Goal: Task Accomplishment & Management: Complete application form

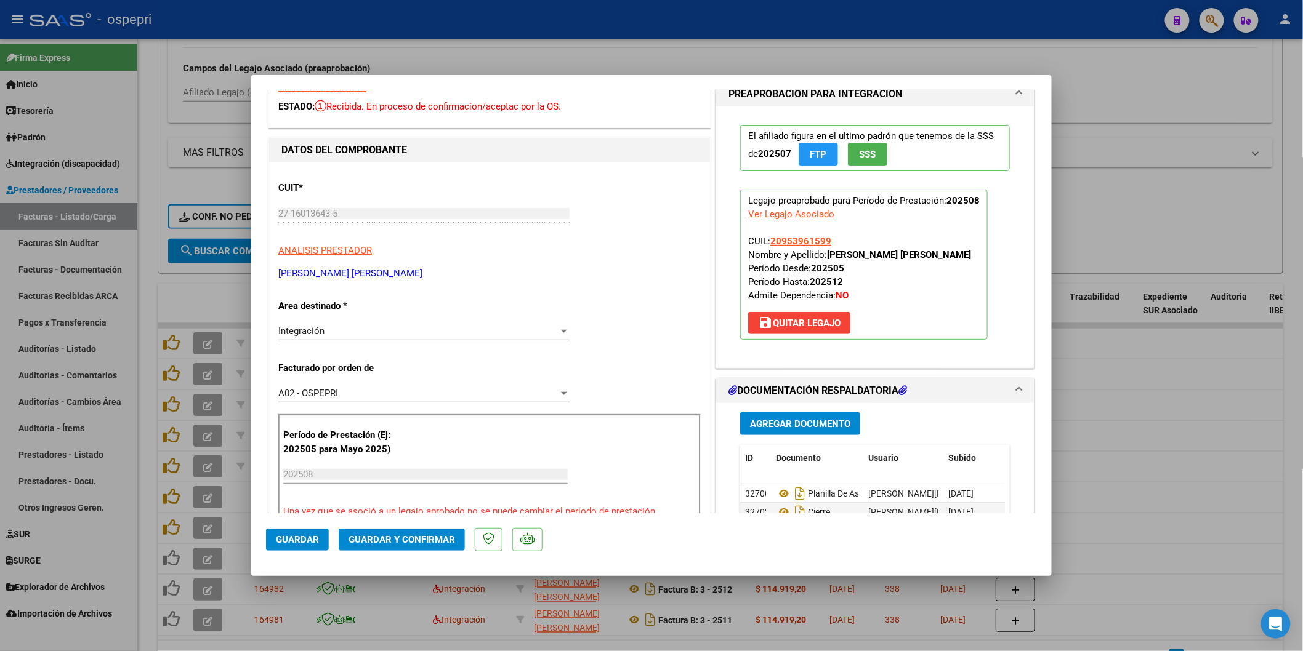
scroll to position [205, 0]
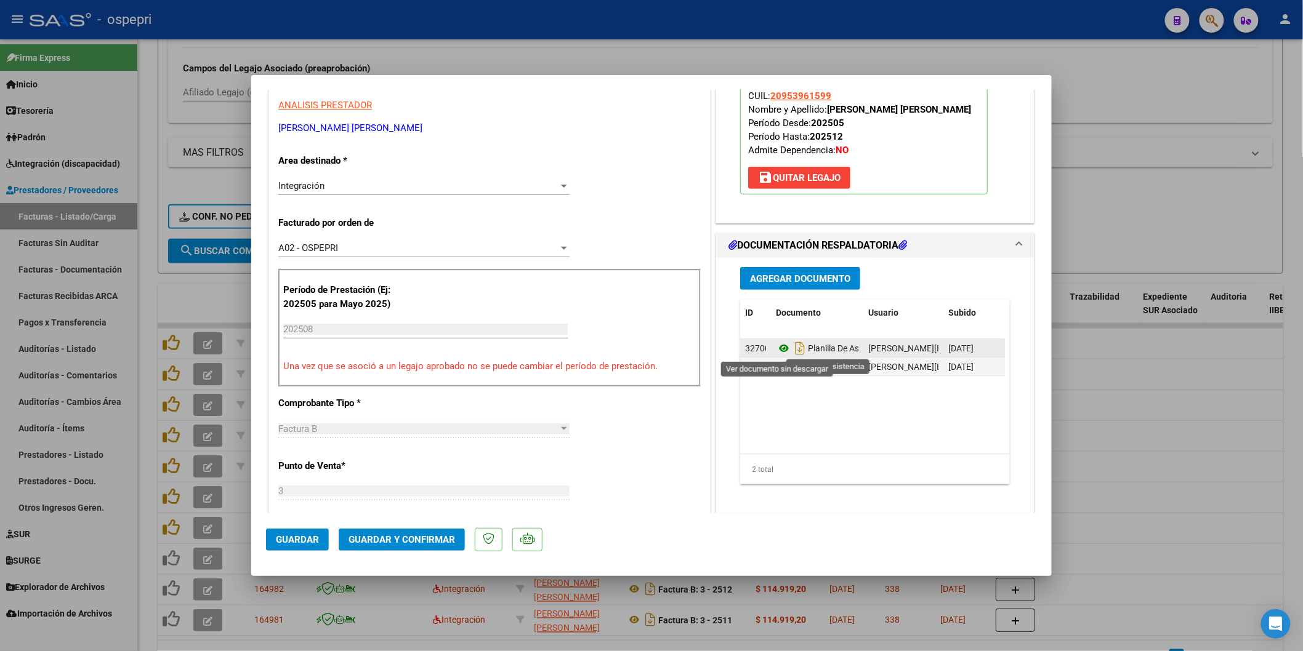
click at [780, 343] on icon at bounding box center [784, 348] width 16 height 15
click at [432, 549] on button "Guardar y Confirmar" at bounding box center [402, 540] width 126 height 22
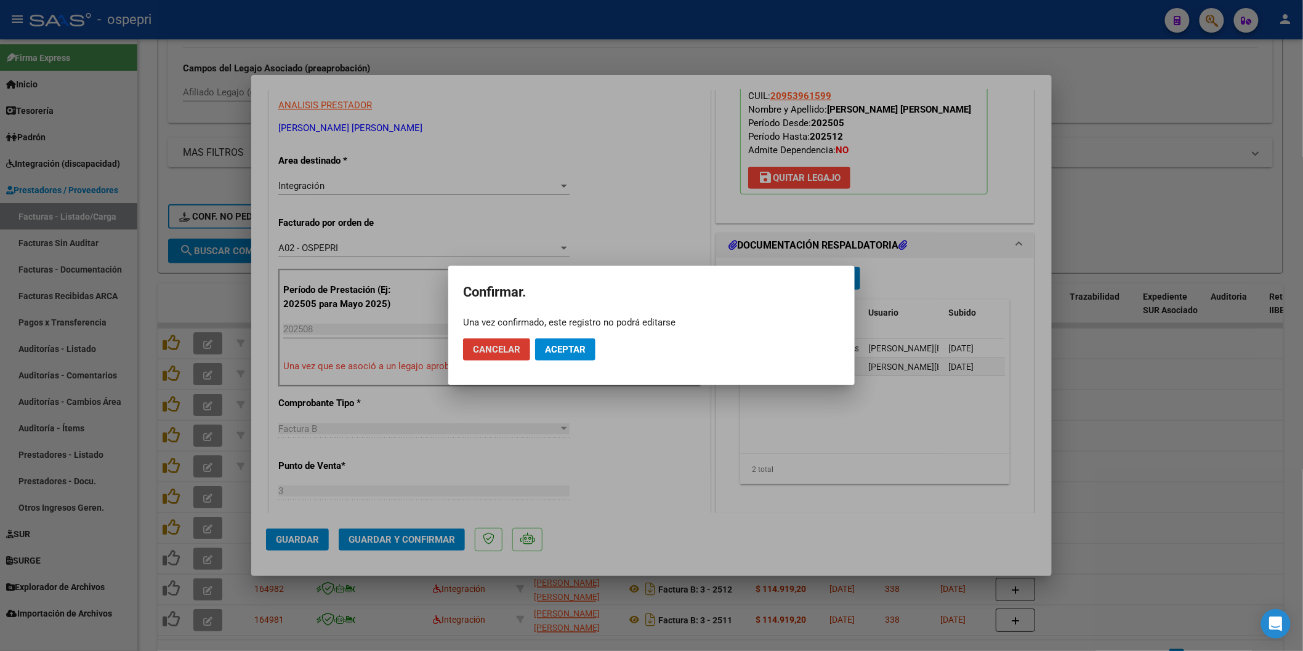
drag, startPoint x: 568, startPoint y: 345, endPoint x: 586, endPoint y: 300, distance: 48.9
click at [568, 345] on span "Aceptar" at bounding box center [565, 349] width 41 height 11
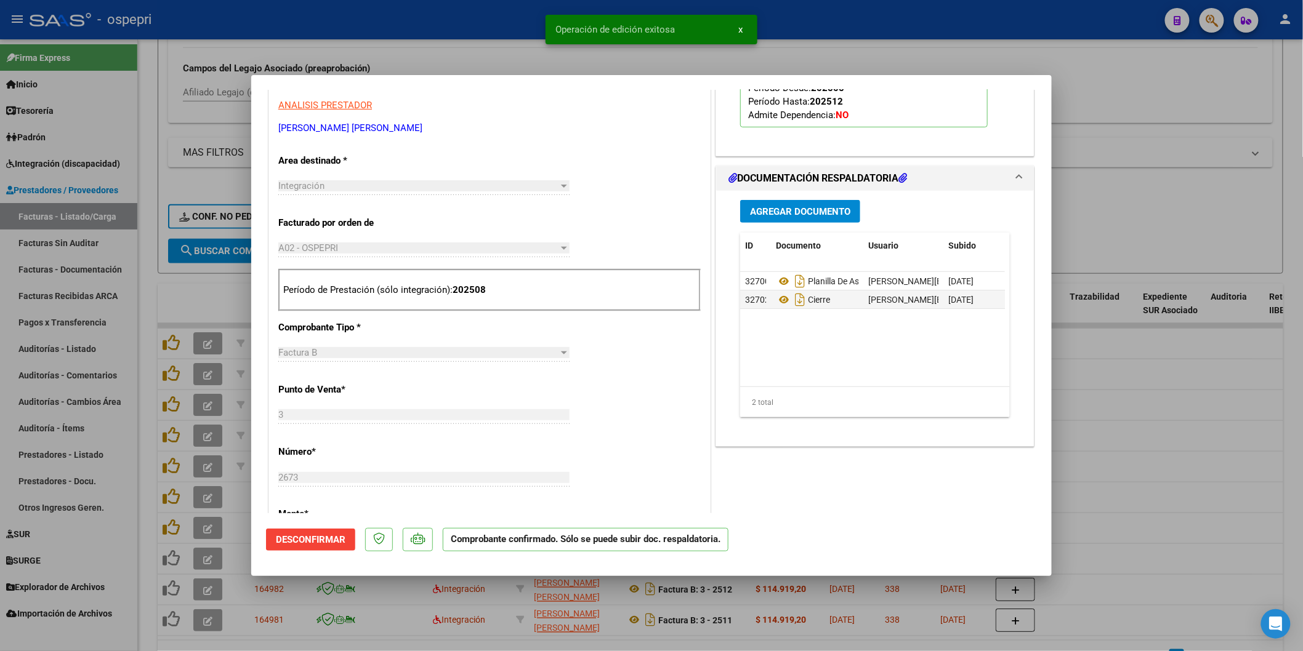
type input "$ 0,00"
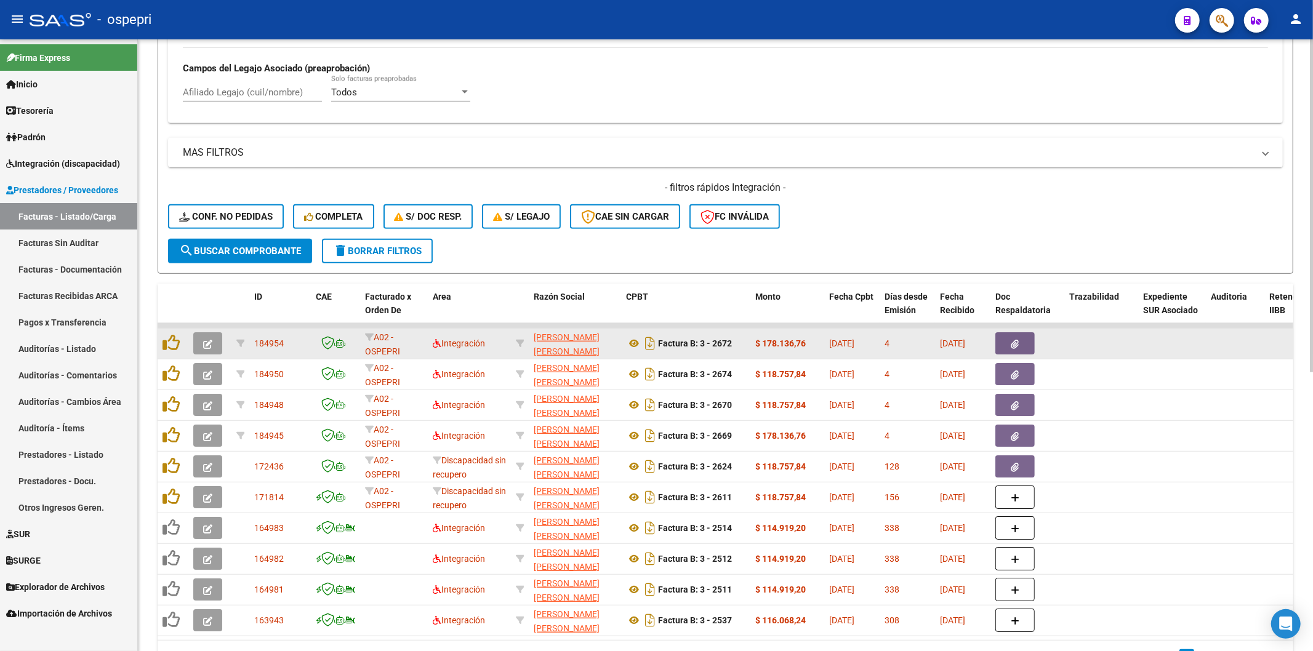
click at [225, 342] on div at bounding box center [209, 344] width 33 height 22
click at [218, 340] on button "button" at bounding box center [207, 344] width 29 height 22
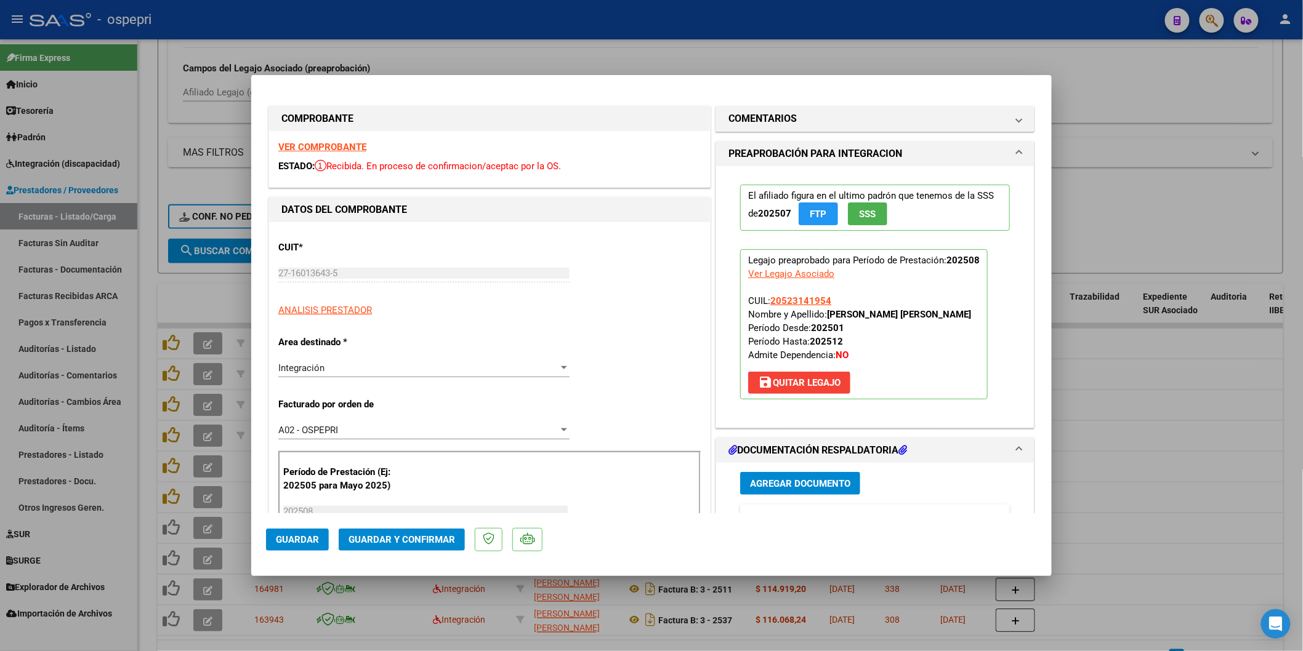
click at [352, 140] on div "VER COMPROBANTE ESTADO: Recibida. En proceso de confirmacion/aceptac por la OS." at bounding box center [489, 159] width 441 height 56
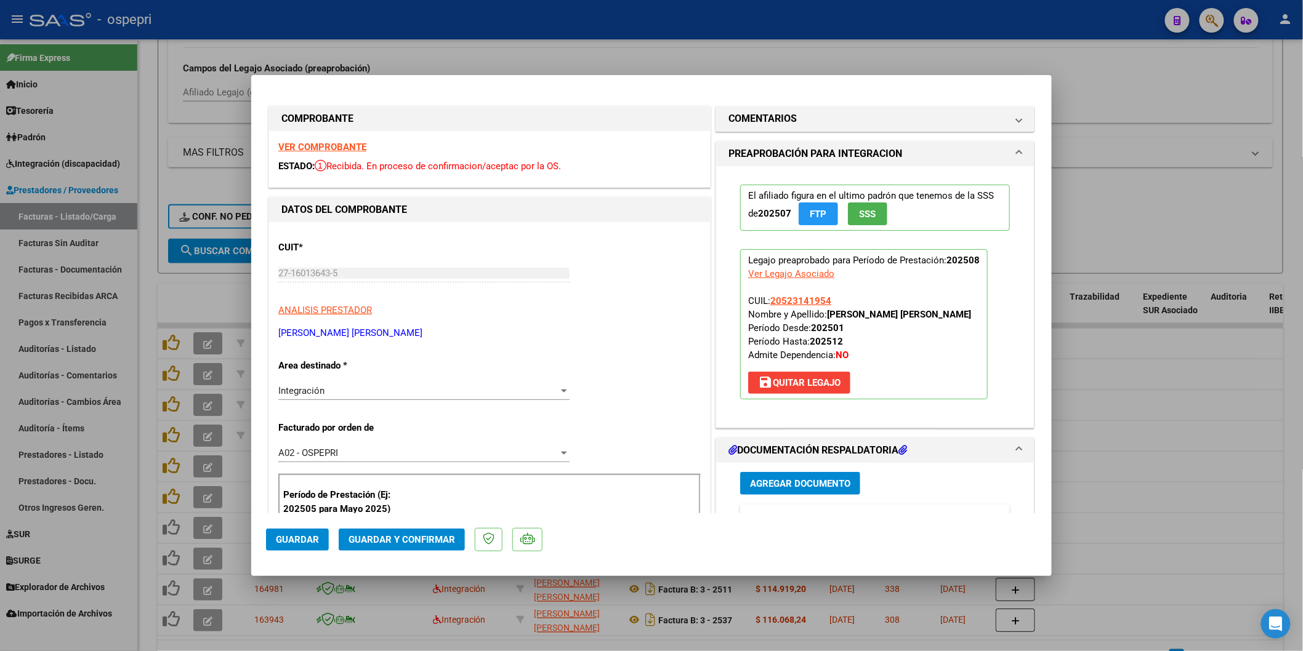
click at [349, 144] on strong "VER COMPROBANTE" at bounding box center [322, 147] width 88 height 11
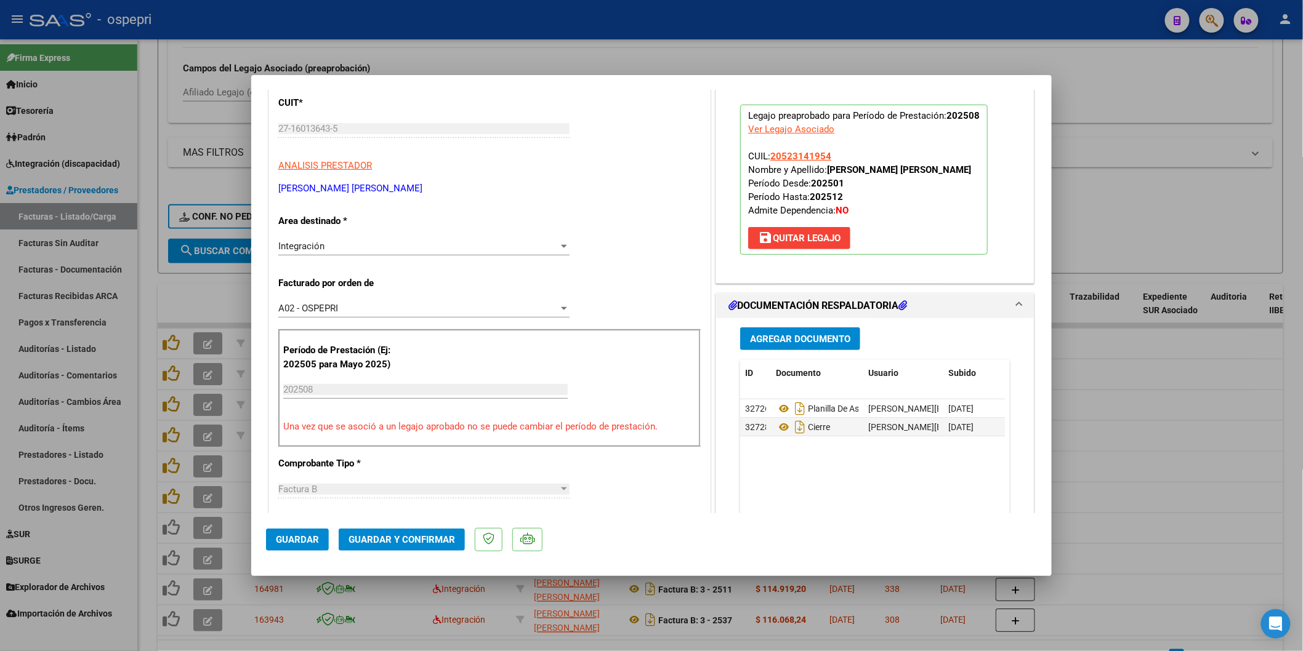
scroll to position [137, 0]
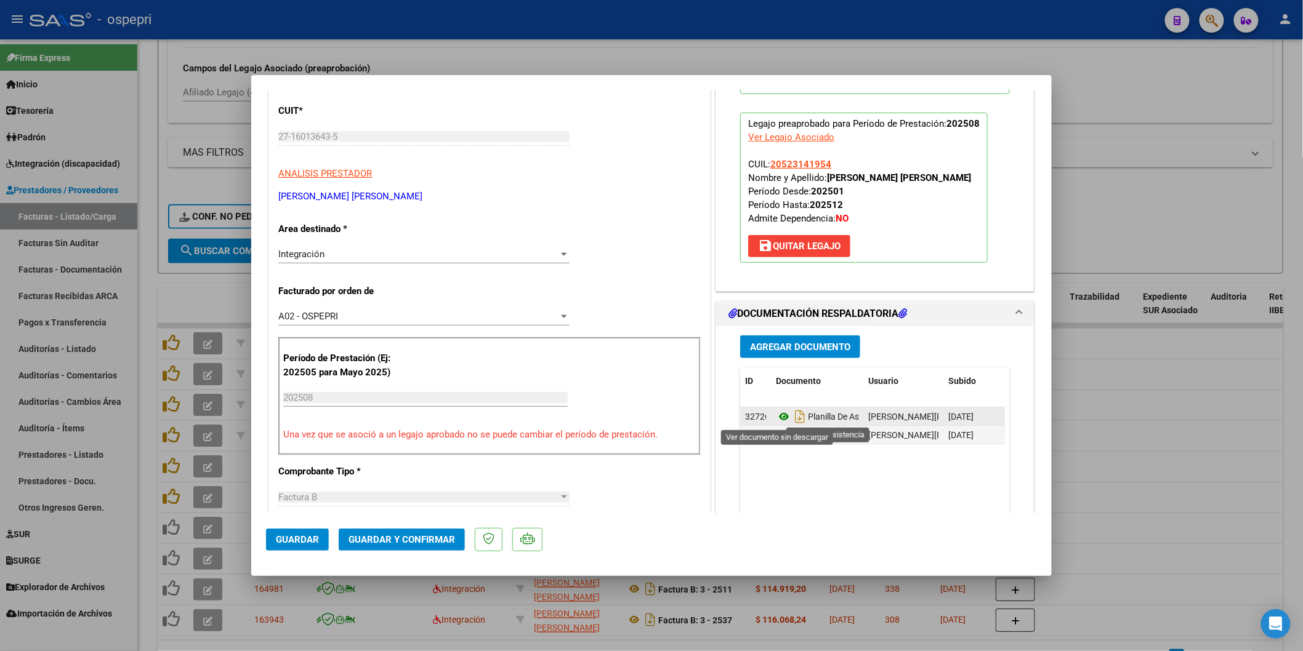
click at [776, 417] on icon at bounding box center [784, 416] width 16 height 15
click at [419, 542] on span "Guardar y Confirmar" at bounding box center [402, 539] width 107 height 11
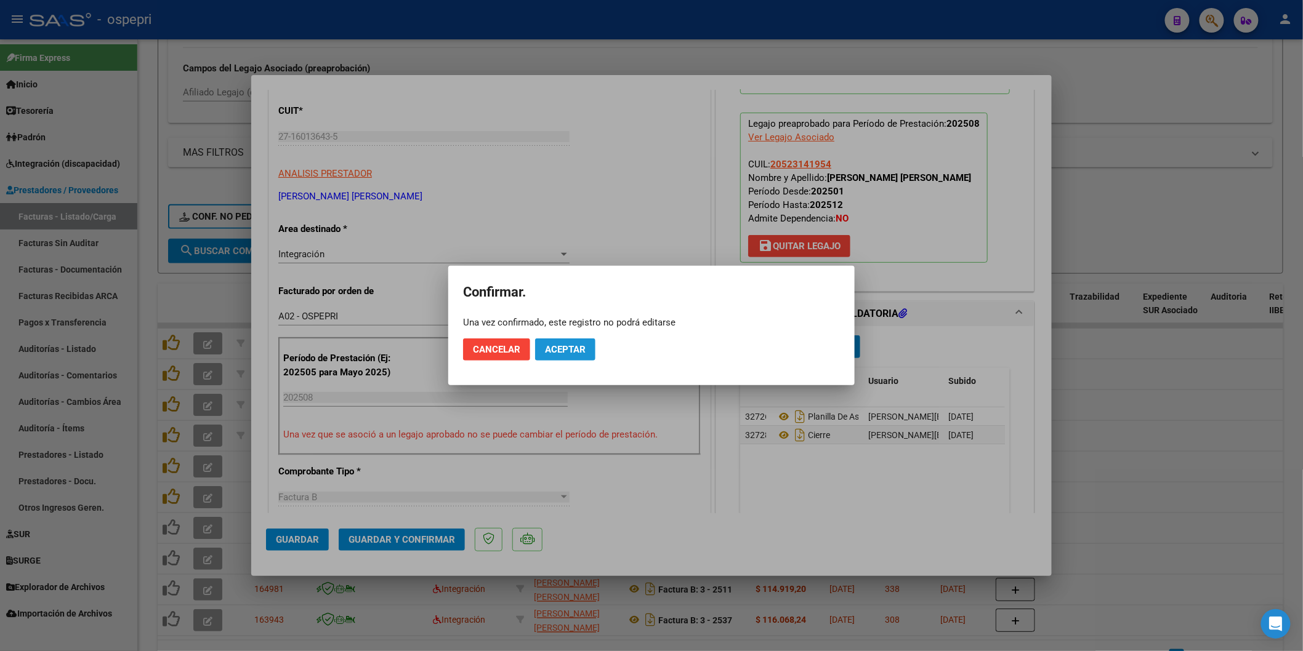
click at [576, 349] on span "Aceptar" at bounding box center [565, 349] width 41 height 11
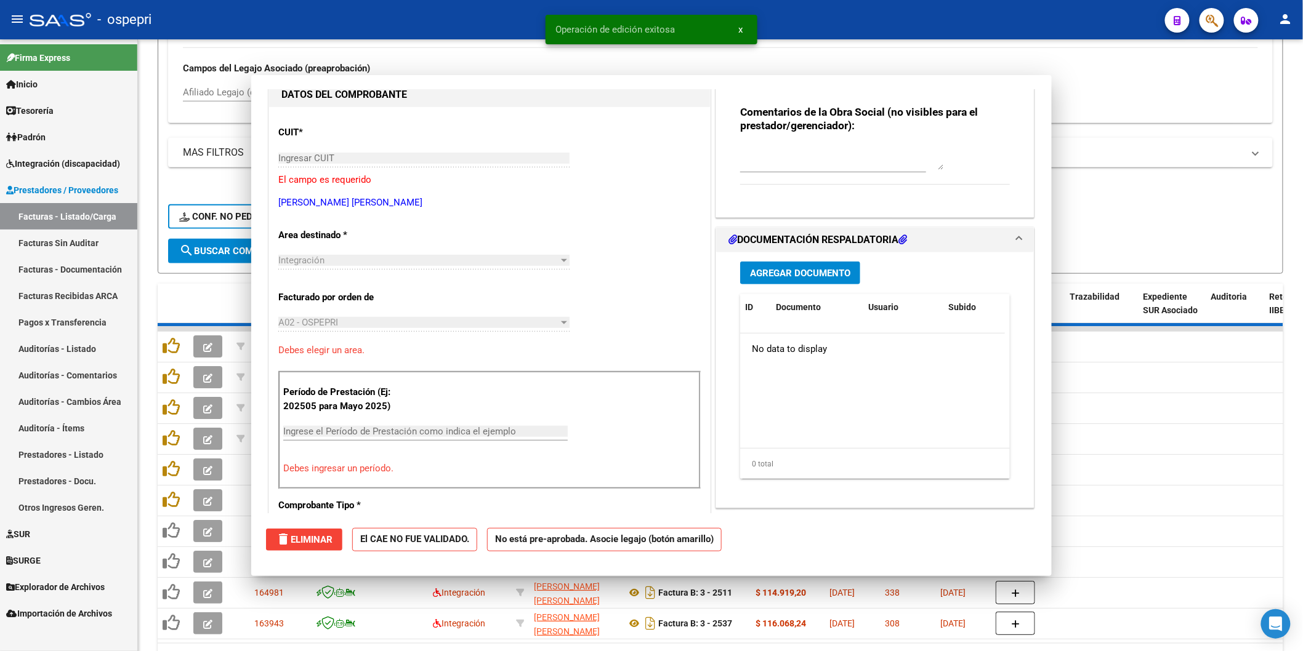
scroll to position [0, 0]
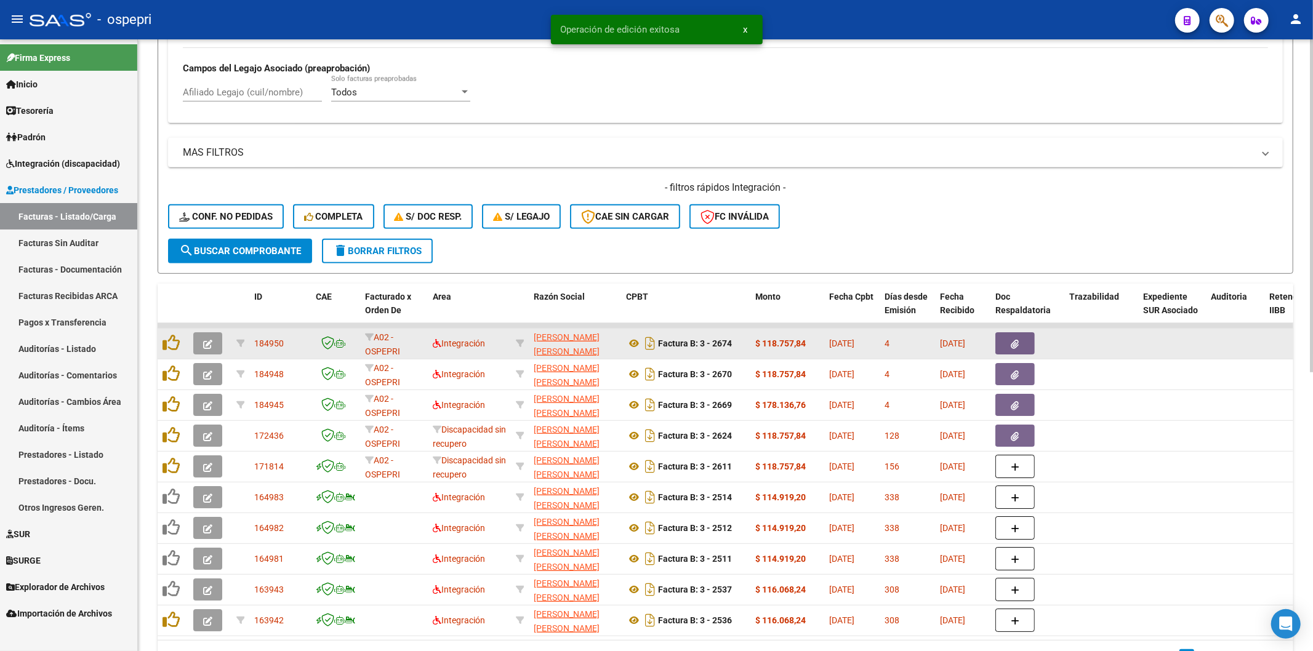
click at [206, 341] on icon "button" at bounding box center [207, 344] width 9 height 9
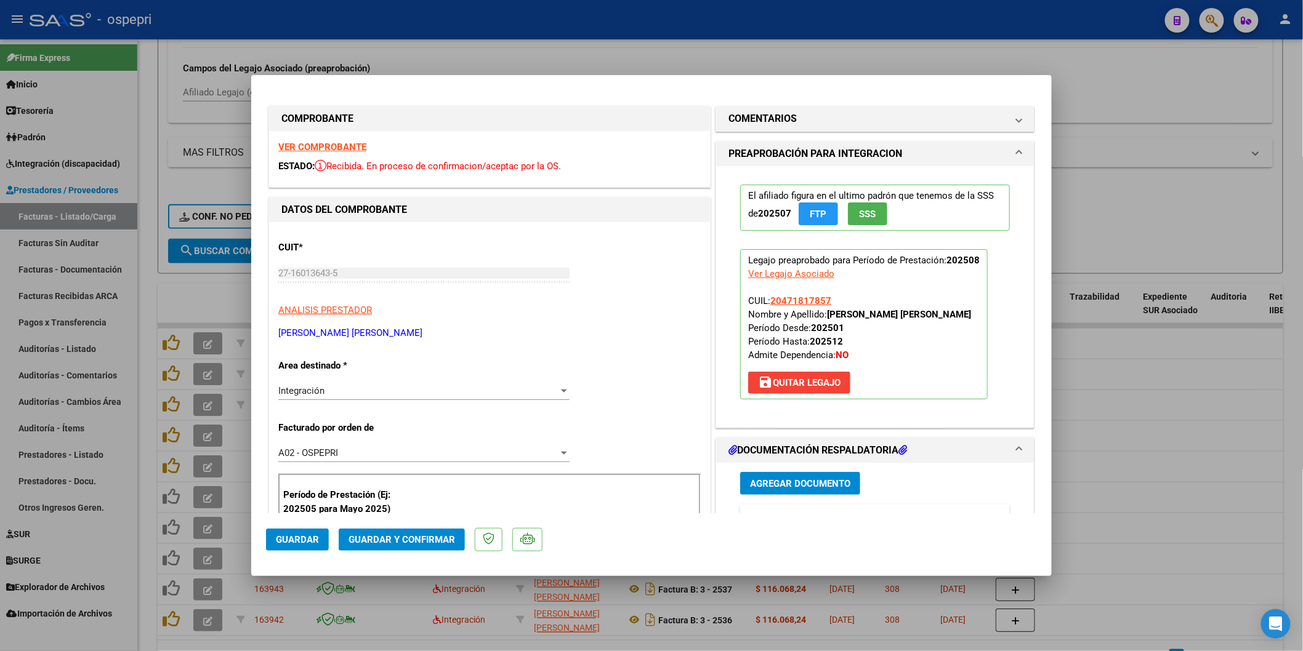
click at [322, 146] on strong "VER COMPROBANTE" at bounding box center [322, 147] width 88 height 11
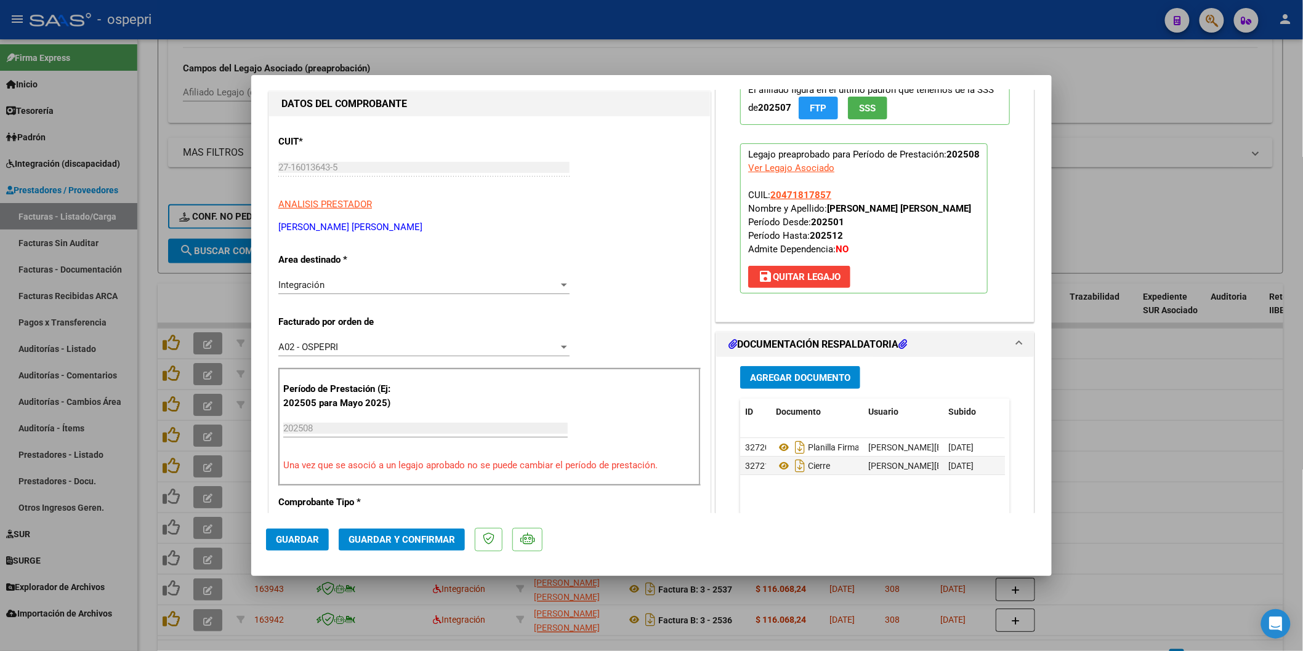
scroll to position [137, 0]
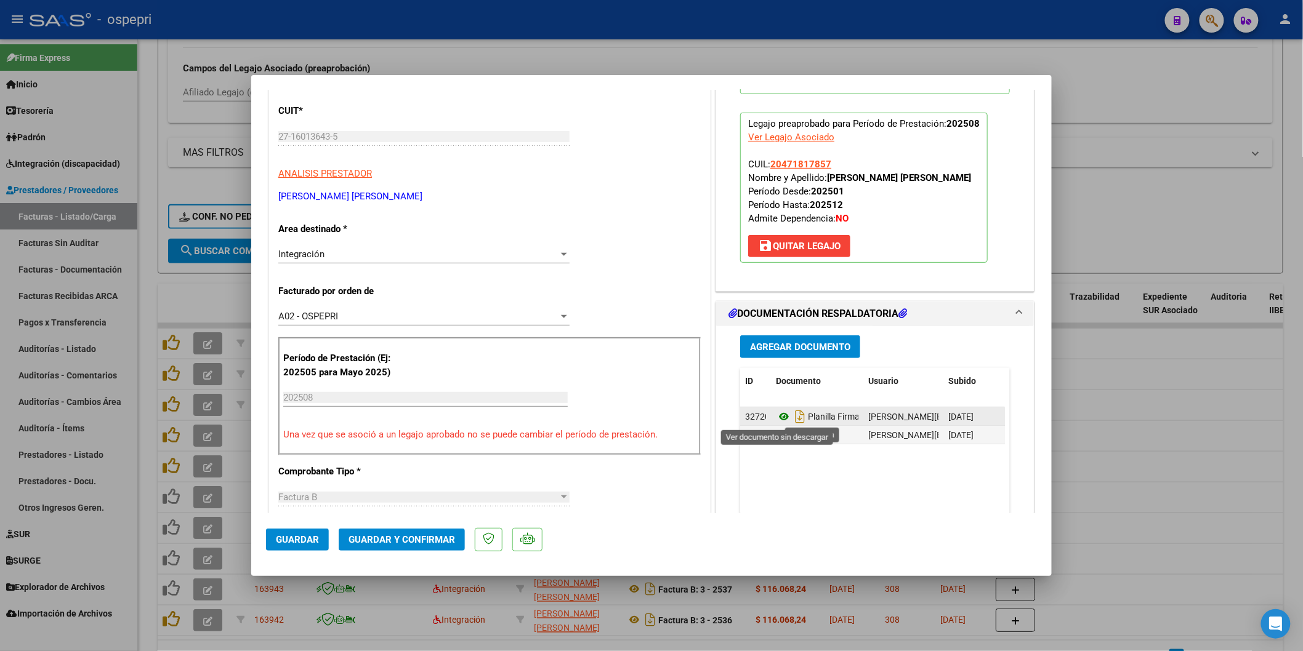
click at [778, 411] on icon at bounding box center [784, 416] width 16 height 15
click at [411, 532] on button "Guardar y Confirmar" at bounding box center [402, 540] width 126 height 22
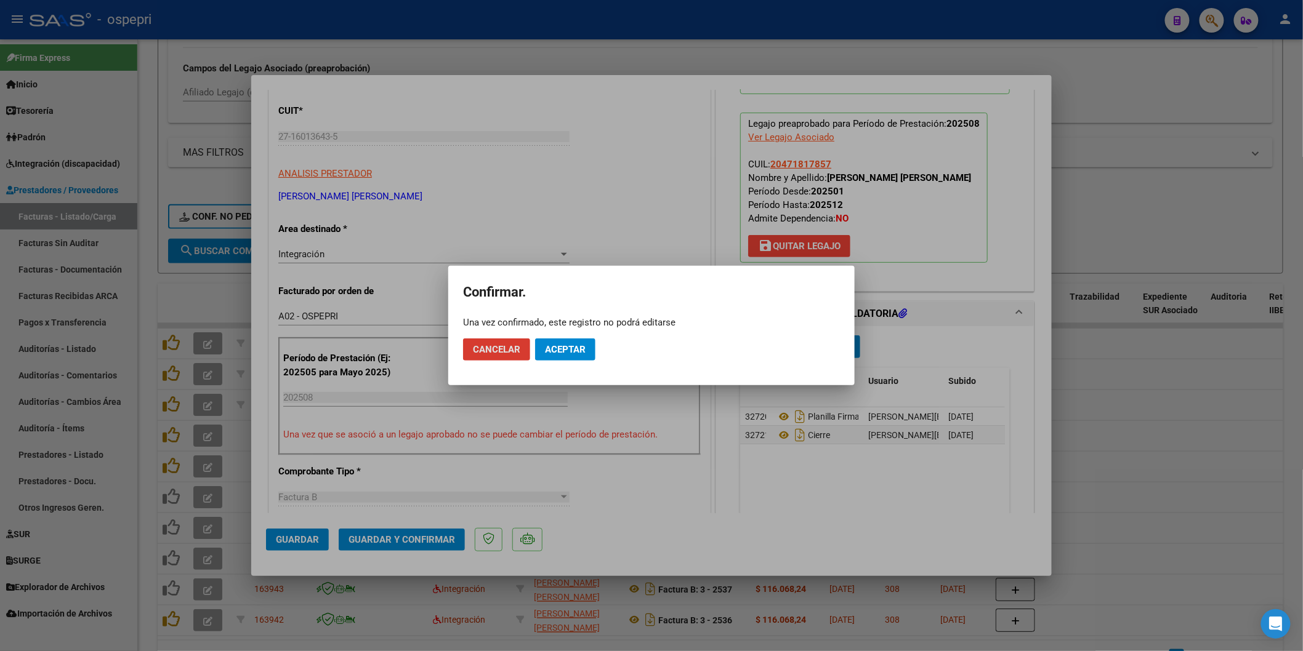
click at [550, 355] on button "Aceptar" at bounding box center [565, 350] width 60 height 22
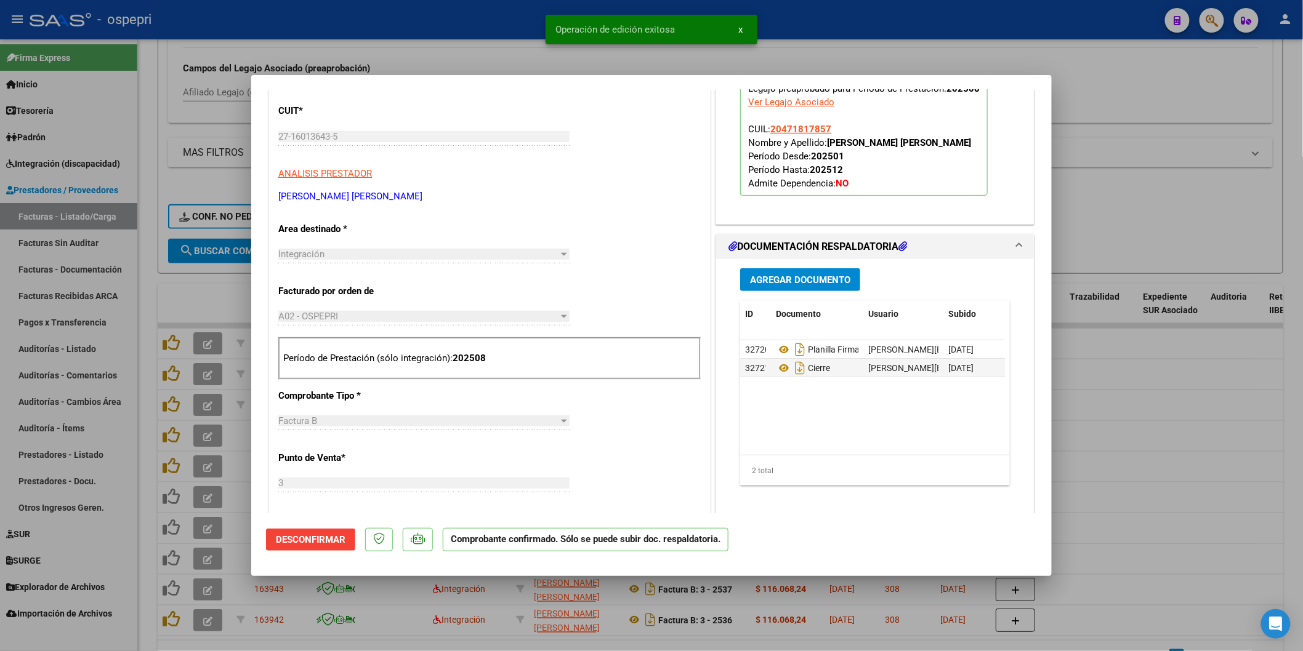
type input "$ 0,00"
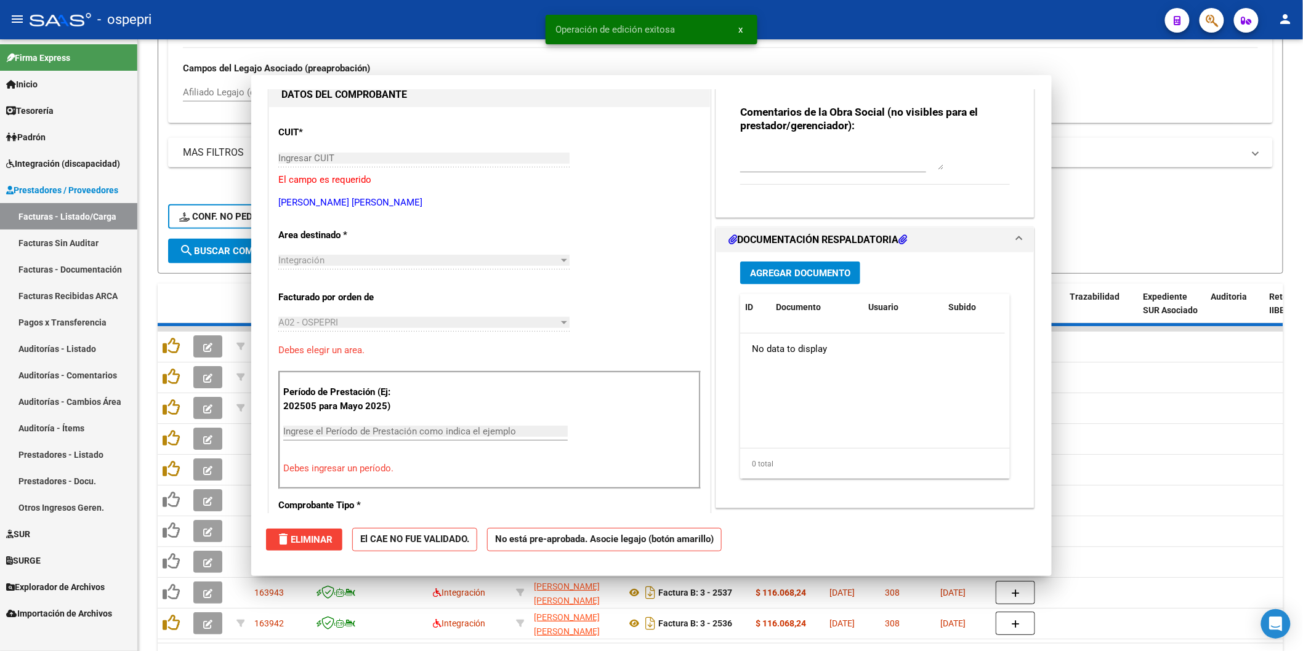
scroll to position [158, 0]
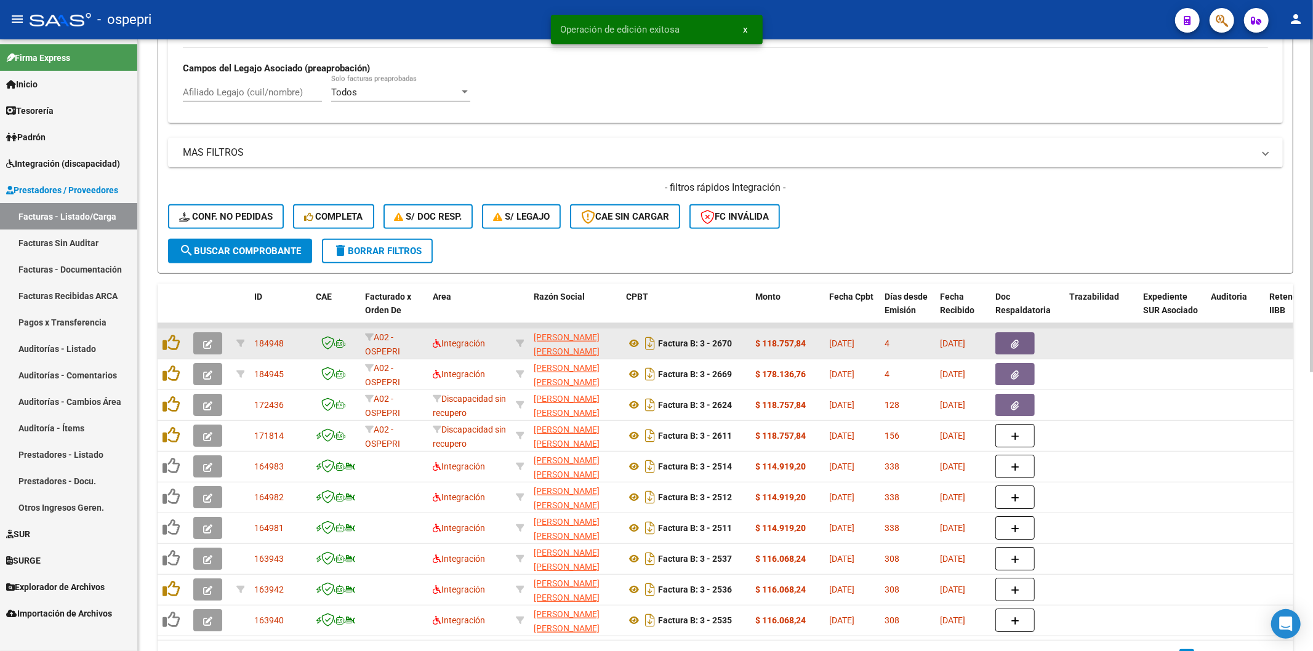
click at [204, 340] on icon "button" at bounding box center [207, 344] width 9 height 9
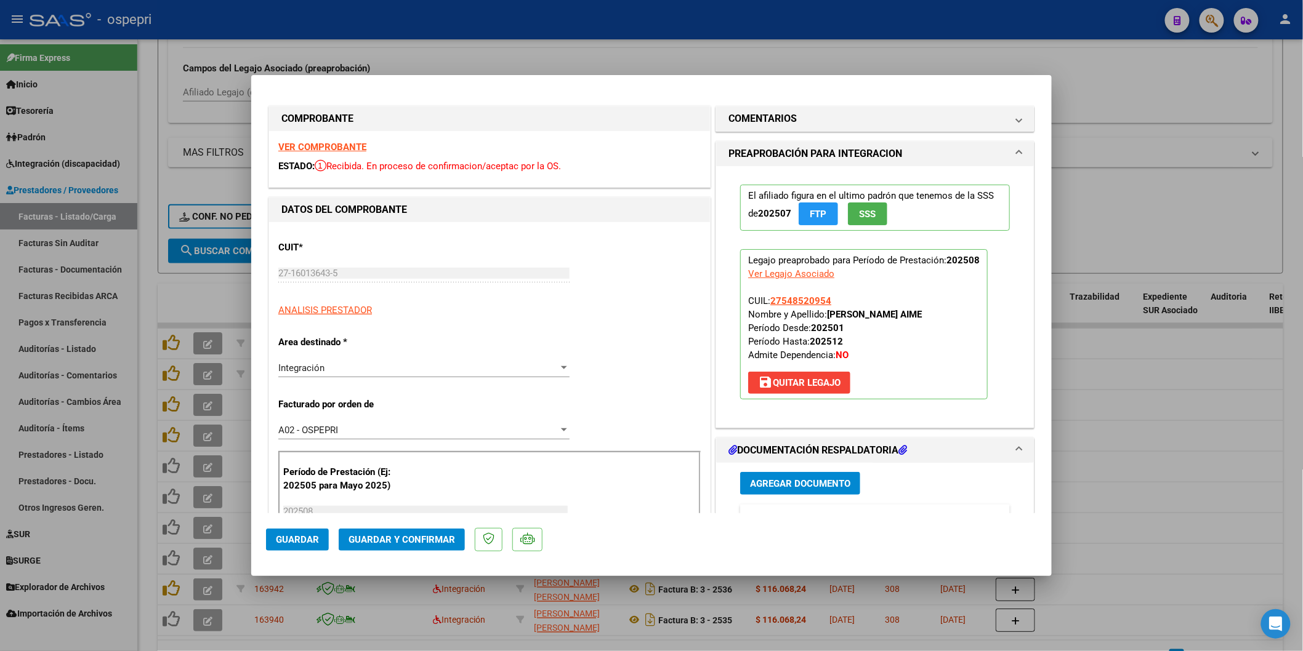
click at [328, 143] on strong "VER COMPROBANTE" at bounding box center [322, 147] width 88 height 11
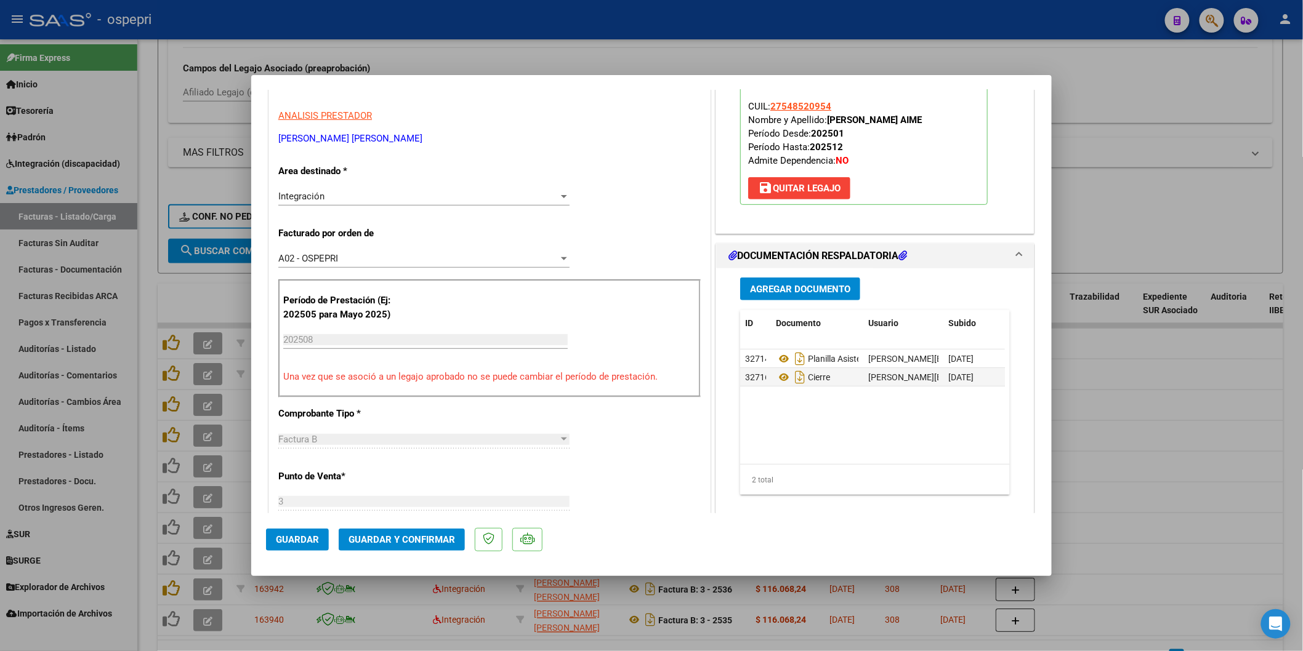
scroll to position [205, 0]
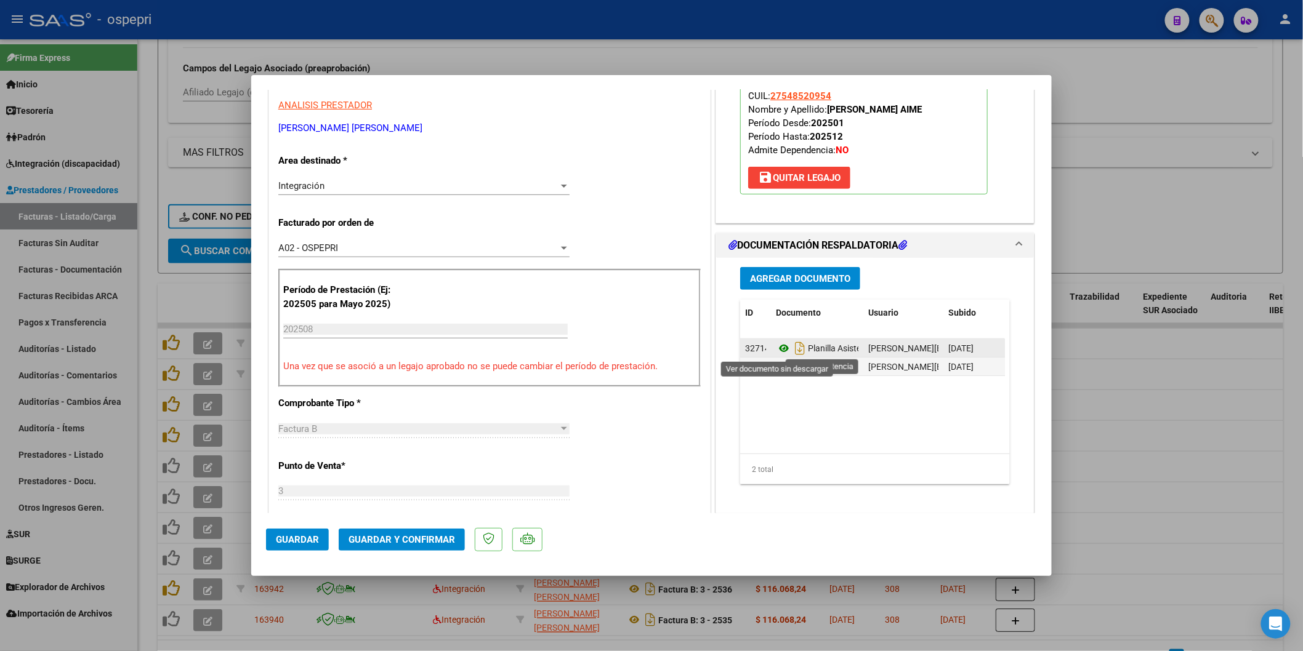
click at [780, 348] on icon at bounding box center [784, 348] width 16 height 15
click at [437, 533] on button "Guardar y Confirmar" at bounding box center [402, 540] width 126 height 22
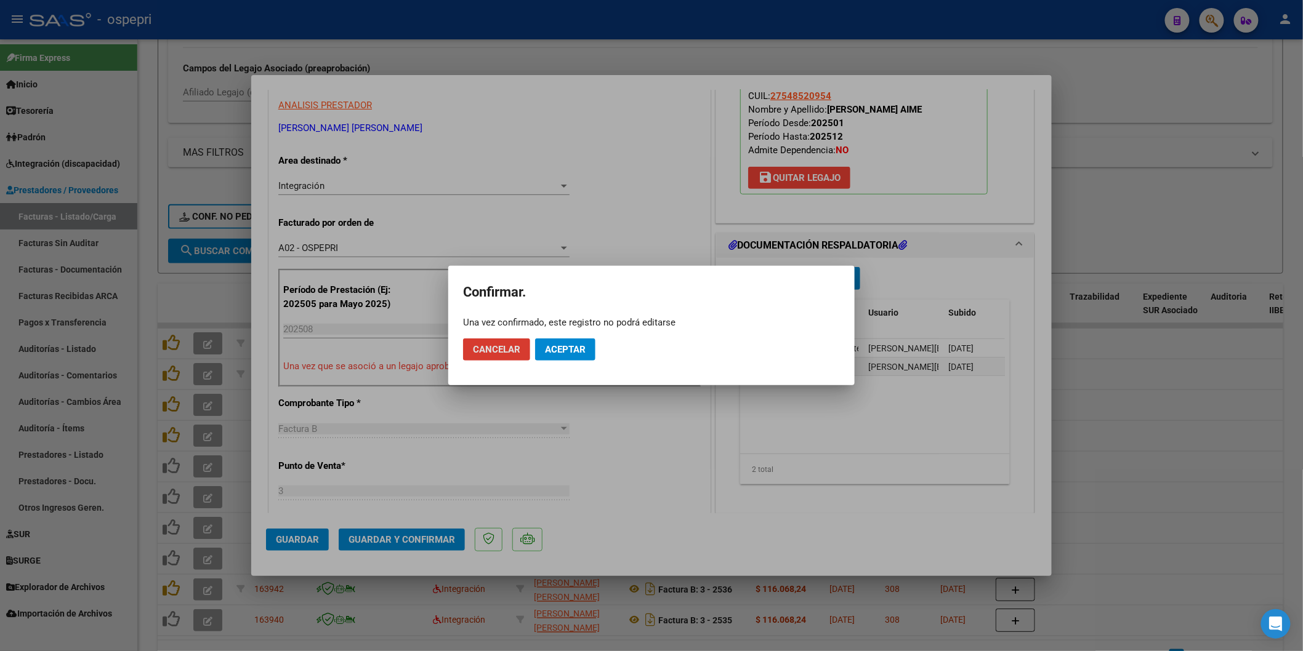
click at [576, 345] on span "Aceptar" at bounding box center [565, 349] width 41 height 11
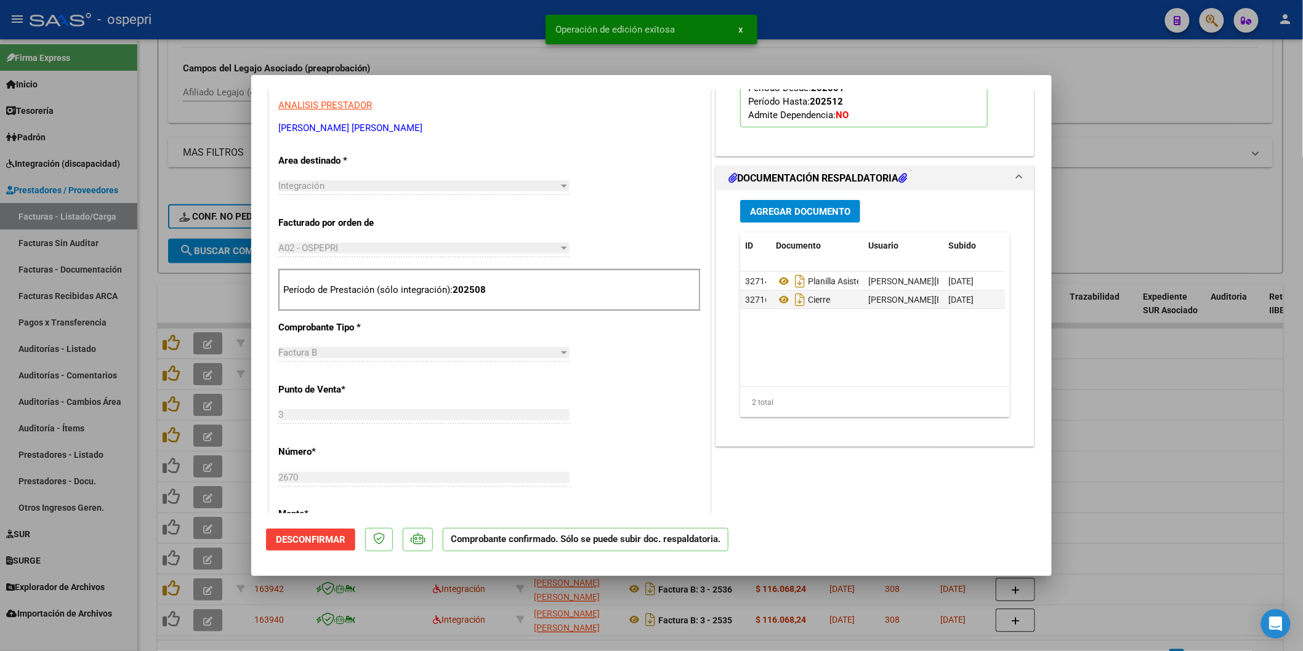
type input "$ 0,00"
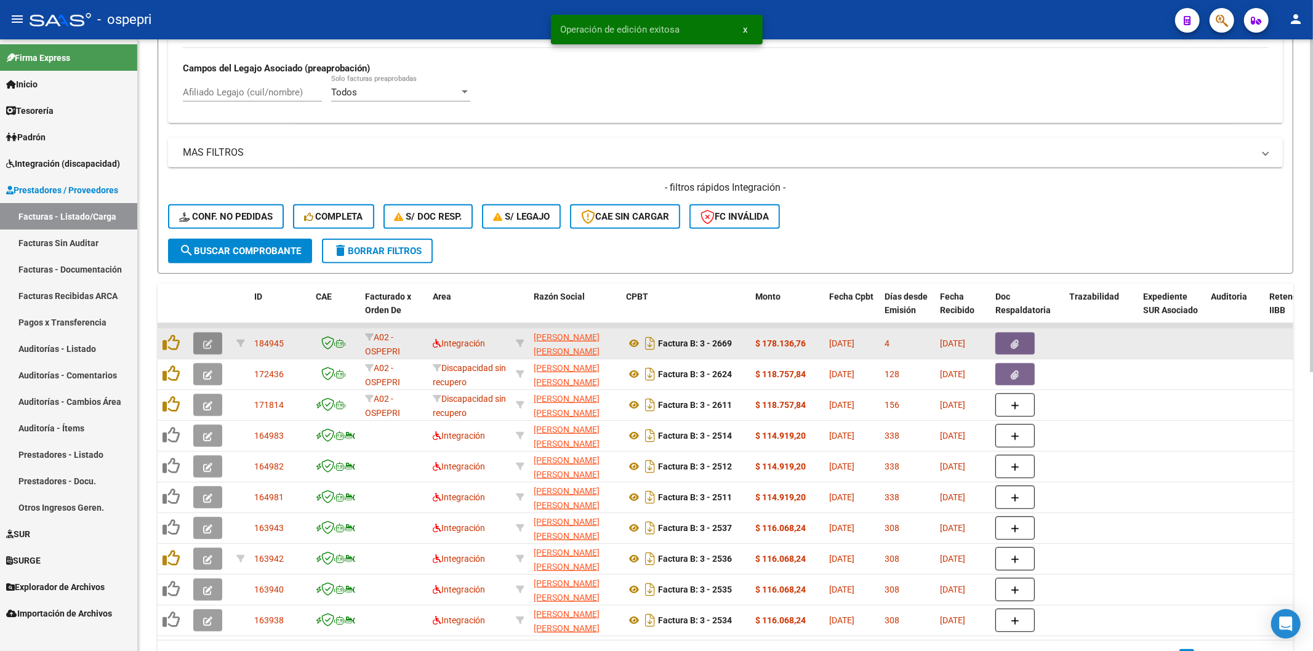
click at [203, 334] on button "button" at bounding box center [207, 344] width 29 height 22
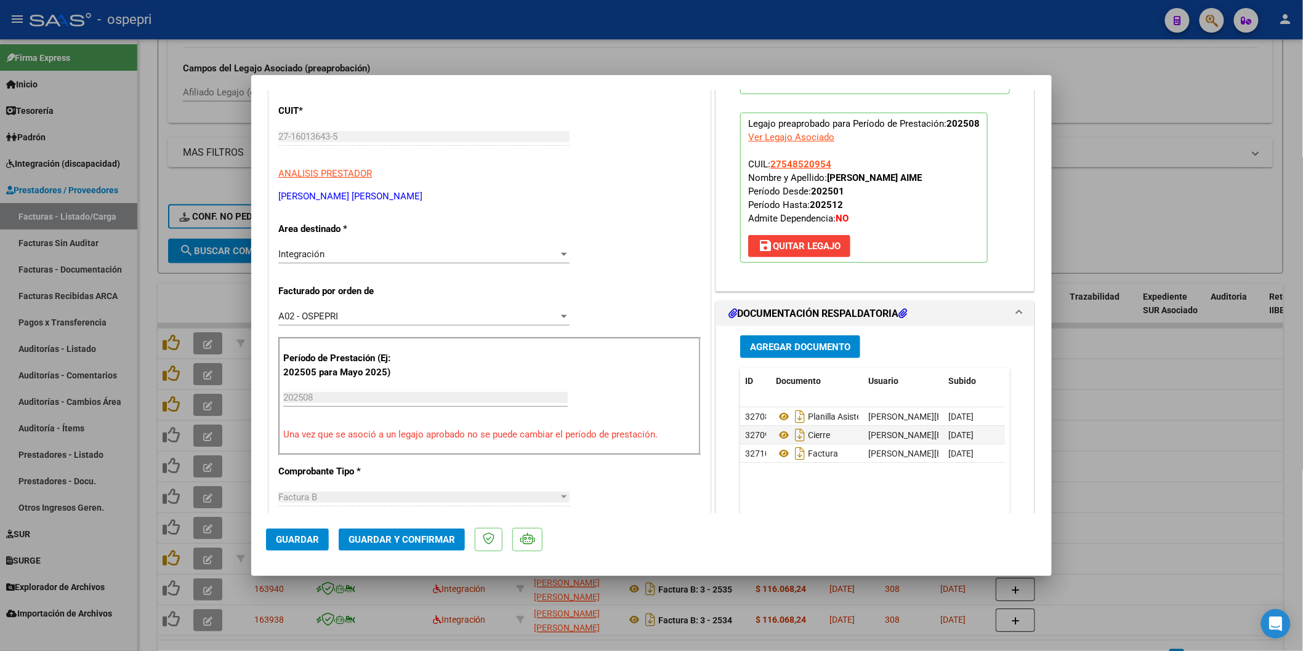
scroll to position [0, 0]
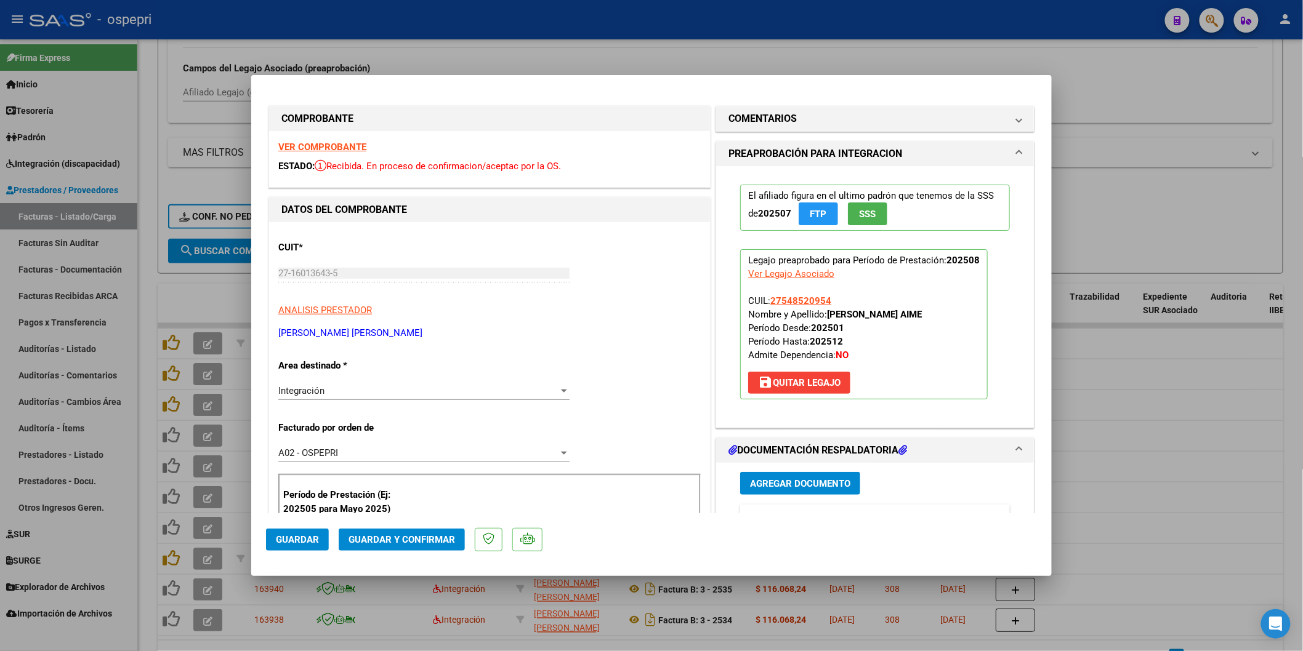
click at [304, 146] on strong "VER COMPROBANTE" at bounding box center [322, 147] width 88 height 11
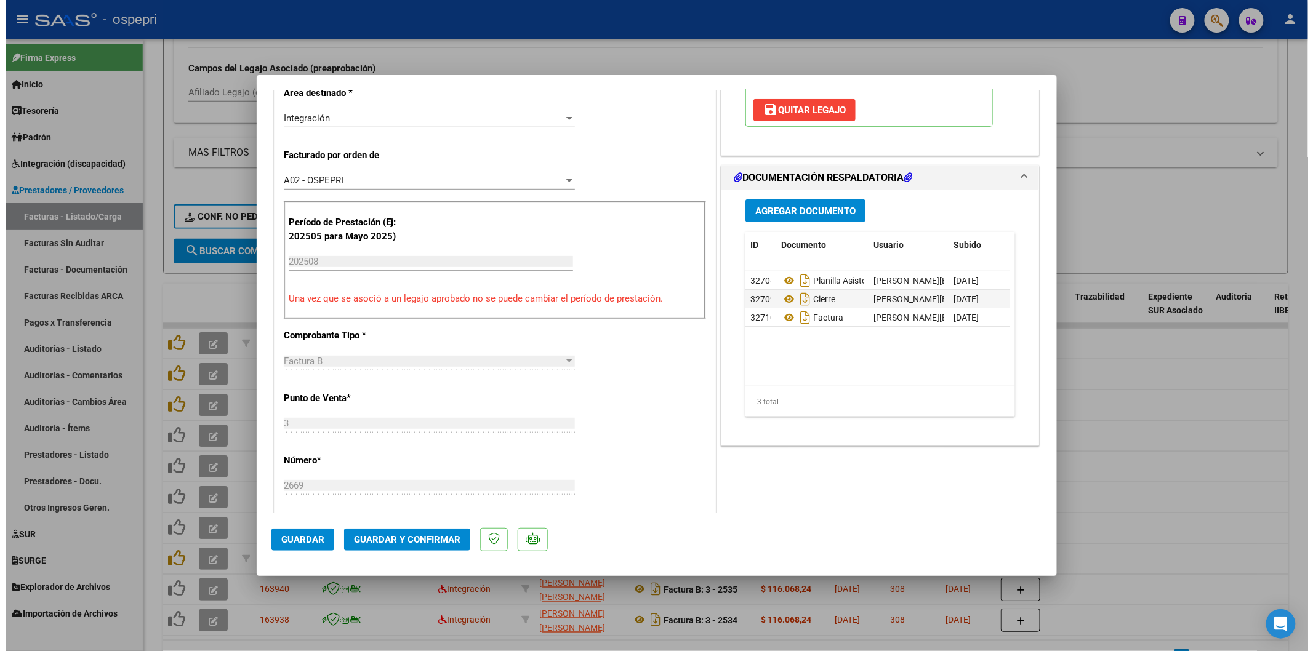
scroll to position [273, 0]
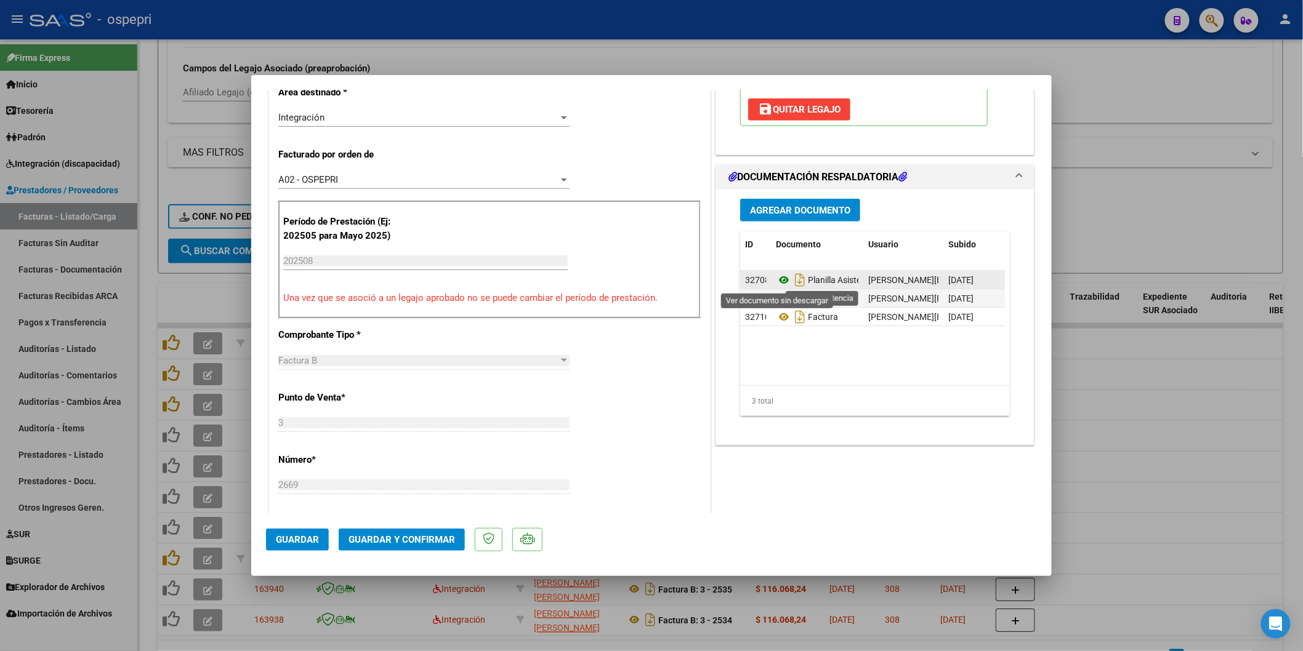
click at [778, 281] on icon at bounding box center [784, 280] width 16 height 15
click at [377, 534] on span "Guardar y Confirmar" at bounding box center [402, 539] width 107 height 11
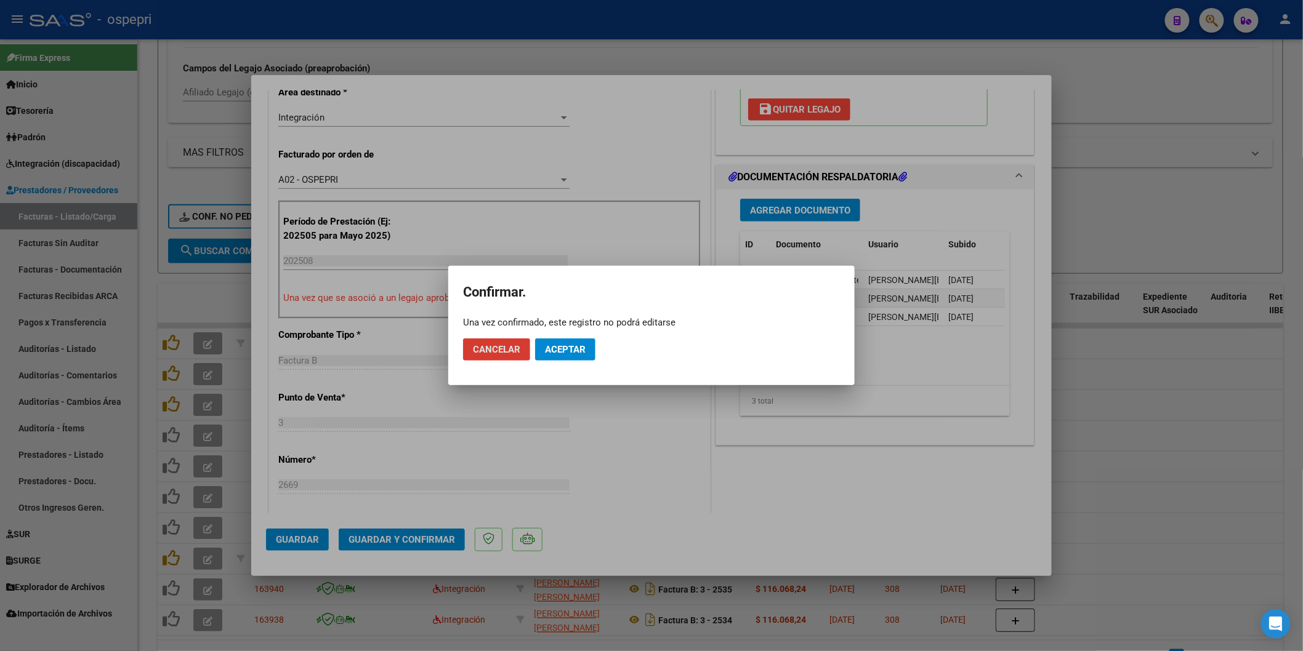
click at [559, 349] on span "Aceptar" at bounding box center [565, 349] width 41 height 11
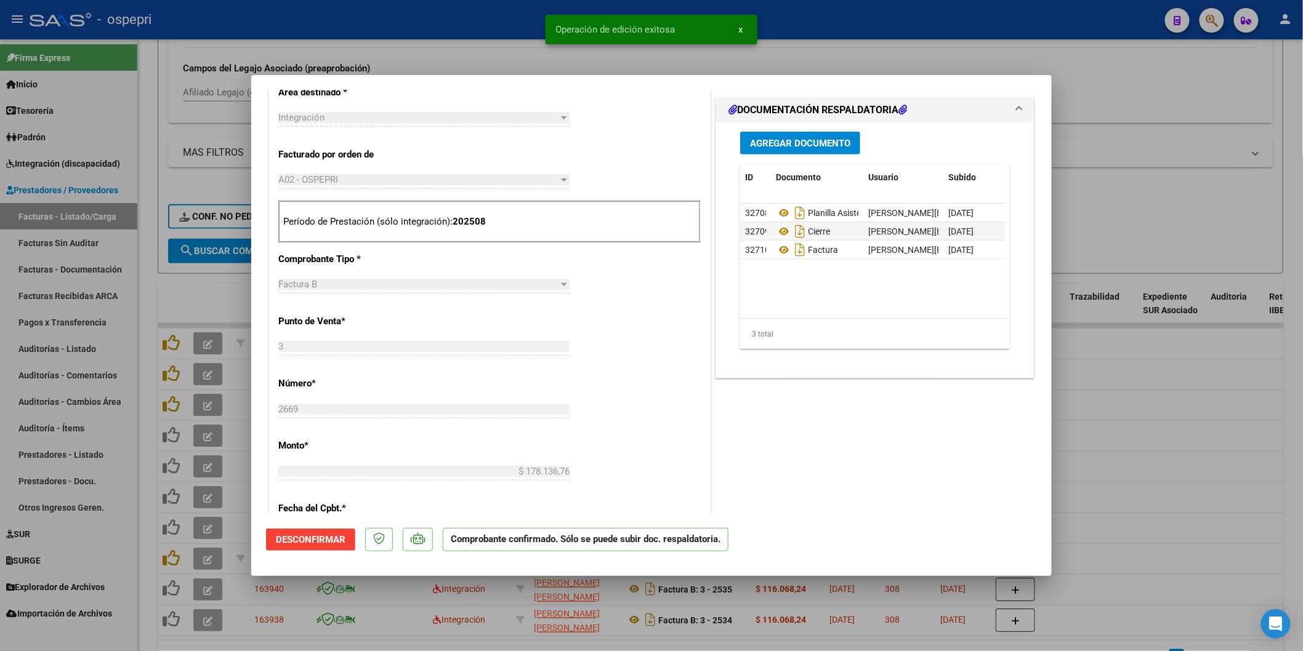
type input "$ 0,00"
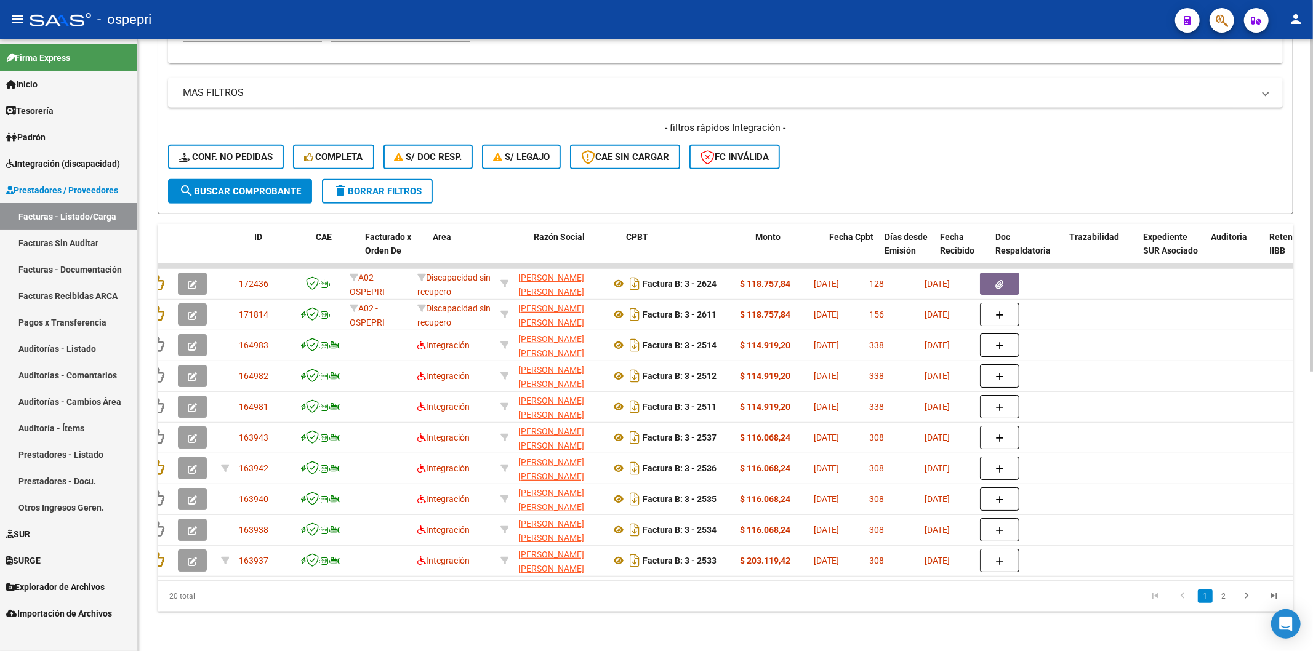
scroll to position [0, 0]
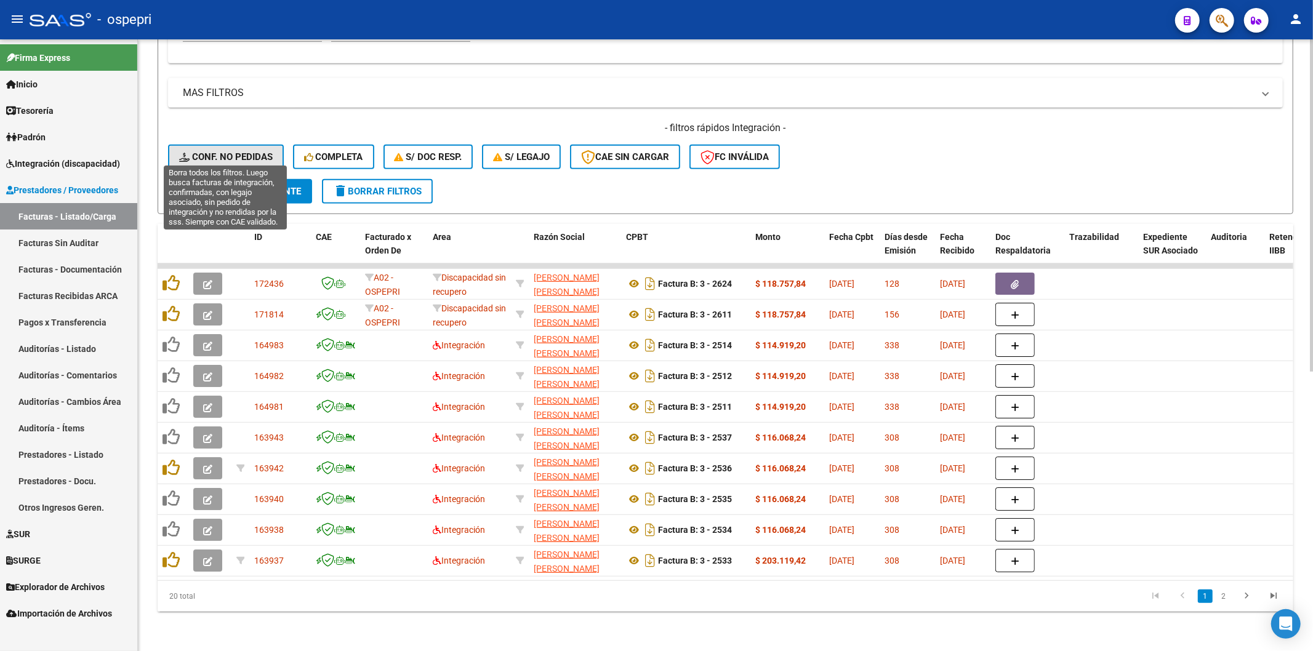
click at [255, 151] on span "Conf. no pedidas" at bounding box center [226, 156] width 94 height 11
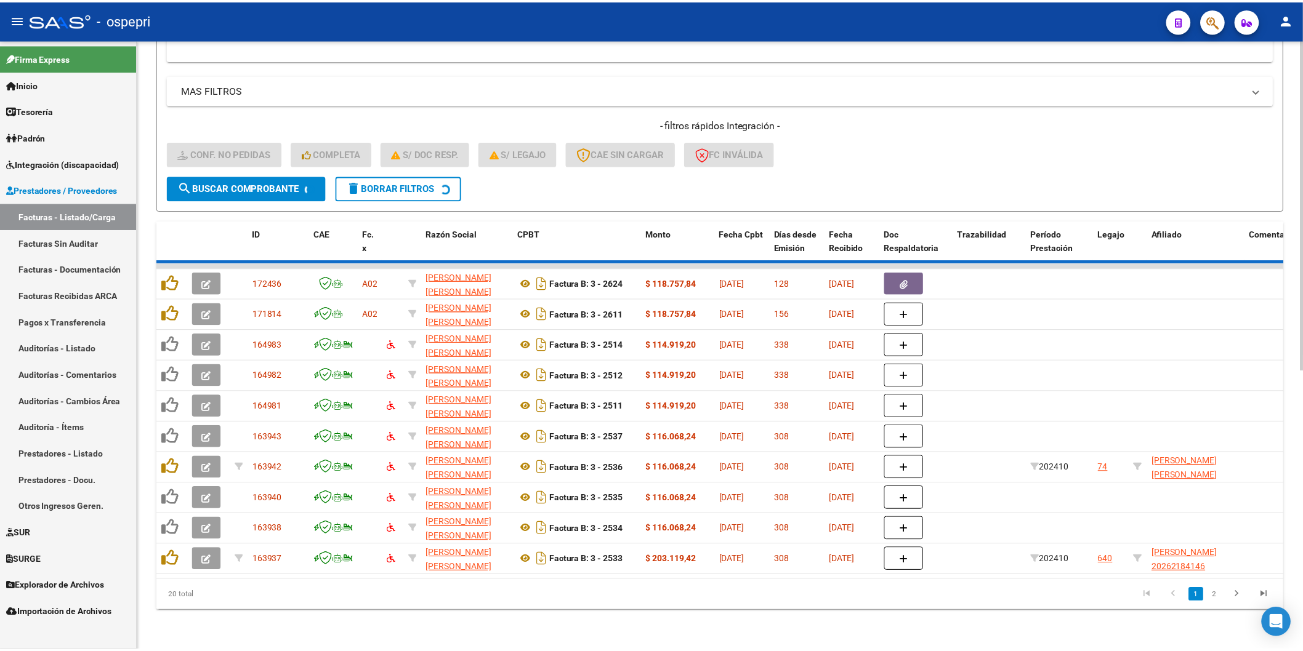
scroll to position [360, 0]
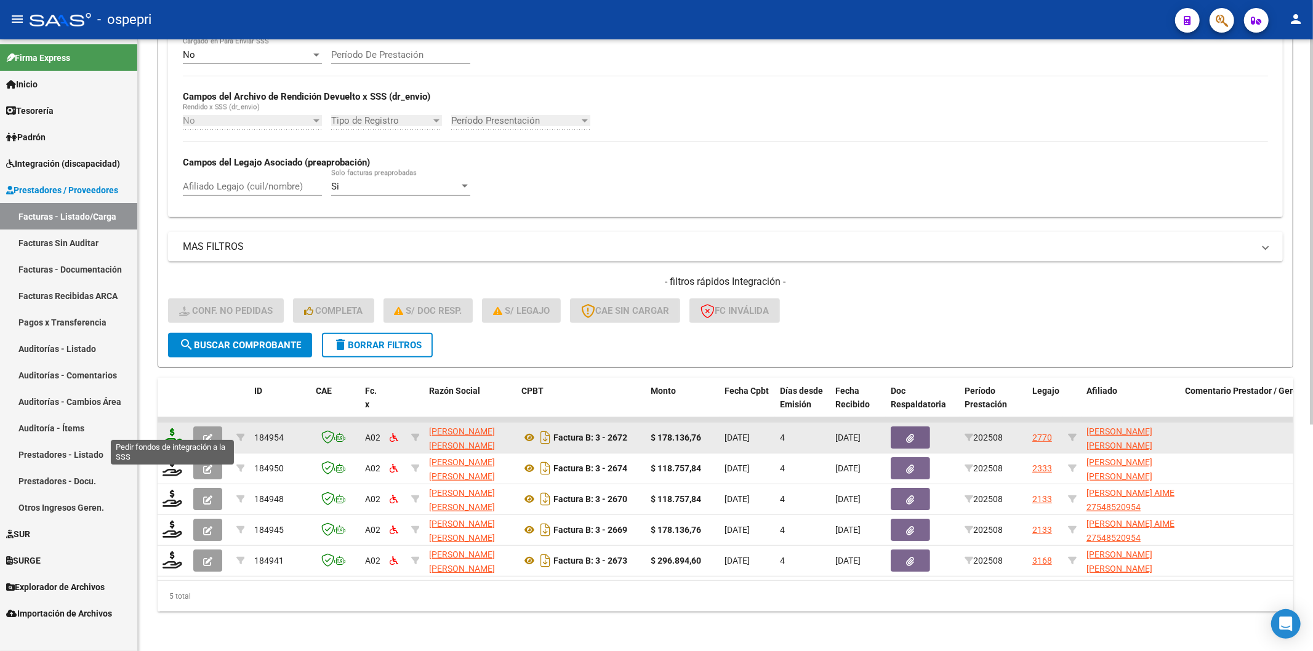
click at [167, 429] on icon at bounding box center [173, 437] width 20 height 17
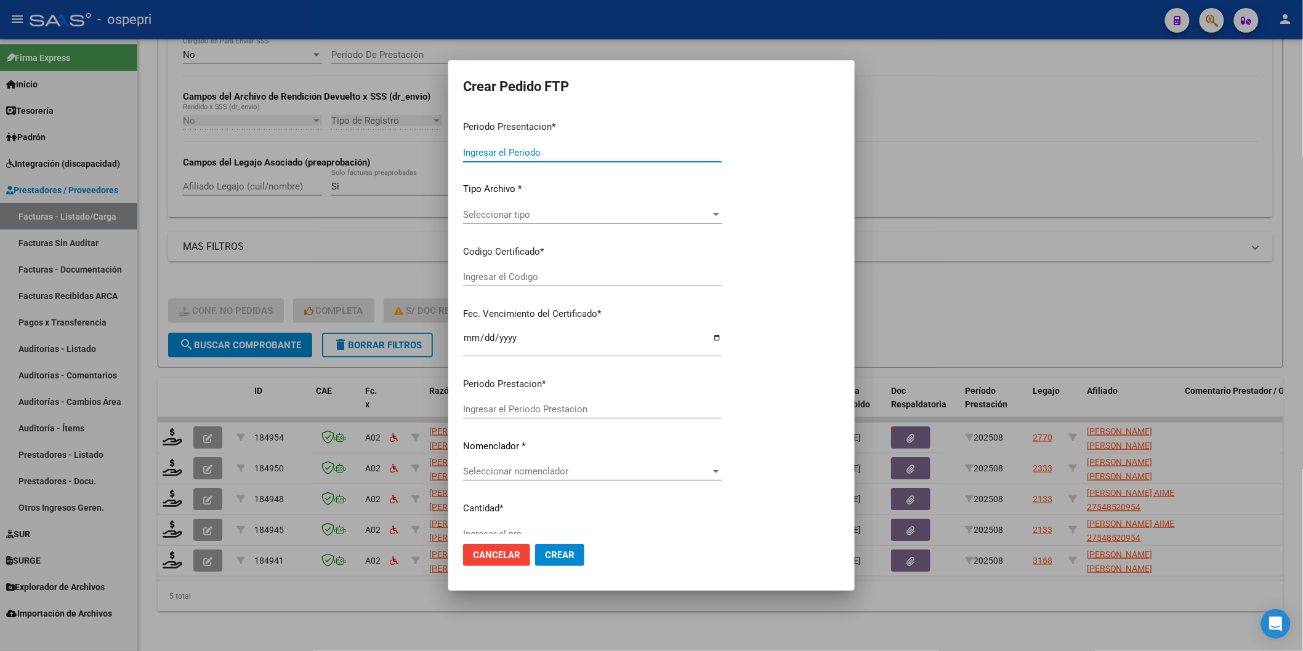
type input "202508"
type input "$ 178.136,76"
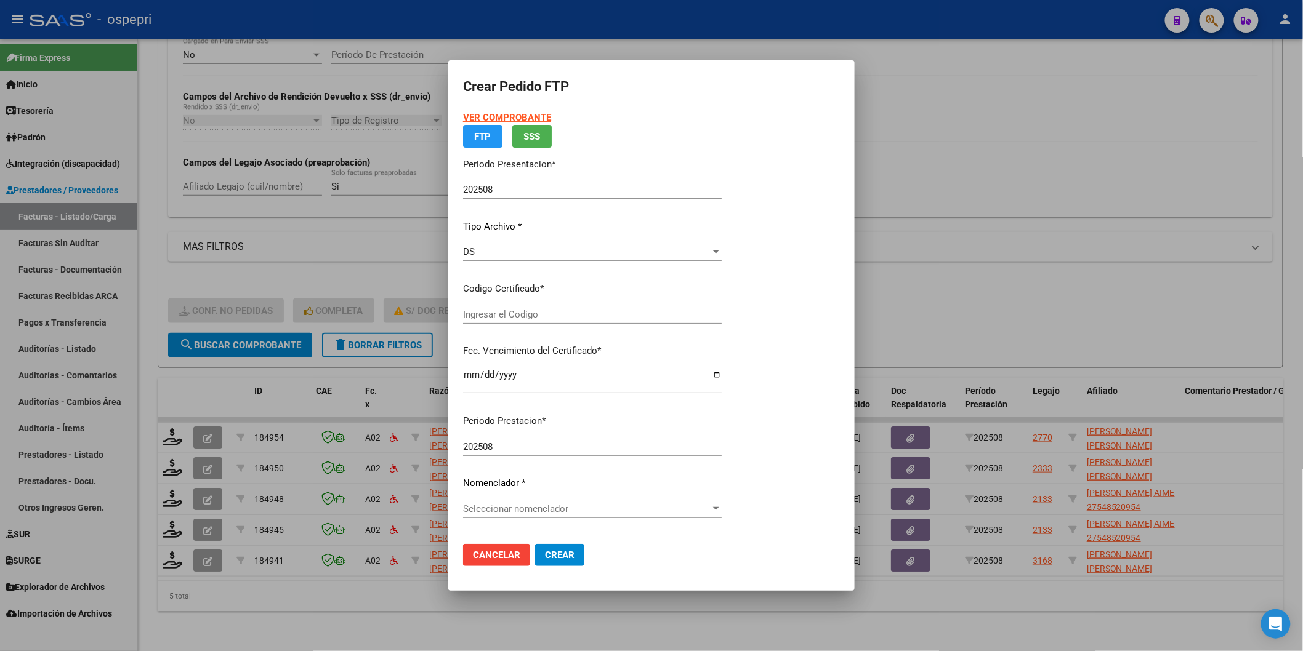
click at [470, 282] on p "Codigo Certificado *" at bounding box center [592, 289] width 259 height 14
click at [470, 313] on input "Ingresar el Codigo" at bounding box center [592, 314] width 259 height 11
type input "2052314195-4"
type input "[DATE]"
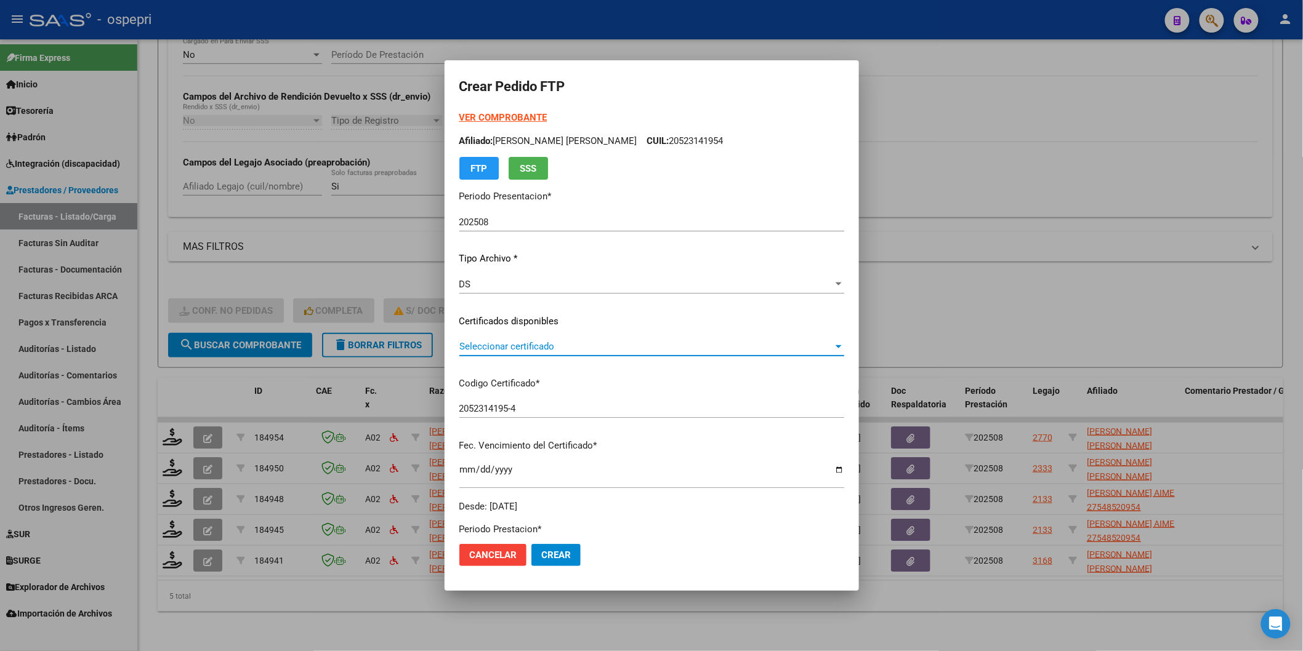
click at [485, 344] on span "Seleccionar certificado" at bounding box center [646, 346] width 374 height 11
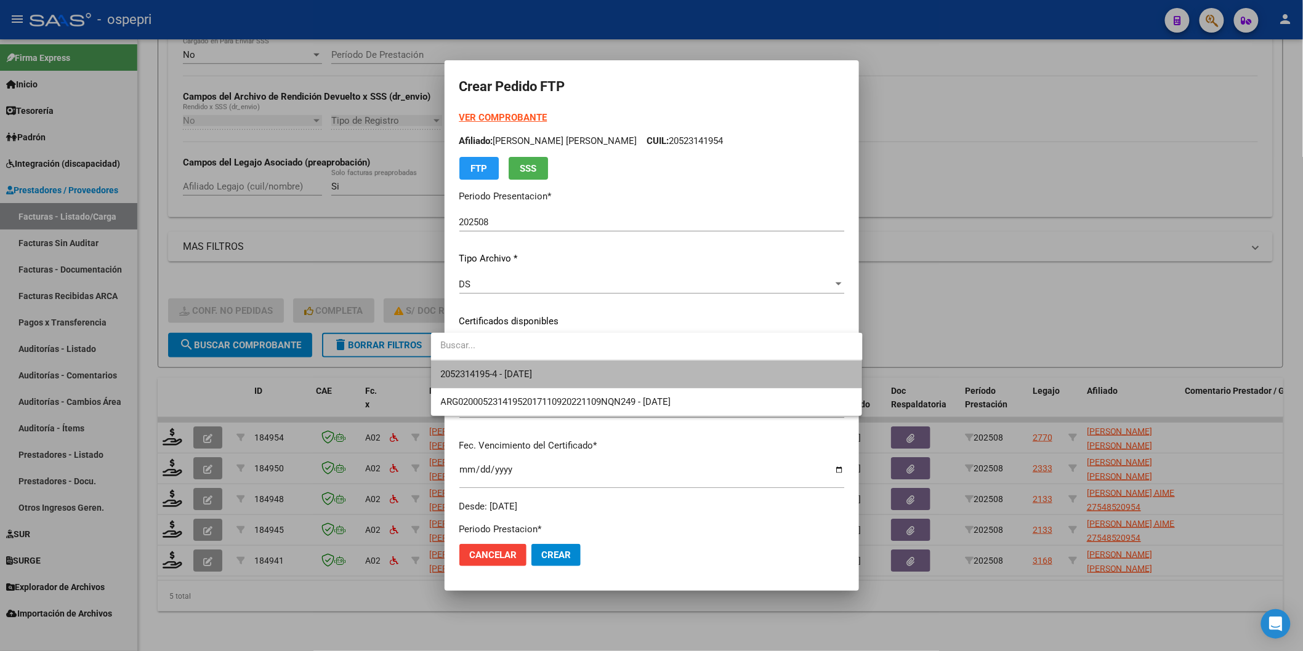
click at [485, 383] on span "2052314195-4 - [DATE]" at bounding box center [647, 375] width 412 height 28
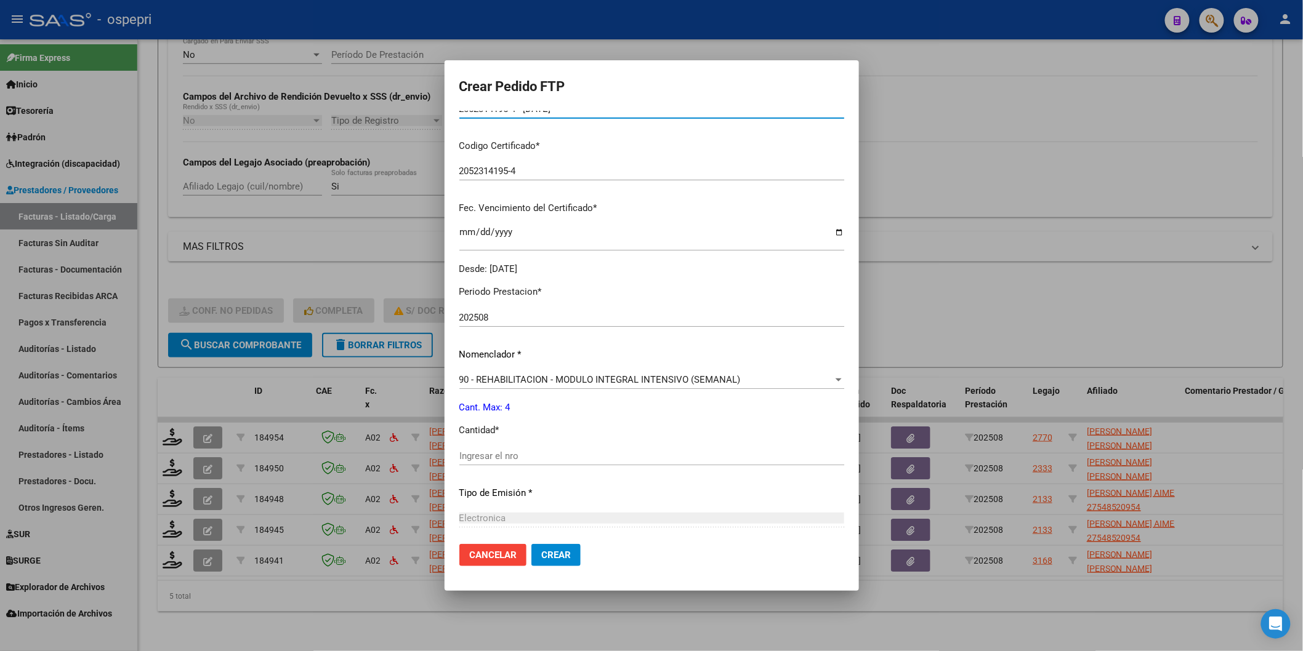
scroll to position [273, 0]
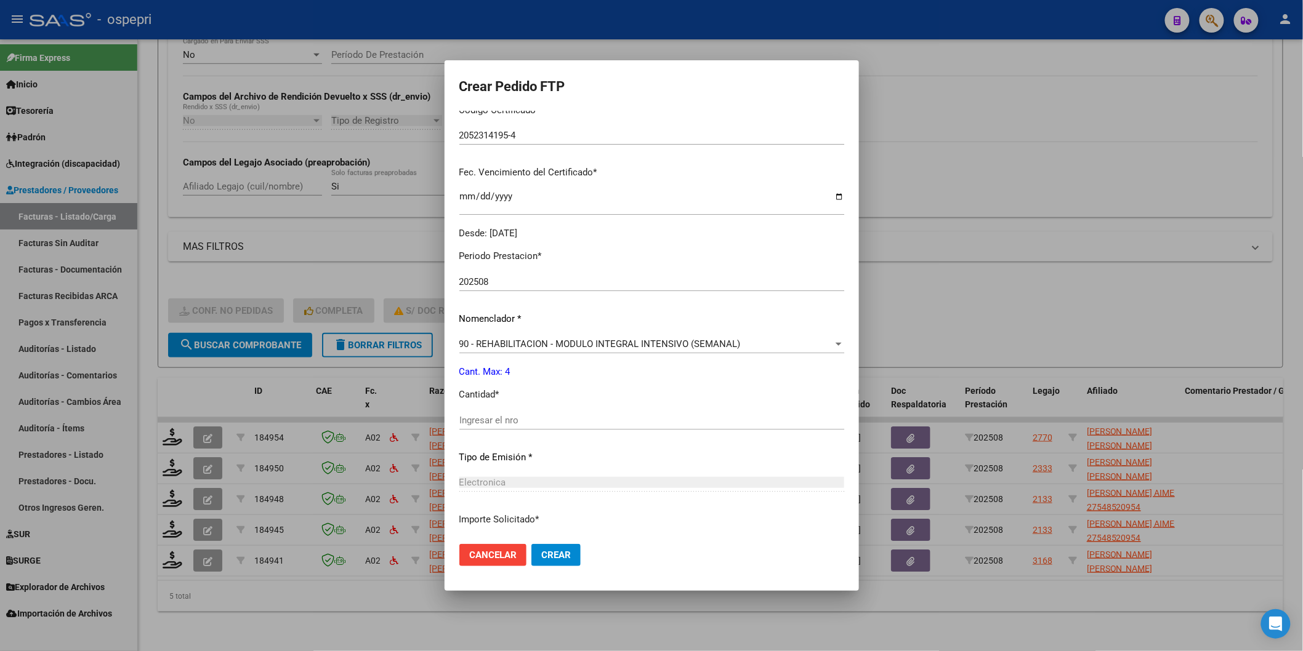
click at [483, 420] on input "Ingresar el nro" at bounding box center [651, 420] width 385 height 11
type input "4"
click at [550, 544] on mat-dialog-actions "Cancelar Crear" at bounding box center [651, 555] width 385 height 42
click at [549, 547] on button "Crear" at bounding box center [555, 555] width 49 height 22
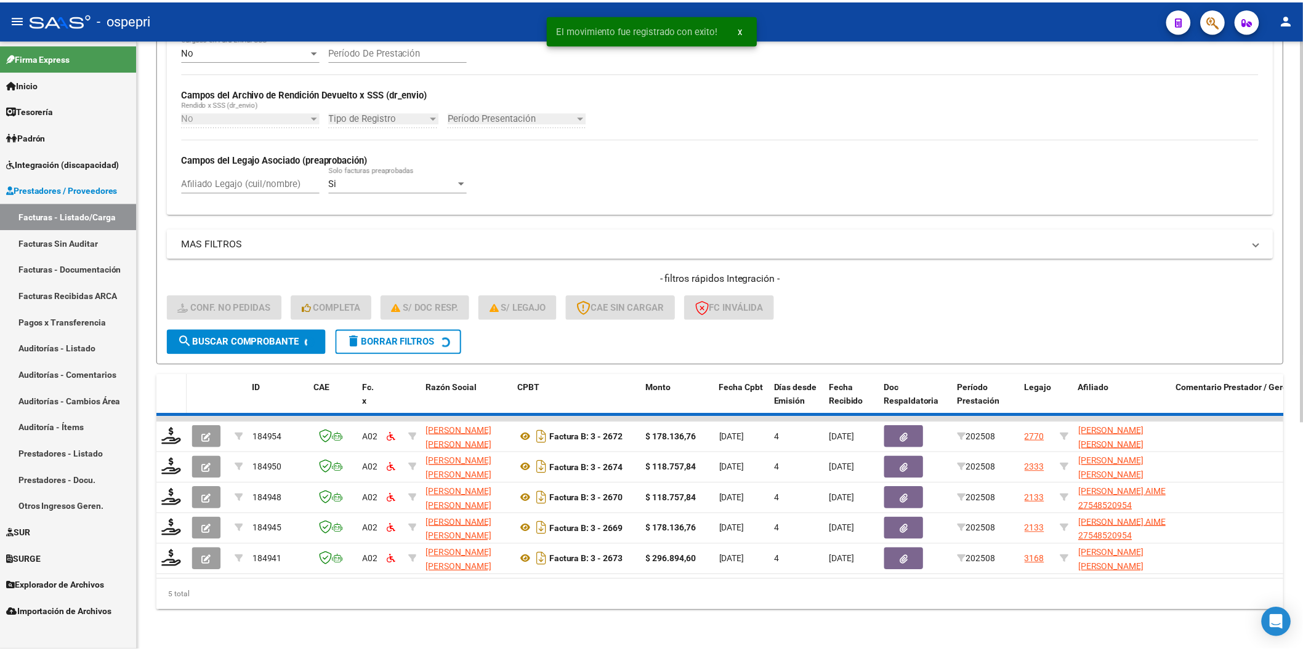
scroll to position [329, 0]
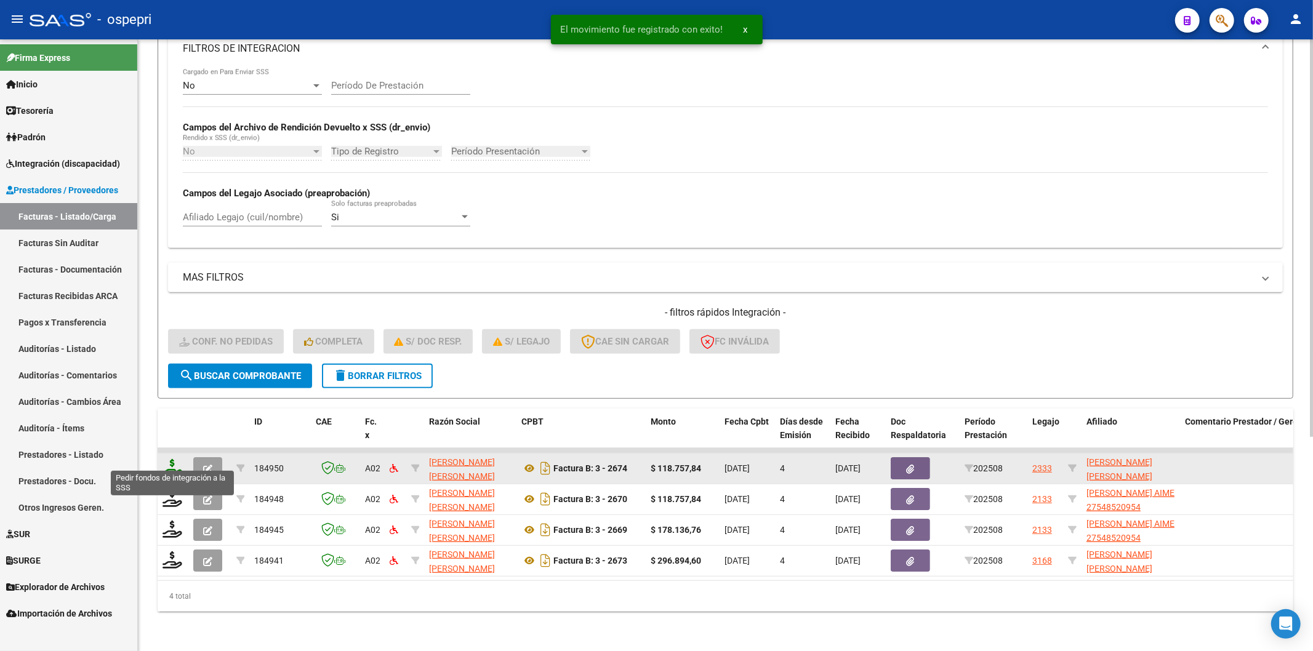
click at [170, 464] on icon at bounding box center [173, 467] width 20 height 17
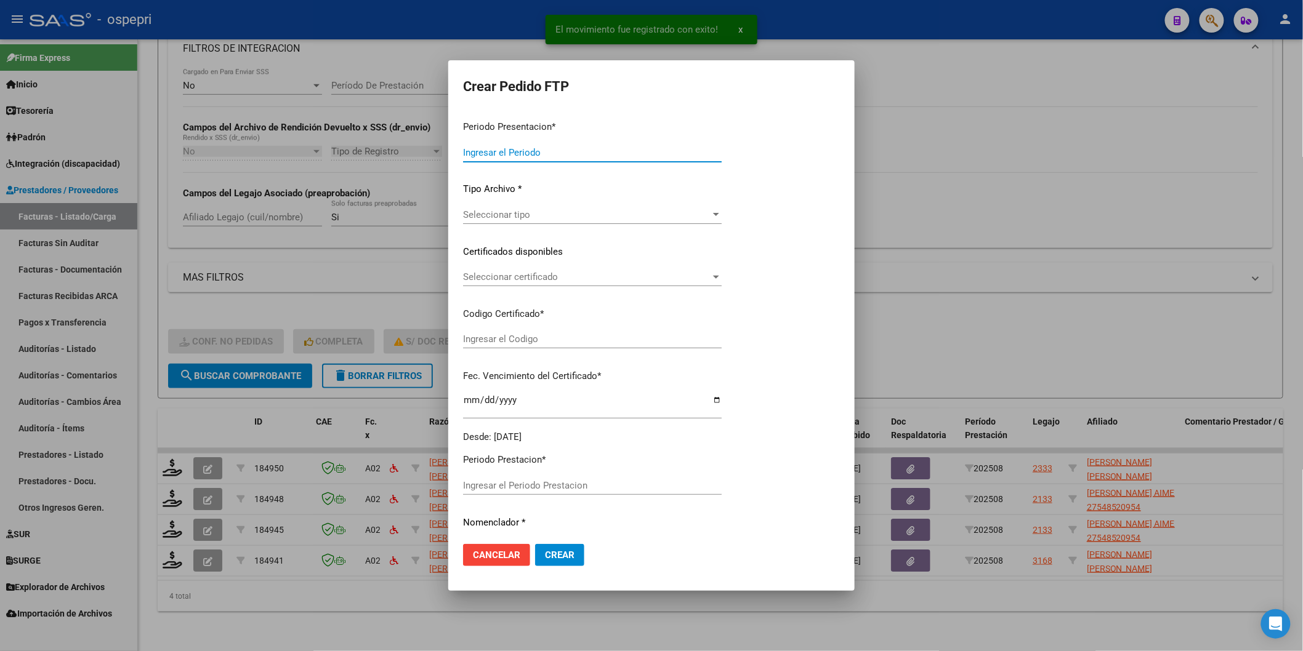
type input "202508"
type input "$ 118.757,84"
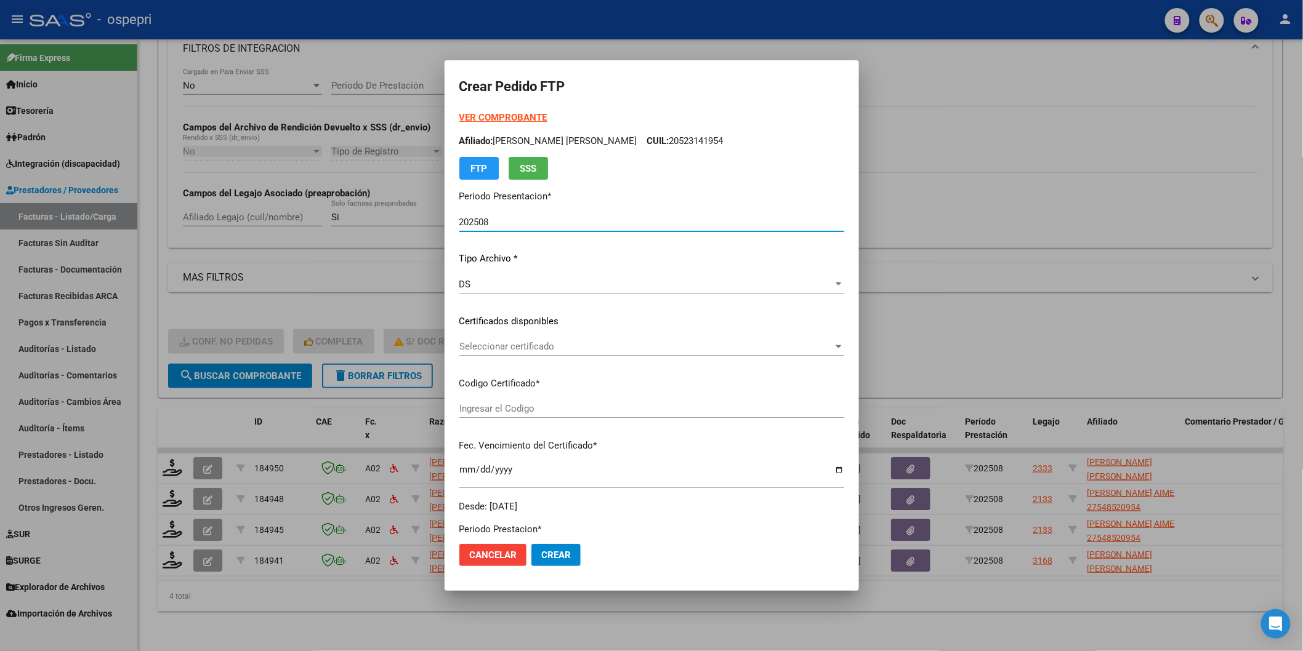
click at [488, 342] on span "Seleccionar certificado" at bounding box center [646, 346] width 374 height 11
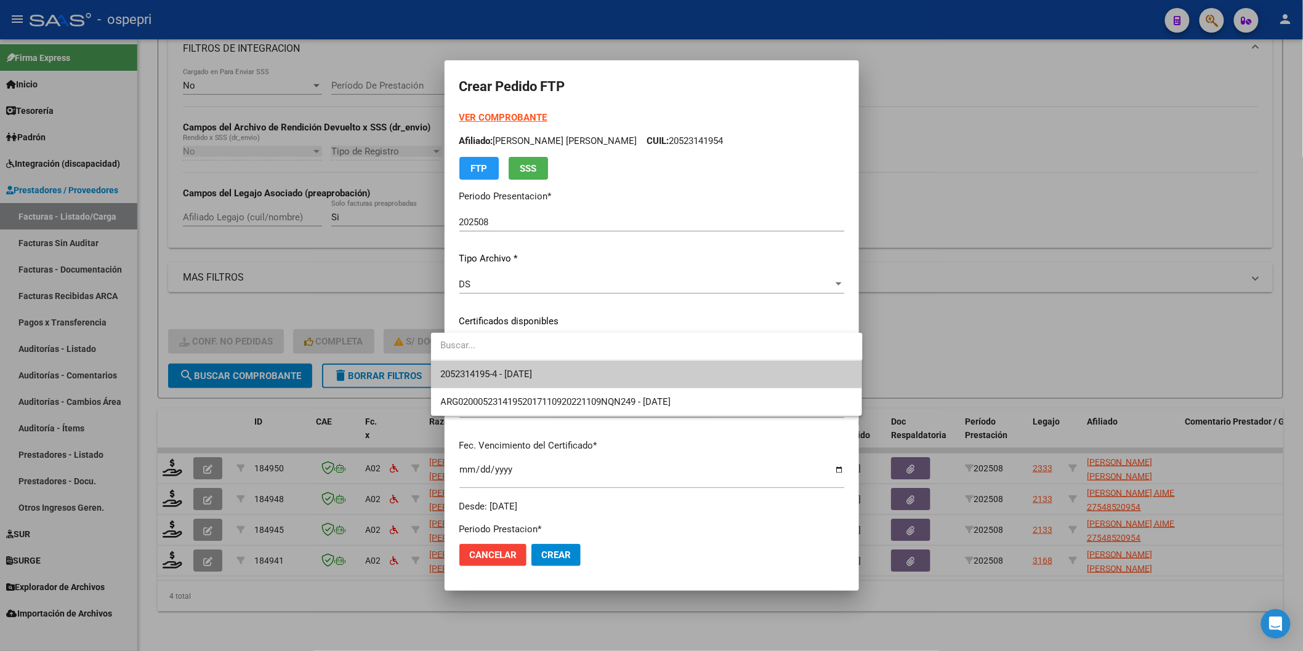
click at [491, 366] on span "2052314195-4 - [DATE]" at bounding box center [647, 375] width 412 height 28
type input "2052314195-4"
type input "[DATE]"
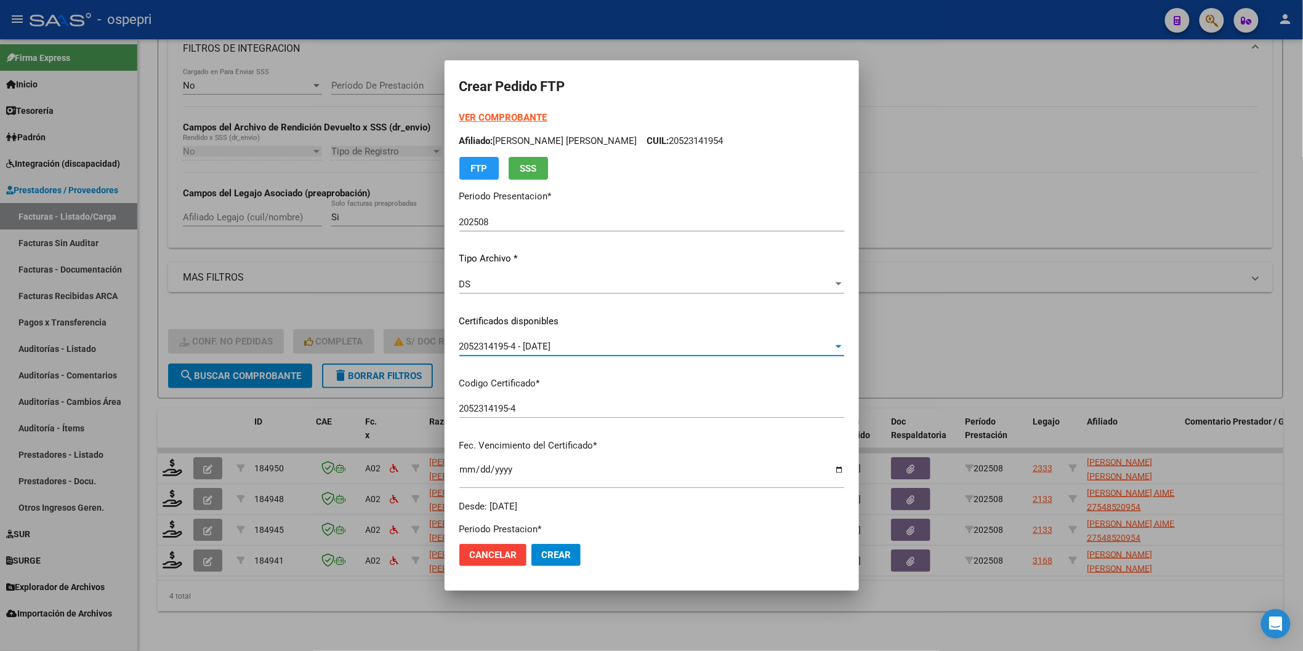
type input "ARG02000471817852018040920280409NQN249"
type input "[DATE]"
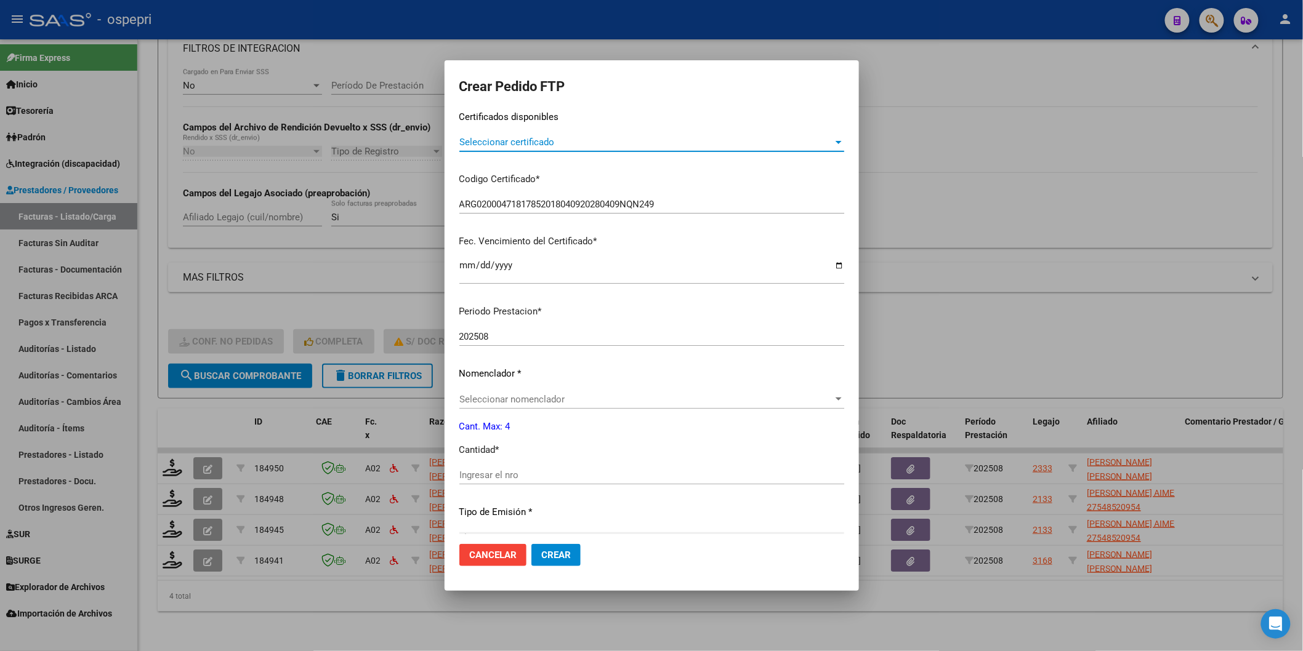
scroll to position [205, 0]
click at [475, 403] on span "90 - REHABILITACION - MODULO INTEGRAL INTENSIVO (SEMANAL)" at bounding box center [599, 398] width 281 height 11
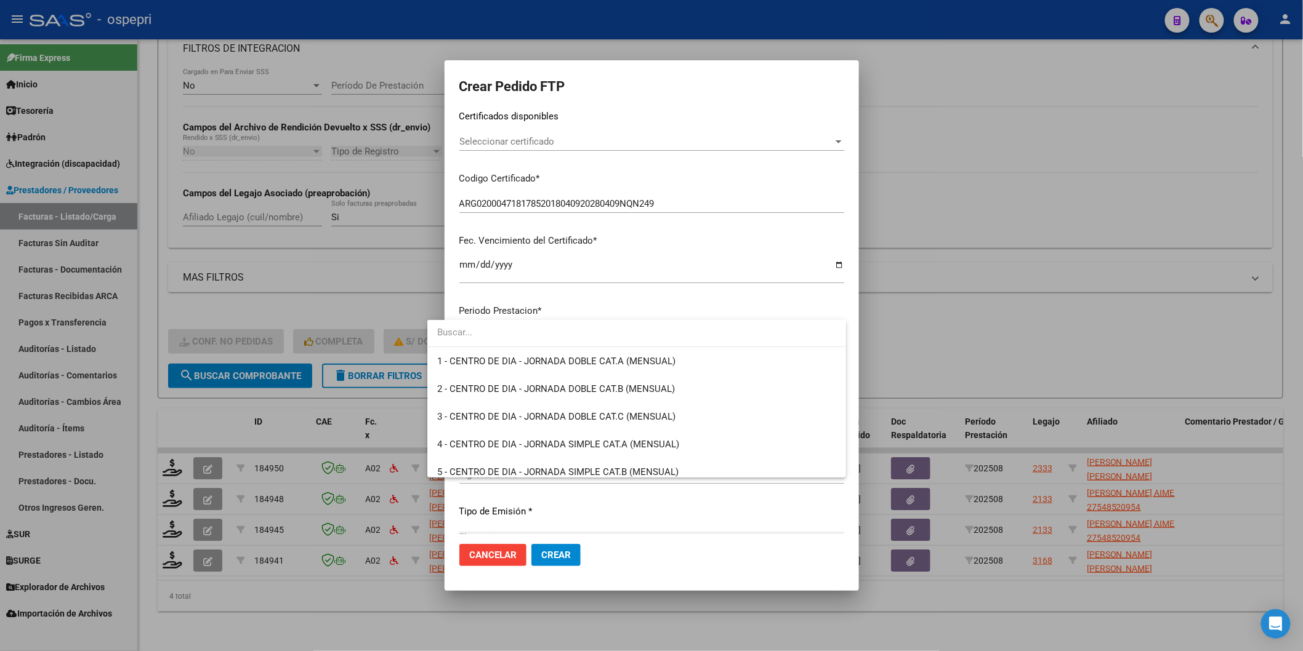
scroll to position [2429, 0]
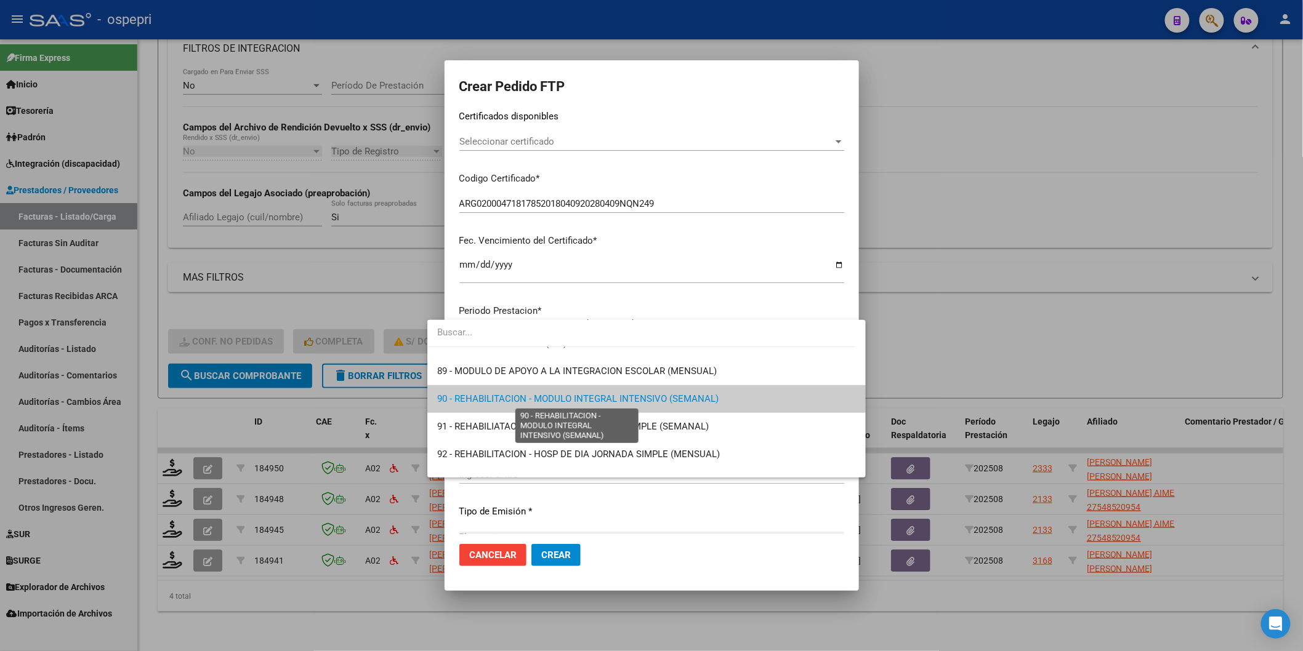
click at [462, 397] on span "90 - REHABILITACION - MODULO INTEGRAL INTENSIVO (SEMANAL)" at bounding box center [577, 398] width 281 height 11
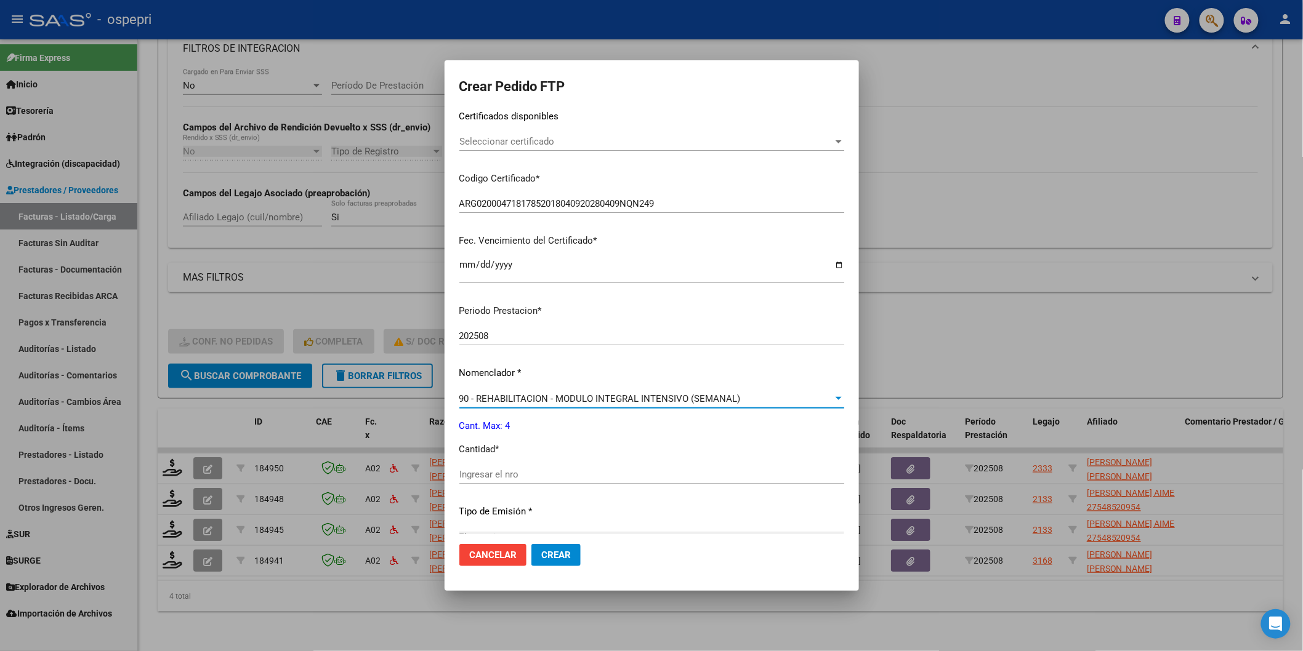
click at [462, 472] on input "Ingresar el nro" at bounding box center [651, 474] width 385 height 11
type input "4"
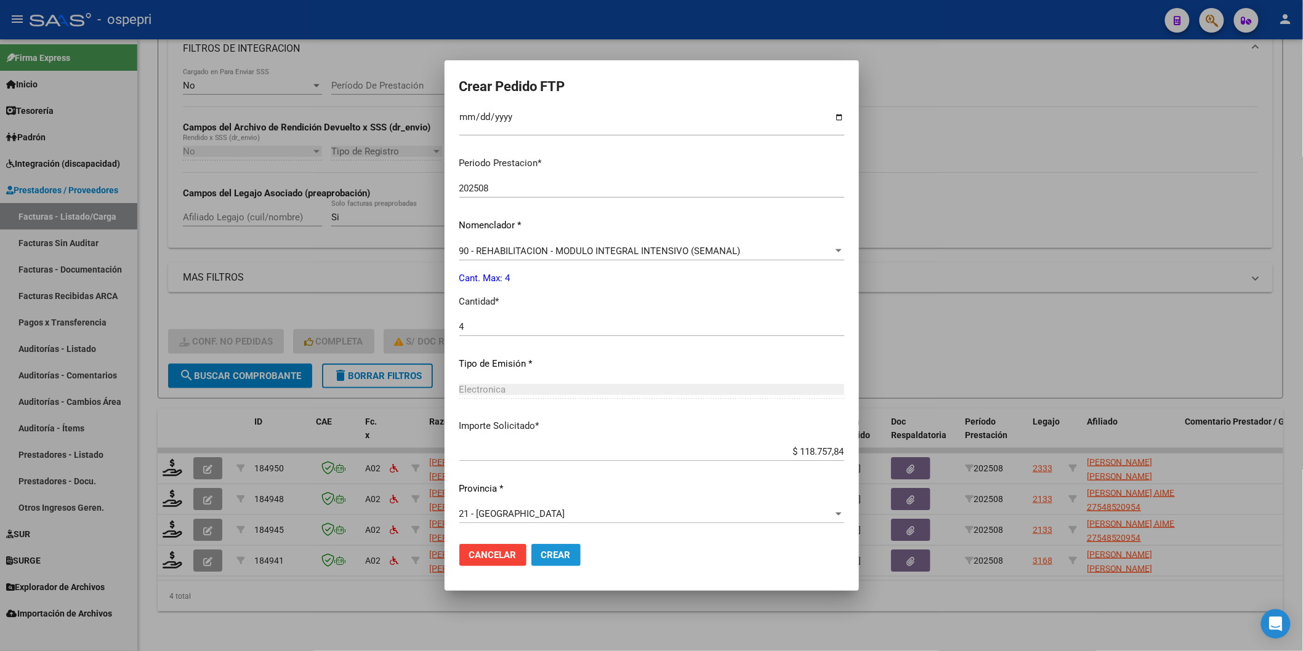
click at [541, 552] on span "Crear" at bounding box center [556, 555] width 30 height 11
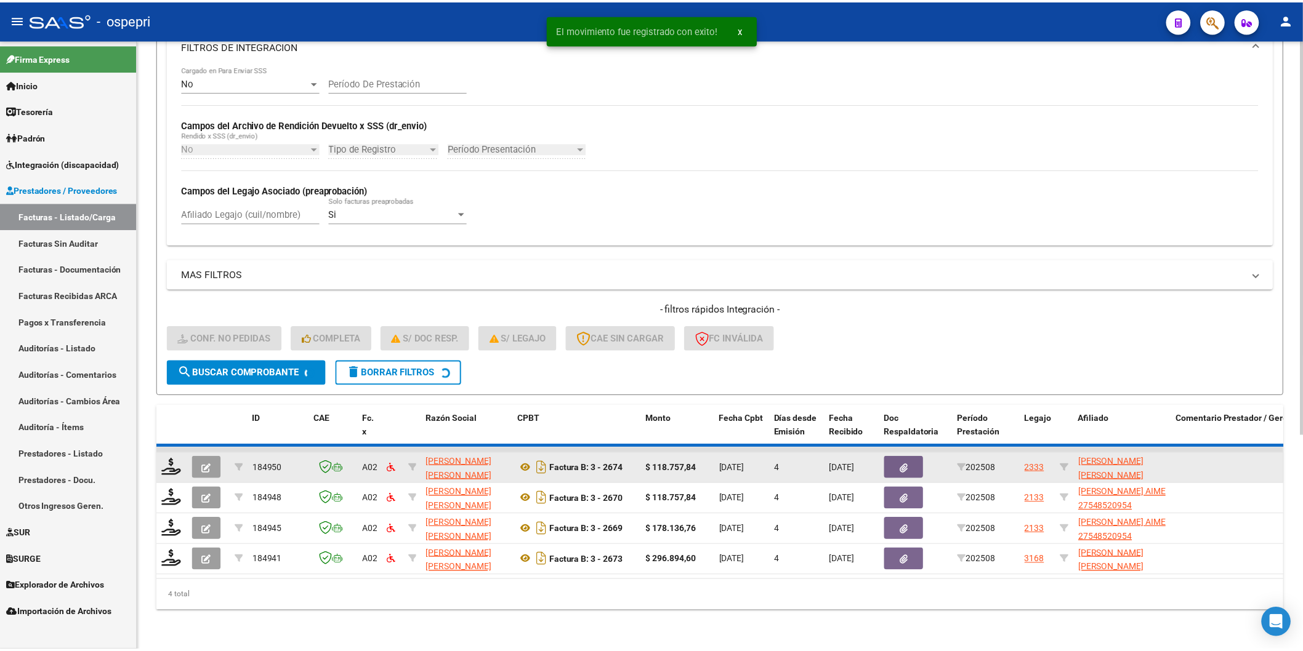
scroll to position [299, 0]
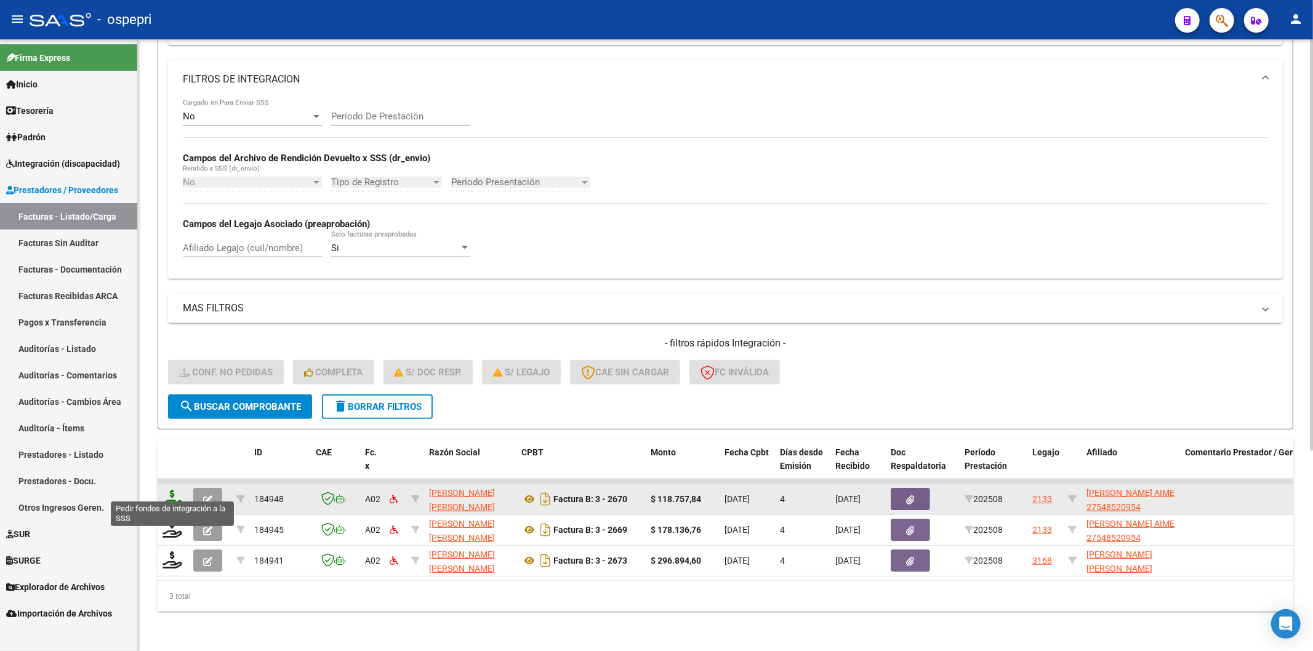
click at [177, 490] on icon at bounding box center [173, 498] width 20 height 17
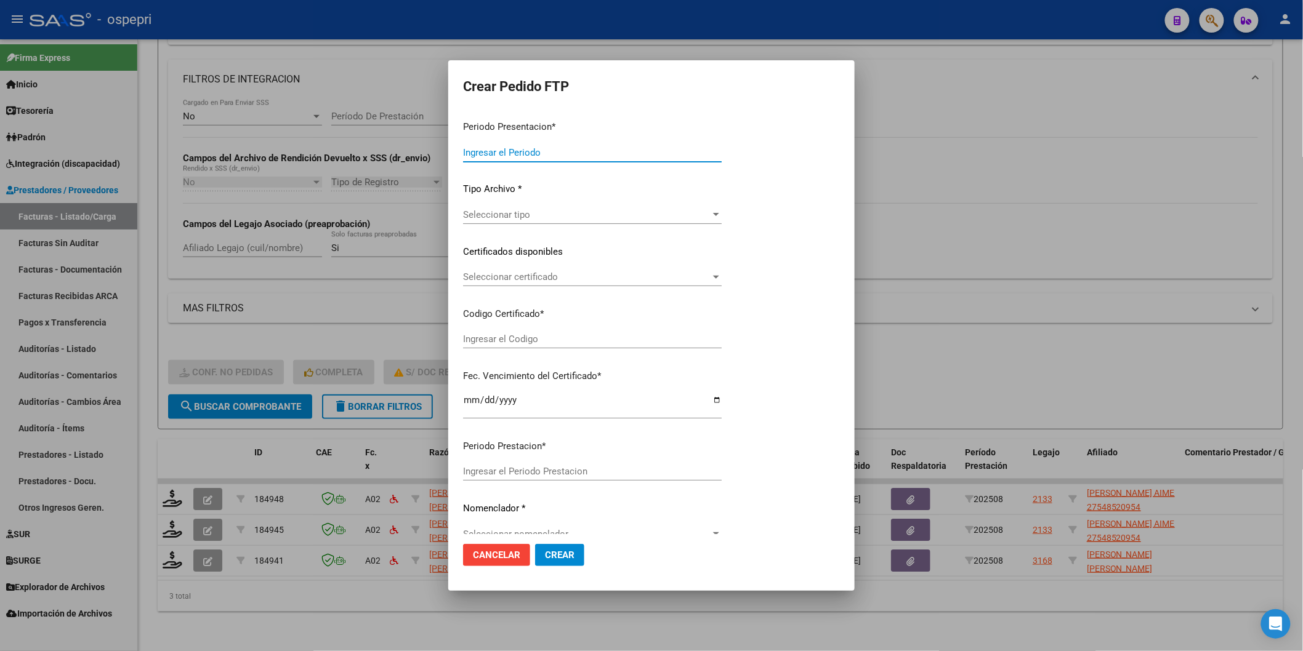
type input "202508"
type input "$ 118.757,84"
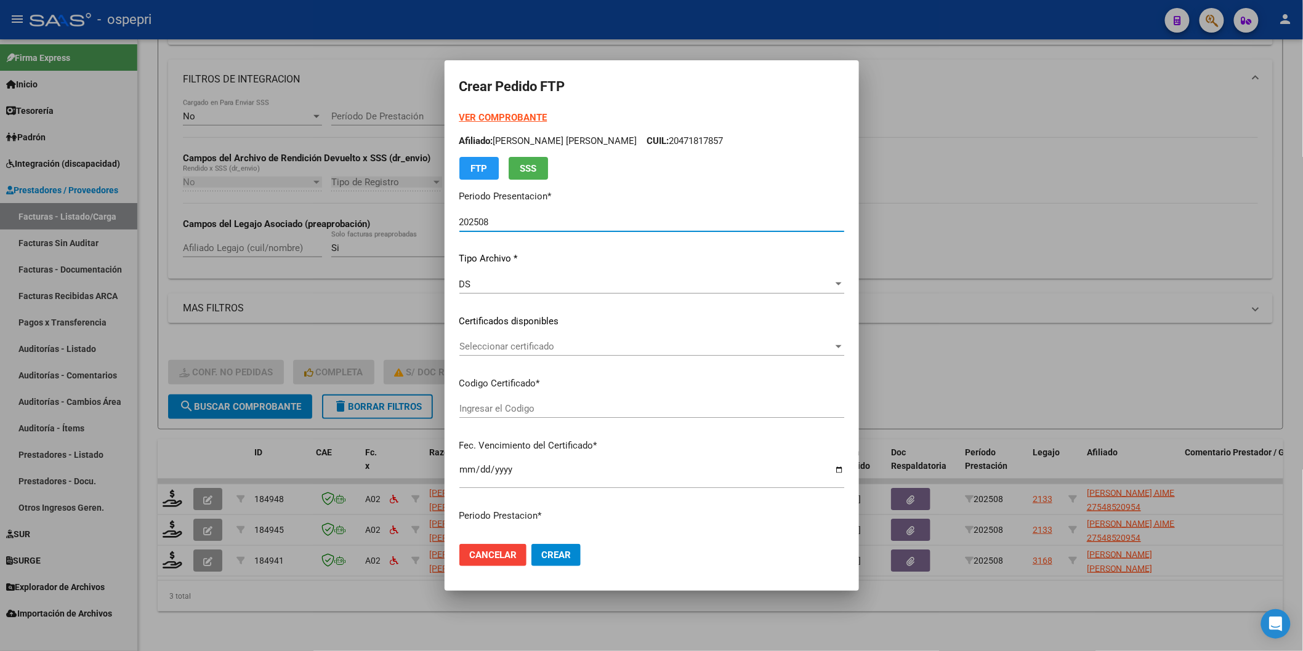
click at [465, 341] on span "Seleccionar certificado" at bounding box center [646, 346] width 374 height 11
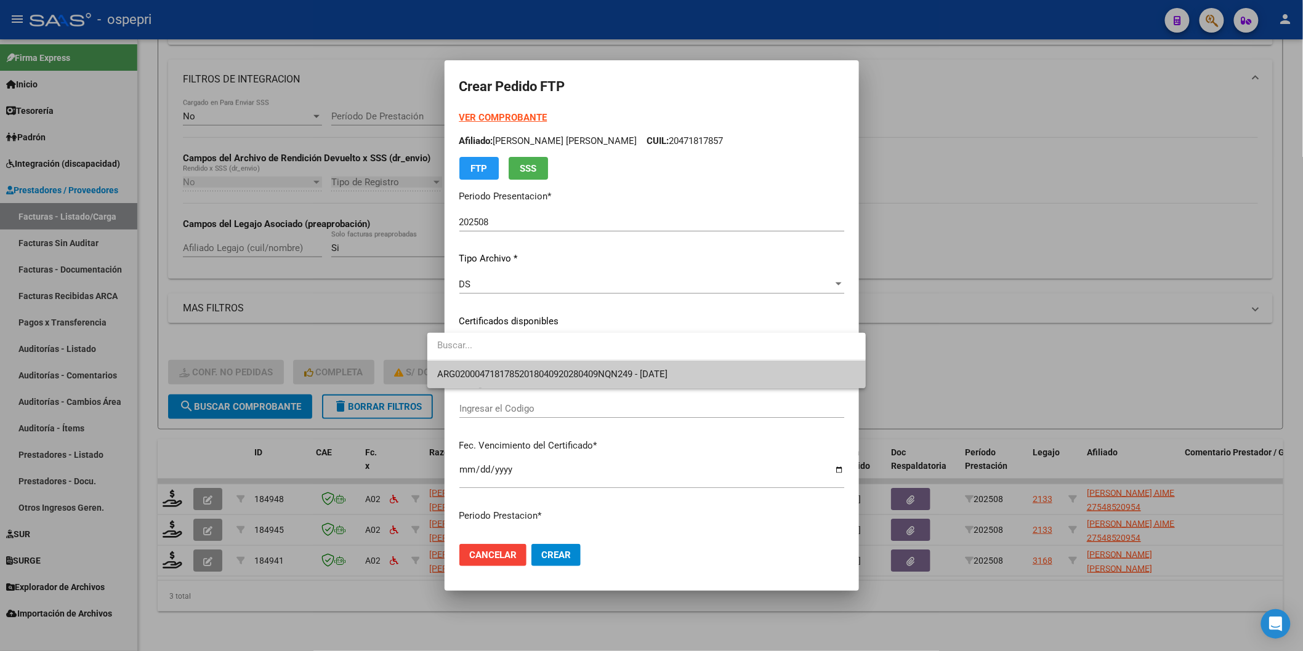
click at [471, 358] on input "dropdown search" at bounding box center [646, 346] width 438 height 28
type input "ARG01000548520952017110320221103NQN249"
type input "[DATE]"
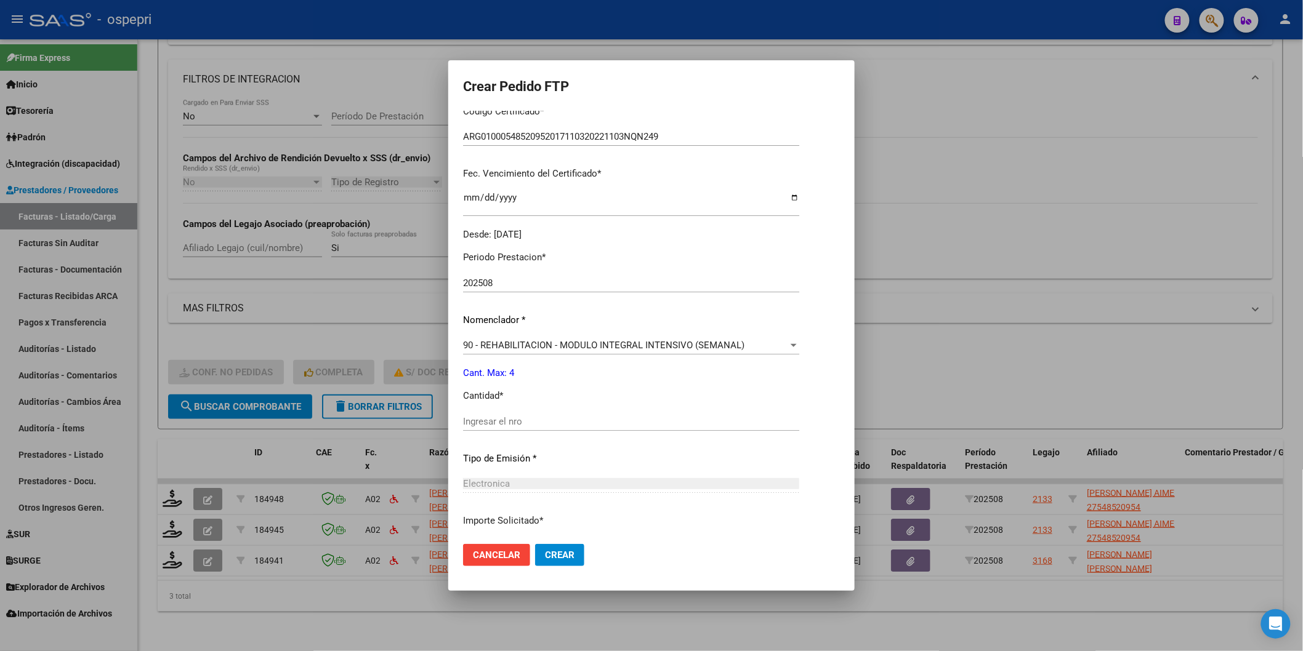
scroll to position [273, 0]
click at [474, 421] on input "Ingresar el nro" at bounding box center [631, 420] width 336 height 11
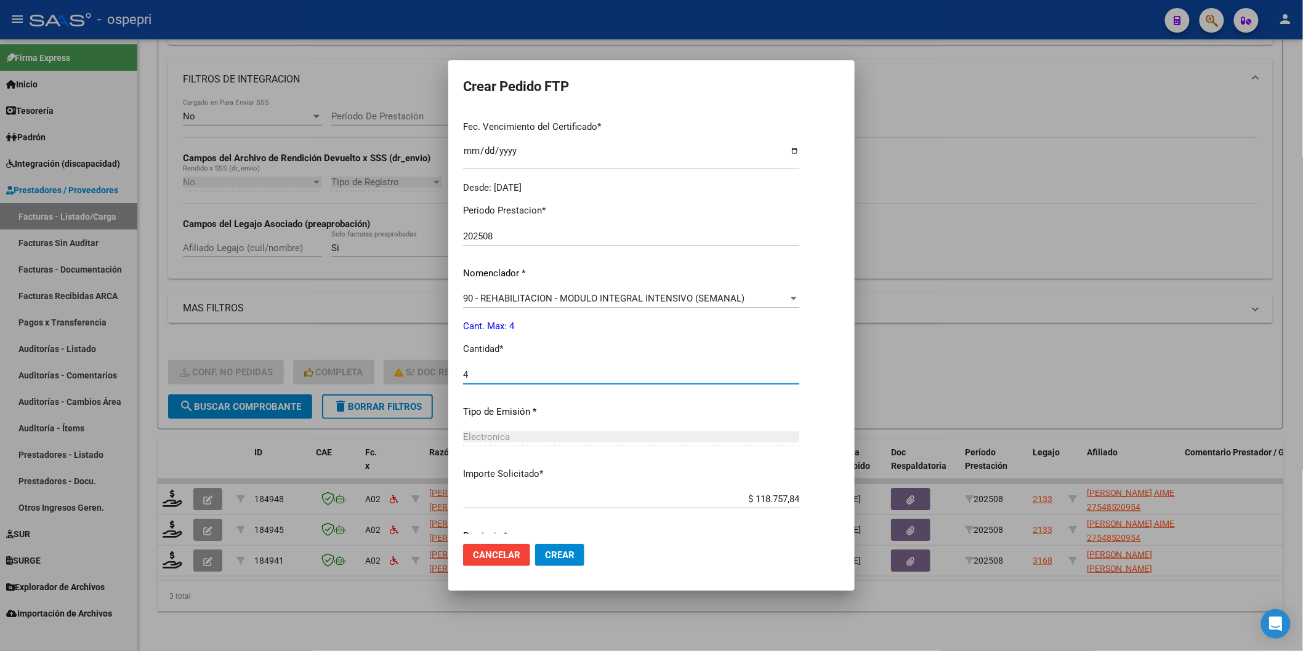
scroll to position [366, 0]
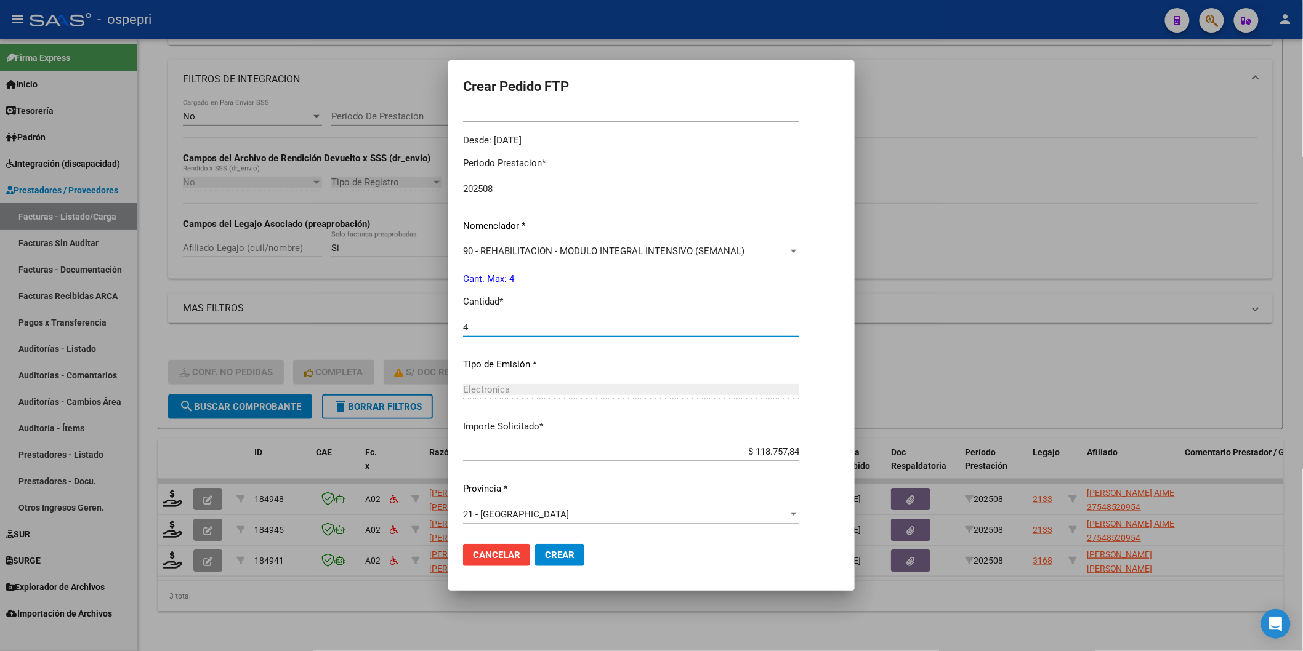
type input "4"
click at [545, 550] on span "Crear" at bounding box center [560, 555] width 30 height 11
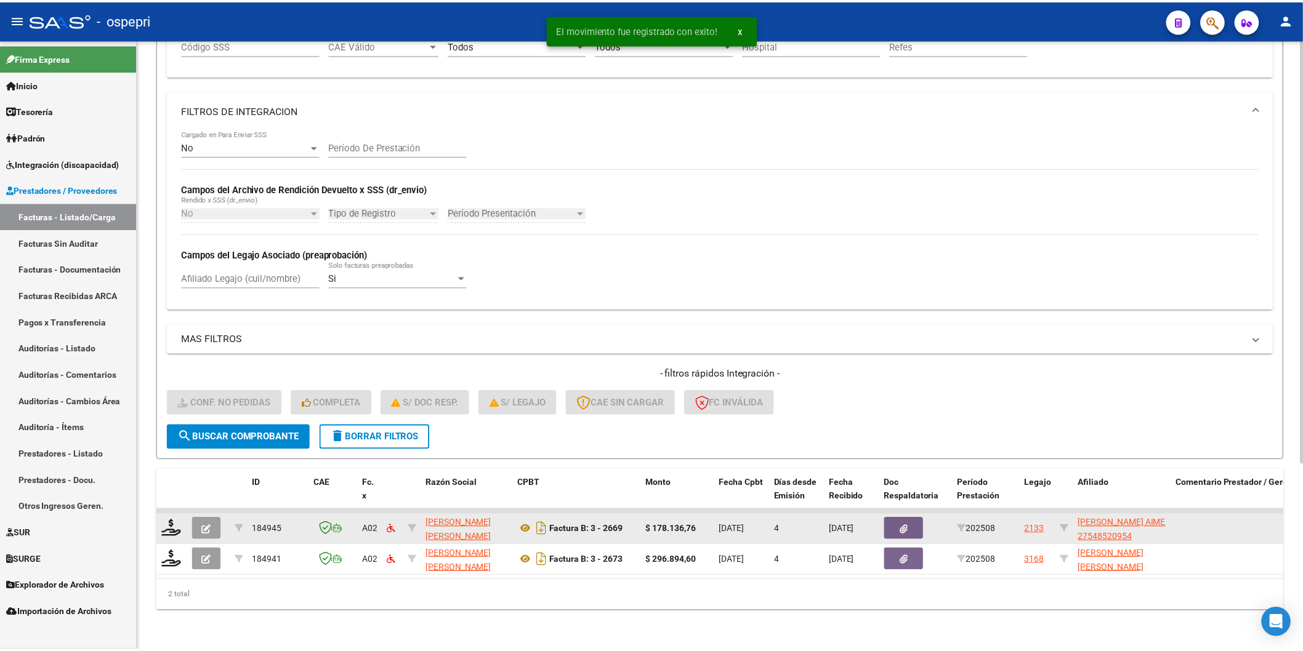
scroll to position [268, 0]
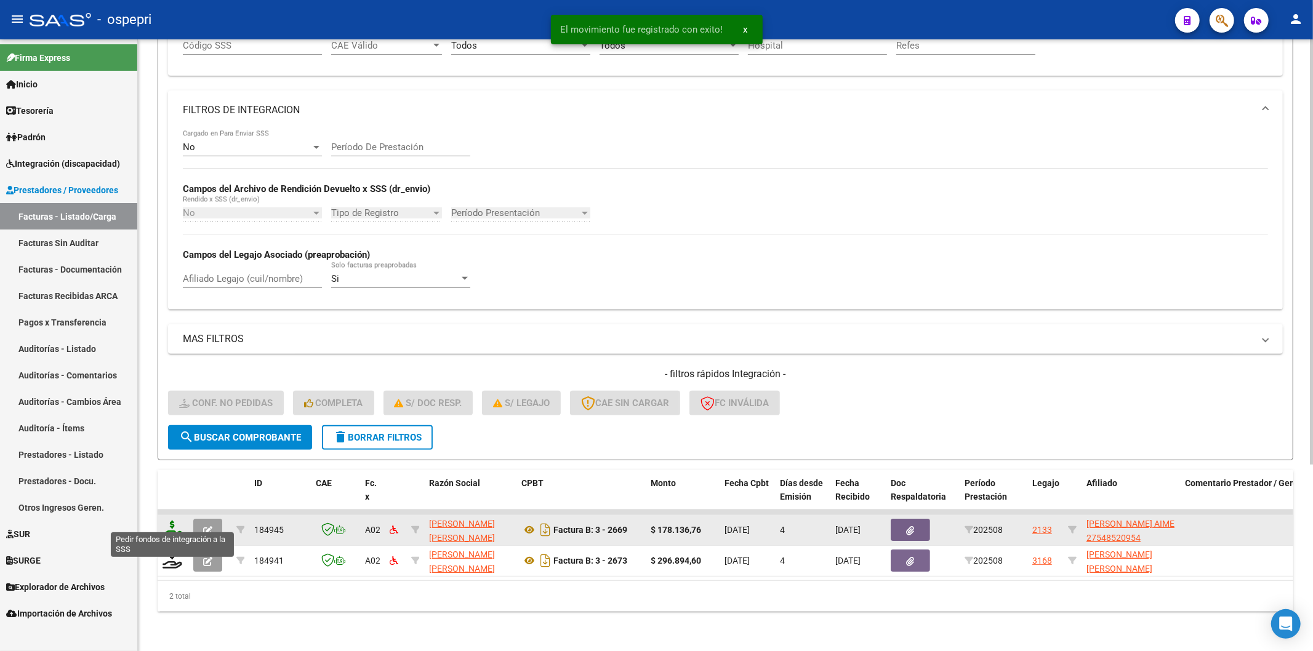
click at [172, 521] on icon at bounding box center [173, 529] width 20 height 17
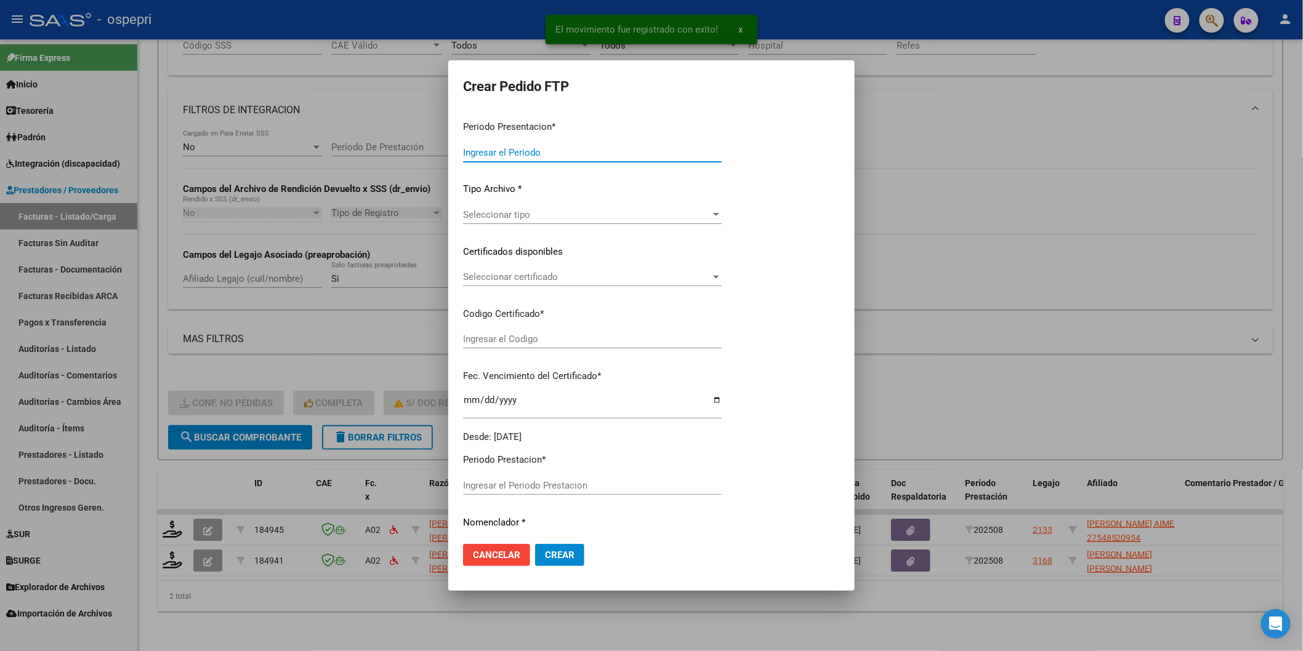
type input "202508"
type input "$ 178.136,76"
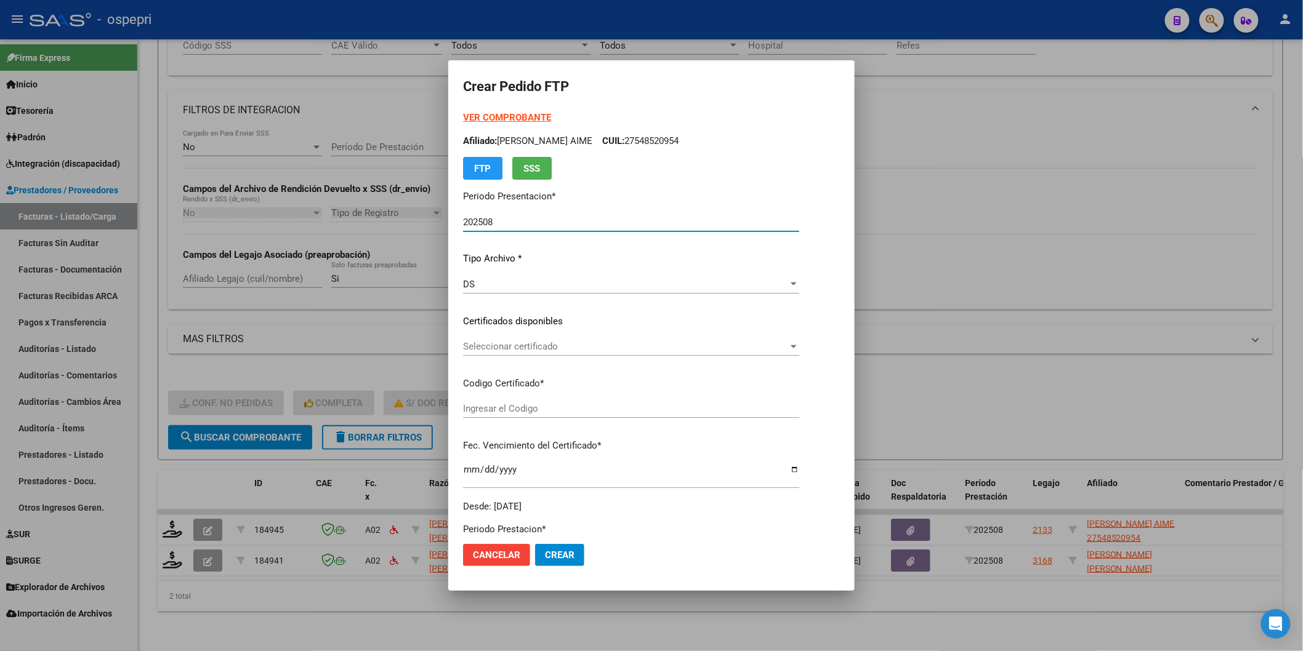
click at [482, 344] on span "Seleccionar certificado" at bounding box center [625, 346] width 325 height 11
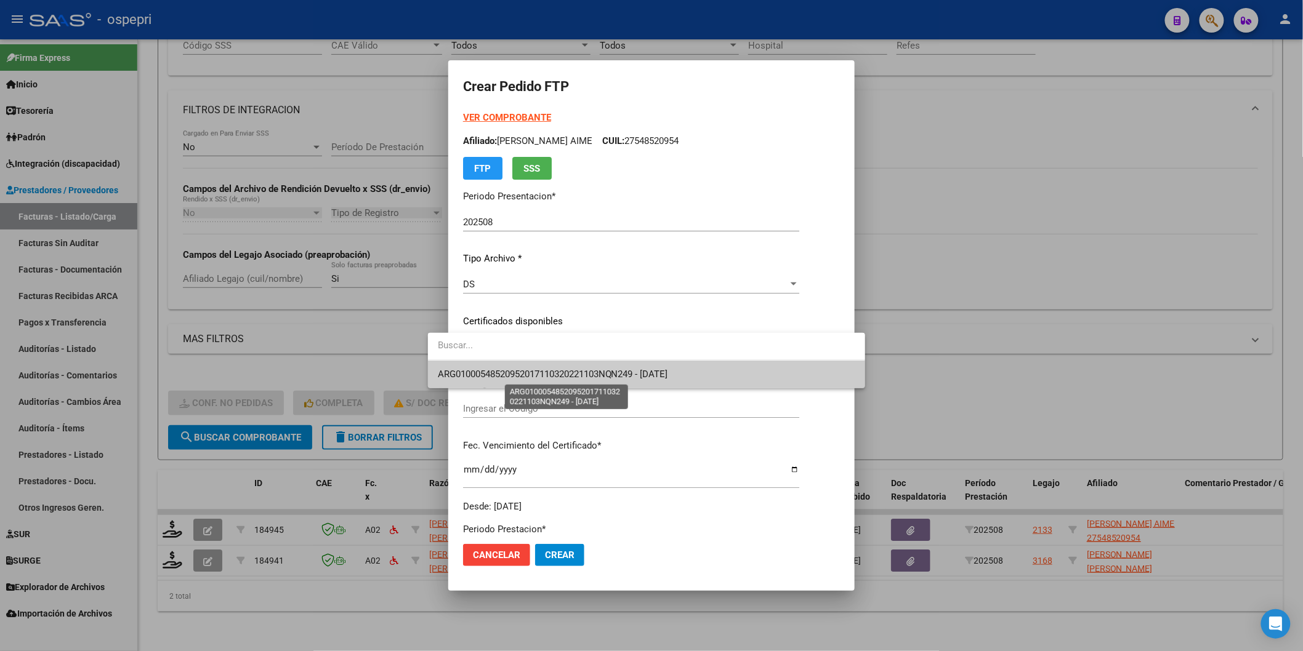
click at [482, 371] on span "ARG01000548520952017110320221103NQN249 - [DATE]" at bounding box center [553, 374] width 230 height 11
type input "ARG01000548520952017110320221103NQN249"
type input "[DATE]"
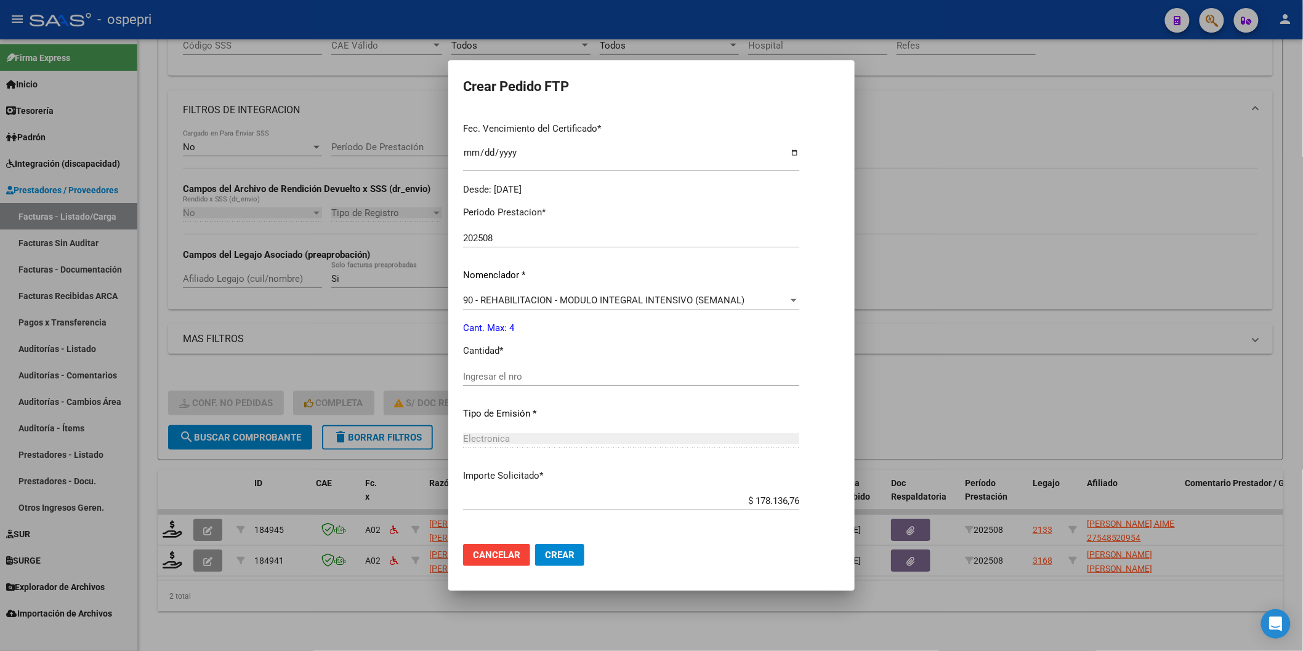
scroll to position [342, 0]
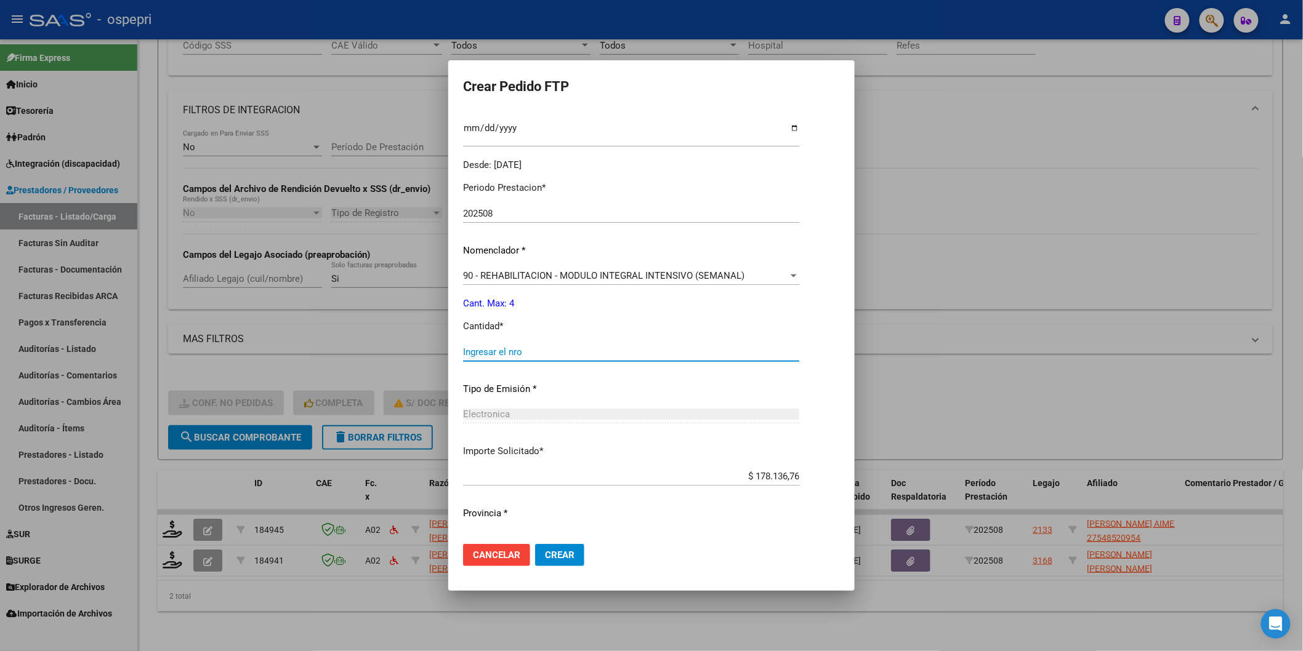
click at [483, 356] on input "Ingresar el nro" at bounding box center [631, 352] width 336 height 11
type input "4"
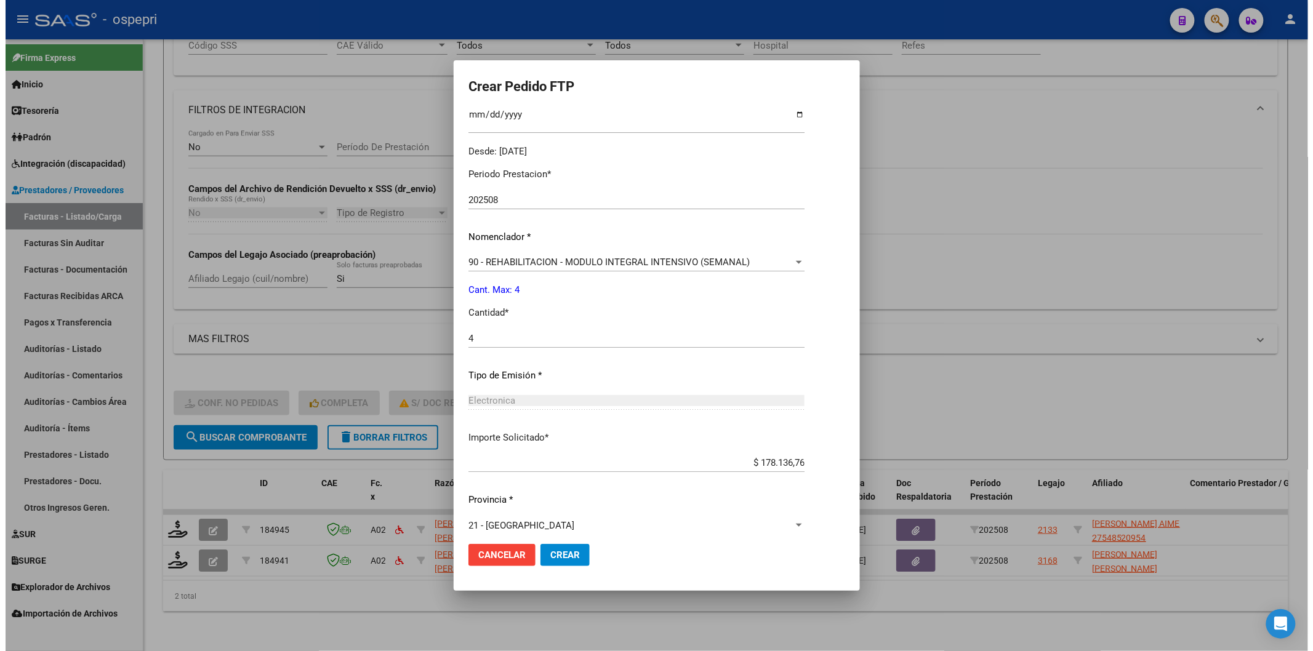
scroll to position [366, 0]
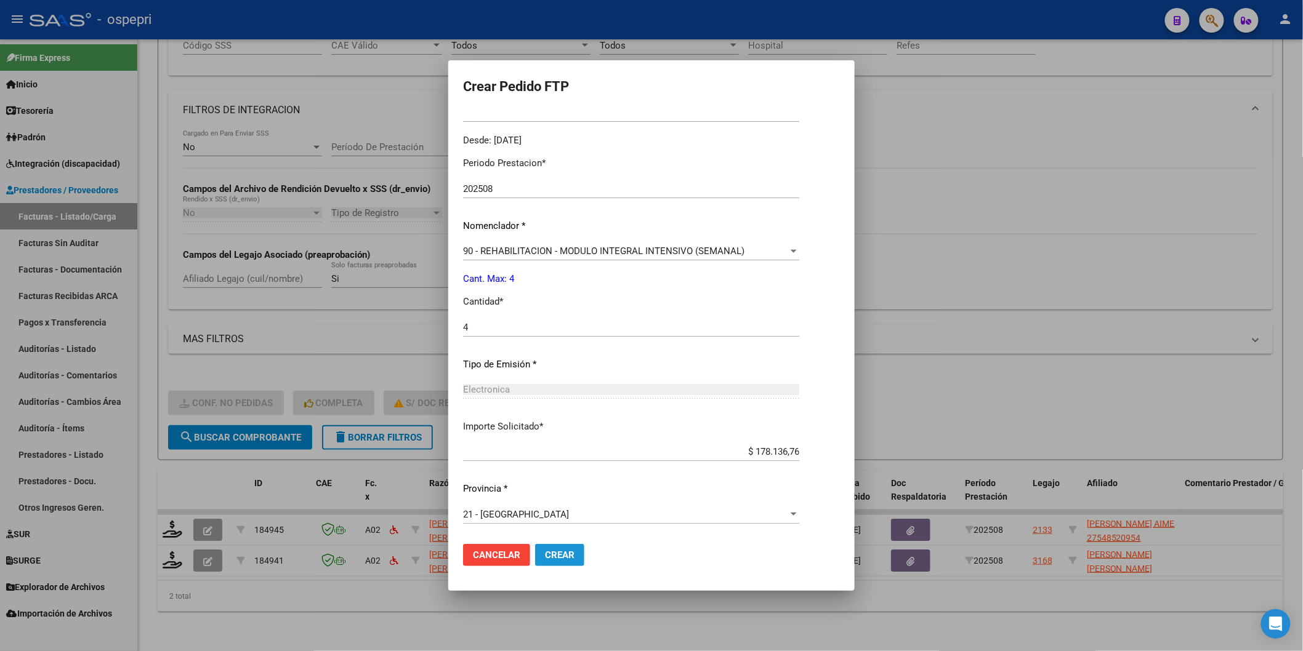
click at [535, 548] on button "Crear" at bounding box center [559, 555] width 49 height 22
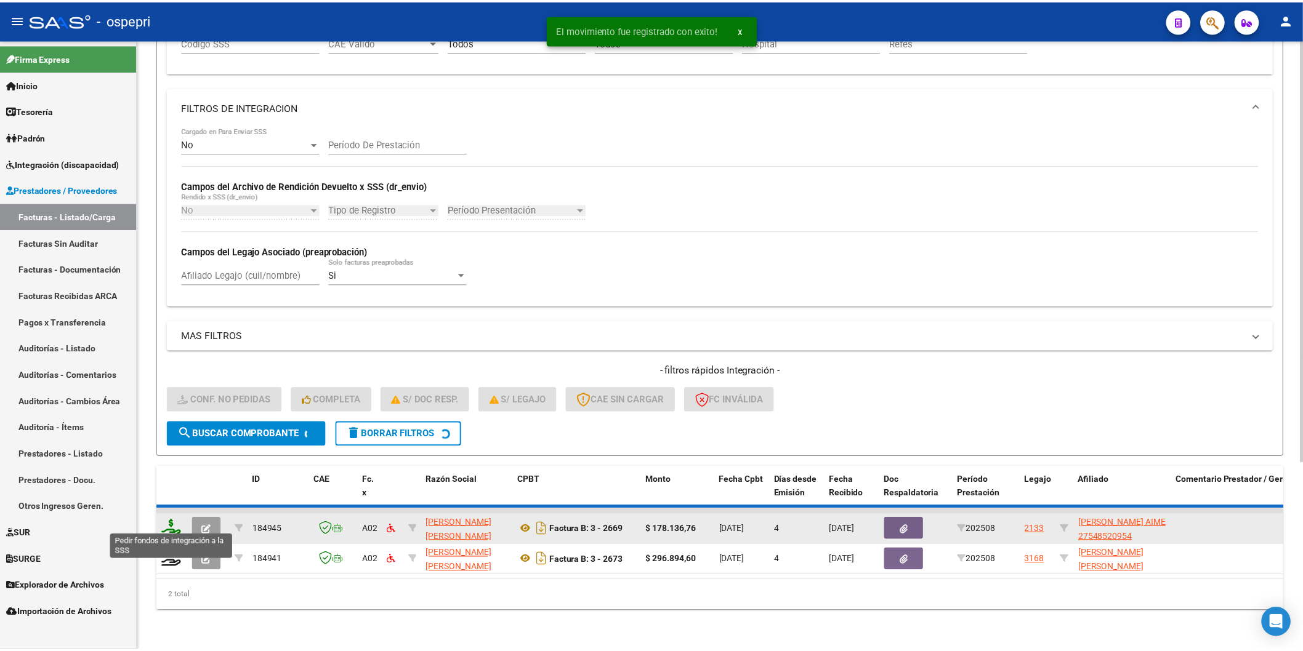
scroll to position [237, 0]
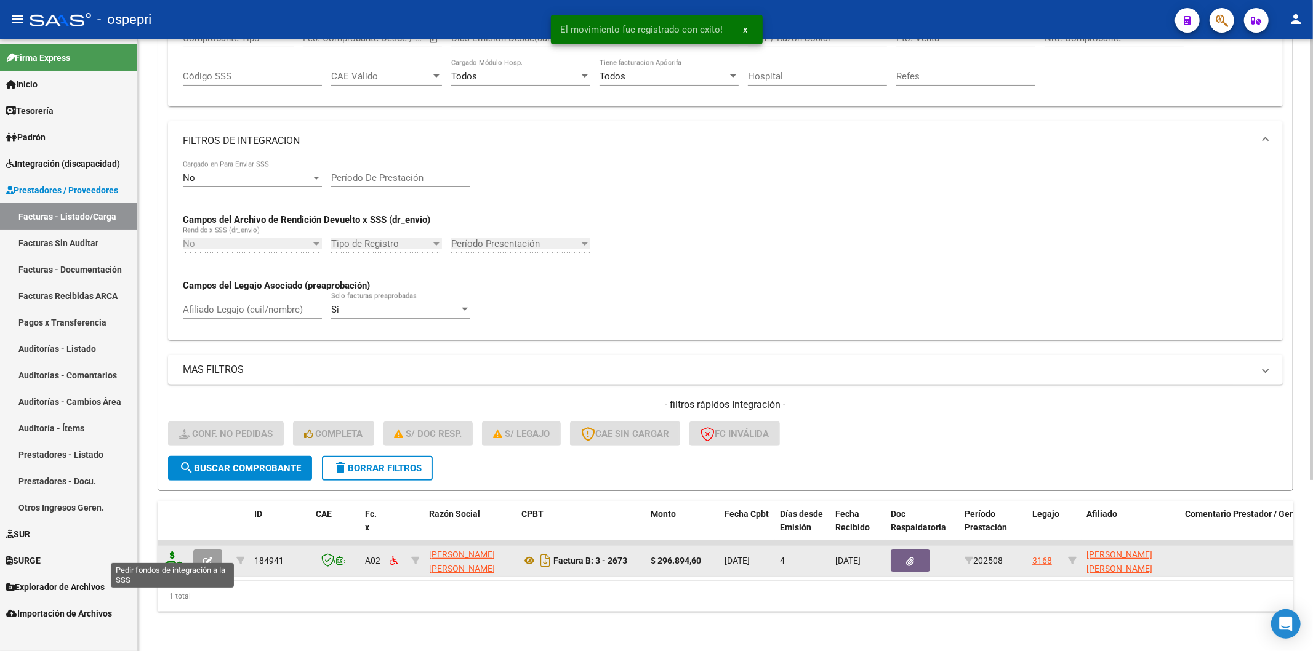
click at [173, 552] on icon at bounding box center [173, 560] width 20 height 17
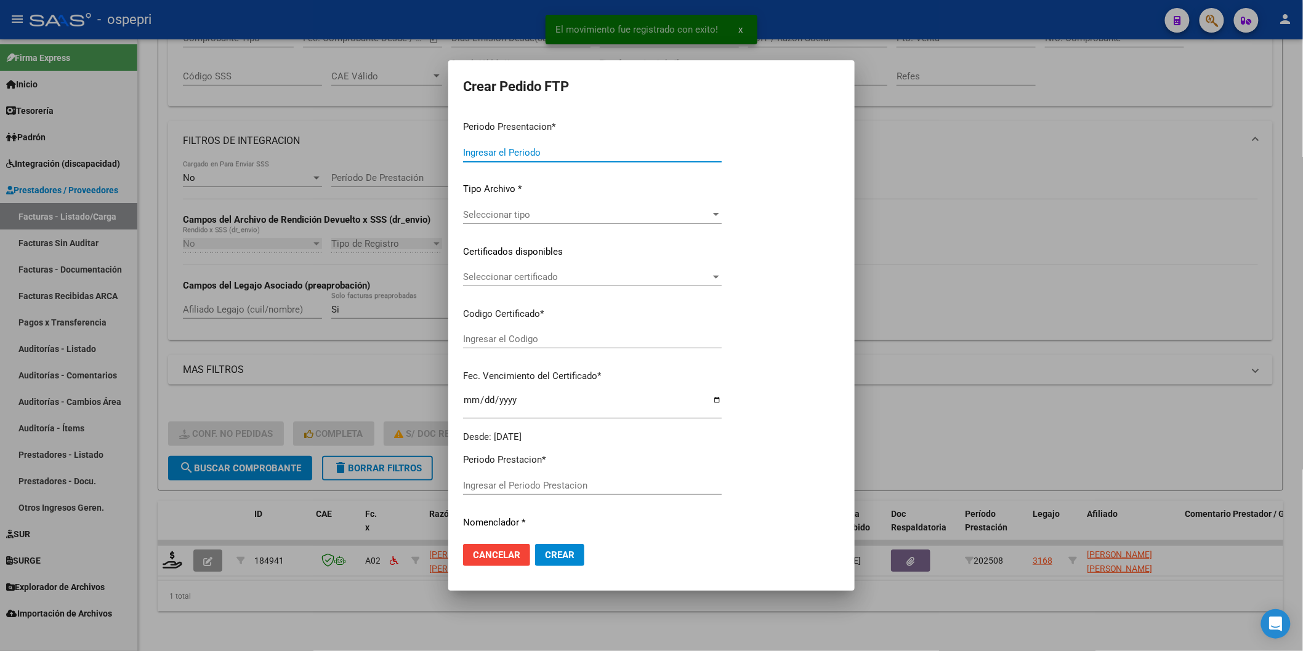
type input "202508"
type input "$ 296.894,60"
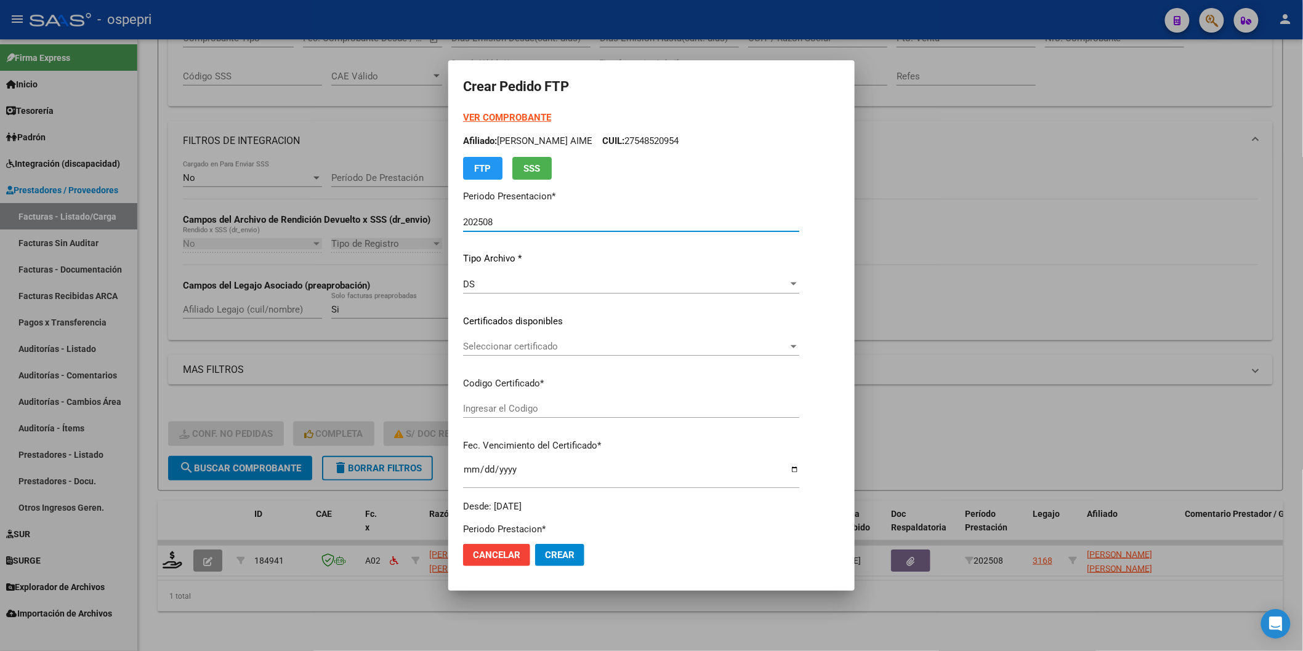
click at [463, 353] on div "Seleccionar certificado Seleccionar certificado" at bounding box center [631, 346] width 336 height 18
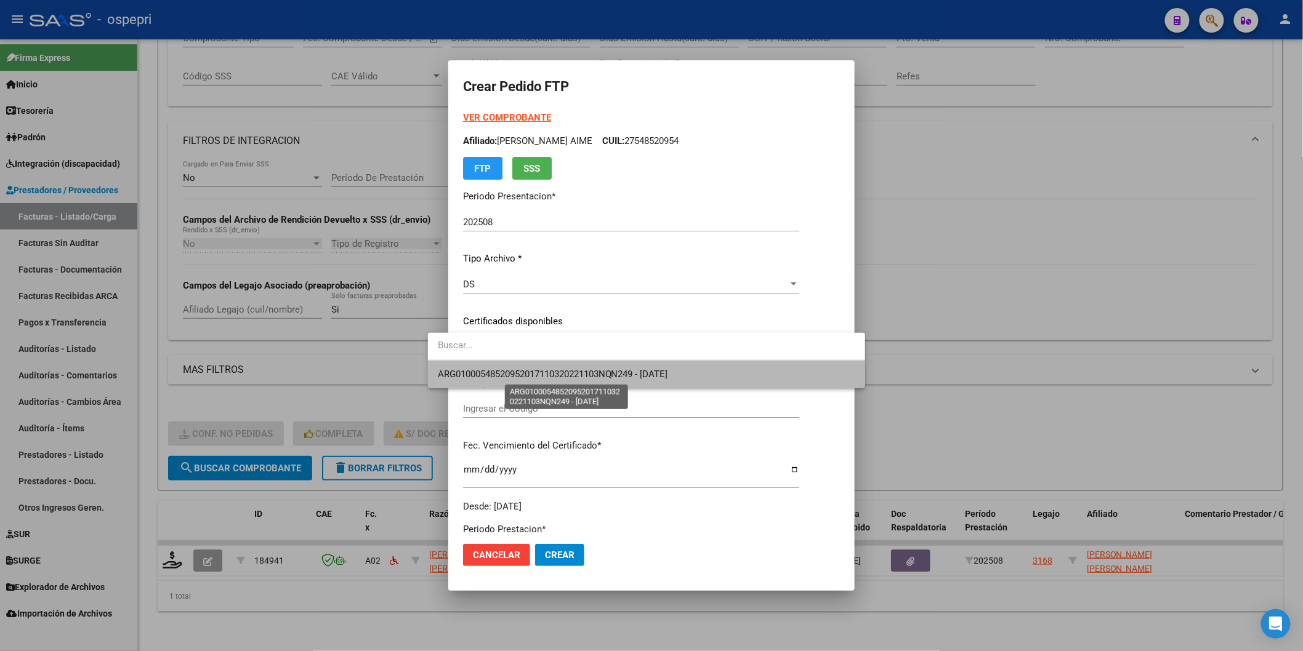
click at [464, 373] on span "ARG01000548520952017110320221103NQN249 - [DATE]" at bounding box center [553, 374] width 230 height 11
type input "ARG01000548520952017110320221103NQN249"
type input "[DATE]"
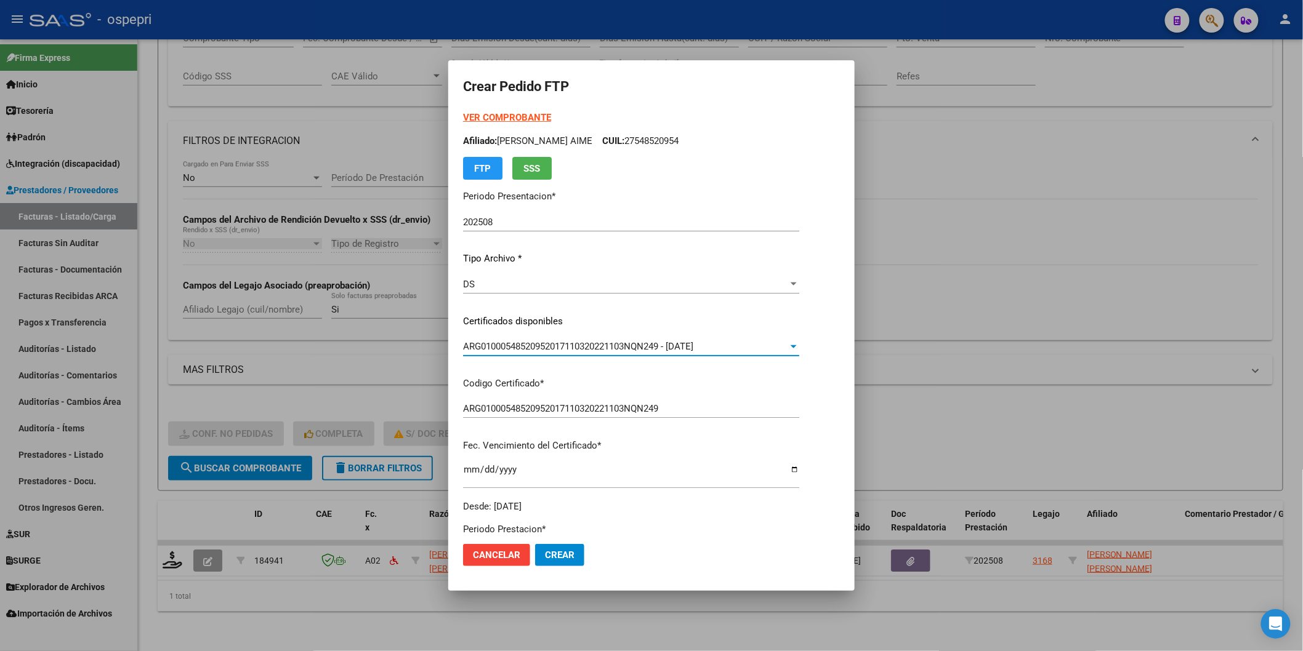
type input "20953961599"
type input "[DATE]"
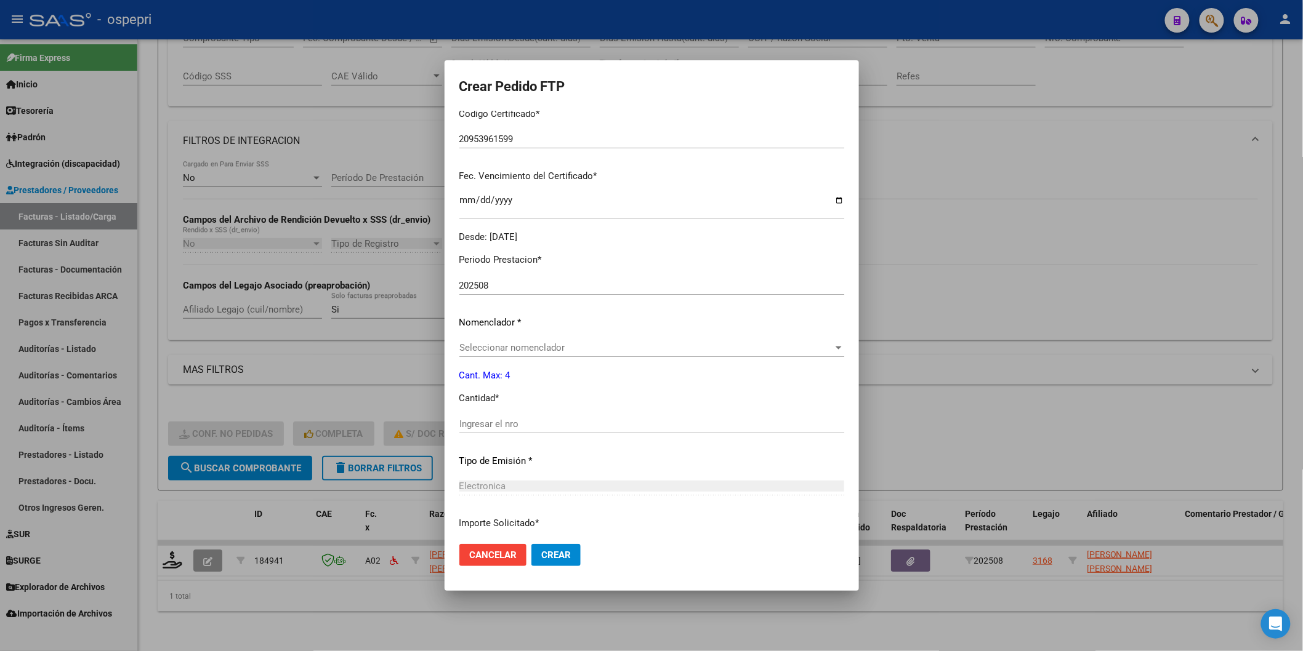
scroll to position [273, 0]
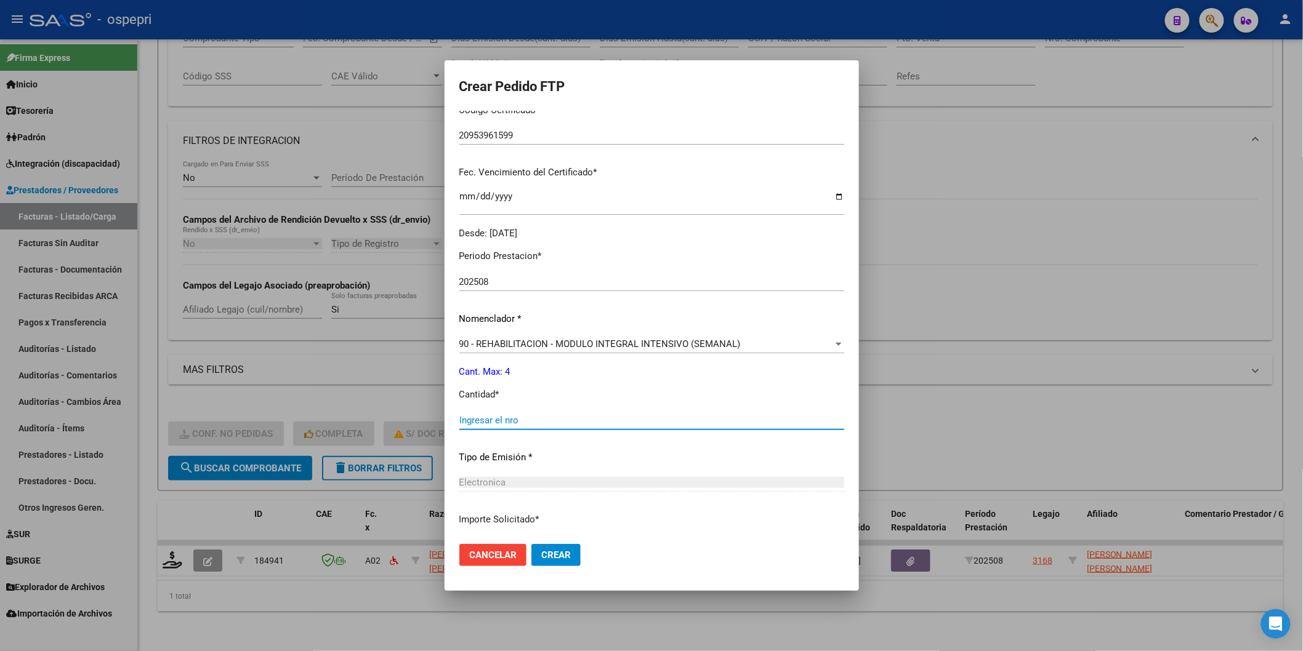
click at [475, 416] on input "Ingresar el nro" at bounding box center [651, 420] width 385 height 11
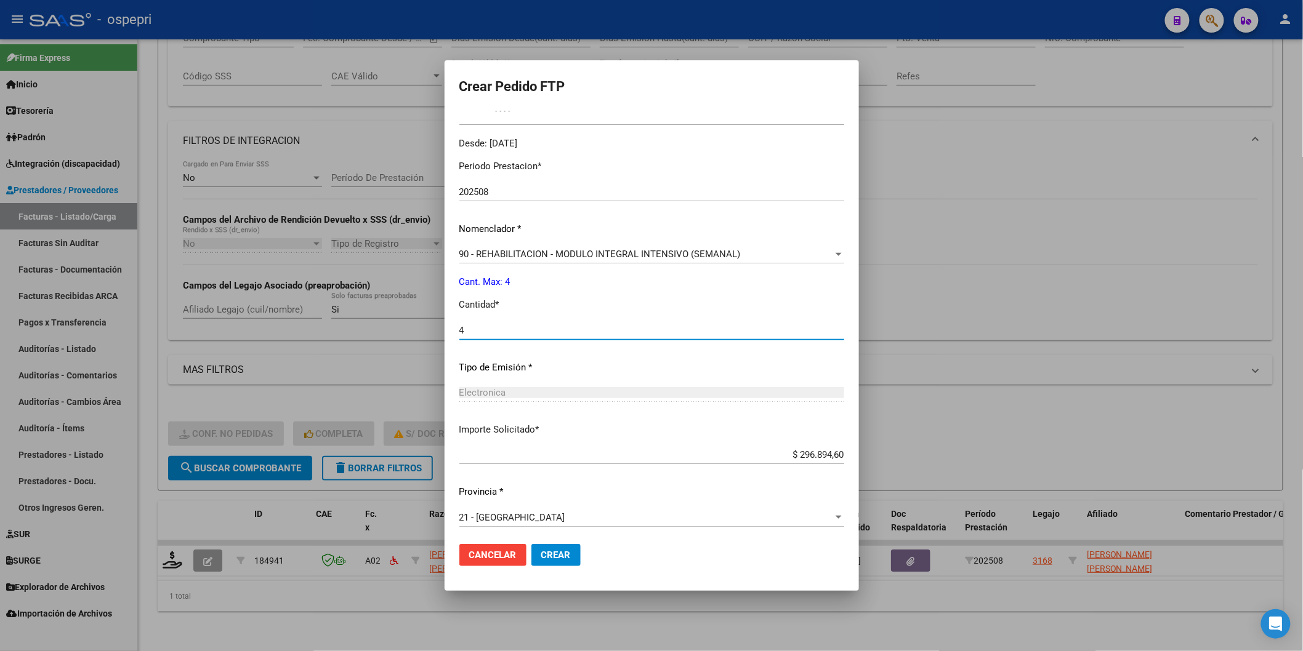
scroll to position [366, 0]
type input "4"
click at [546, 555] on span "Crear" at bounding box center [556, 555] width 30 height 11
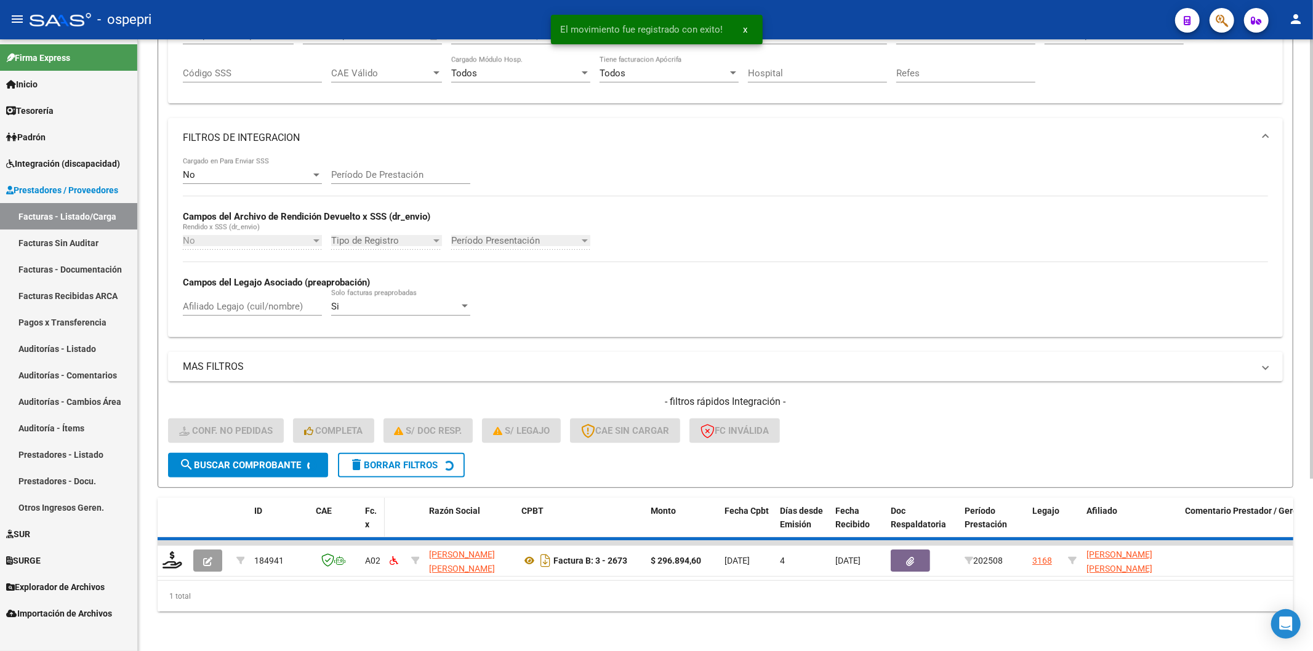
scroll to position [217, 0]
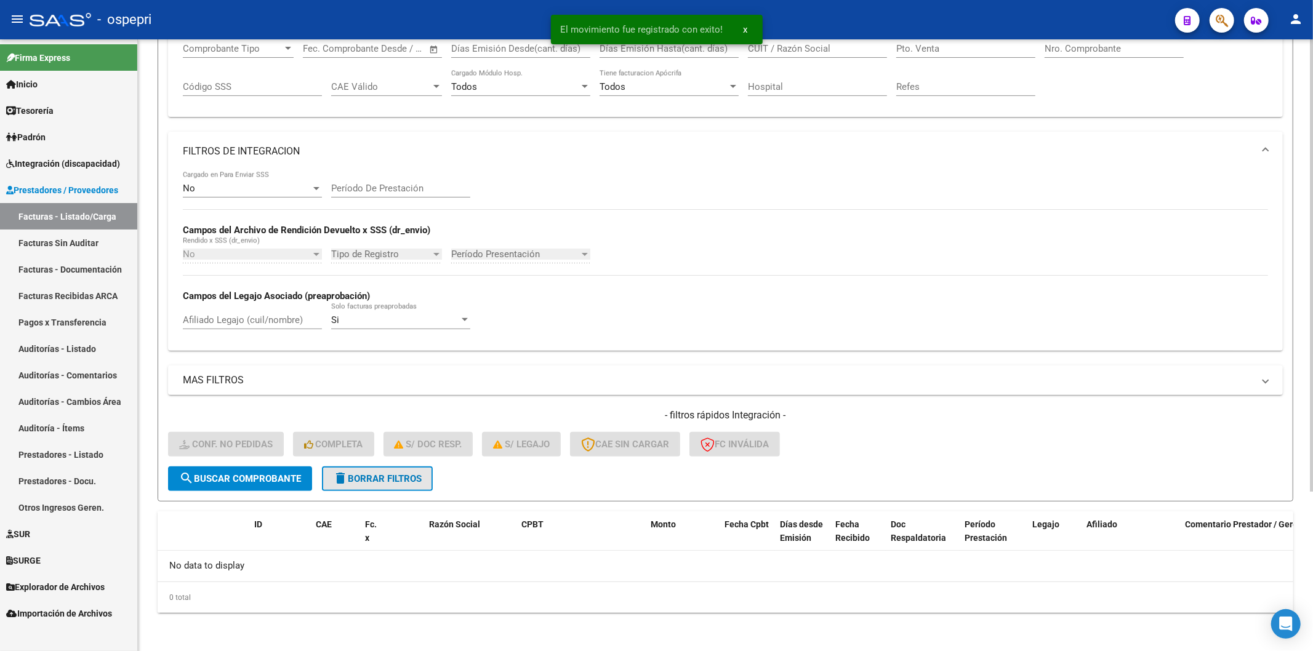
click at [361, 472] on button "delete Borrar Filtros" at bounding box center [377, 479] width 111 height 25
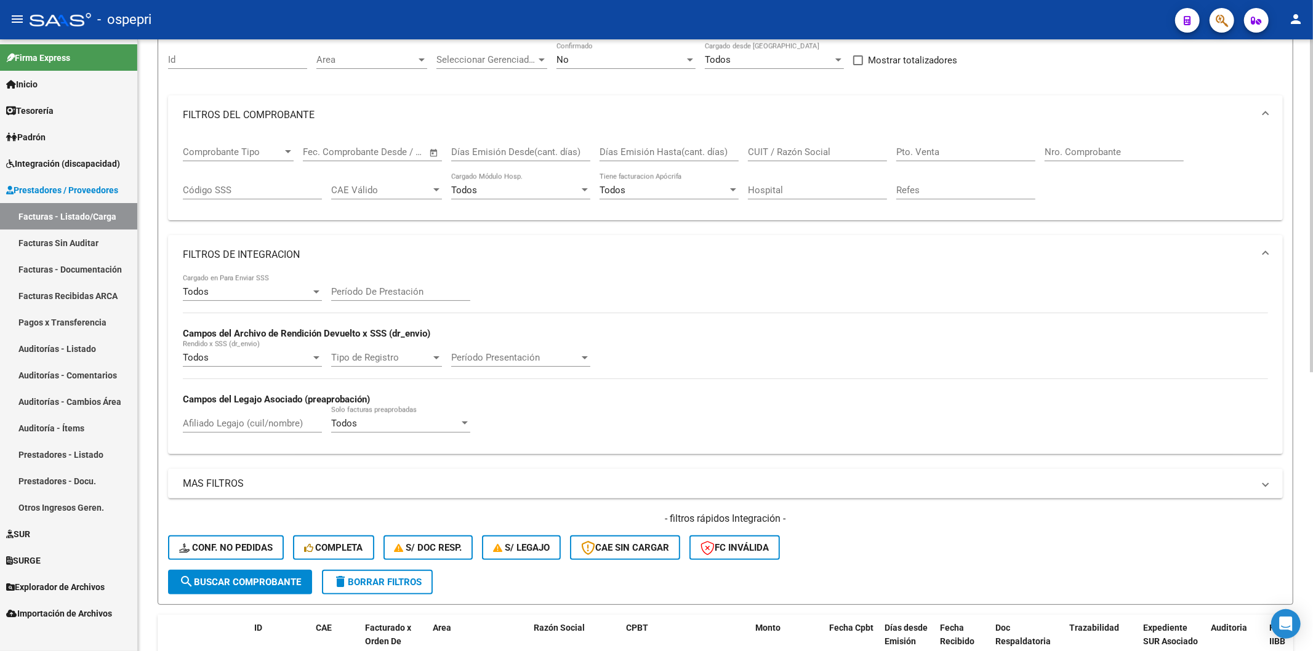
scroll to position [103, 0]
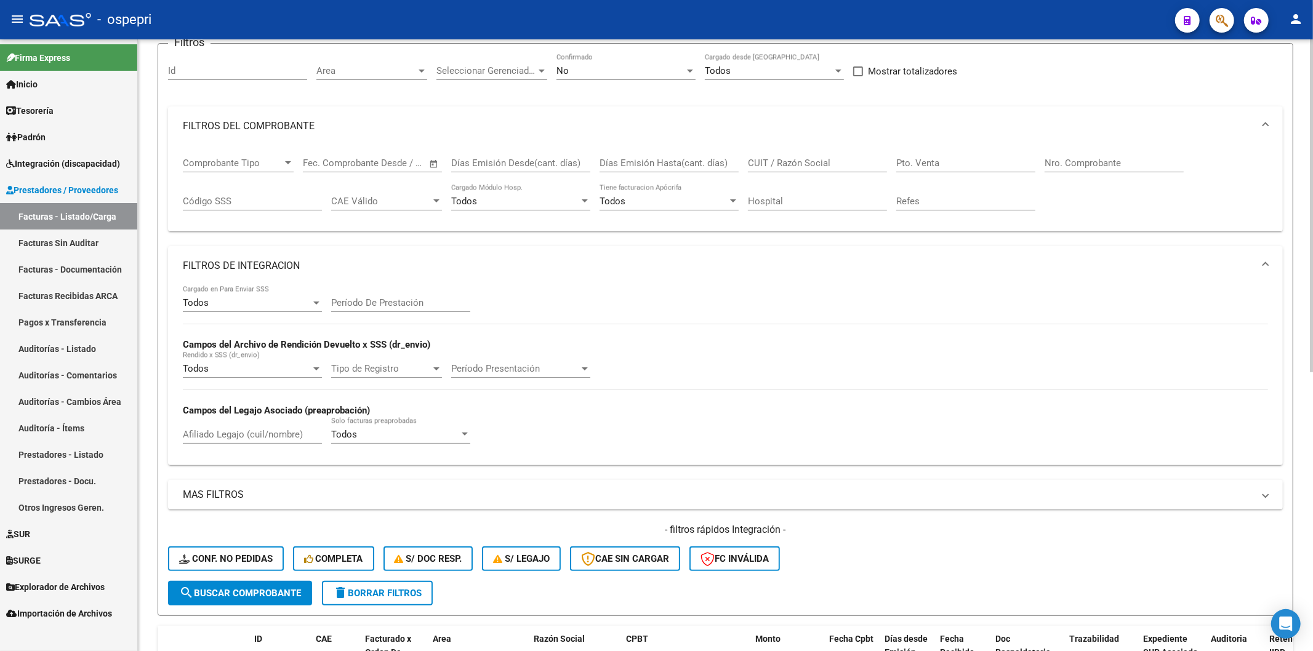
click at [778, 163] on input "CUIT / Razón Social" at bounding box center [817, 163] width 139 height 11
paste input "27184870938"
type input "27184870938"
click at [222, 591] on span "search Buscar Comprobante" at bounding box center [240, 593] width 122 height 11
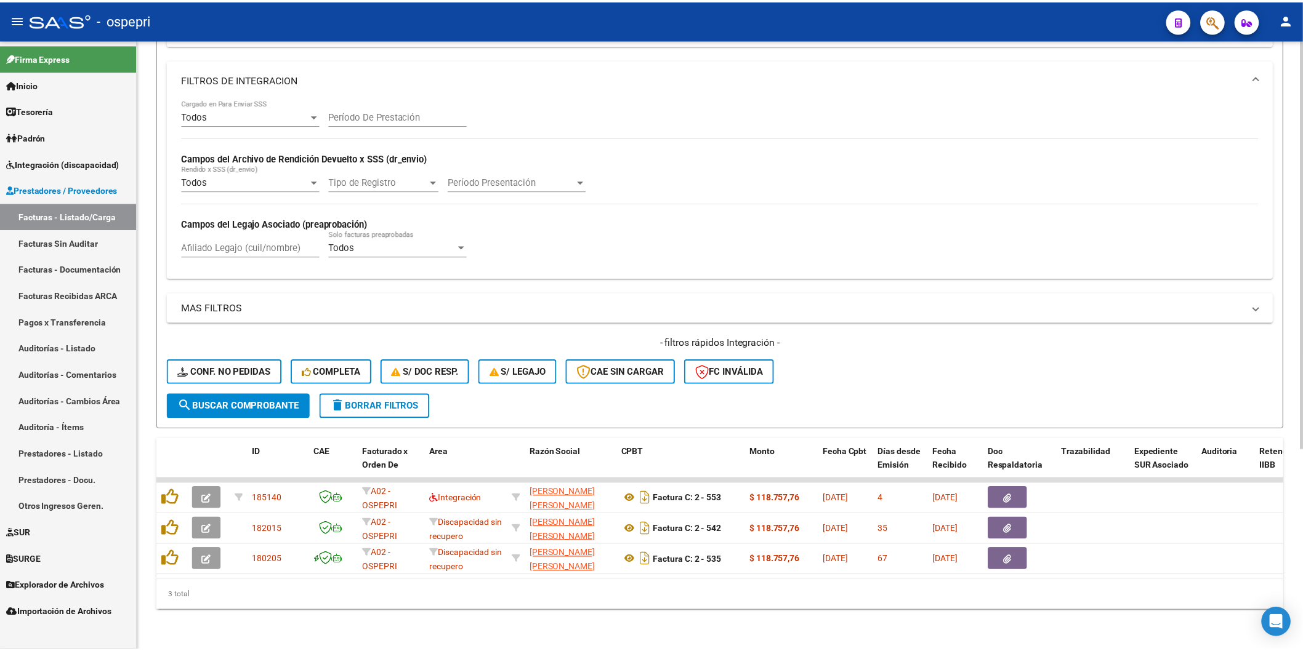
scroll to position [298, 0]
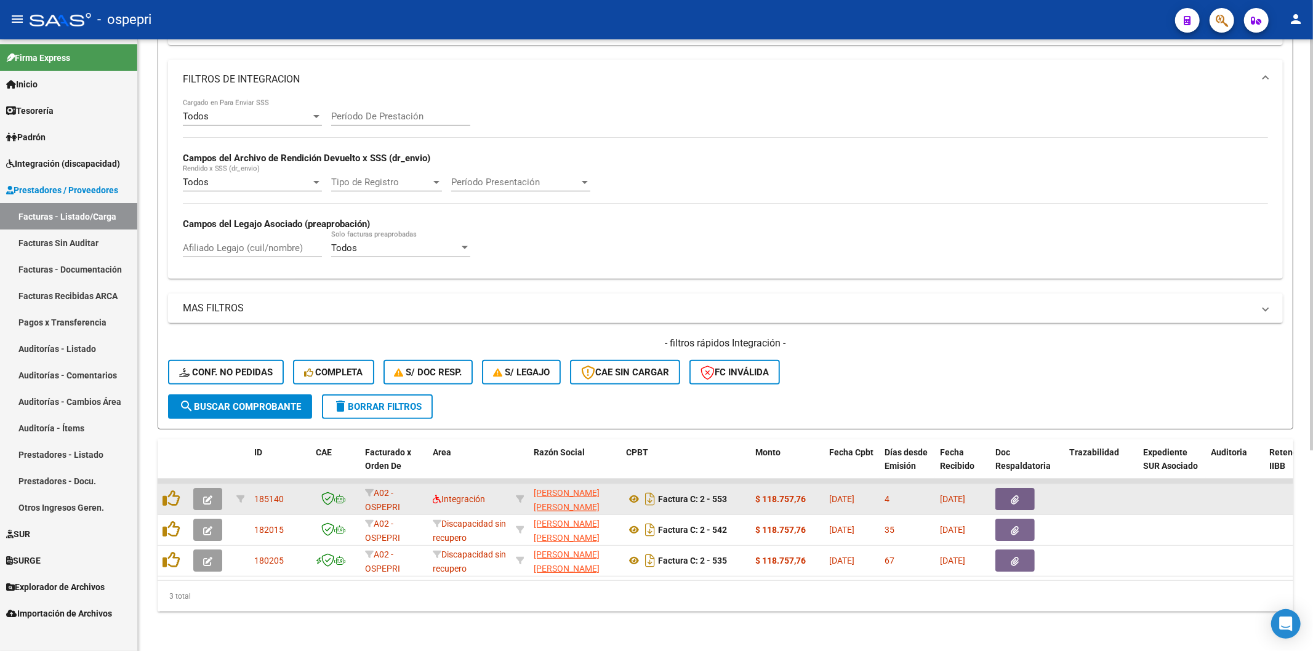
click at [213, 488] on button "button" at bounding box center [207, 499] width 29 height 22
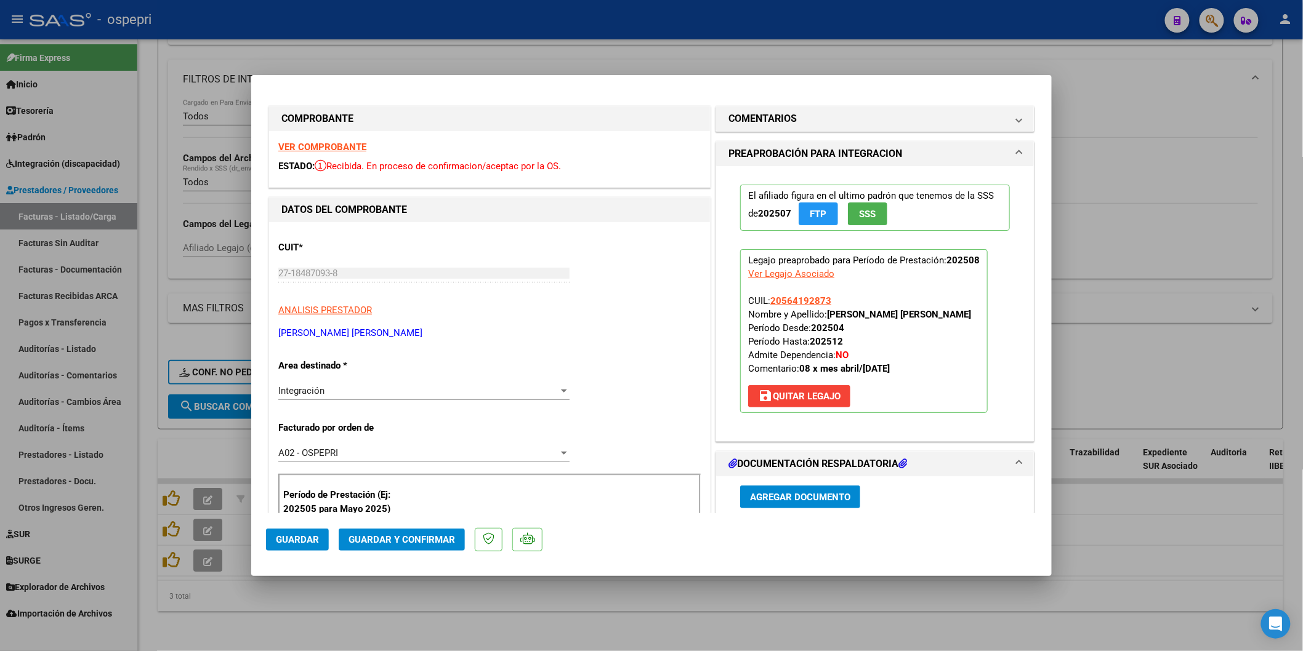
click at [339, 144] on strong "VER COMPROBANTE" at bounding box center [322, 147] width 88 height 11
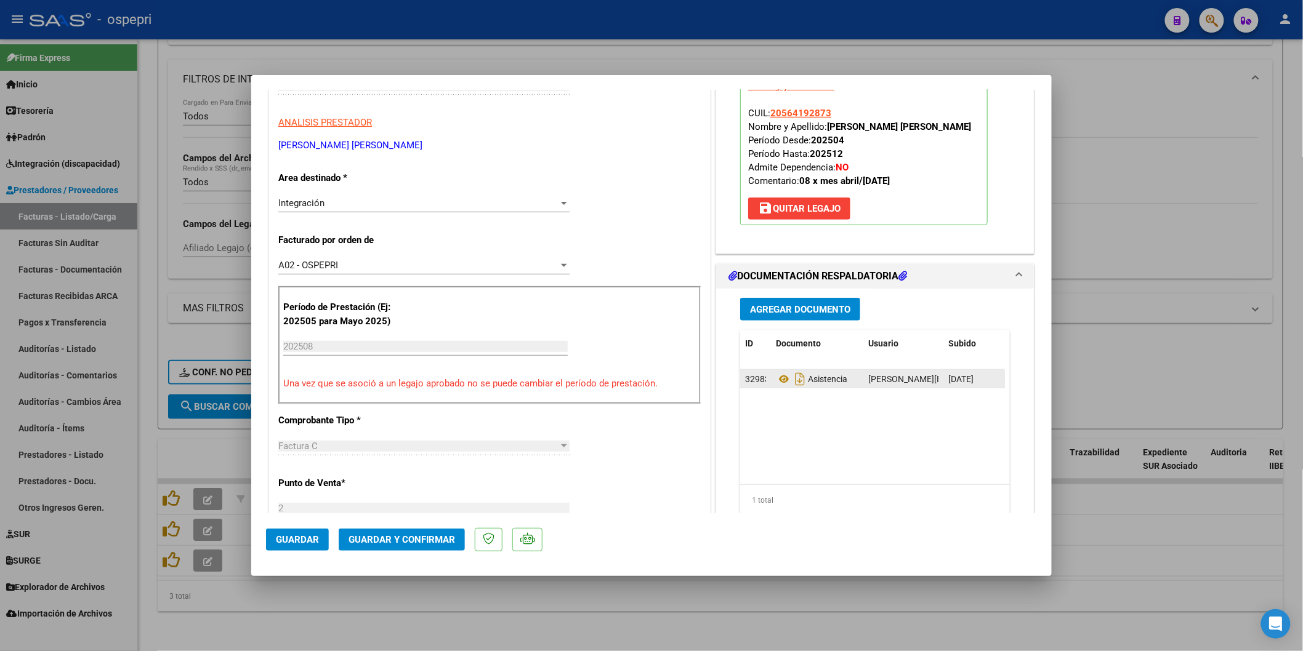
scroll to position [205, 0]
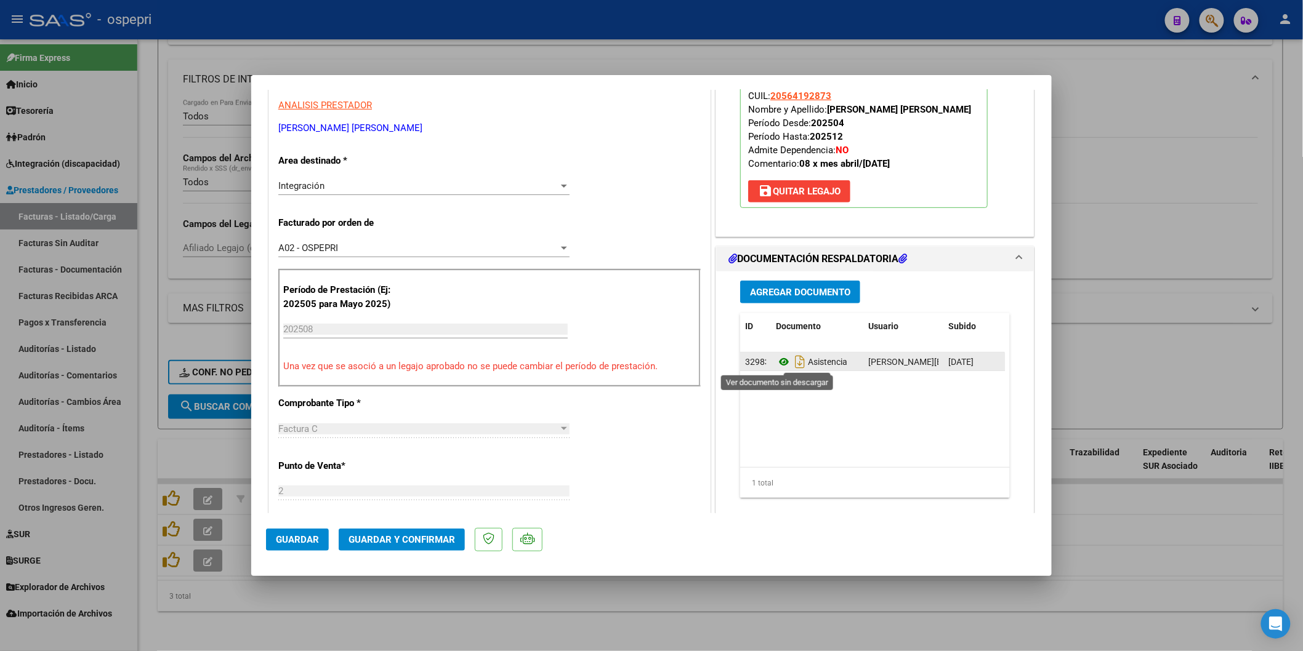
click at [778, 357] on icon at bounding box center [784, 362] width 16 height 15
click at [431, 543] on button "Guardar y Confirmar" at bounding box center [402, 540] width 126 height 22
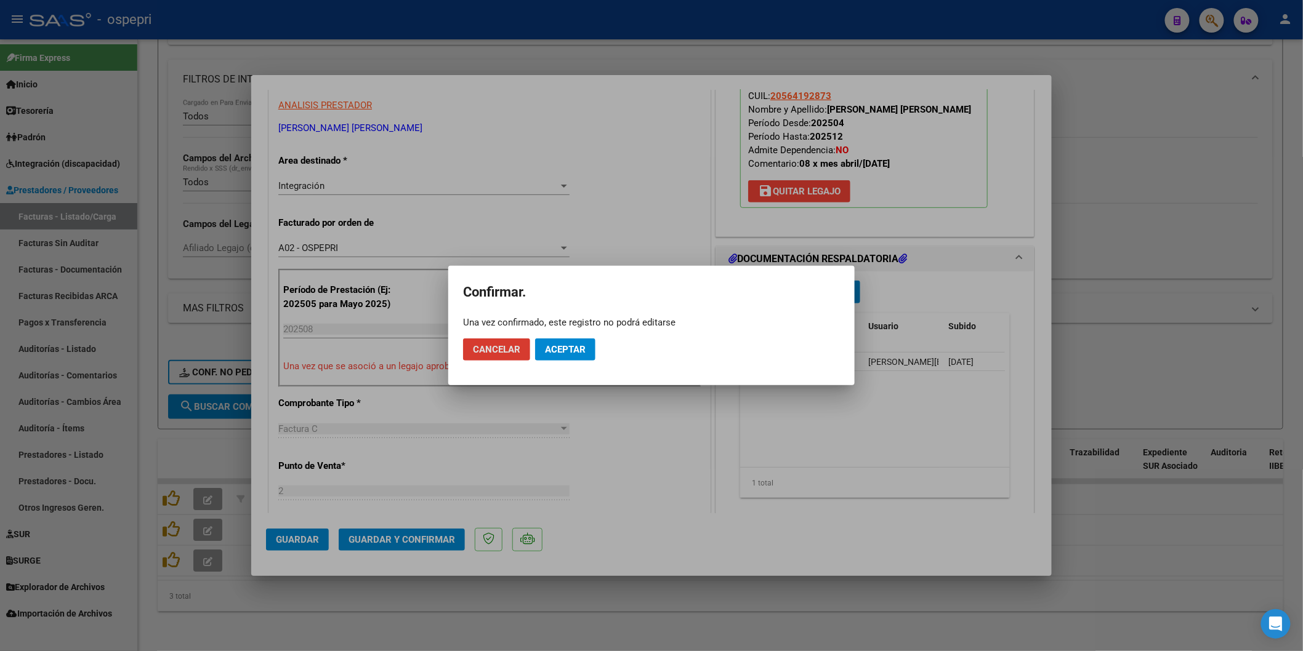
click at [570, 342] on button "Aceptar" at bounding box center [565, 350] width 60 height 22
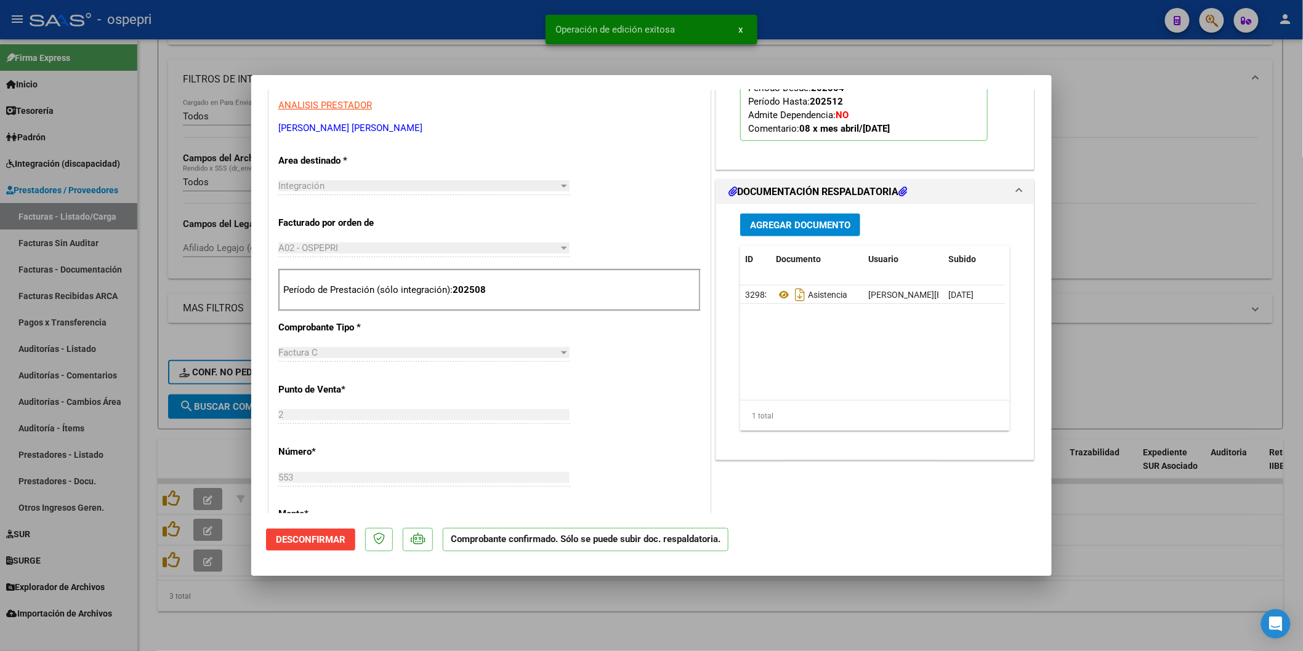
type input "$ 0,00"
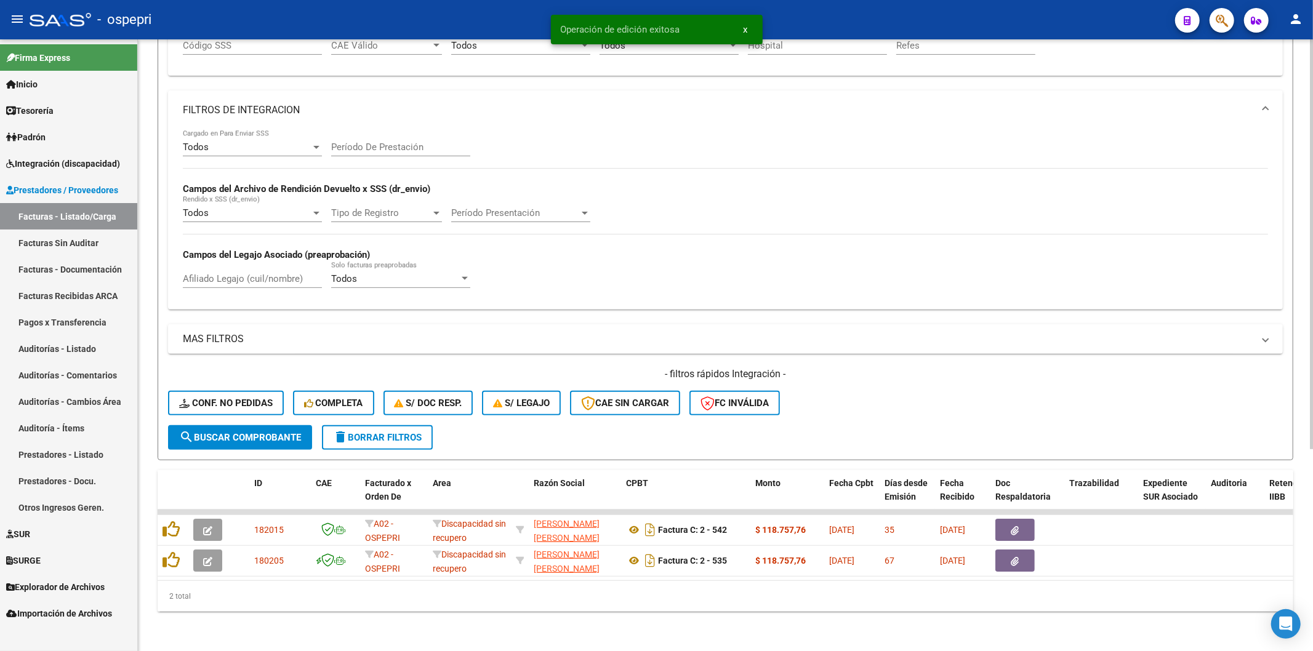
scroll to position [268, 0]
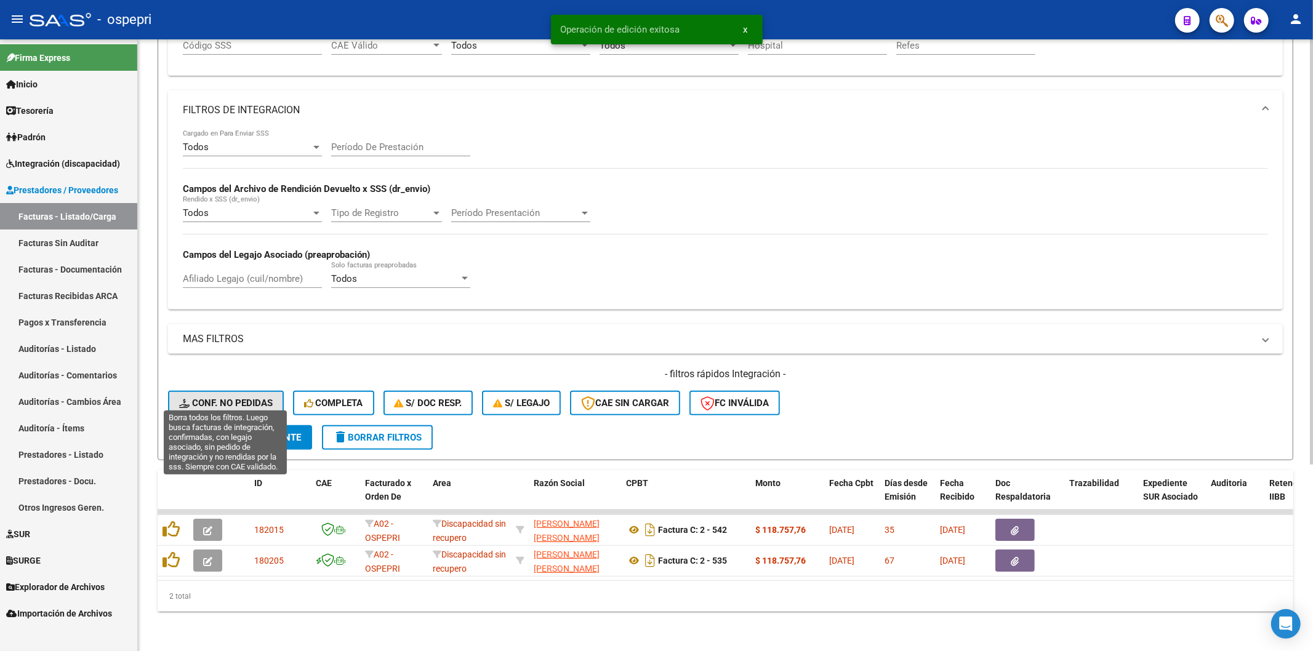
drag, startPoint x: 256, startPoint y: 392, endPoint x: 300, endPoint y: 385, distance: 44.8
click at [256, 398] on span "Conf. no pedidas" at bounding box center [226, 403] width 94 height 11
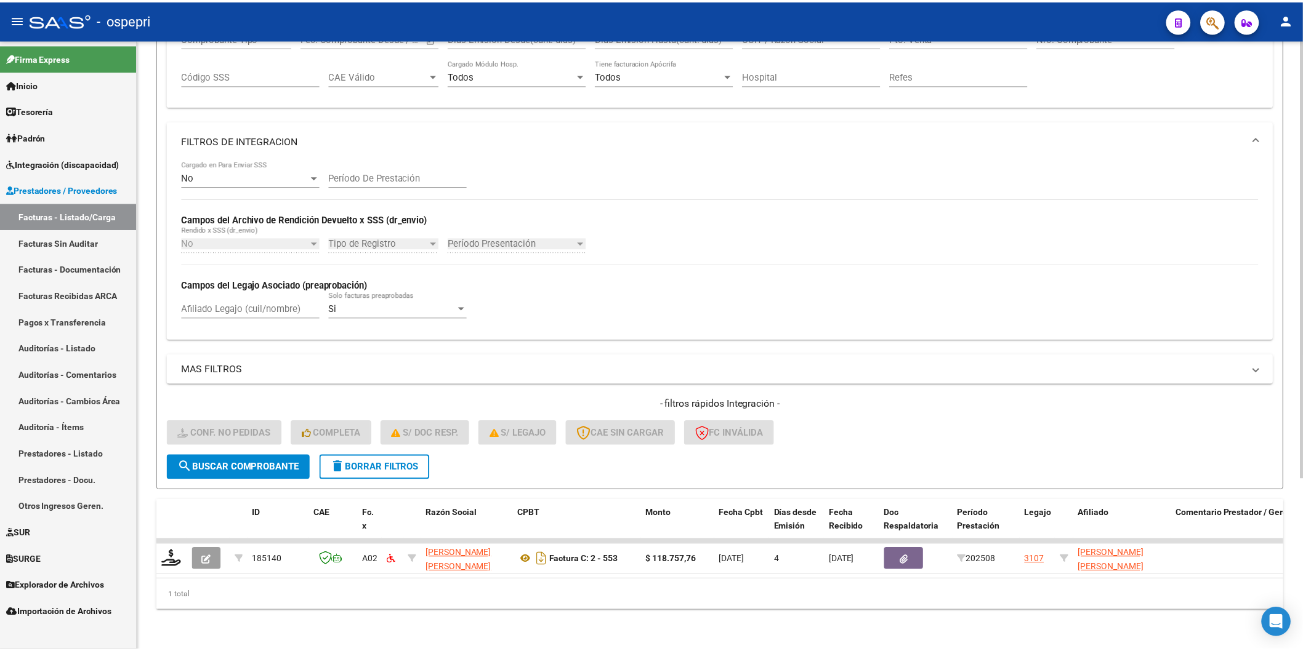
scroll to position [236, 0]
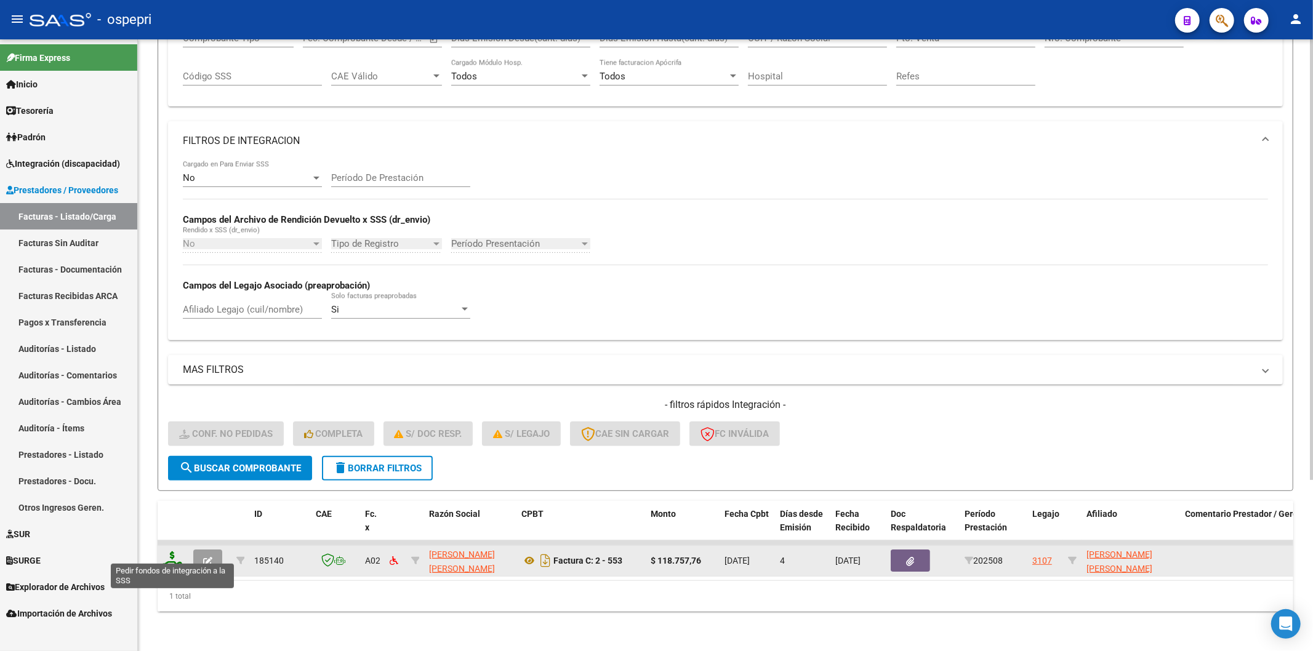
click at [177, 552] on icon at bounding box center [173, 560] width 20 height 17
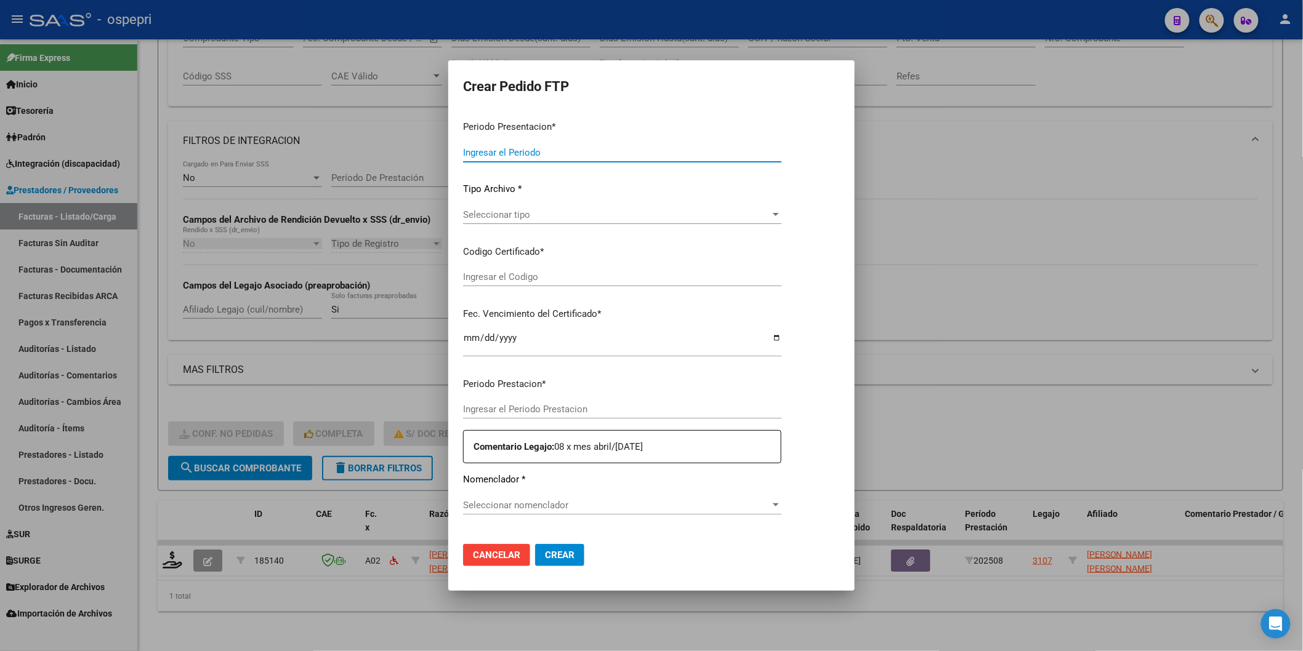
type input "202508"
type input "$ 118.757,76"
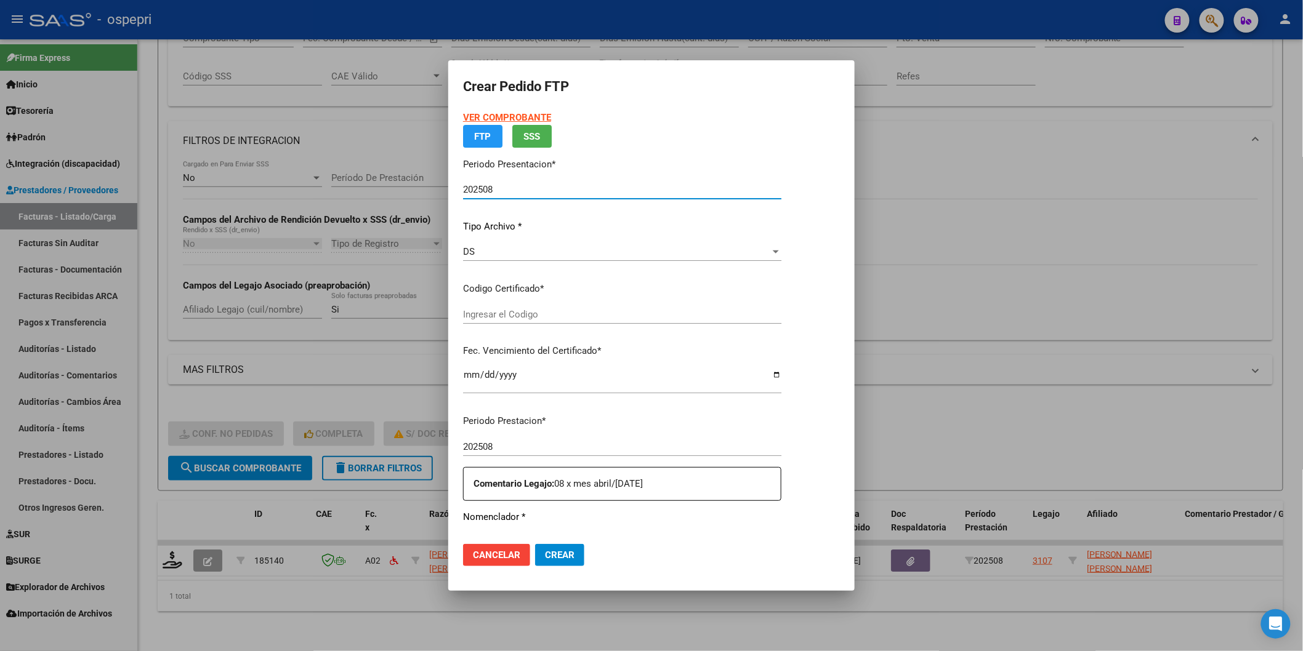
click at [490, 286] on p "Codigo Certificado *" at bounding box center [622, 289] width 318 height 14
click at [490, 311] on input "Ingresar el Codigo" at bounding box center [622, 314] width 318 height 11
click at [490, 317] on input "Ingresar el Codigo" at bounding box center [622, 314] width 318 height 11
type input "2056419287-3"
type input "[DATE]"
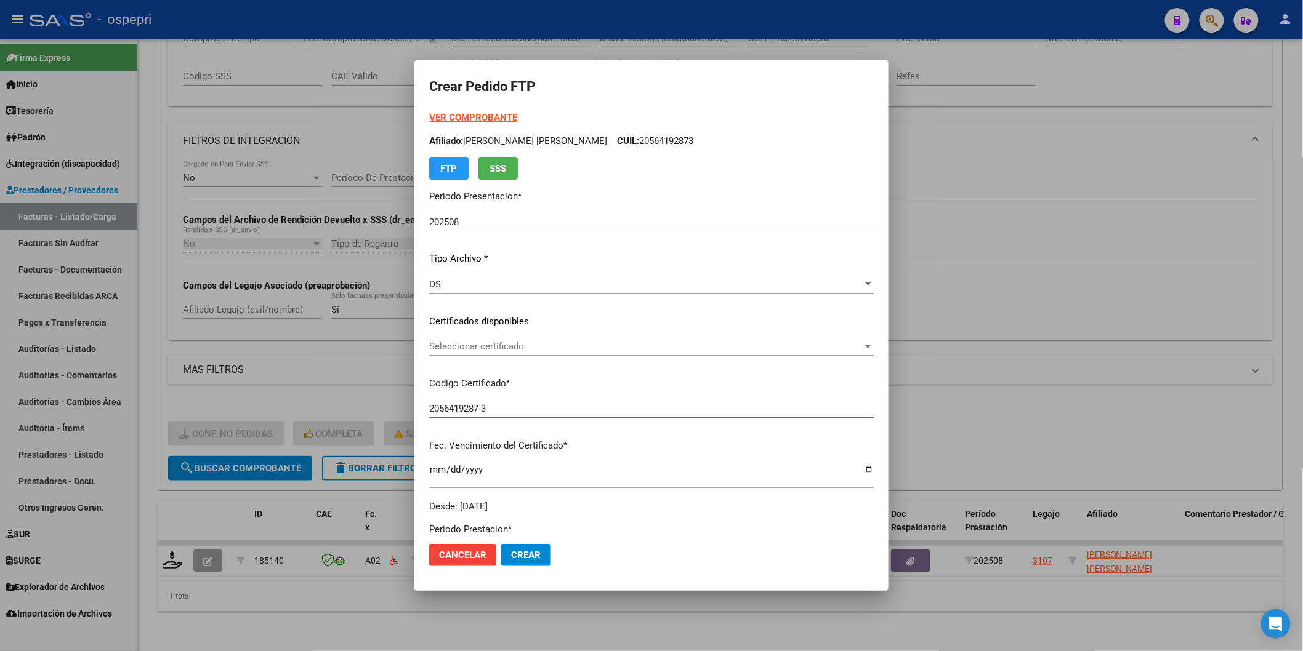
click at [496, 314] on div "VER COMPROBANTE ARCA Padrón Afiliado: [PERSON_NAME] [PERSON_NAME] CUIL: 2056419…" at bounding box center [651, 312] width 445 height 403
click at [496, 352] on span "Seleccionar certificado" at bounding box center [645, 346] width 433 height 11
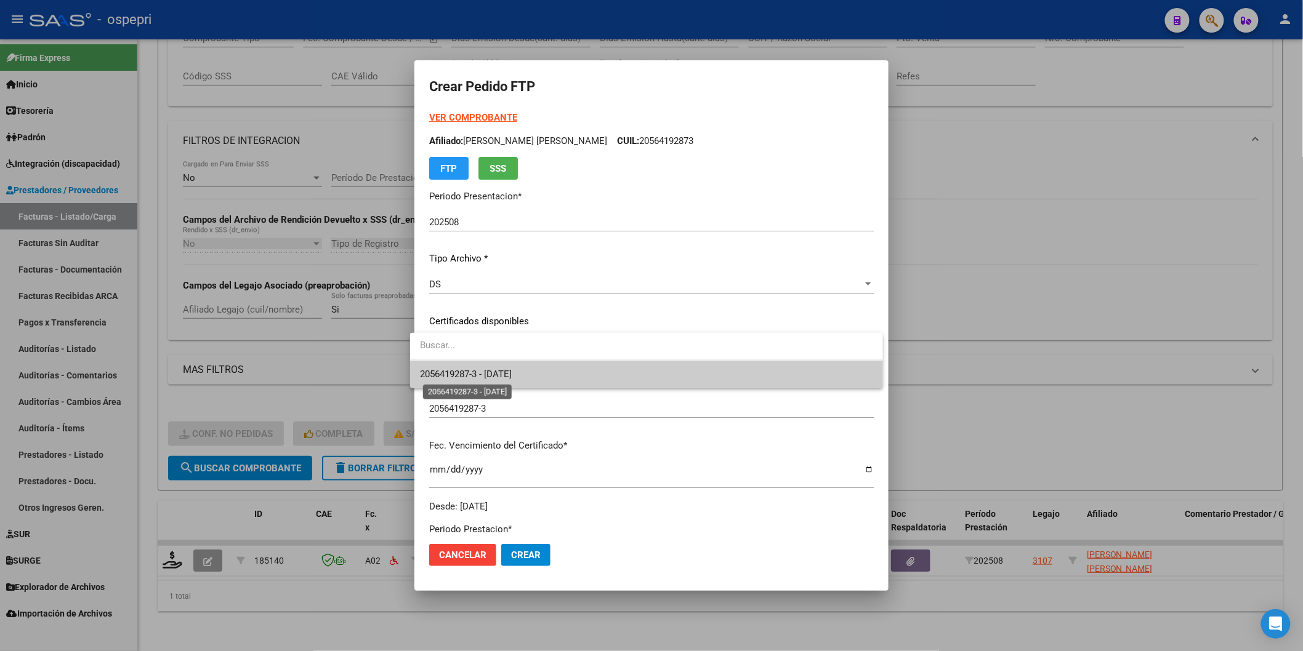
click at [502, 380] on span "2056419287-3 - [DATE]" at bounding box center [646, 375] width 453 height 28
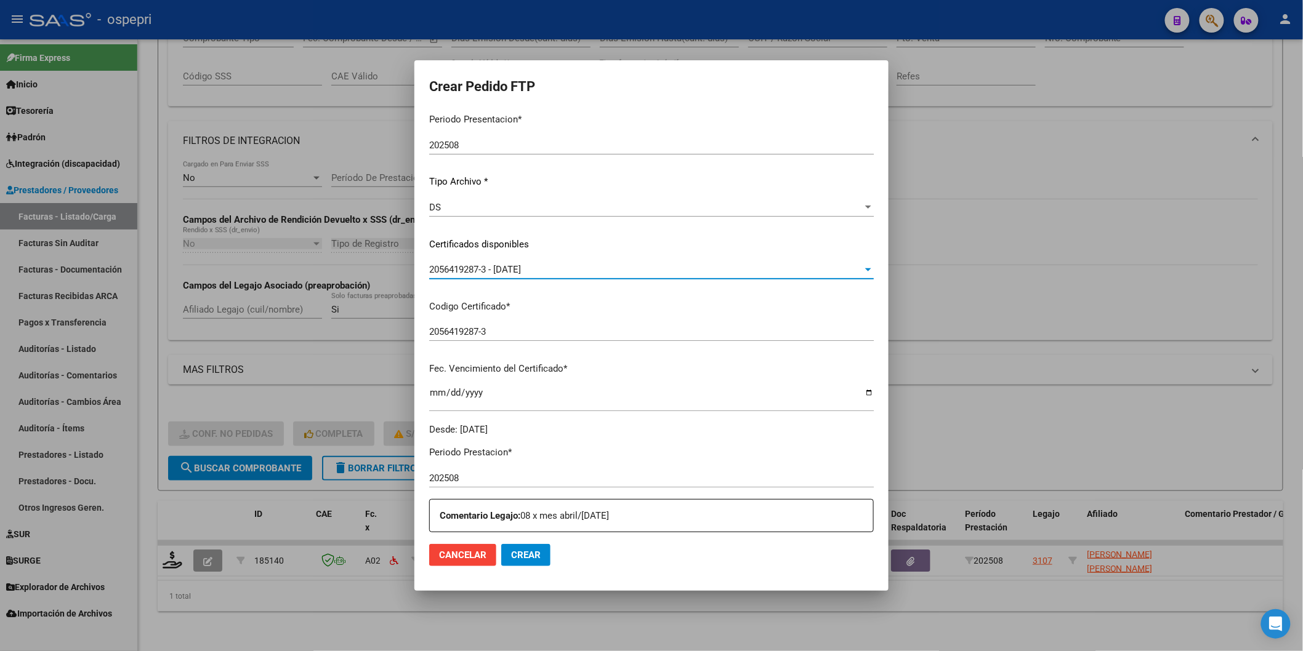
scroll to position [273, 0]
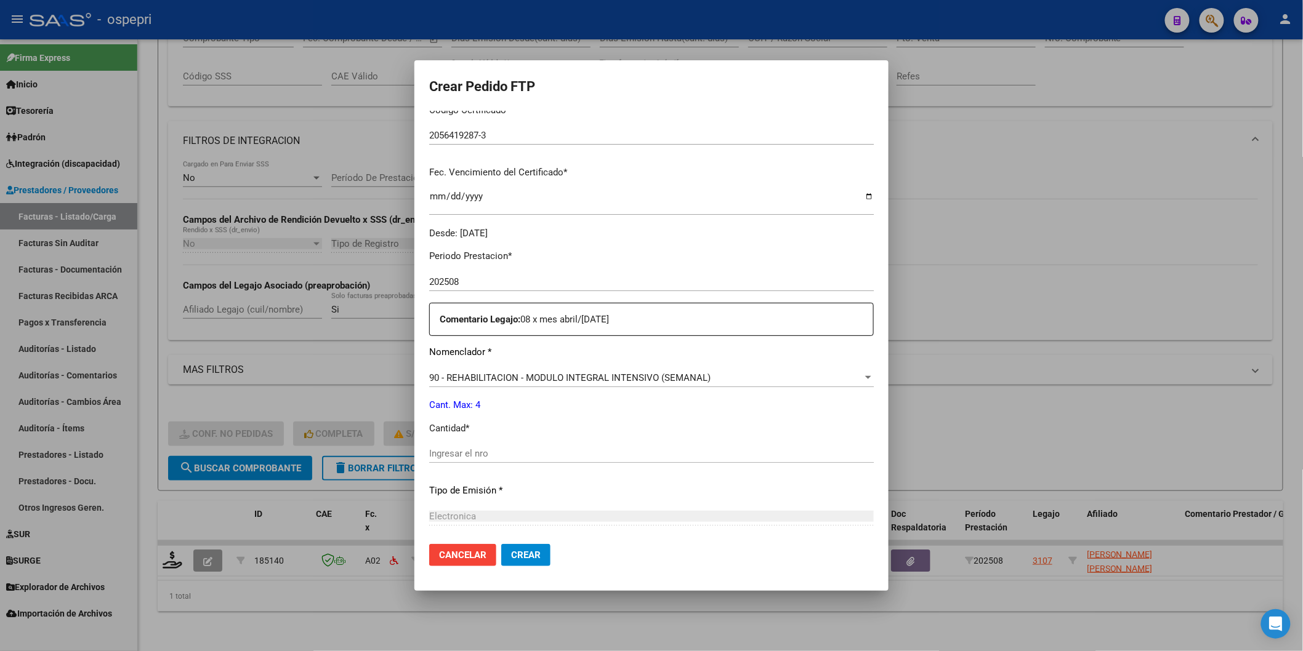
click at [477, 450] on input "Ingresar el nro" at bounding box center [651, 453] width 445 height 11
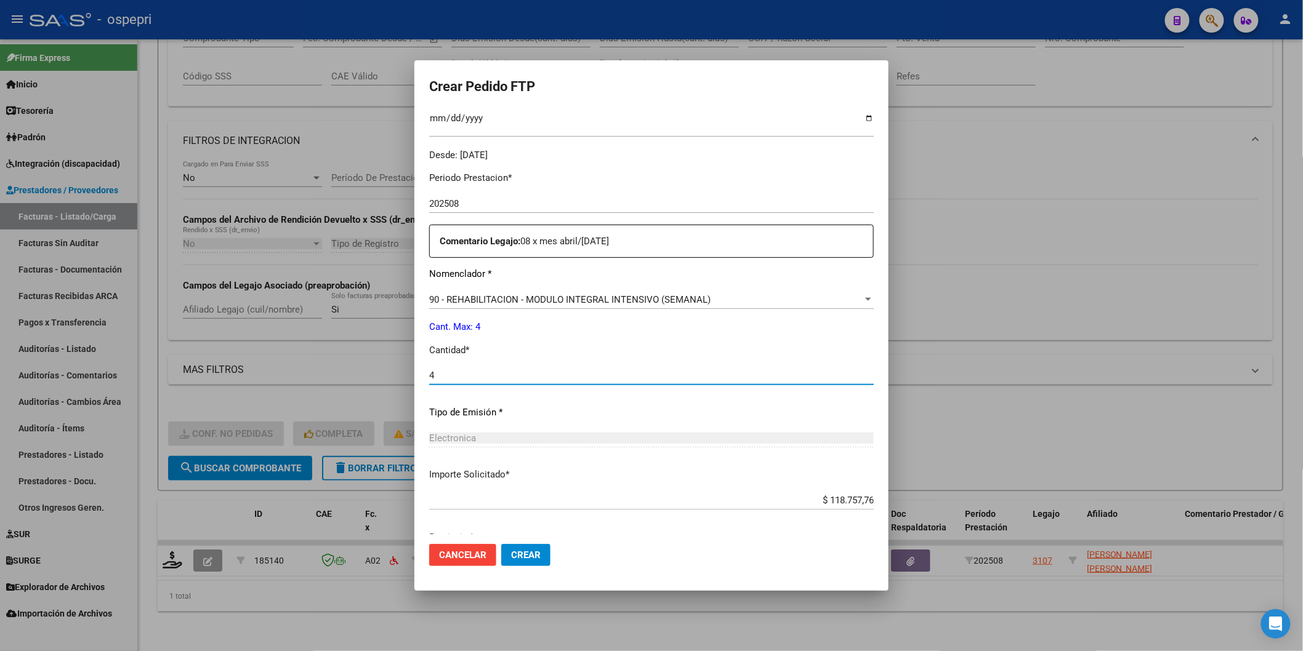
scroll to position [400, 0]
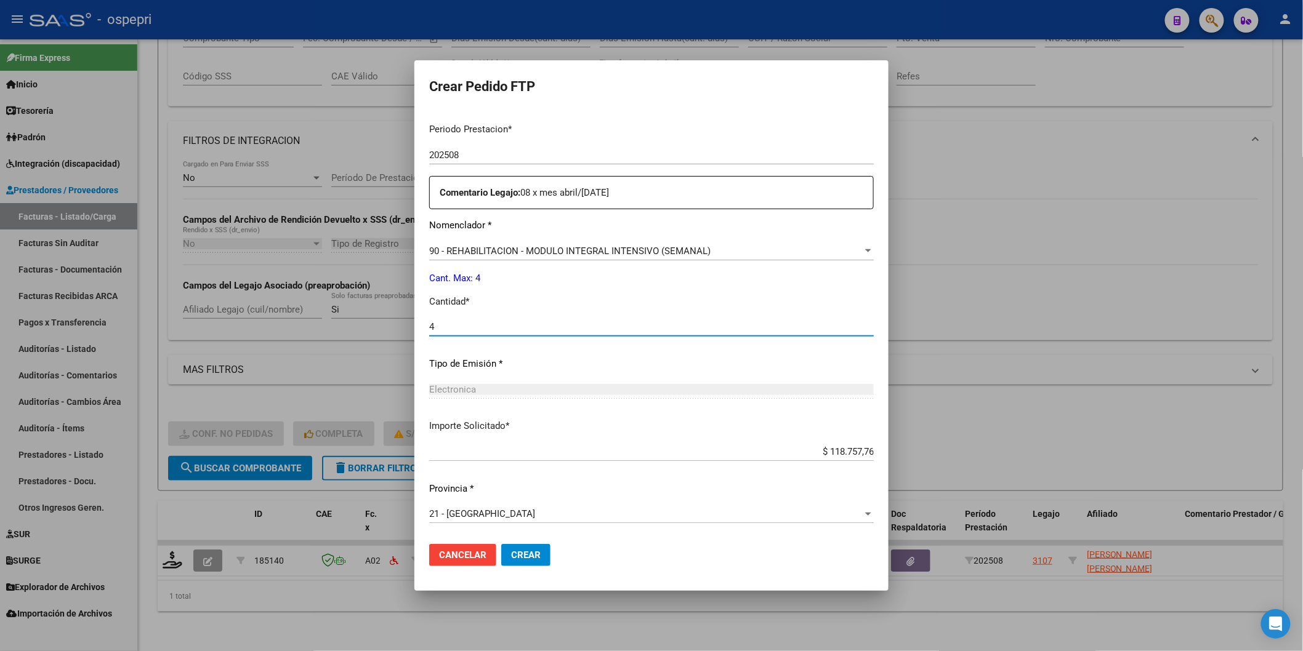
type input "4"
click at [506, 549] on button "Crear" at bounding box center [525, 555] width 49 height 22
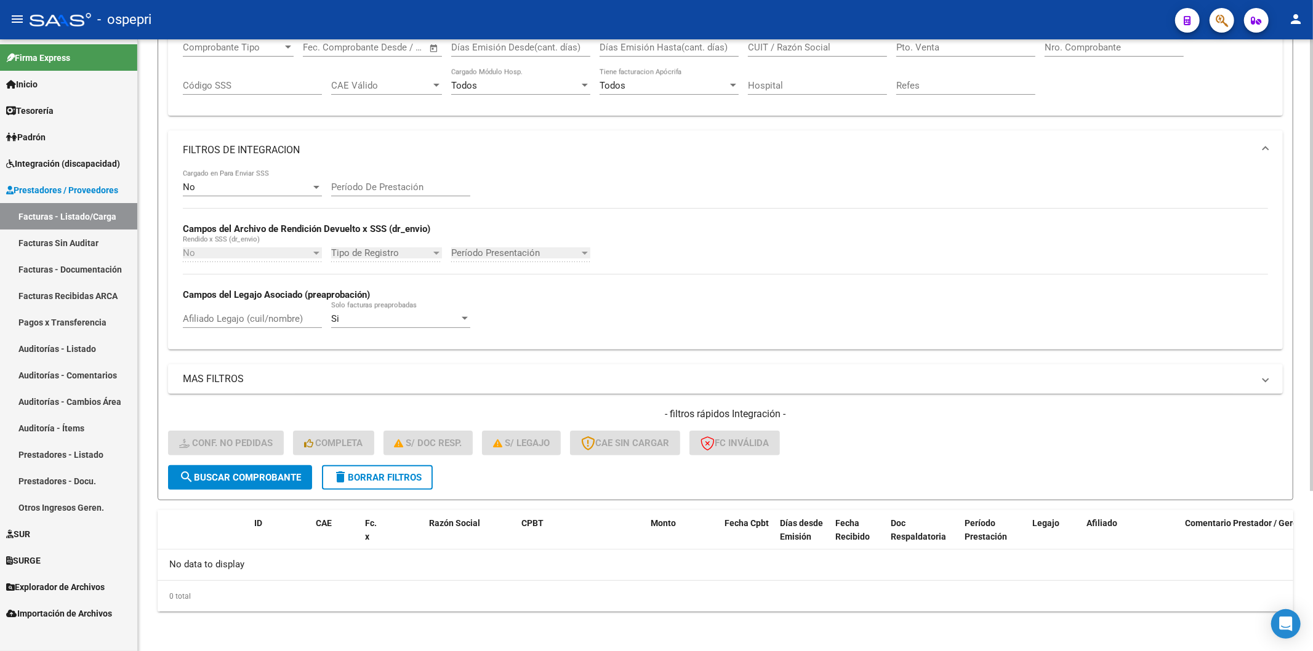
scroll to position [217, 0]
drag, startPoint x: 404, startPoint y: 478, endPoint x: 533, endPoint y: 435, distance: 135.9
click at [403, 477] on span "delete Borrar Filtros" at bounding box center [377, 479] width 89 height 11
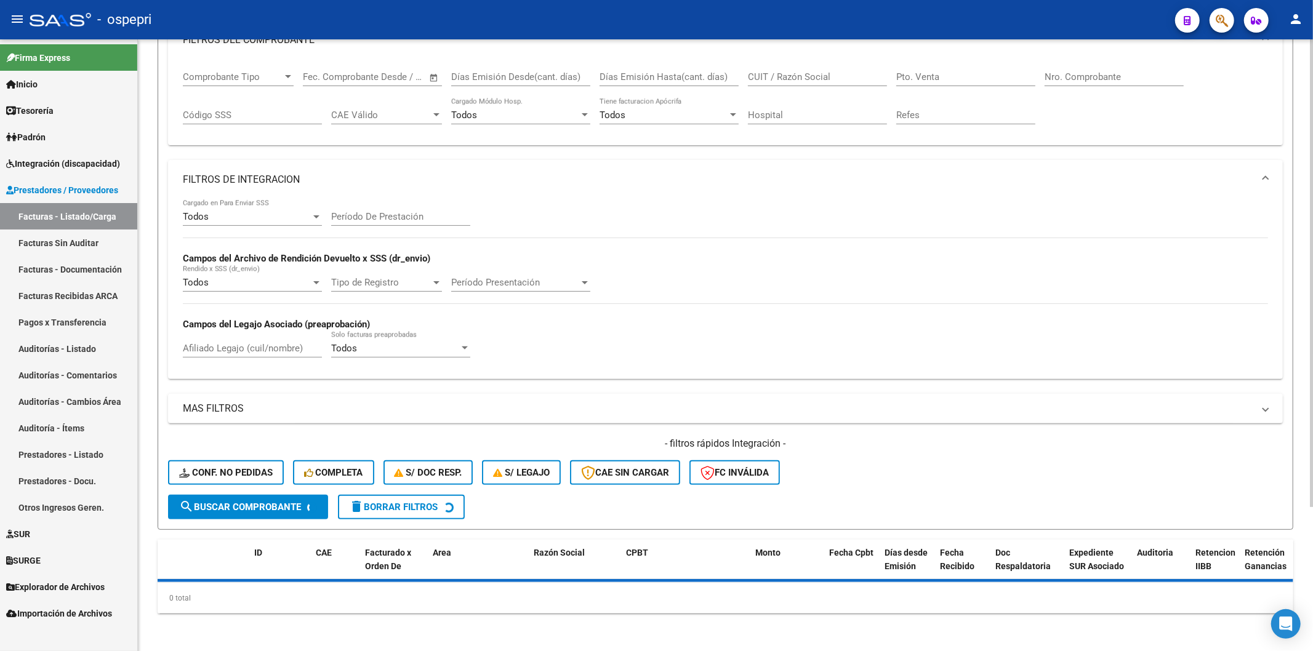
click at [783, 75] on input "CUIT / Razón Social" at bounding box center [817, 76] width 139 height 11
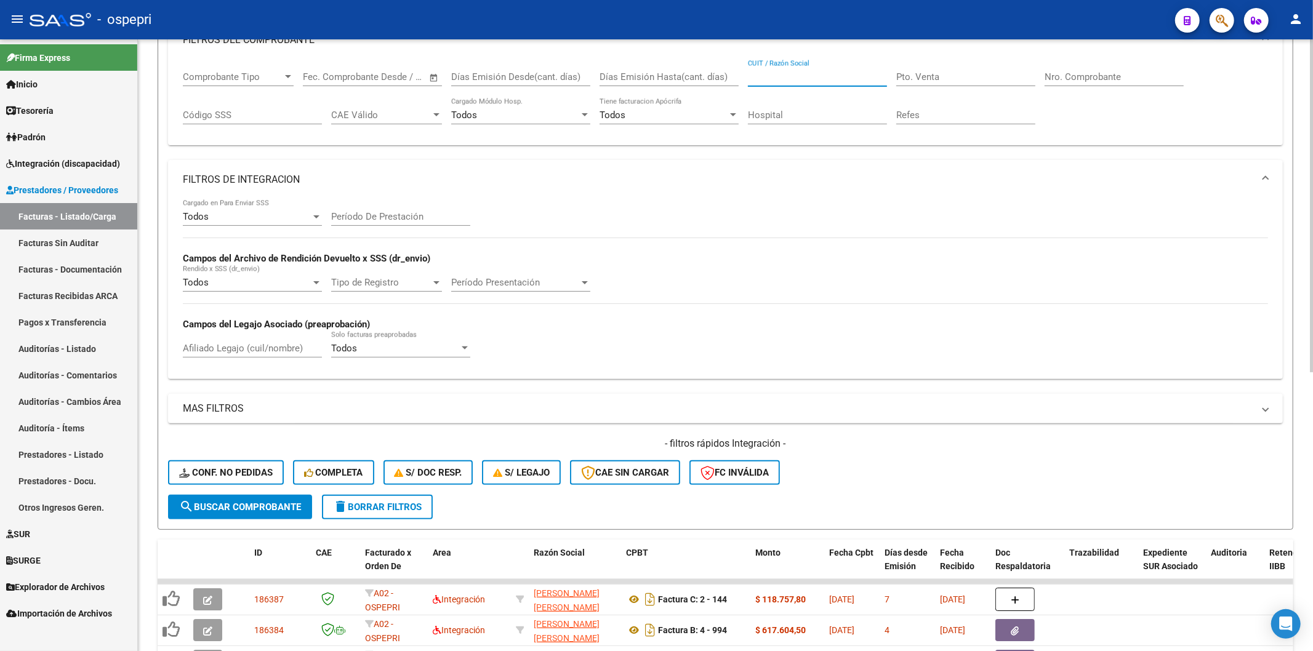
paste input "27325685560"
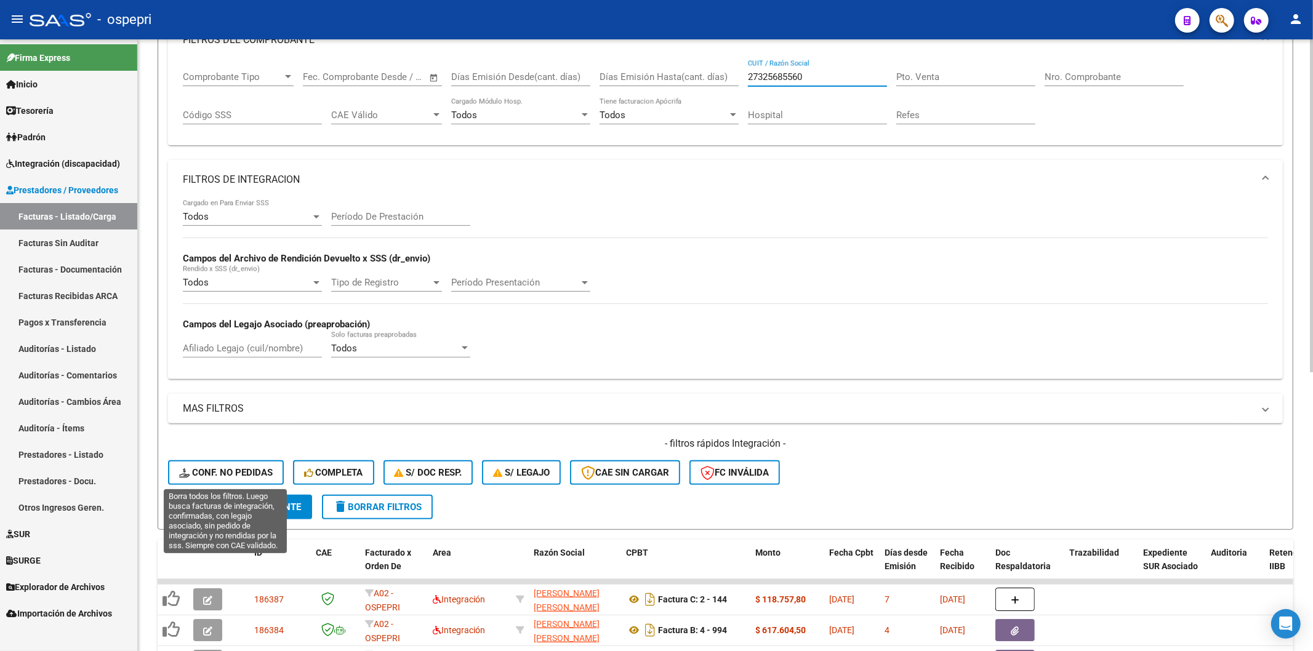
type input "27325685560"
click at [279, 488] on div "- filtros rápidos Integración - Conf. no pedidas Completa S/ Doc Resp. S/ legaj…" at bounding box center [725, 466] width 1115 height 58
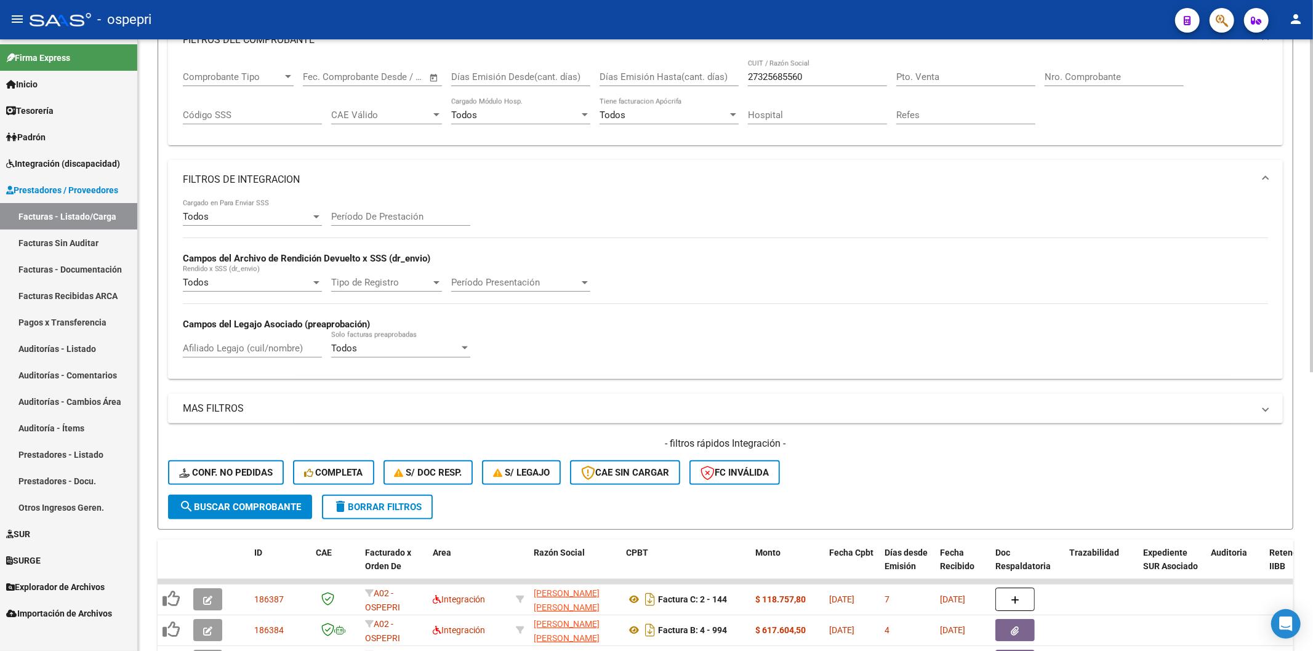
click at [284, 513] on button "search Buscar Comprobante" at bounding box center [240, 507] width 144 height 25
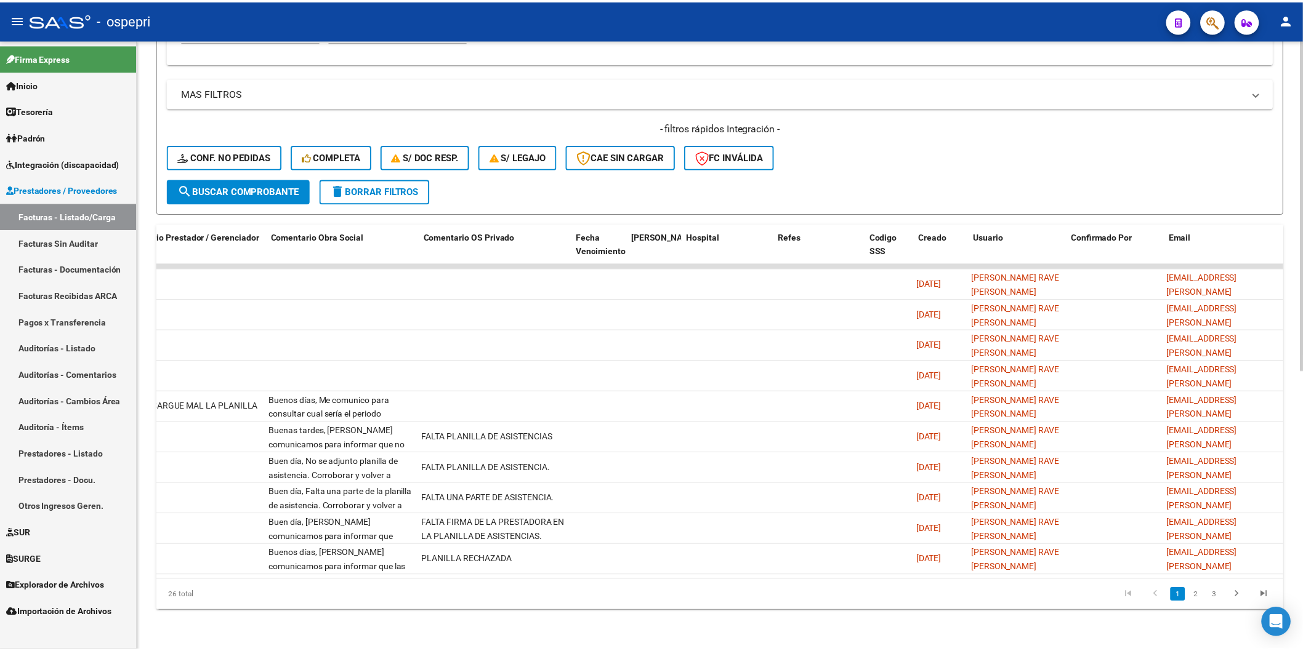
scroll to position [0, 0]
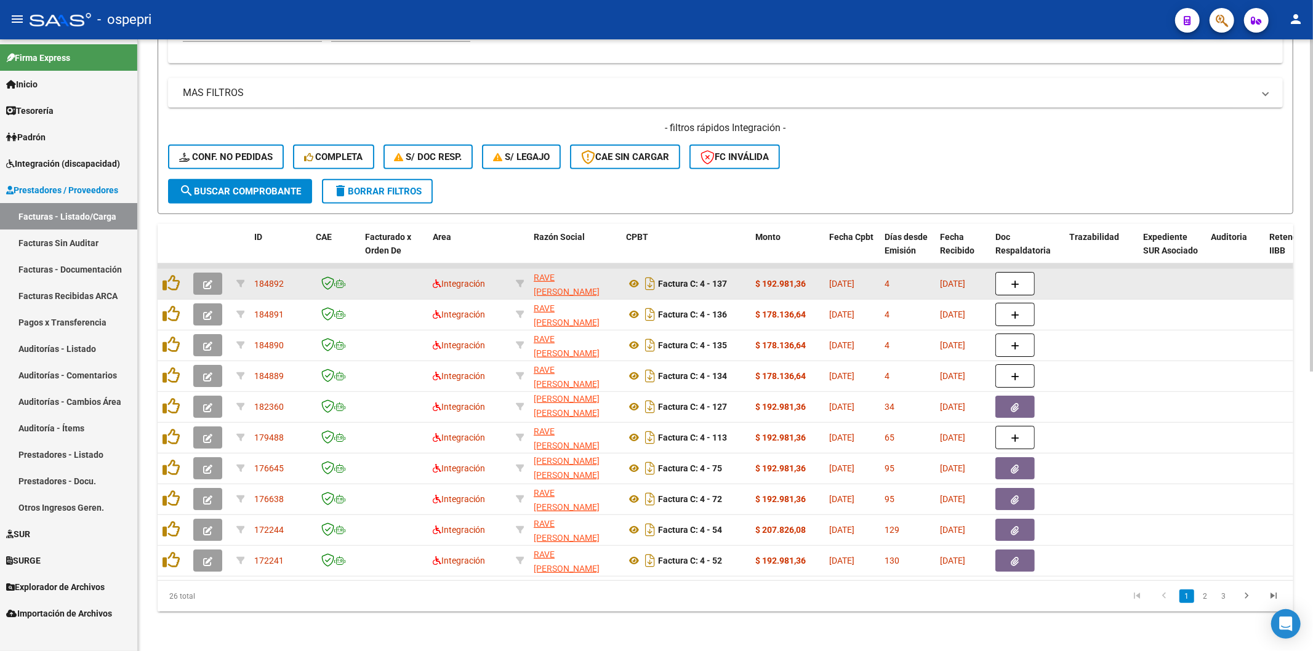
click at [207, 273] on button "button" at bounding box center [207, 284] width 29 height 22
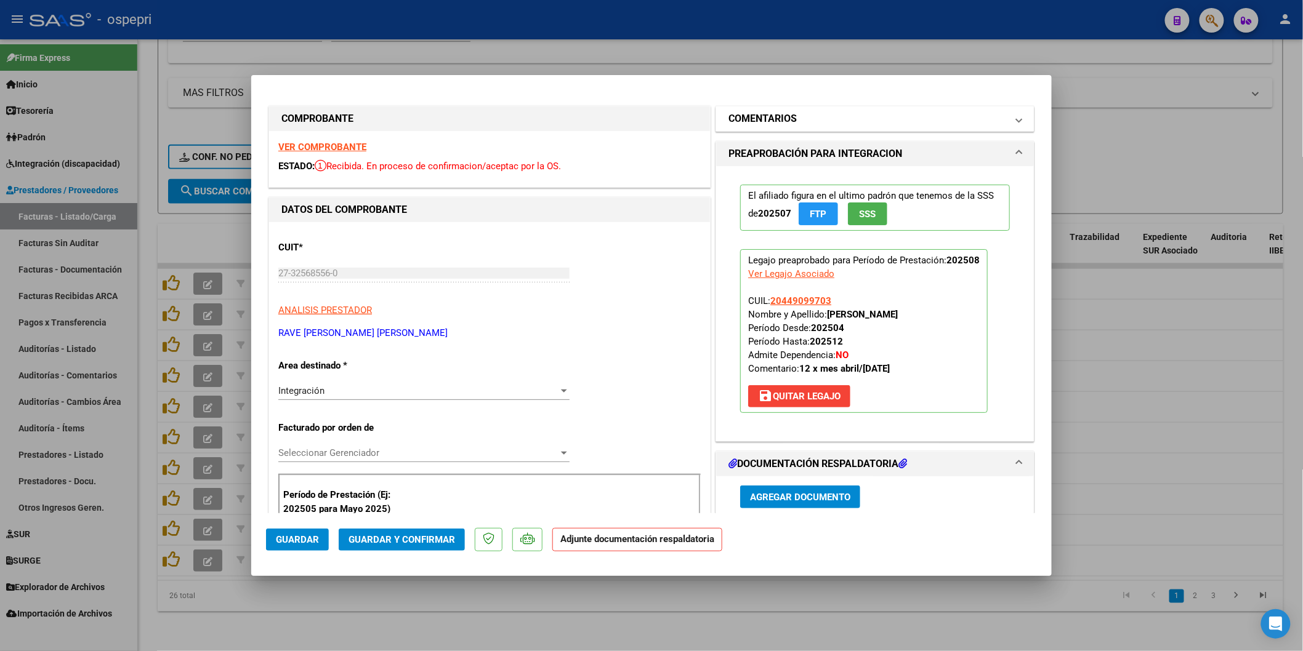
click at [748, 115] on h1 "COMENTARIOS" at bounding box center [762, 118] width 68 height 15
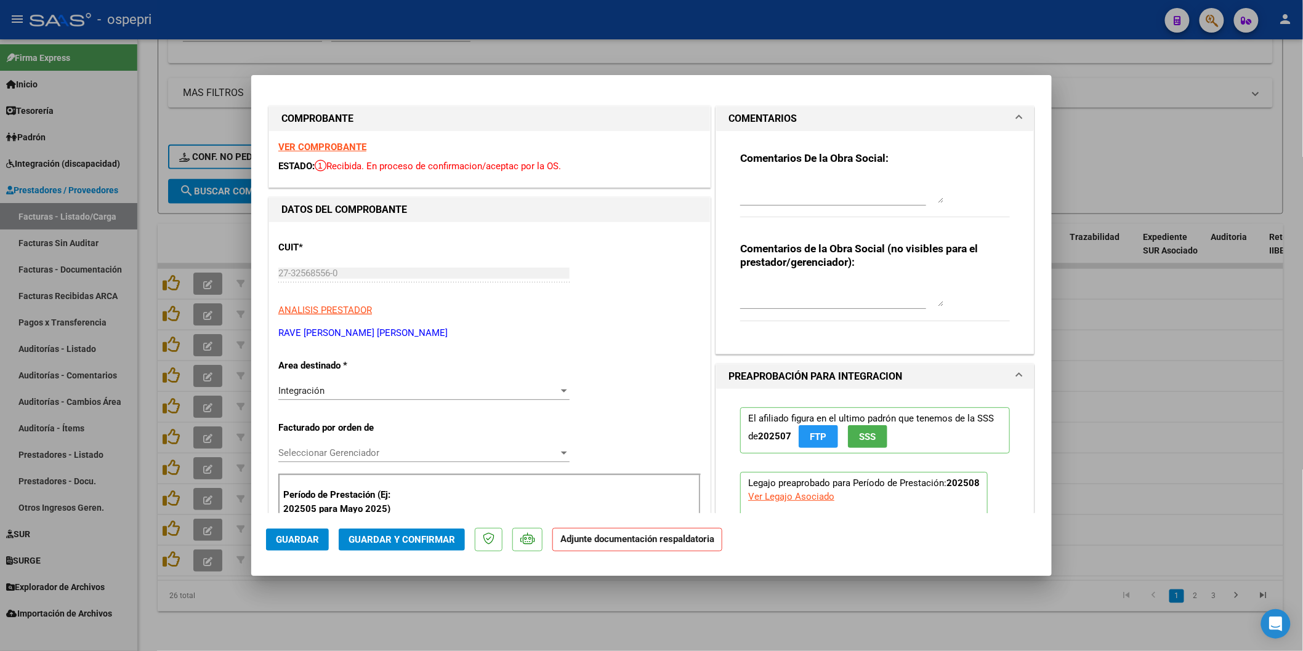
click at [748, 185] on textarea at bounding box center [841, 191] width 203 height 25
type textarea "b"
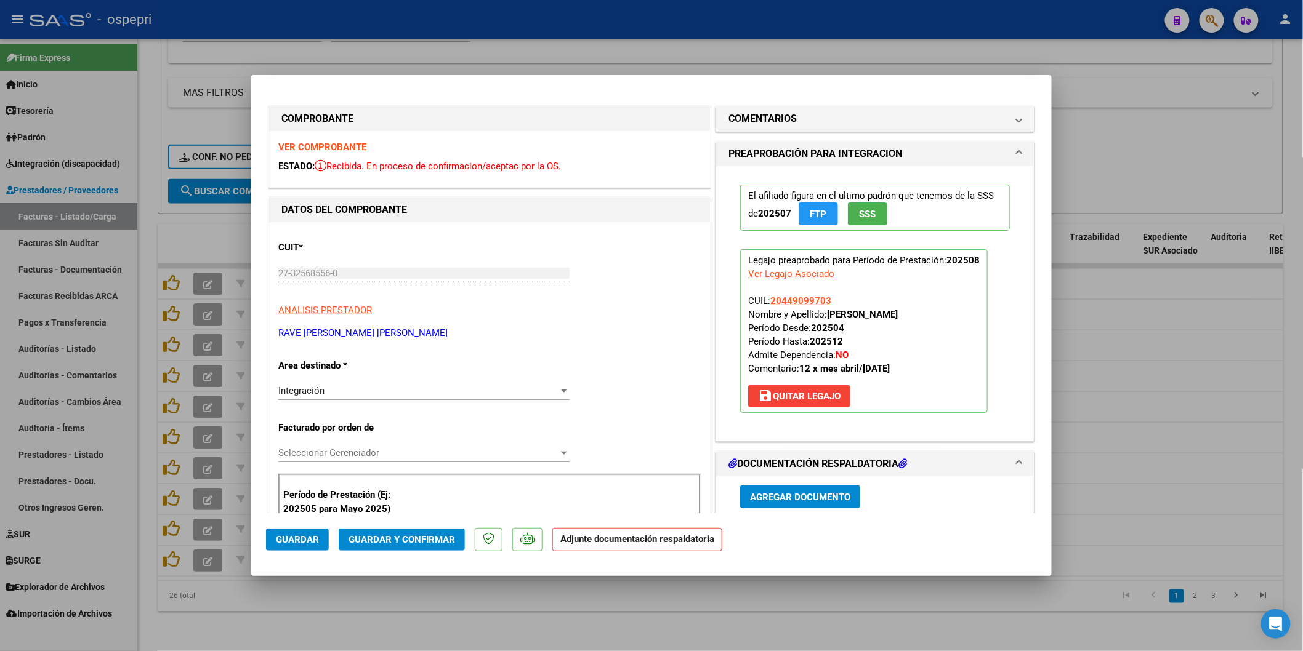
drag, startPoint x: 743, startPoint y: 114, endPoint x: 748, endPoint y: 137, distance: 23.2
click at [743, 115] on h1 "COMENTARIOS" at bounding box center [762, 118] width 68 height 15
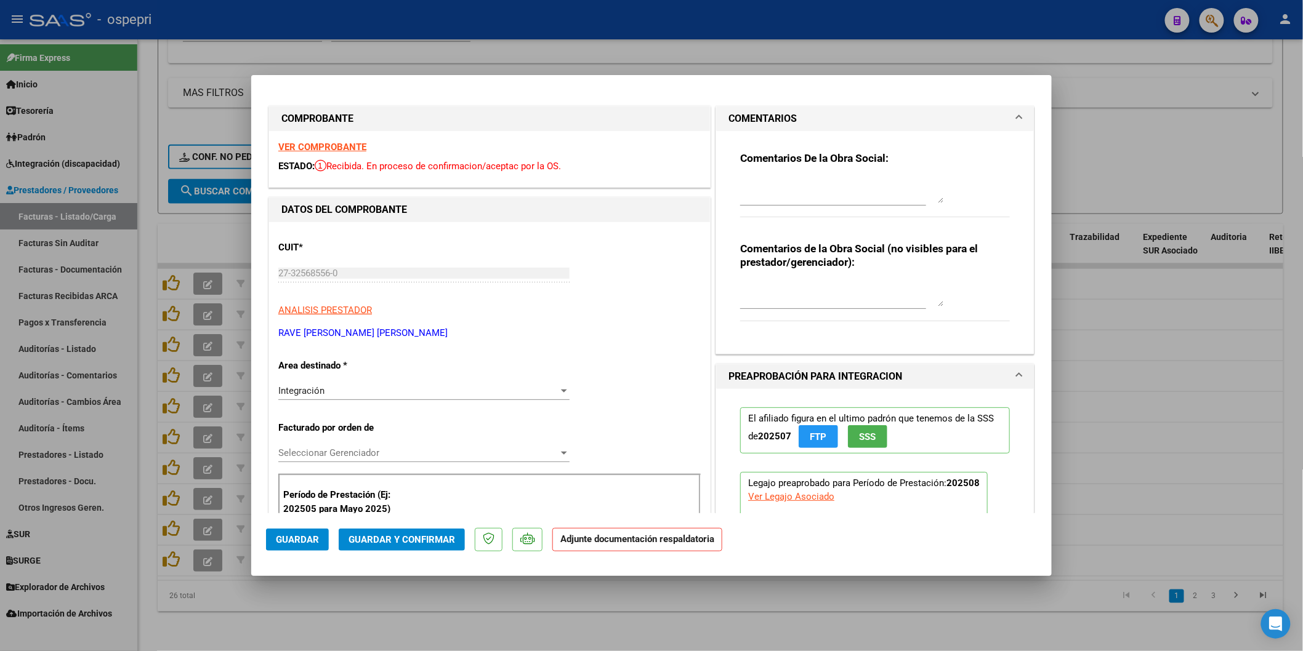
click at [762, 180] on textarea at bounding box center [841, 191] width 203 height 25
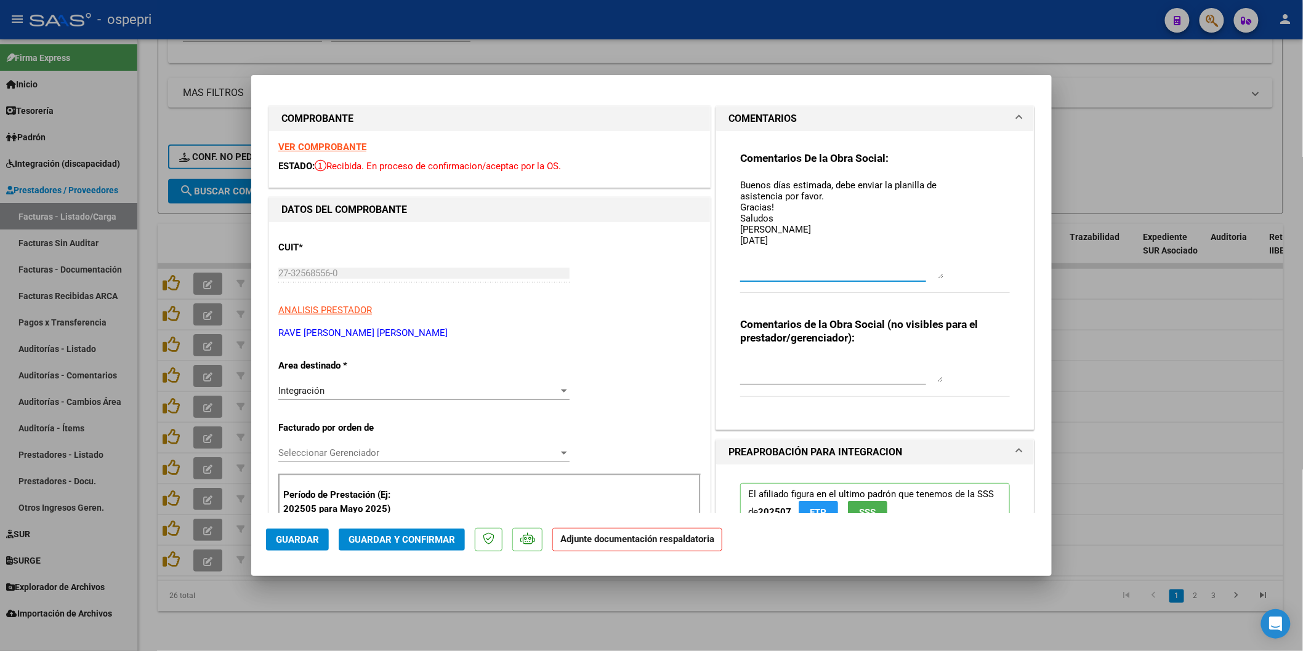
drag, startPoint x: 930, startPoint y: 198, endPoint x: 941, endPoint y: 288, distance: 90.5
click at [943, 288] on div "Comentarios De la Obra Social: Buenos días estimada, debe enviar la planilla de…" at bounding box center [875, 228] width 270 height 155
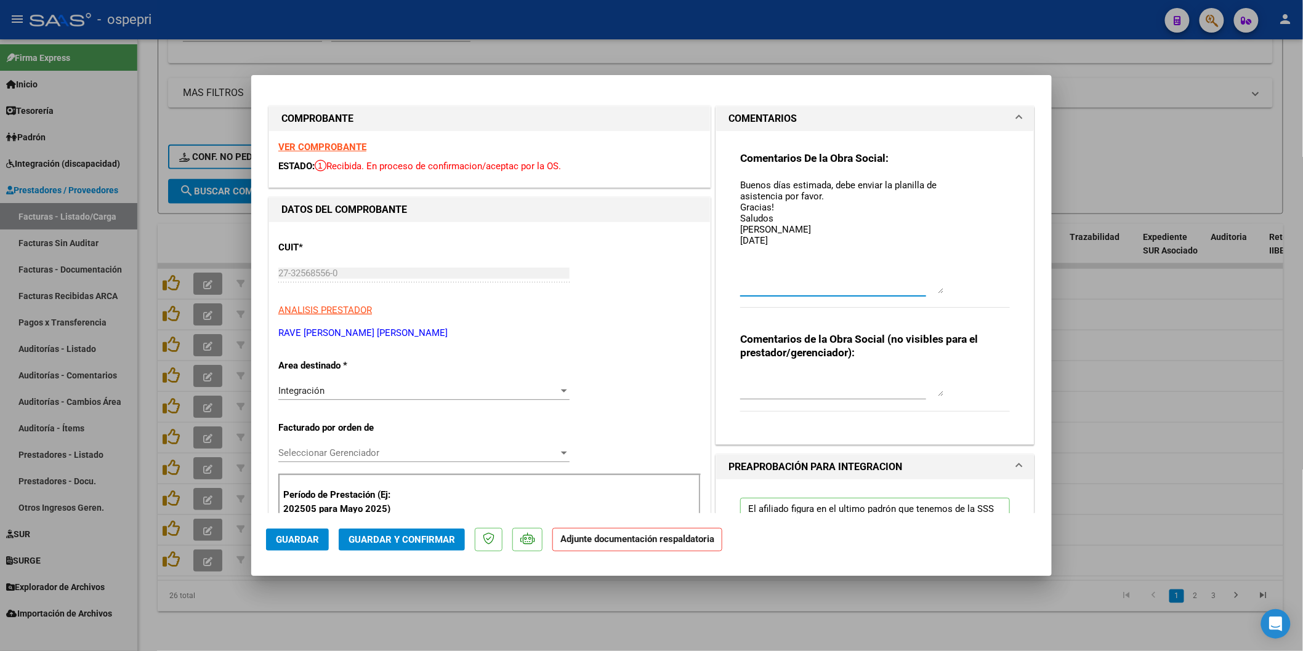
drag, startPoint x: 720, startPoint y: 228, endPoint x: 703, endPoint y: 175, distance: 55.9
type textarea "Buenos días estimada, debe enviar la planilla de asistencia por favor. Gracias!…"
click at [299, 540] on span "Guardar" at bounding box center [297, 539] width 43 height 11
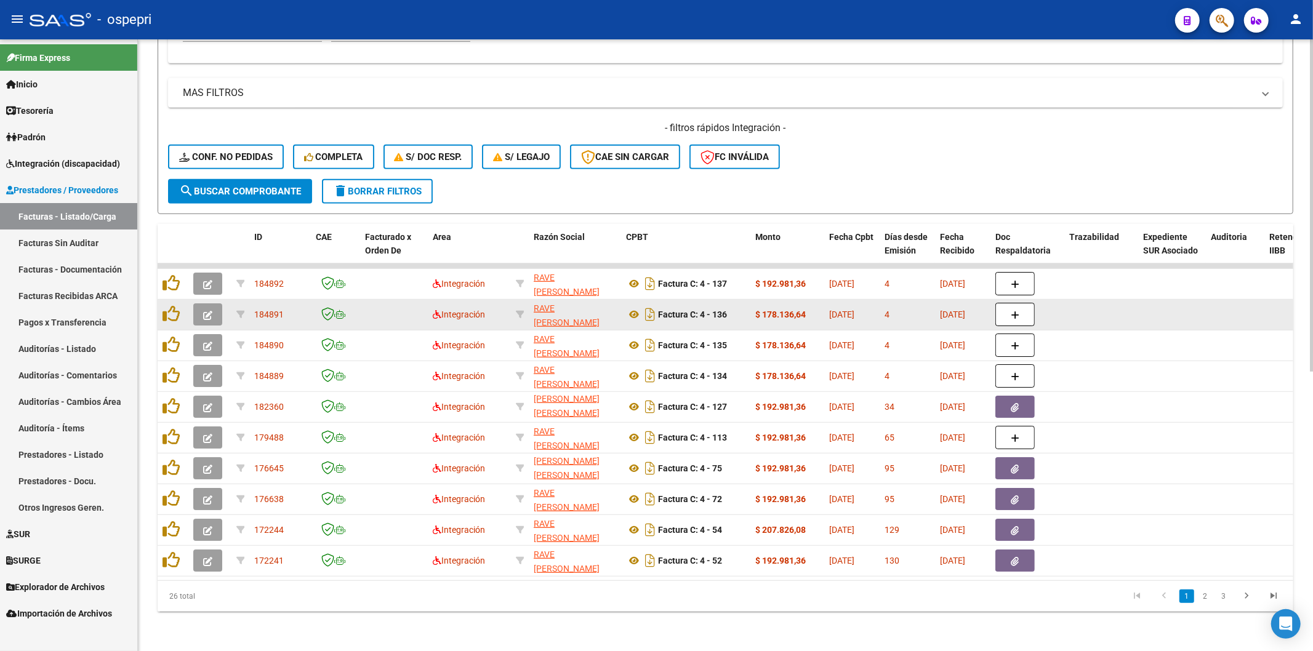
click at [207, 309] on span "button" at bounding box center [207, 314] width 9 height 11
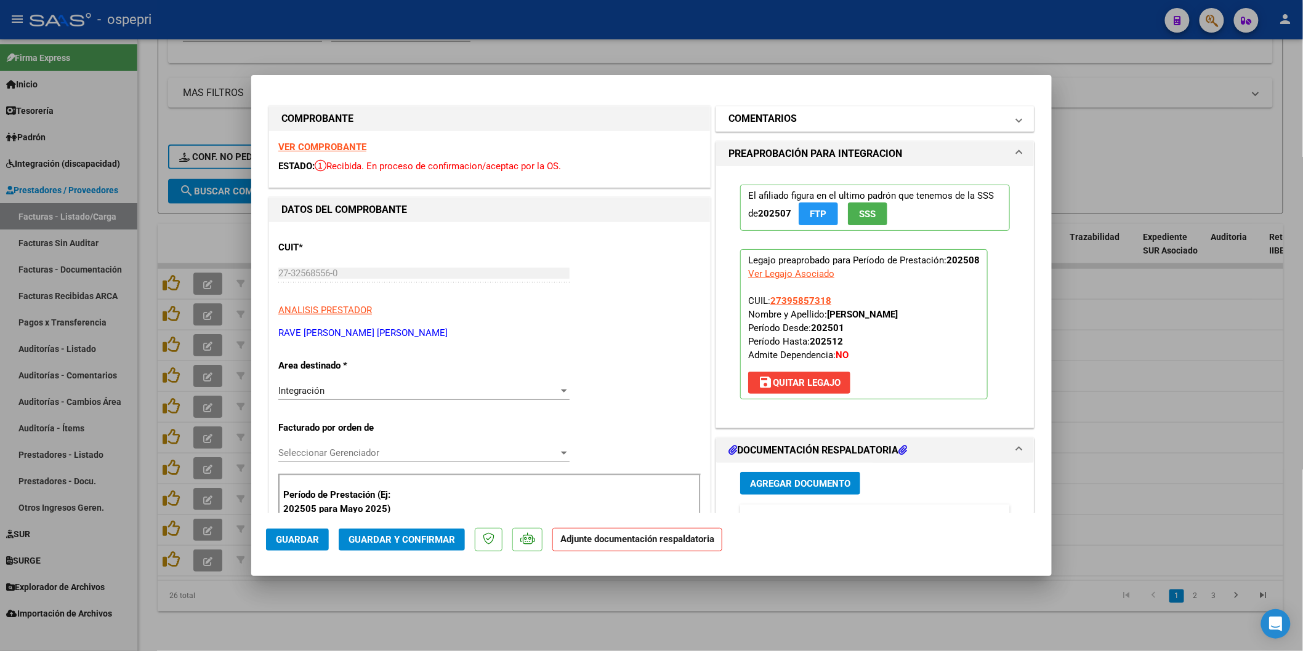
click at [767, 119] on h1 "COMENTARIOS" at bounding box center [762, 118] width 68 height 15
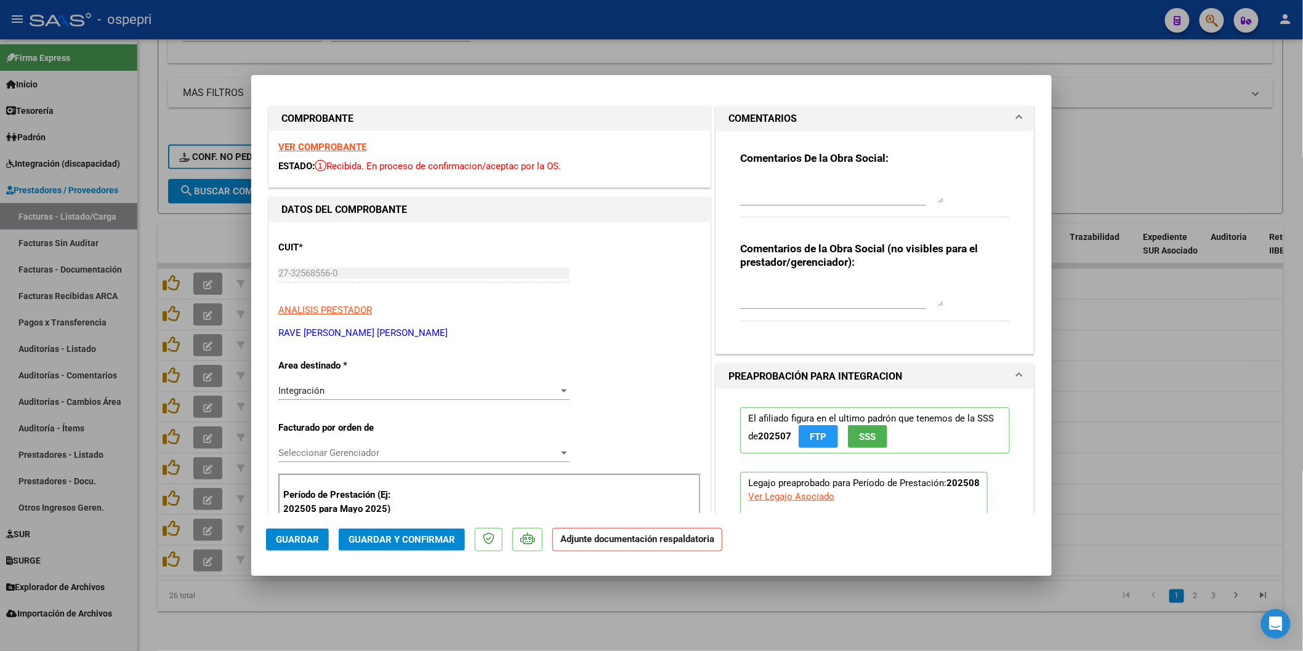
click at [772, 187] on textarea at bounding box center [841, 191] width 203 height 25
paste textarea "Buenos días estimada, debe enviar la planilla de asistencia por favor. Gracias!…"
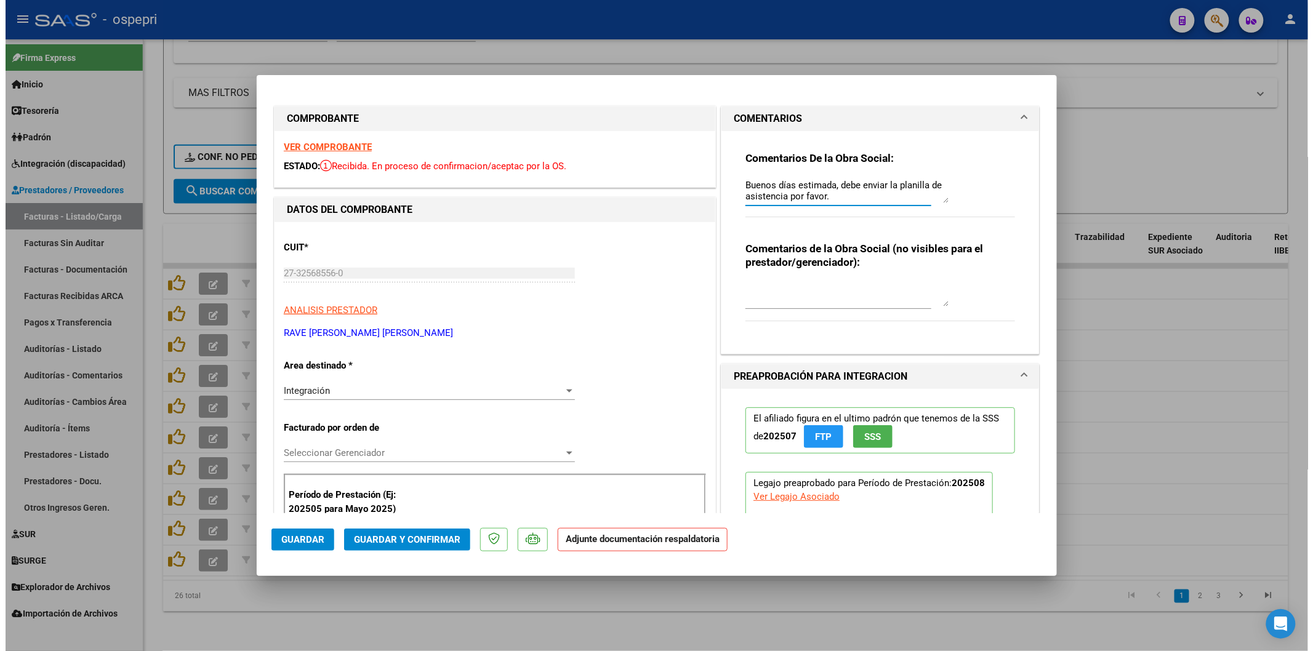
scroll to position [43, 0]
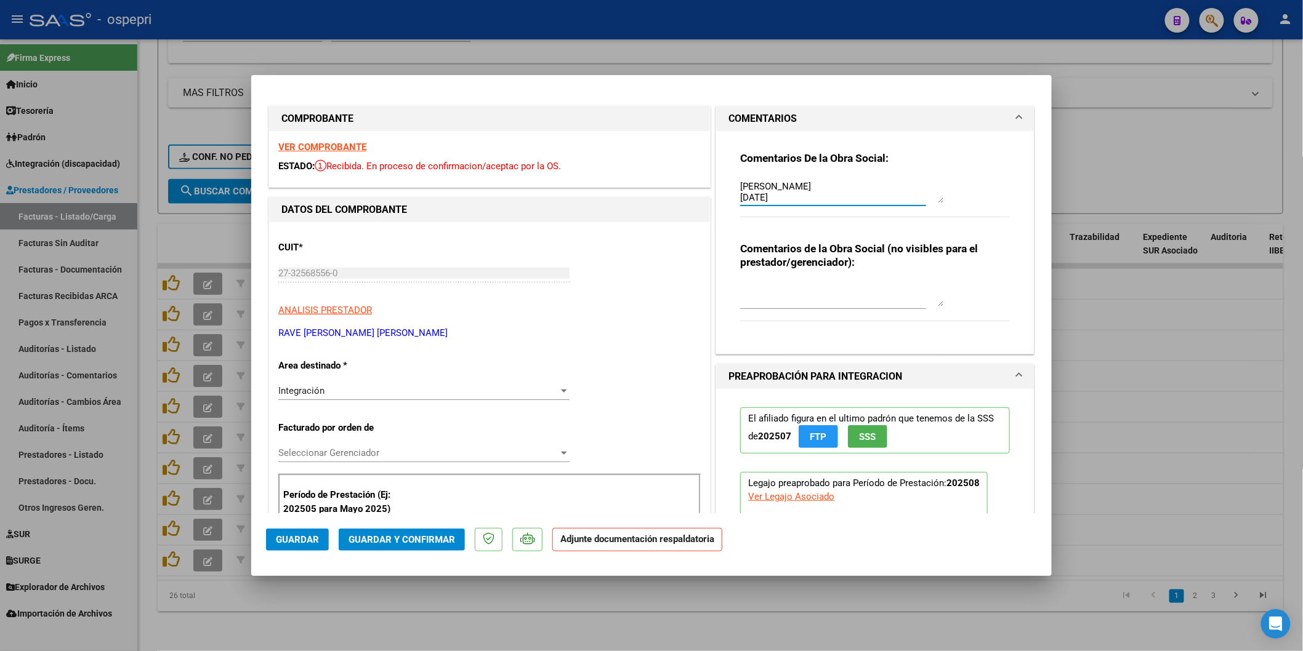
type textarea "Buenos días estimada, debe enviar la planilla de asistencia por favor. Gracias!…"
click at [300, 532] on button "Guardar" at bounding box center [297, 540] width 63 height 22
click at [287, 541] on span "Guardar" at bounding box center [297, 539] width 43 height 11
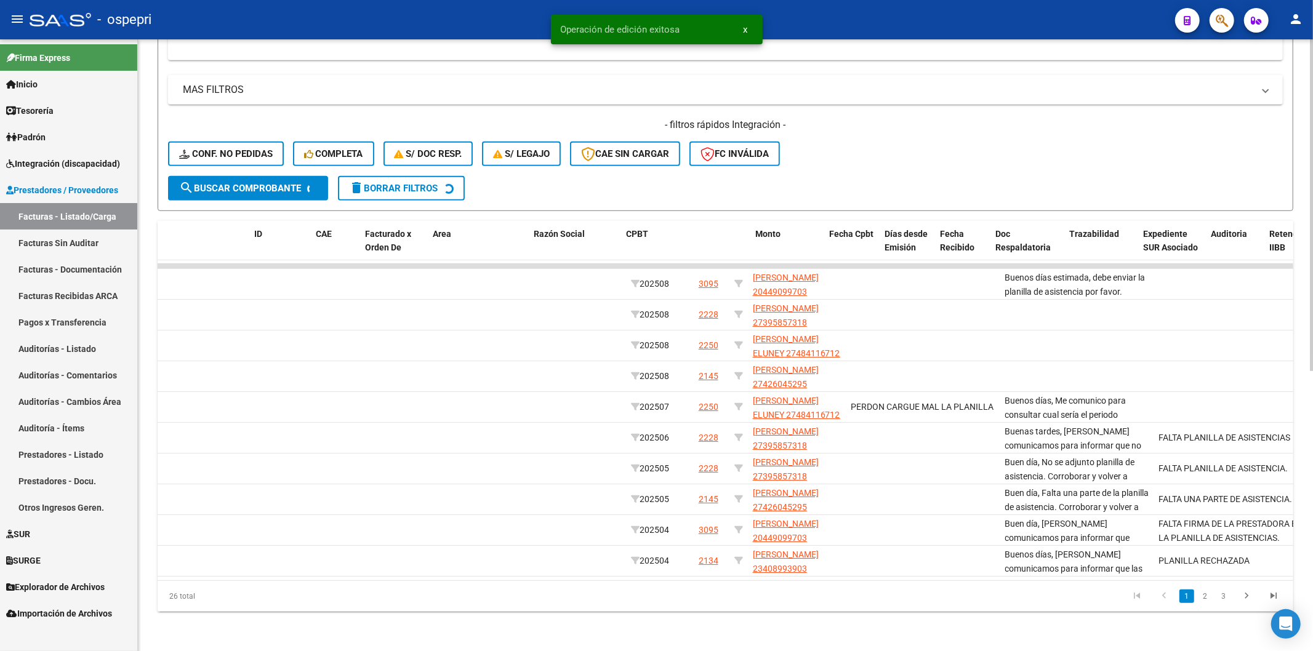
scroll to position [0, 0]
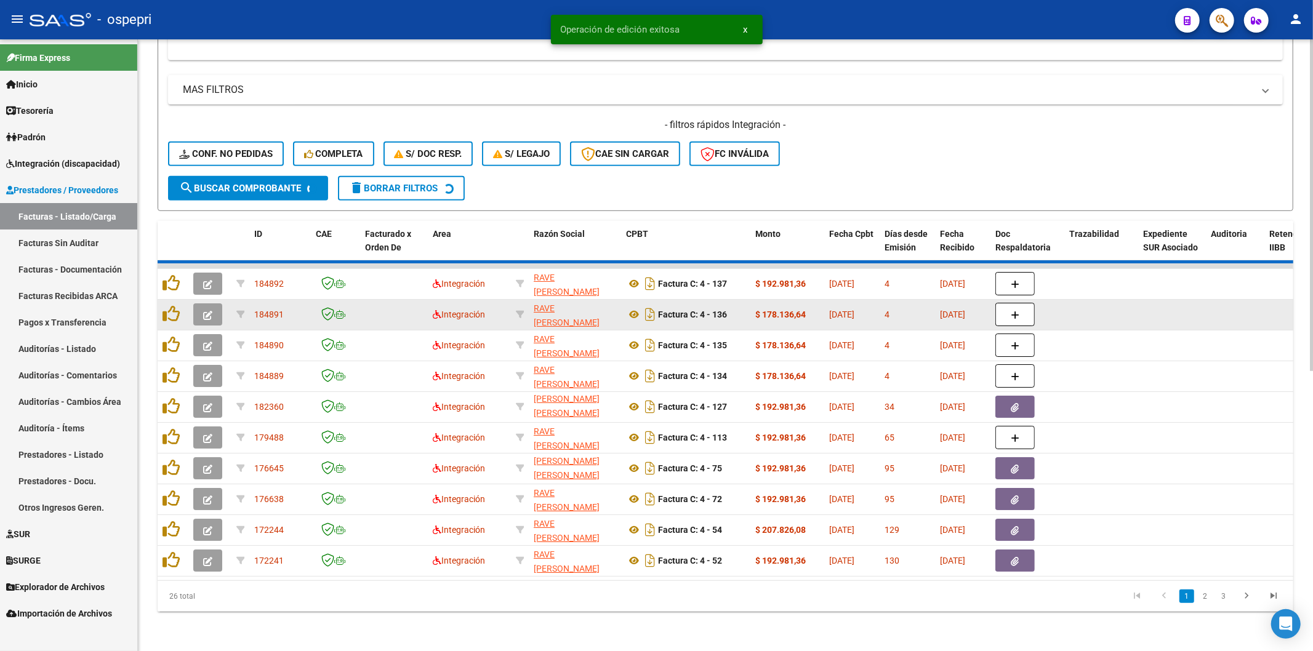
click at [211, 311] on icon "button" at bounding box center [207, 315] width 9 height 9
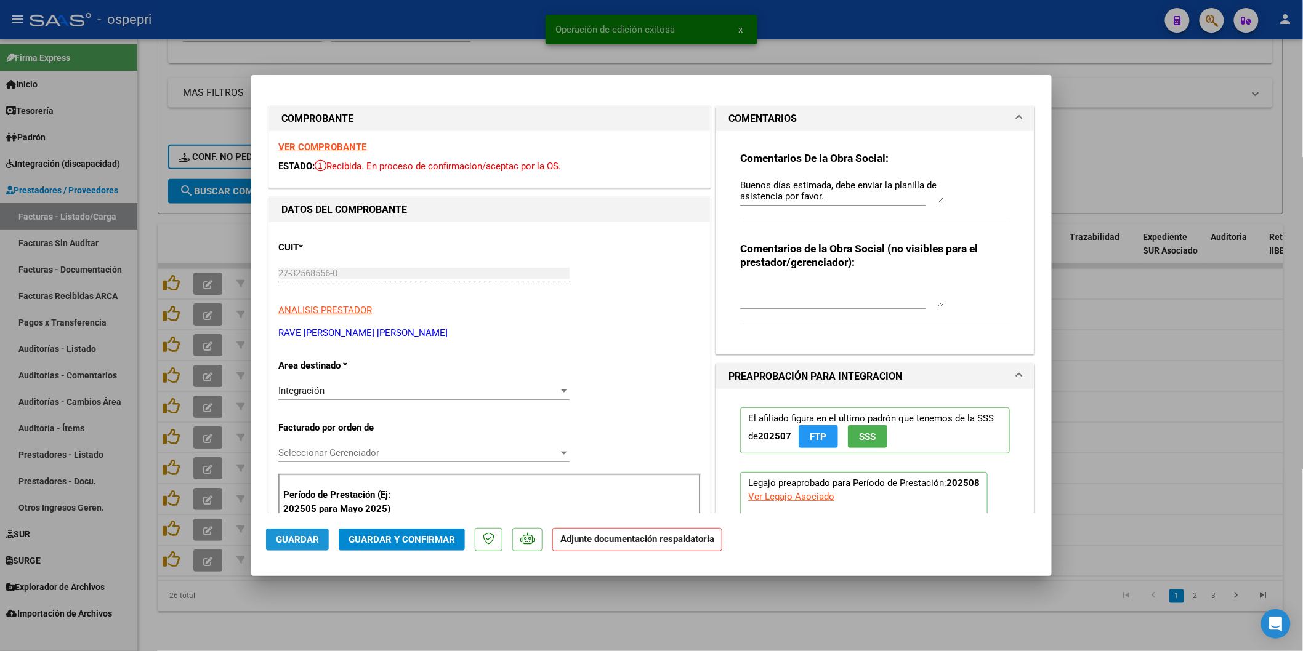
click at [297, 538] on span "Guardar" at bounding box center [297, 539] width 43 height 11
type input "$ 0,00"
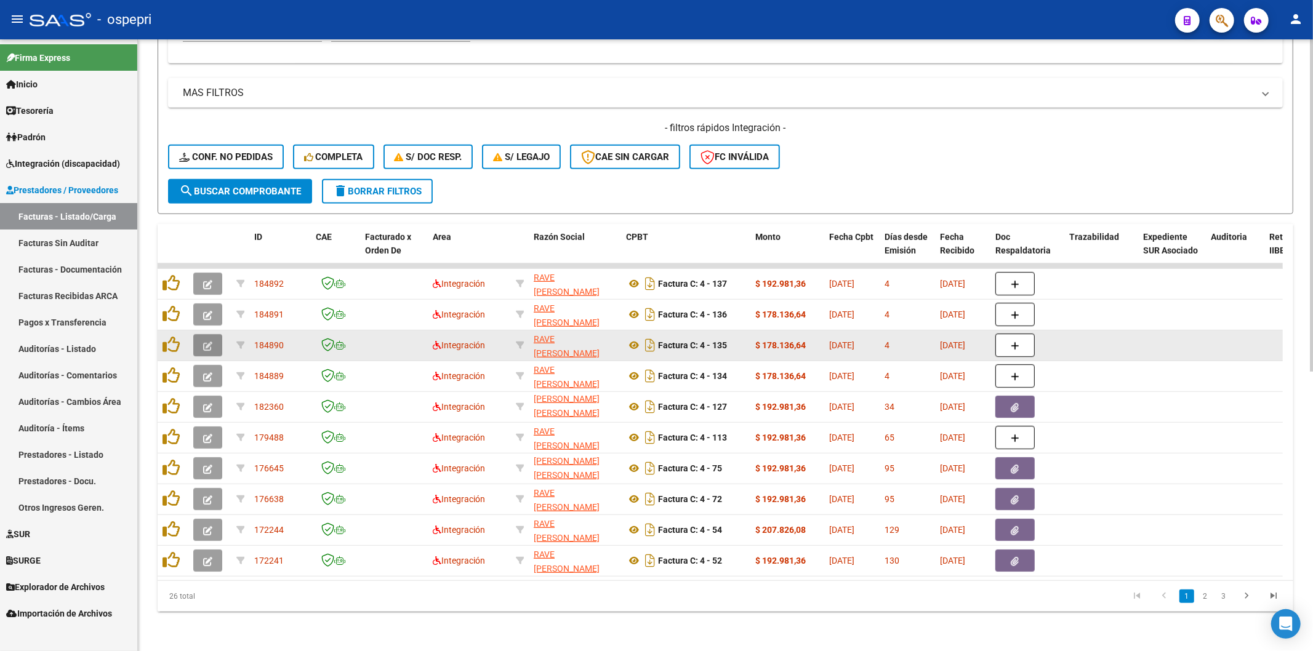
click at [204, 334] on button "button" at bounding box center [207, 345] width 29 height 22
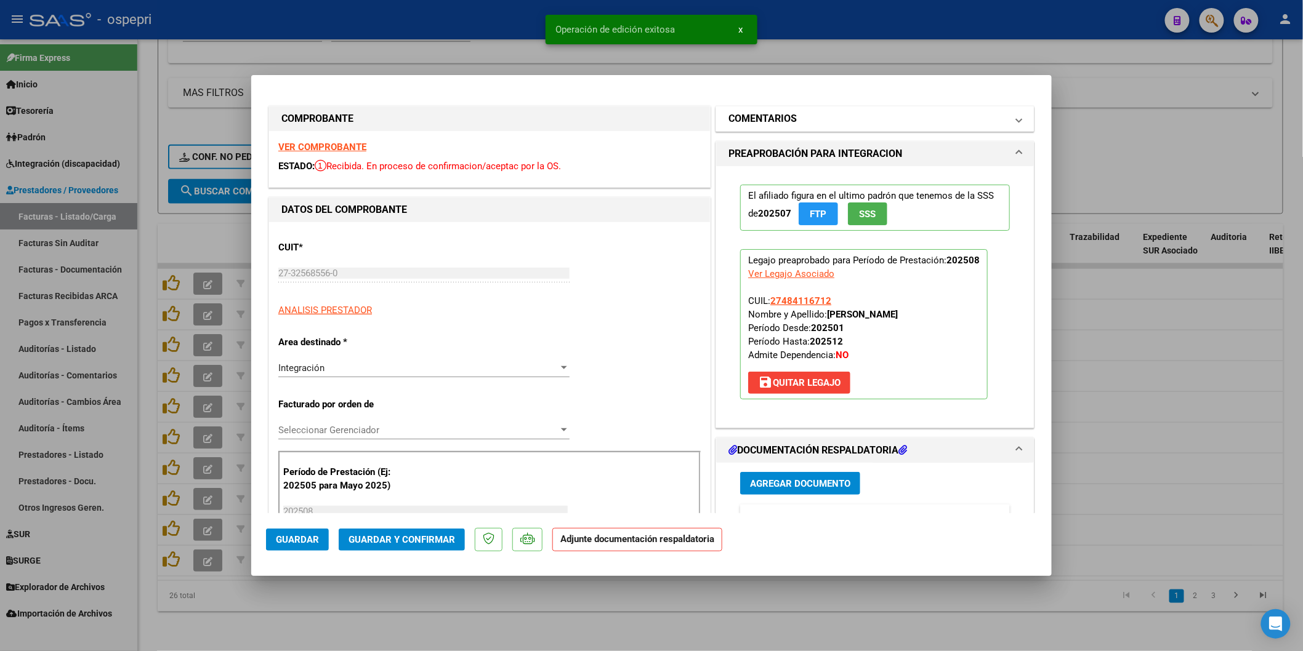
click at [791, 119] on h1 "COMENTARIOS" at bounding box center [762, 118] width 68 height 15
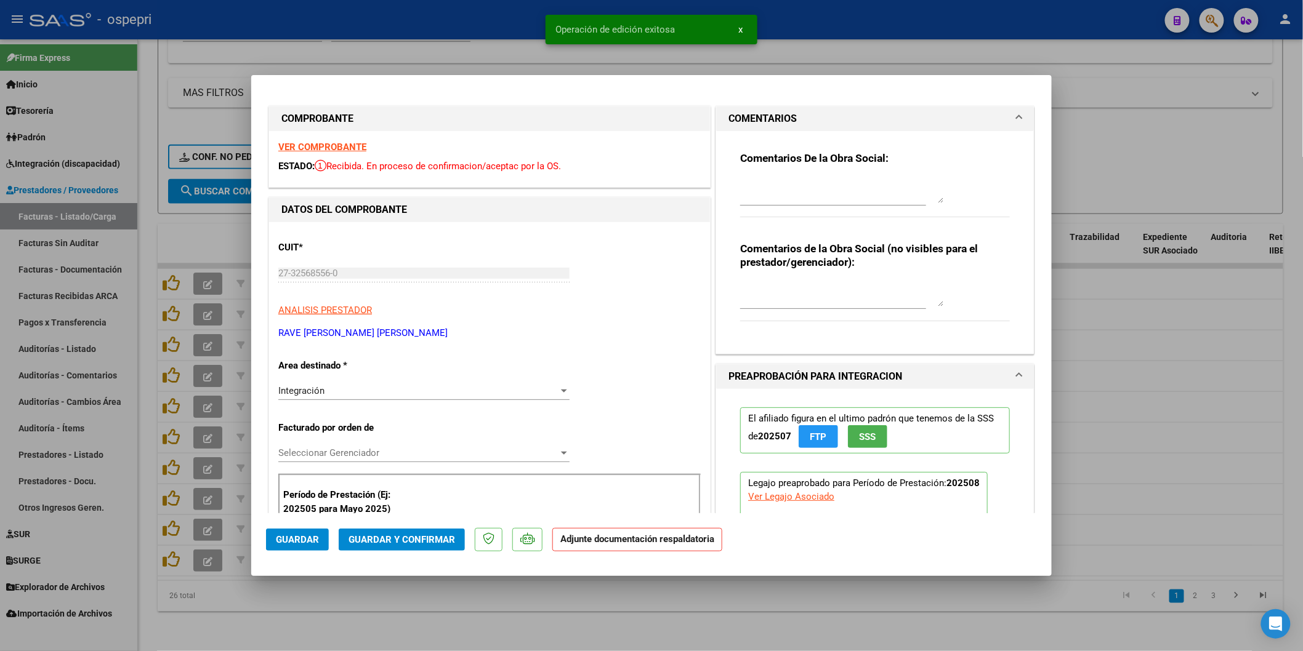
click at [805, 183] on textarea at bounding box center [841, 191] width 203 height 25
paste textarea "Buenos días estimada, debe enviar la planilla de asistencia por favor. Gracias!…"
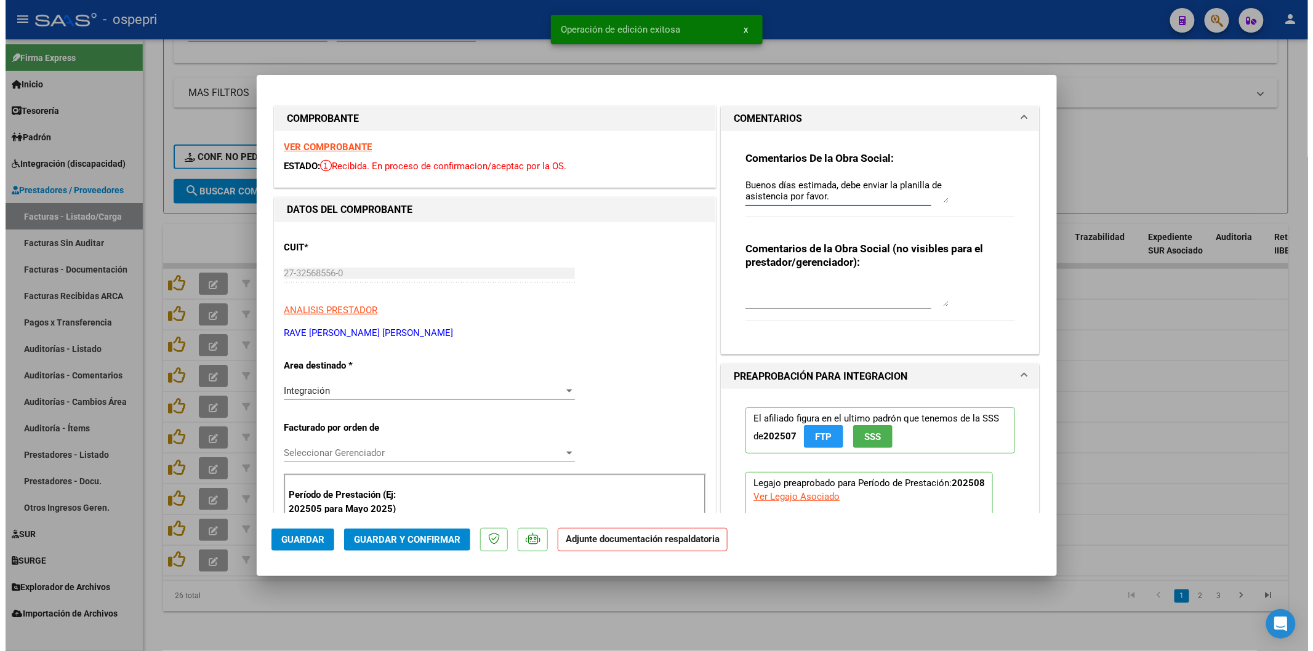
scroll to position [43, 0]
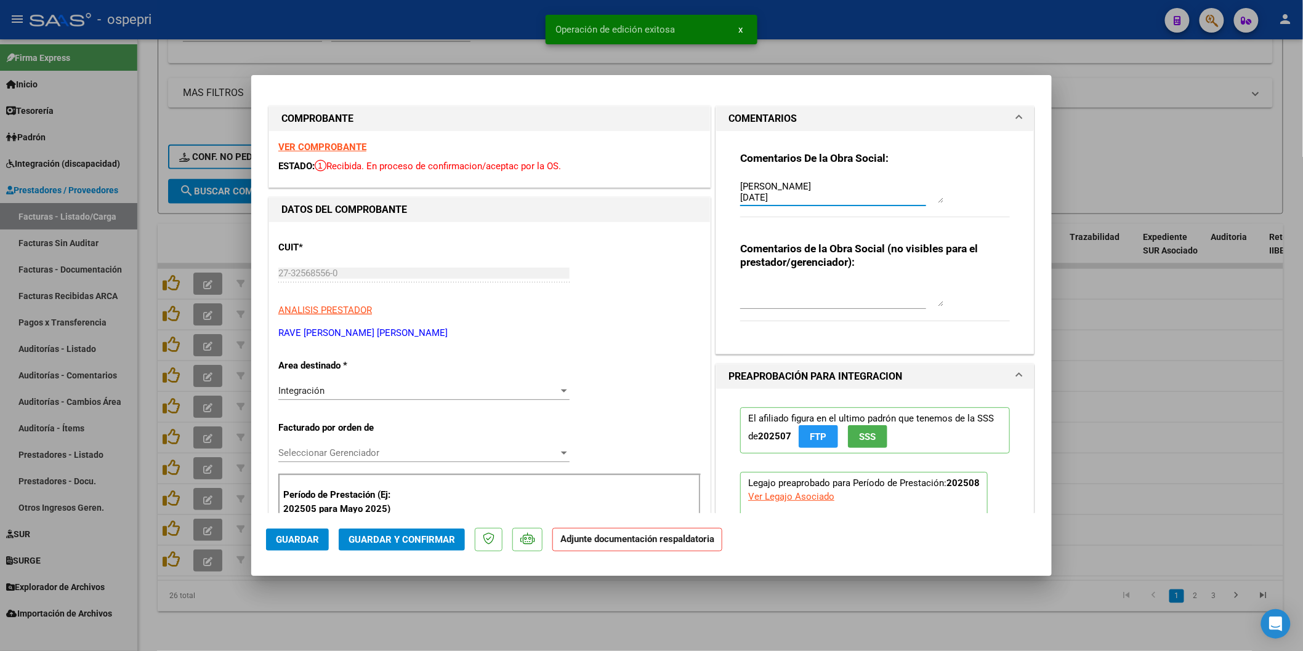
type textarea "Buenos días estimada, debe enviar la planilla de asistencia por favor. Gracias!…"
click at [299, 538] on span "Guardar" at bounding box center [297, 539] width 43 height 11
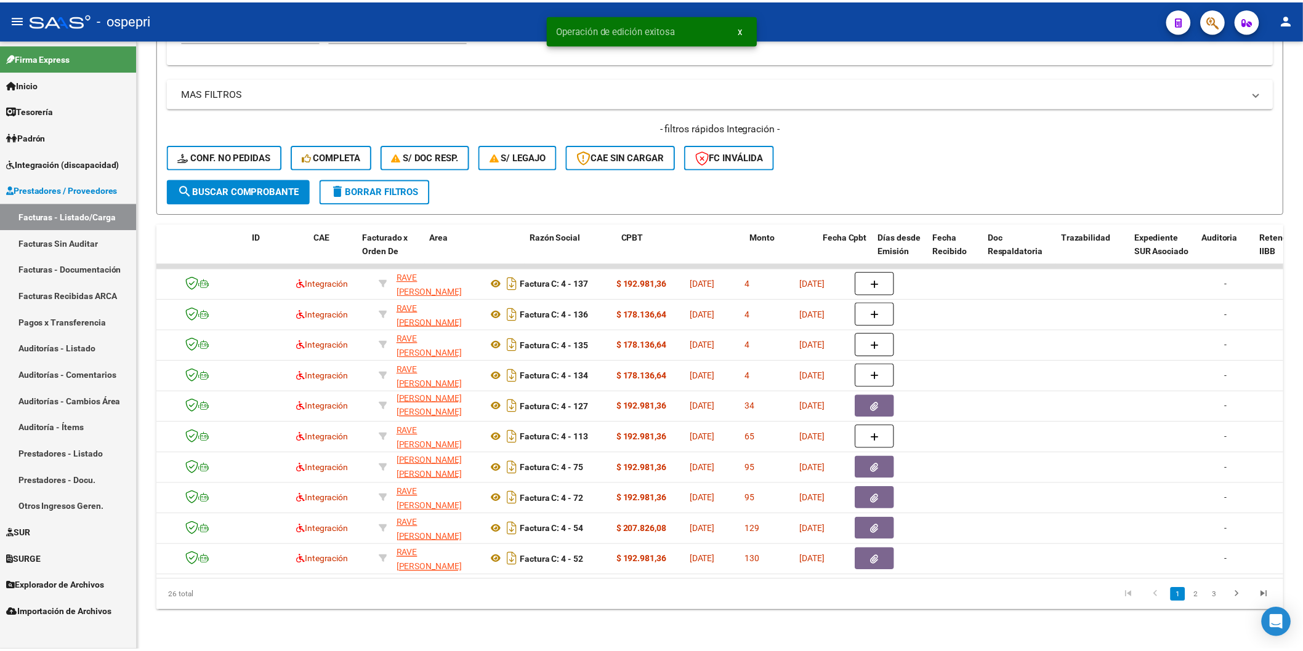
scroll to position [0, 0]
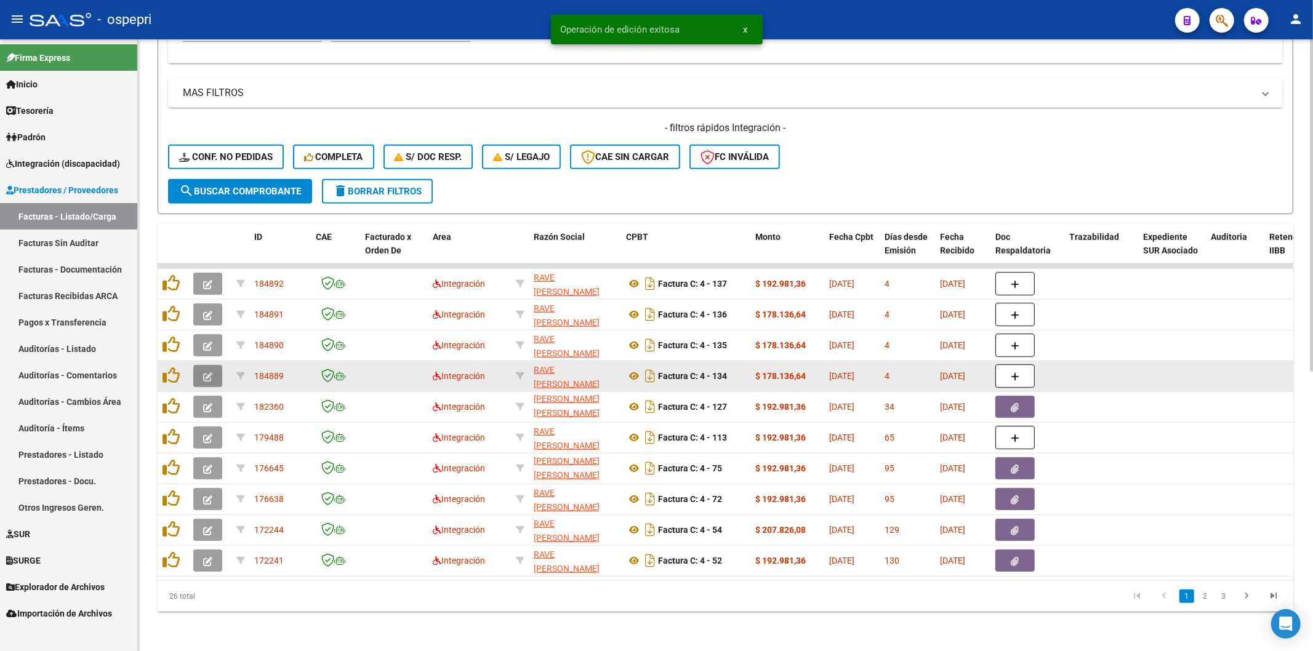
click at [206, 373] on icon "button" at bounding box center [207, 377] width 9 height 9
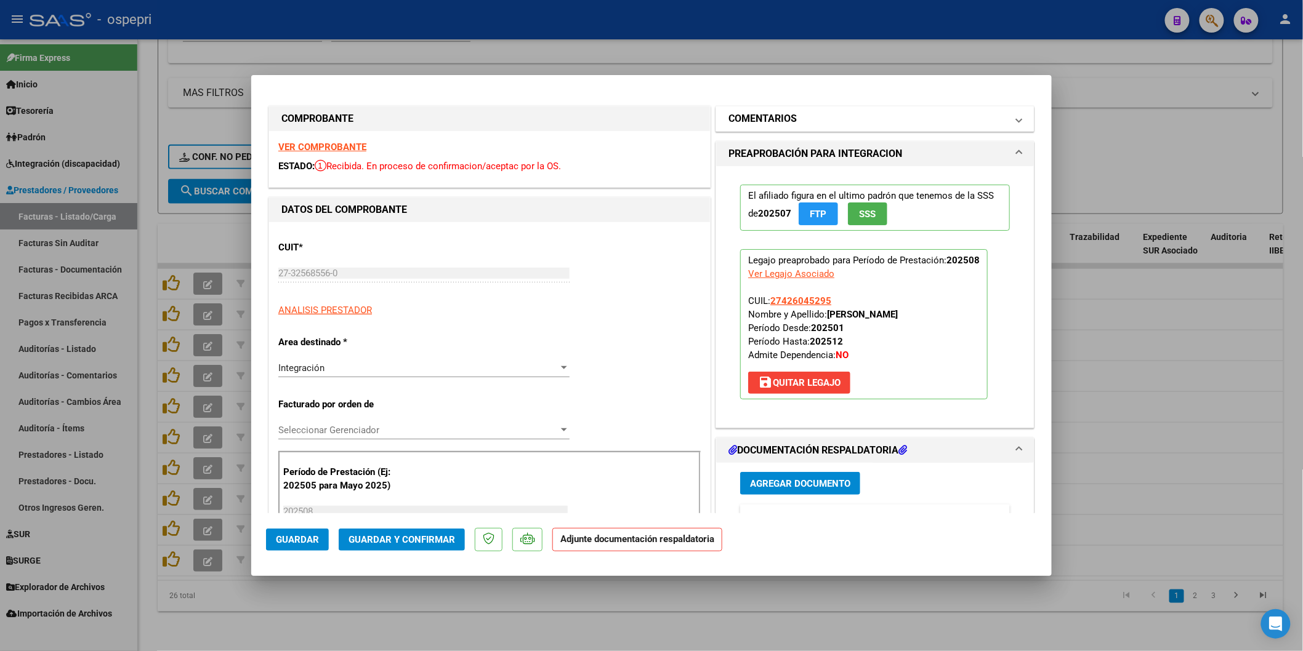
click at [730, 124] on h1 "COMENTARIOS" at bounding box center [762, 118] width 68 height 15
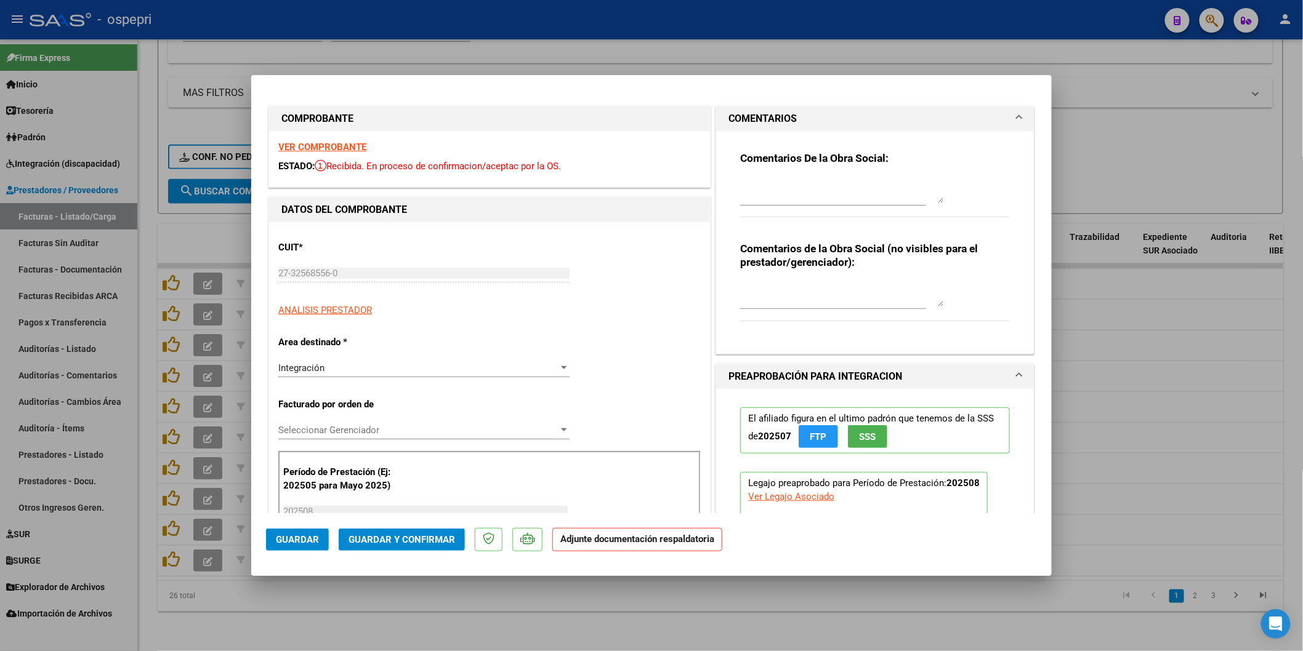
click at [754, 185] on textarea at bounding box center [841, 191] width 203 height 25
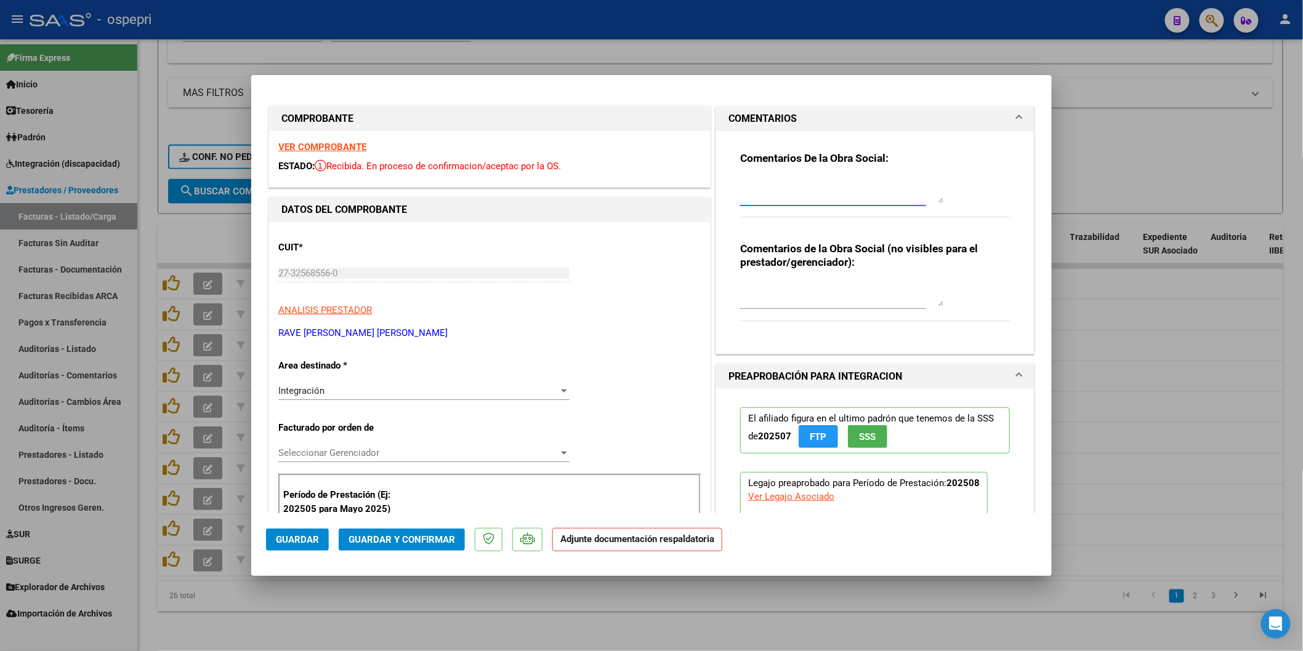
paste textarea "Buenos días estimada, debe enviar la planilla de asistencia por favor. Gracias!…"
type textarea "Buenos días estimada, debe enviar la planilla de asistencia por favor. Gracias!…"
click at [273, 539] on button "Guardar" at bounding box center [297, 540] width 63 height 22
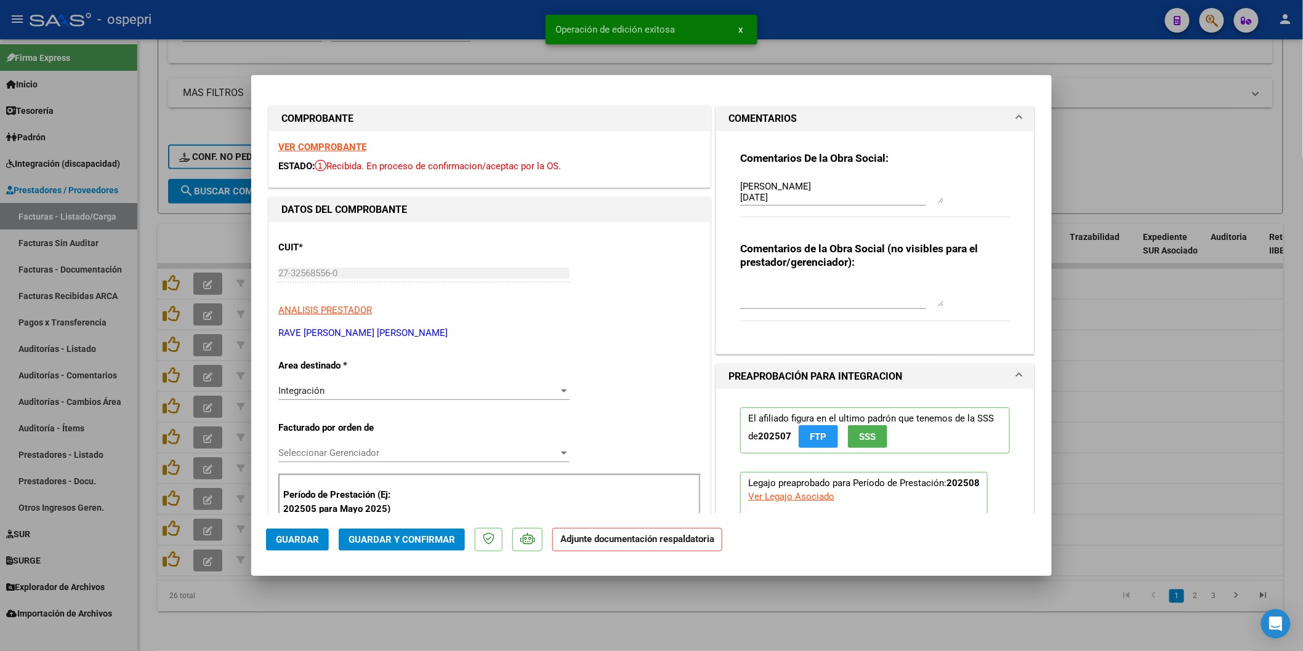
scroll to position [44, 0]
click at [311, 532] on button "Guardar" at bounding box center [297, 540] width 63 height 22
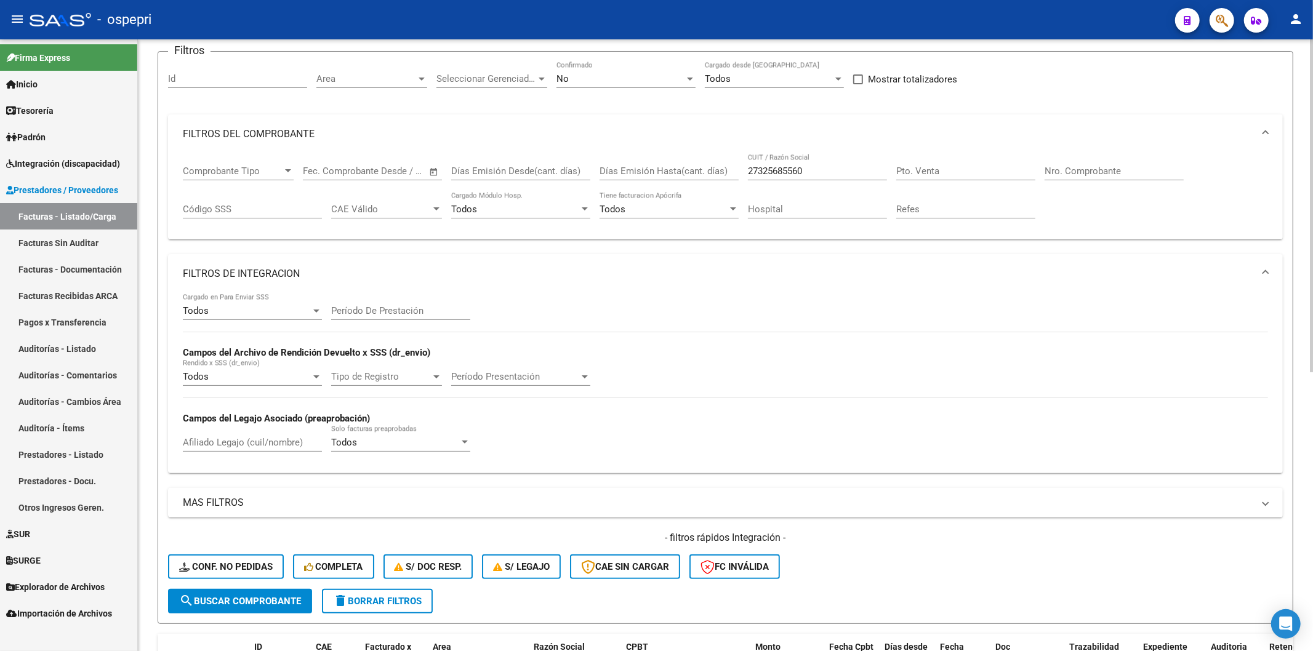
scroll to position [0, 0]
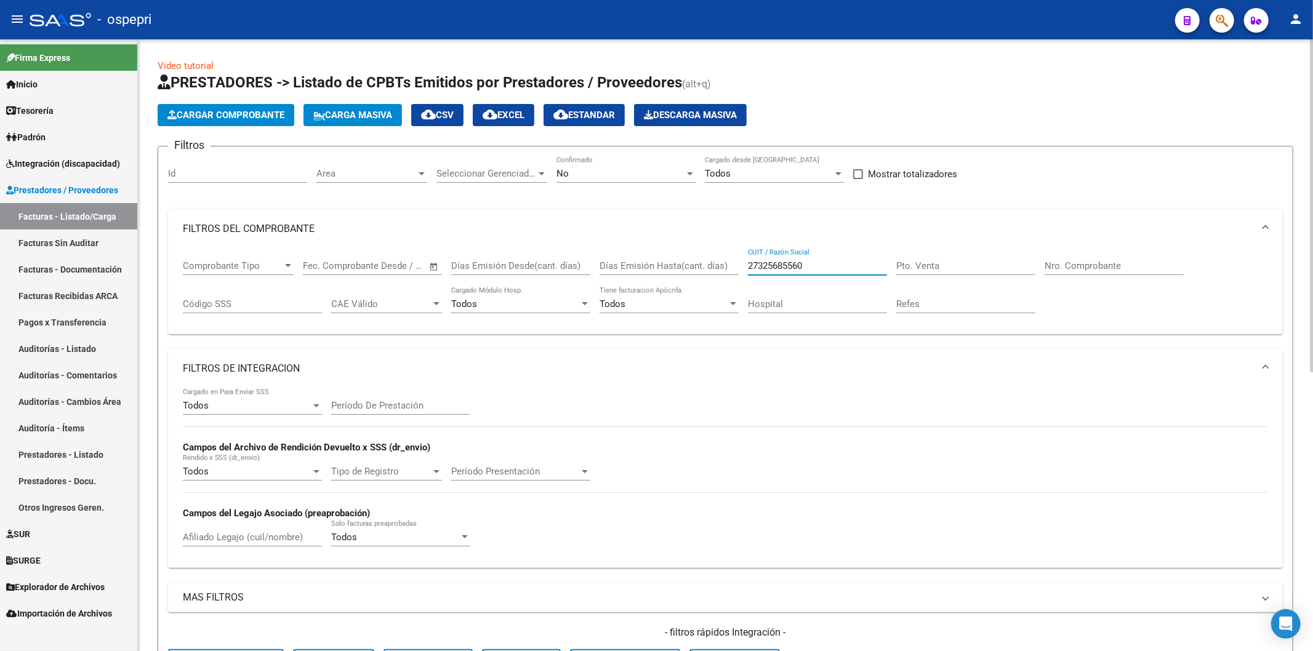
drag, startPoint x: 815, startPoint y: 262, endPoint x: 496, endPoint y: 220, distance: 321.7
click at [495, 224] on mat-expansion-panel "FILTROS DEL COMPROBANTE Comprobante Tipo Comprobante Tipo Fecha inicio – Fecha …" at bounding box center [725, 272] width 1115 height 126
paste input "27345120853"
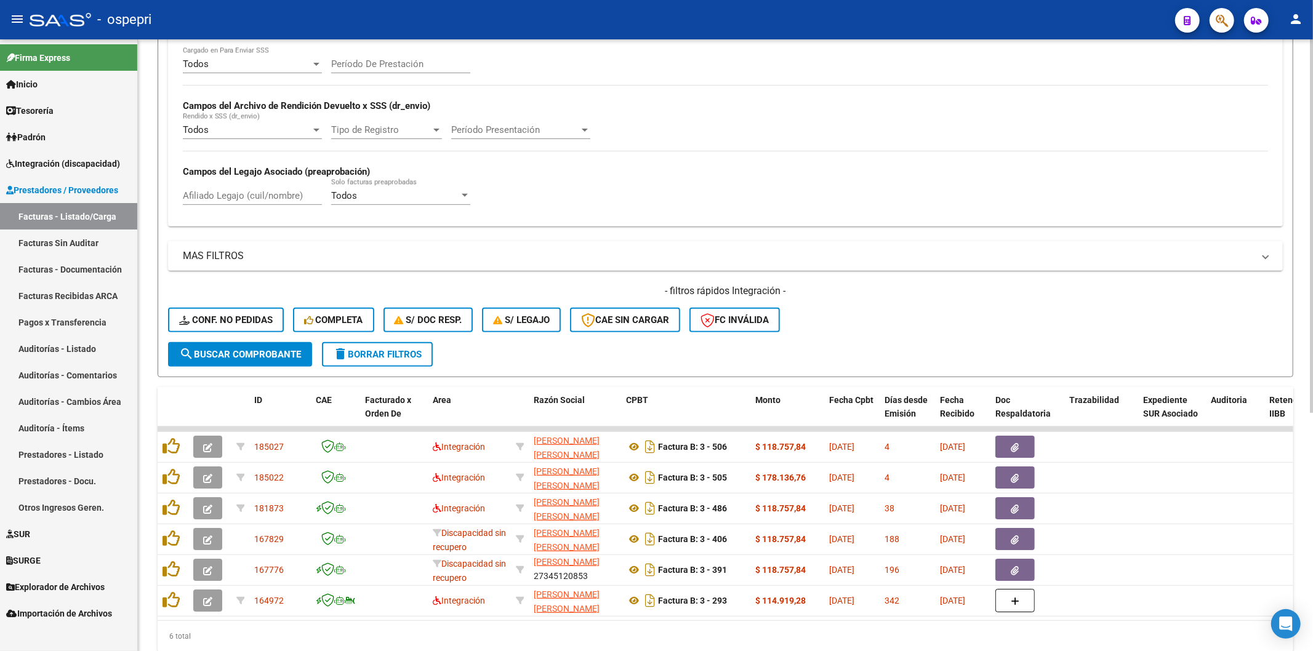
type input "27345120853"
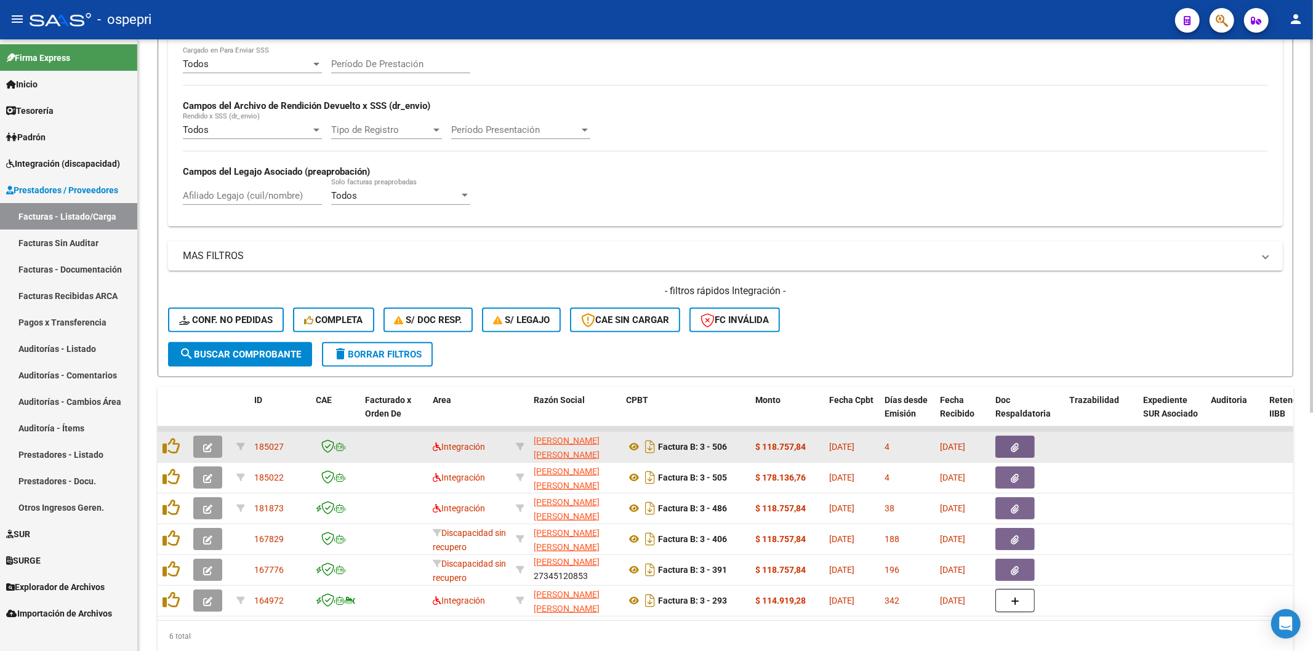
click at [210, 438] on button "button" at bounding box center [207, 447] width 29 height 22
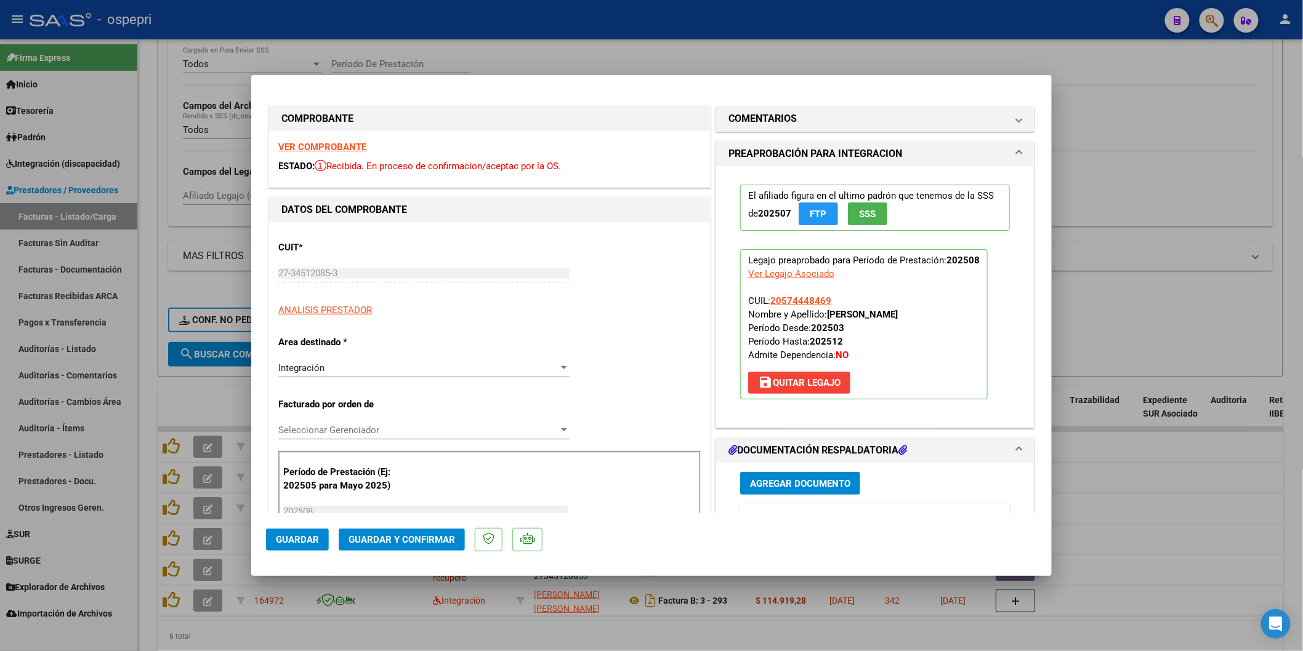
click at [337, 151] on strong "VER COMPROBANTE" at bounding box center [322, 147] width 88 height 11
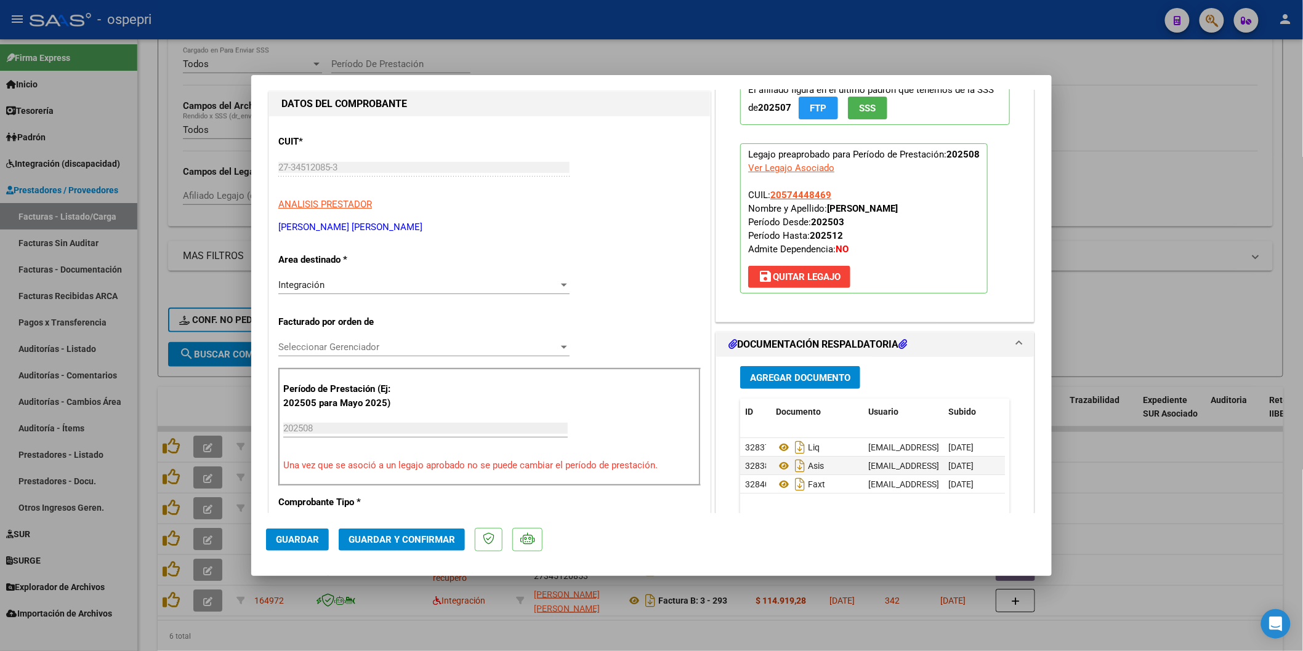
scroll to position [205, 0]
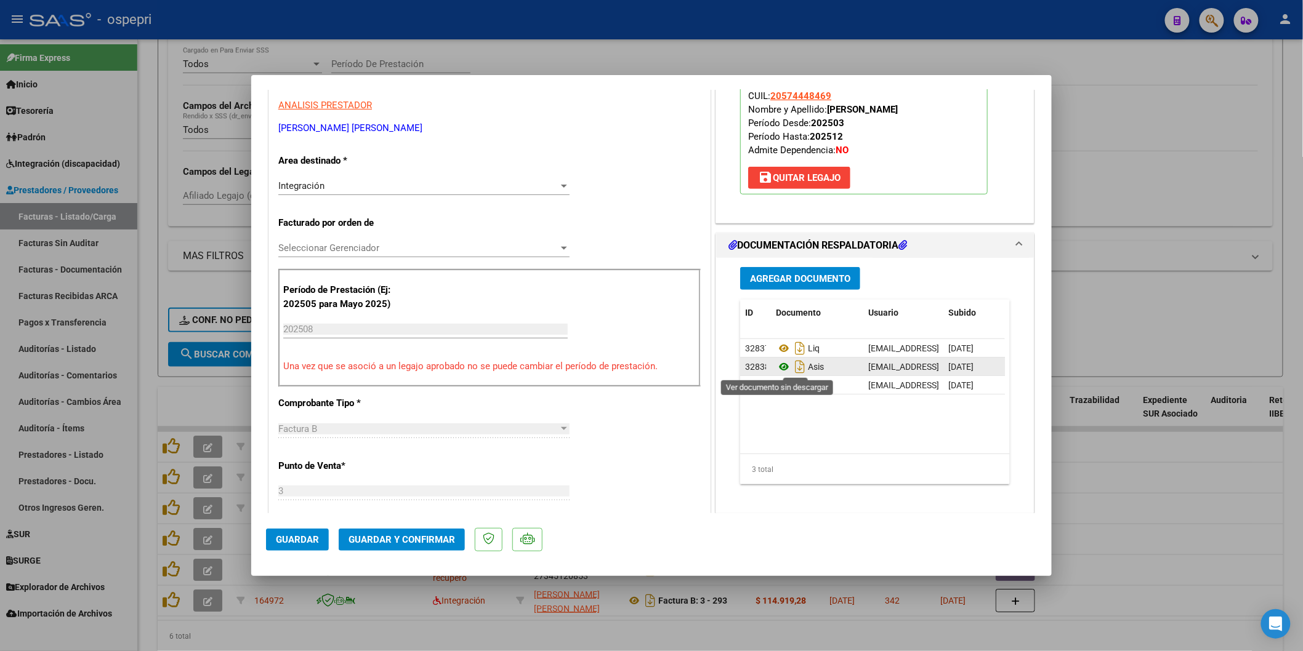
click at [779, 368] on icon at bounding box center [784, 367] width 16 height 15
click at [362, 533] on button "Guardar y Confirmar" at bounding box center [402, 540] width 126 height 22
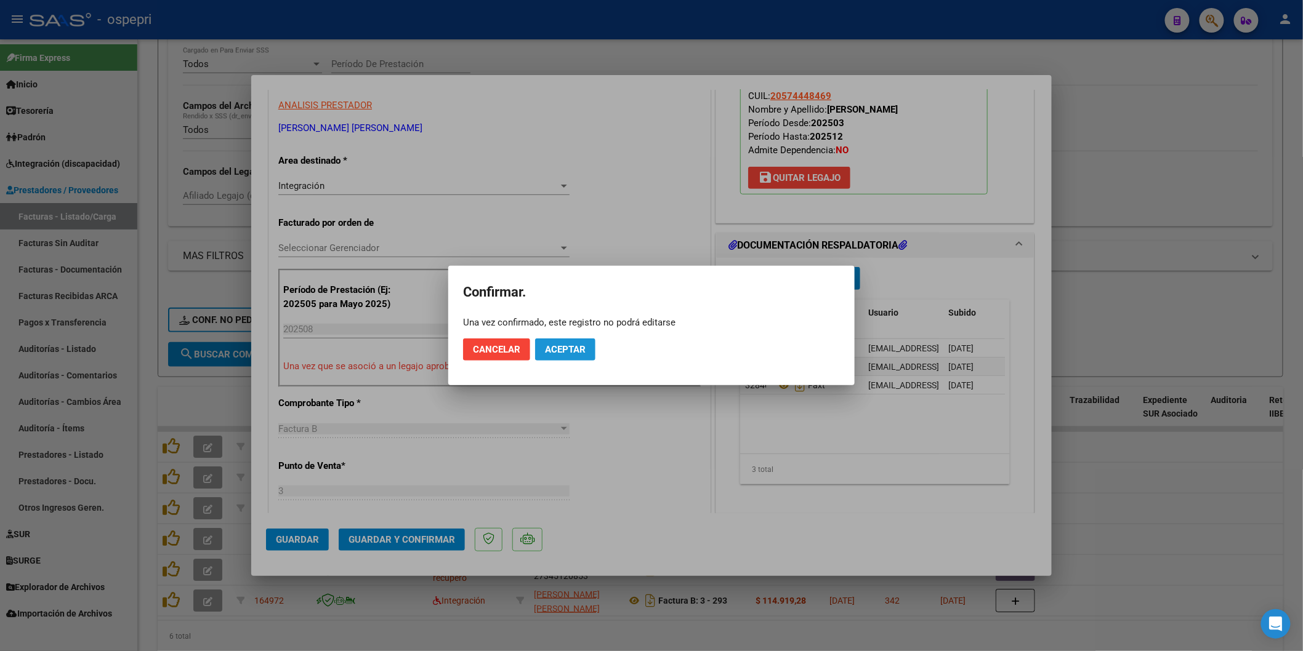
drag, startPoint x: 549, startPoint y: 345, endPoint x: 686, endPoint y: 132, distance: 254.0
click at [549, 345] on span "Aceptar" at bounding box center [565, 349] width 41 height 11
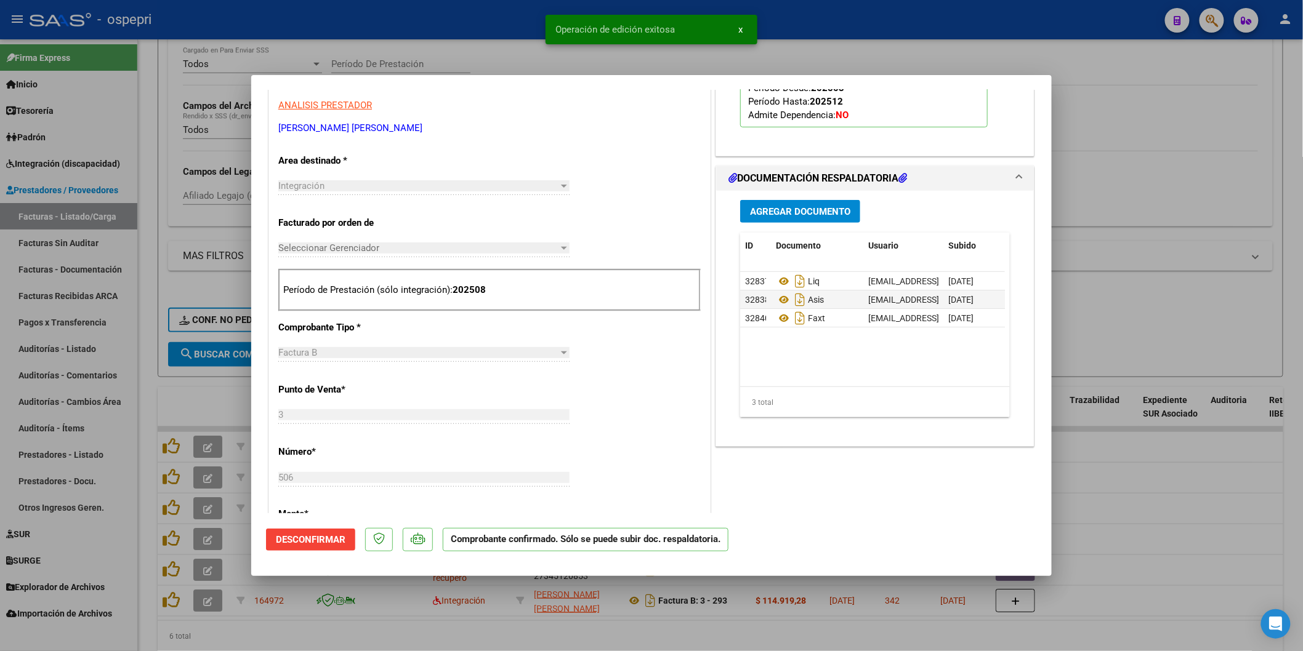
type input "$ 0,00"
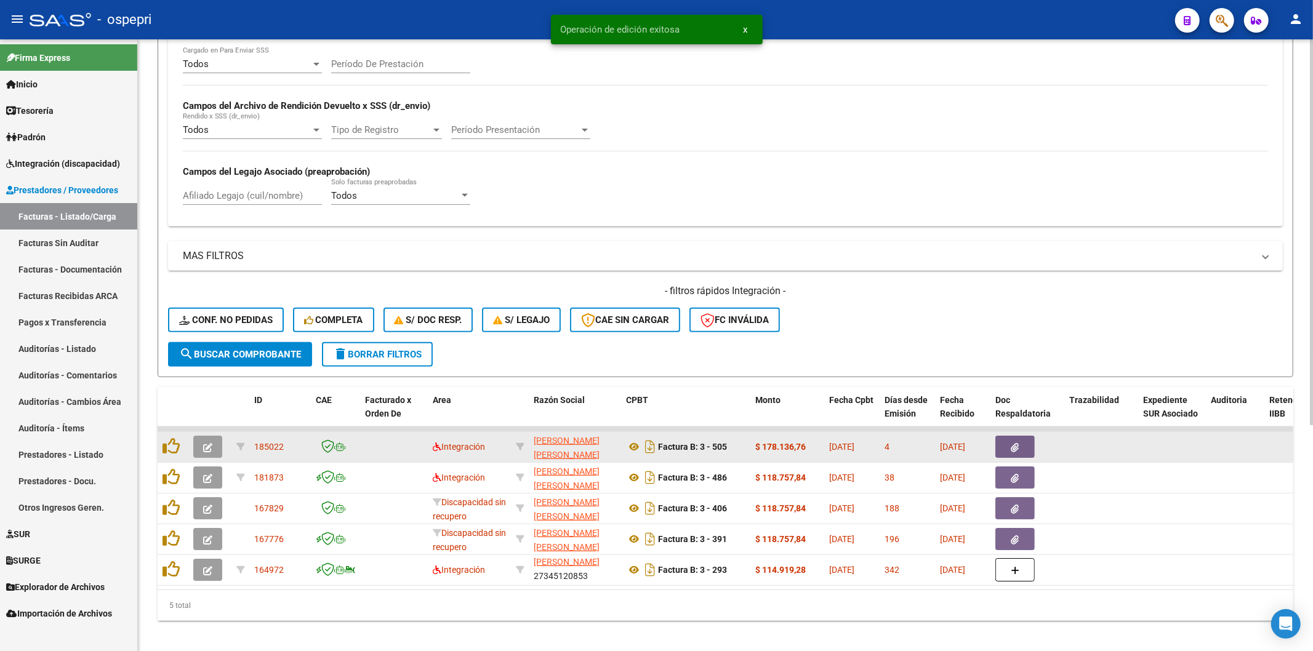
click at [216, 445] on button "button" at bounding box center [207, 447] width 29 height 22
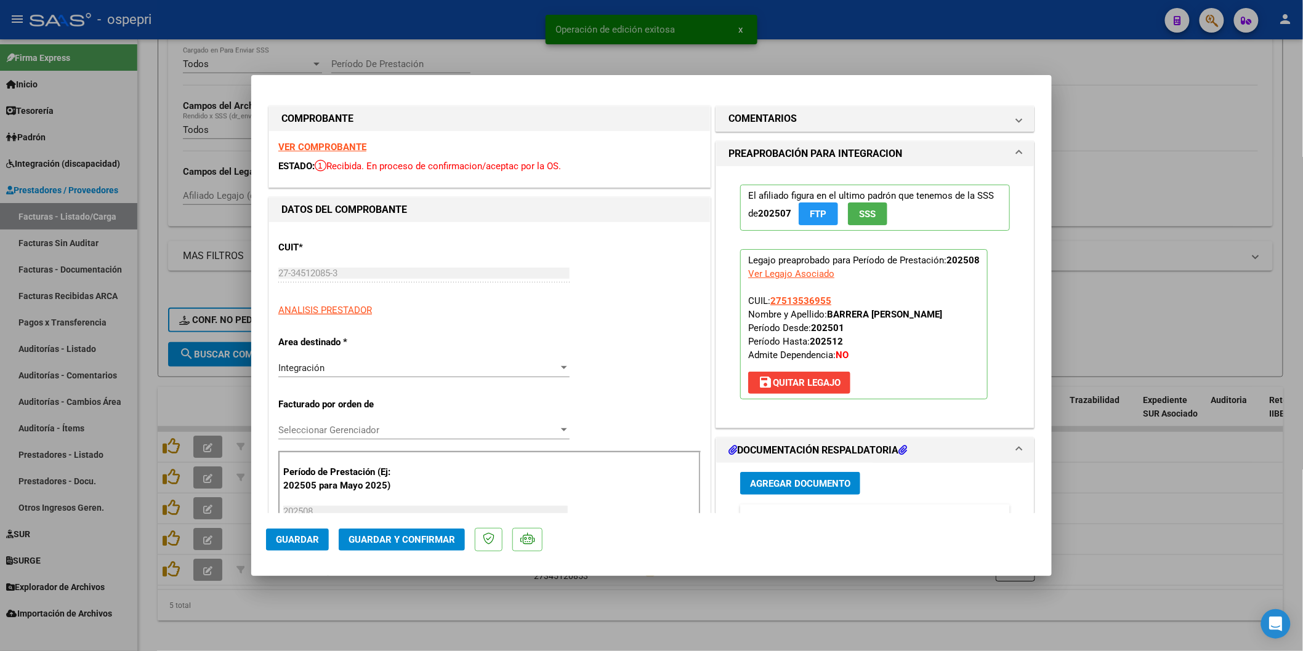
click at [297, 147] on strong "VER COMPROBANTE" at bounding box center [322, 147] width 88 height 11
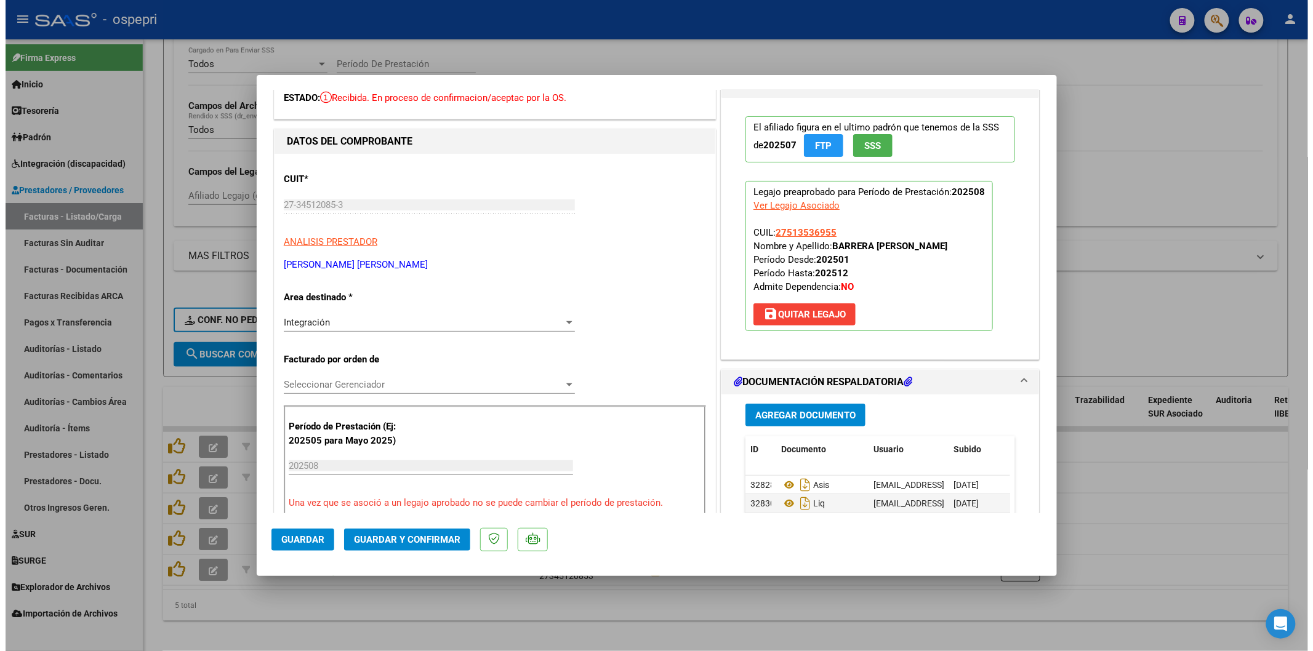
scroll to position [273, 0]
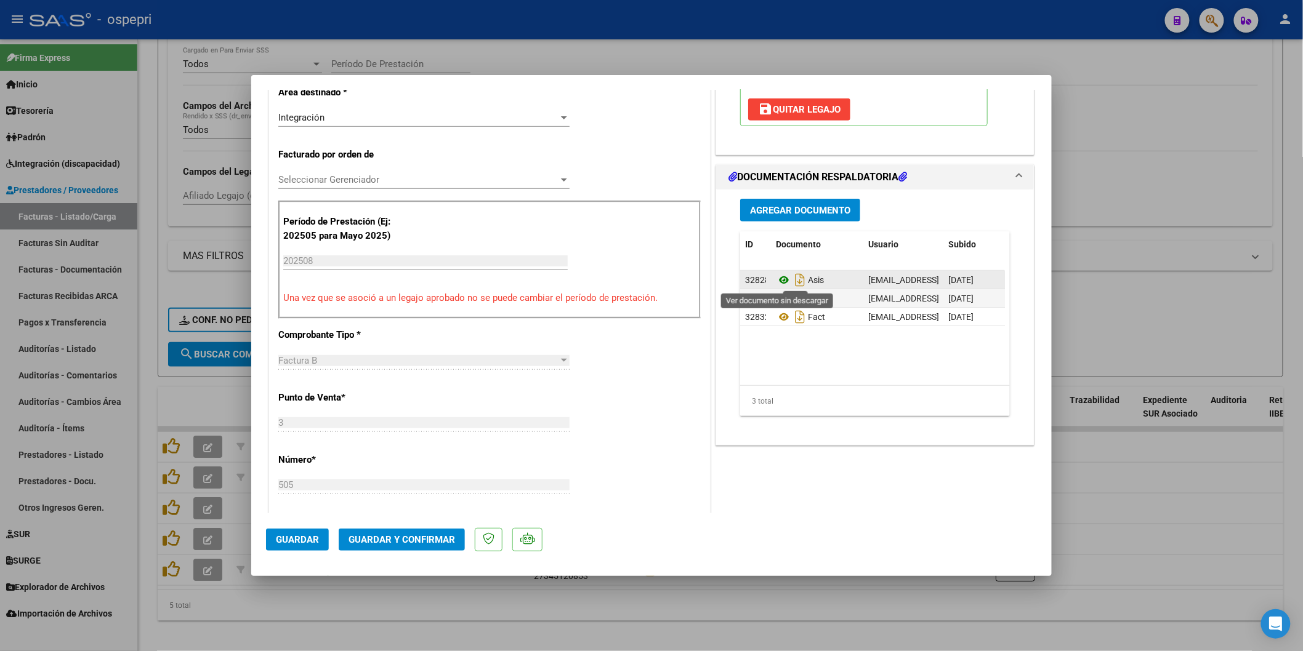
click at [783, 277] on icon at bounding box center [784, 280] width 16 height 15
click at [419, 542] on span "Guardar y Confirmar" at bounding box center [402, 539] width 107 height 11
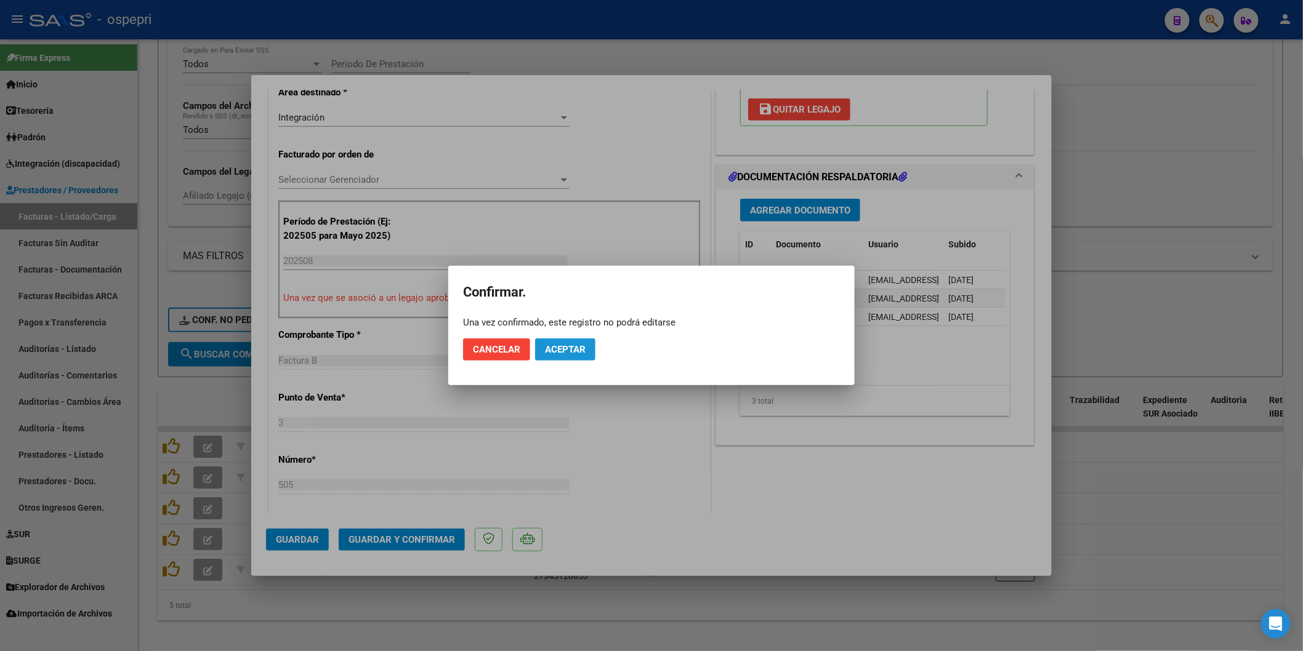
click at [557, 355] on span "Aceptar" at bounding box center [565, 349] width 41 height 11
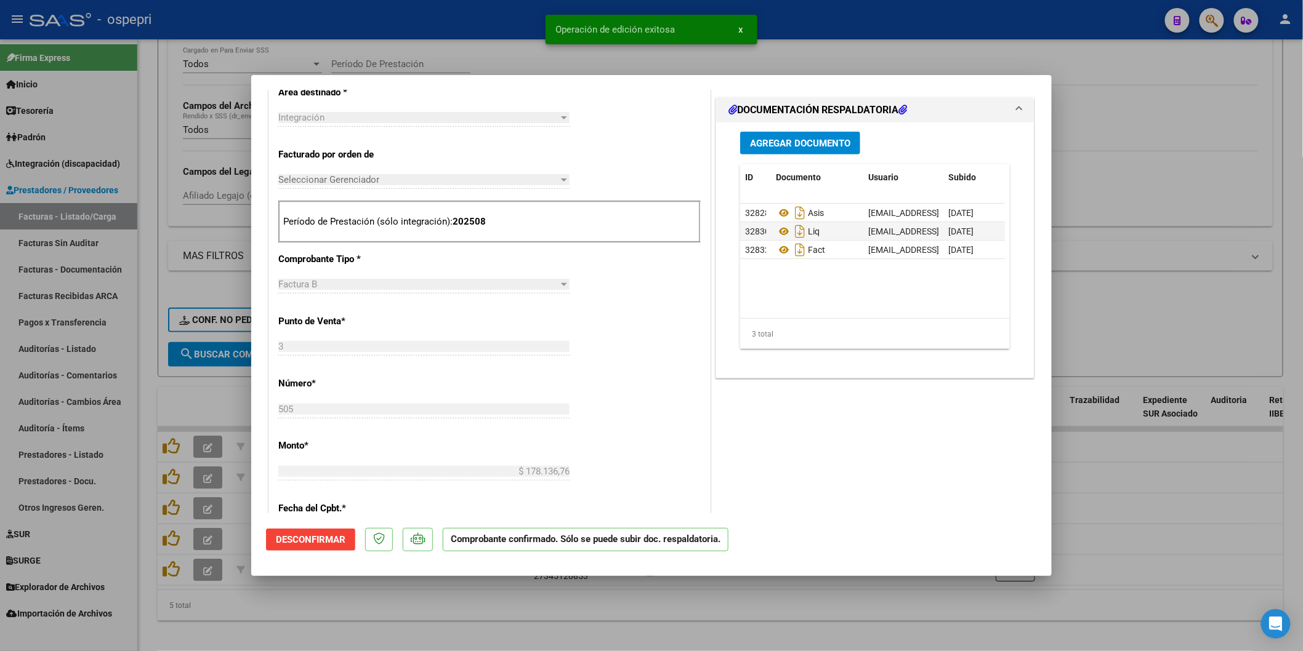
type input "$ 0,00"
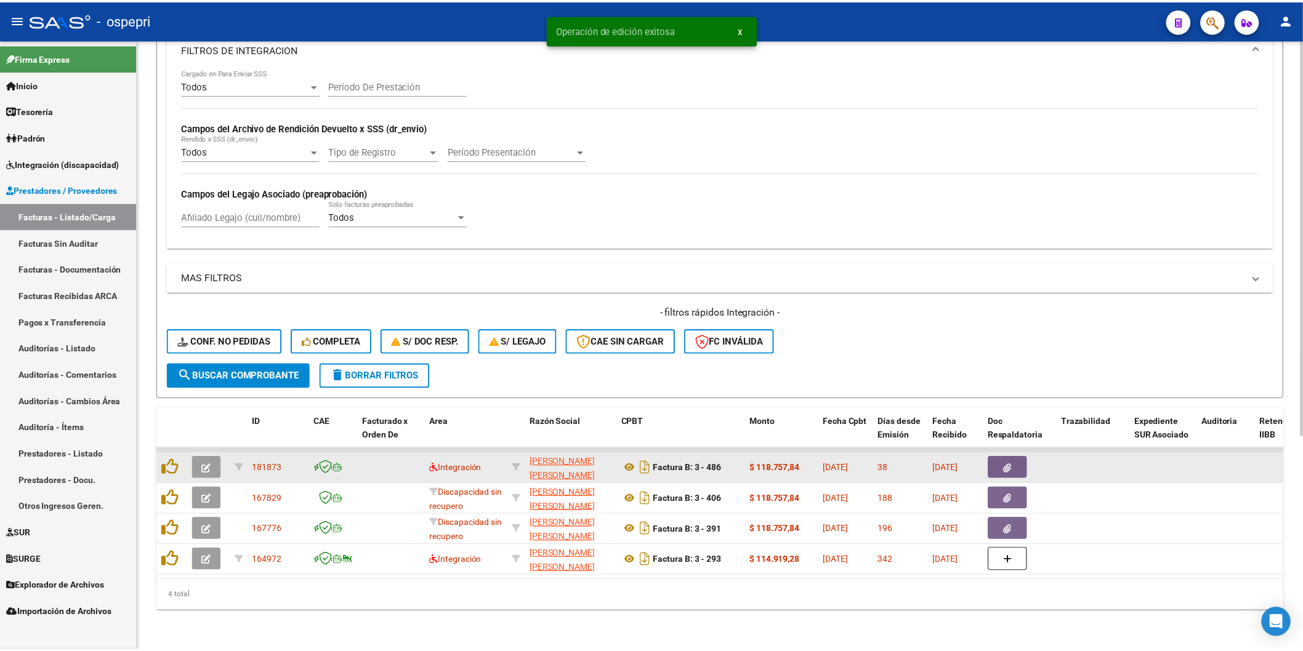
scroll to position [329, 0]
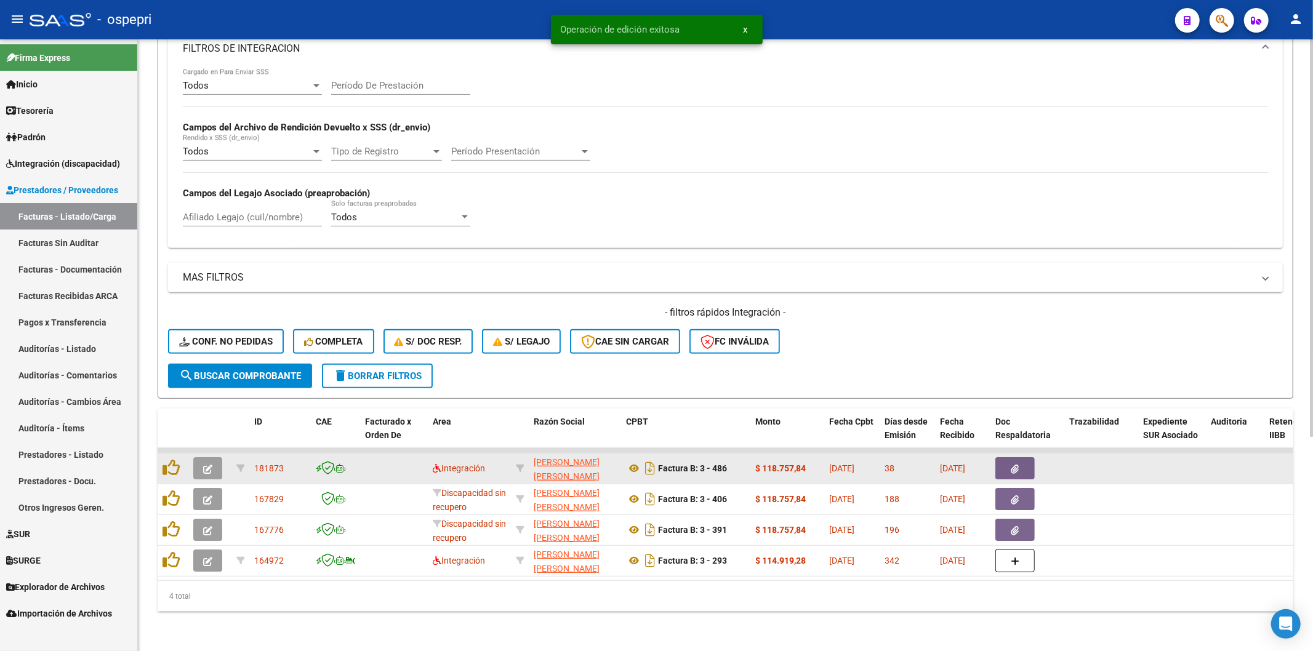
click at [212, 459] on button "button" at bounding box center [207, 469] width 29 height 22
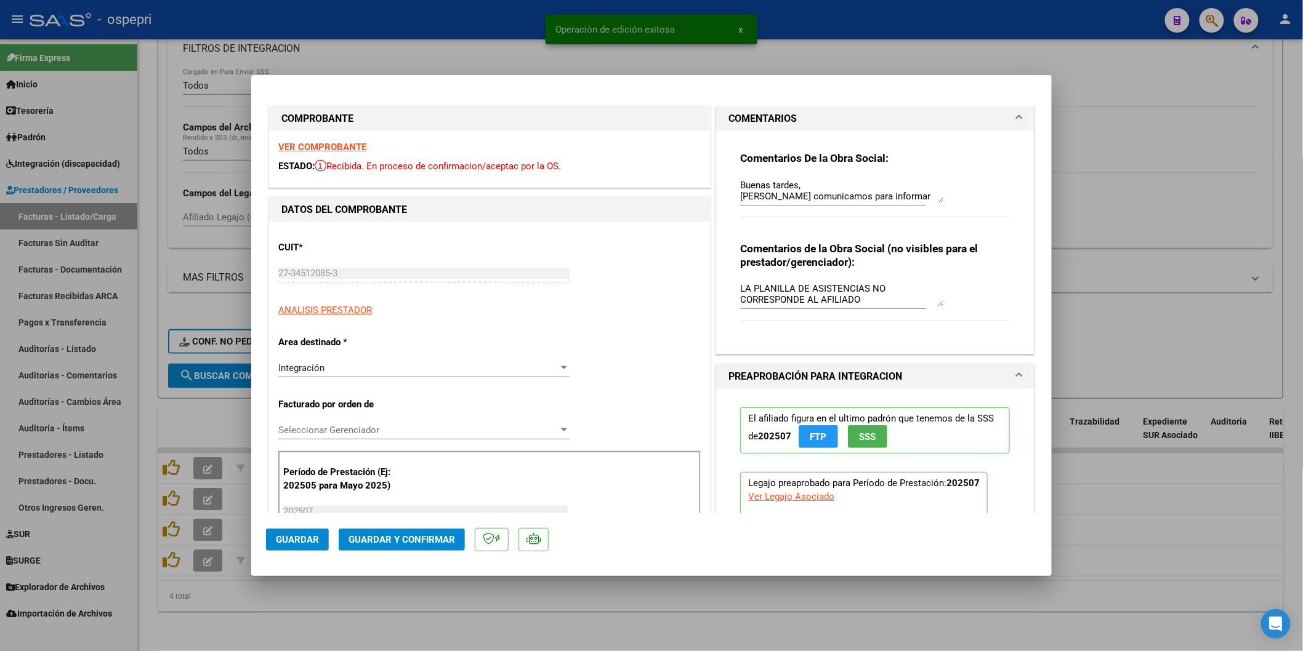
click at [277, 148] on div "VER COMPROBANTE ESTADO: Recibida. En proceso de confirmacion/aceptac por la OS." at bounding box center [489, 159] width 441 height 56
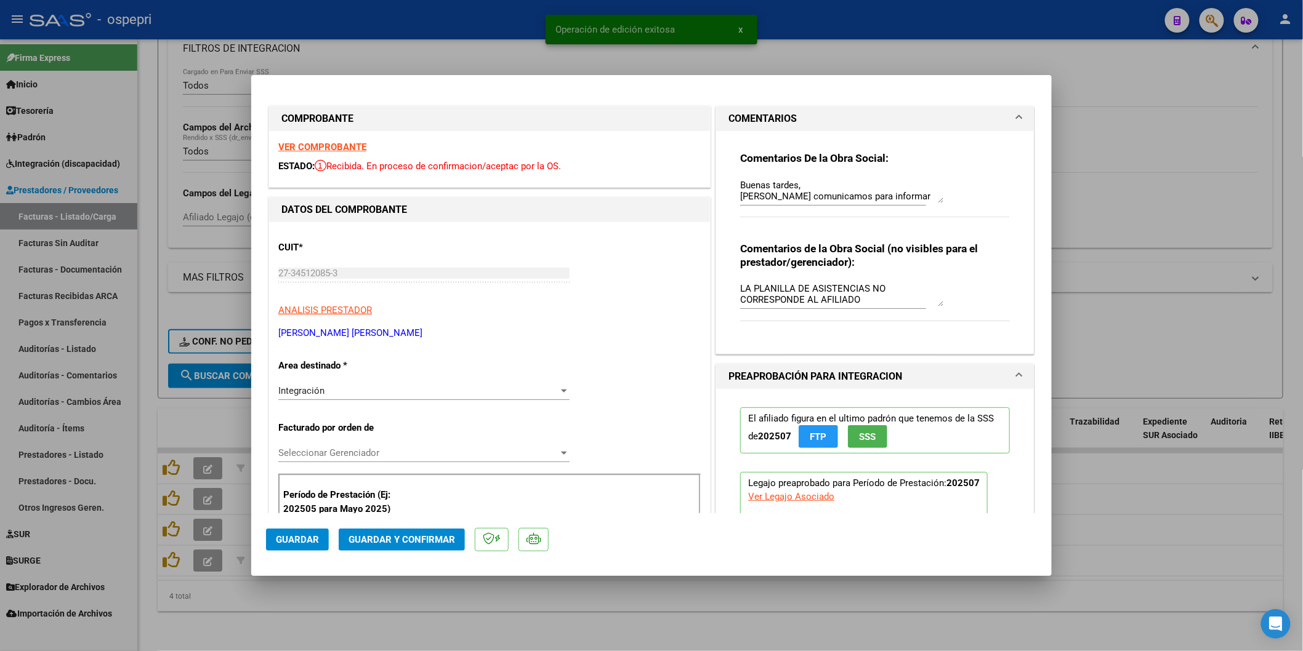
click at [284, 148] on strong "VER COMPROBANTE" at bounding box center [322, 147] width 88 height 11
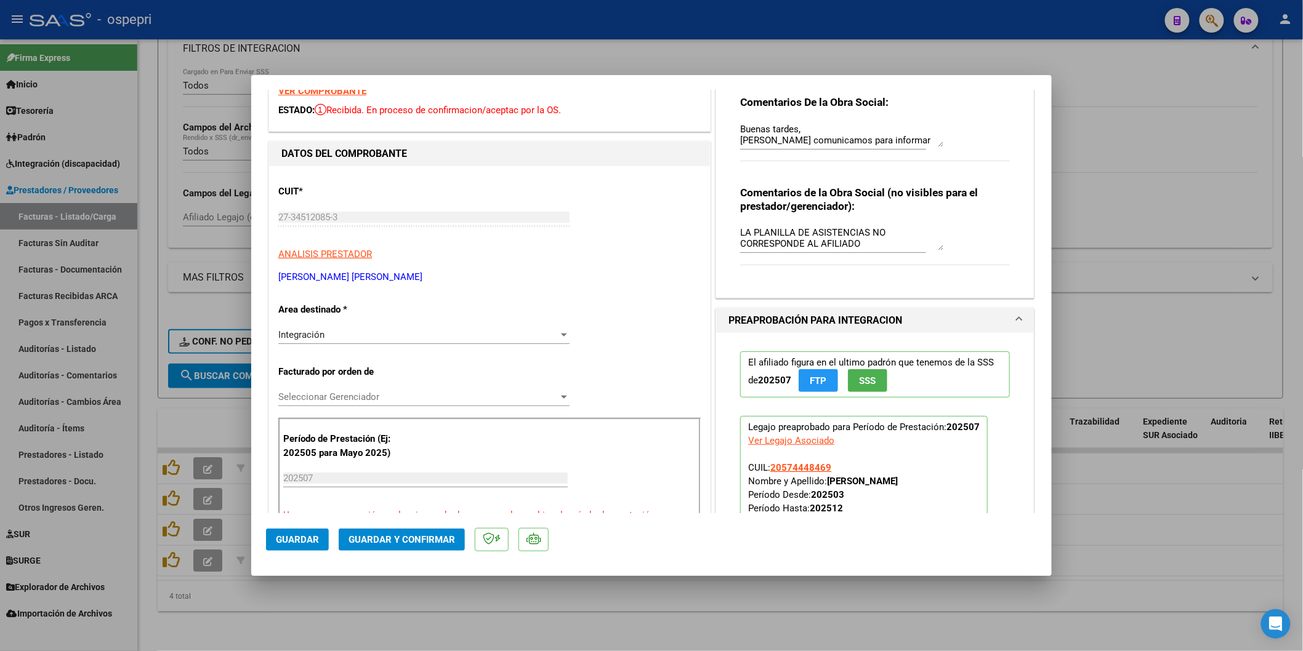
scroll to position [0, 0]
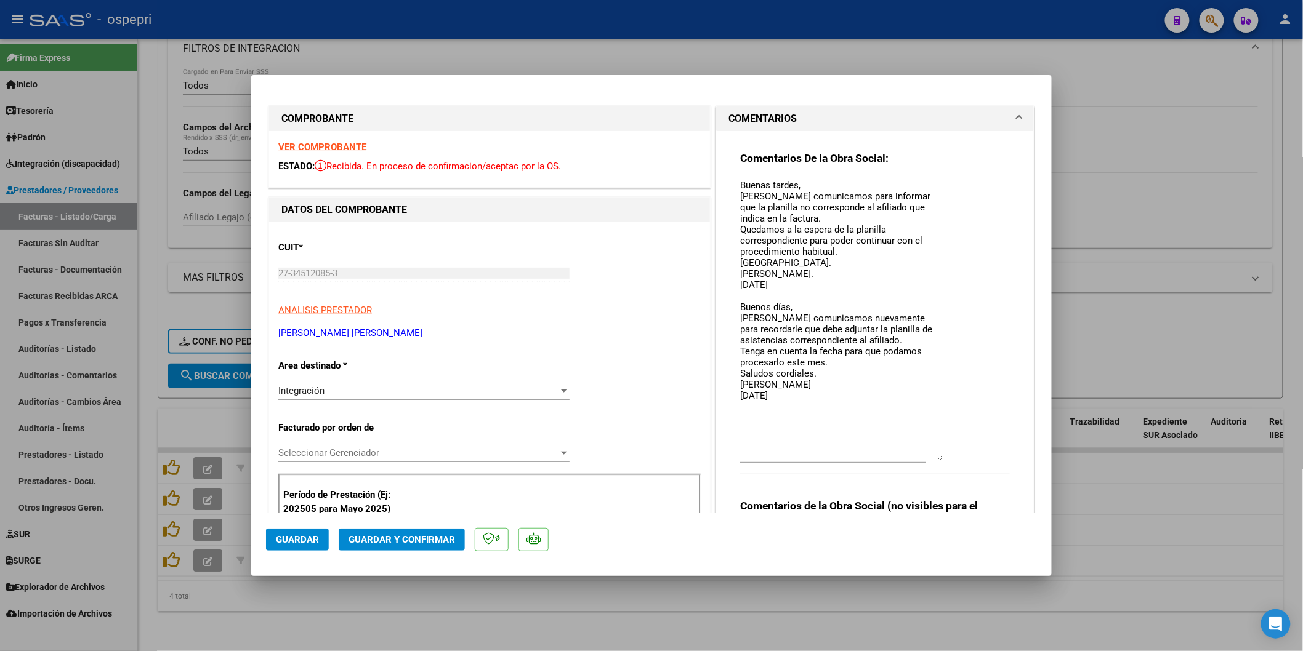
drag, startPoint x: 931, startPoint y: 193, endPoint x: 941, endPoint y: 451, distance: 258.2
click at [941, 451] on div "Comentarios De la Obra Social: Buenas tardes, [PERSON_NAME] comunicamos para in…" at bounding box center [875, 319] width 270 height 337
type input "$ 0,00"
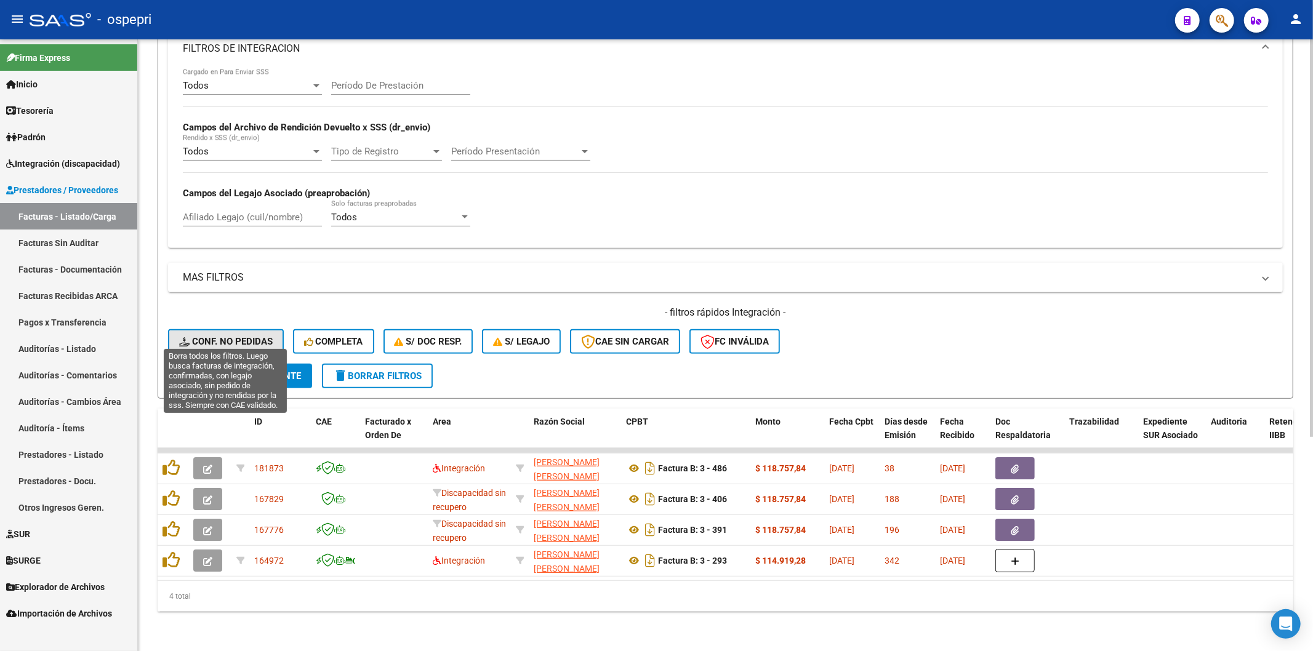
click at [244, 336] on span "Conf. no pedidas" at bounding box center [226, 341] width 94 height 11
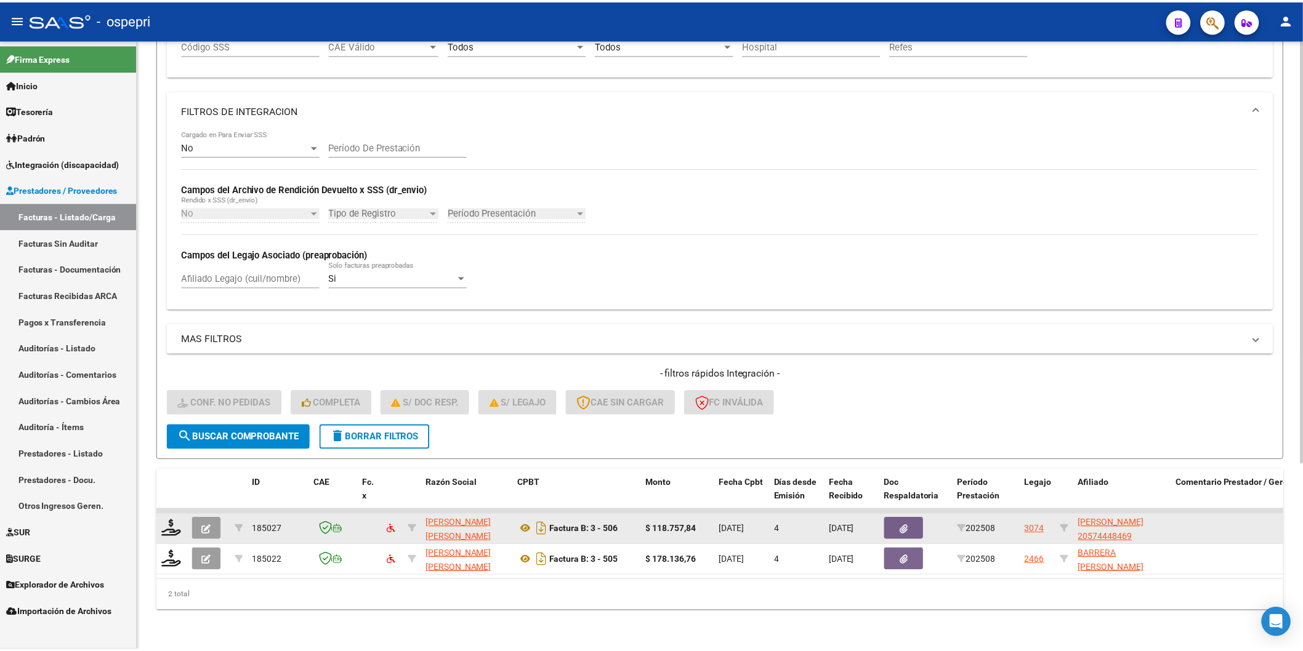
scroll to position [268, 0]
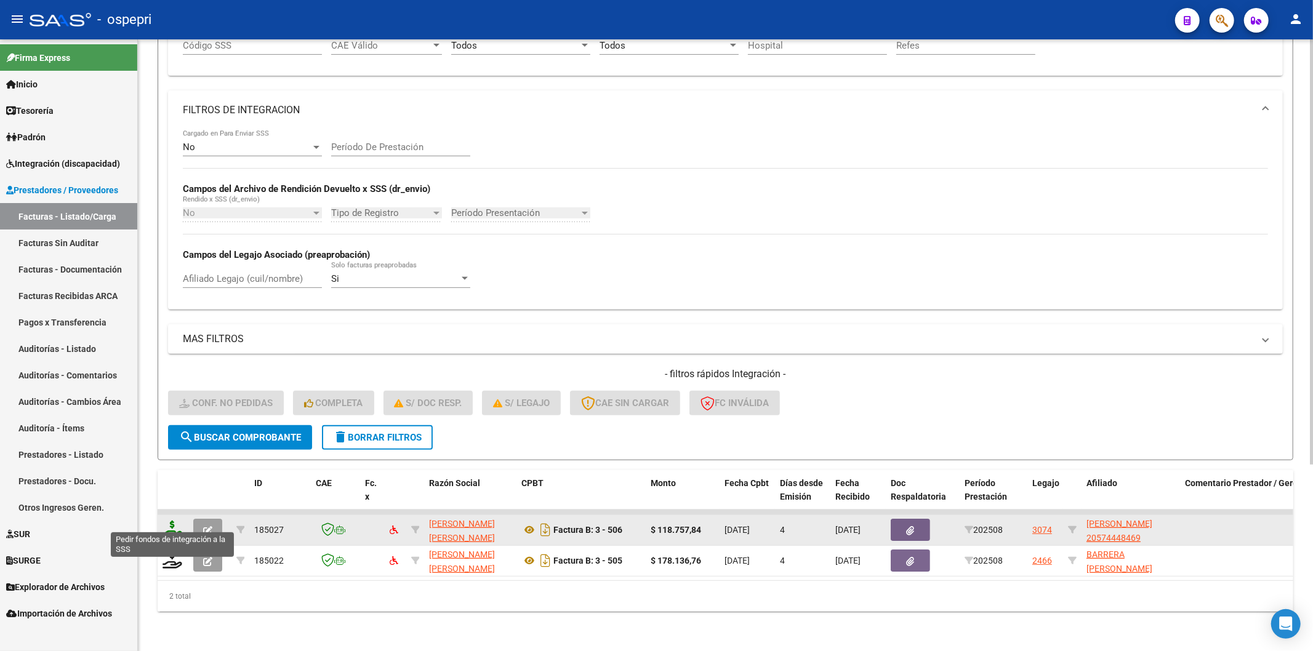
click at [173, 521] on icon at bounding box center [173, 529] width 20 height 17
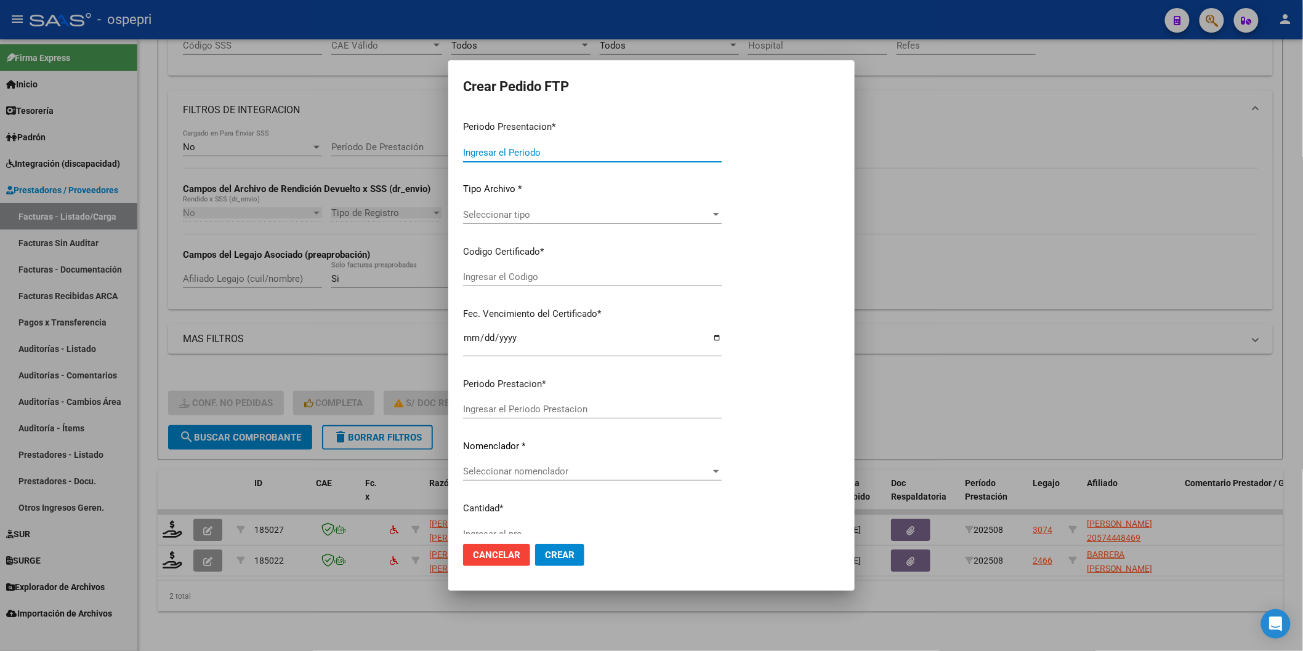
type input "202508"
type input "$ 118.757,84"
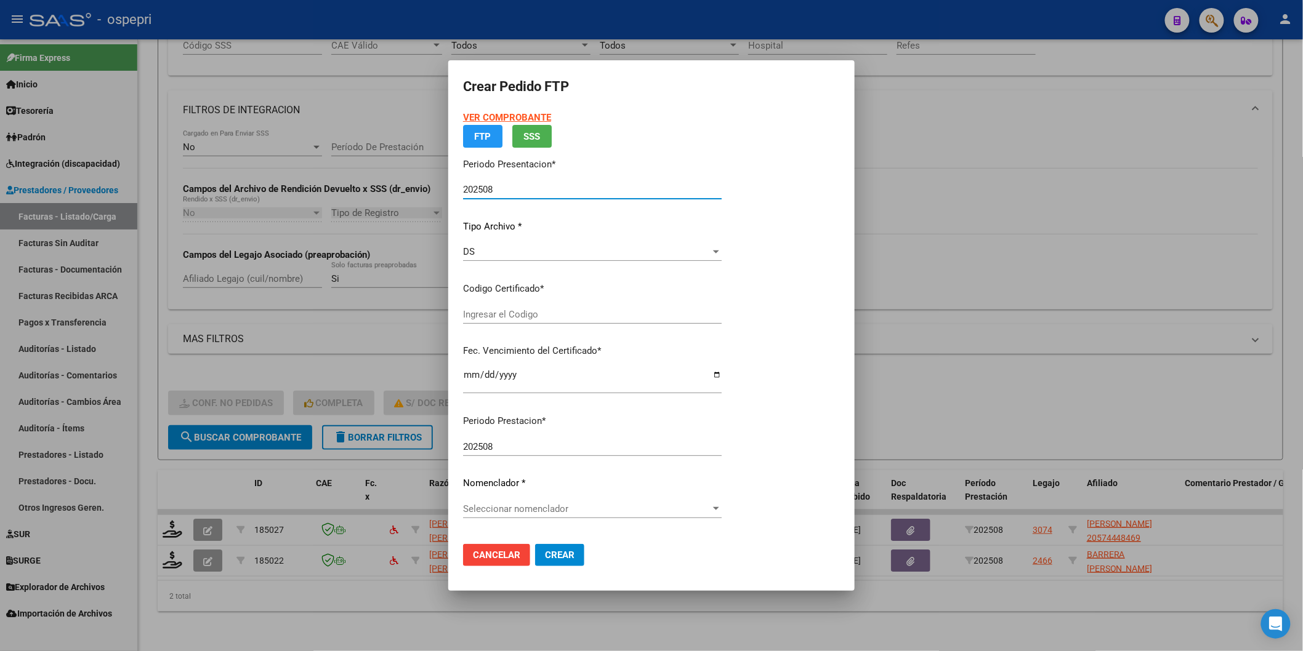
type input "20574448469"
type input "[DATE]"
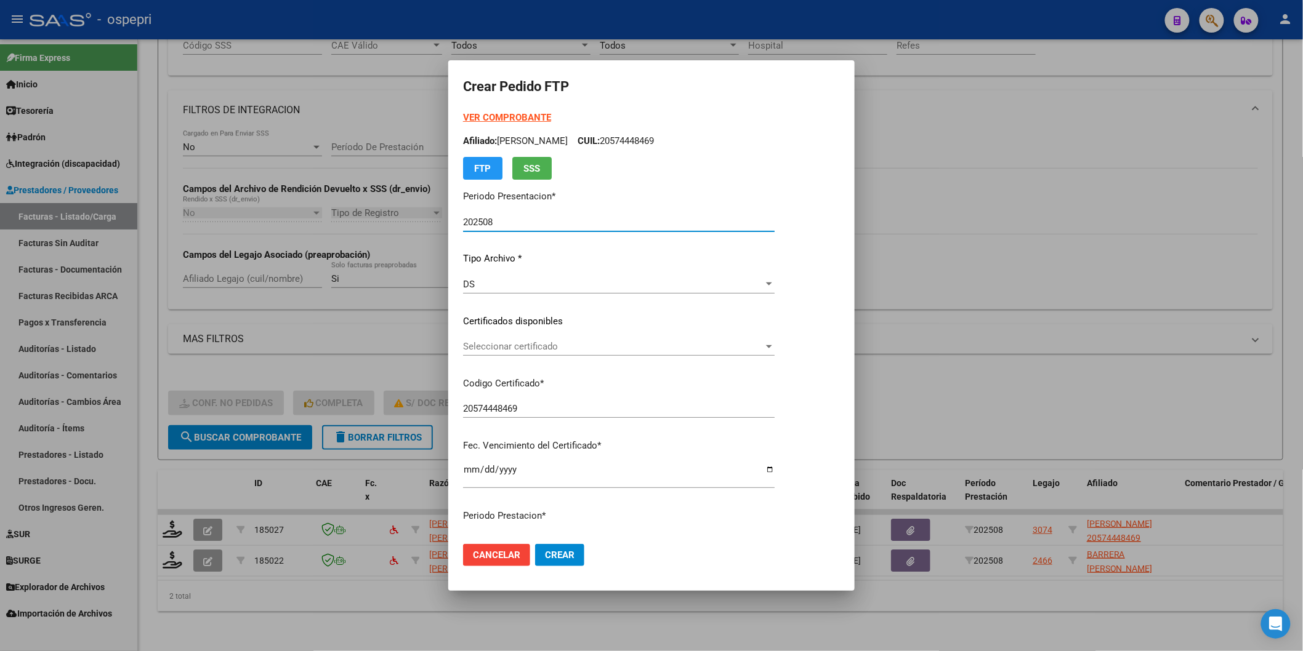
click at [477, 349] on span "Seleccionar certificado" at bounding box center [613, 346] width 300 height 11
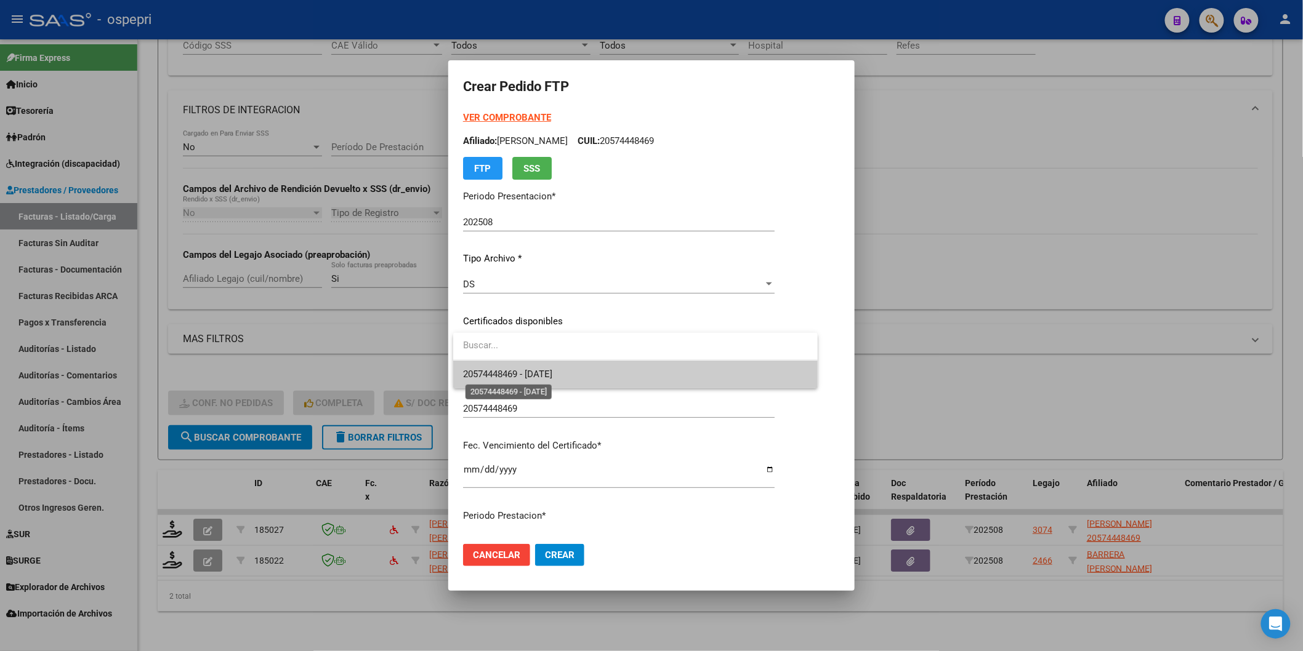
click at [482, 374] on span "20574448469 - [DATE]" at bounding box center [507, 374] width 89 height 11
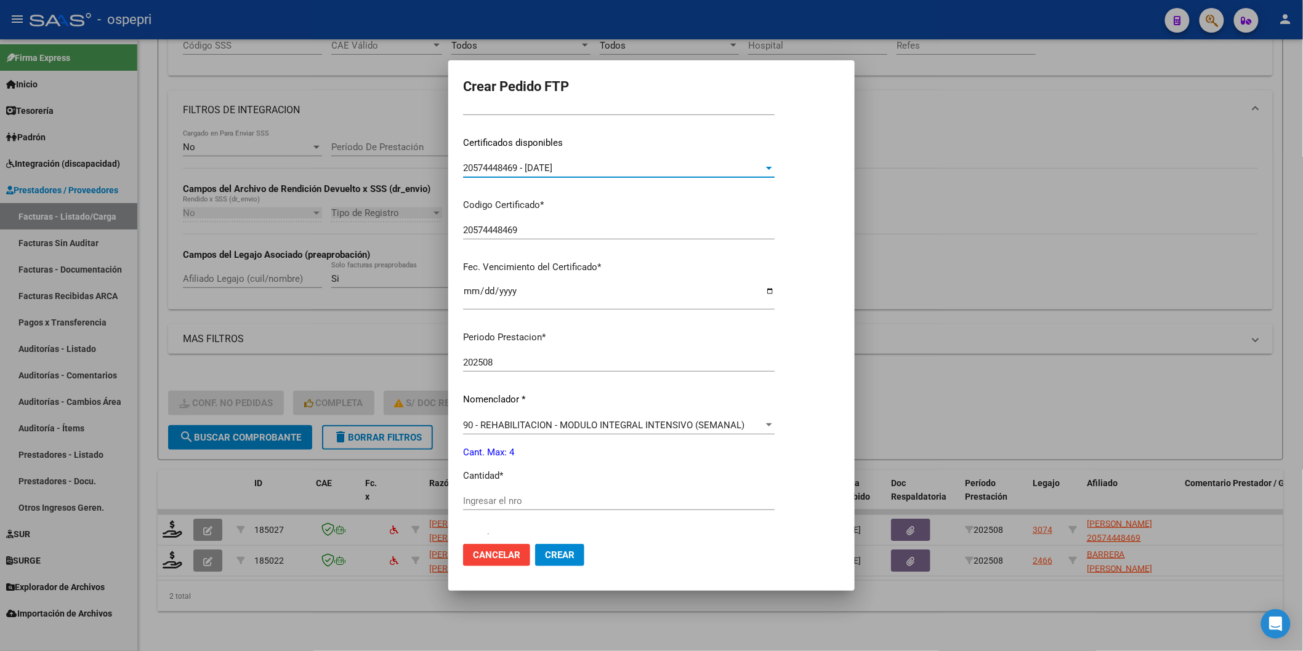
scroll to position [205, 0]
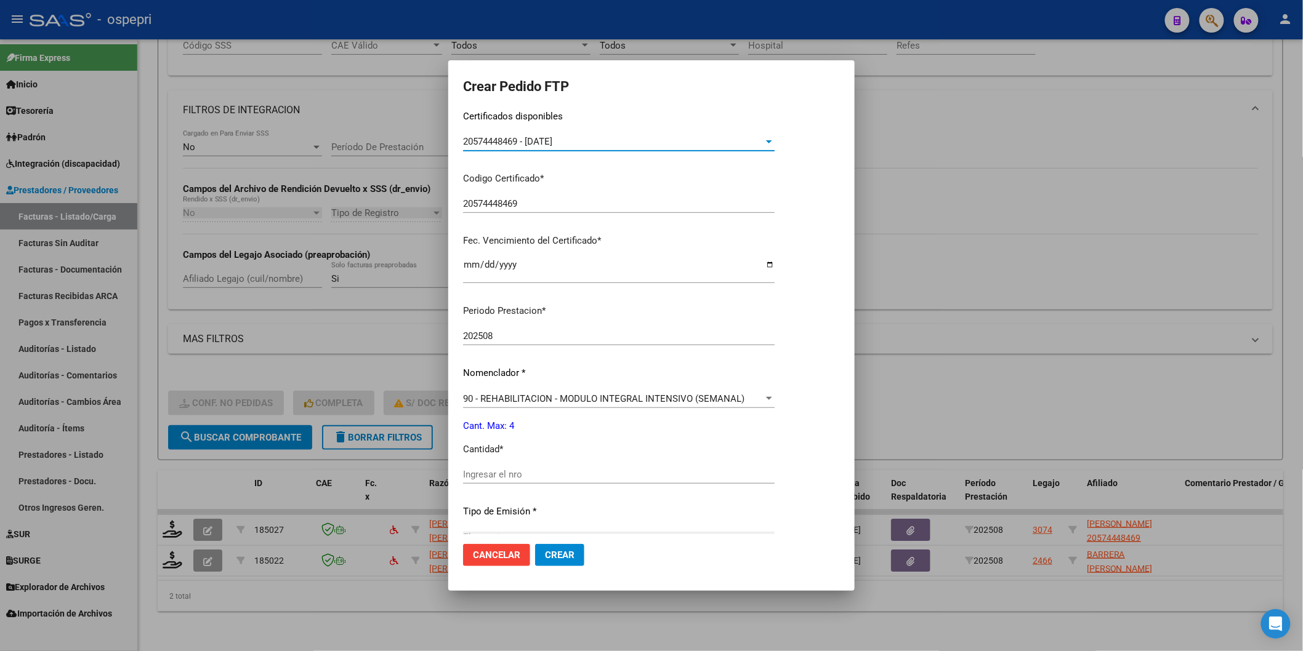
click at [482, 481] on div "Ingresar el nro" at bounding box center [619, 475] width 312 height 18
click at [483, 478] on input "Ingresar el nro" at bounding box center [619, 474] width 312 height 11
type input "4"
click at [565, 565] on button "Crear" at bounding box center [559, 555] width 49 height 22
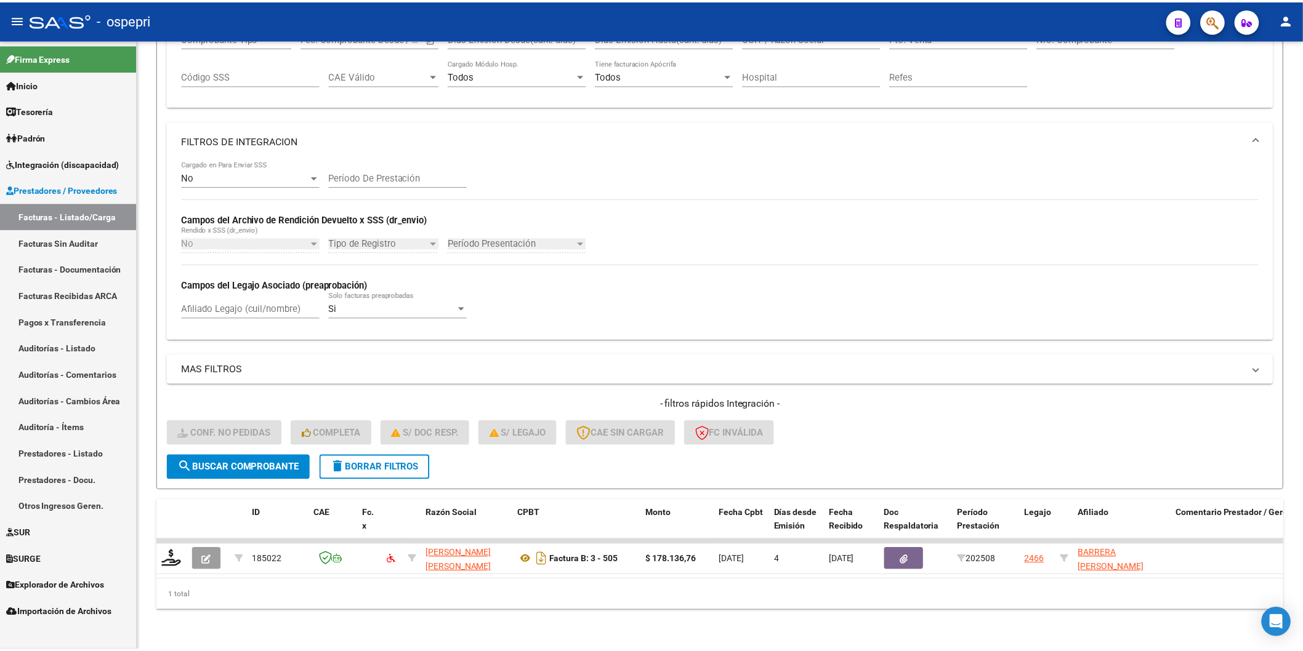
scroll to position [237, 0]
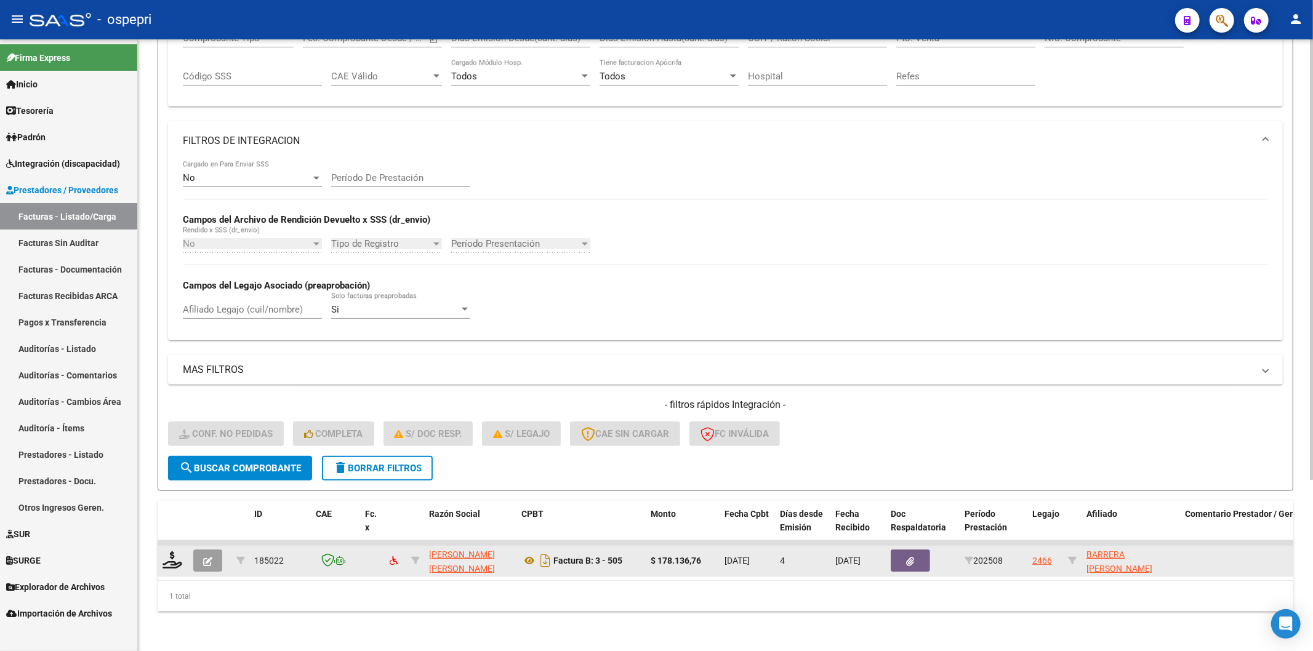
click at [163, 559] on div at bounding box center [173, 561] width 21 height 19
click at [167, 552] on icon at bounding box center [173, 560] width 20 height 17
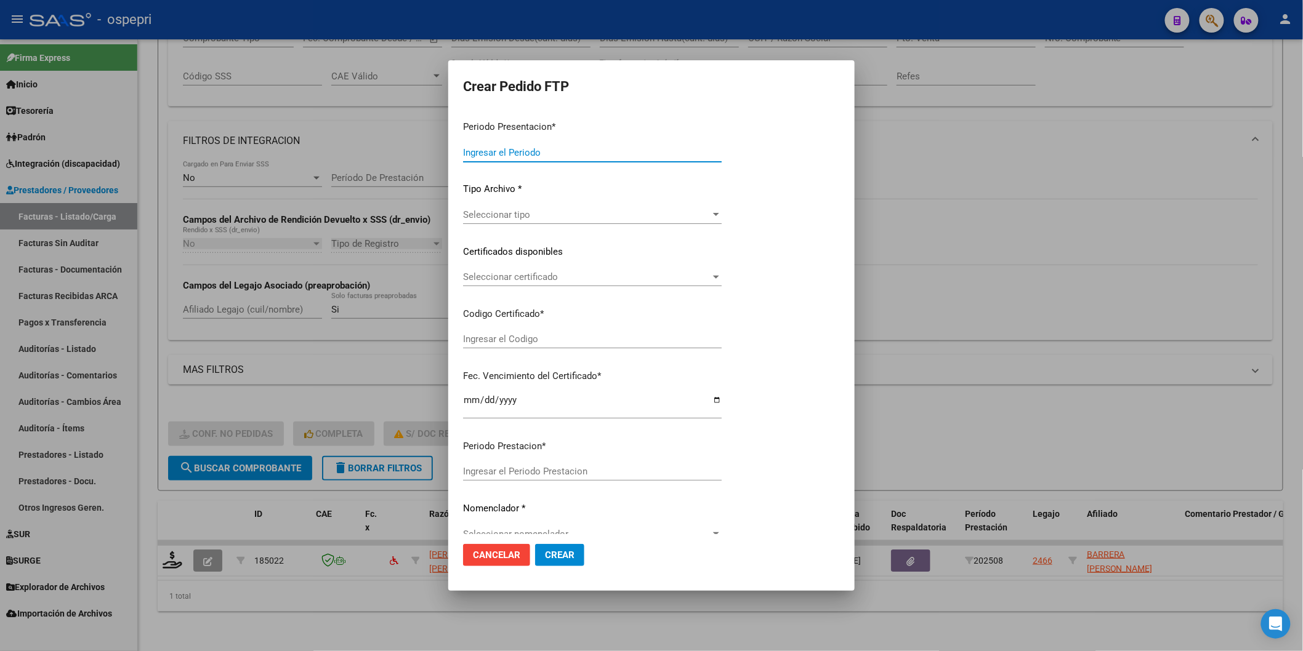
type input "202508"
type input "$ 178.136,76"
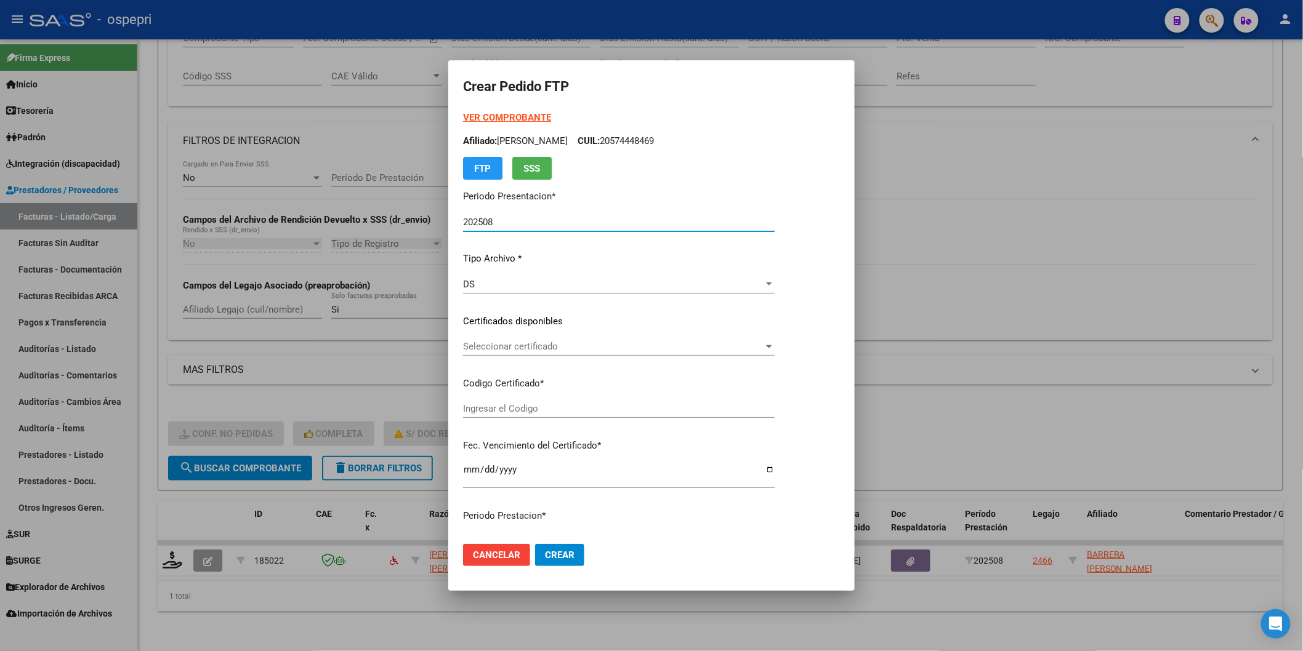
click at [486, 354] on div "Seleccionar certificado Seleccionar certificado" at bounding box center [619, 346] width 312 height 18
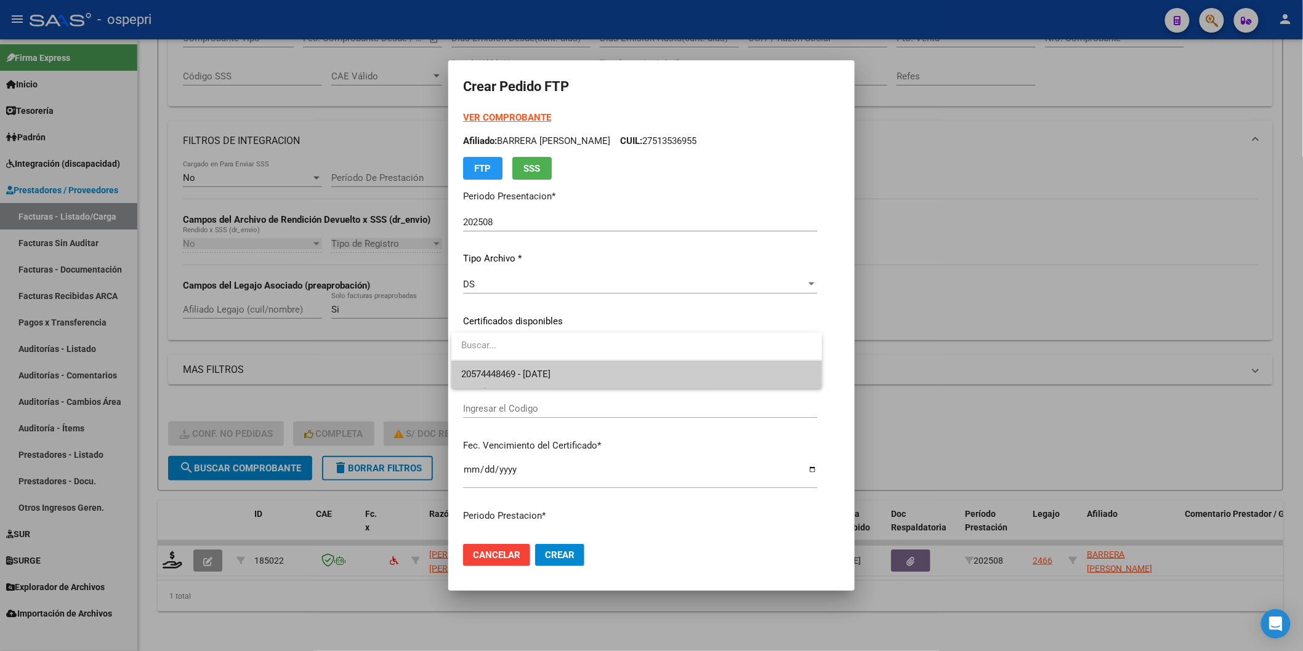
type input "2751353695-5"
type input "[DATE]"
click at [488, 379] on span "2751353695-5 - [DATE]" at bounding box center [507, 374] width 92 height 11
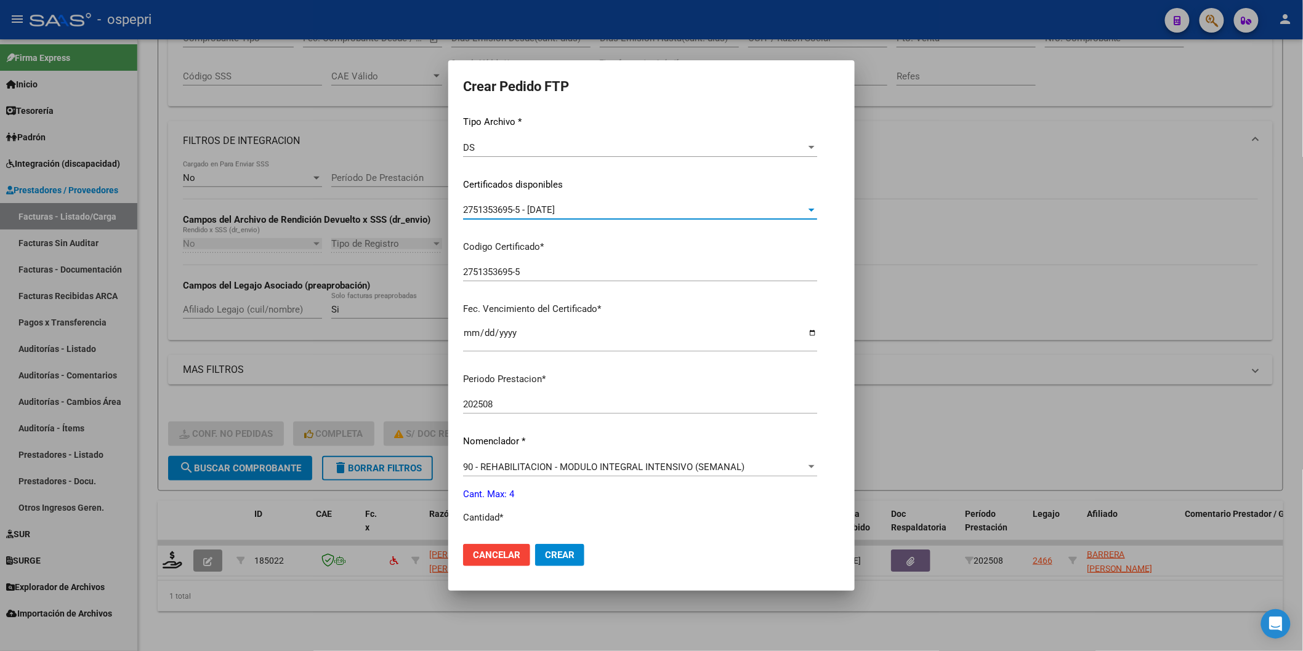
scroll to position [205, 0]
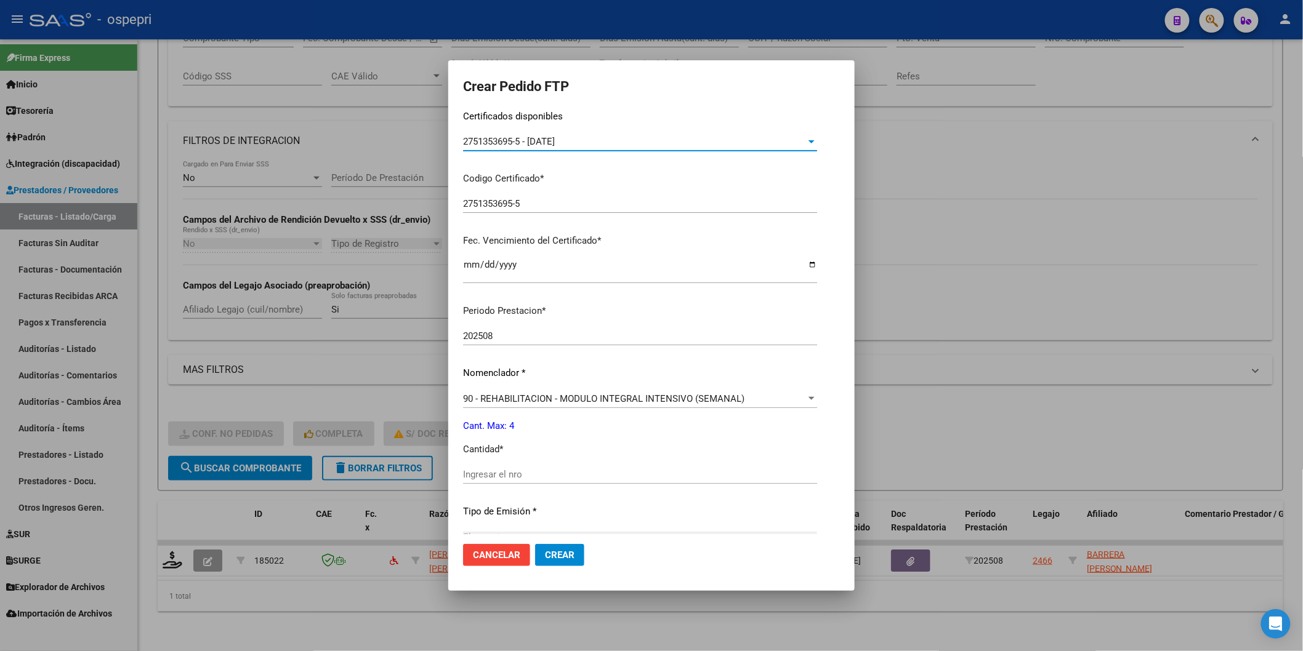
drag, startPoint x: 481, startPoint y: 482, endPoint x: 483, endPoint y: 469, distance: 13.1
click at [482, 473] on div "Ingresar el nro" at bounding box center [640, 475] width 354 height 18
click at [483, 469] on input "Ingresar el nro" at bounding box center [640, 474] width 354 height 11
type input "4"
click at [563, 552] on span "Crear" at bounding box center [560, 555] width 30 height 11
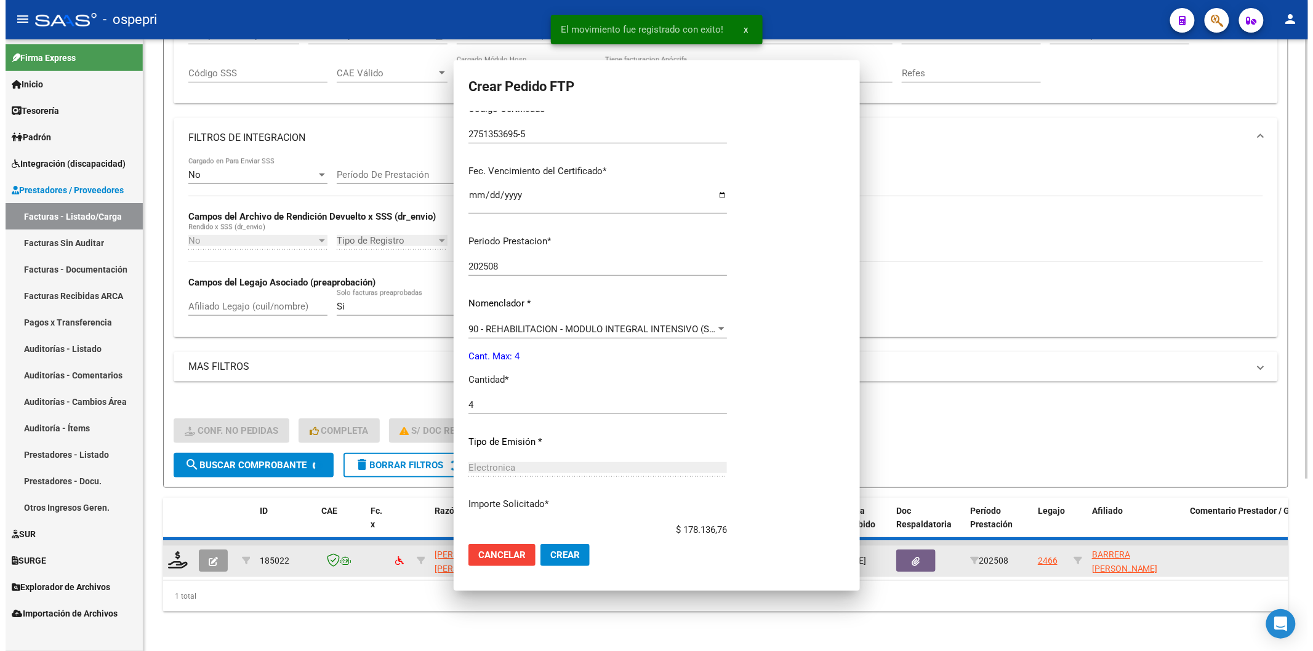
scroll to position [214, 0]
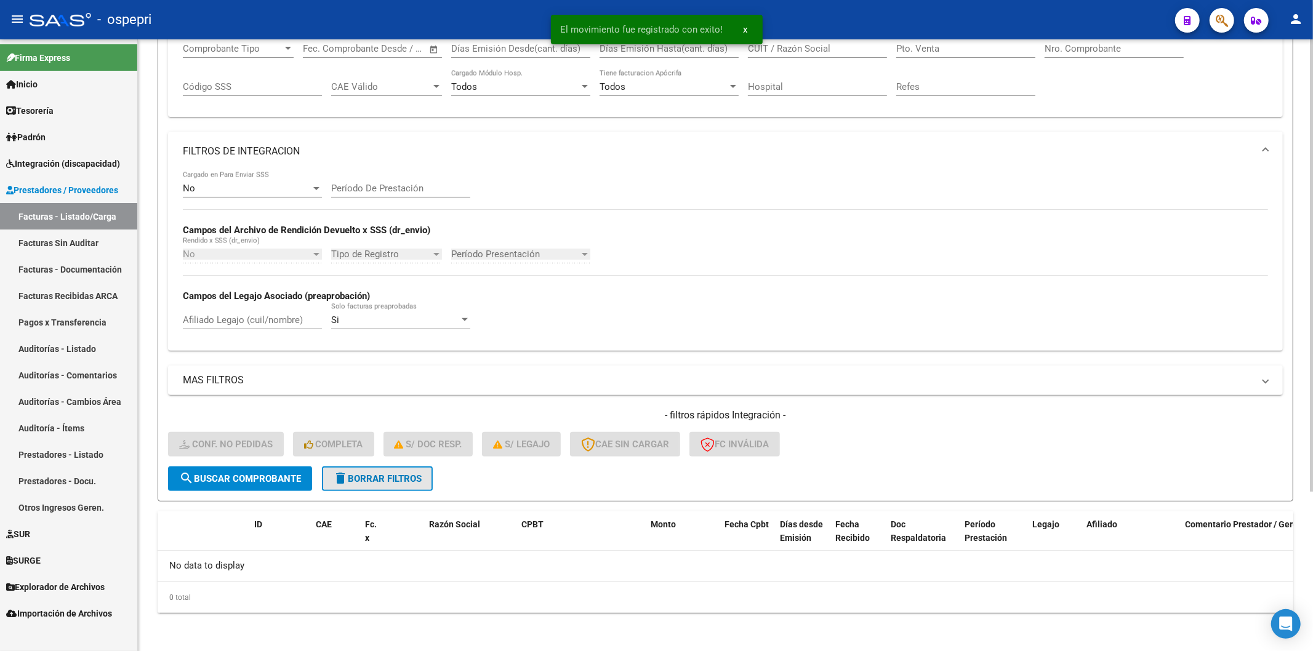
click at [386, 489] on button "delete Borrar Filtros" at bounding box center [377, 479] width 111 height 25
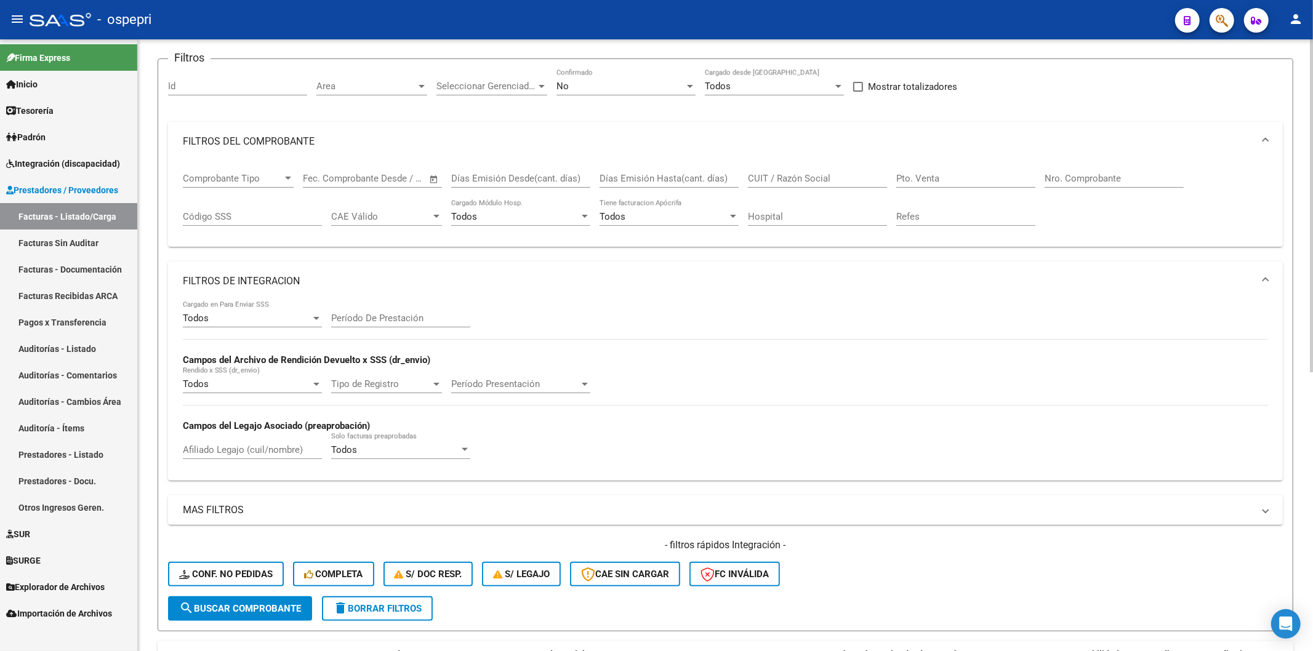
scroll to position [81, 0]
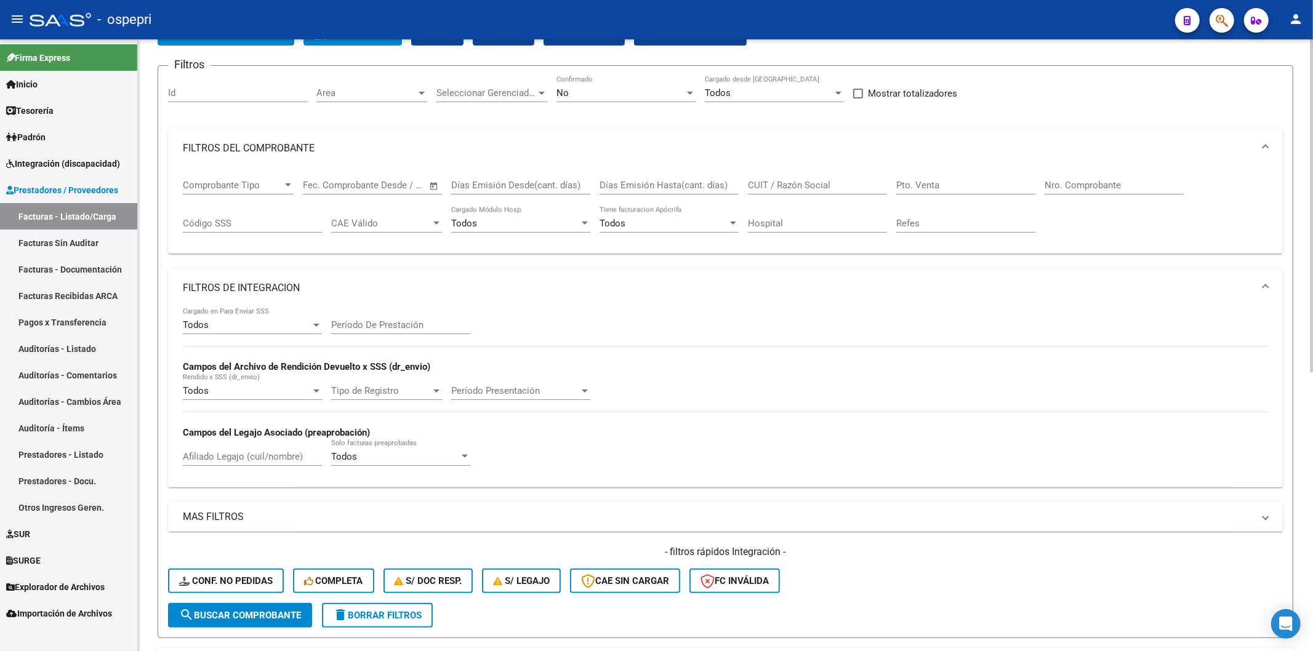
click at [799, 185] on input "CUIT / Razón Social" at bounding box center [817, 185] width 139 height 11
paste input "27293156110"
type input "27293156110"
click at [265, 603] on button "search Buscar Comprobante" at bounding box center [240, 615] width 144 height 25
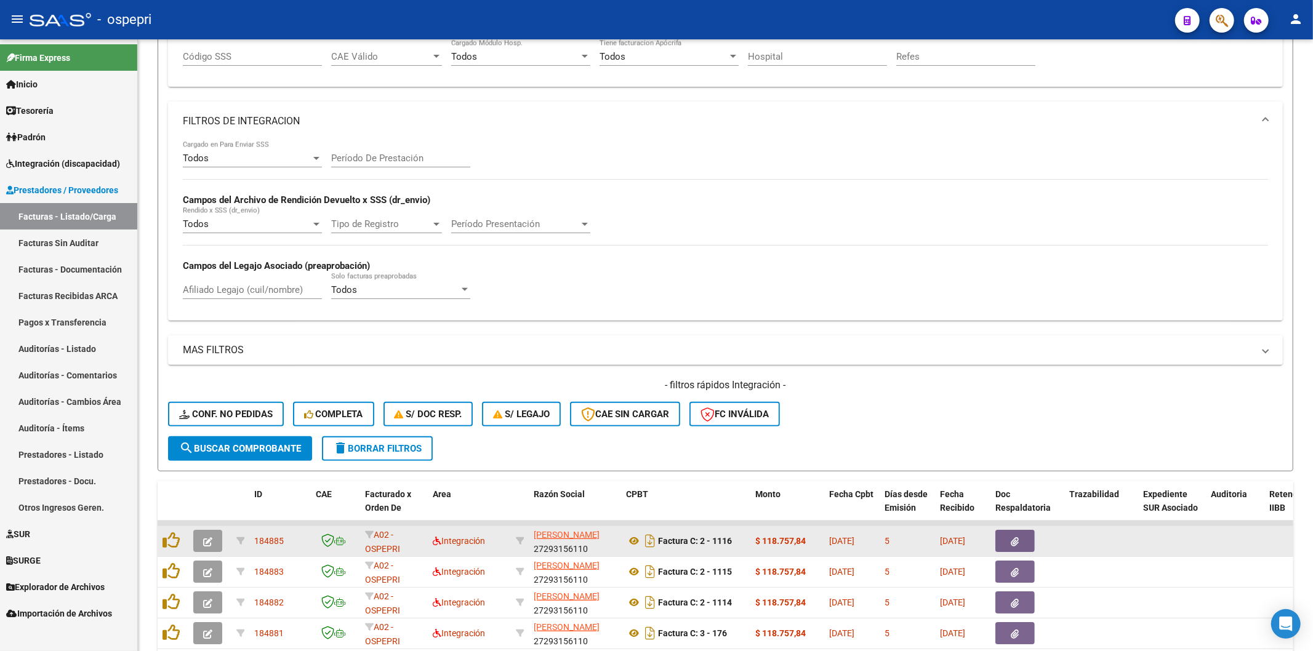
scroll to position [41, 0]
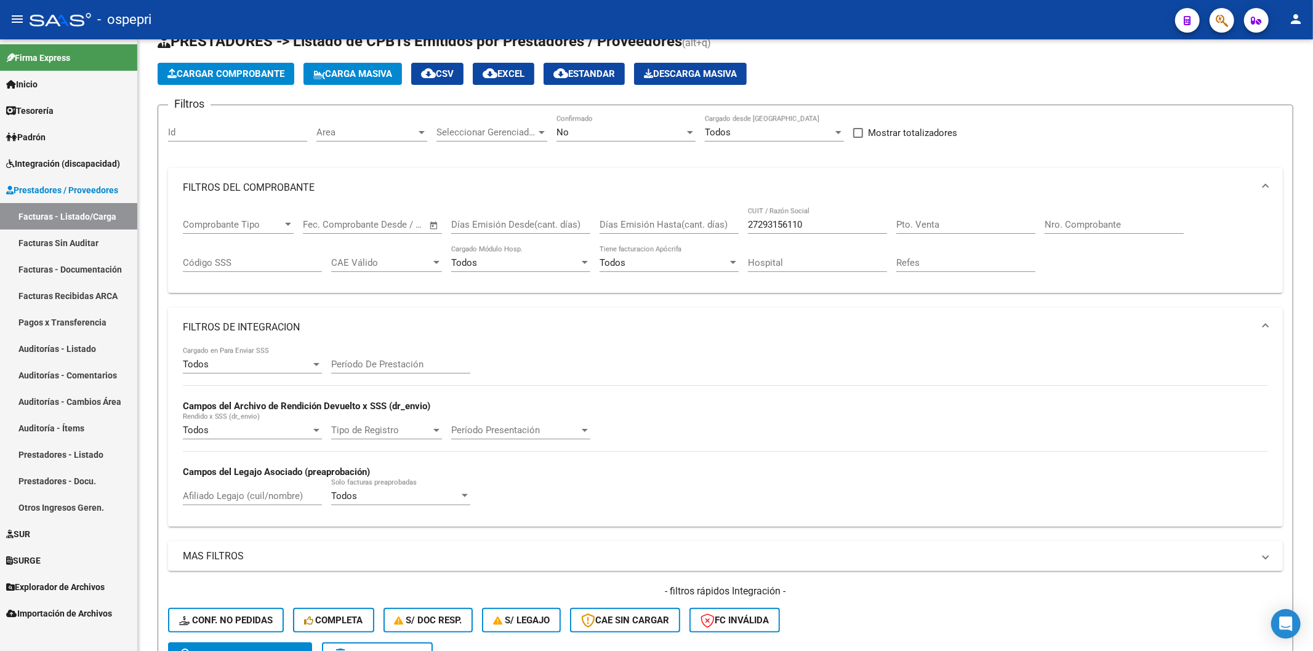
click at [831, 220] on input "27293156110" at bounding box center [817, 224] width 139 height 11
drag, startPoint x: 831, startPoint y: 224, endPoint x: 632, endPoint y: 224, distance: 198.9
click at [632, 224] on div "Comprobante Tipo Comprobante Tipo Fecha inicio – Fecha fin Fec. Comprobante Des…" at bounding box center [726, 246] width 1086 height 76
paste input "27328385746"
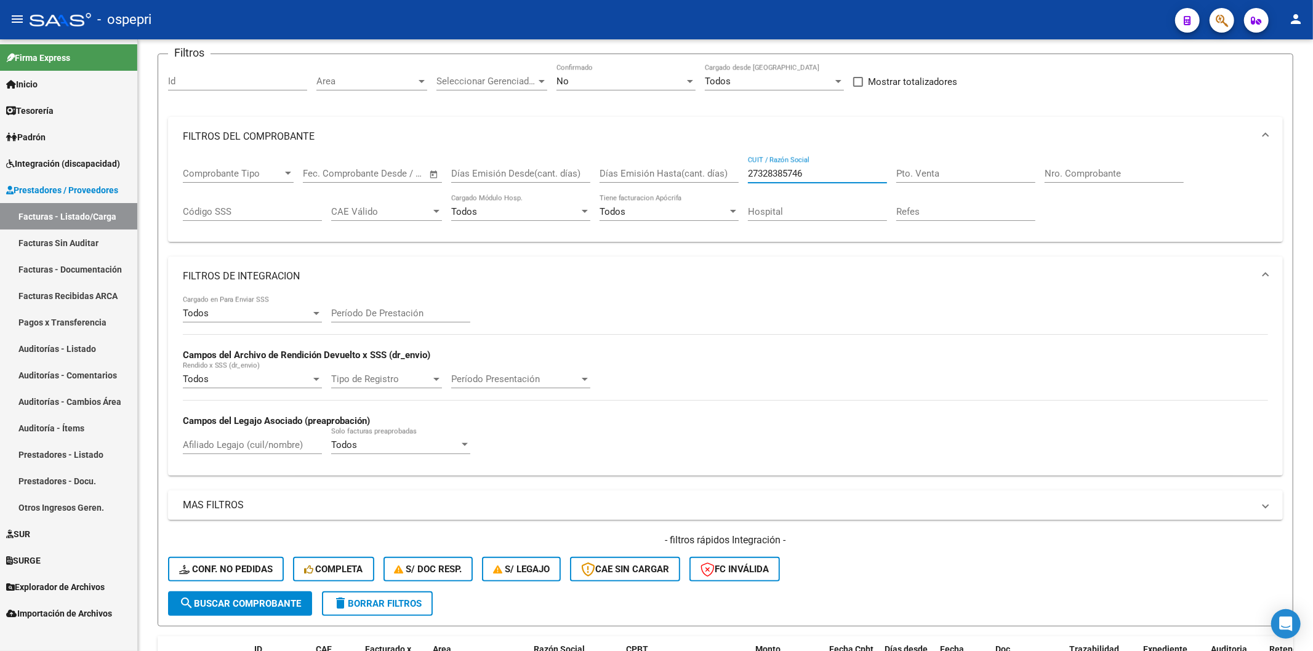
scroll to position [179, 0]
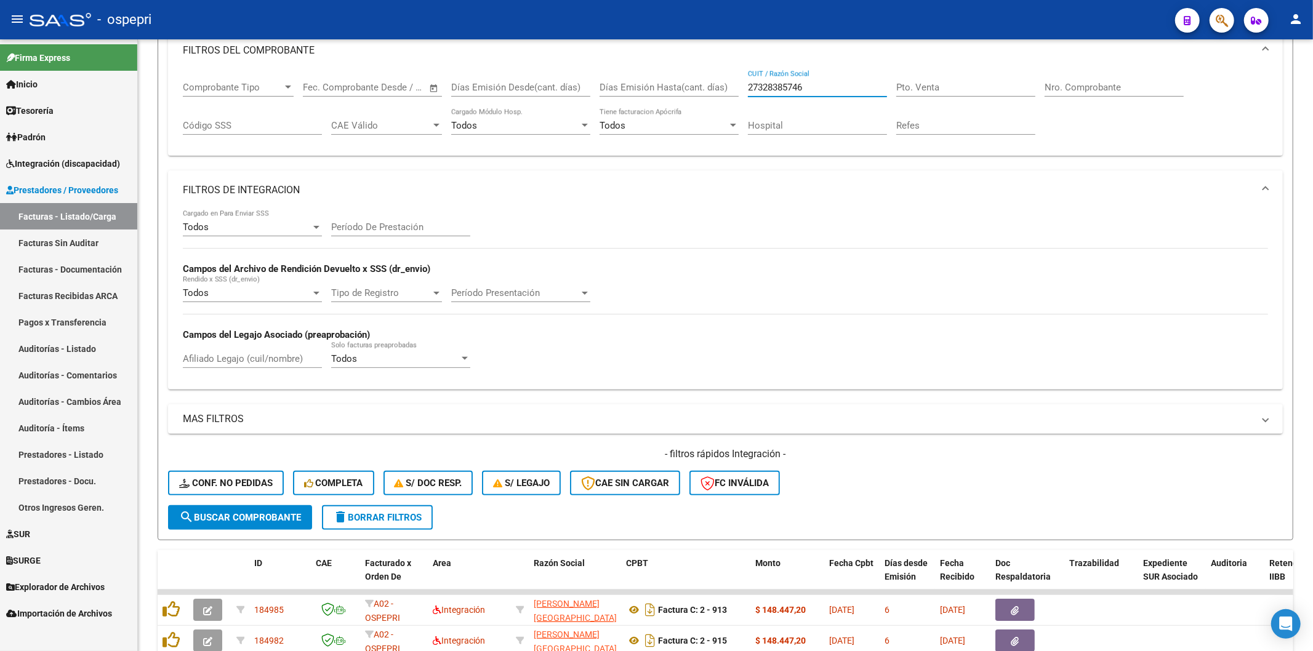
type input "27328385746"
click at [279, 517] on span "search Buscar Comprobante" at bounding box center [240, 517] width 122 height 11
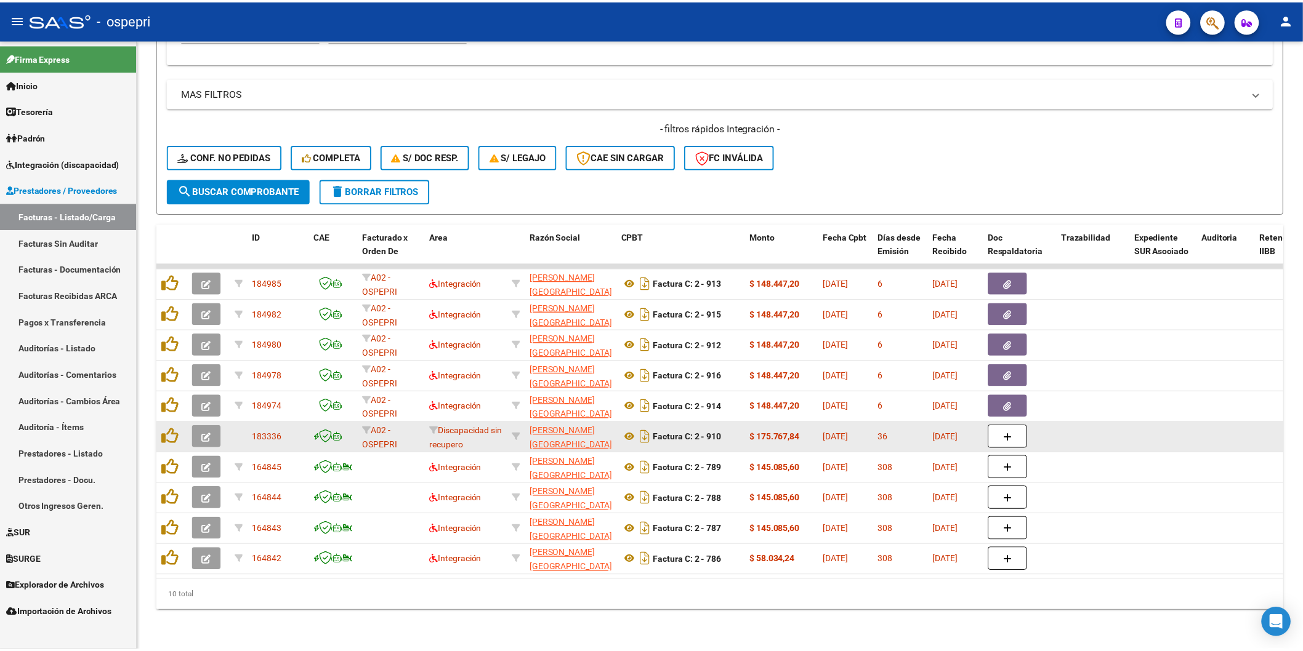
scroll to position [514, 0]
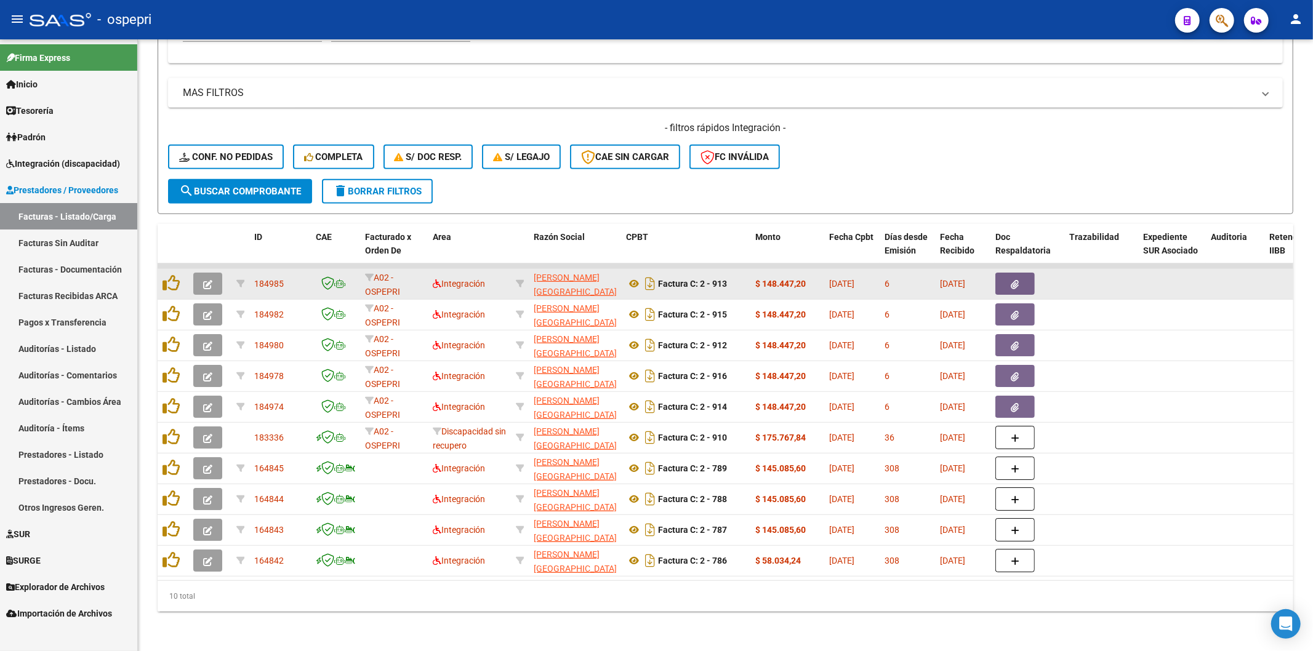
click at [203, 280] on icon "button" at bounding box center [207, 284] width 9 height 9
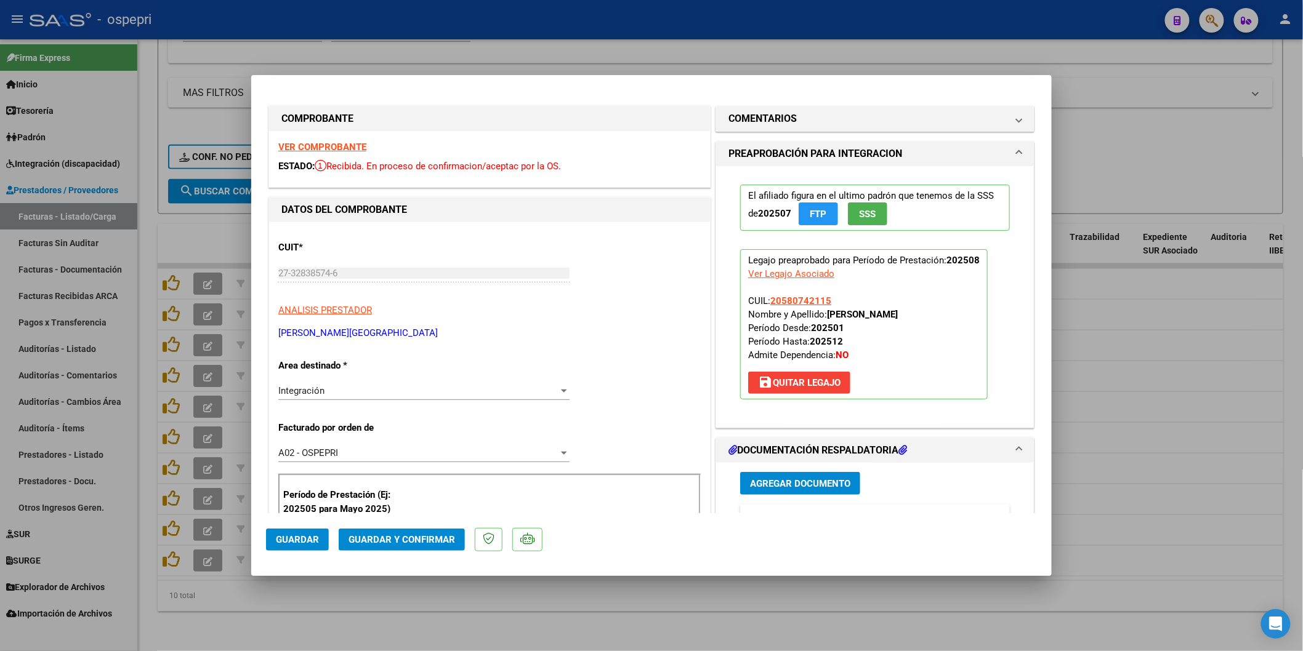
click at [353, 145] on strong "VER COMPROBANTE" at bounding box center [322, 147] width 88 height 11
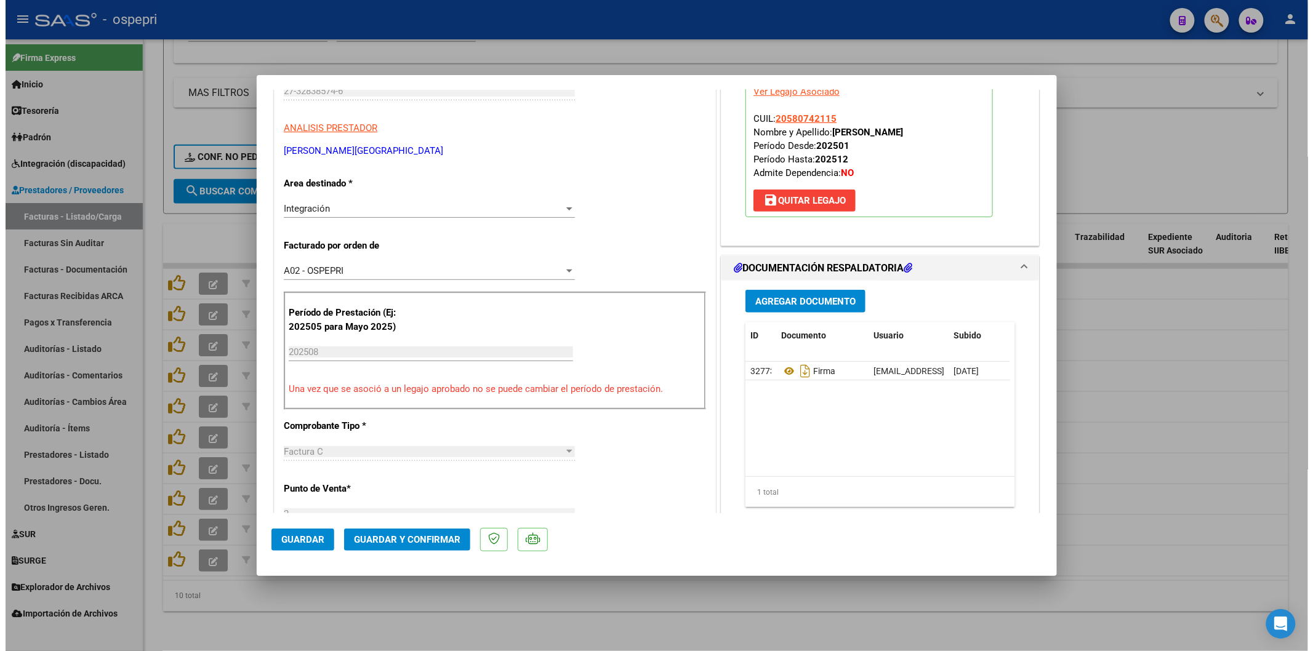
scroll to position [205, 0]
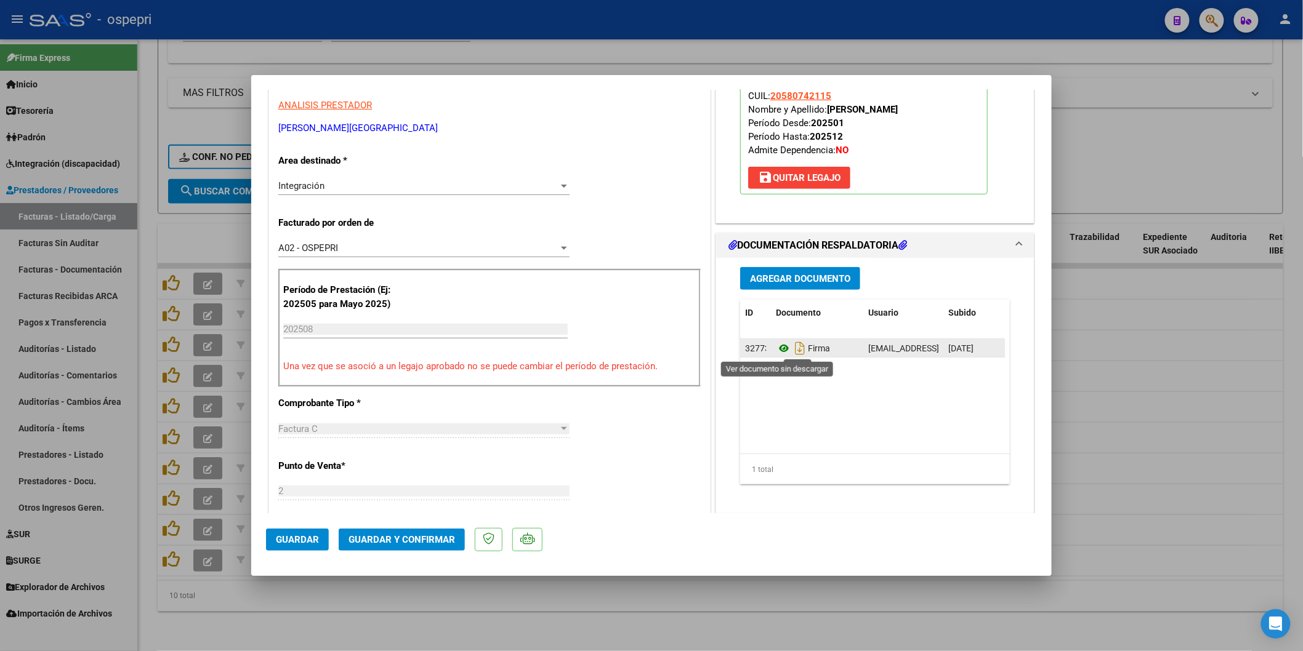
click at [778, 346] on icon at bounding box center [784, 348] width 16 height 15
click at [420, 539] on span "Guardar y Confirmar" at bounding box center [402, 539] width 107 height 11
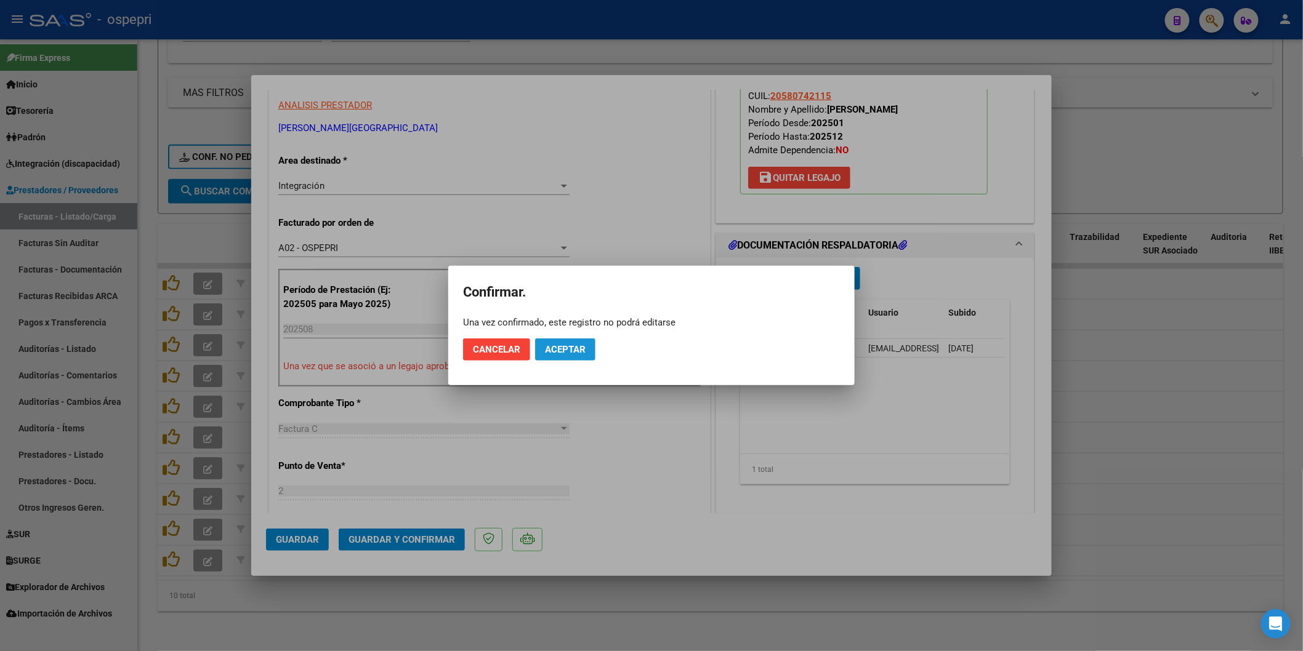
click at [581, 345] on span "Aceptar" at bounding box center [565, 349] width 41 height 11
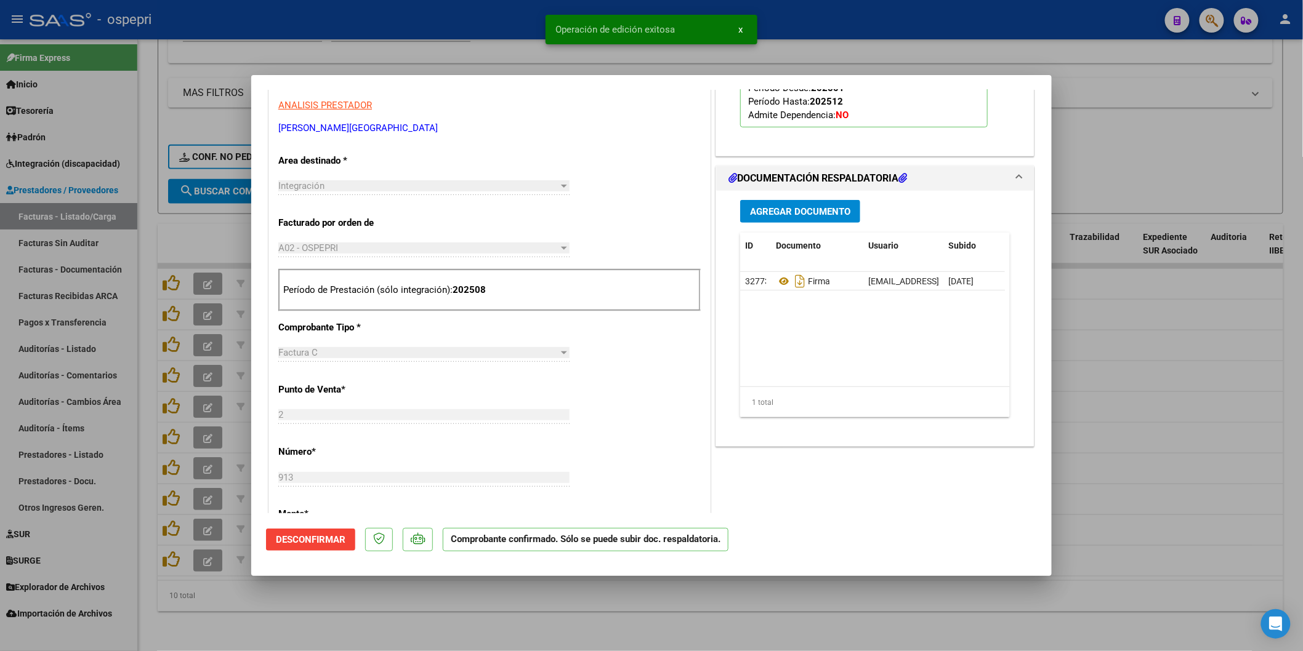
type input "$ 0,00"
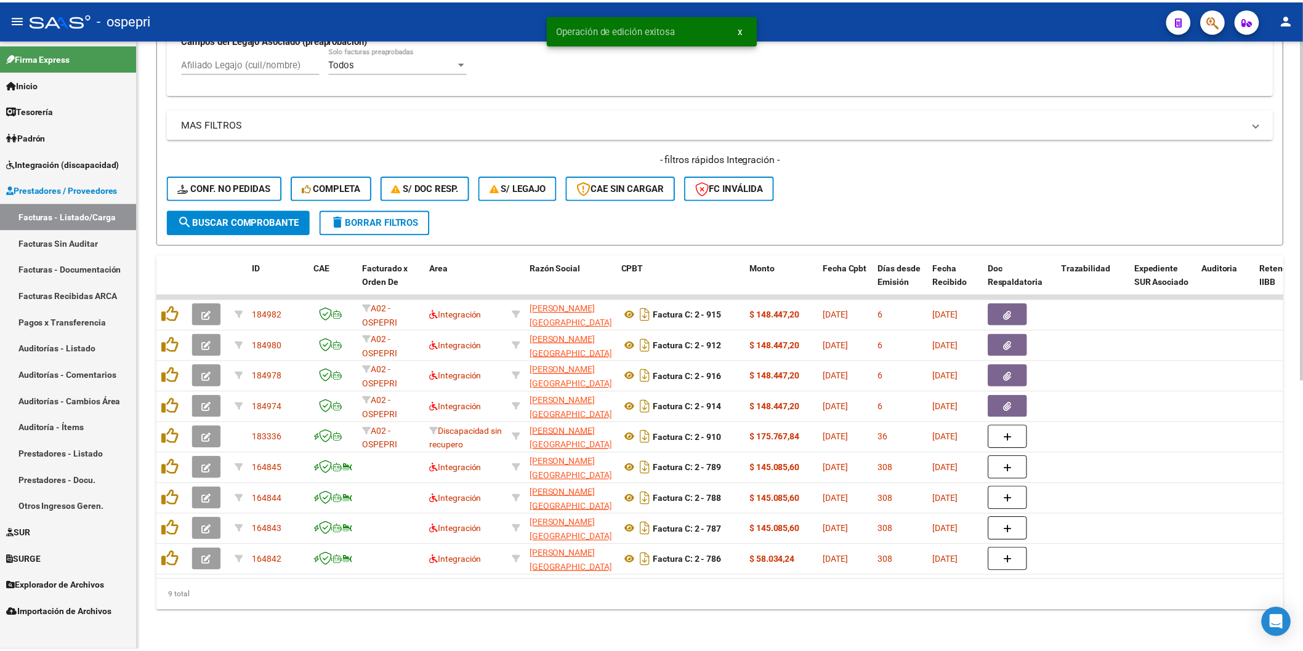
scroll to position [483, 0]
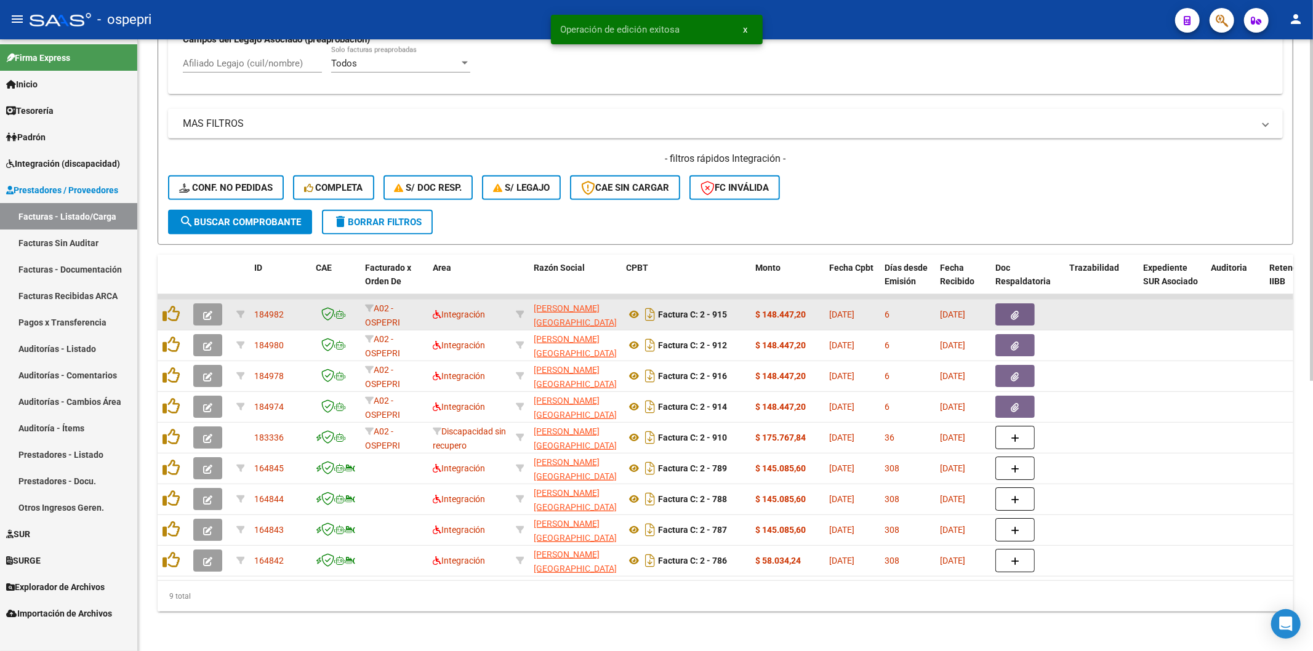
click at [204, 304] on button "button" at bounding box center [207, 315] width 29 height 22
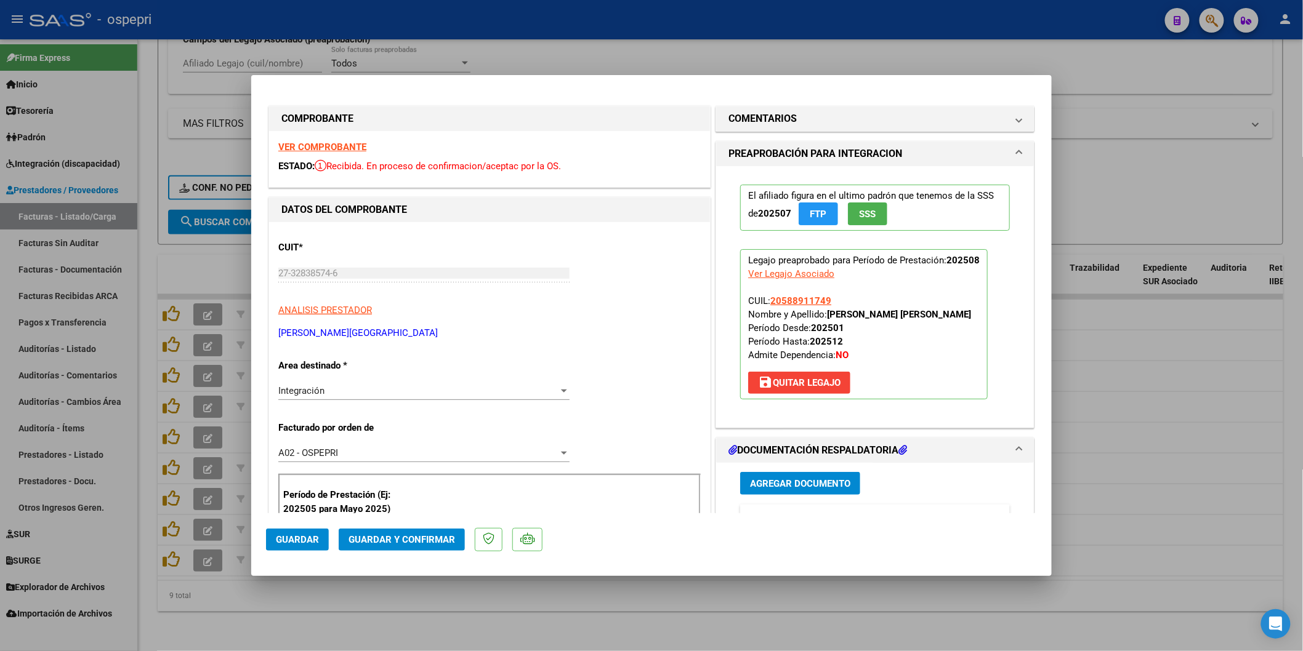
click at [304, 148] on strong "VER COMPROBANTE" at bounding box center [322, 147] width 88 height 11
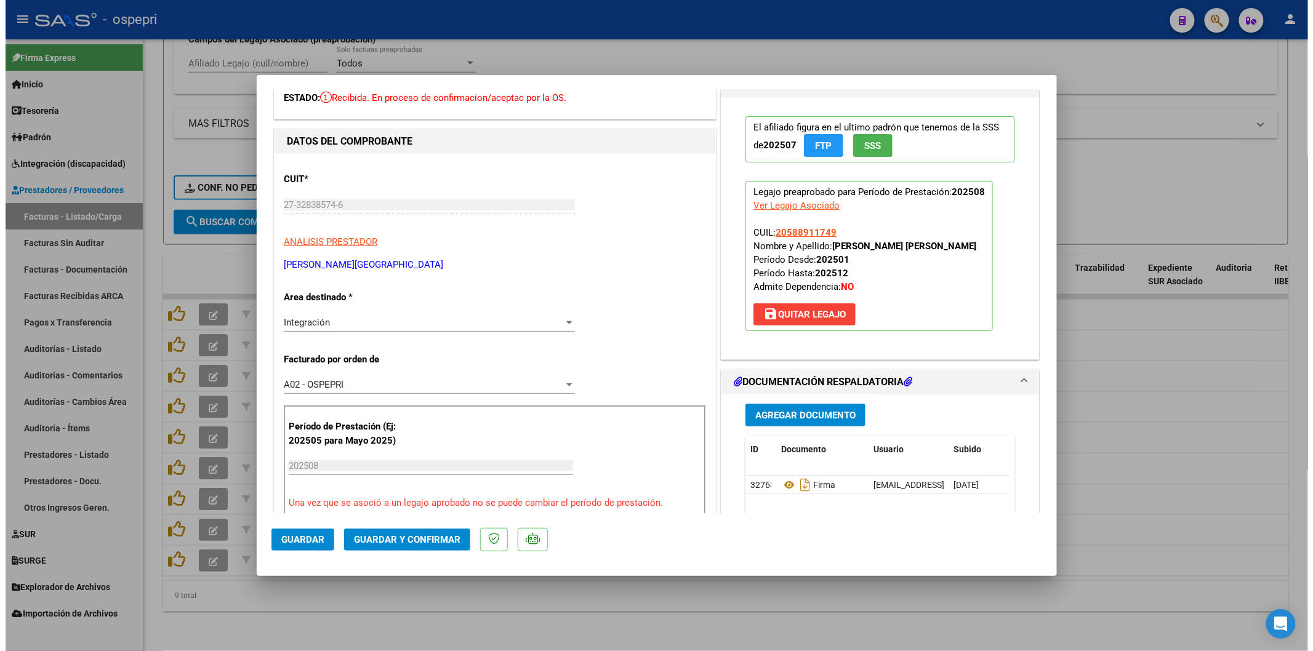
scroll to position [0, 0]
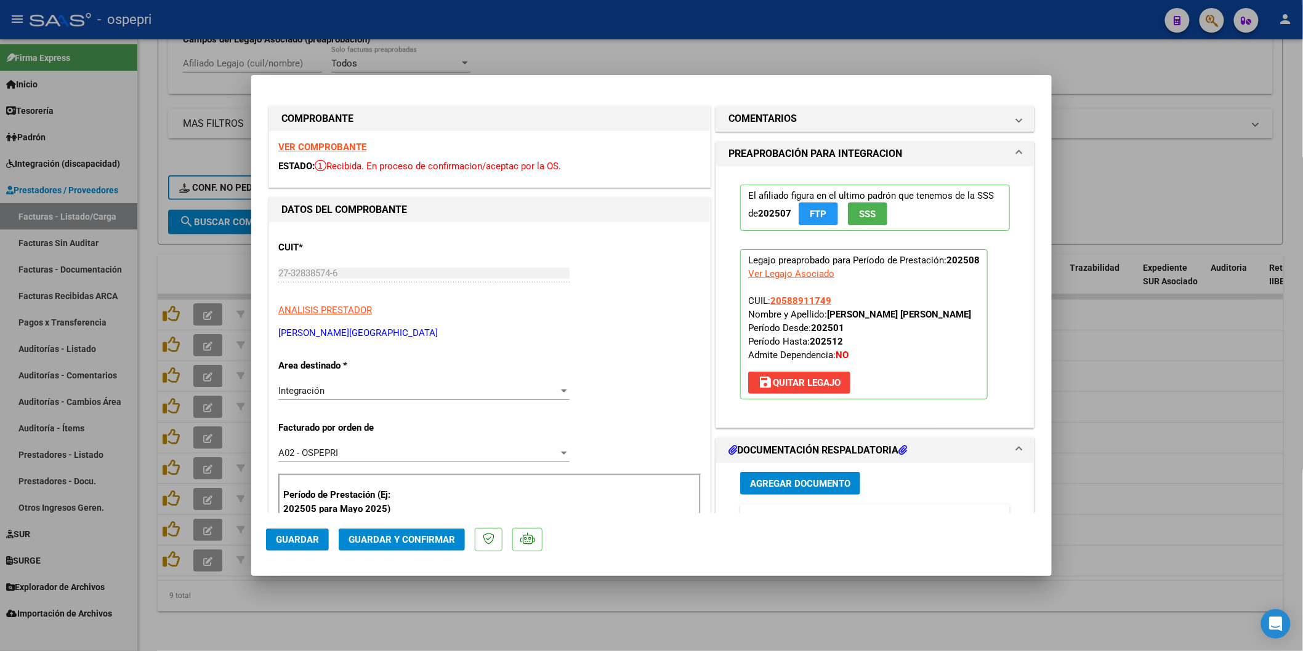
click at [389, 536] on span "Guardar y Confirmar" at bounding box center [402, 539] width 107 height 11
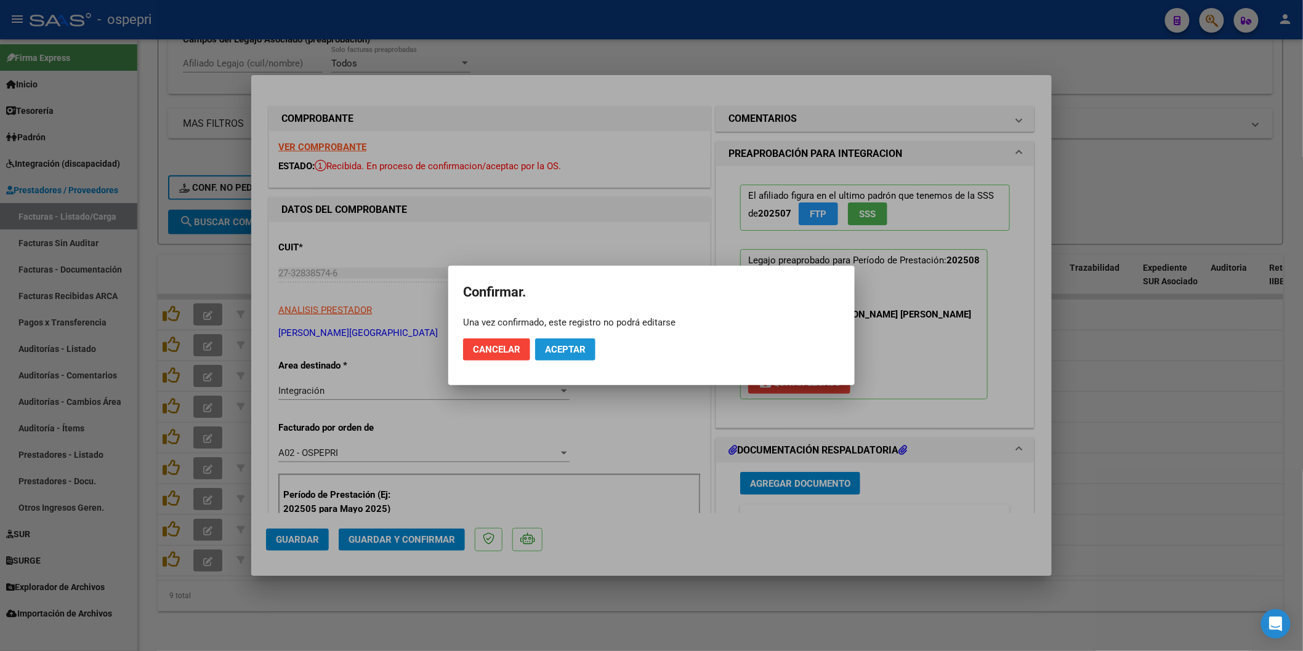
click at [562, 349] on span "Aceptar" at bounding box center [565, 349] width 41 height 11
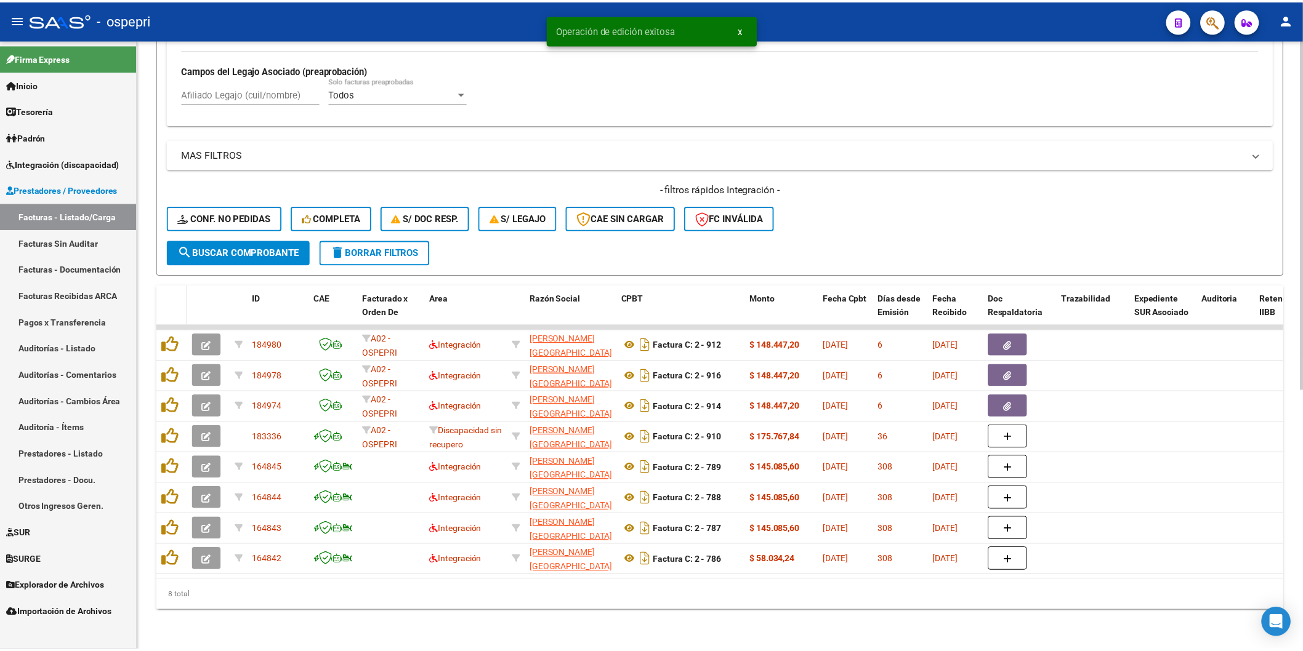
scroll to position [453, 0]
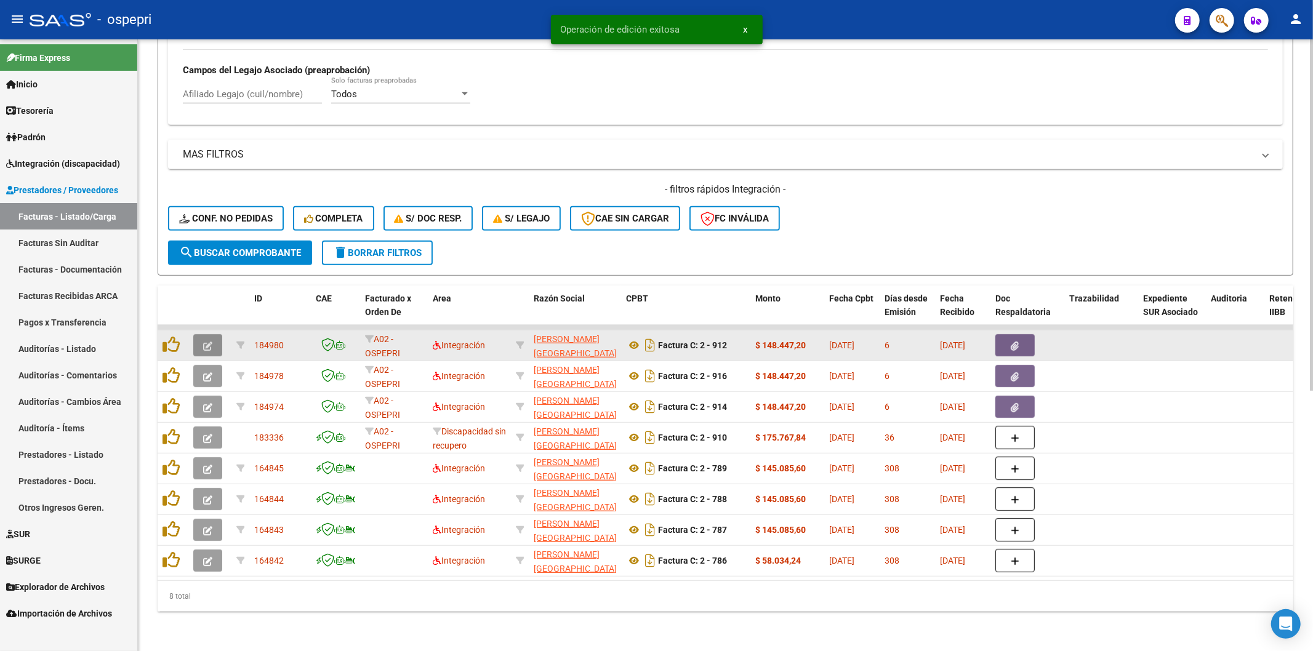
click at [198, 342] on button "button" at bounding box center [207, 345] width 29 height 22
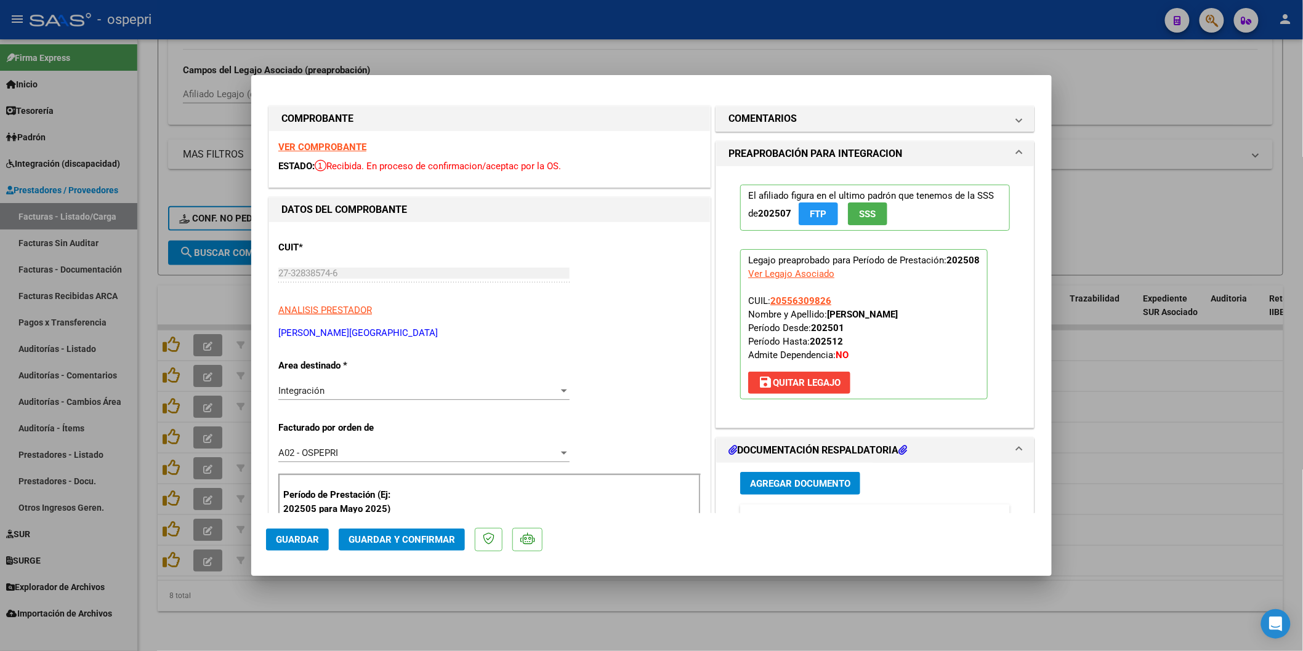
click at [307, 146] on strong "VER COMPROBANTE" at bounding box center [322, 147] width 88 height 11
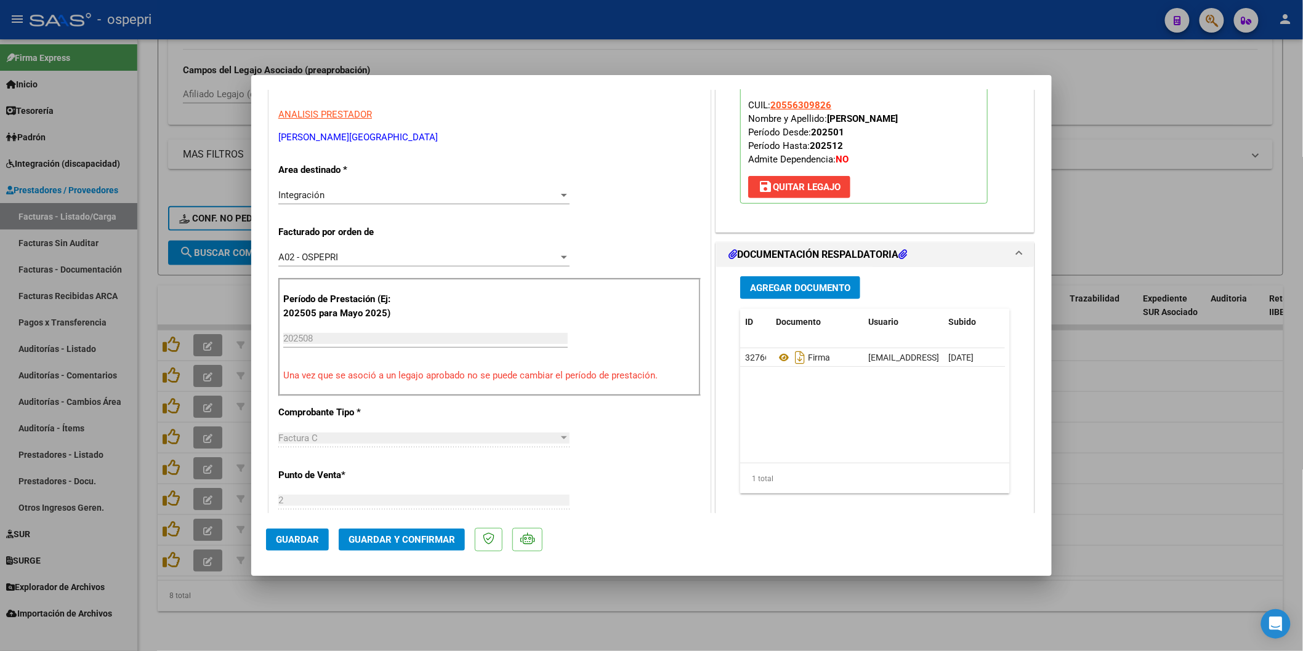
scroll to position [273, 0]
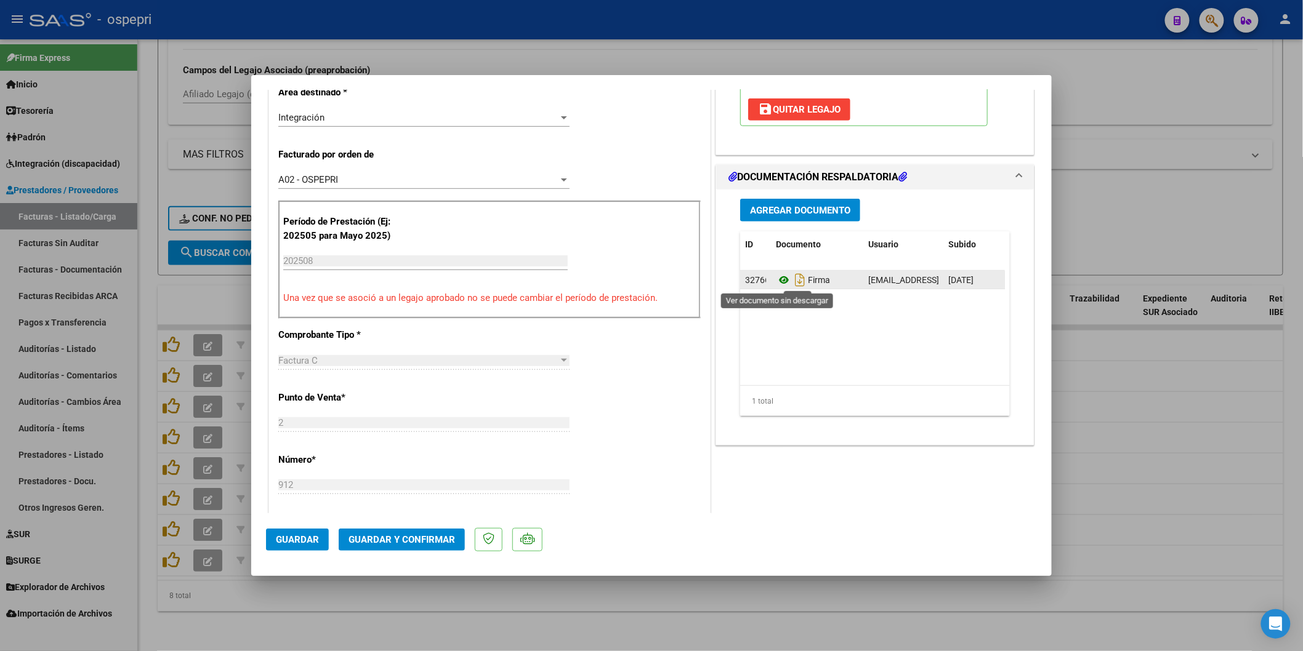
click at [782, 275] on icon at bounding box center [784, 280] width 16 height 15
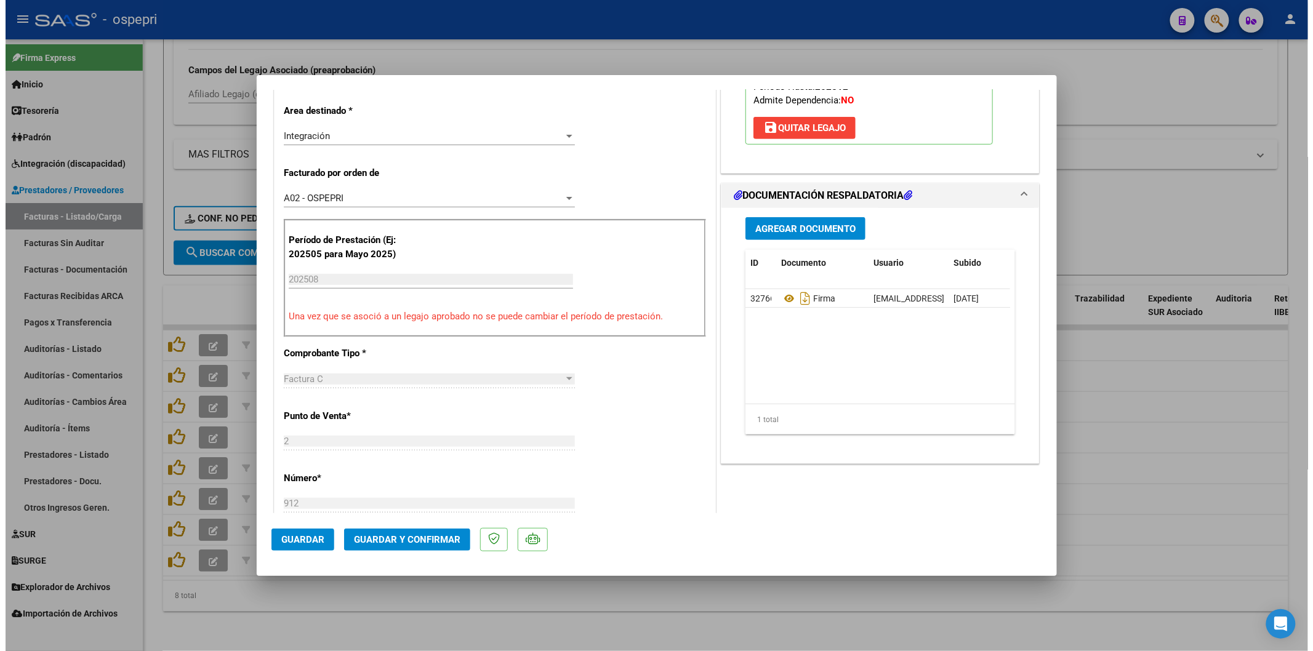
scroll to position [0, 0]
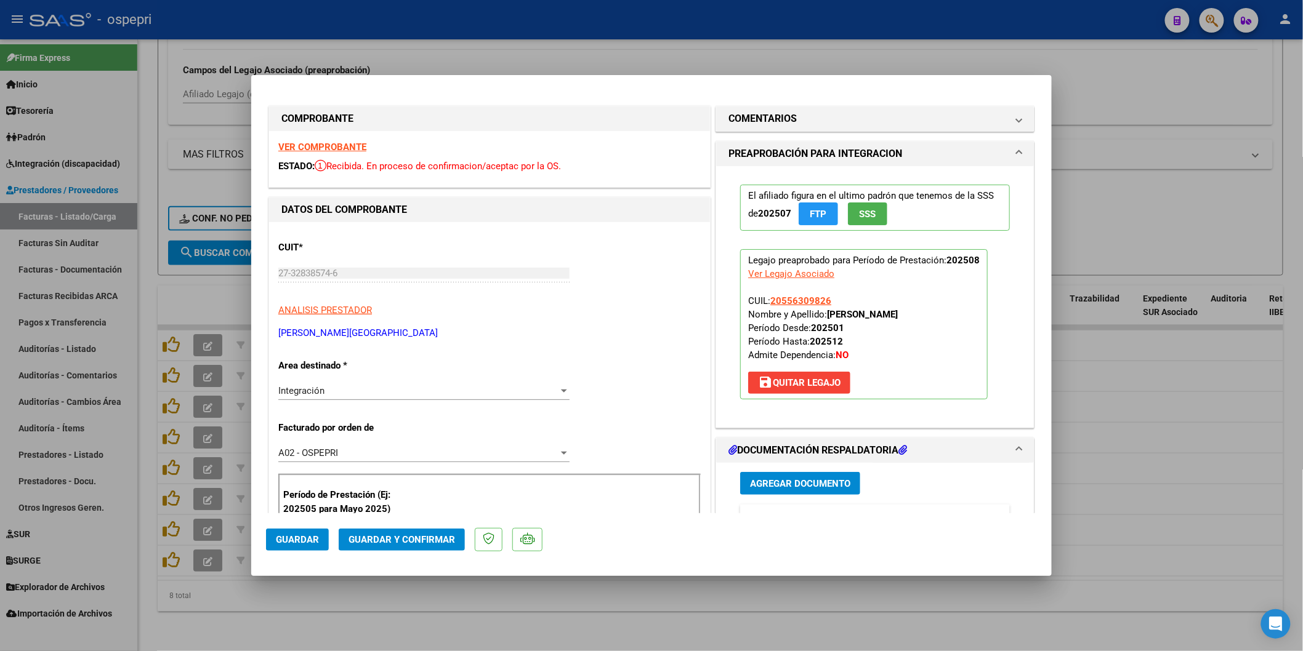
click at [414, 544] on span "Guardar y Confirmar" at bounding box center [402, 539] width 107 height 11
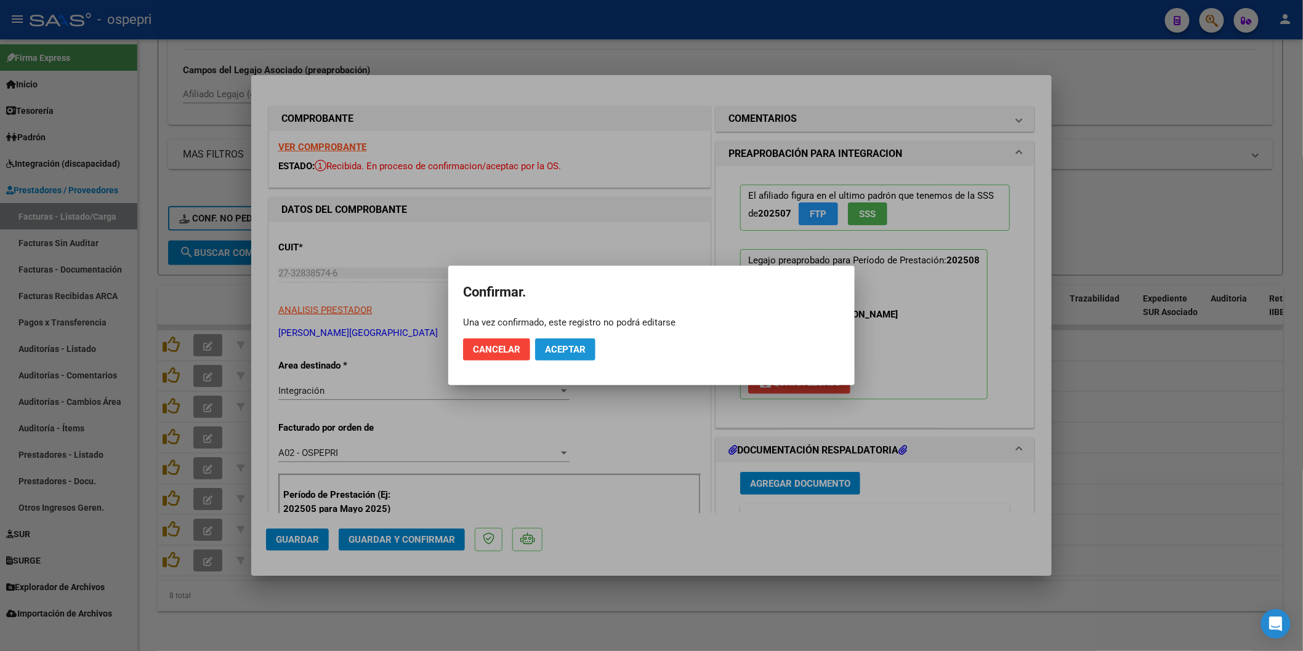
click at [576, 345] on span "Aceptar" at bounding box center [565, 349] width 41 height 11
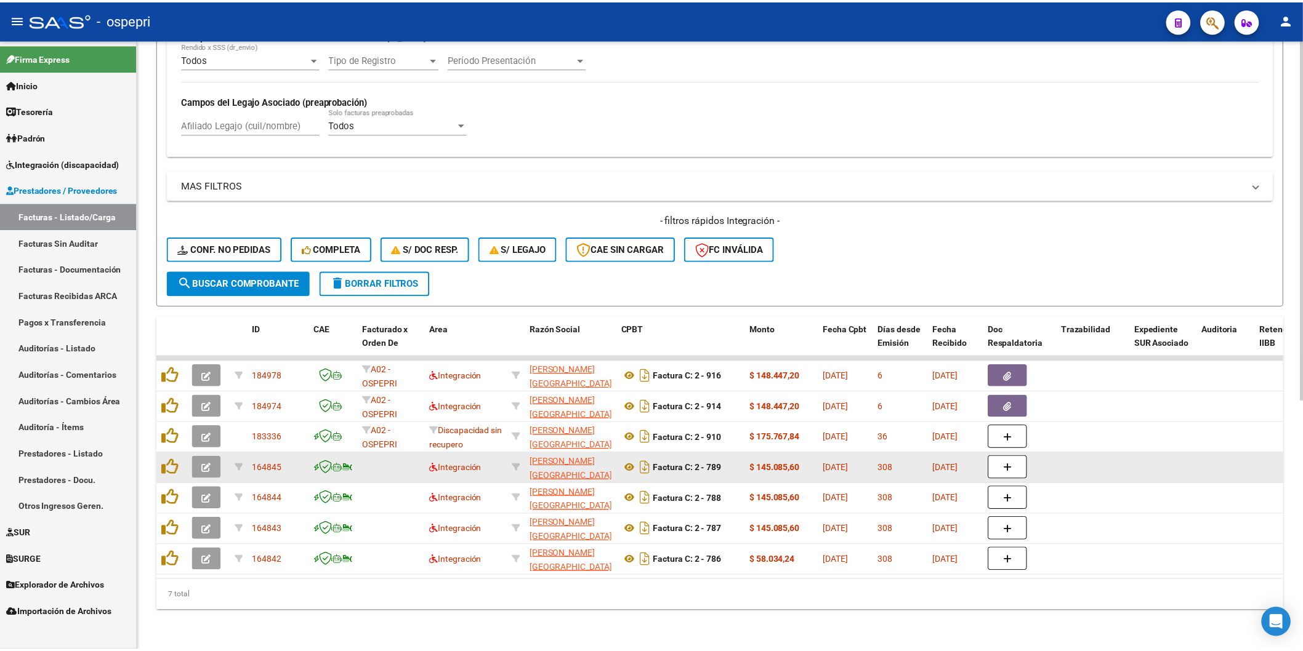
scroll to position [422, 0]
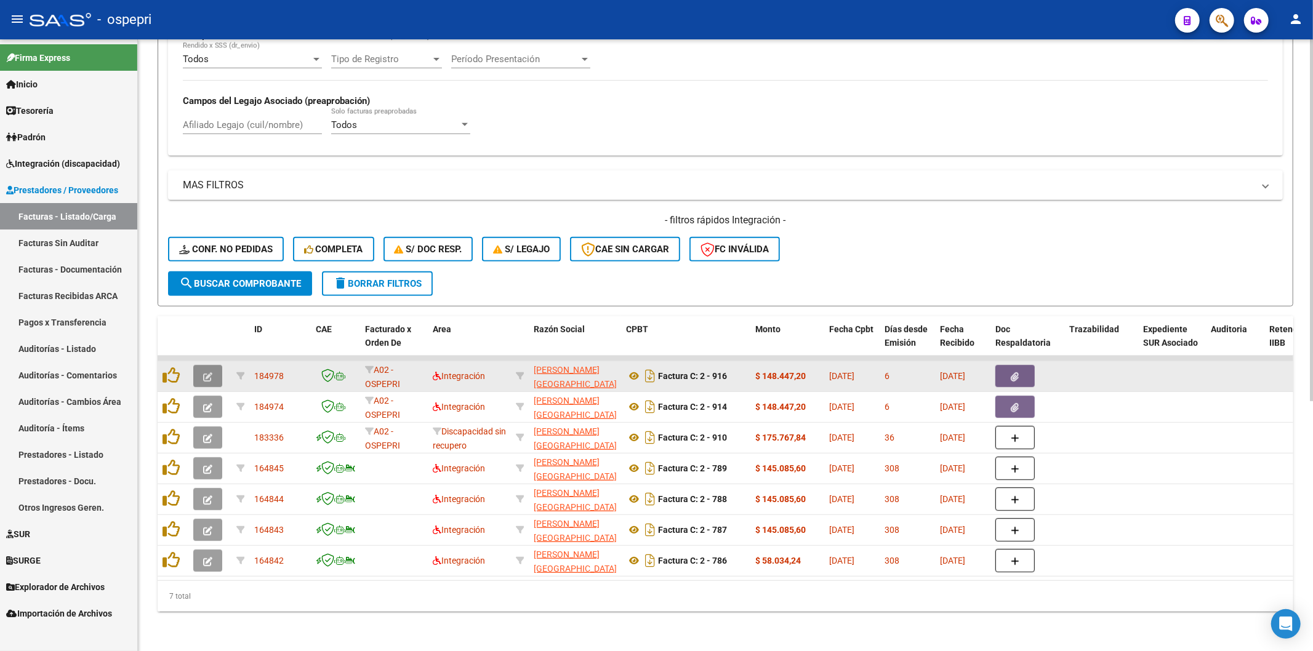
click at [208, 373] on icon "button" at bounding box center [207, 377] width 9 height 9
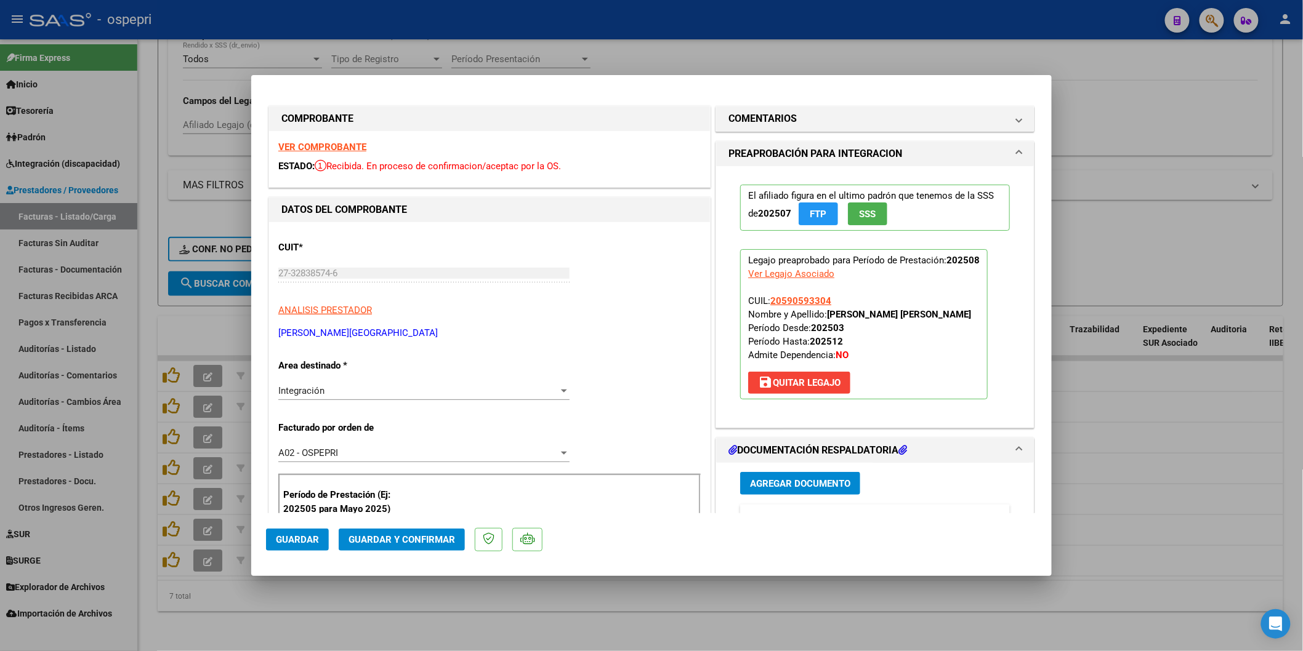
click at [333, 142] on div "VER COMPROBANTE ESTADO: Recibida. En proceso de confirmacion/aceptac por la OS." at bounding box center [489, 159] width 441 height 56
click at [333, 144] on strong "VER COMPROBANTE" at bounding box center [322, 147] width 88 height 11
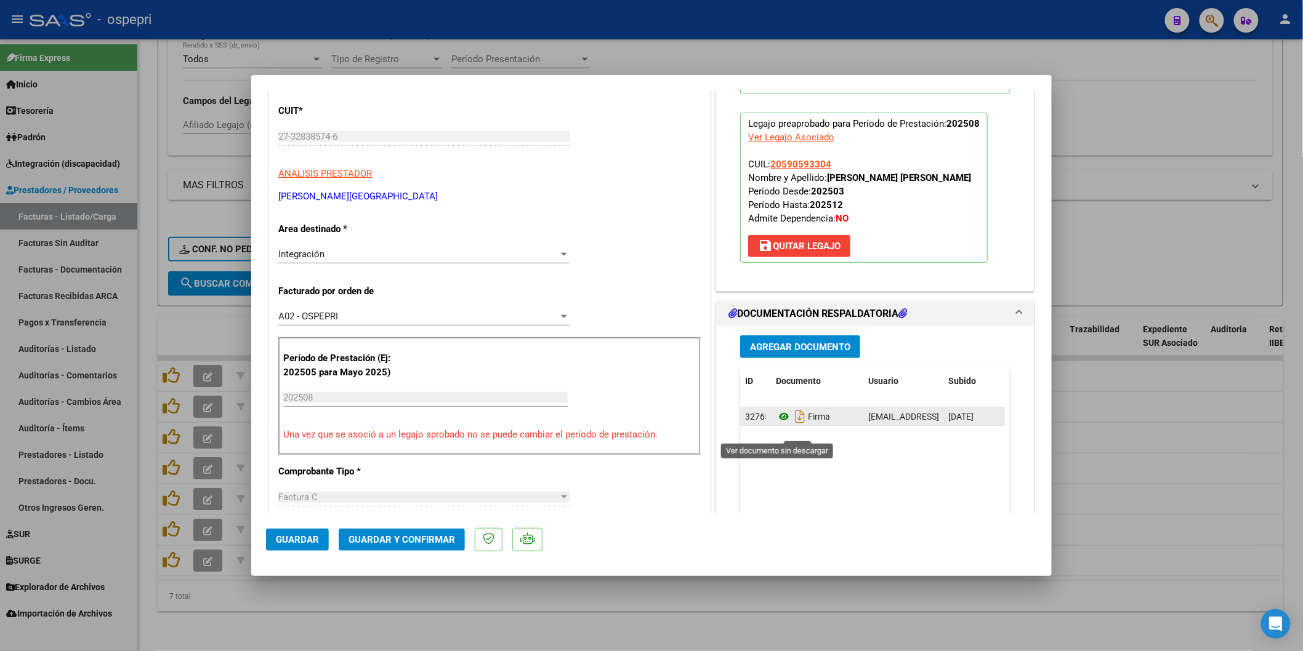
click at [776, 424] on icon at bounding box center [784, 416] width 16 height 15
click at [406, 542] on span "Guardar y Confirmar" at bounding box center [402, 539] width 107 height 11
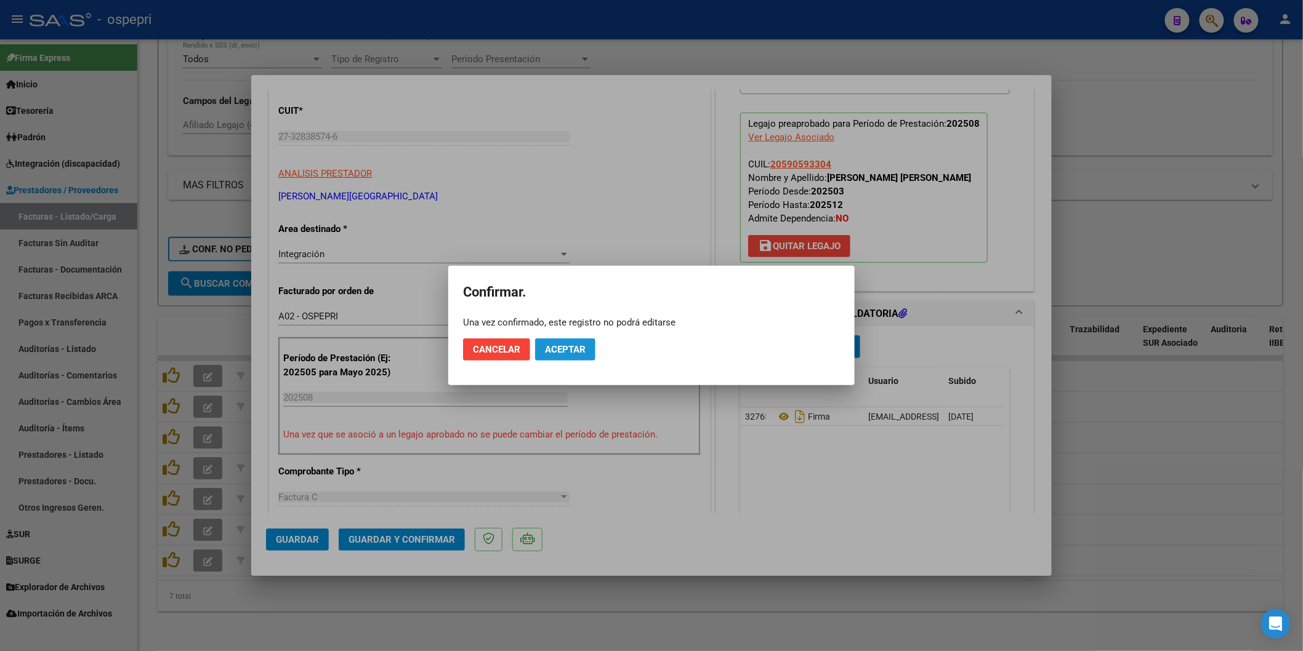
click at [571, 358] on button "Aceptar" at bounding box center [565, 350] width 60 height 22
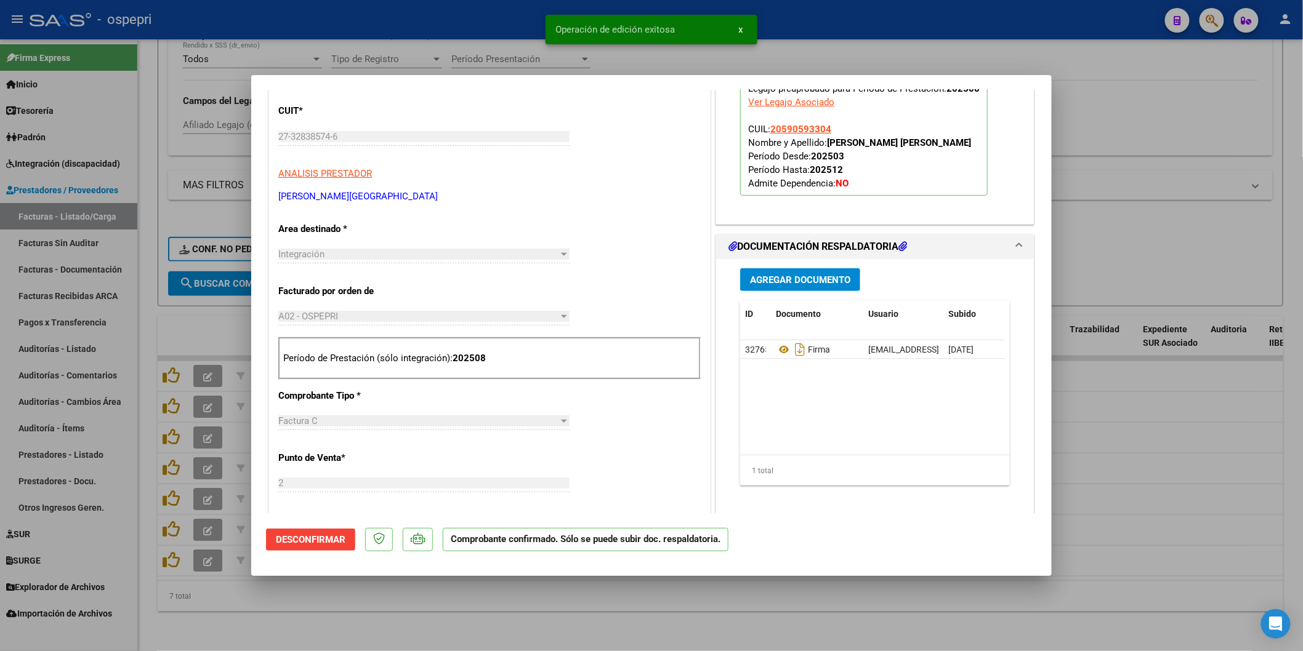
type input "$ 0,00"
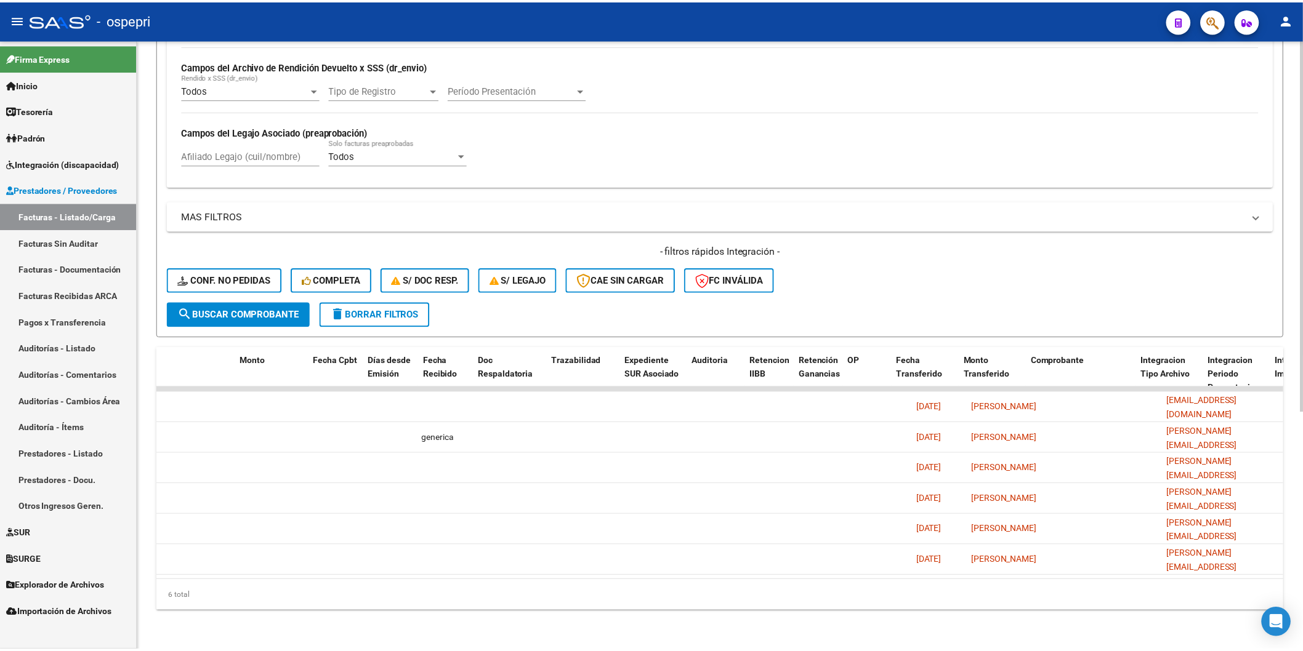
scroll to position [0, 0]
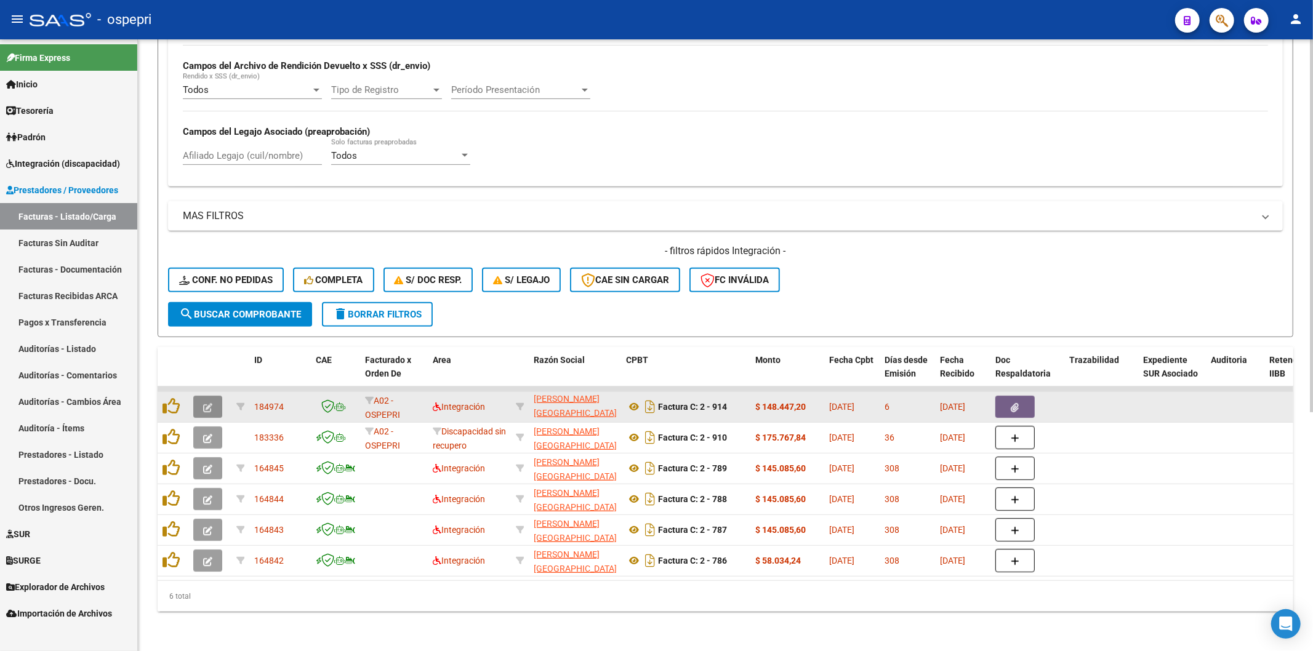
click at [204, 403] on icon "button" at bounding box center [207, 407] width 9 height 9
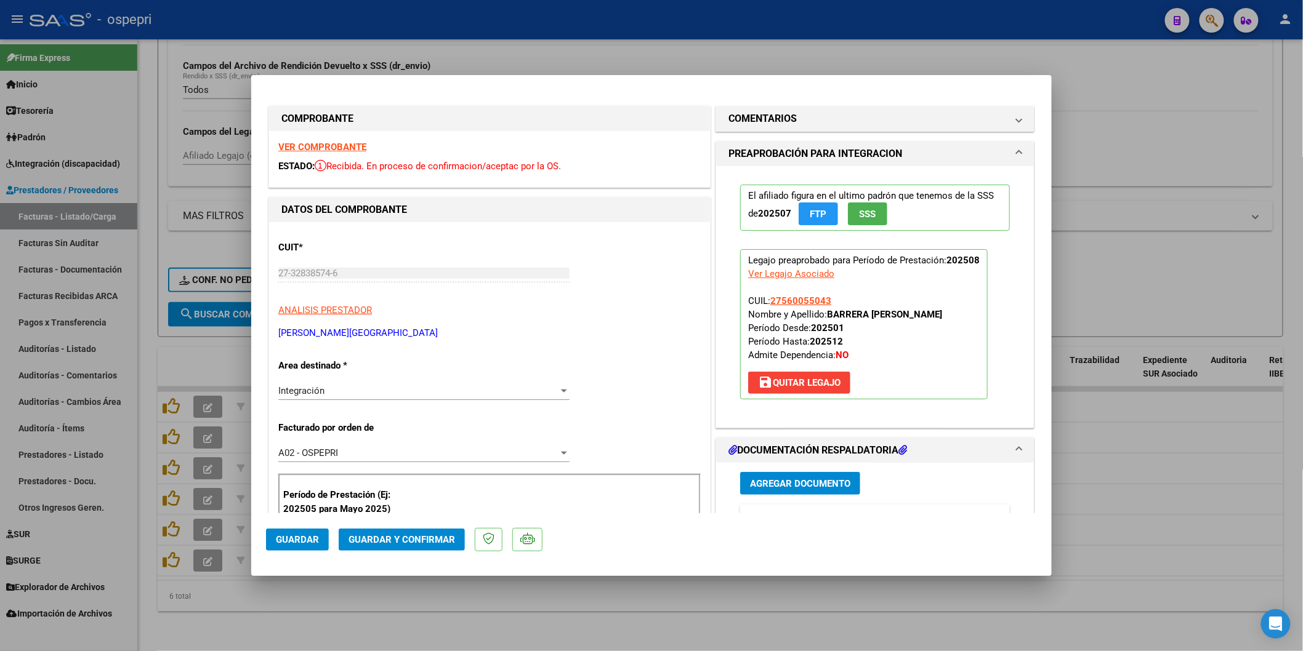
click at [292, 143] on strong "VER COMPROBANTE" at bounding box center [322, 147] width 88 height 11
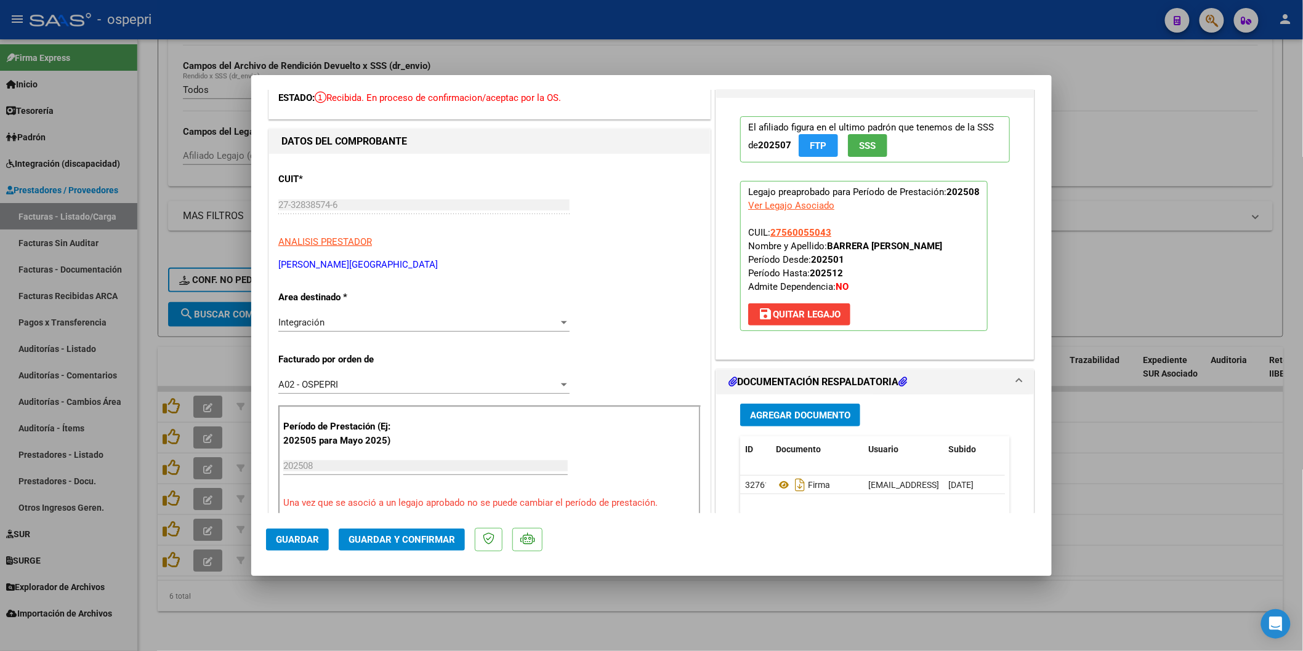
scroll to position [205, 0]
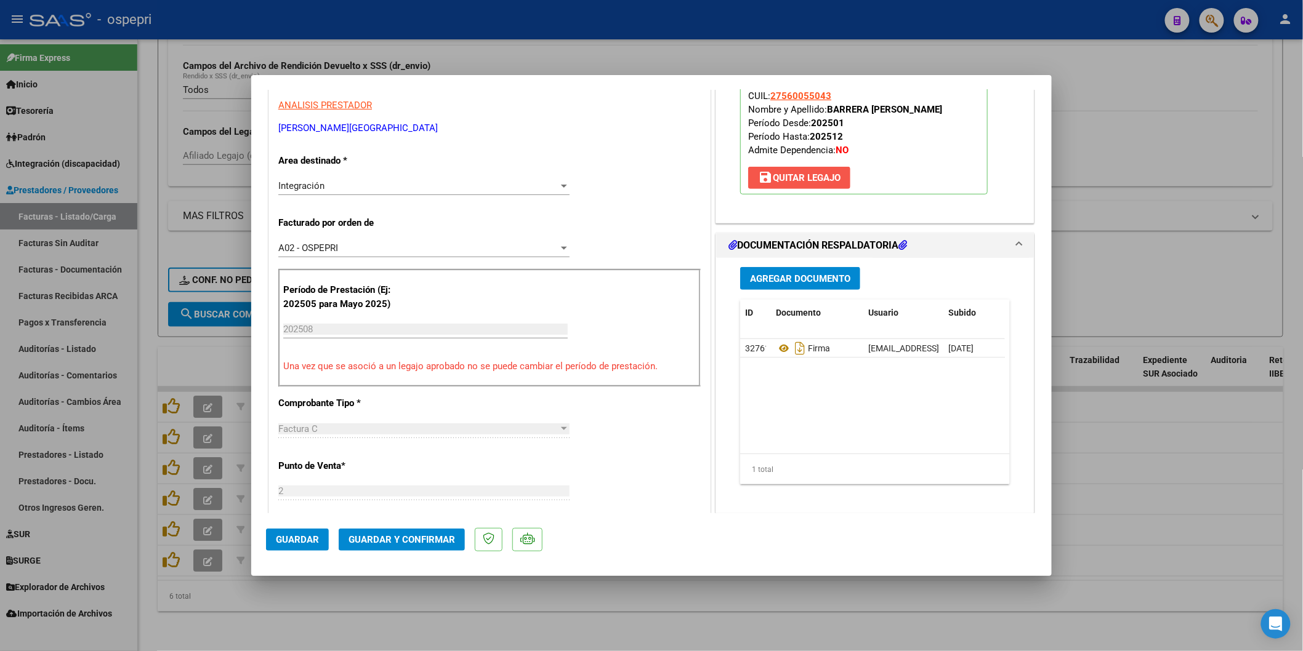
drag, startPoint x: 821, startPoint y: 179, endPoint x: 421, endPoint y: 272, distance: 410.2
click at [819, 179] on span "save [PERSON_NAME]" at bounding box center [799, 177] width 83 height 11
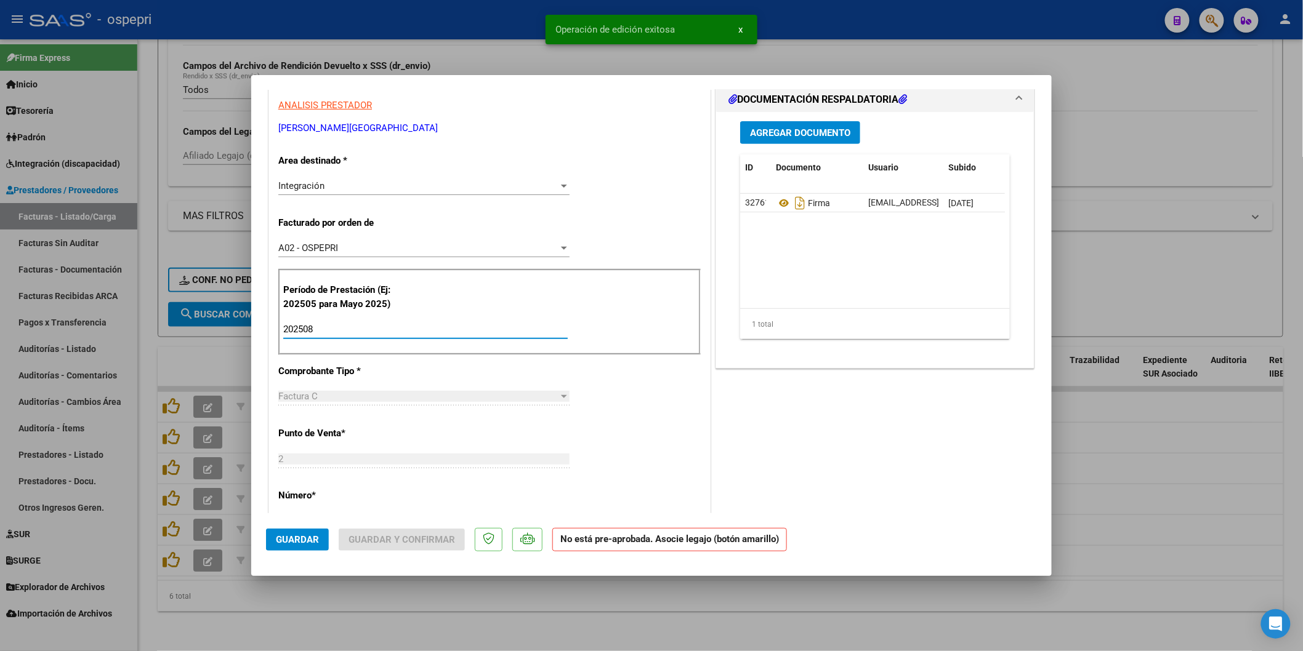
click at [336, 324] on input "202508" at bounding box center [425, 329] width 284 height 11
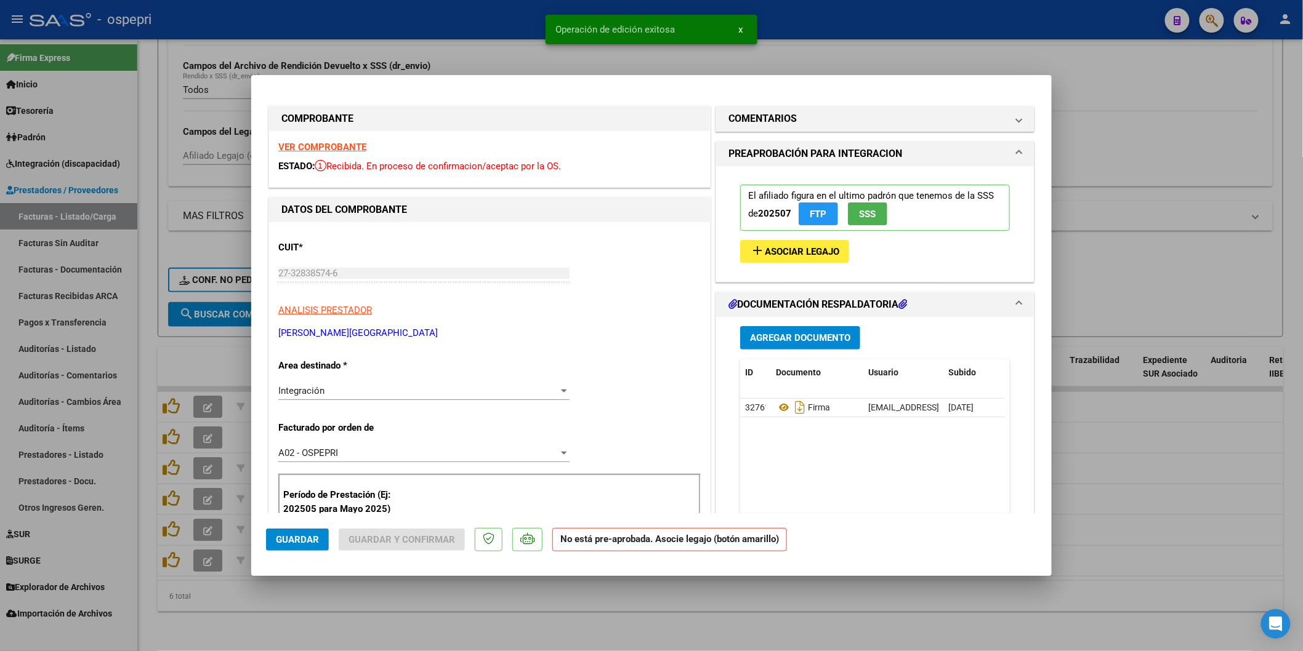
type input "202507"
click at [774, 261] on button "add Asociar Legajo" at bounding box center [794, 251] width 109 height 23
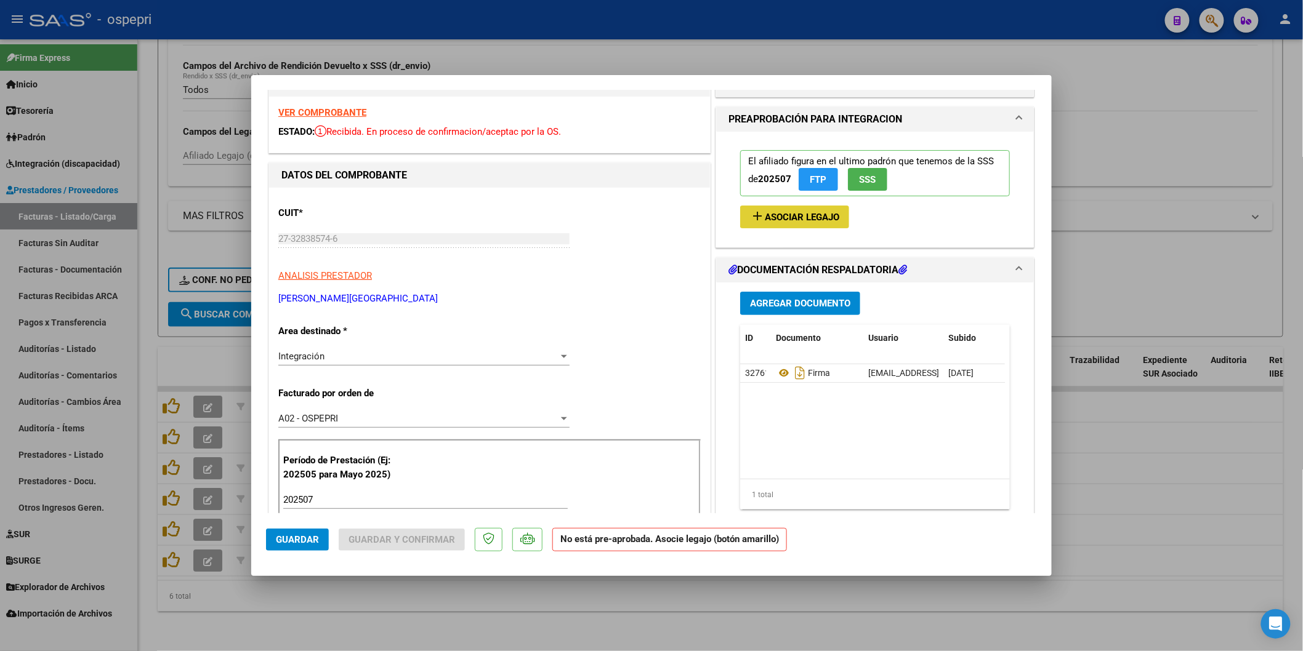
scroll to position [68, 0]
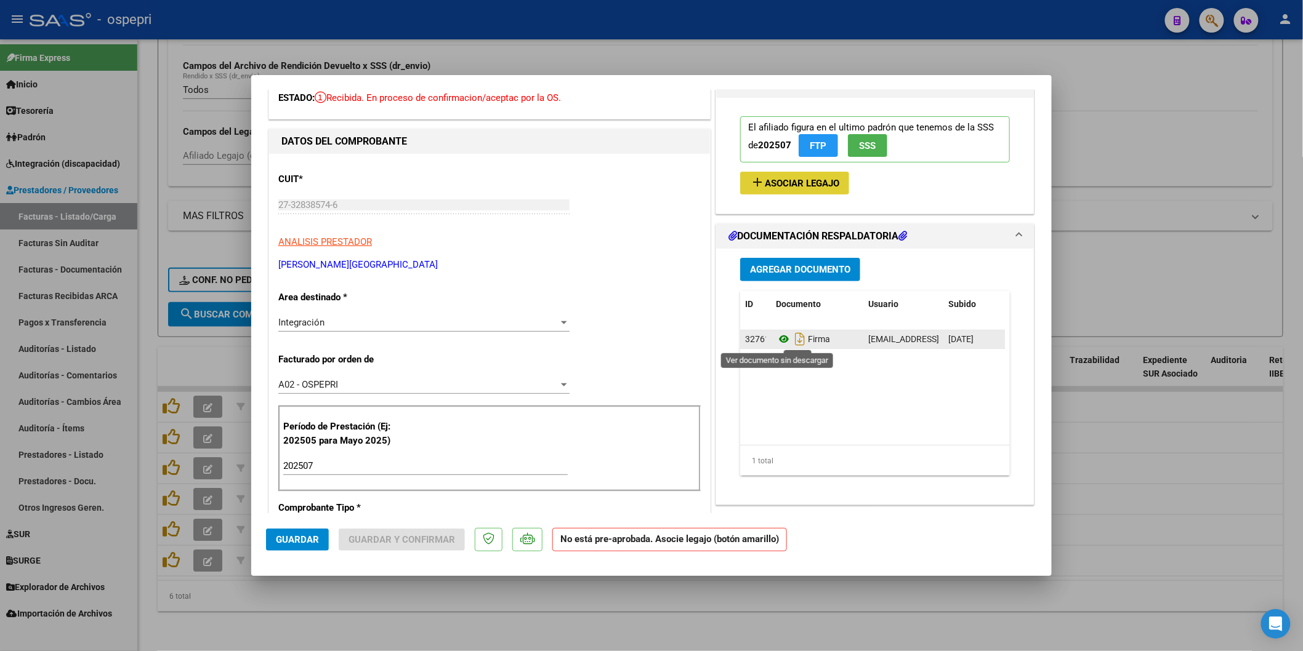
click at [780, 342] on icon at bounding box center [784, 339] width 16 height 15
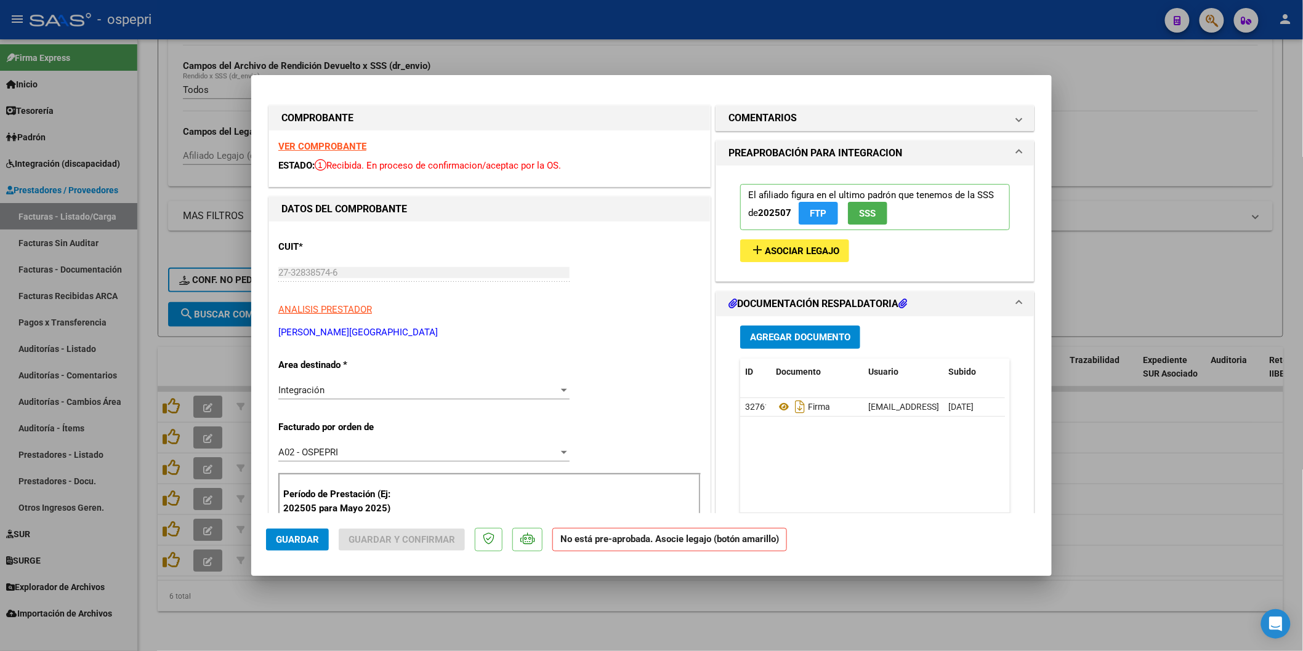
scroll to position [0, 0]
click at [778, 119] on h1 "COMENTARIOS" at bounding box center [762, 118] width 68 height 15
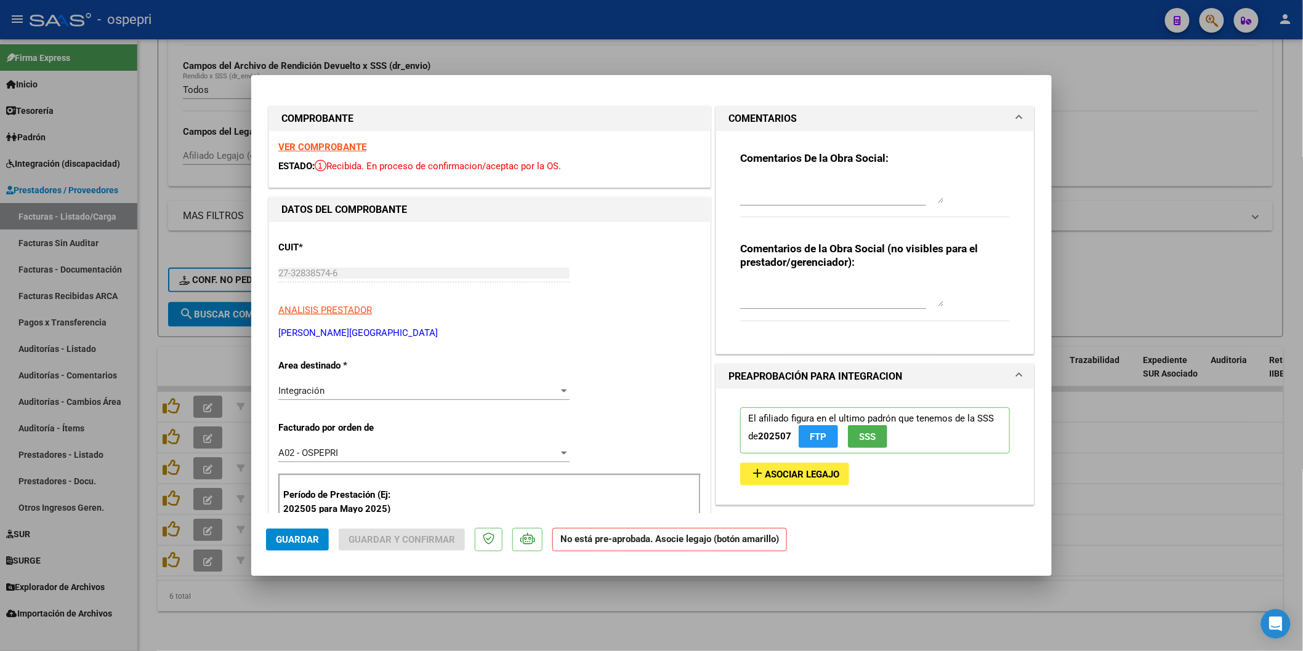
click at [759, 179] on textarea at bounding box center [841, 191] width 203 height 25
type textarea "b"
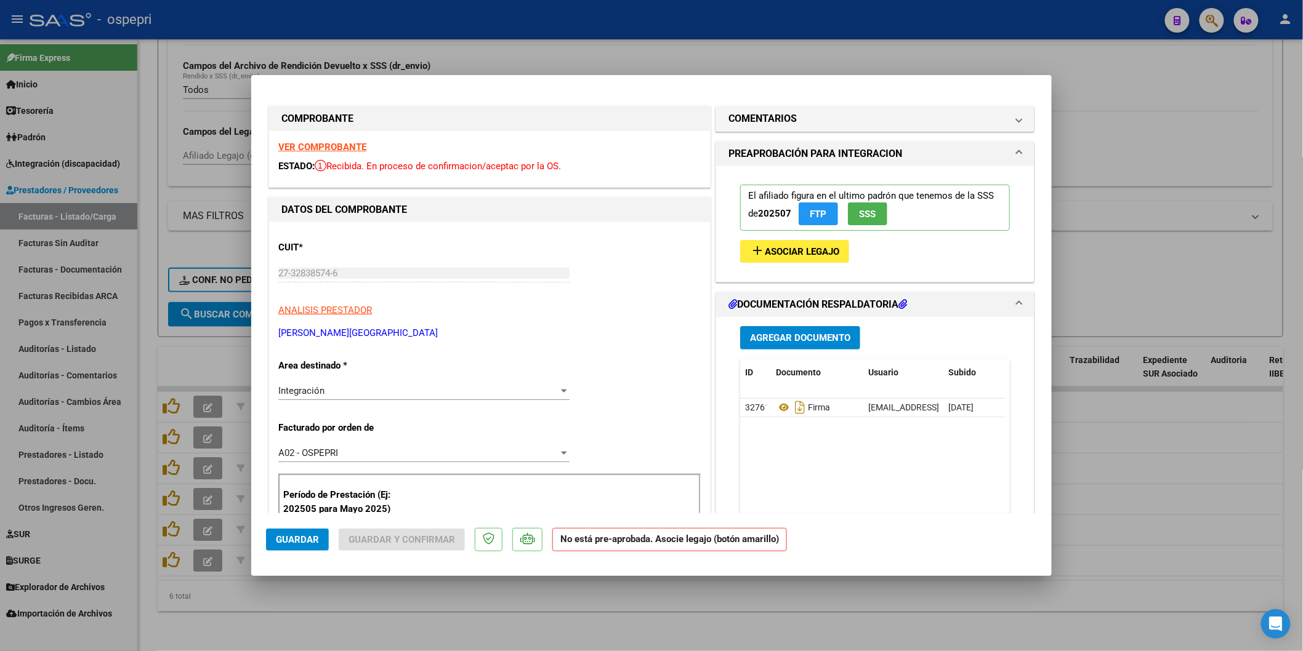
drag, startPoint x: 764, startPoint y: 121, endPoint x: 772, endPoint y: 150, distance: 30.0
click at [764, 121] on h1 "COMENTARIOS" at bounding box center [762, 118] width 68 height 15
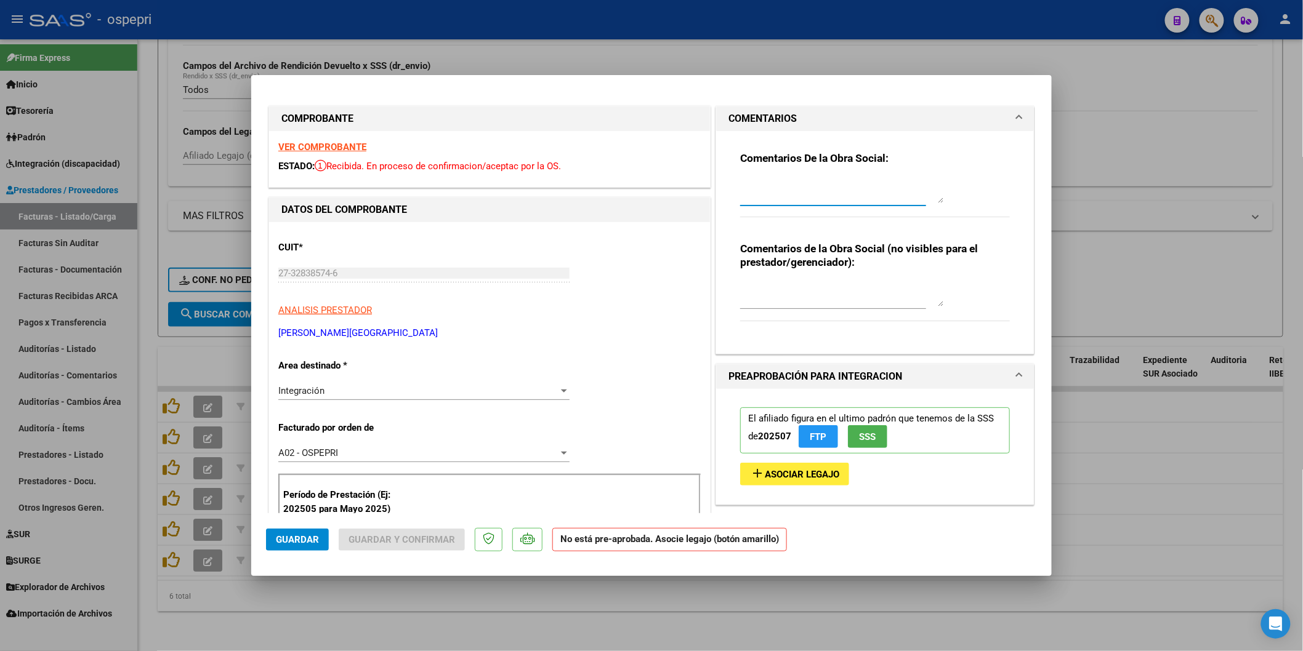
click at [785, 183] on textarea at bounding box center [841, 191] width 203 height 25
click at [894, 187] on textarea "Buenos días estimada, debe enviar la factura correcta, dice [PERSON_NAME] en el…" at bounding box center [841, 191] width 203 height 25
click at [765, 195] on textarea "Buenos días estimada, debe enviar la factura correcta, dice [PERSON_NAME] en el…" at bounding box center [841, 191] width 203 height 25
click at [857, 199] on textarea "Buenos días estimada, debe enviar la factura correcta, dice [PERSON_NAME] en el…" at bounding box center [841, 191] width 203 height 25
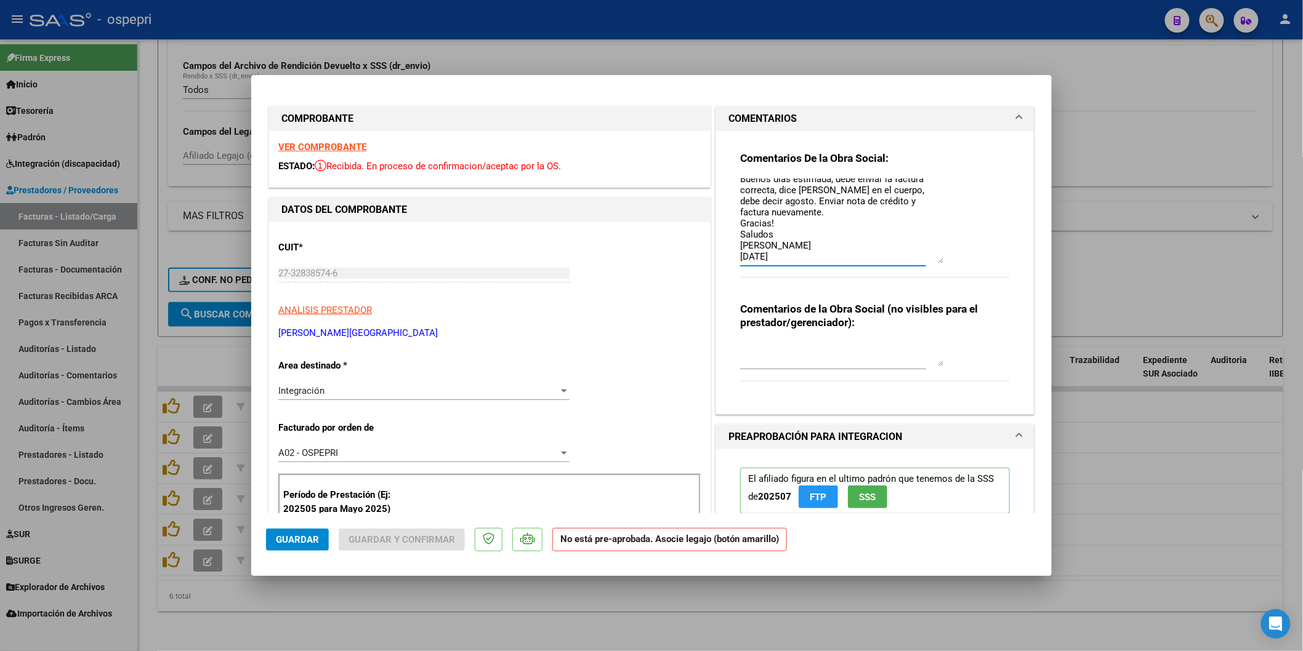
scroll to position [6, 0]
drag, startPoint x: 937, startPoint y: 198, endPoint x: 935, endPoint y: 259, distance: 61.0
click at [935, 259] on textarea "Buenos días estimada, debe enviar la factura correcta, dice [PERSON_NAME] en el…" at bounding box center [841, 221] width 203 height 85
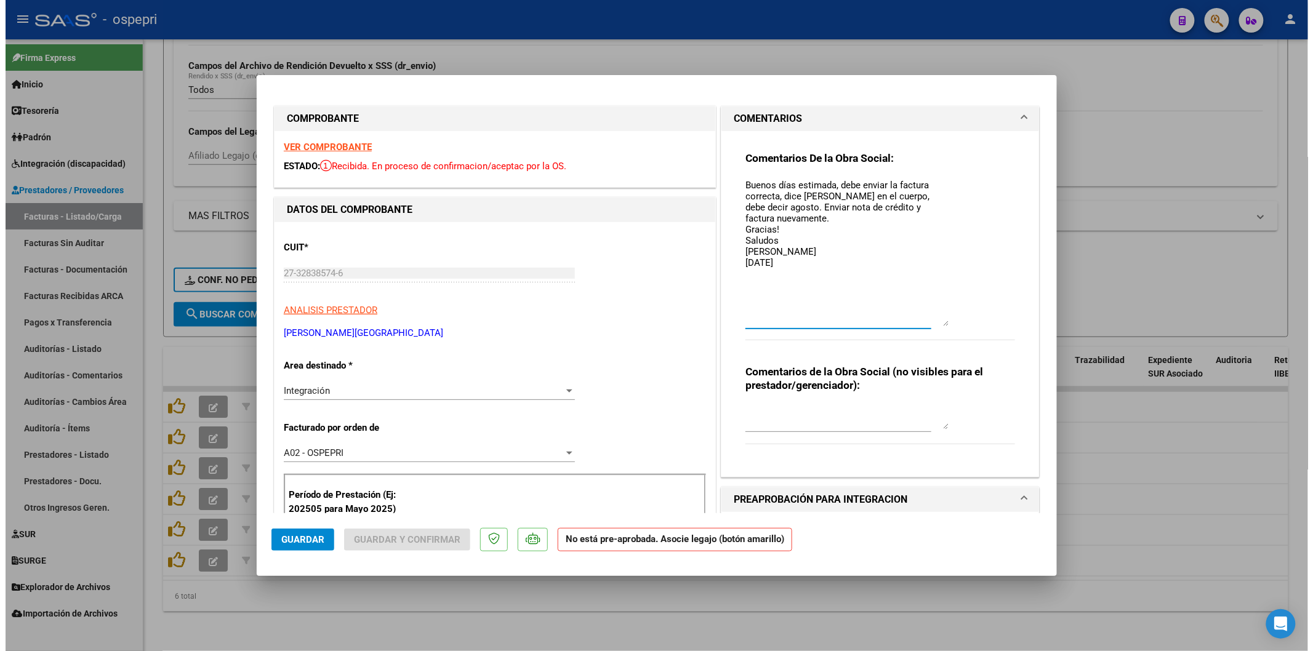
scroll to position [0, 0]
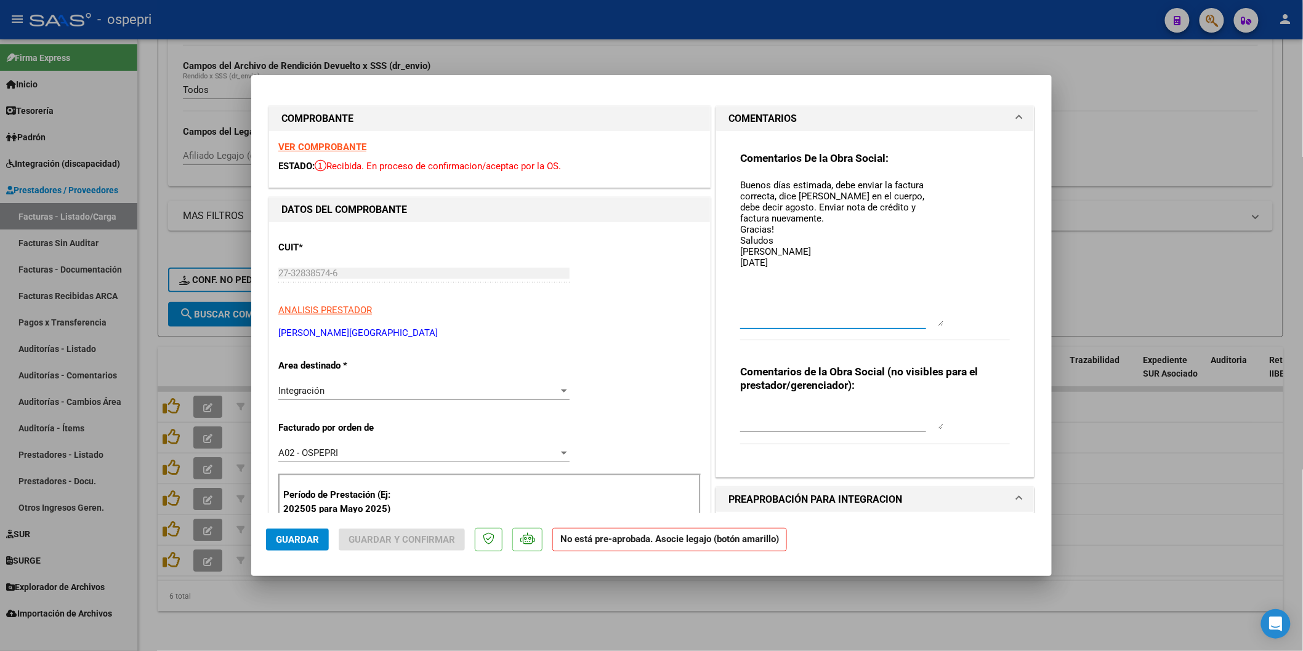
drag, startPoint x: 933, startPoint y: 253, endPoint x: 893, endPoint y: 321, distance: 79.0
click at [932, 315] on textarea "Buenos días estimada, debe enviar la factura correcta, dice [PERSON_NAME] en el…" at bounding box center [841, 253] width 203 height 148
type textarea "Buenos días estimada, debe enviar la factura correcta, dice [PERSON_NAME] en el…"
click at [310, 539] on span "Guardar" at bounding box center [297, 539] width 43 height 11
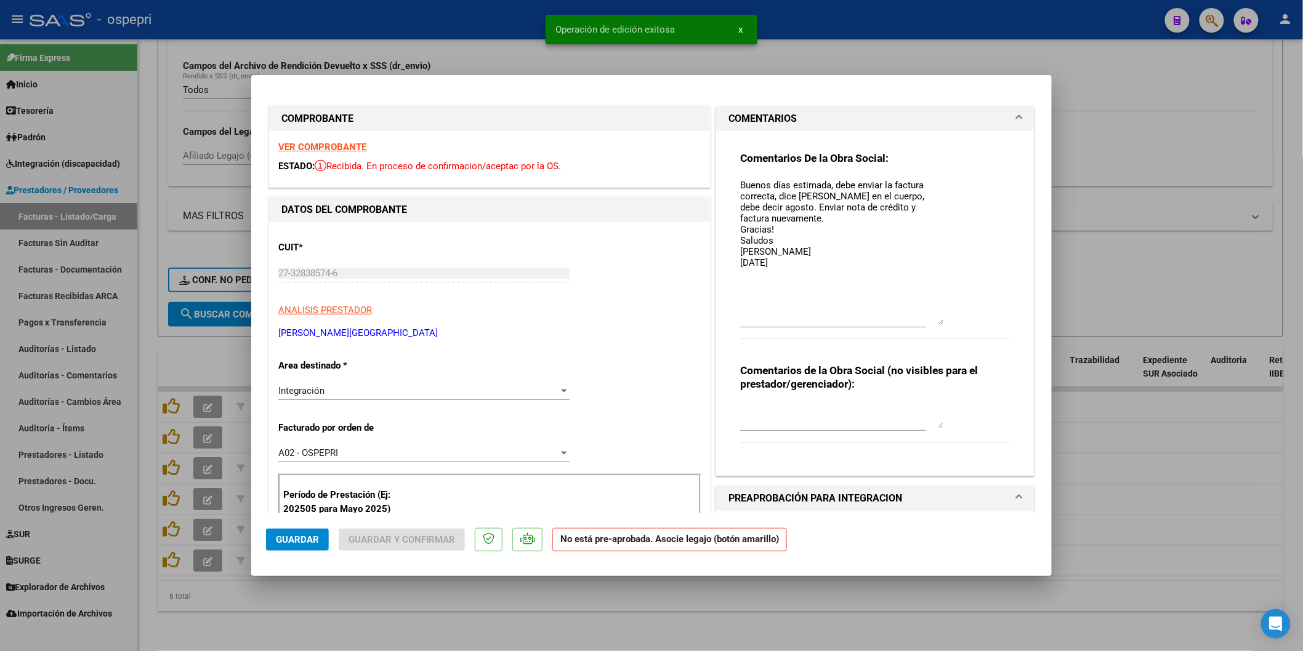
type input "$ 0,00"
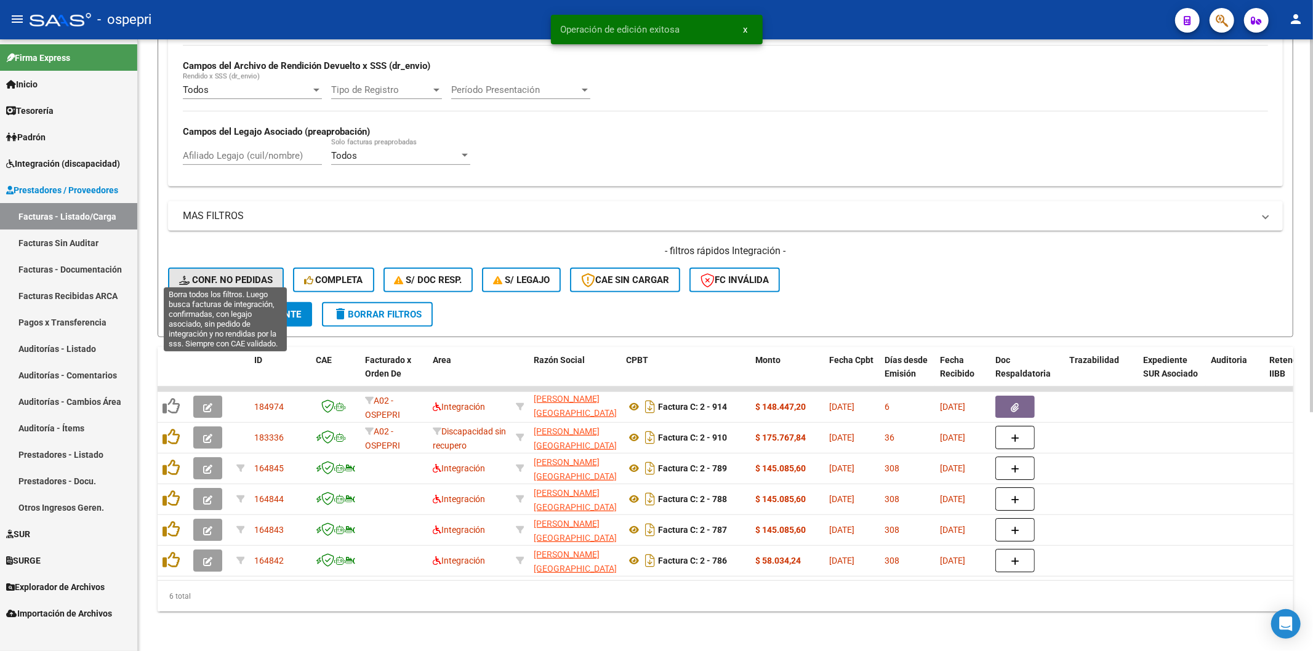
drag, startPoint x: 231, startPoint y: 272, endPoint x: 230, endPoint y: 262, distance: 10.5
click at [230, 269] on button "Conf. no pedidas" at bounding box center [226, 280] width 116 height 25
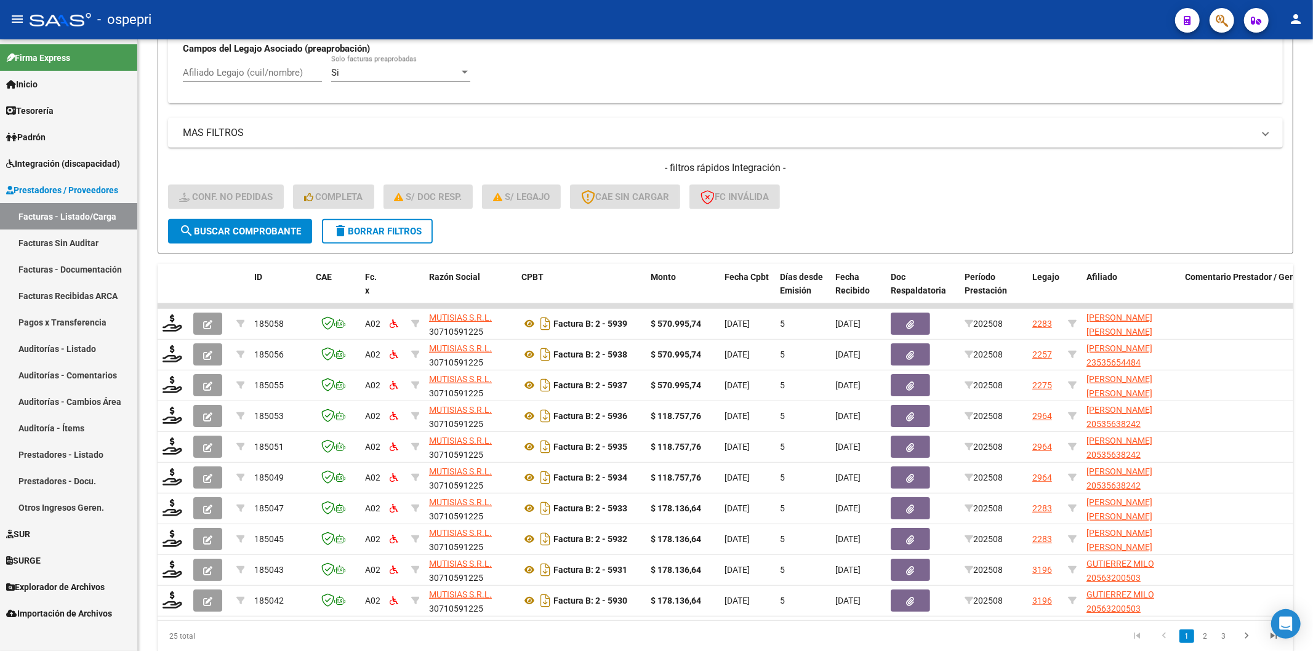
scroll to position [514, 0]
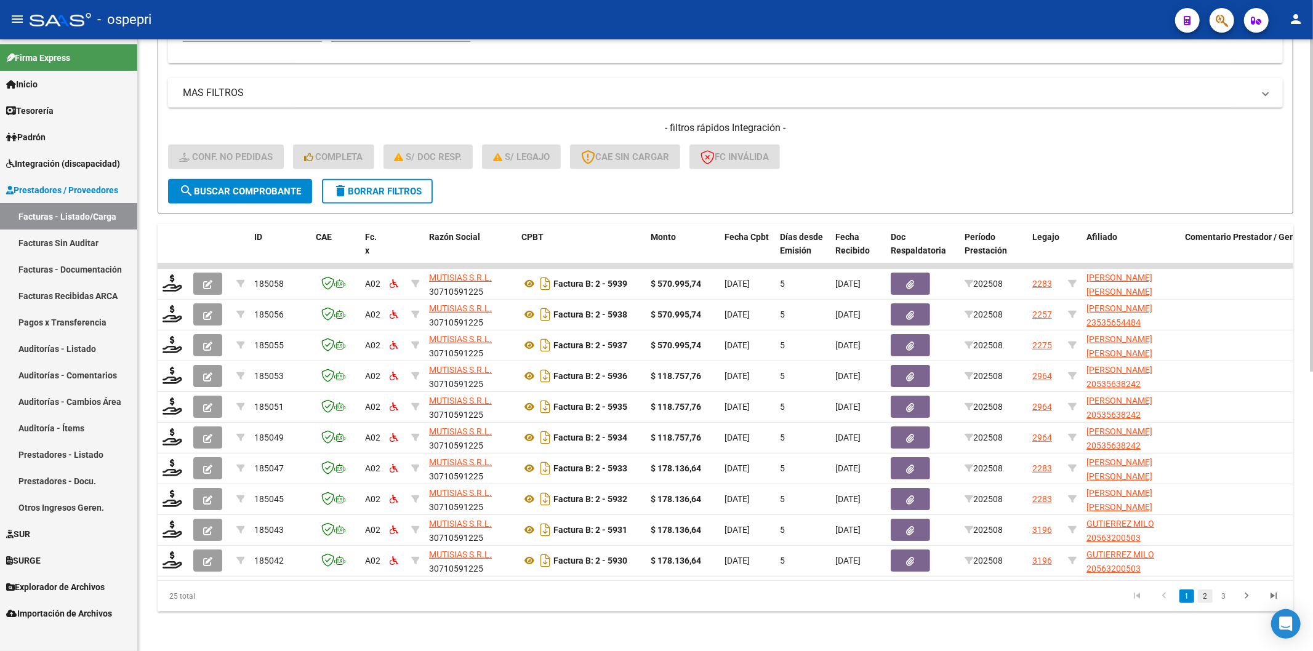
click at [1208, 595] on link "2" at bounding box center [1205, 597] width 15 height 14
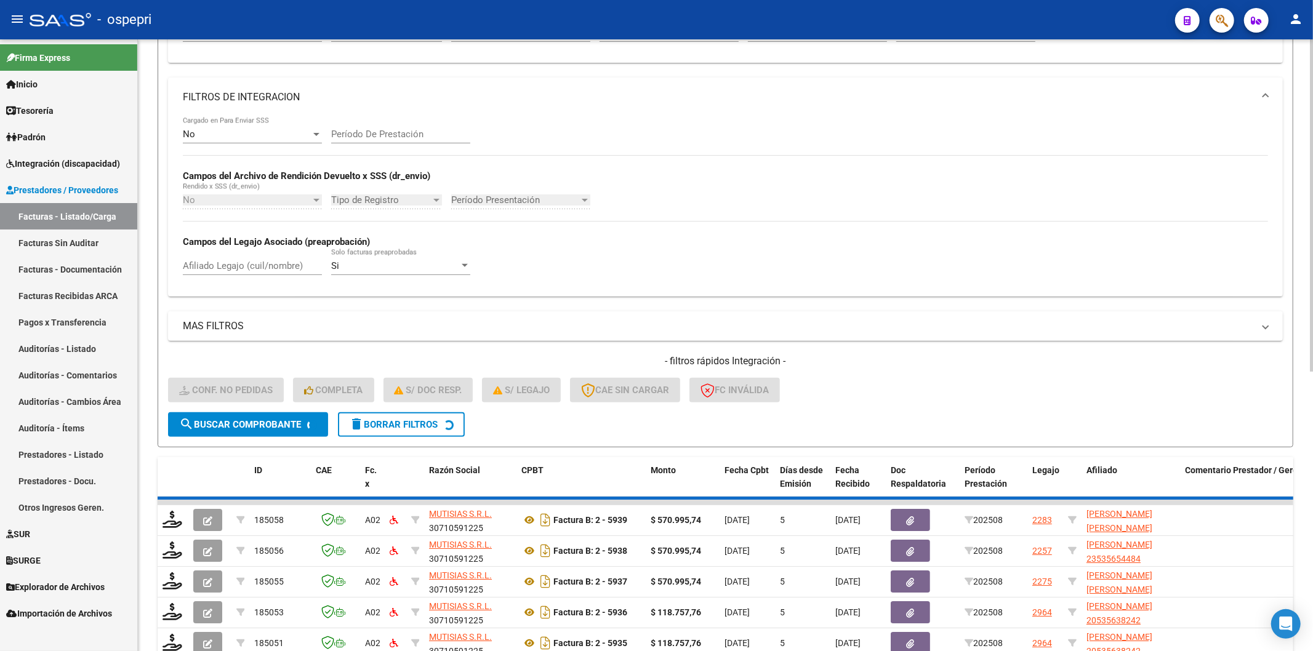
scroll to position [34, 0]
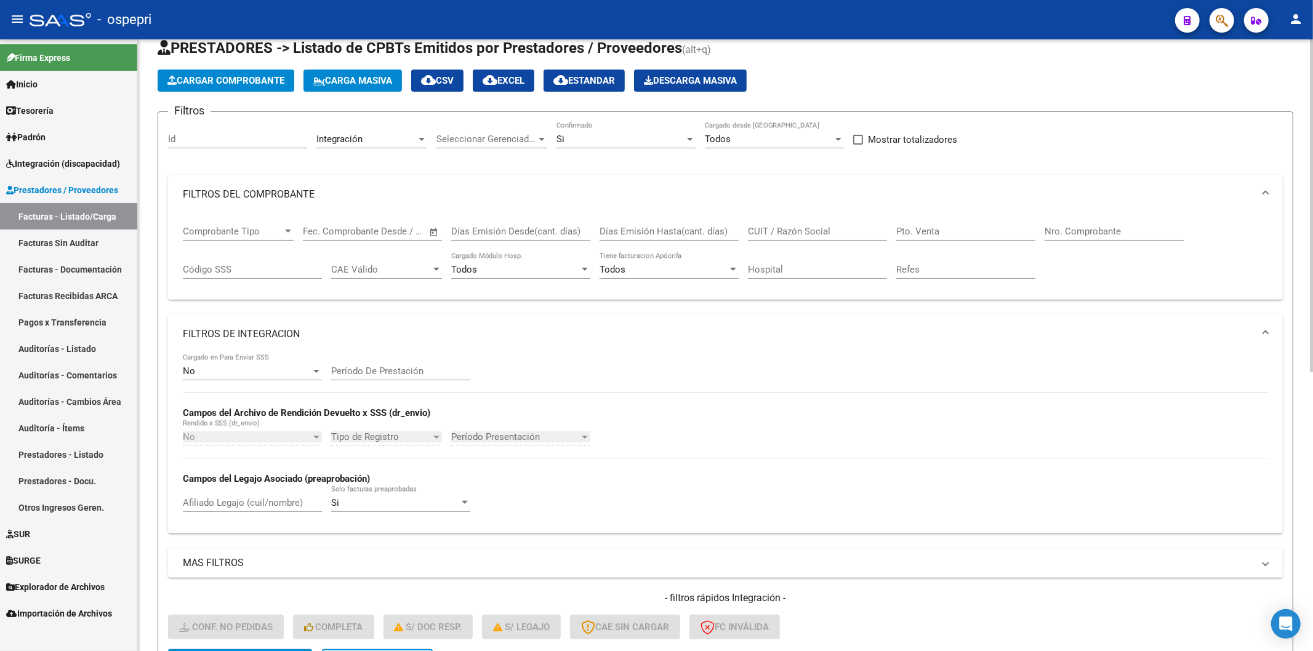
drag, startPoint x: 772, startPoint y: 219, endPoint x: 778, endPoint y: 224, distance: 7.9
click at [772, 219] on div "CUIT / Razón Social" at bounding box center [817, 227] width 139 height 26
click at [778, 224] on div "CUIT / Razón Social" at bounding box center [817, 227] width 139 height 26
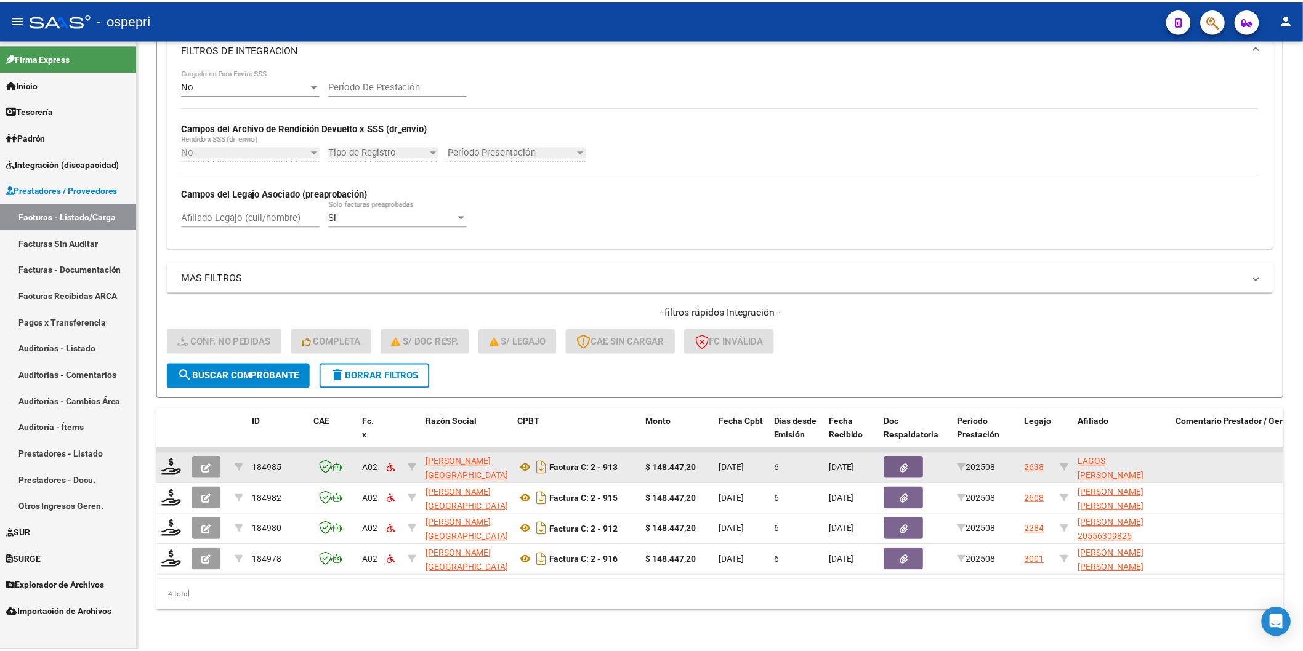
scroll to position [329, 0]
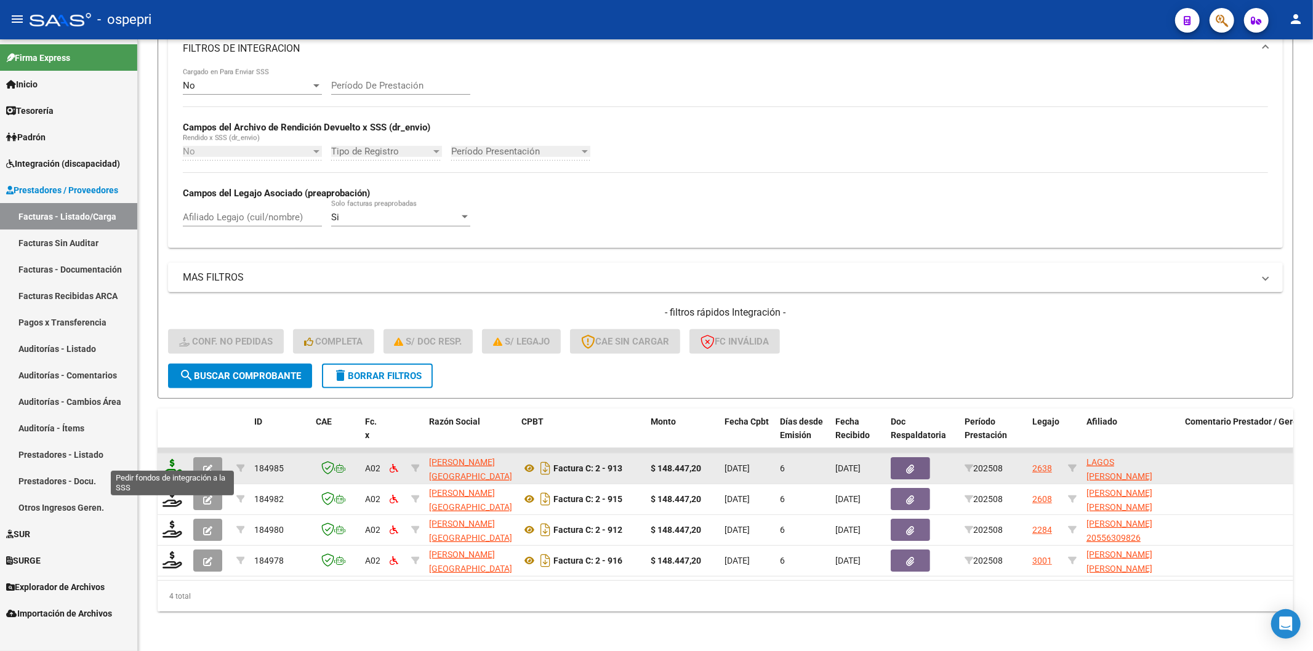
type input "reus"
click at [176, 459] on icon at bounding box center [173, 467] width 20 height 17
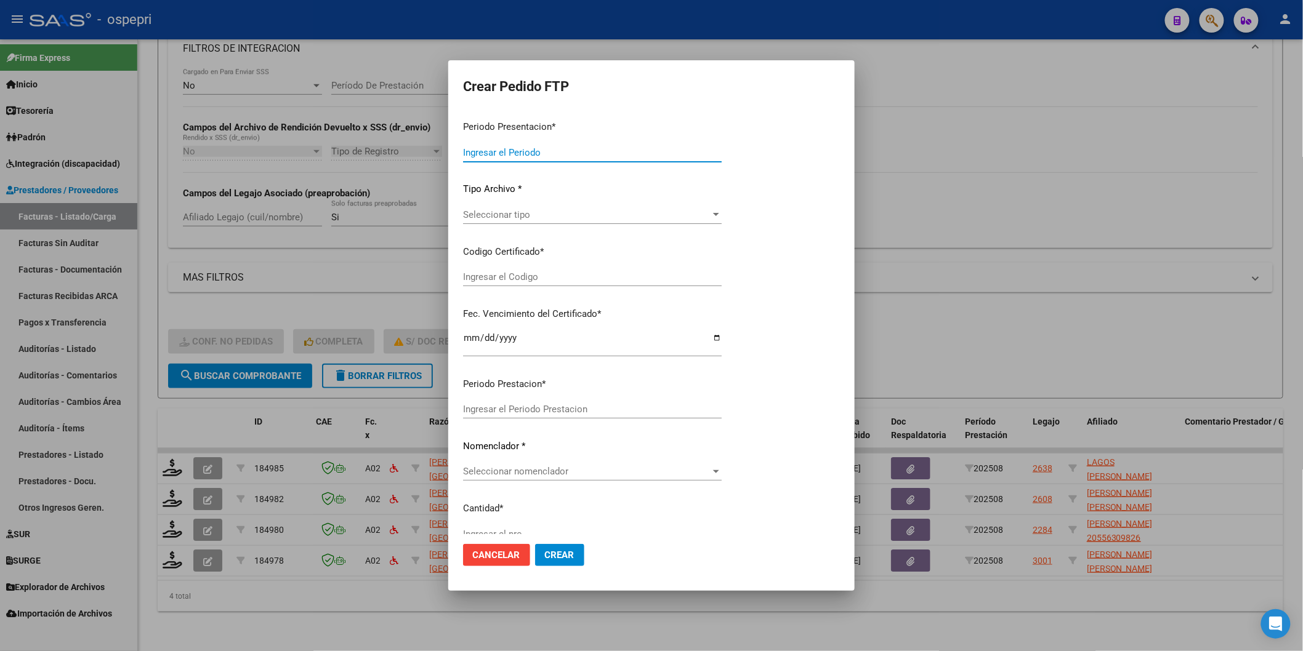
type input "202508"
type input "$ 148.447,20"
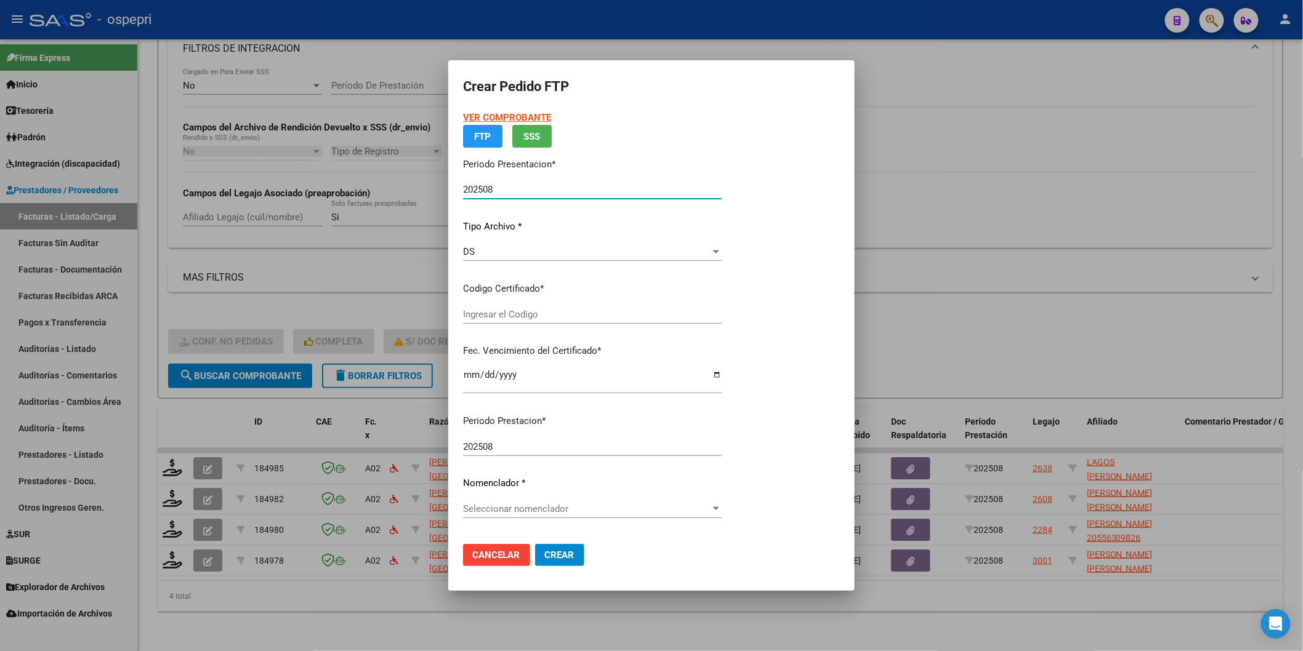
type input "2058074211-5"
type input "[DATE]"
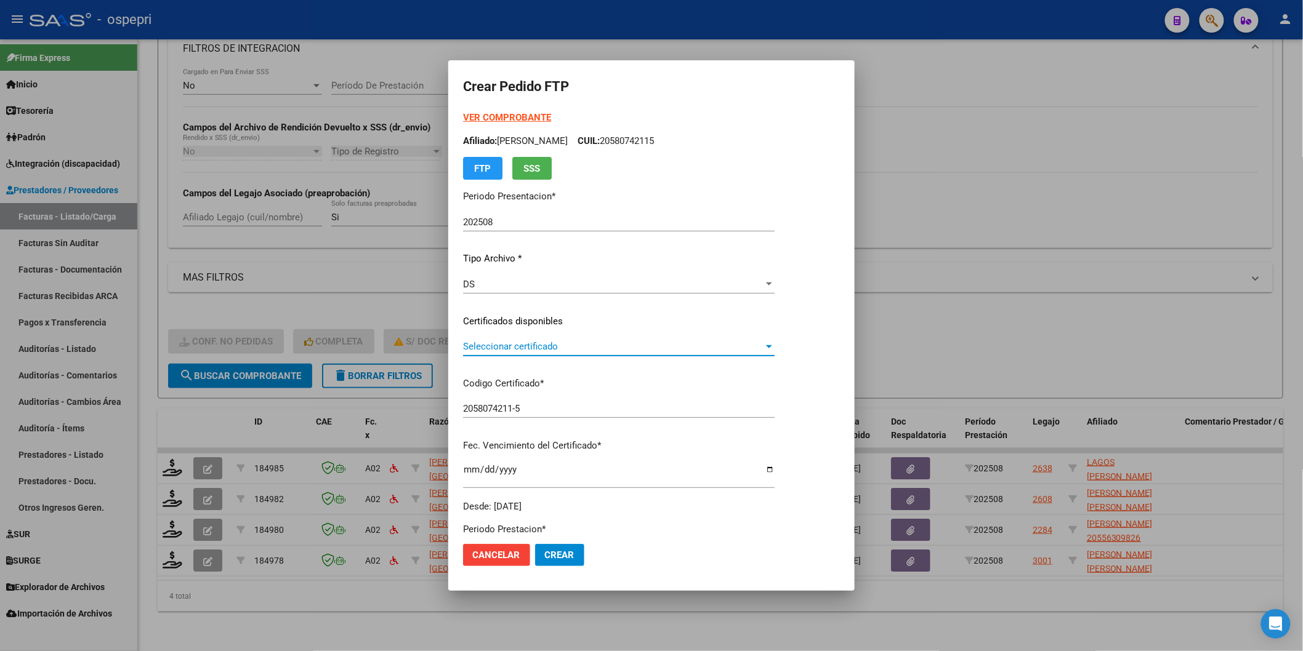
click at [488, 349] on span "Seleccionar certificado" at bounding box center [613, 346] width 300 height 11
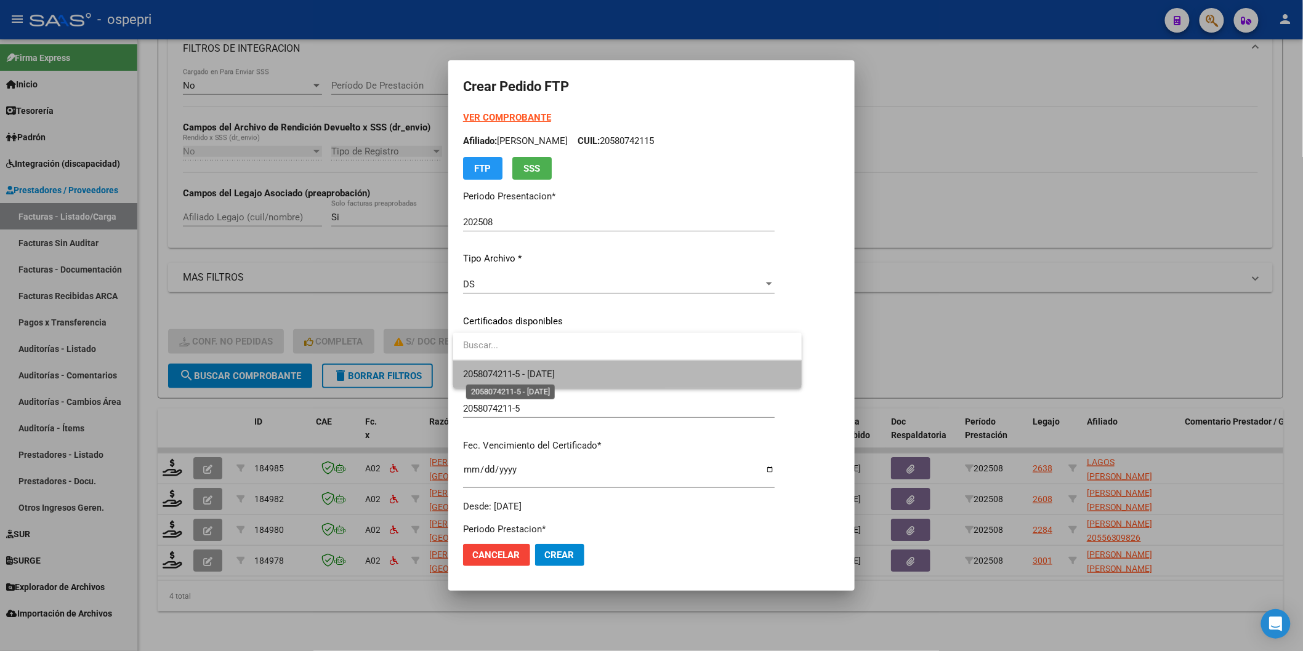
click at [499, 376] on span "2058074211-5 - [DATE]" at bounding box center [509, 374] width 92 height 11
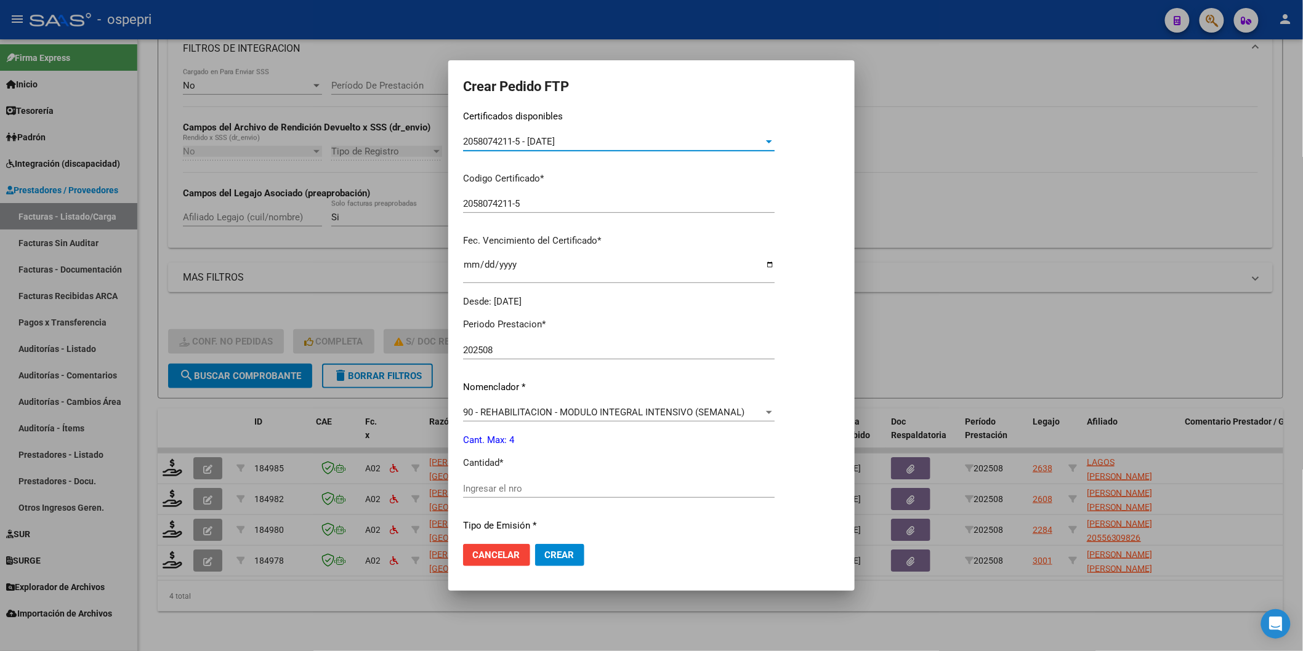
click at [490, 489] on input "Ingresar el nro" at bounding box center [619, 488] width 312 height 11
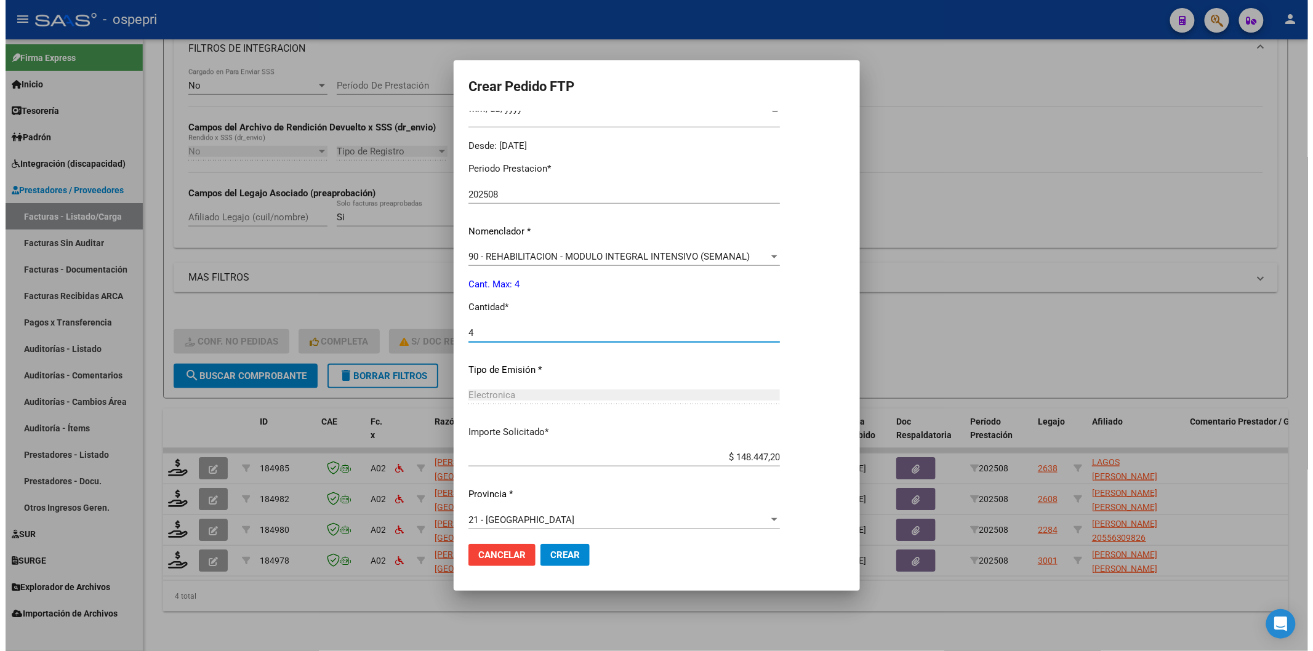
scroll to position [366, 0]
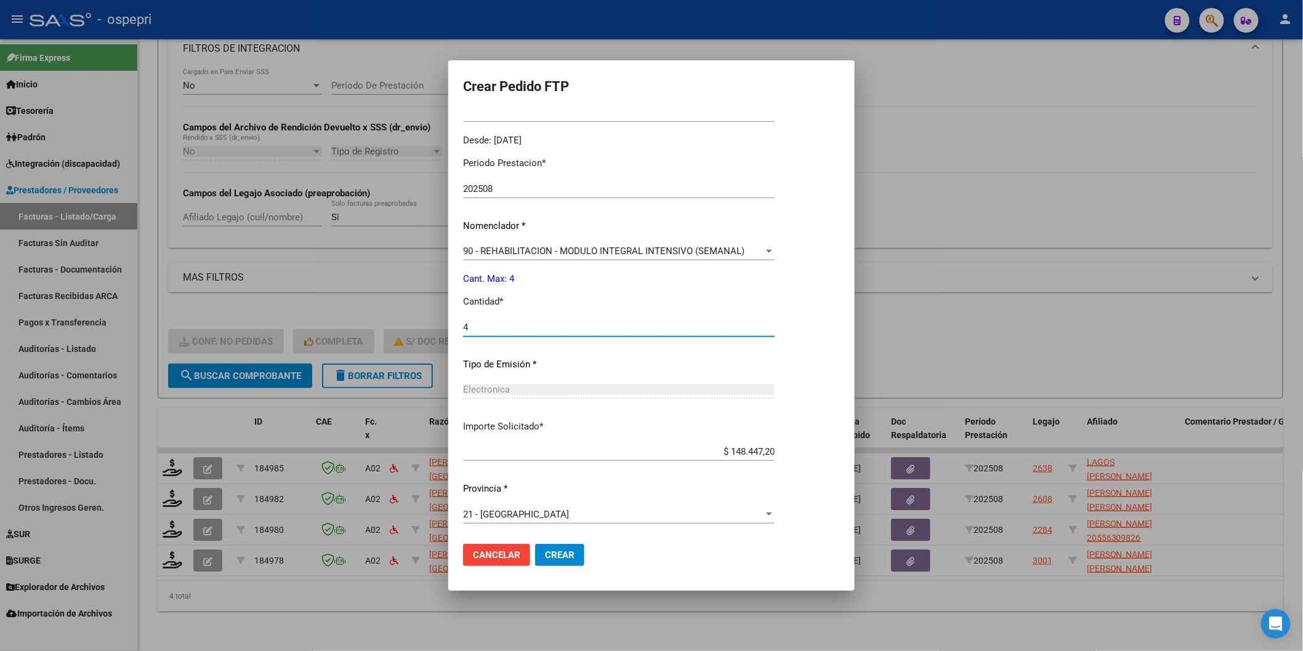
type input "4"
click at [565, 551] on span "Crear" at bounding box center [560, 555] width 30 height 11
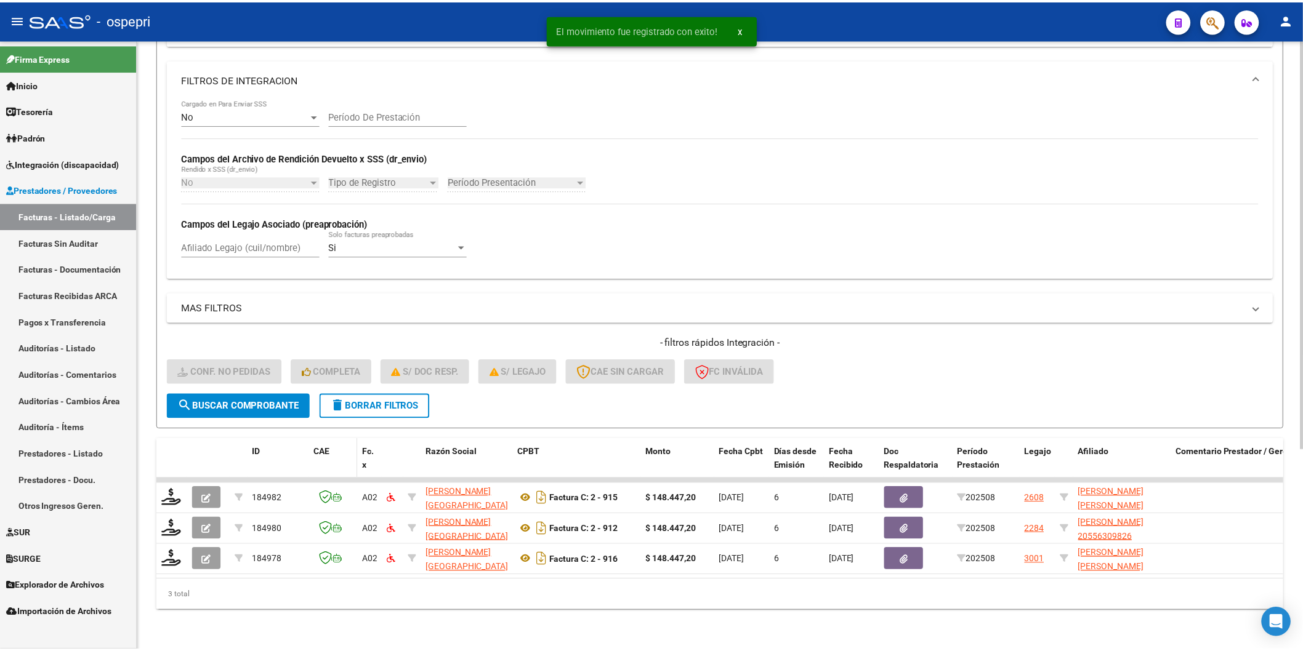
scroll to position [299, 0]
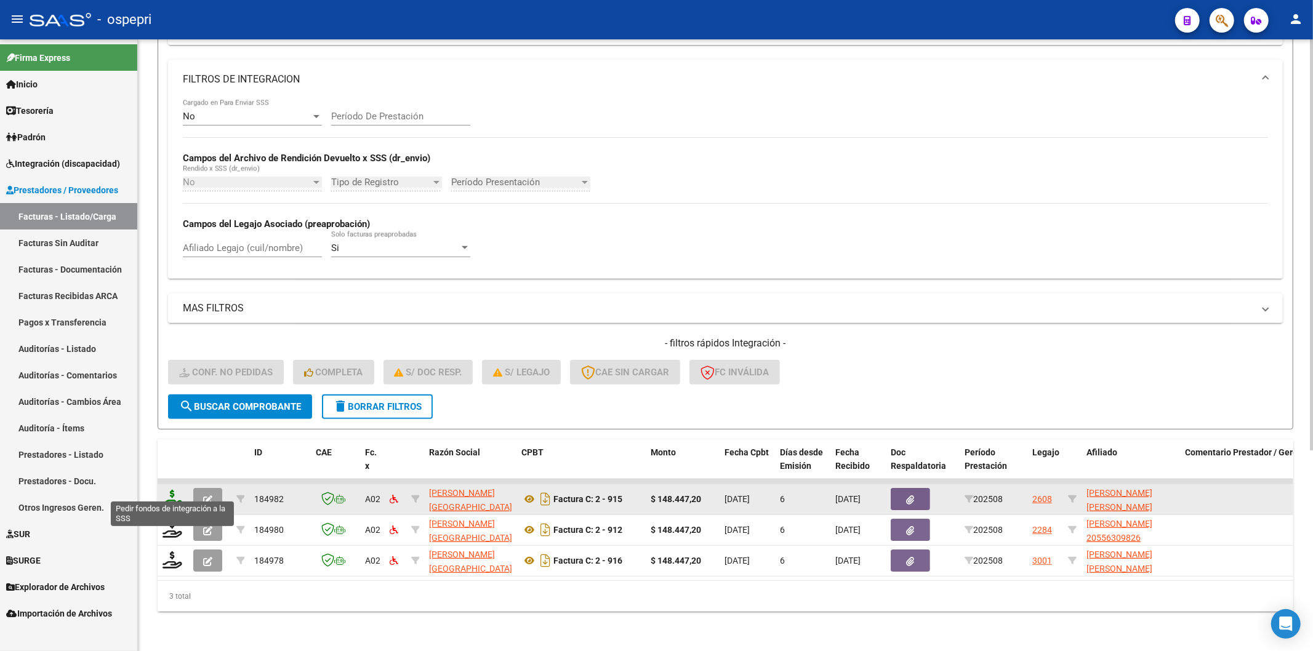
click at [175, 490] on icon at bounding box center [173, 498] width 20 height 17
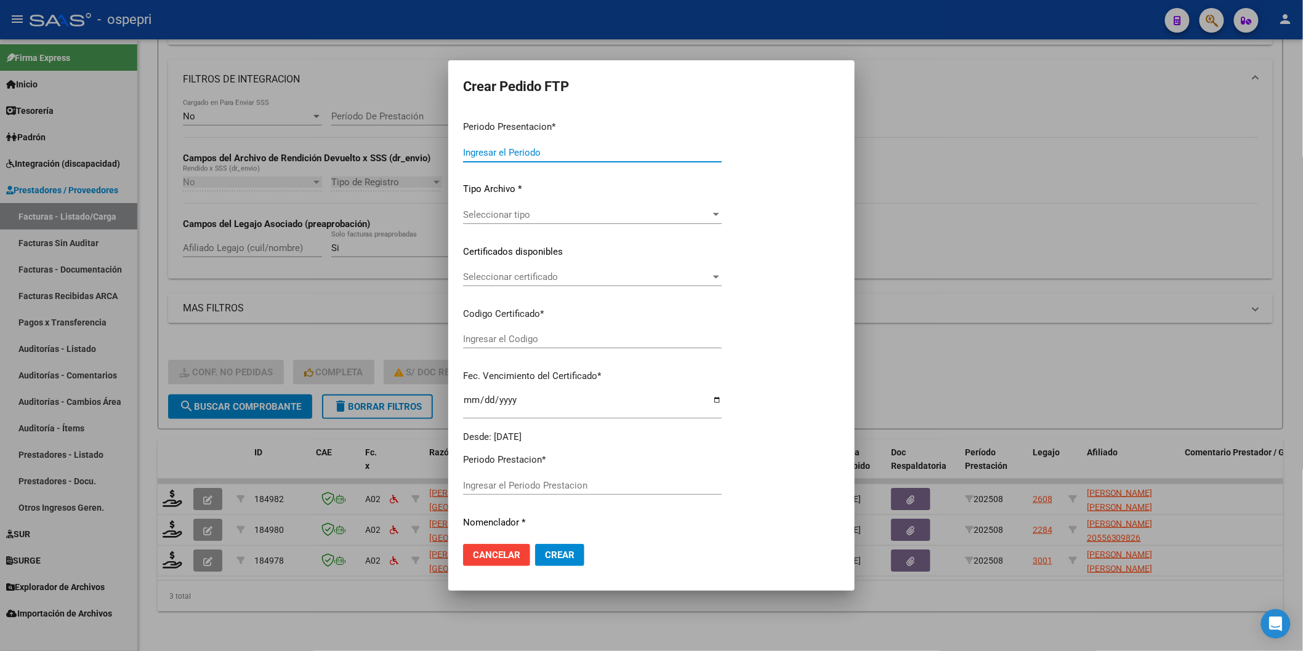
type input "202508"
type input "$ 148.447,20"
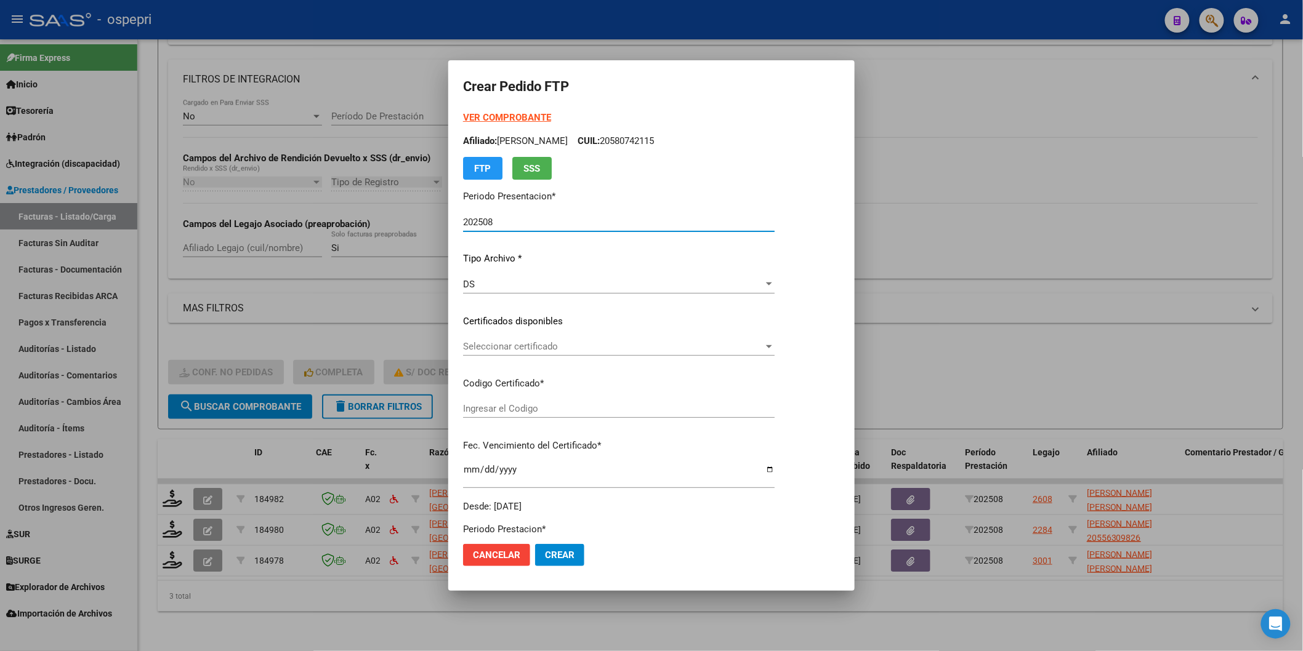
type input "2058891174-9"
type input "[DATE]"
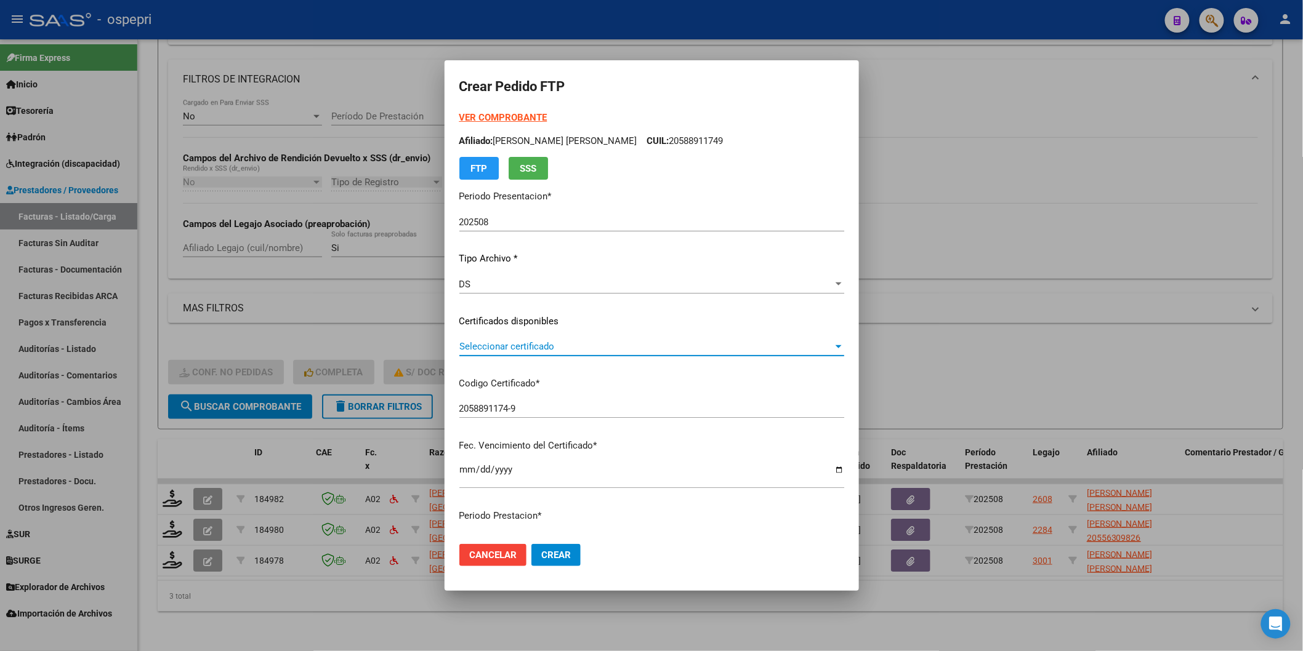
click at [489, 350] on span "Seleccionar certificado" at bounding box center [646, 346] width 374 height 11
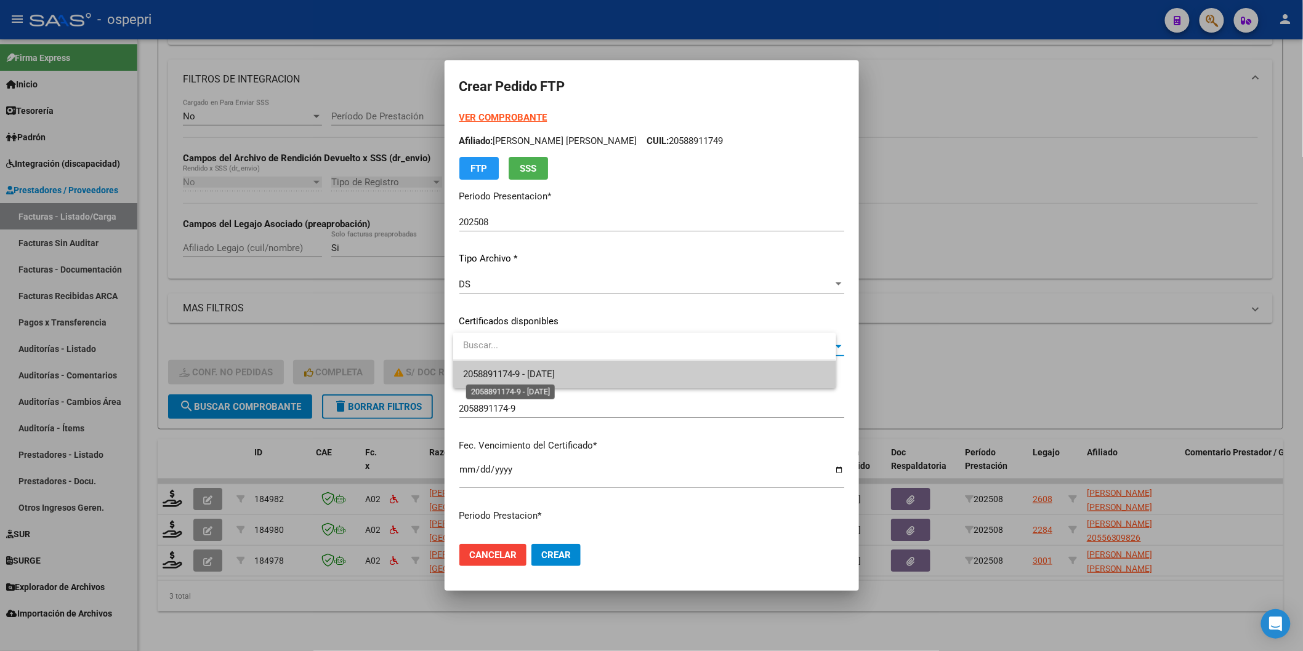
click at [501, 377] on span "2058891174-9 - [DATE]" at bounding box center [509, 374] width 92 height 11
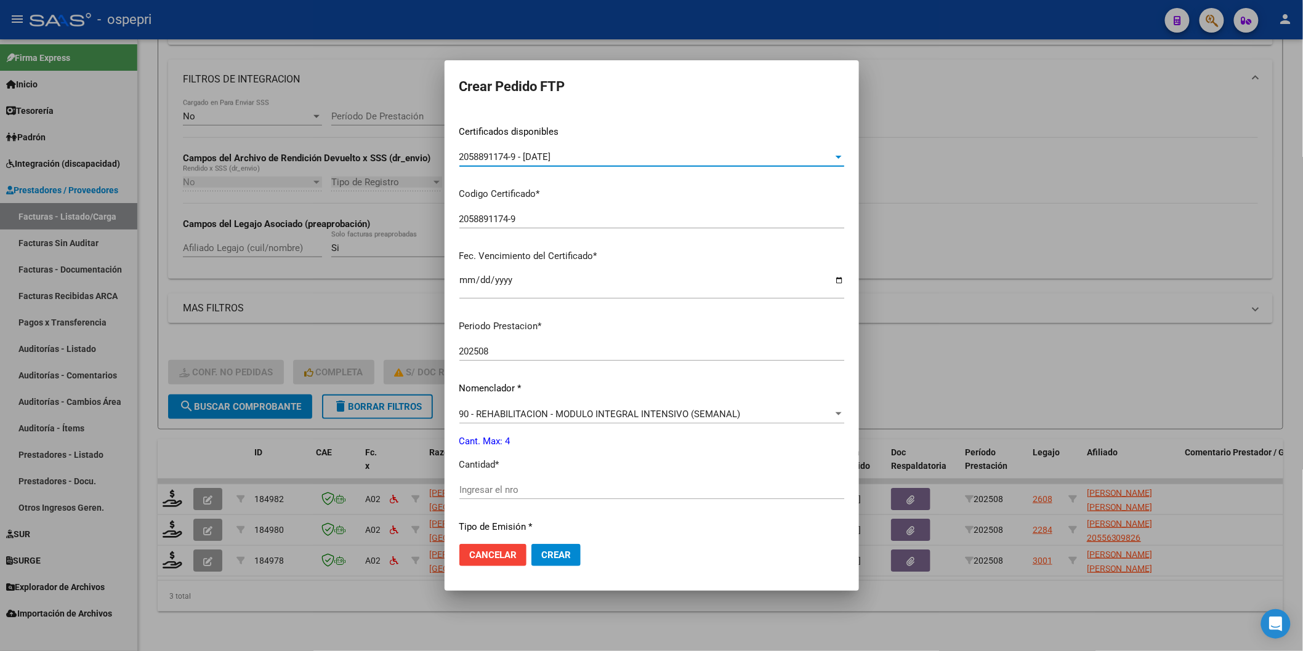
scroll to position [205, 0]
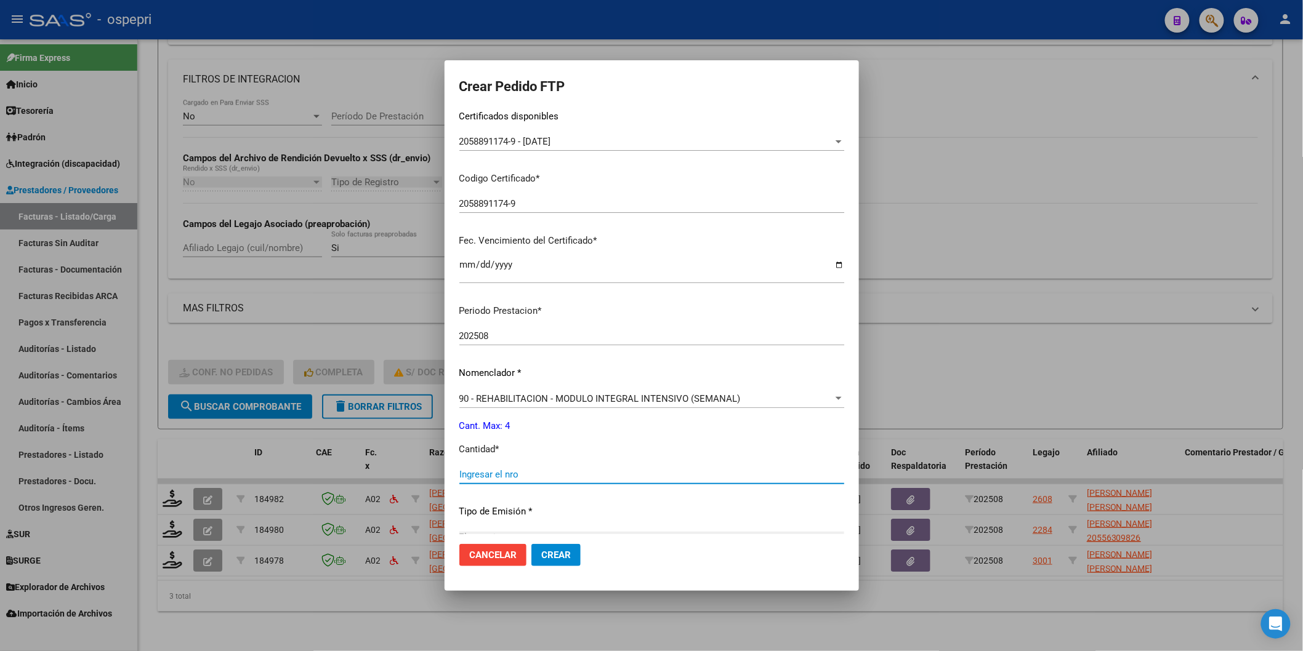
click at [509, 473] on input "Ingresar el nro" at bounding box center [651, 474] width 385 height 11
type input "4"
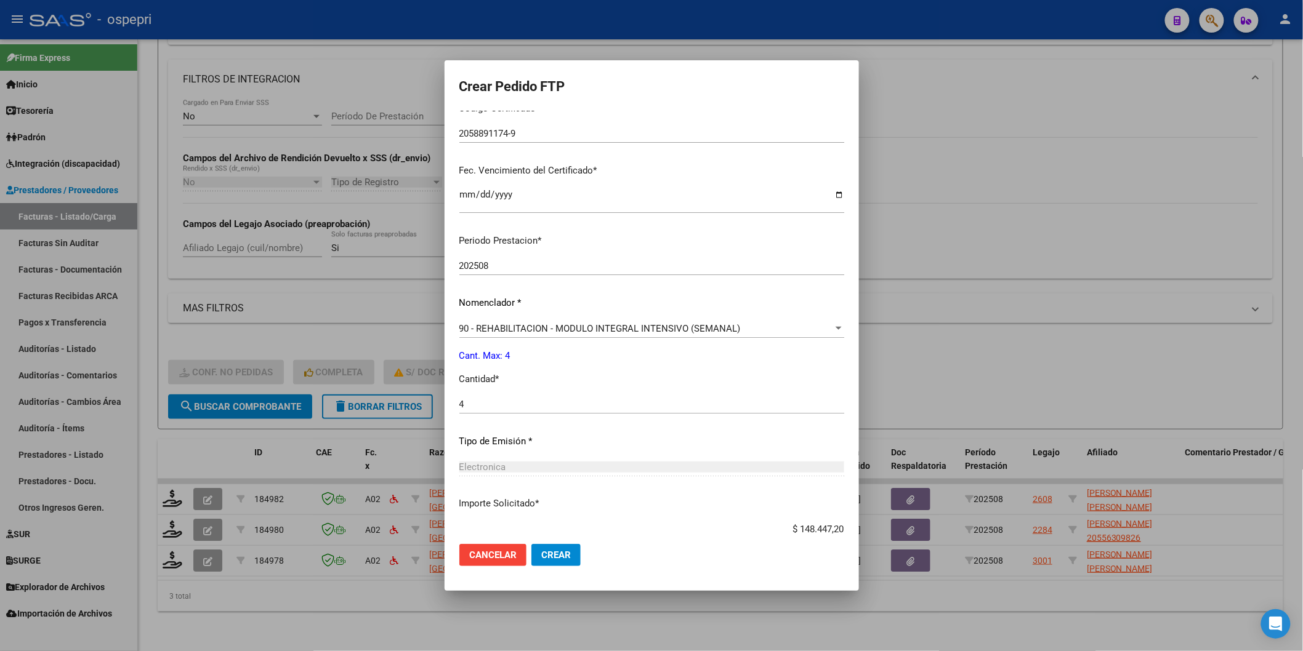
scroll to position [353, 0]
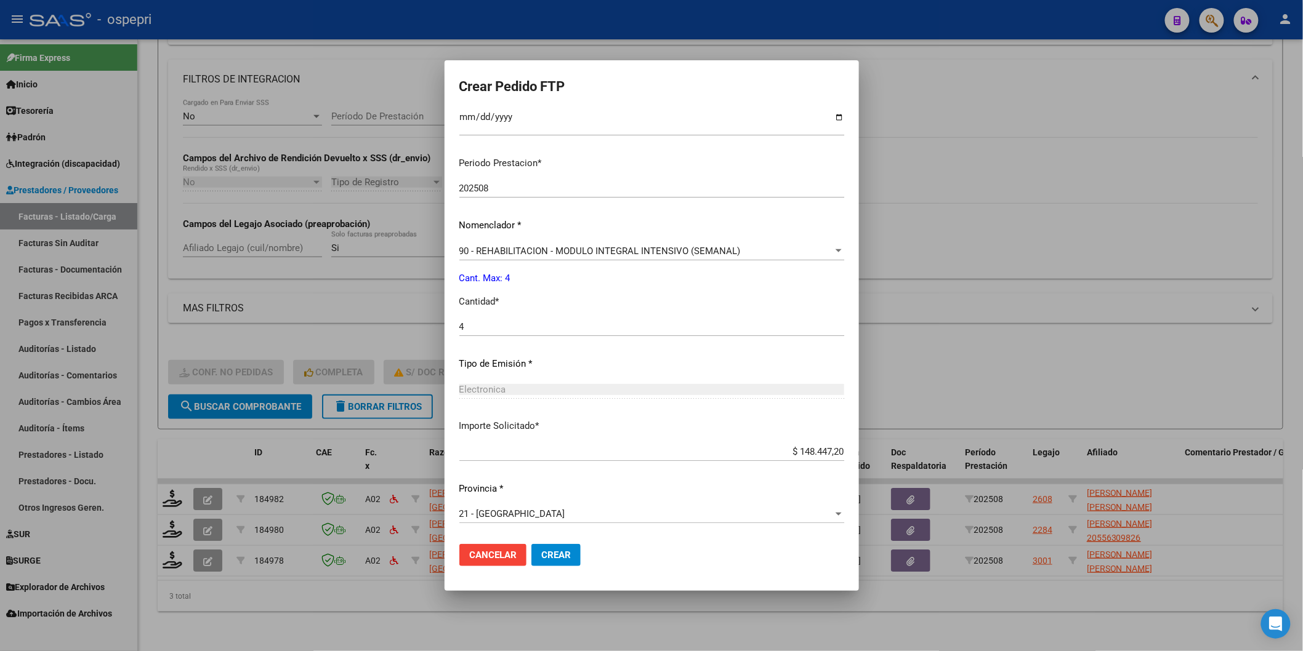
click at [571, 558] on span "Crear" at bounding box center [556, 555] width 30 height 11
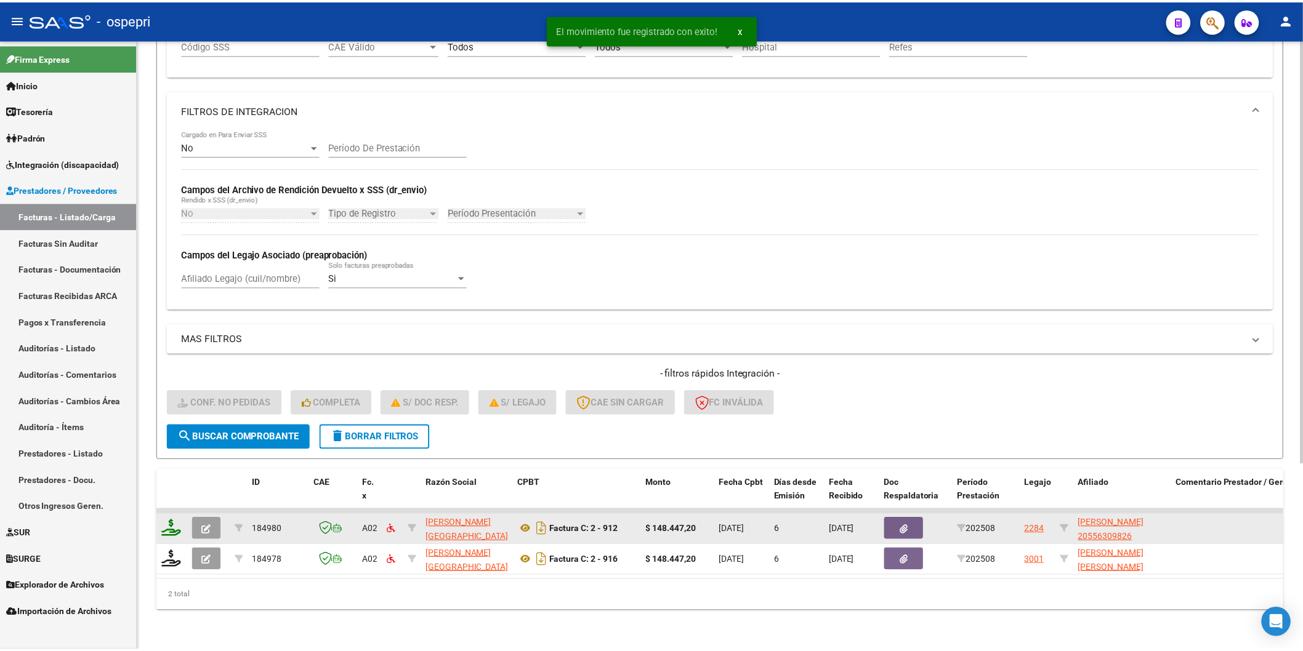
scroll to position [268, 0]
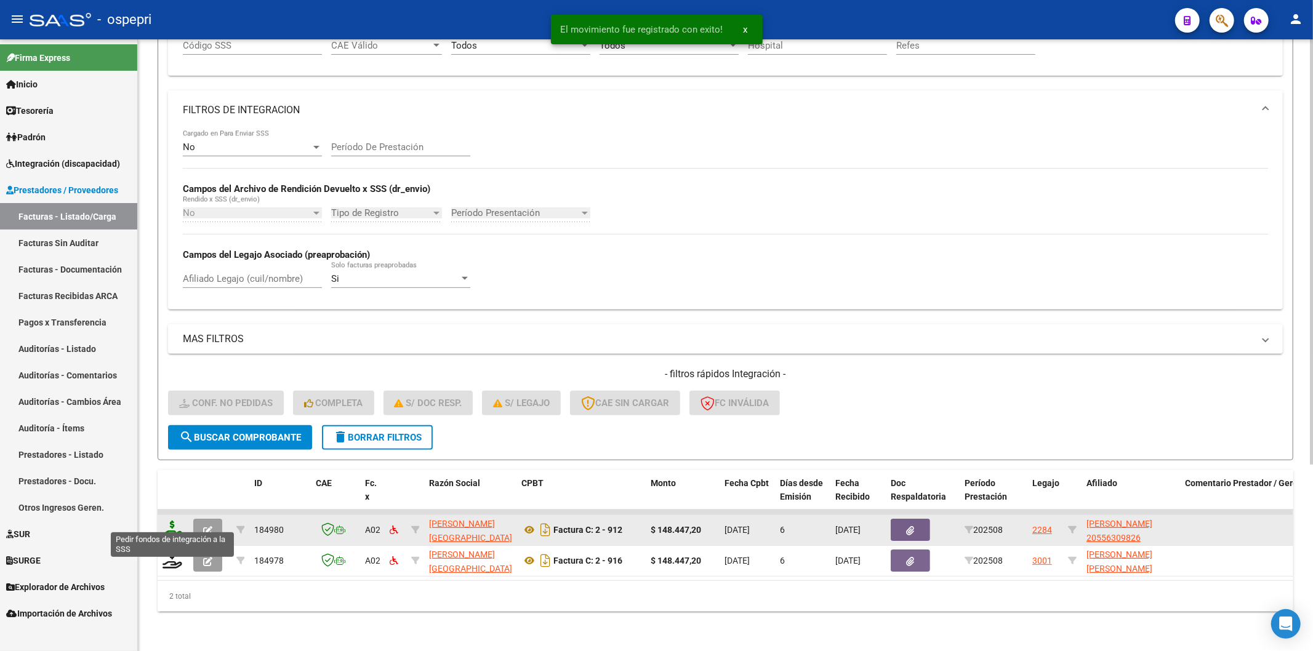
click at [175, 525] on icon at bounding box center [173, 529] width 20 height 17
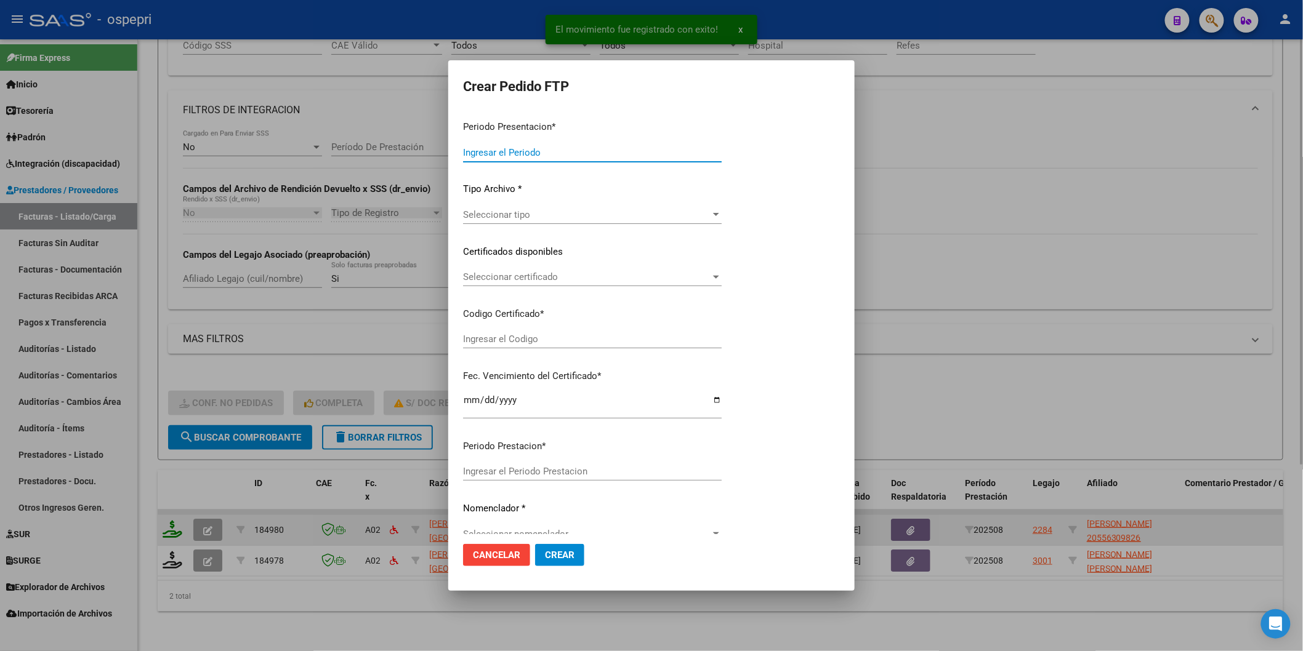
type input "202508"
type input "$ 148.447,20"
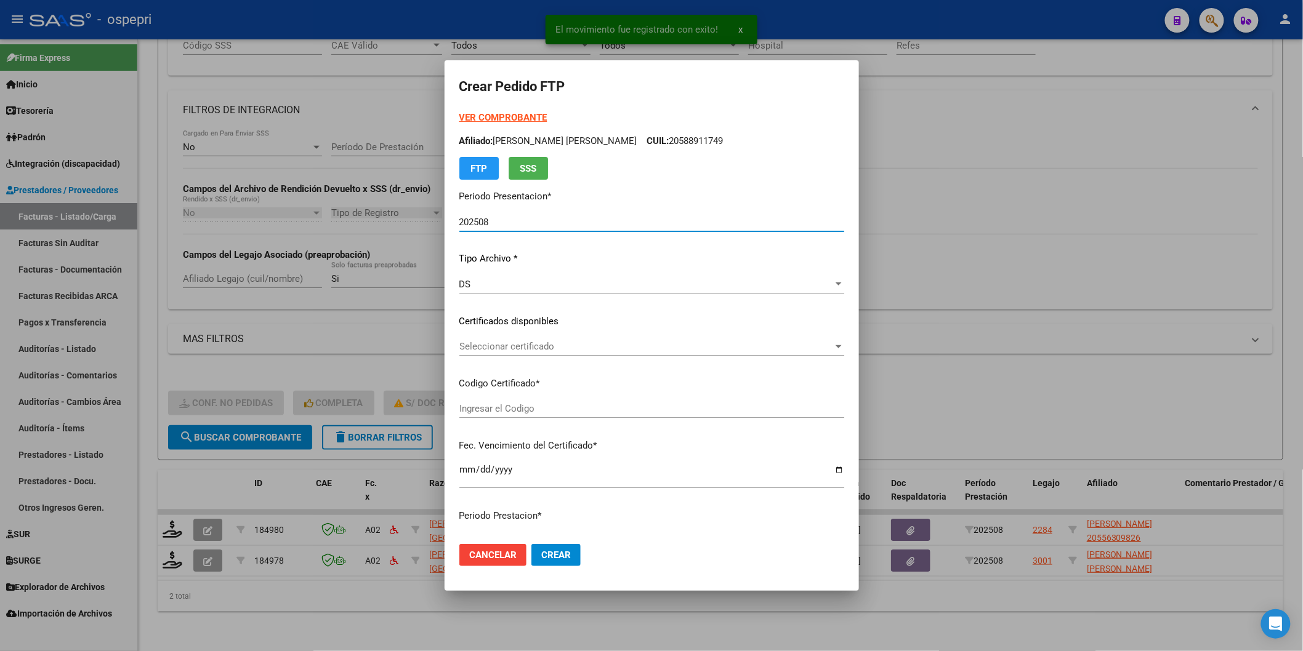
type input "20556309826"
type input "[DATE]"
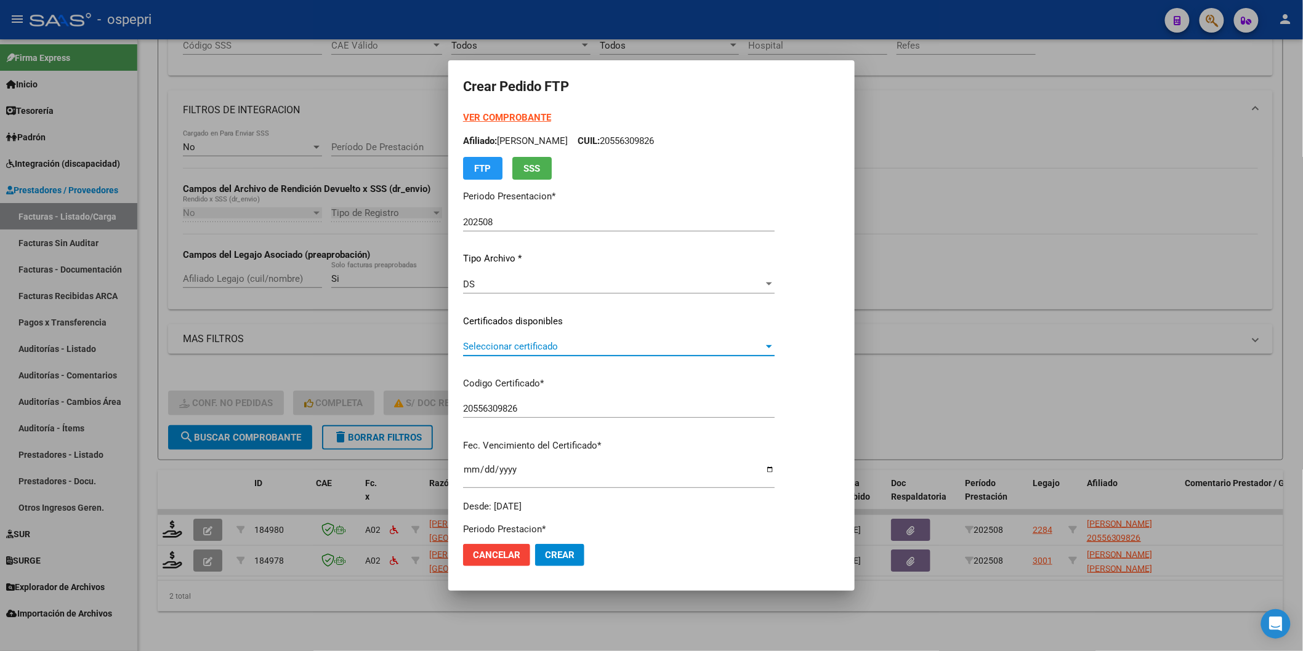
click at [539, 349] on span "Seleccionar certificado" at bounding box center [613, 346] width 300 height 11
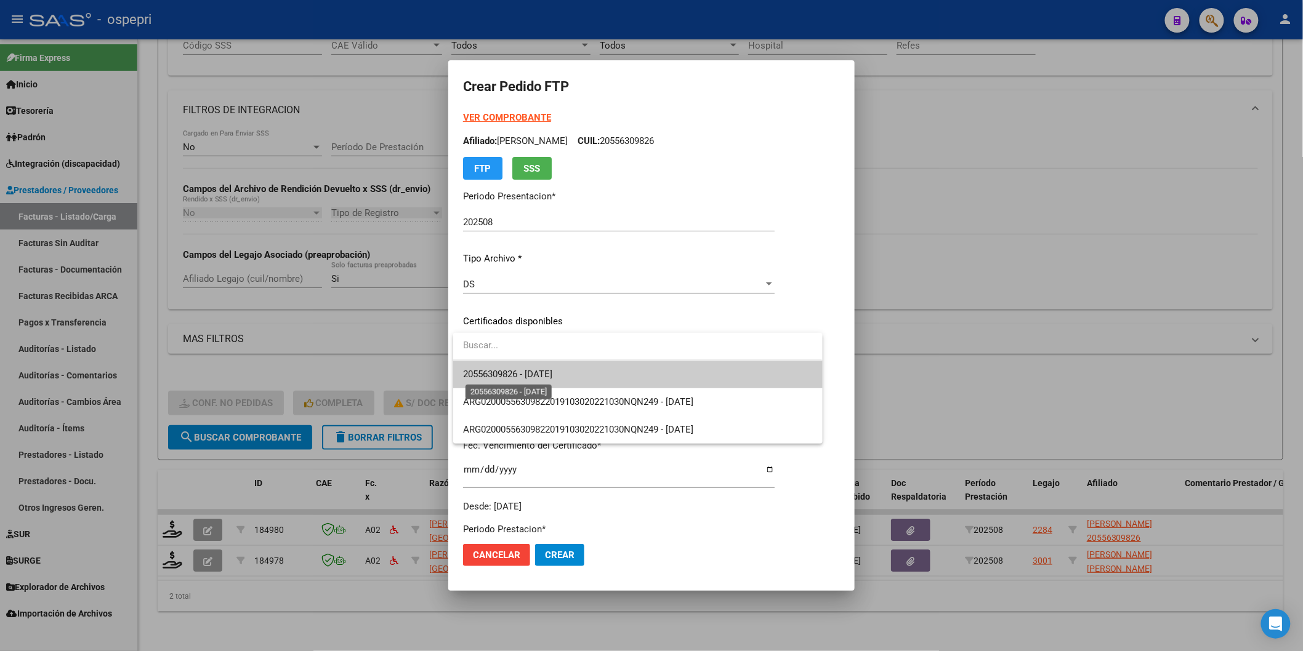
click at [549, 374] on span "20556309826 - [DATE]" at bounding box center [507, 374] width 89 height 11
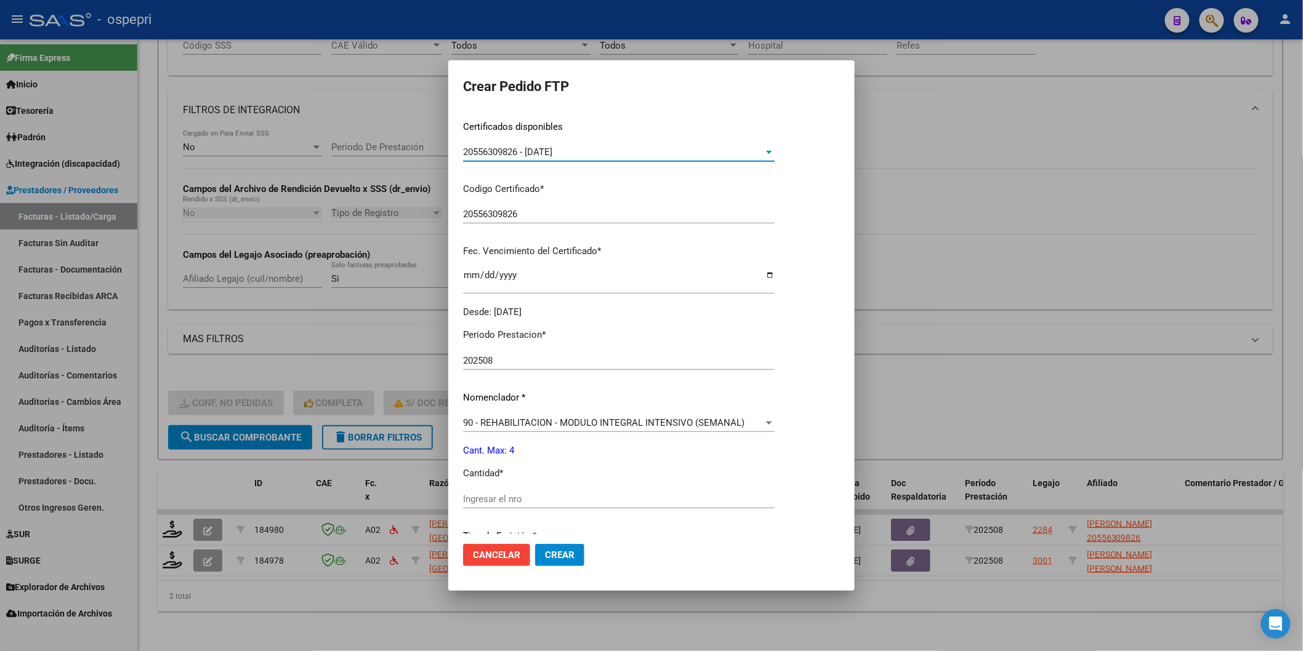
scroll to position [205, 0]
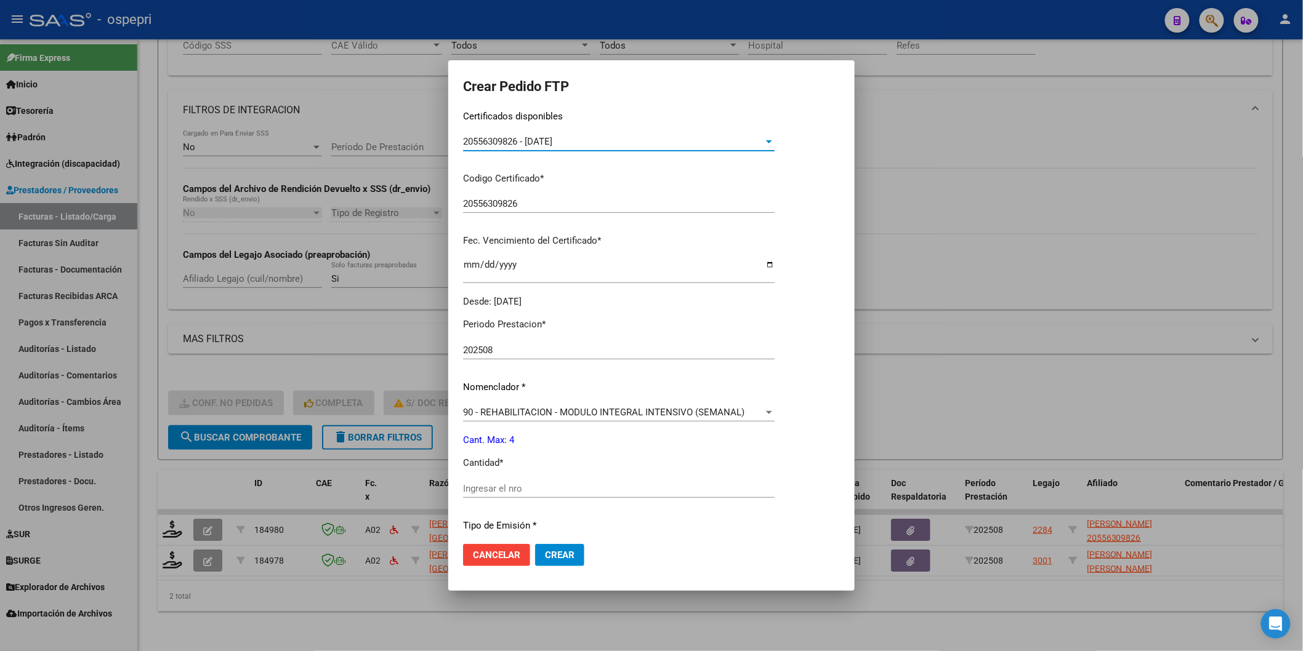
click at [512, 484] on input "Ingresar el nro" at bounding box center [619, 488] width 312 height 11
type input "4"
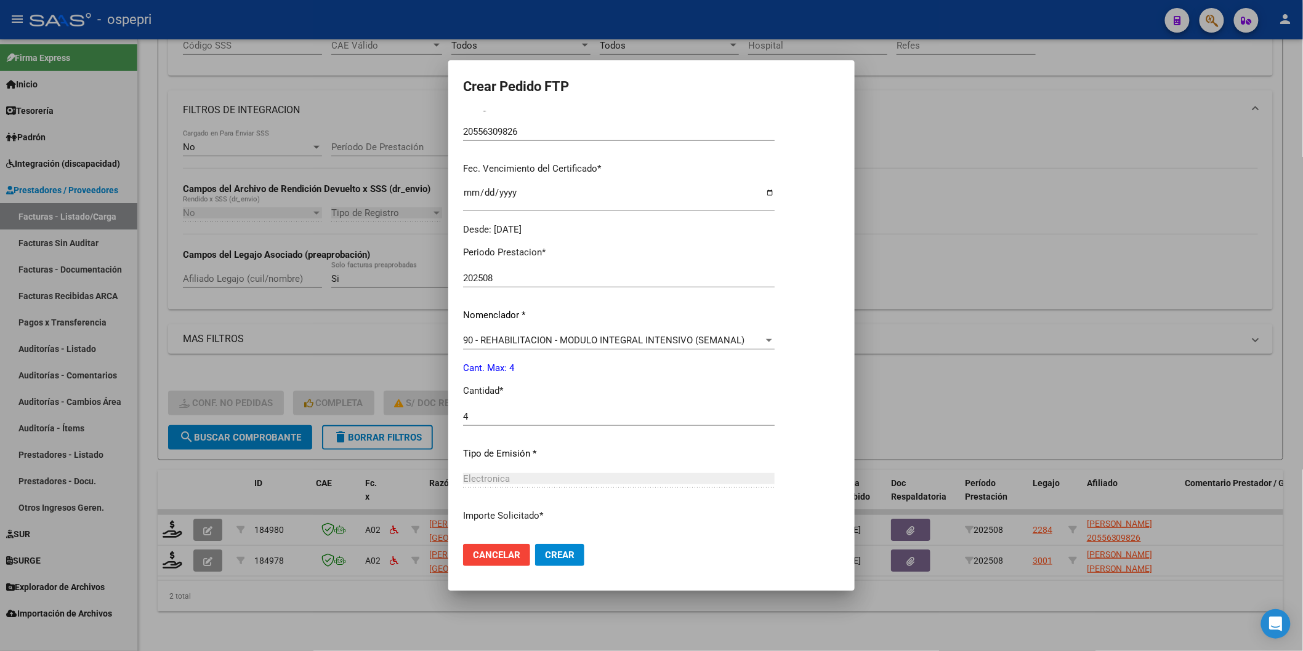
scroll to position [366, 0]
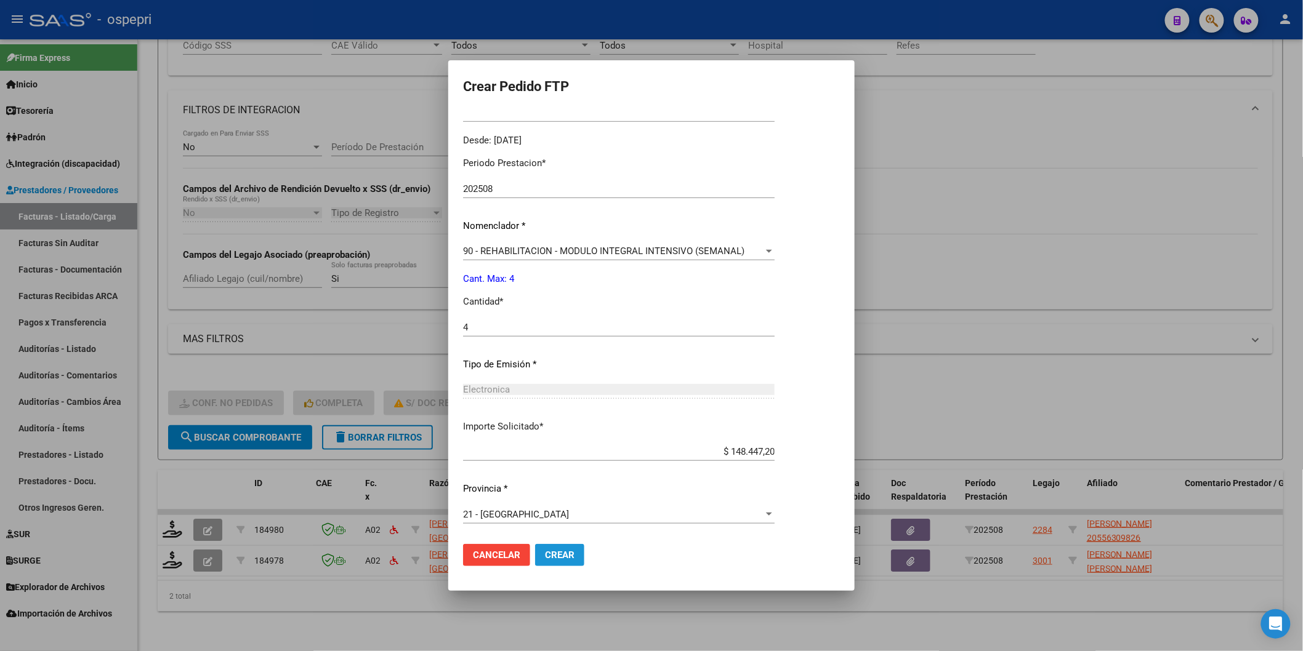
click at [563, 562] on button "Crear" at bounding box center [559, 555] width 49 height 22
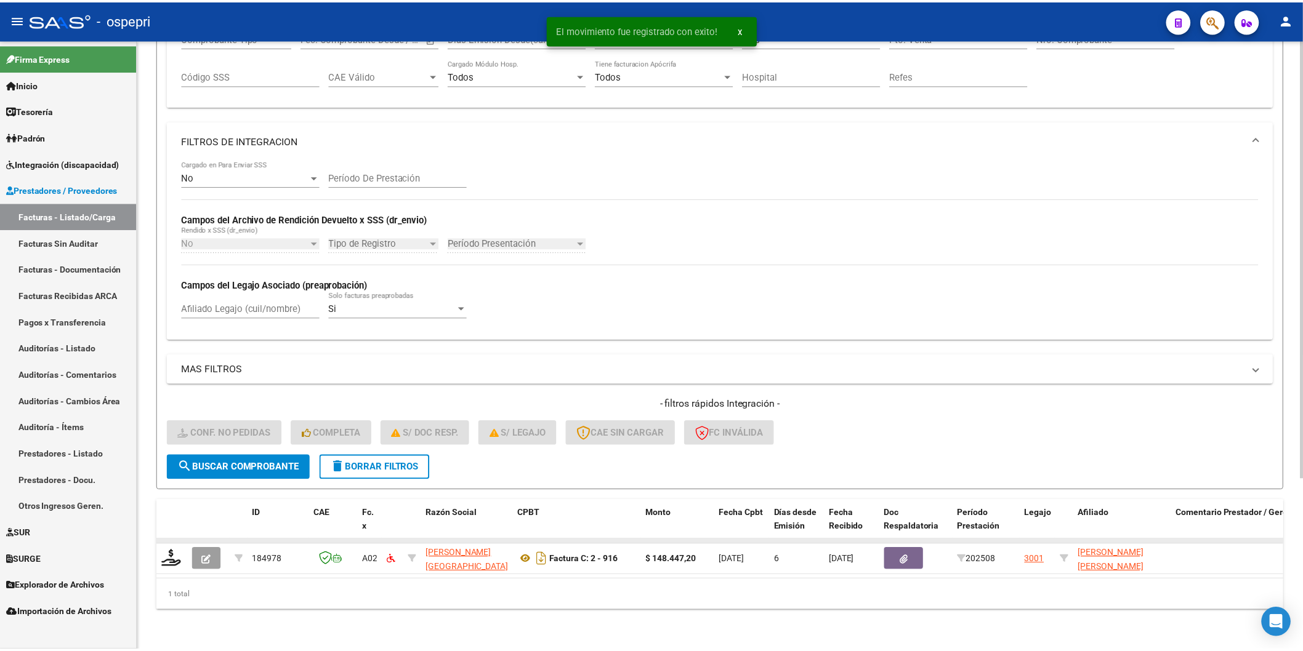
scroll to position [237, 0]
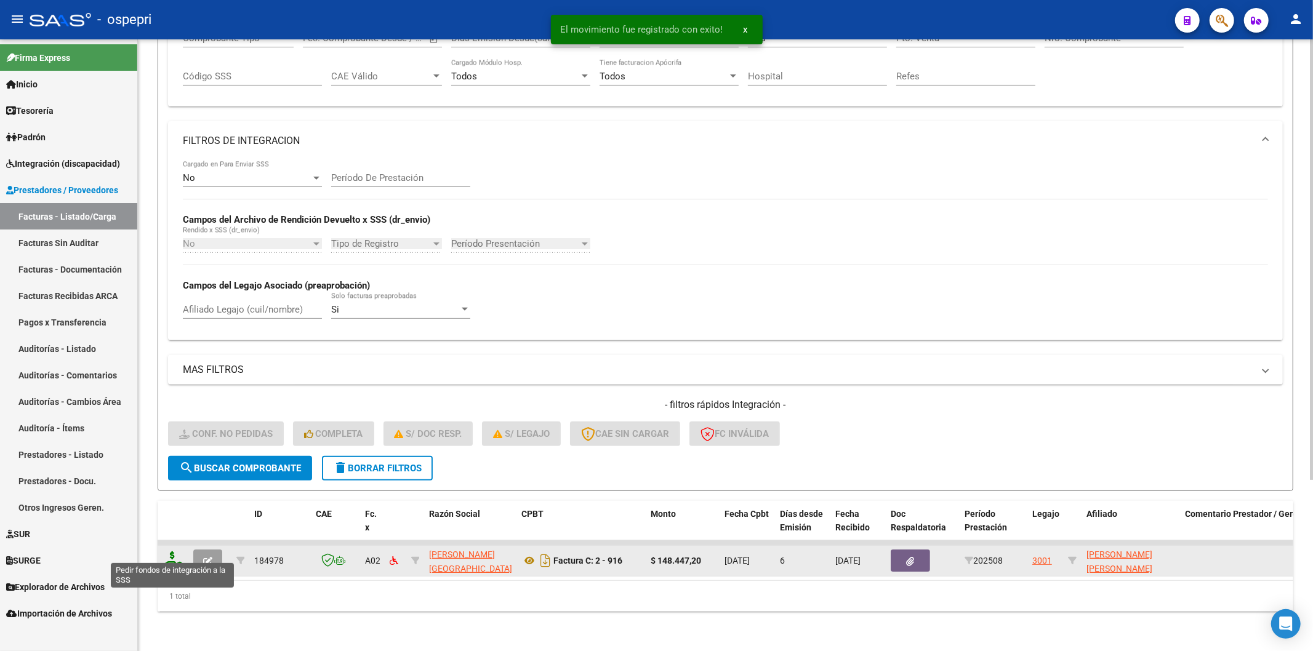
click at [172, 552] on icon at bounding box center [173, 560] width 20 height 17
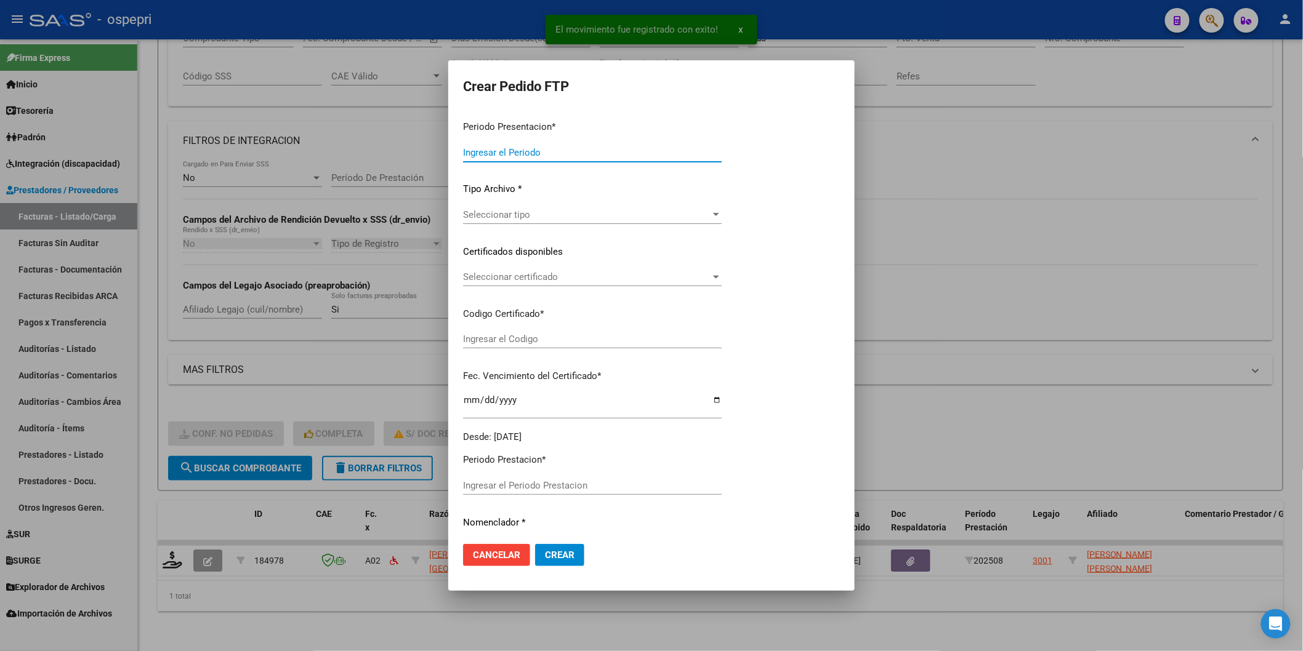
type input "202508"
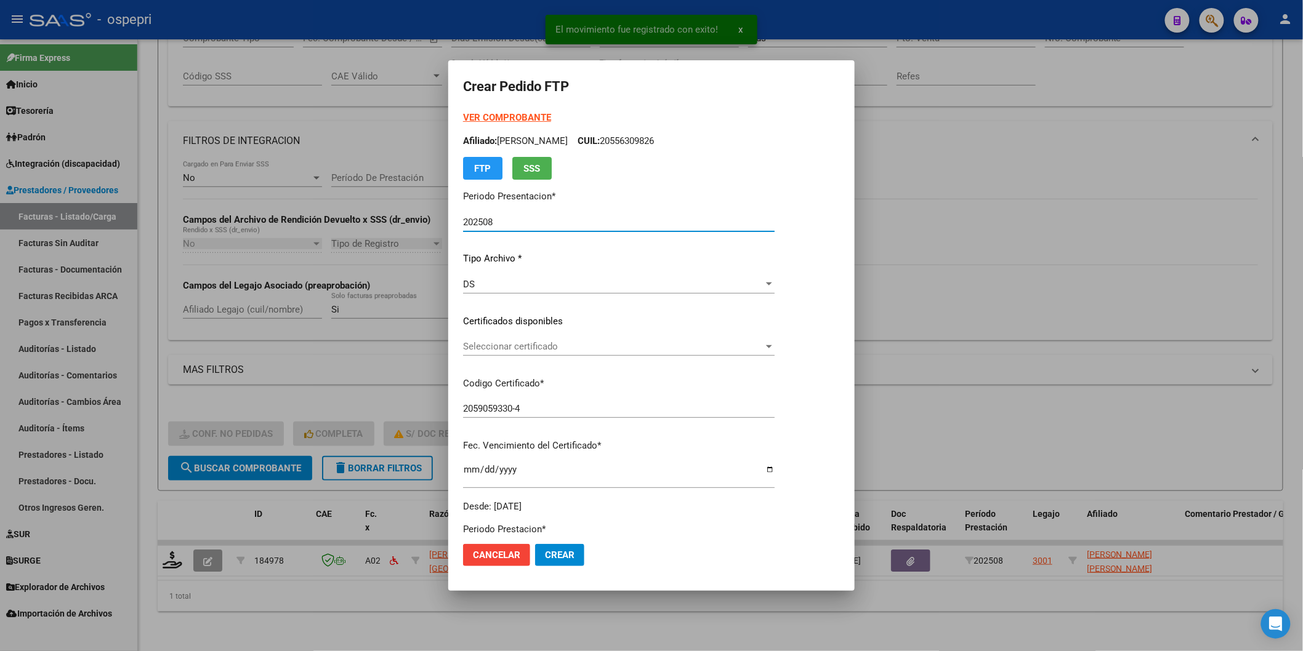
click at [496, 351] on span "Seleccionar certificado" at bounding box center [613, 346] width 300 height 11
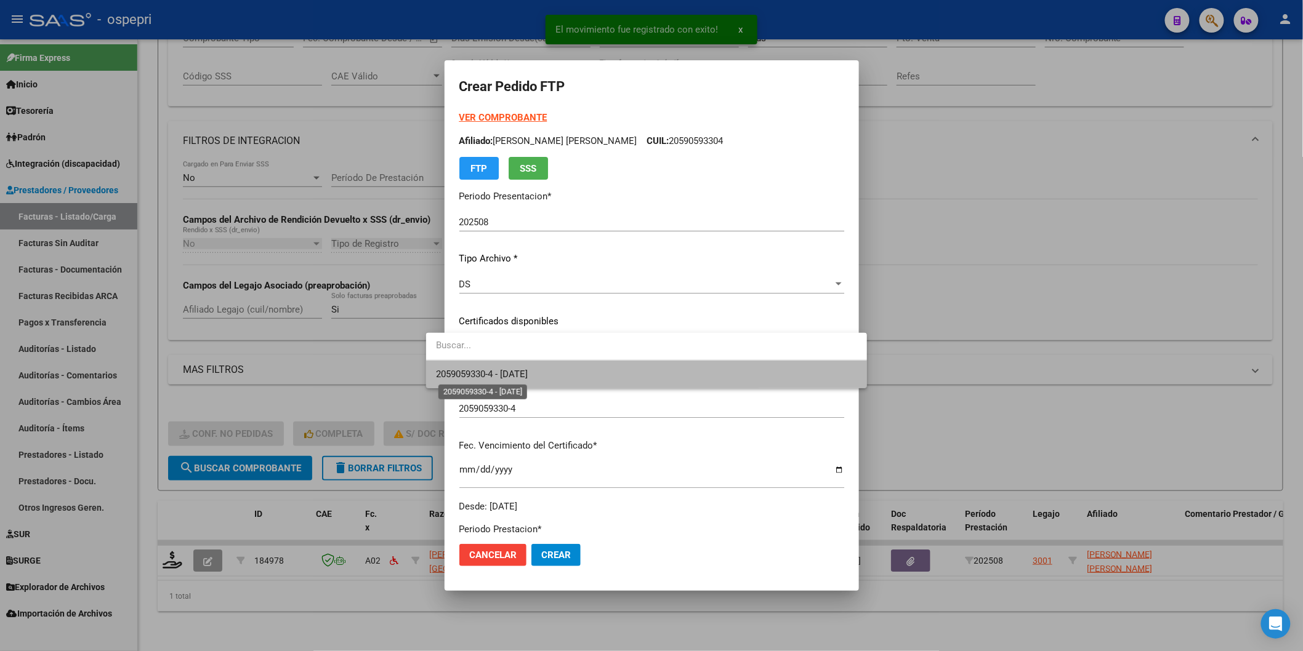
click at [501, 371] on span "2059059330-4 - [DATE]" at bounding box center [482, 374] width 92 height 11
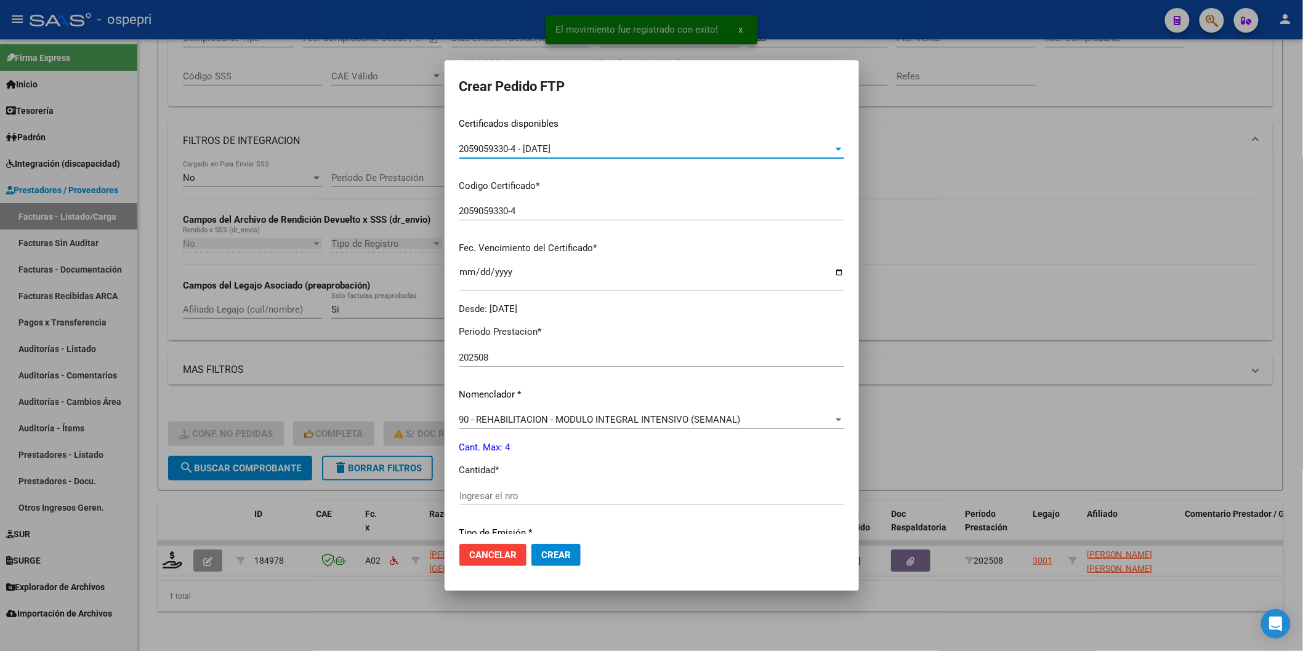
scroll to position [205, 0]
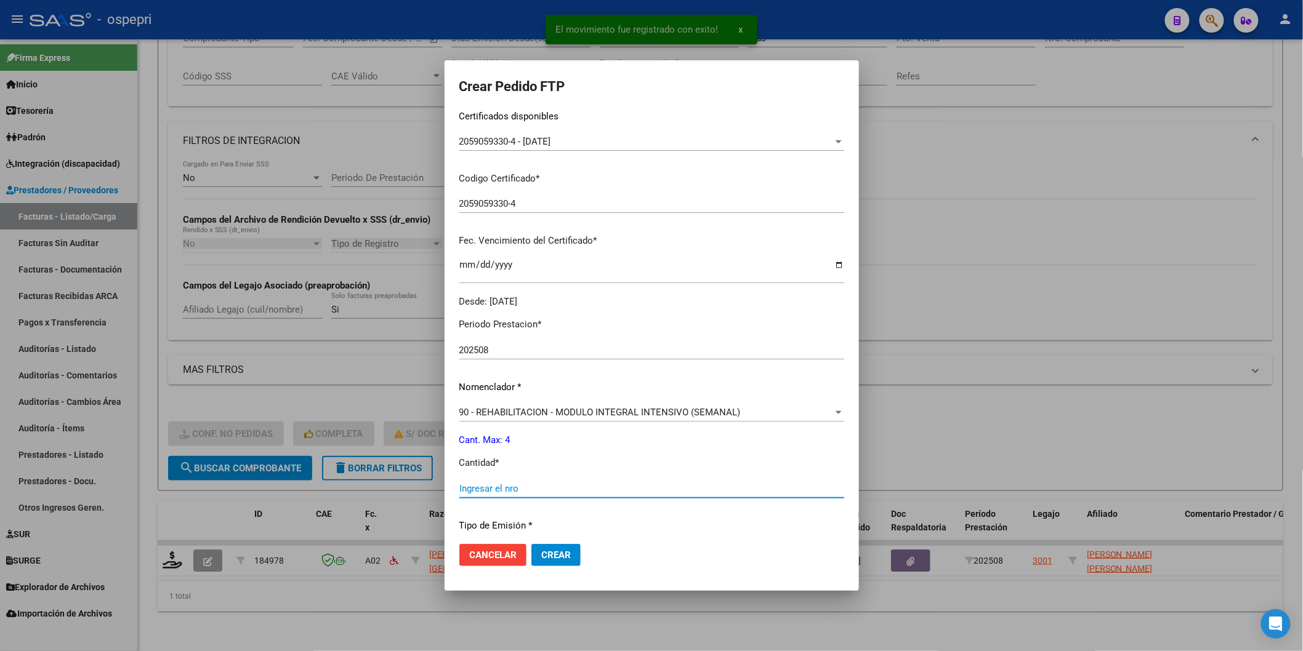
click at [512, 491] on input "Ingresar el nro" at bounding box center [651, 488] width 385 height 11
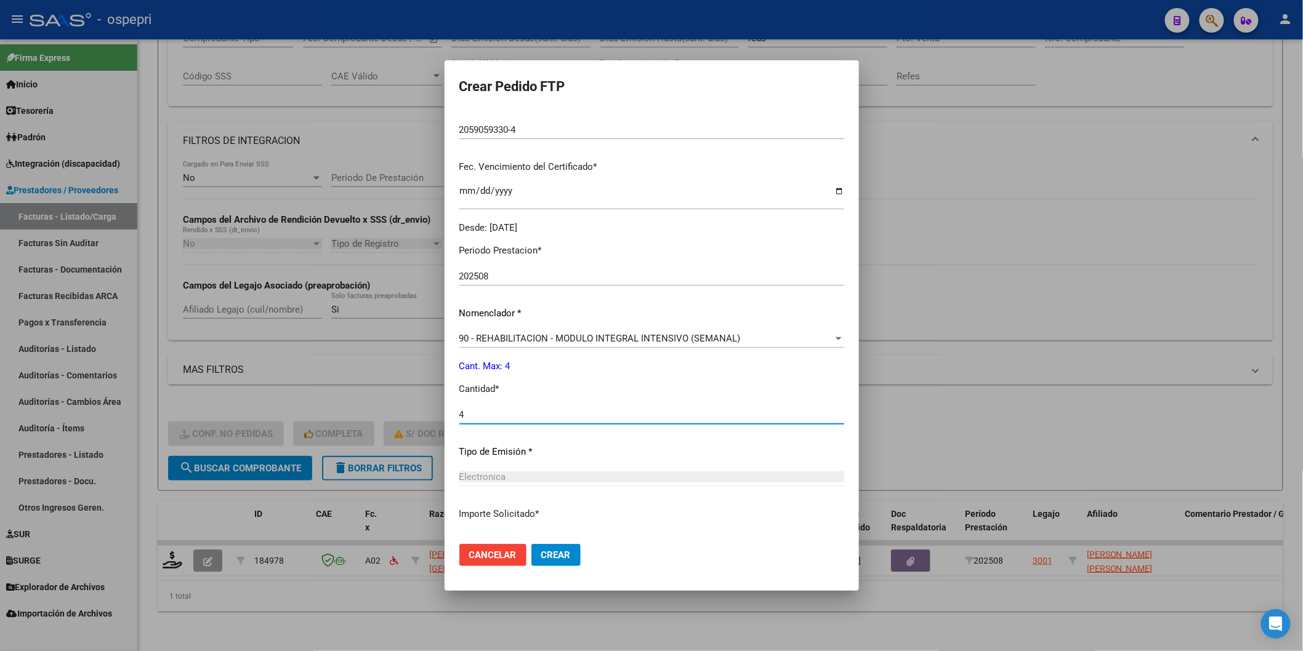
scroll to position [366, 0]
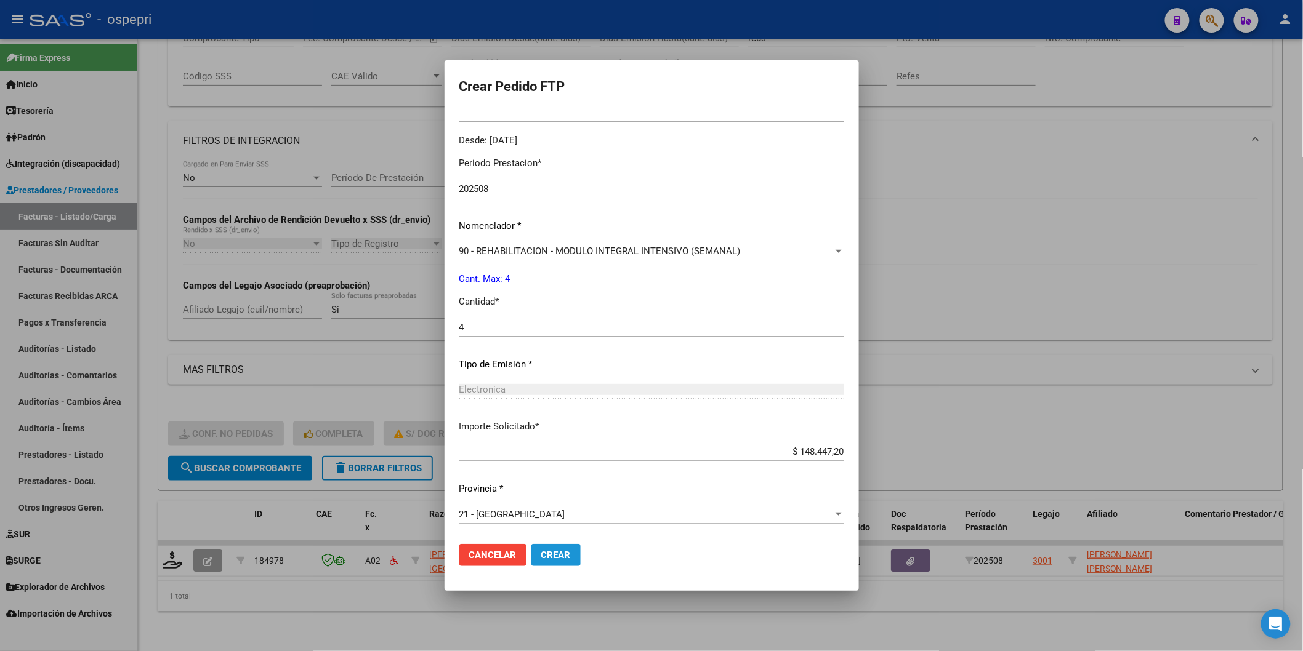
click at [543, 555] on span "Crear" at bounding box center [556, 555] width 30 height 11
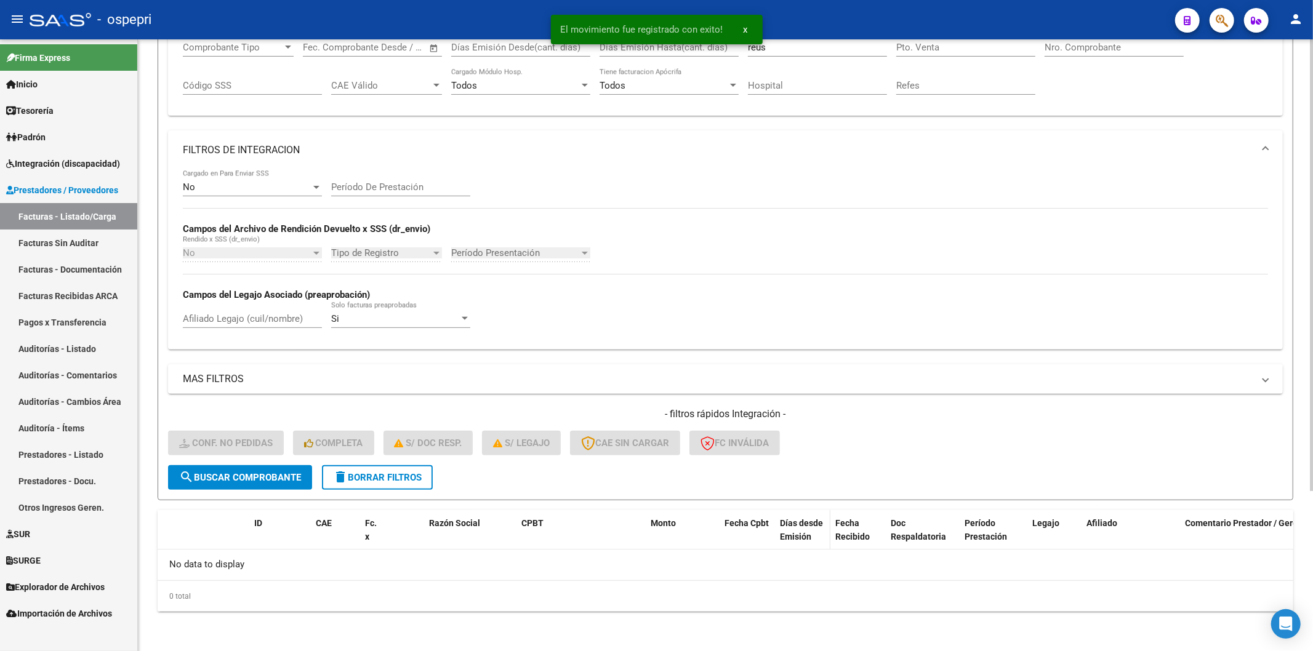
scroll to position [217, 0]
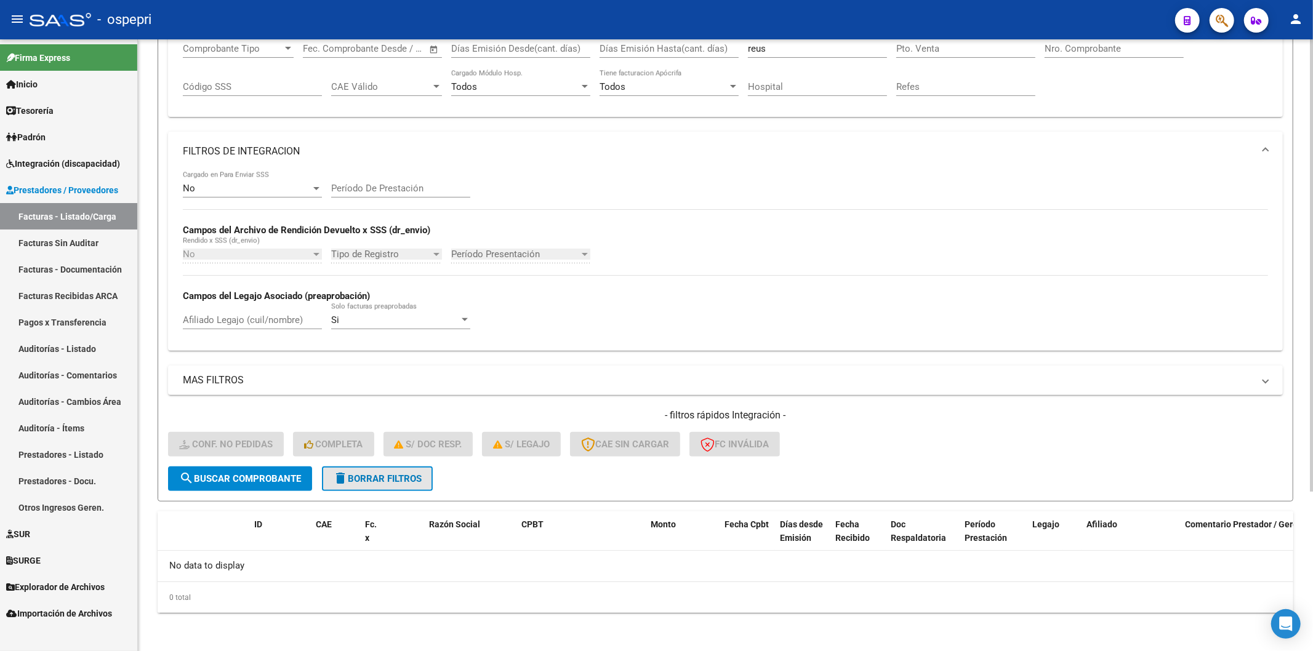
click at [377, 467] on button "delete Borrar Filtros" at bounding box center [377, 479] width 111 height 25
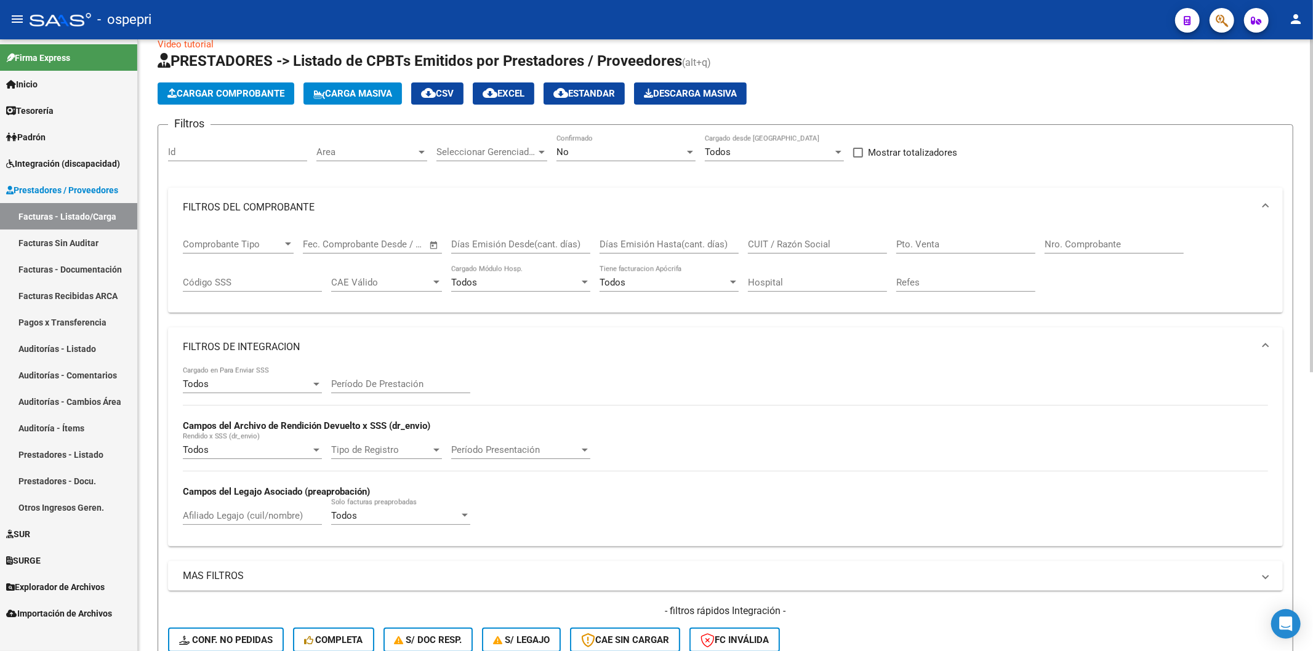
scroll to position [12, 0]
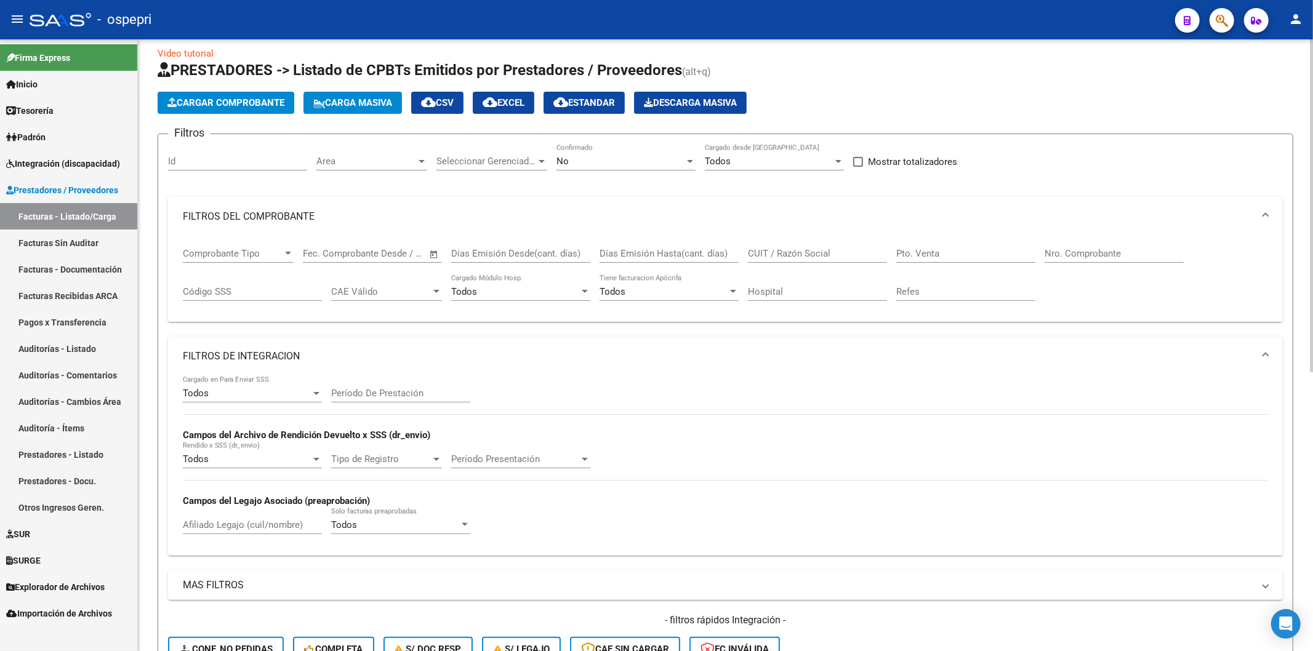
click at [773, 254] on input "CUIT / Razón Social" at bounding box center [817, 253] width 139 height 11
paste input "27286146363"
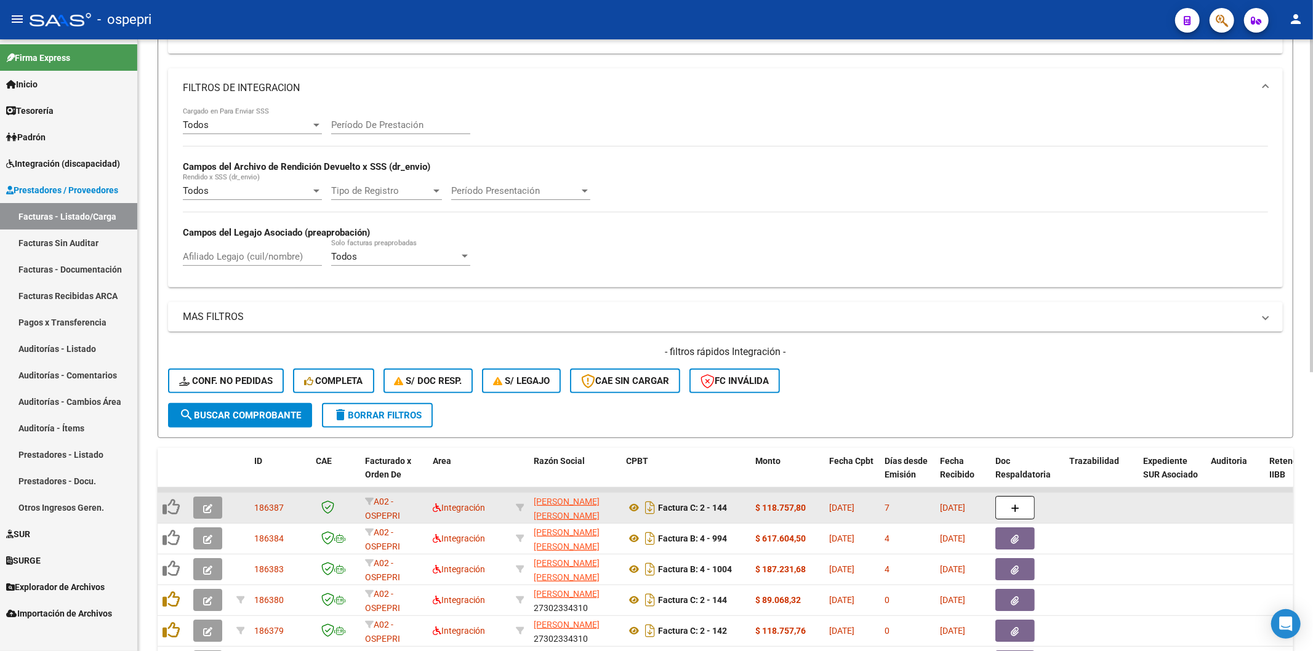
scroll to position [286, 0]
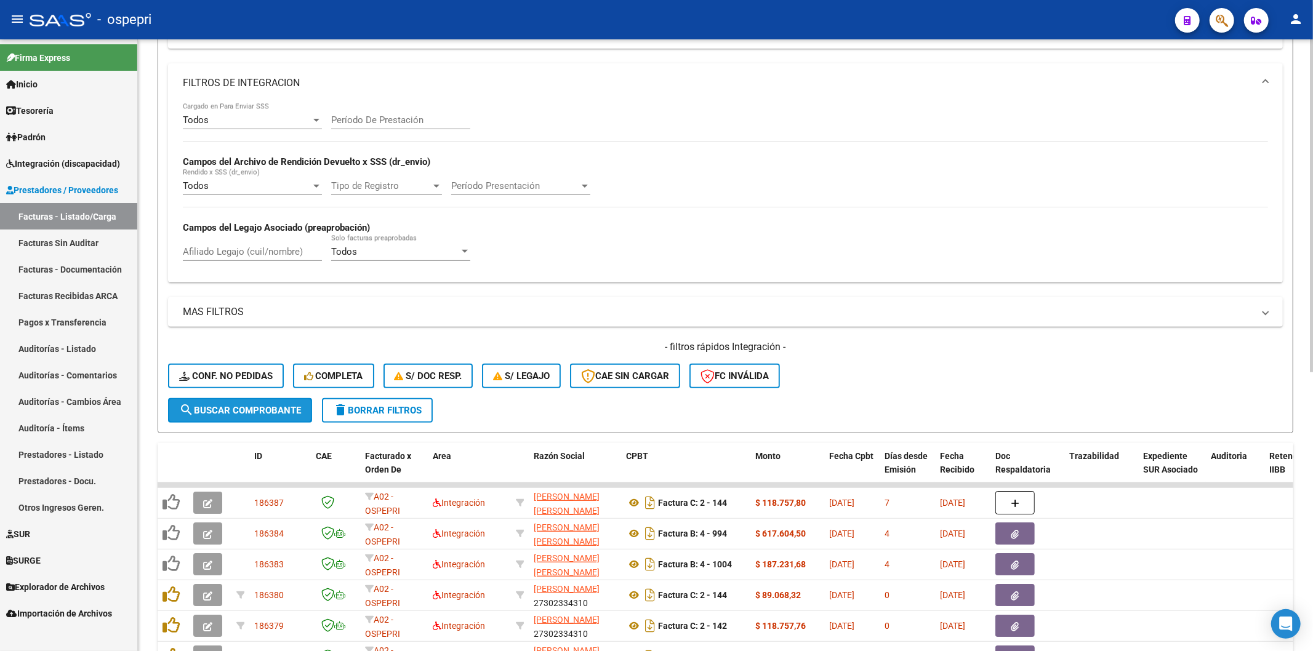
drag, startPoint x: 225, startPoint y: 415, endPoint x: 675, endPoint y: 212, distance: 493.1
click at [225, 414] on span "search Buscar Comprobante" at bounding box center [240, 410] width 122 height 11
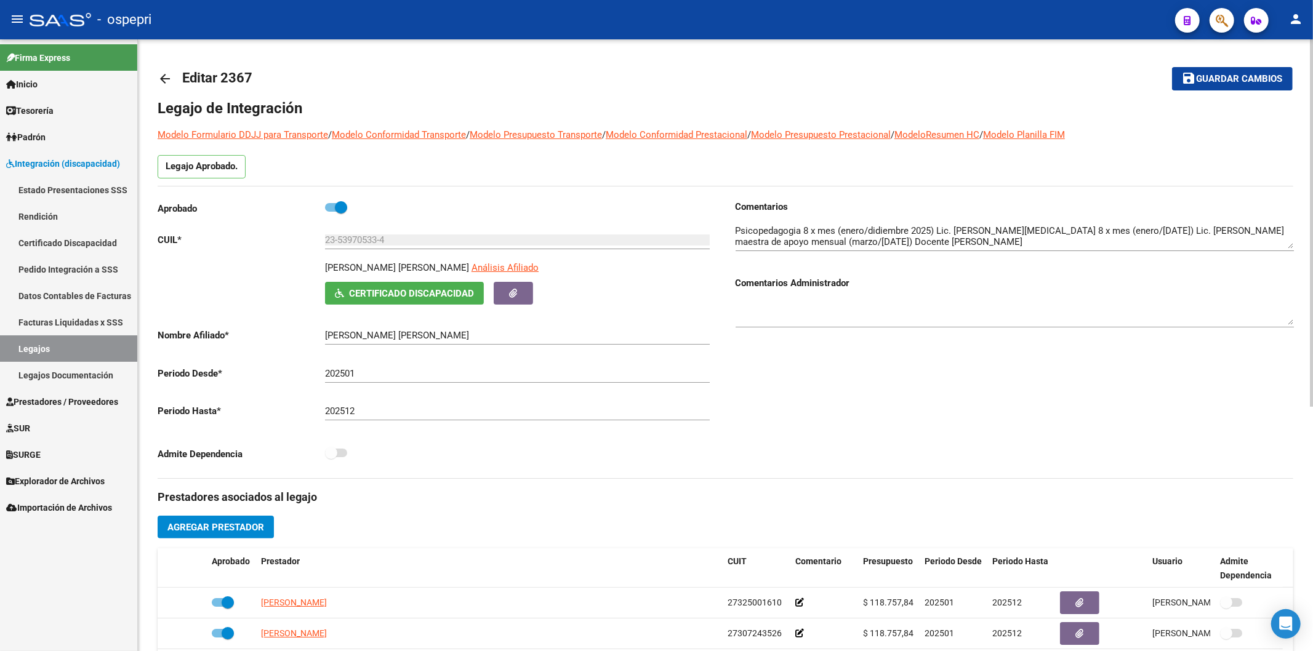
click at [170, 71] on mat-icon "arrow_back" at bounding box center [165, 78] width 15 height 15
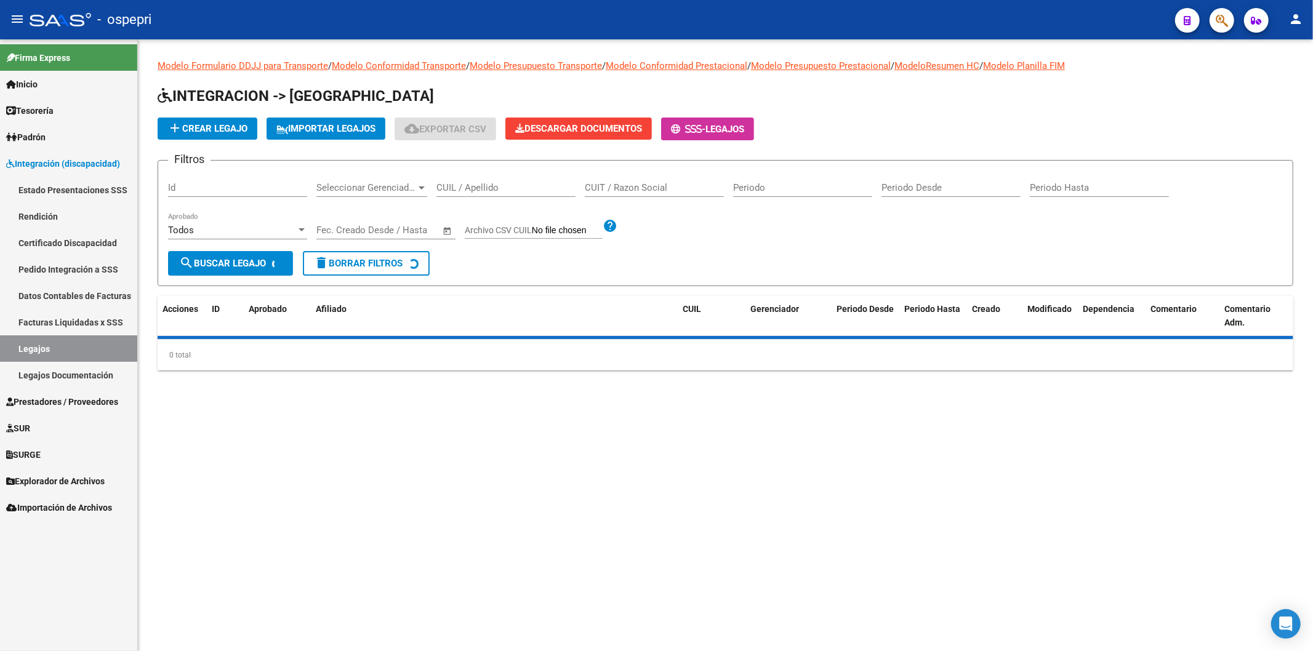
click at [464, 190] on input "CUIL / Apellido" at bounding box center [506, 187] width 139 height 11
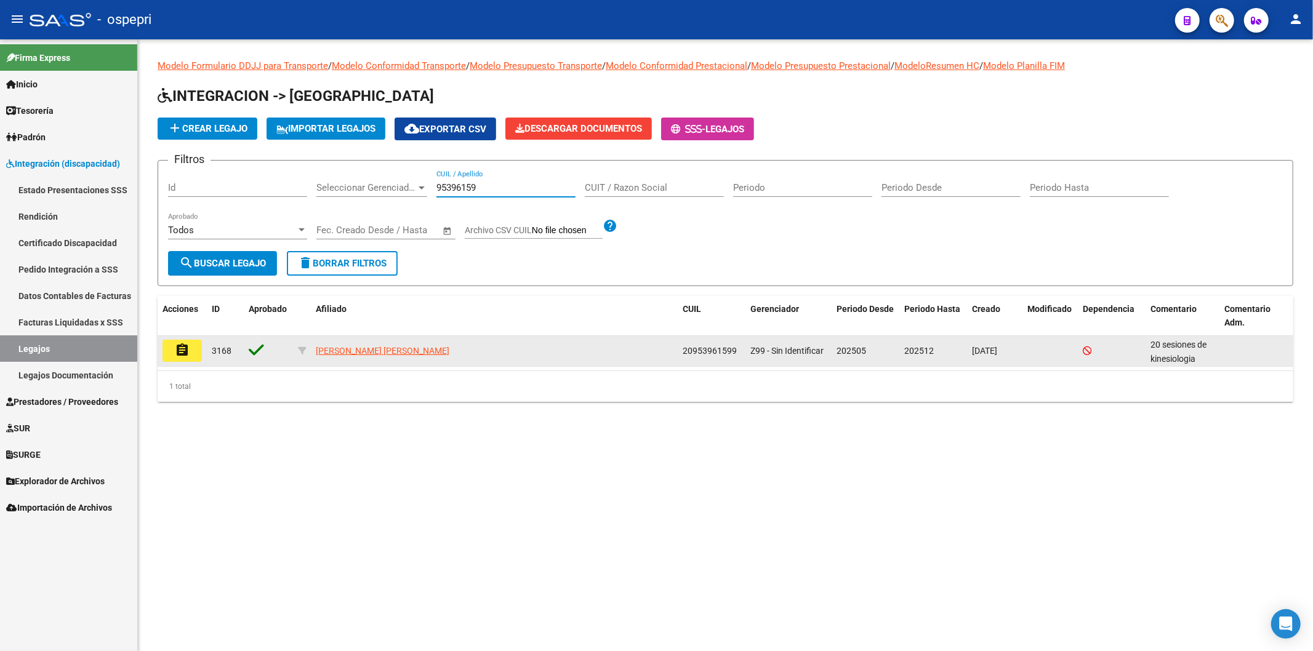
type input "95396159"
click at [189, 349] on mat-icon "assignment" at bounding box center [182, 350] width 15 height 15
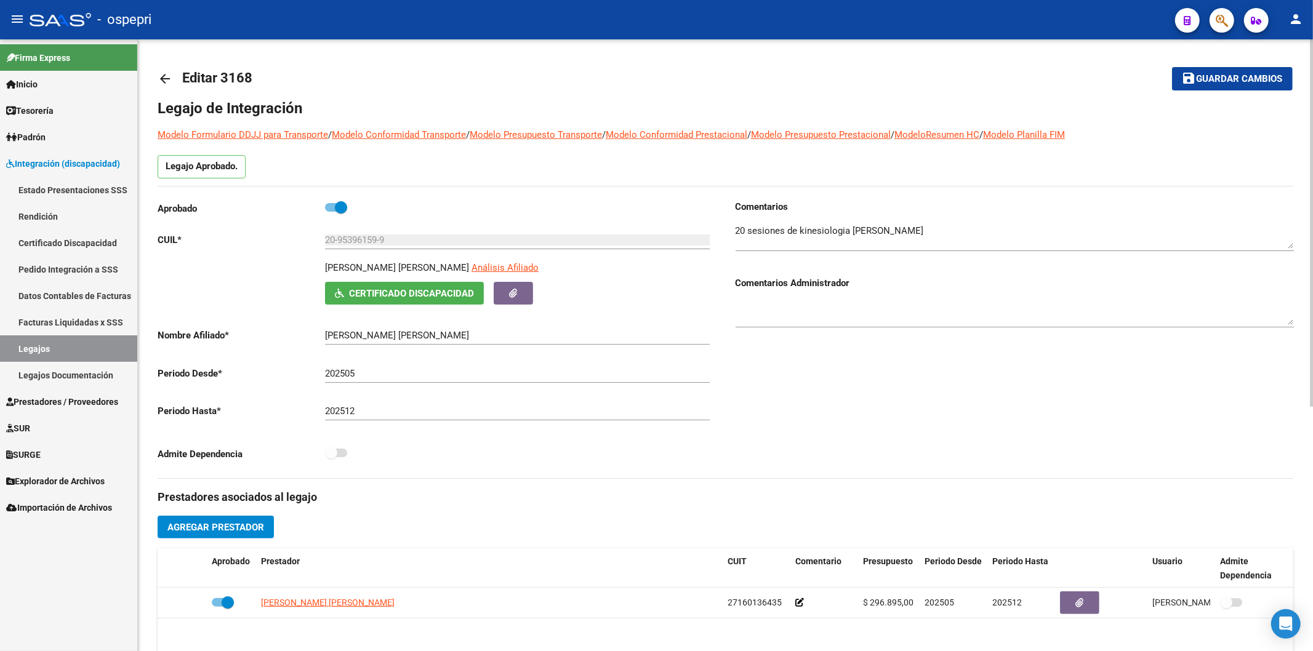
click at [169, 75] on mat-icon "arrow_back" at bounding box center [165, 78] width 15 height 15
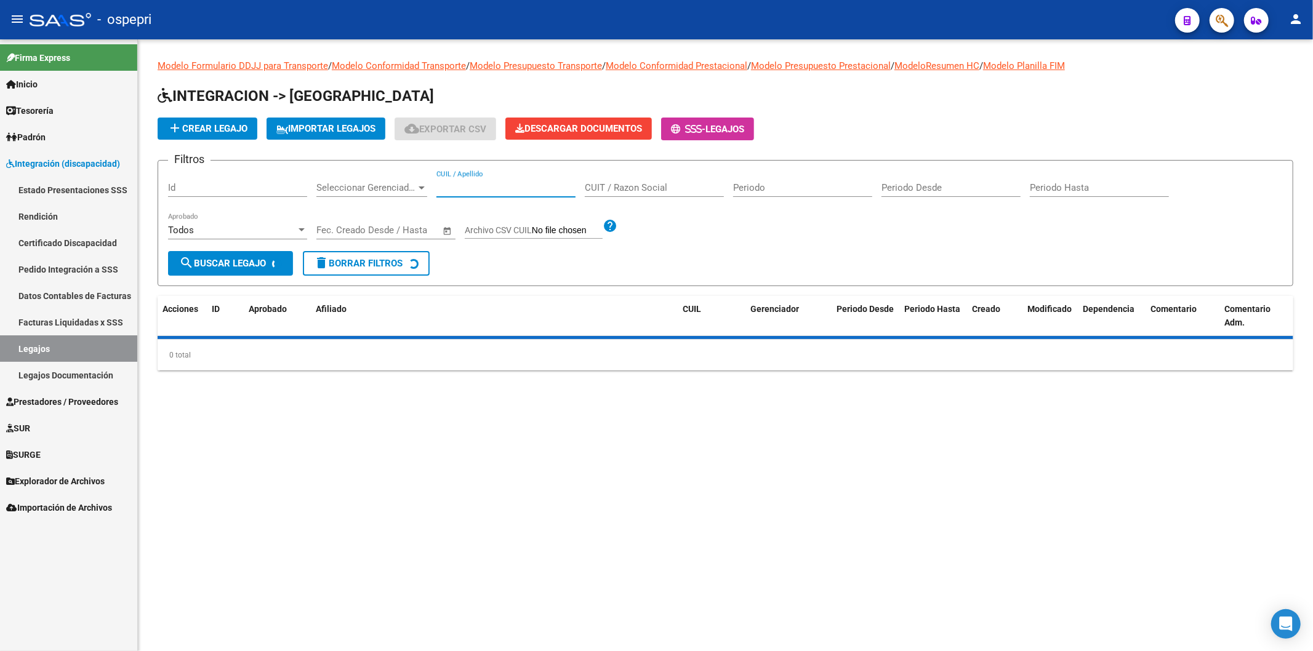
click at [454, 182] on input "CUIL / Apellido" at bounding box center [506, 187] width 139 height 11
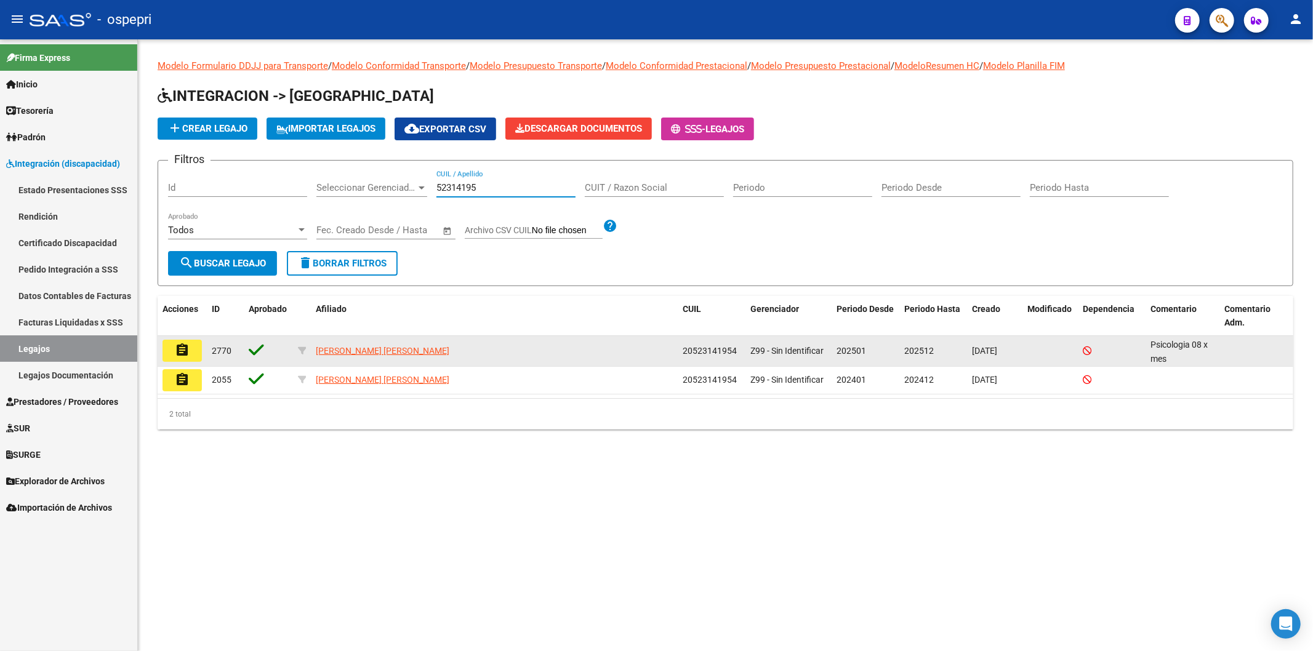
type input "52314195"
click at [193, 361] on button "assignment" at bounding box center [182, 351] width 39 height 22
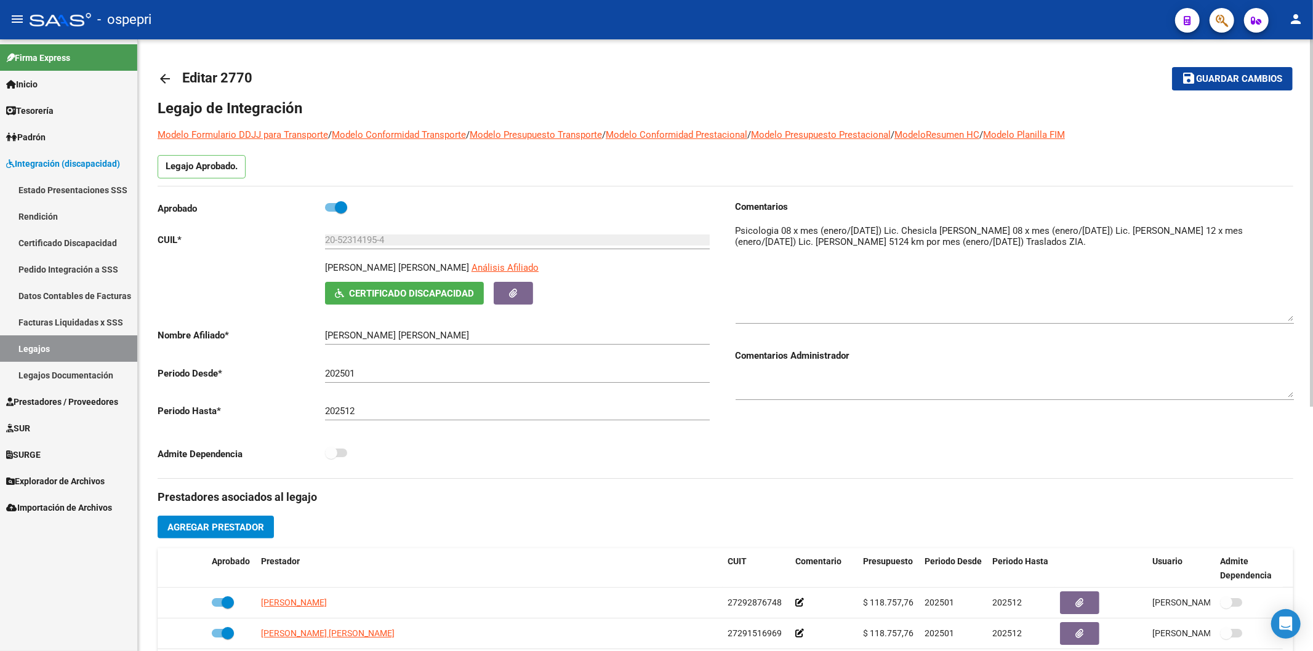
drag, startPoint x: 1288, startPoint y: 242, endPoint x: 1300, endPoint y: 315, distance: 74.2
click at [1300, 315] on div "arrow_back Editar 2770 save Guardar cambios Legajo de Integración Modelo Formul…" at bounding box center [725, 548] width 1175 height 1019
click at [166, 78] on mat-icon "arrow_back" at bounding box center [165, 78] width 15 height 15
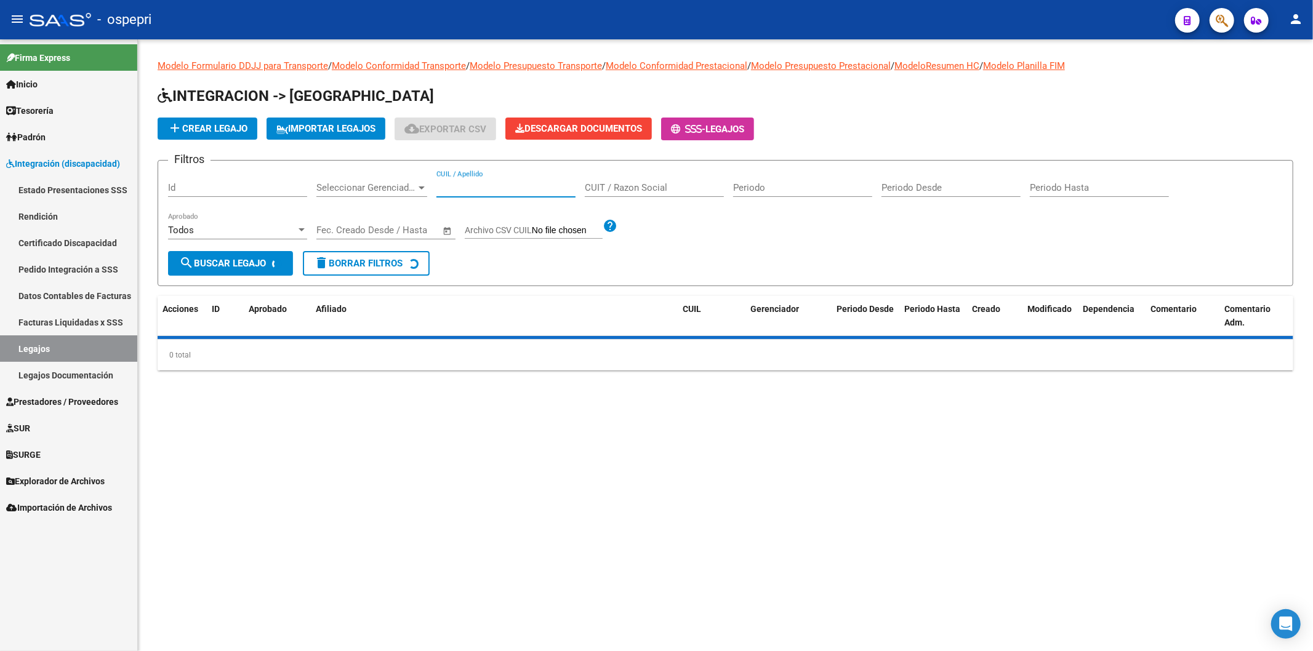
click at [498, 187] on input "CUIL / Apellido" at bounding box center [506, 187] width 139 height 11
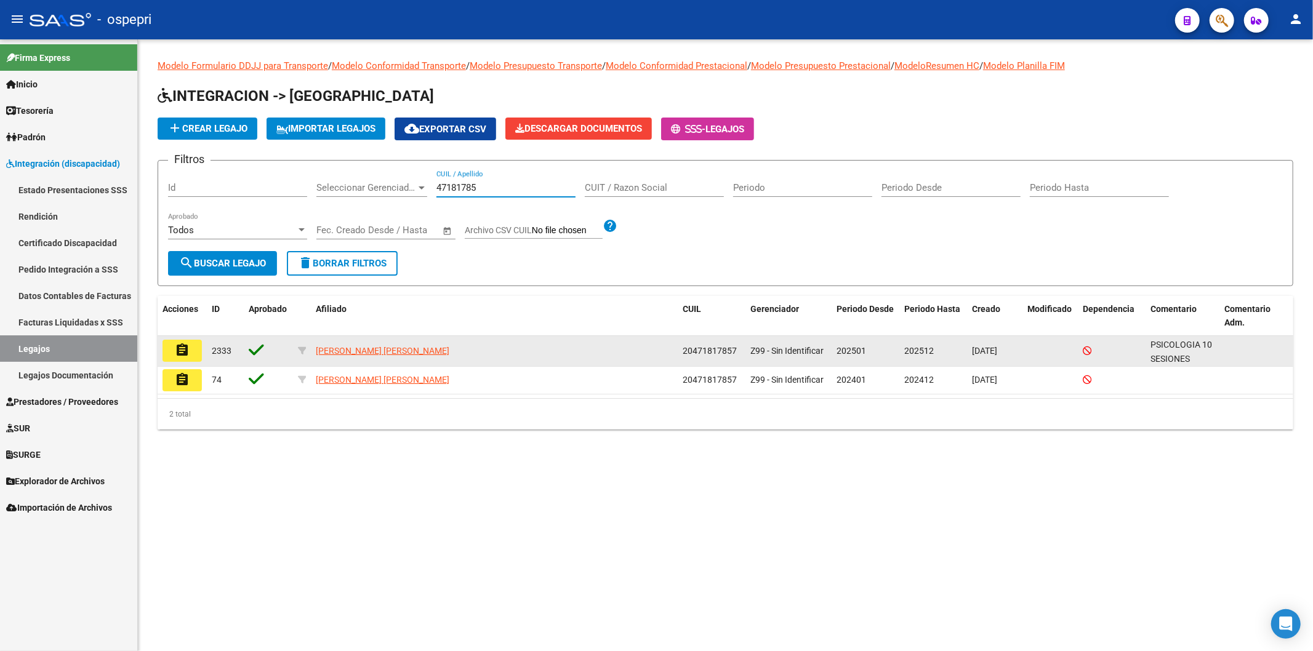
type input "47181785"
click at [183, 349] on mat-icon "assignment" at bounding box center [182, 350] width 15 height 15
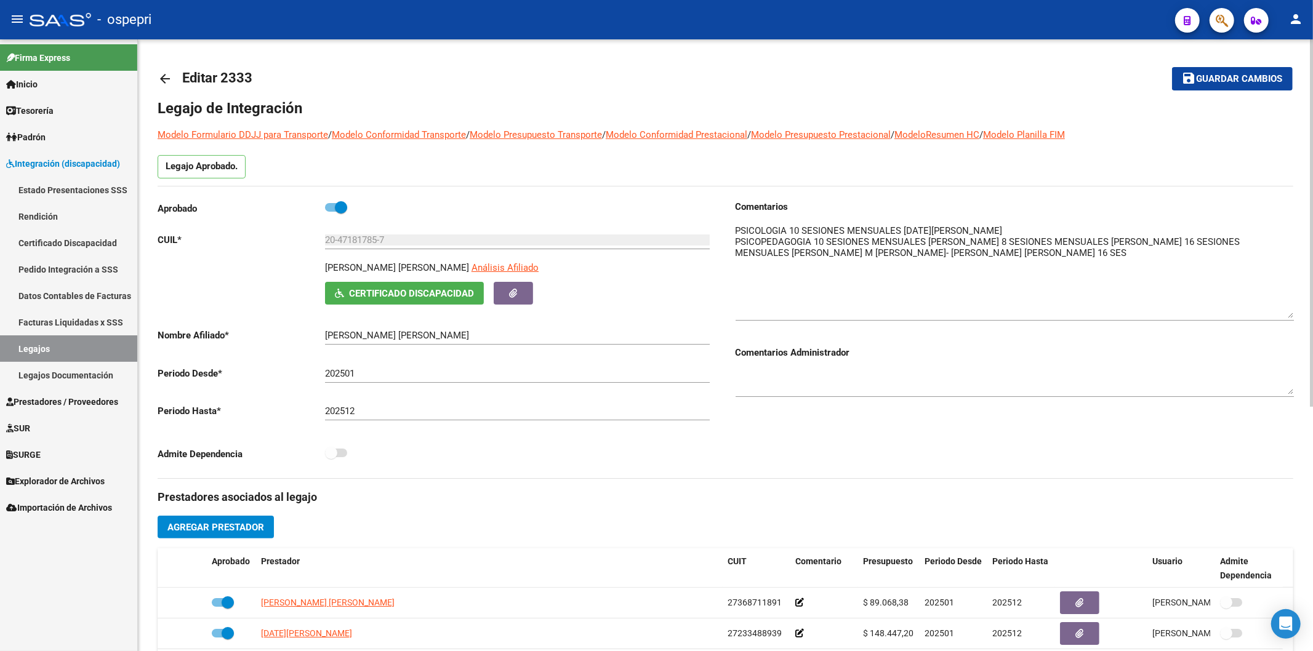
drag, startPoint x: 1293, startPoint y: 244, endPoint x: 1297, endPoint y: 314, distance: 70.3
click at [1297, 314] on div "arrow_back Editar 2333 save Guardar cambios Legajo de Integración Modelo Formul…" at bounding box center [725, 548] width 1175 height 1019
click at [166, 78] on mat-icon "arrow_back" at bounding box center [165, 78] width 15 height 15
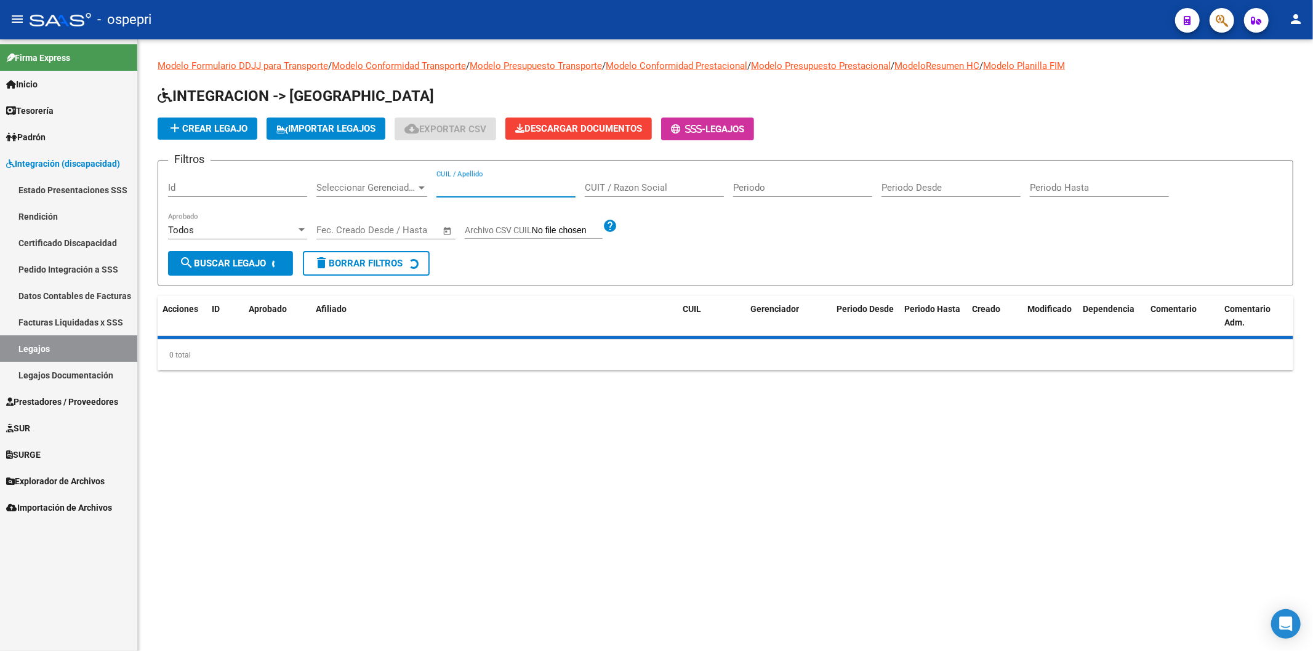
drag, startPoint x: 454, startPoint y: 190, endPoint x: 470, endPoint y: 185, distance: 16.6
click at [464, 186] on input "CUIL / Apellido" at bounding box center [506, 187] width 139 height 11
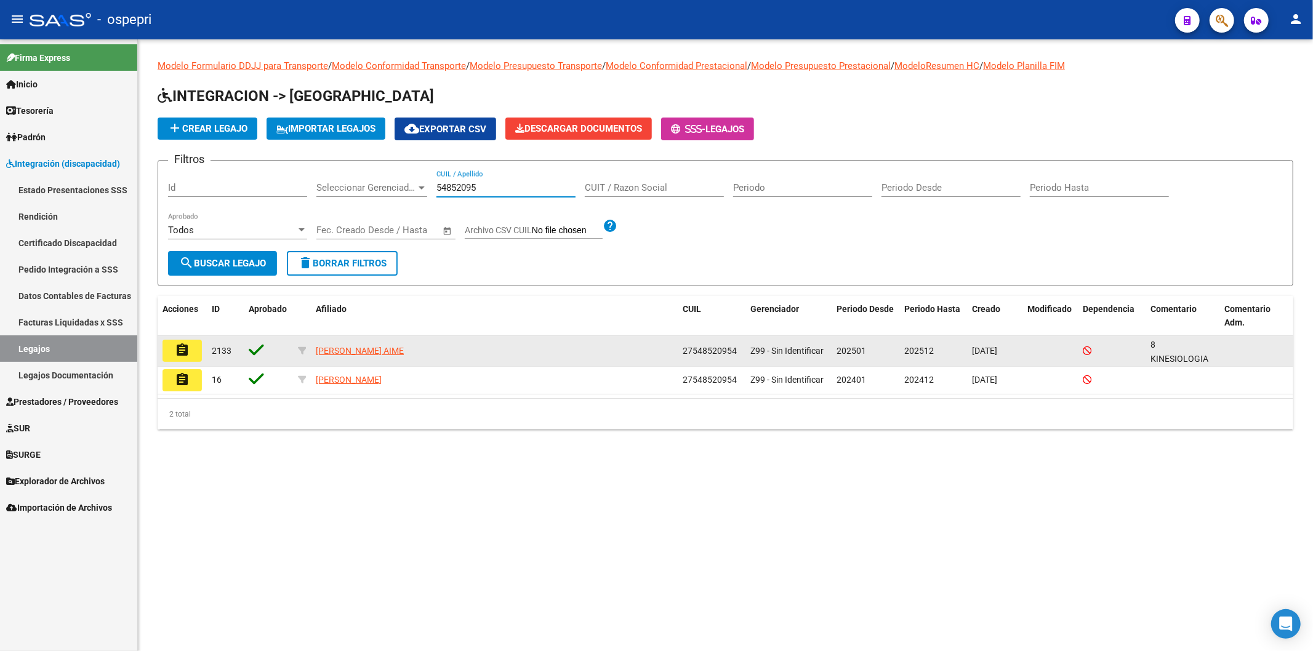
type input "54852095"
click at [197, 348] on button "assignment" at bounding box center [182, 351] width 39 height 22
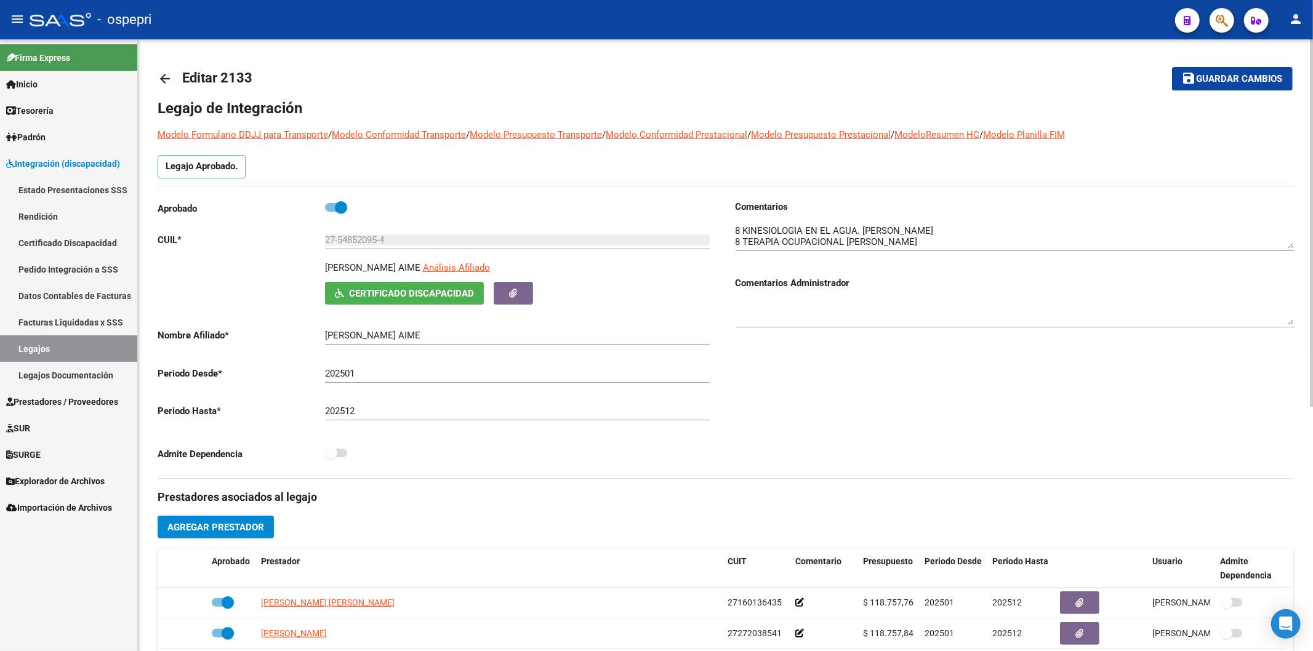
click at [161, 75] on mat-icon "arrow_back" at bounding box center [165, 78] width 15 height 15
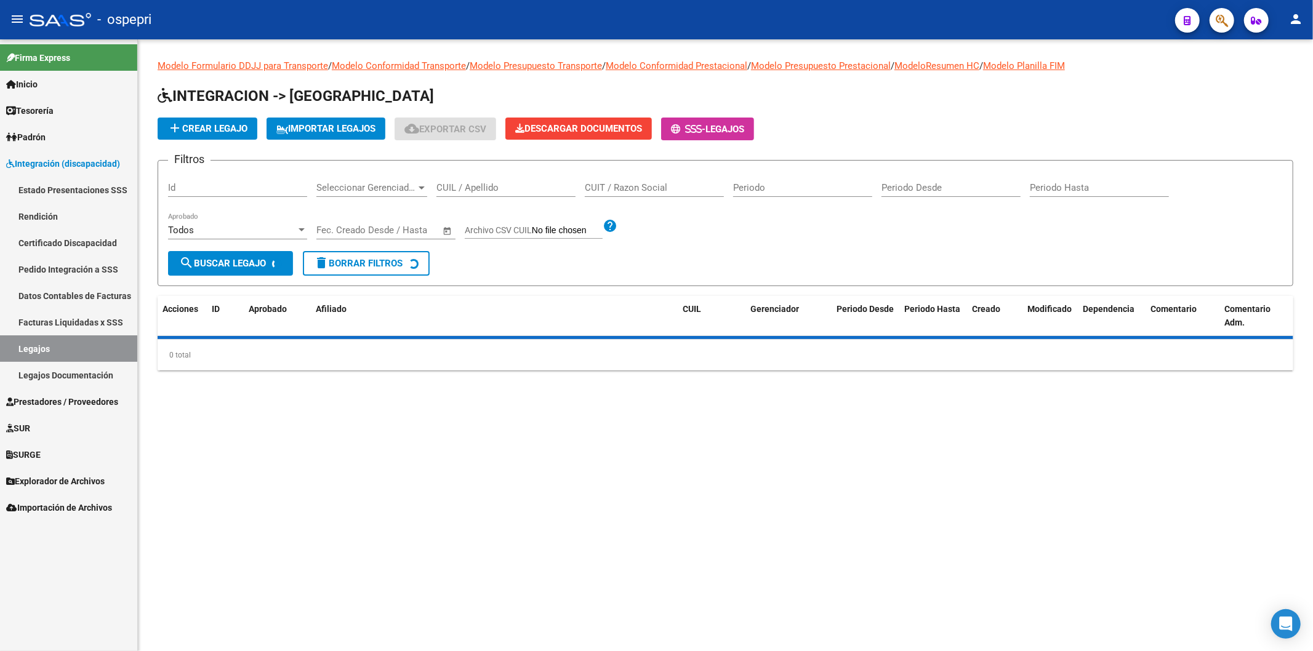
drag, startPoint x: 462, startPoint y: 189, endPoint x: 469, endPoint y: 182, distance: 9.6
click at [465, 185] on input "CUIL / Apellido" at bounding box center [506, 187] width 139 height 11
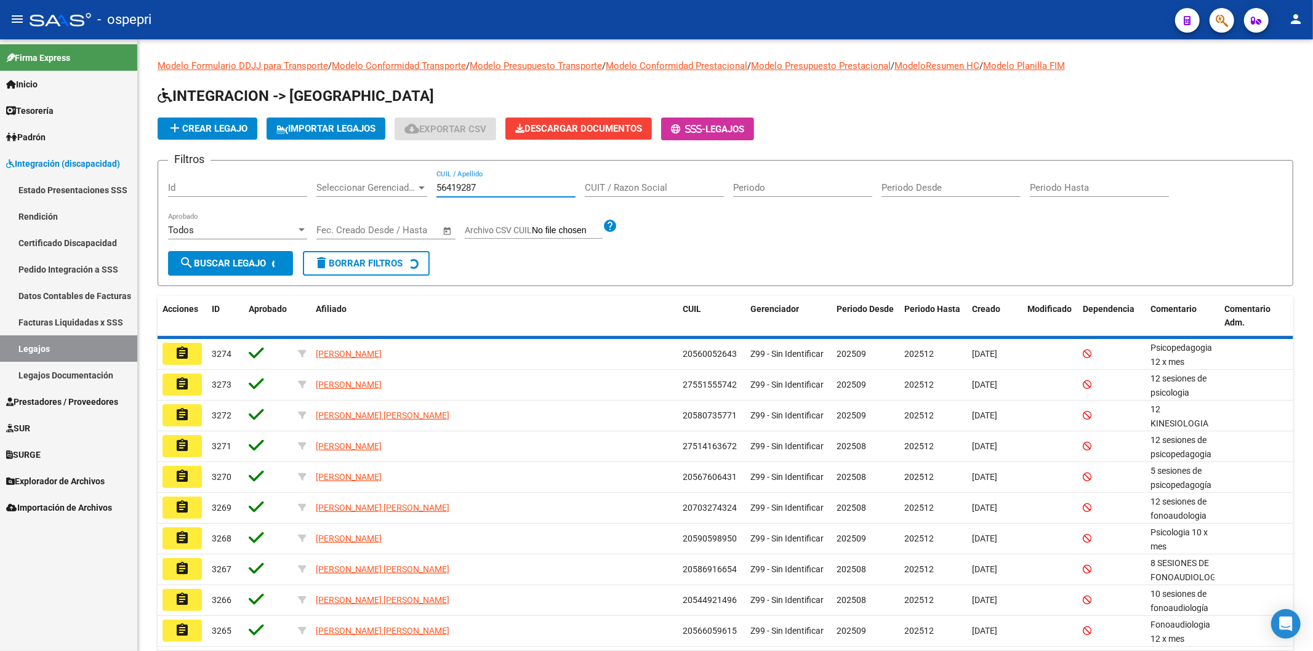
type input "56419287"
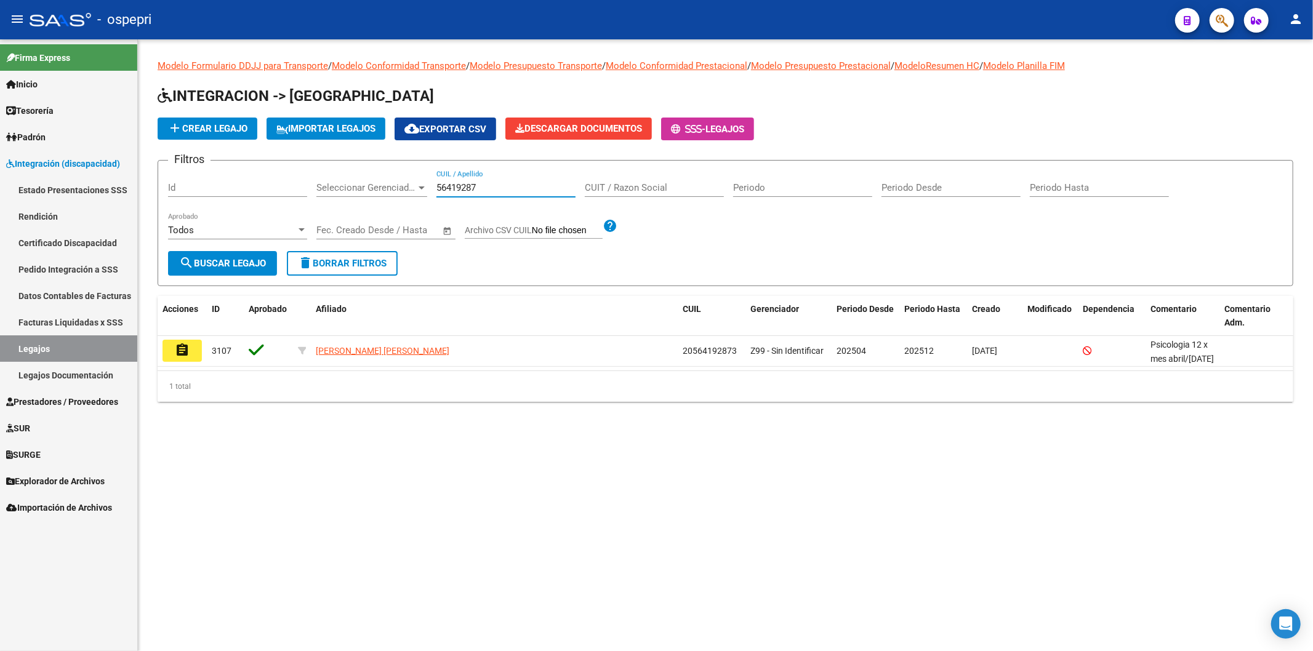
drag, startPoint x: 182, startPoint y: 347, endPoint x: 254, endPoint y: 341, distance: 72.3
click at [192, 345] on button "assignment" at bounding box center [182, 351] width 39 height 22
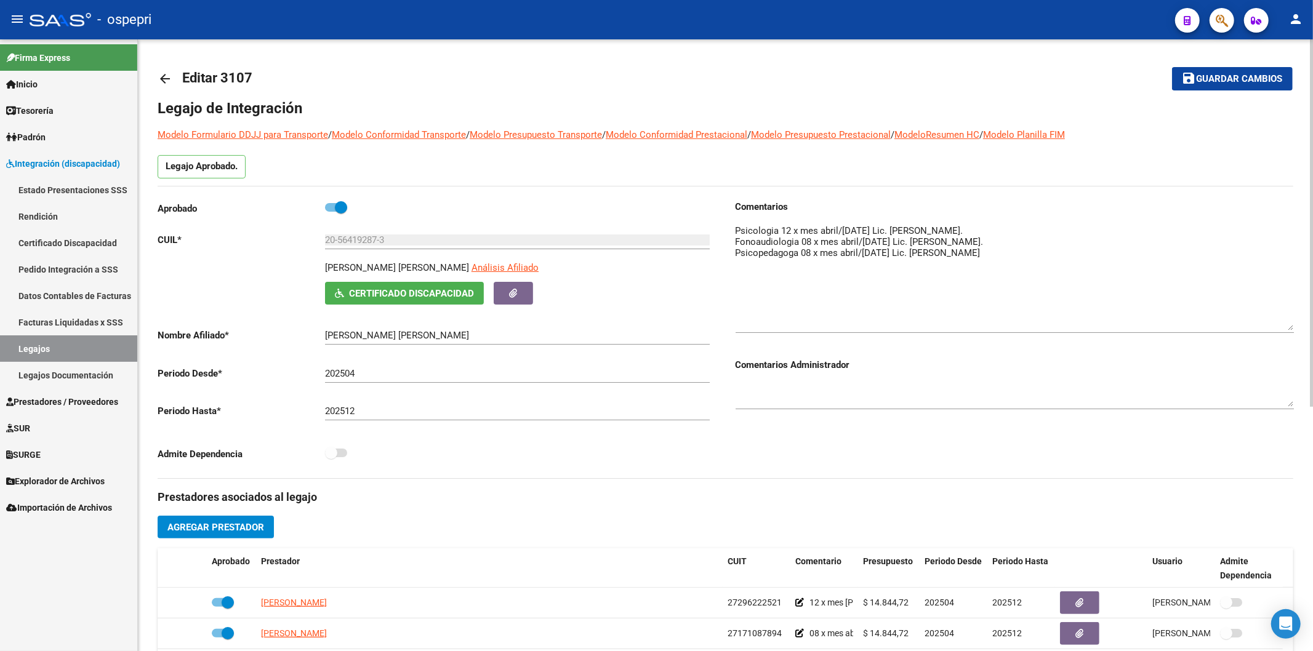
drag, startPoint x: 1288, startPoint y: 242, endPoint x: 1294, endPoint y: 324, distance: 82.1
click at [1294, 324] on textarea at bounding box center [1015, 277] width 558 height 107
click at [166, 76] on mat-icon "arrow_back" at bounding box center [165, 78] width 15 height 15
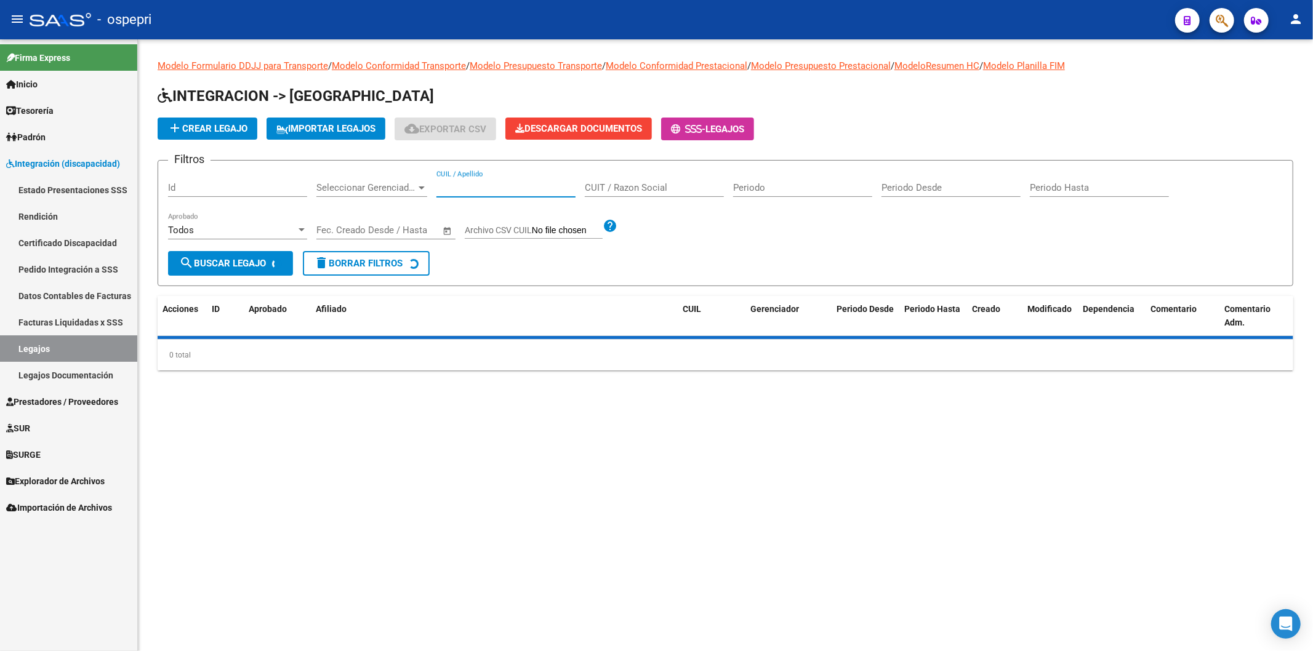
click at [468, 186] on input "CUIL / Apellido" at bounding box center [506, 187] width 139 height 11
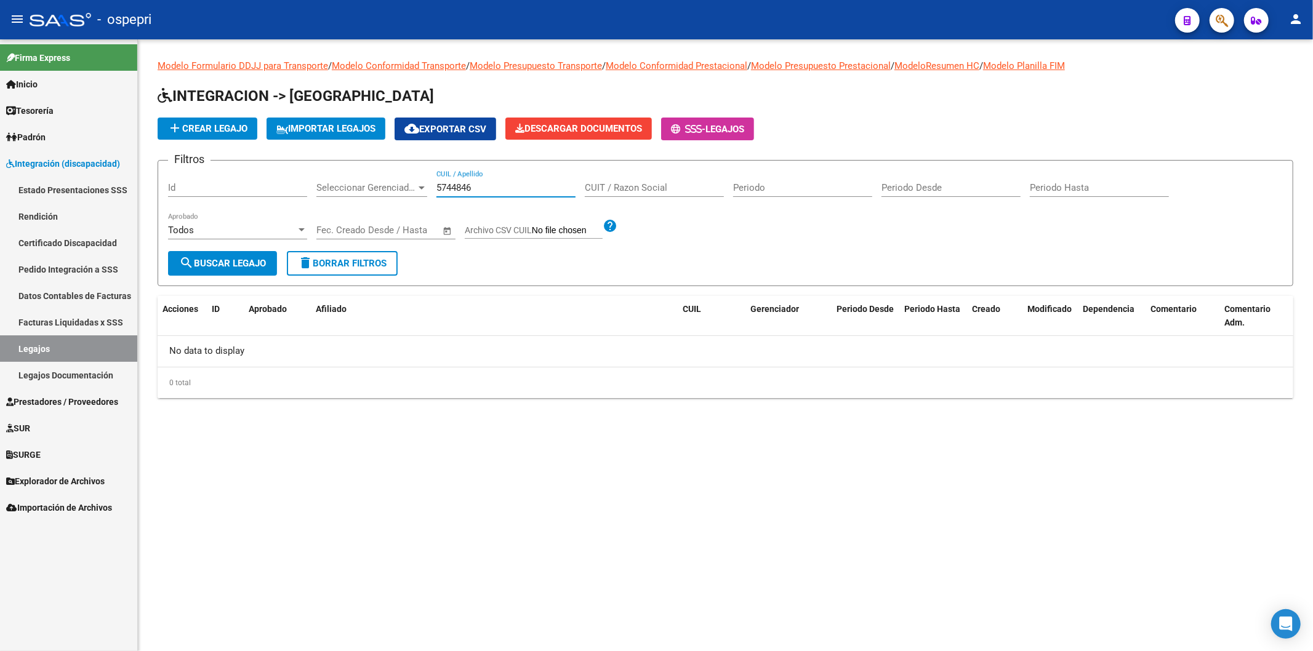
click at [456, 185] on input "5744846" at bounding box center [506, 187] width 139 height 11
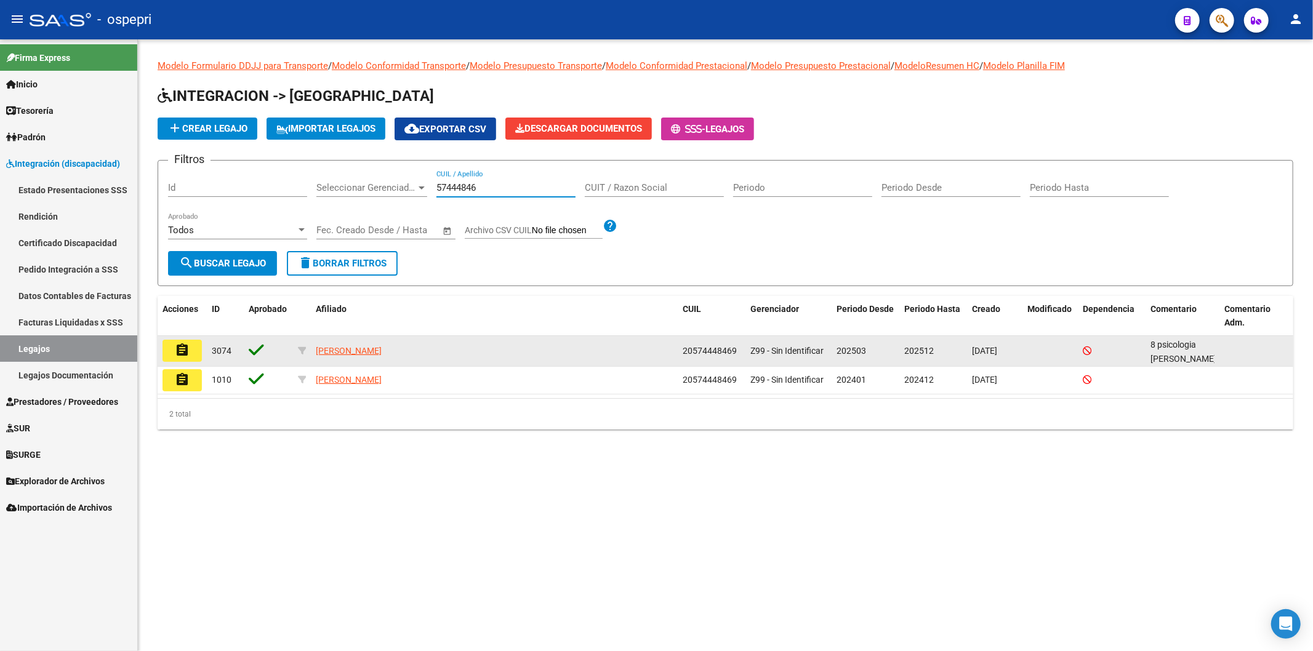
type input "57444846"
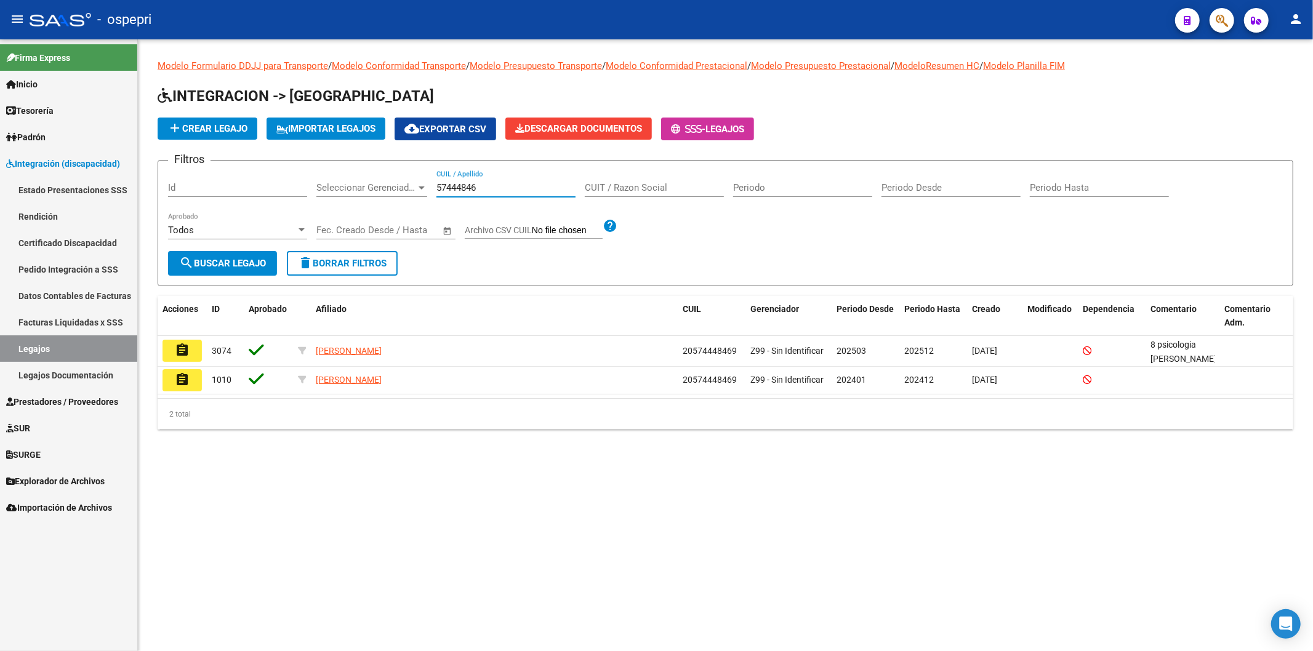
click at [174, 349] on button "assignment" at bounding box center [182, 351] width 39 height 22
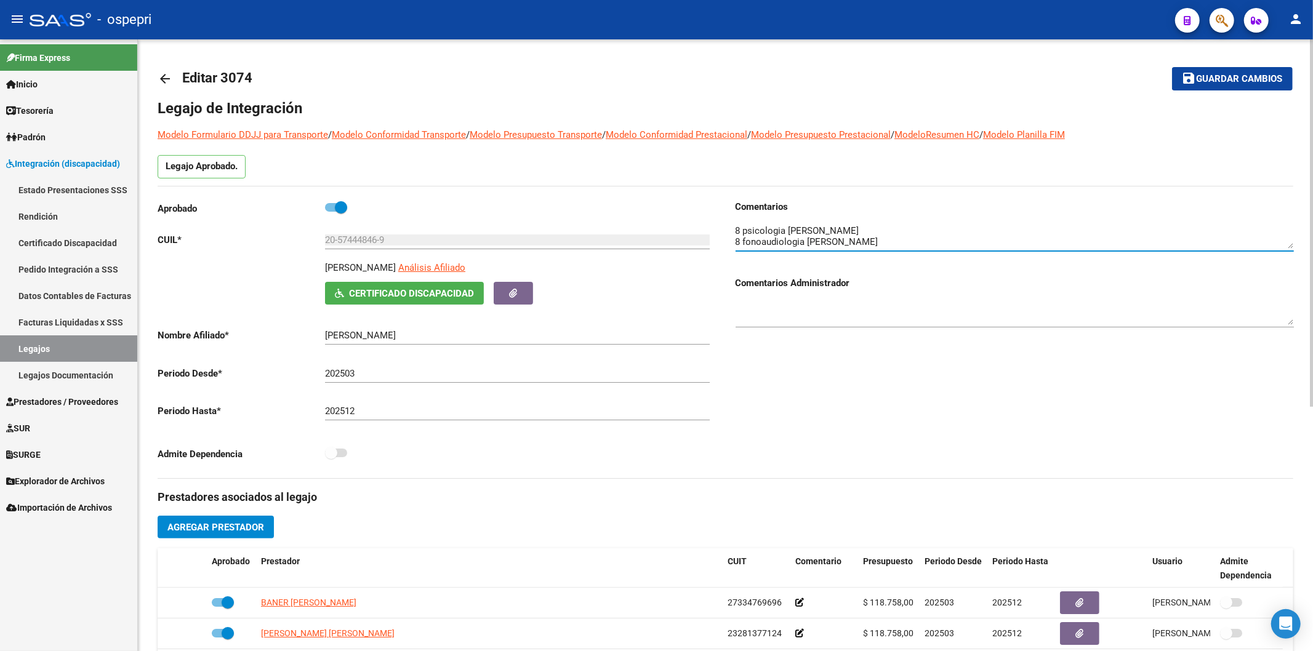
drag, startPoint x: 1294, startPoint y: 241, endPoint x: 1292, endPoint y: 261, distance: 19.8
click at [1294, 281] on div "Comentarios Comentarios Administrador" at bounding box center [1015, 269] width 558 height 139
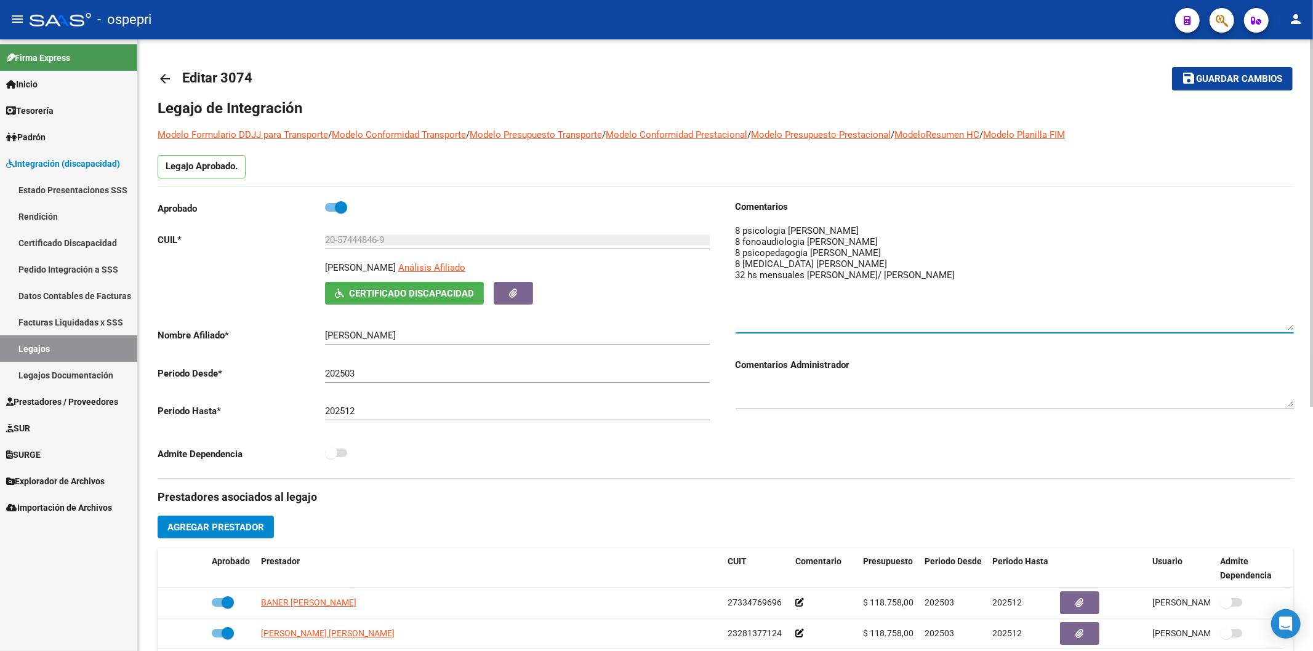
drag, startPoint x: 1289, startPoint y: 244, endPoint x: 1289, endPoint y: 327, distance: 82.5
click at [1289, 327] on textarea at bounding box center [1015, 277] width 558 height 107
click at [1044, 252] on textarea at bounding box center [1015, 277] width 558 height 107
click at [169, 75] on mat-icon "arrow_back" at bounding box center [165, 78] width 15 height 15
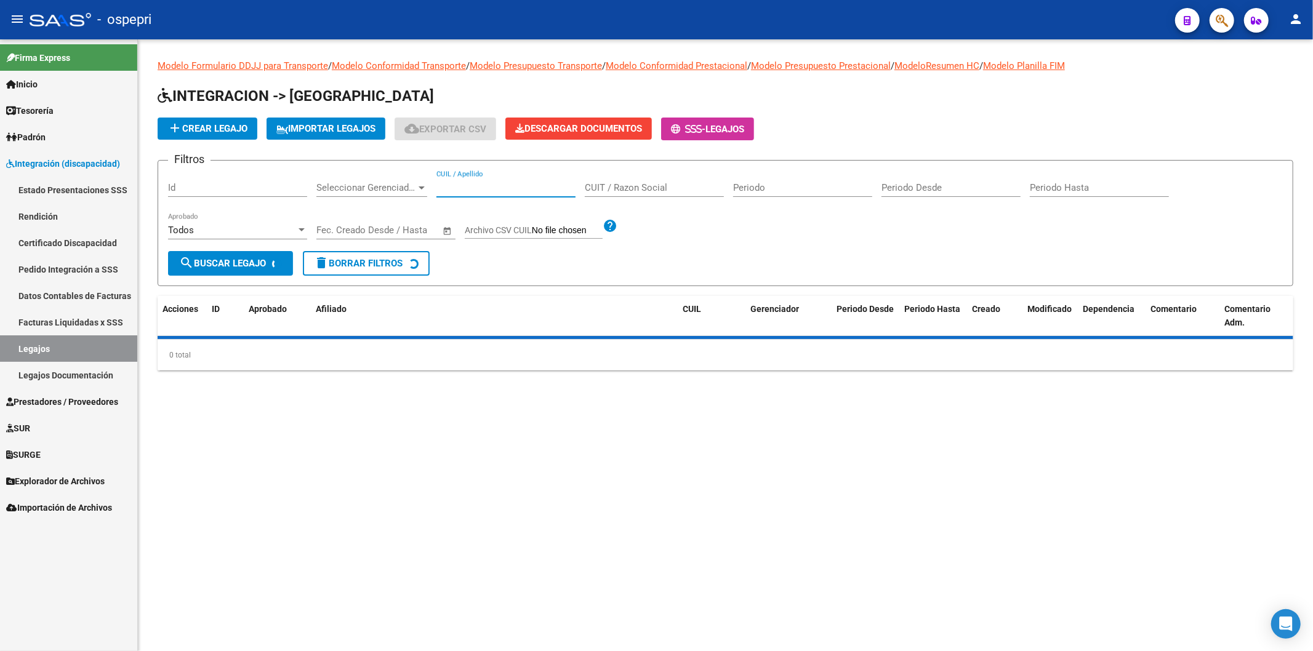
click at [475, 190] on input "CUIL / Apellido" at bounding box center [506, 187] width 139 height 11
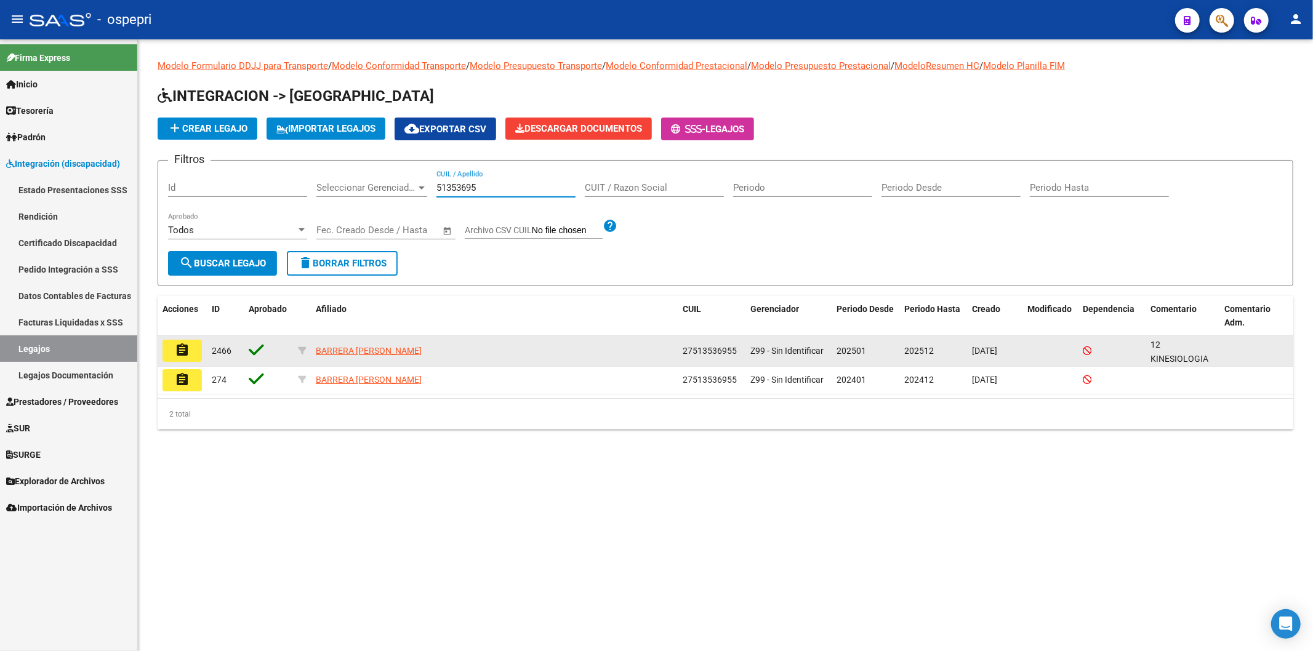
type input "51353695"
click at [189, 355] on mat-icon "assignment" at bounding box center [182, 350] width 15 height 15
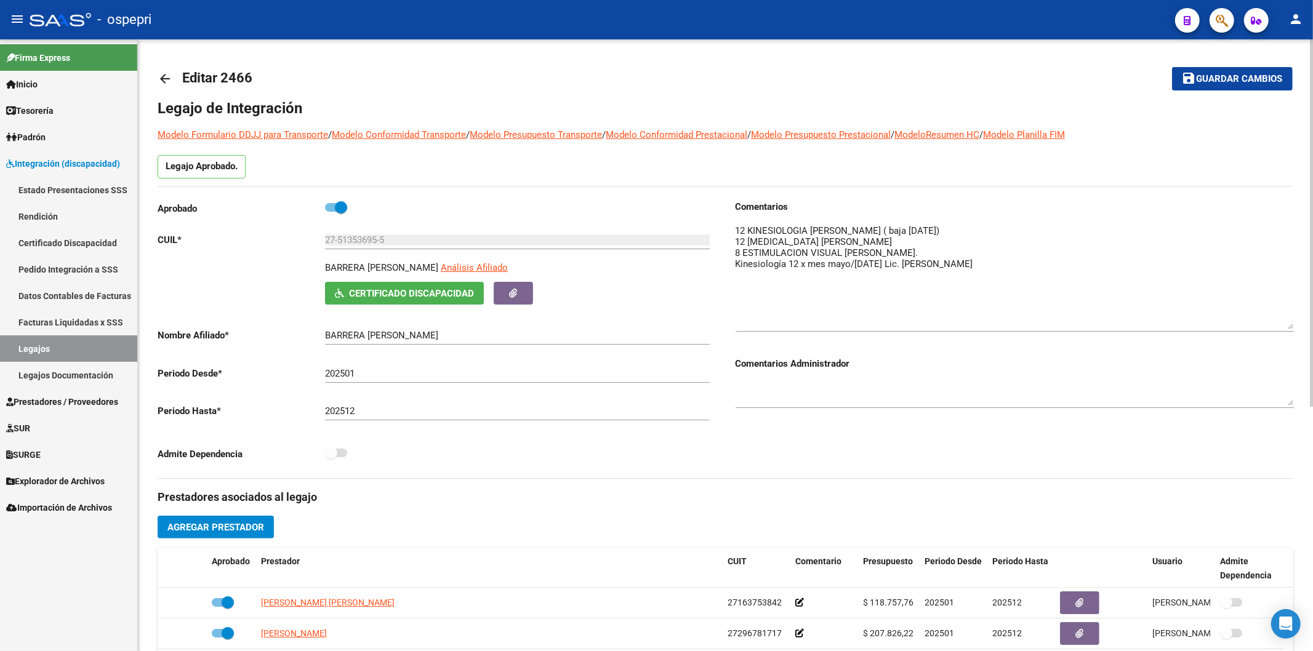
drag, startPoint x: 1289, startPoint y: 247, endPoint x: 1302, endPoint y: 328, distance: 81.6
click at [1302, 328] on div "arrow_back Editar 2466 save Guardar cambios Legajo de Integración Modelo Formul…" at bounding box center [725, 548] width 1175 height 1019
click at [171, 77] on mat-icon "arrow_back" at bounding box center [165, 78] width 15 height 15
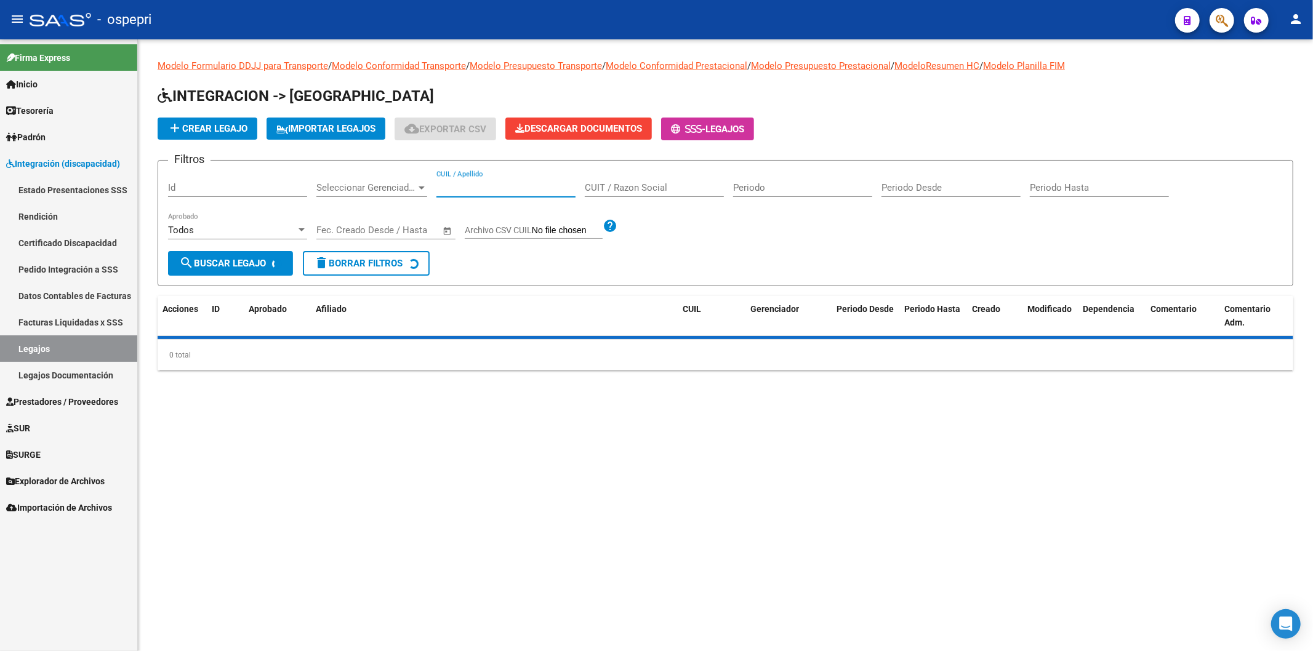
click at [466, 191] on input "CUIL / Apellido" at bounding box center [506, 187] width 139 height 11
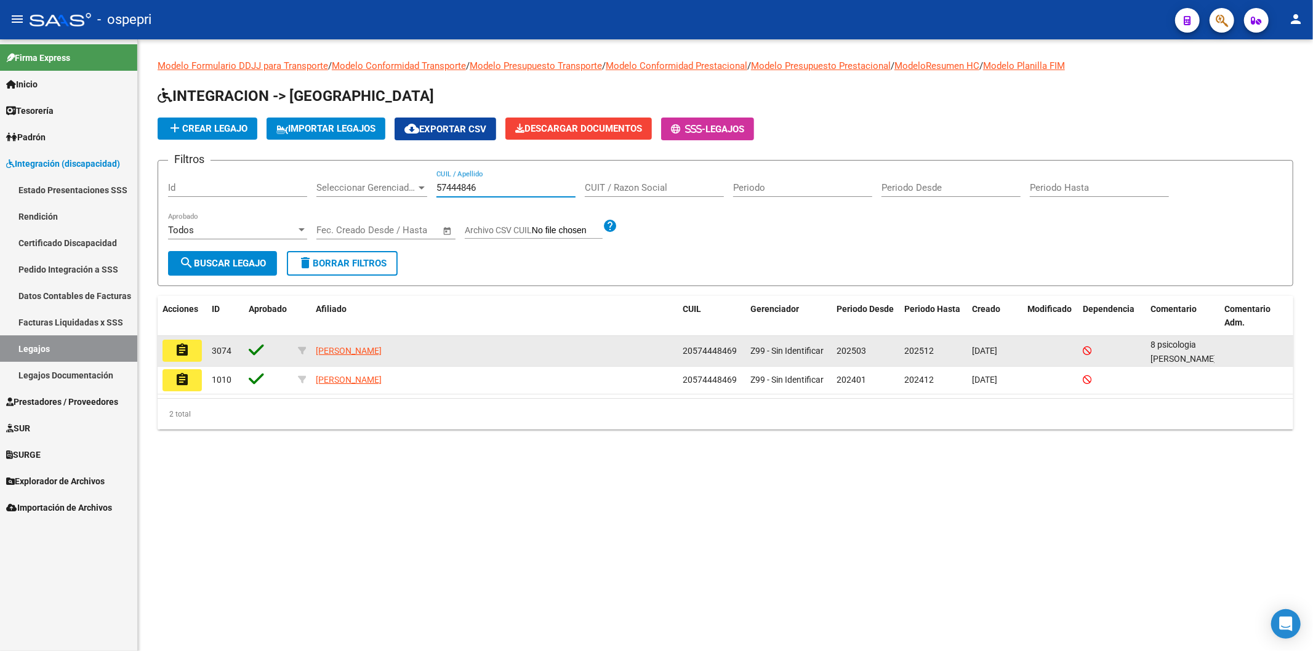
type input "57444846"
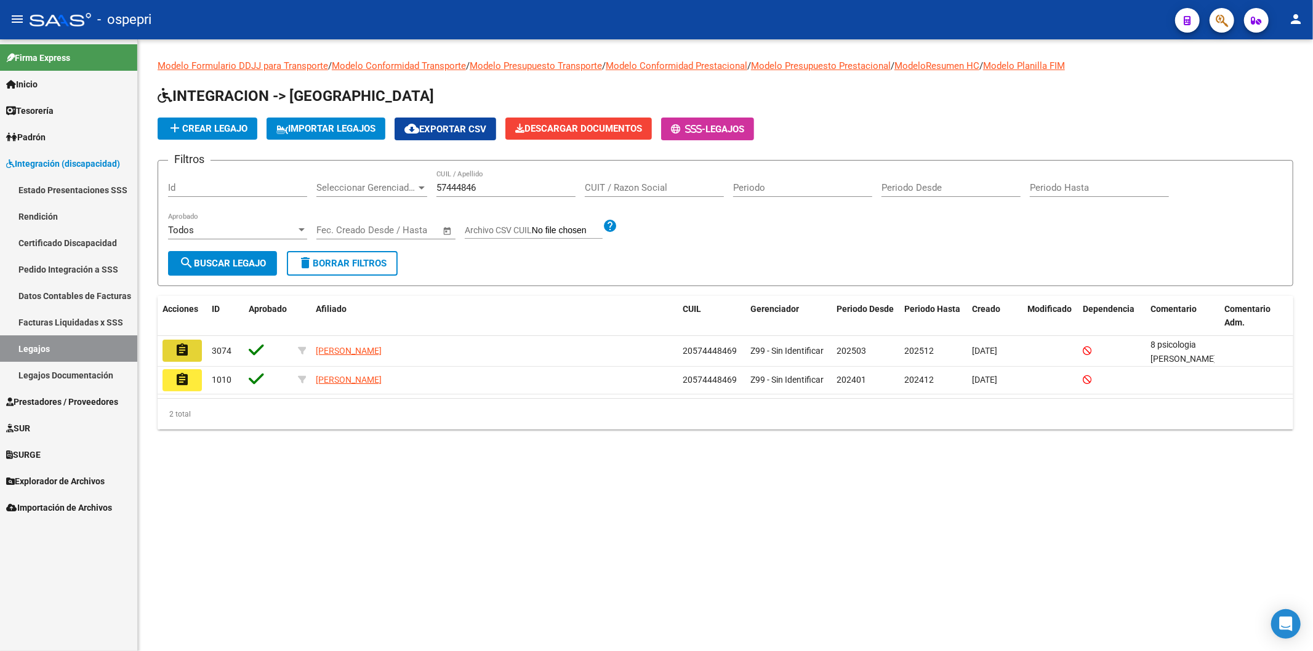
drag, startPoint x: 180, startPoint y: 353, endPoint x: 381, endPoint y: 391, distance: 203.7
click at [182, 352] on mat-icon "assignment" at bounding box center [182, 350] width 15 height 15
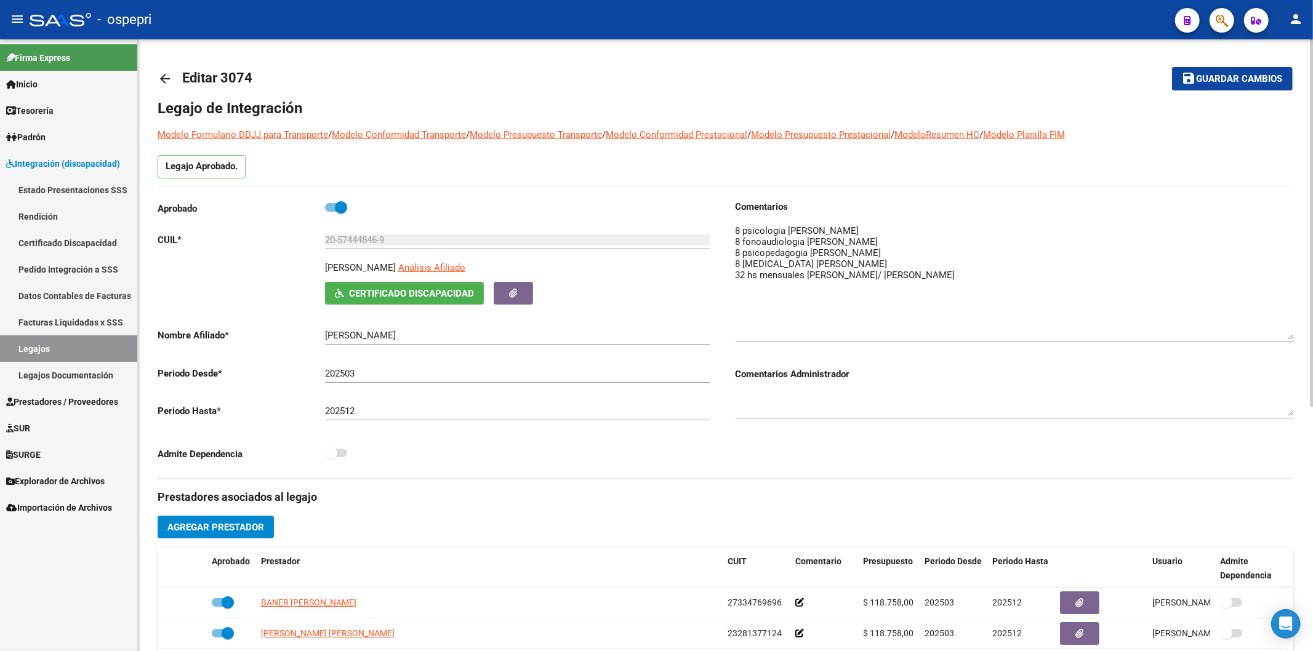
drag, startPoint x: 1292, startPoint y: 242, endPoint x: 1128, endPoint y: 201, distance: 168.8
click at [1288, 325] on textarea at bounding box center [1015, 282] width 558 height 116
click at [164, 79] on mat-icon "arrow_back" at bounding box center [165, 78] width 15 height 15
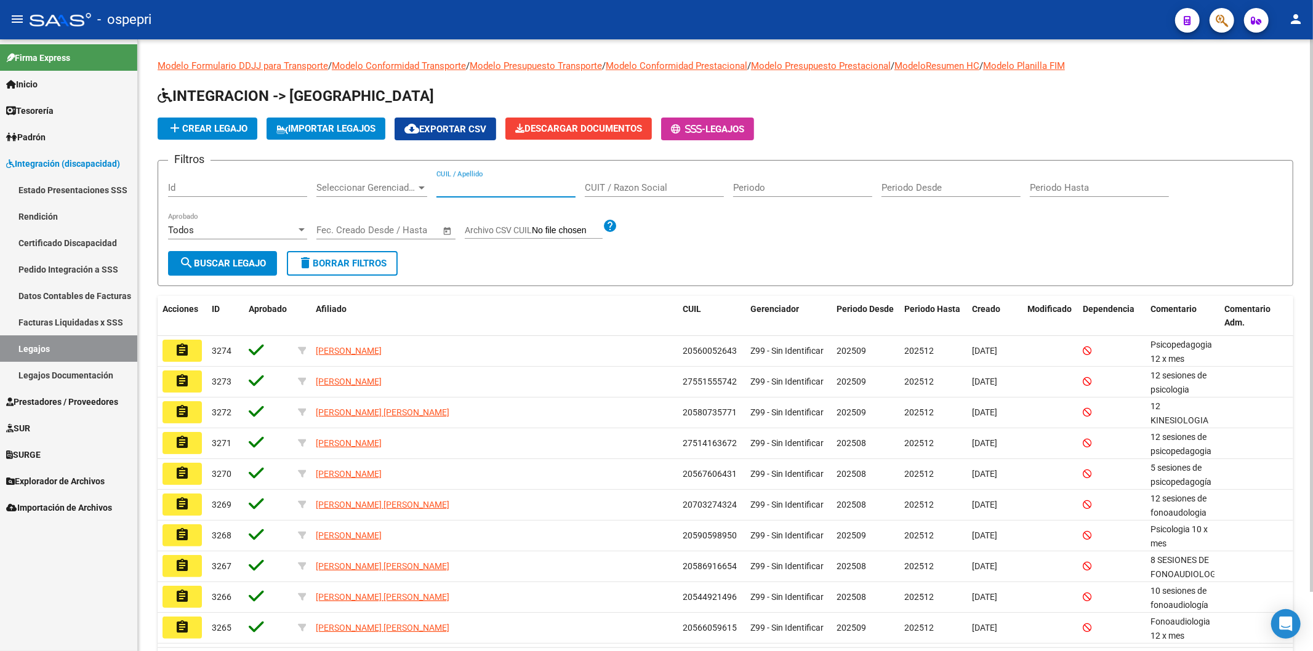
click at [465, 193] on input "CUIL / Apellido" at bounding box center [506, 187] width 139 height 11
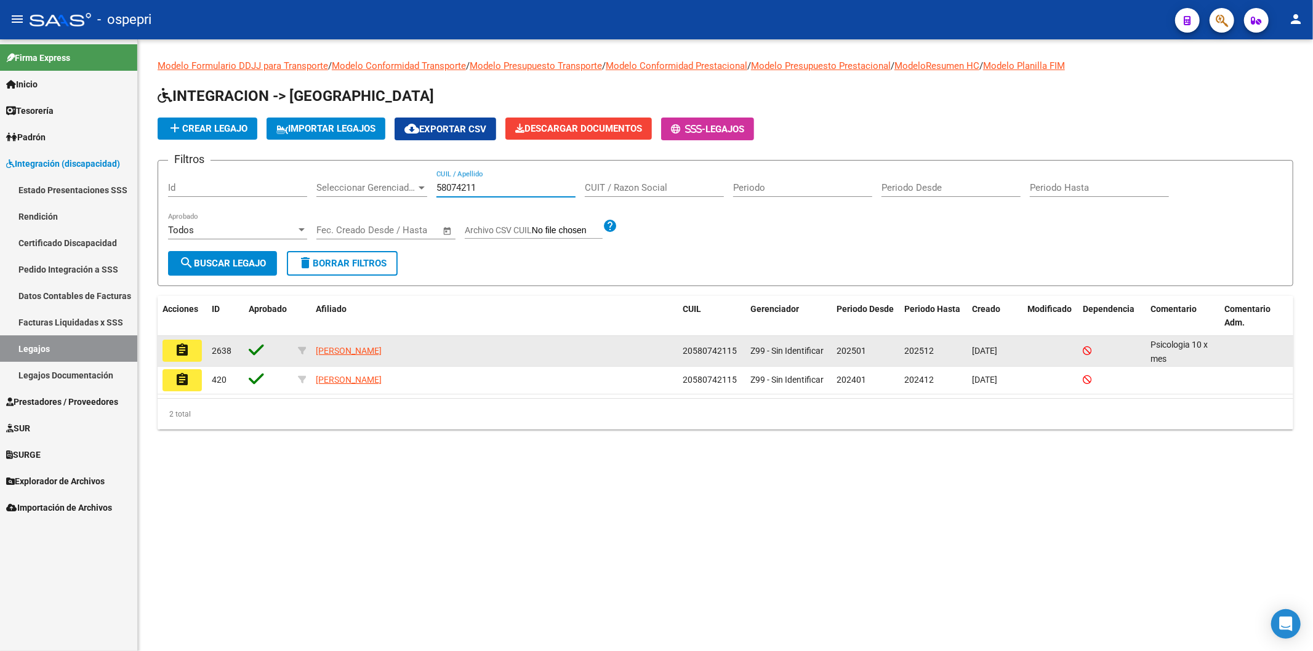
type input "58074211"
click at [179, 353] on mat-icon "assignment" at bounding box center [182, 350] width 15 height 15
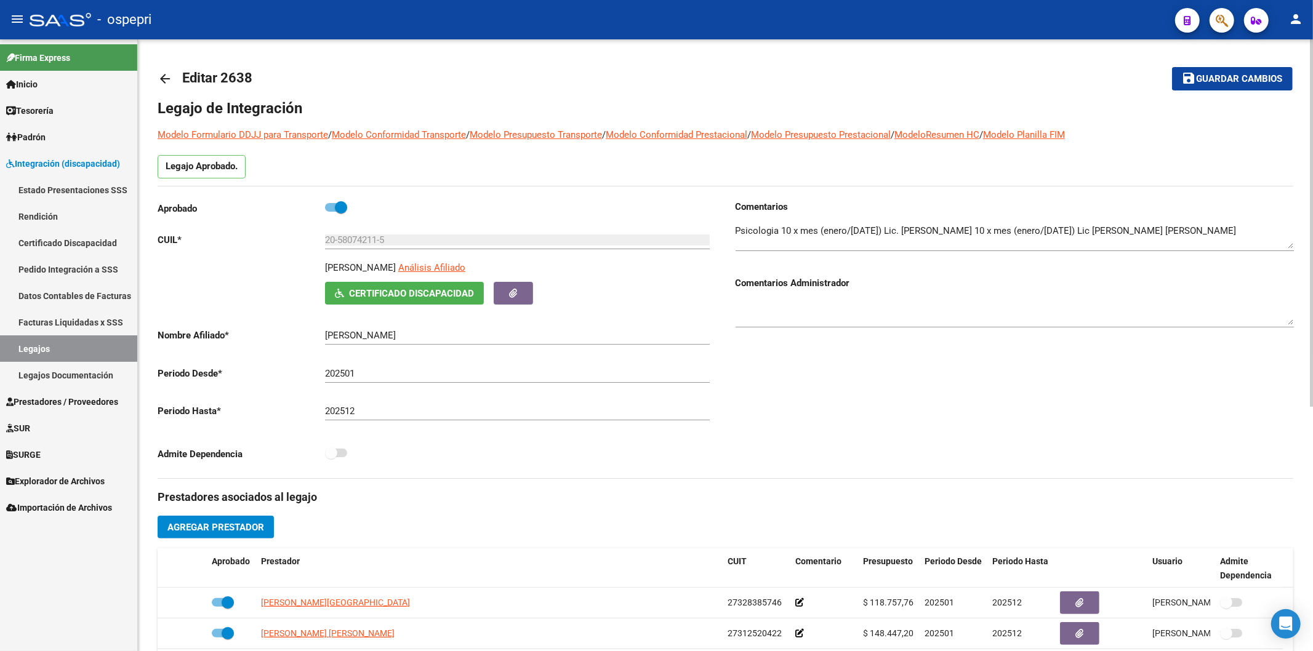
click at [163, 73] on mat-icon "arrow_back" at bounding box center [165, 78] width 15 height 15
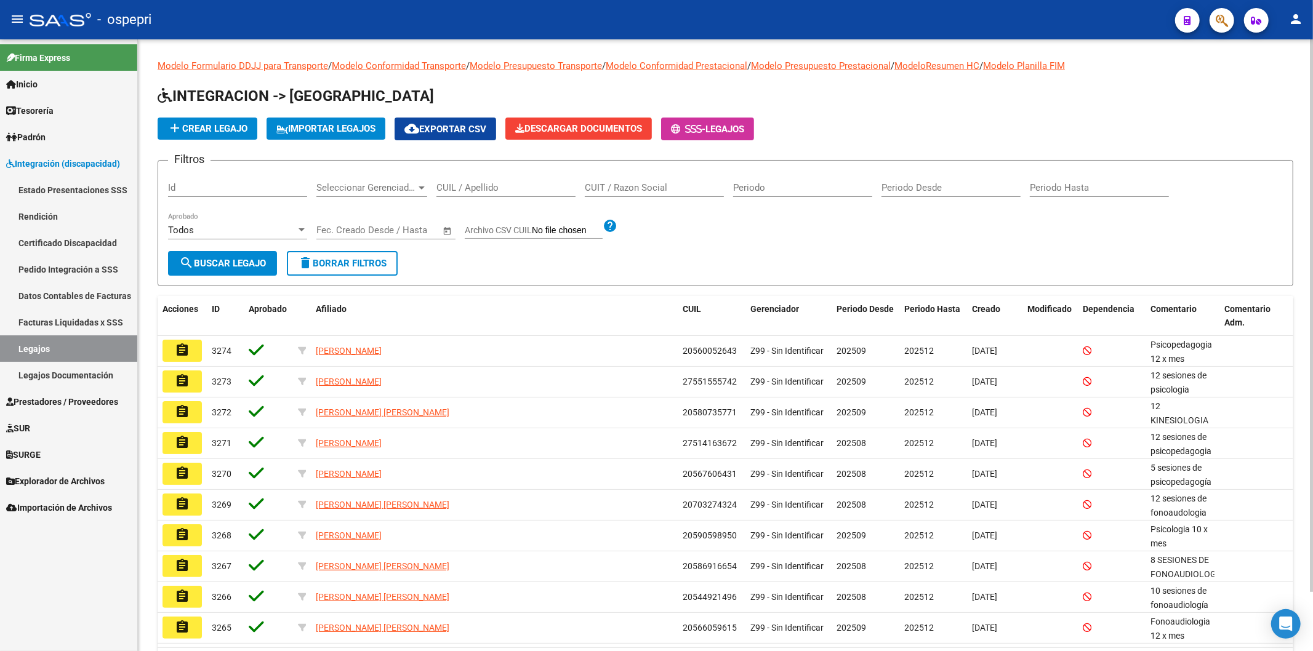
click at [509, 180] on div "CUIL / Apellido" at bounding box center [506, 184] width 139 height 26
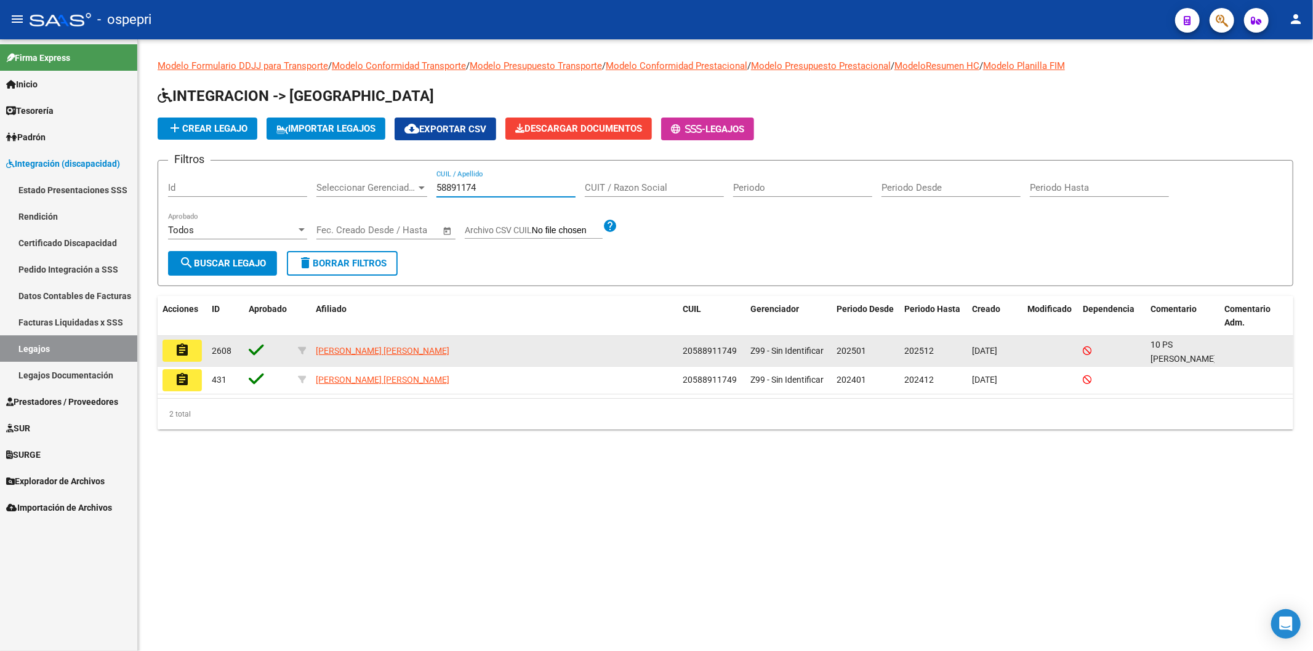
type input "58891174"
click at [188, 346] on mat-icon "assignment" at bounding box center [182, 350] width 15 height 15
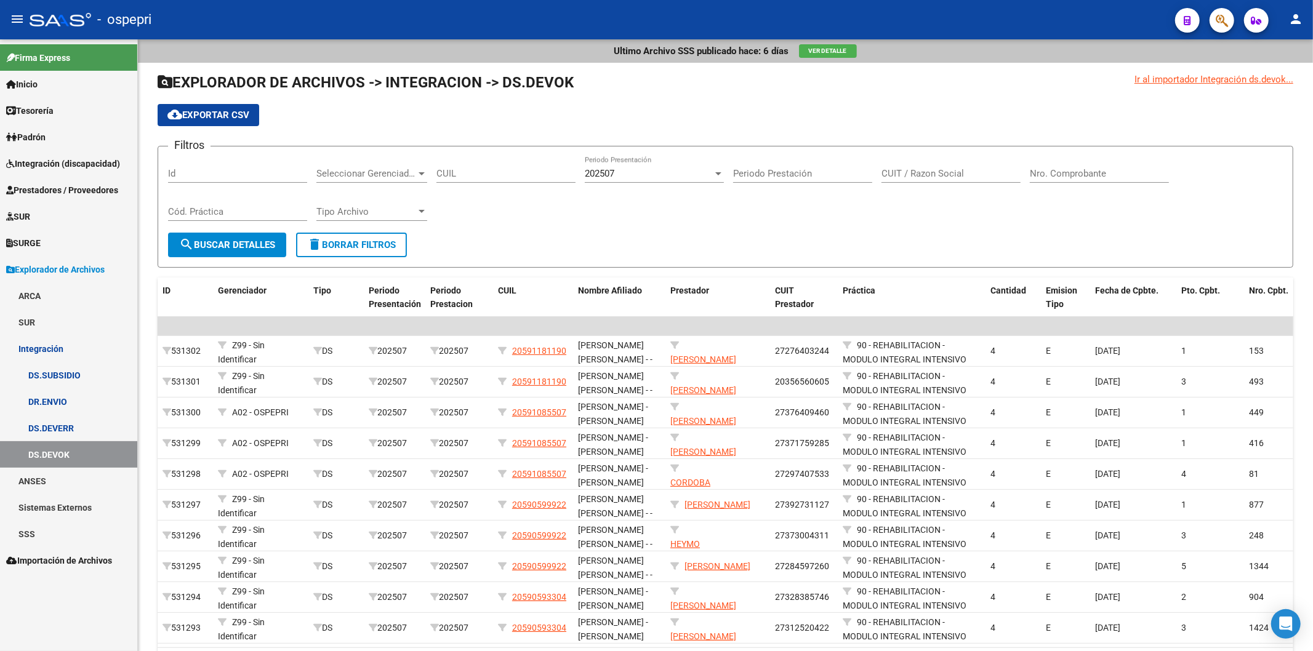
click at [37, 166] on span "Integración (discapacidad)" at bounding box center [63, 164] width 114 height 14
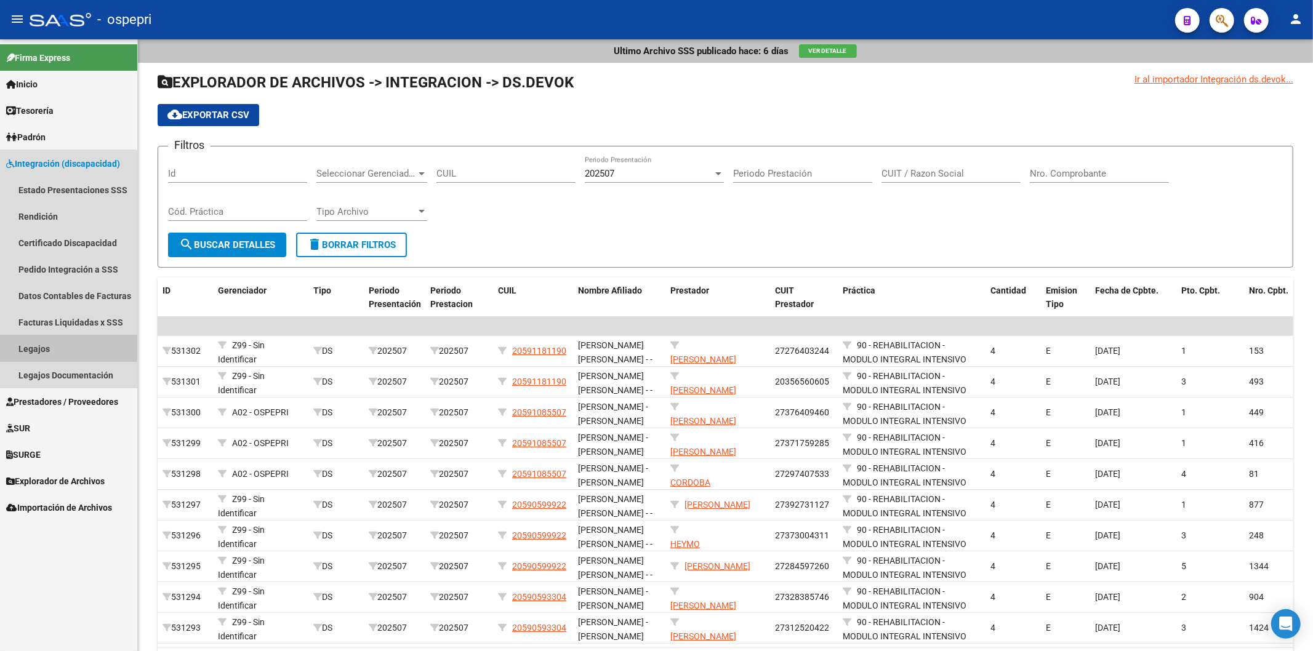
drag, startPoint x: 37, startPoint y: 345, endPoint x: 47, endPoint y: 336, distance: 14.0
click at [37, 343] on link "Legajos" at bounding box center [68, 349] width 137 height 26
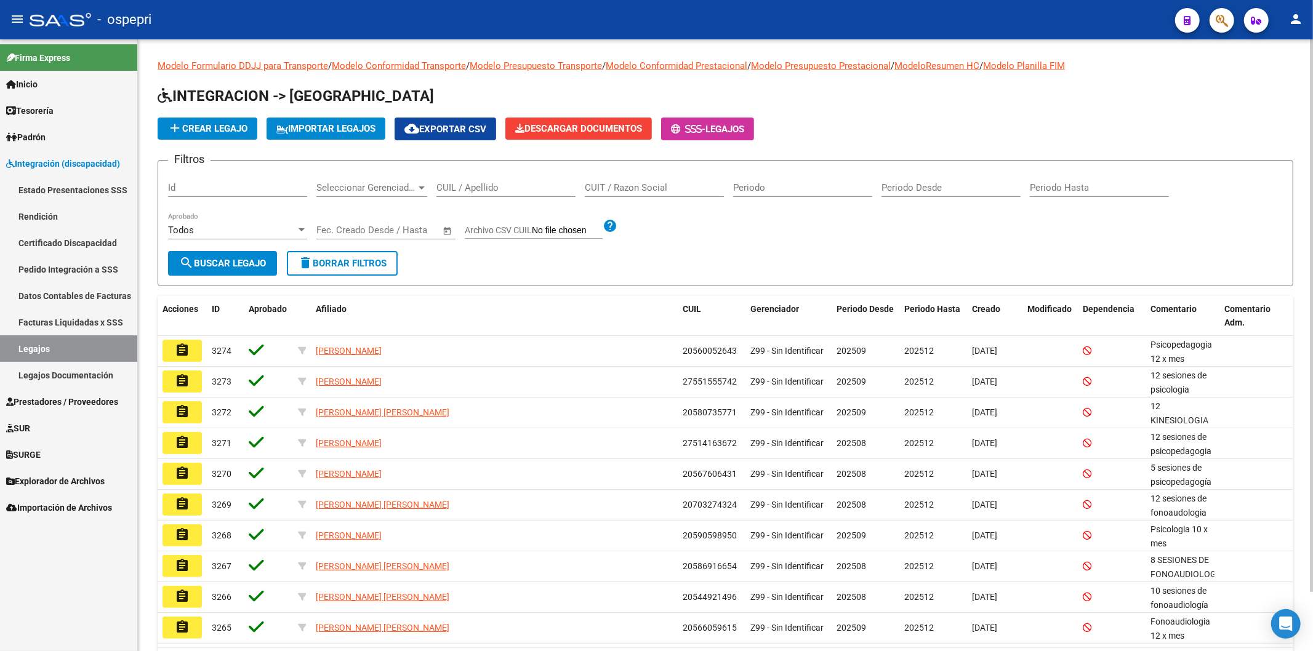
click at [501, 187] on input "CUIL / Apellido" at bounding box center [506, 187] width 139 height 11
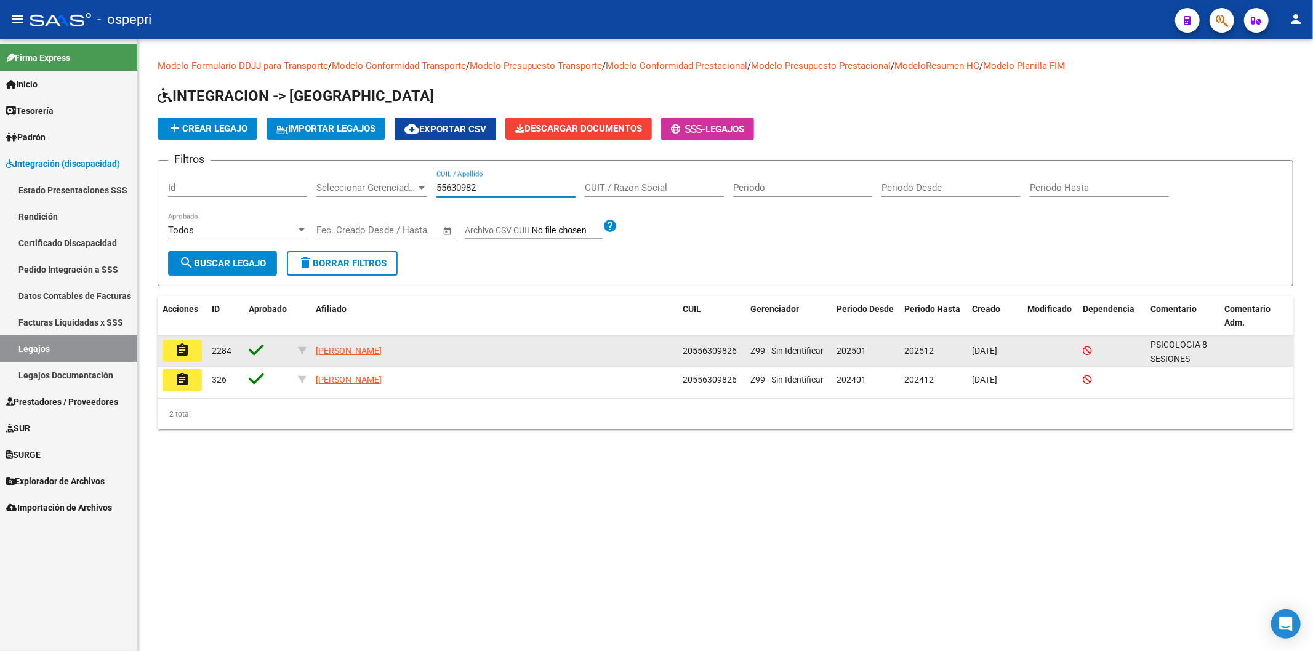
type input "55630982"
click at [175, 351] on mat-icon "assignment" at bounding box center [182, 350] width 15 height 15
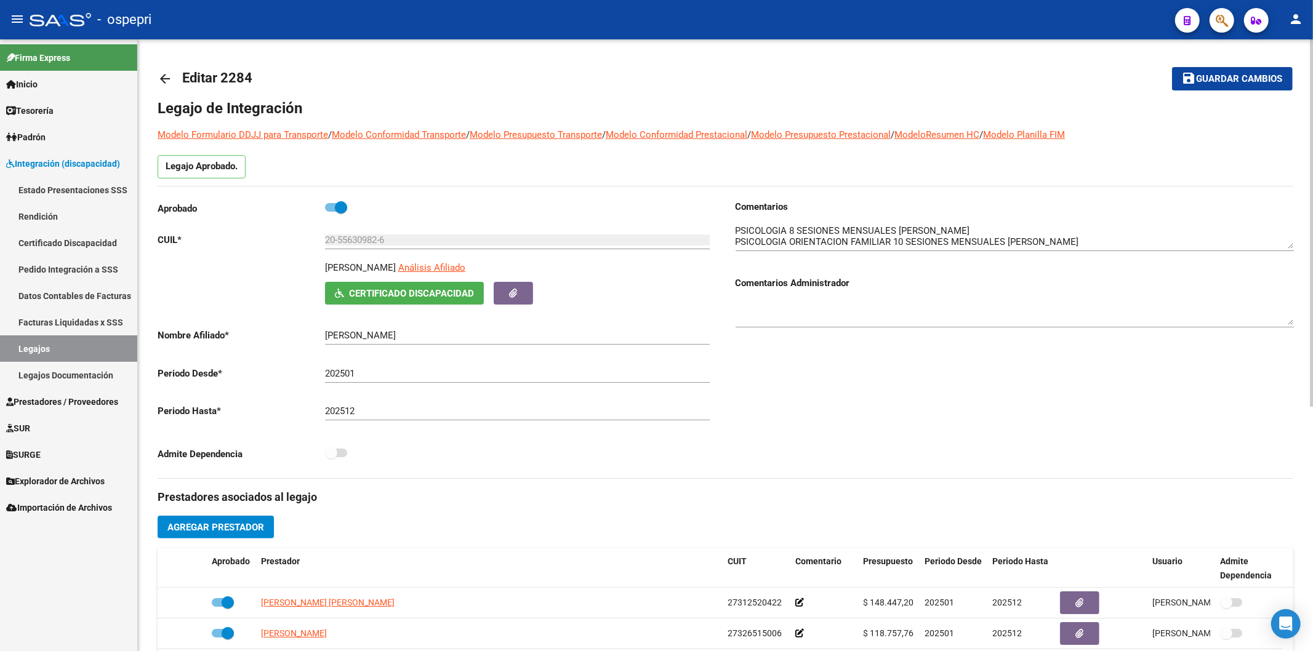
click at [158, 76] on mat-icon "arrow_back" at bounding box center [165, 78] width 15 height 15
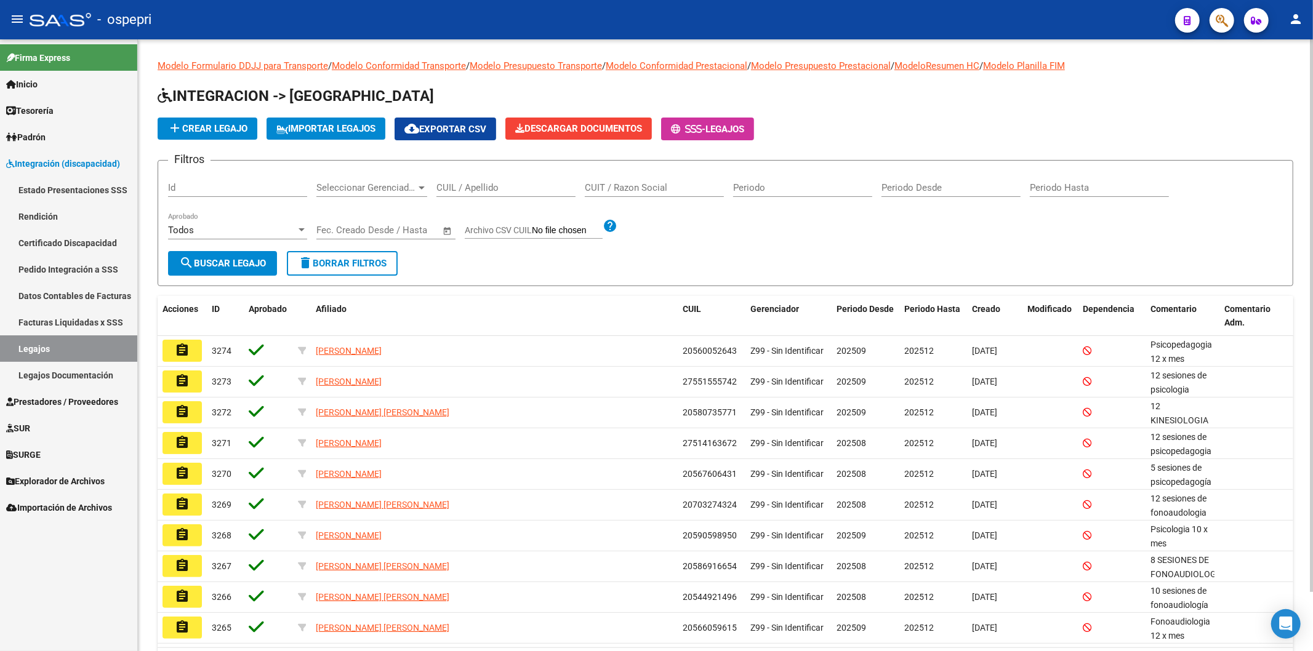
click at [493, 193] on div "CUIL / Apellido" at bounding box center [506, 184] width 139 height 26
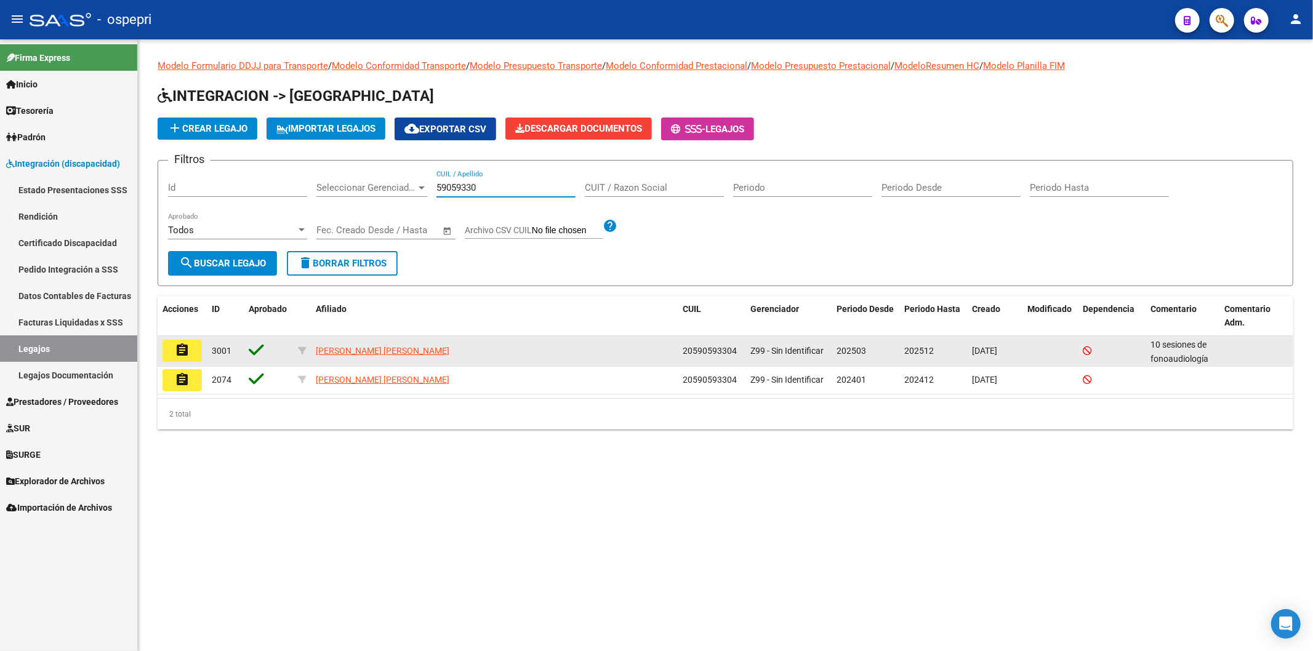
type input "59059330"
click at [188, 353] on mat-icon "assignment" at bounding box center [182, 350] width 15 height 15
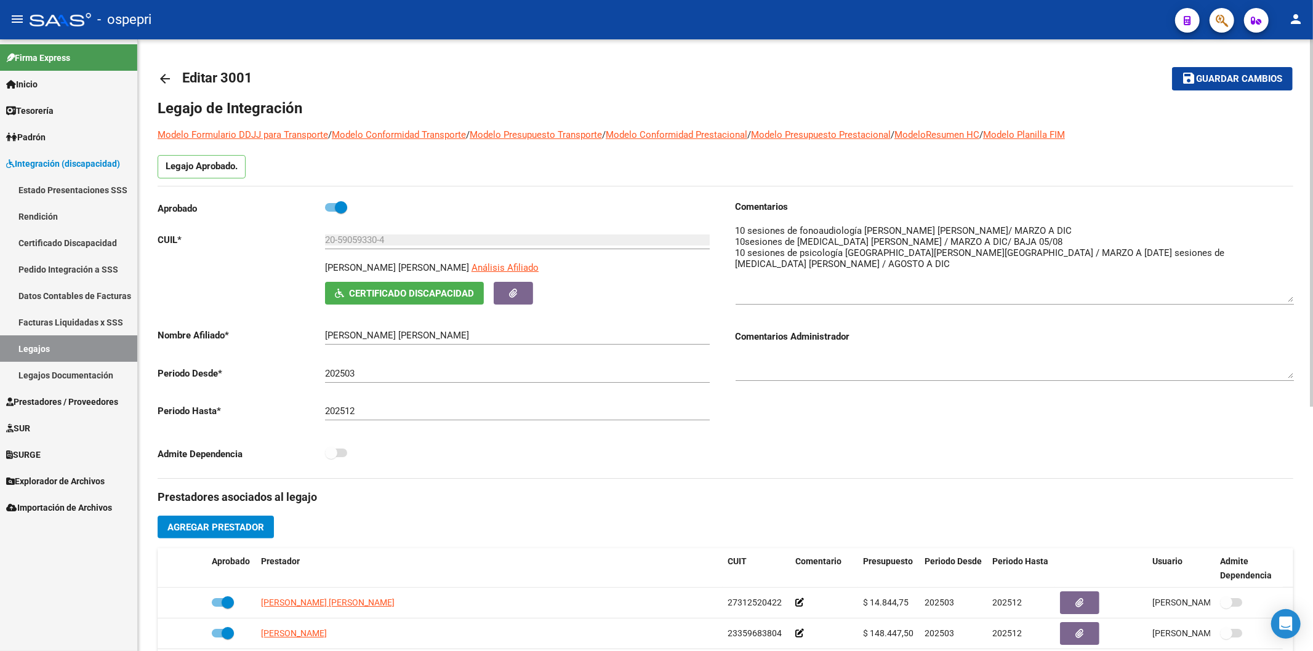
drag, startPoint x: 1288, startPoint y: 241, endPoint x: 1248, endPoint y: 345, distance: 111.9
click at [1276, 302] on textarea at bounding box center [1015, 263] width 558 height 78
drag, startPoint x: 171, startPoint y: 75, endPoint x: 179, endPoint y: 75, distance: 7.4
click at [179, 75] on link "arrow_back" at bounding box center [170, 78] width 25 height 29
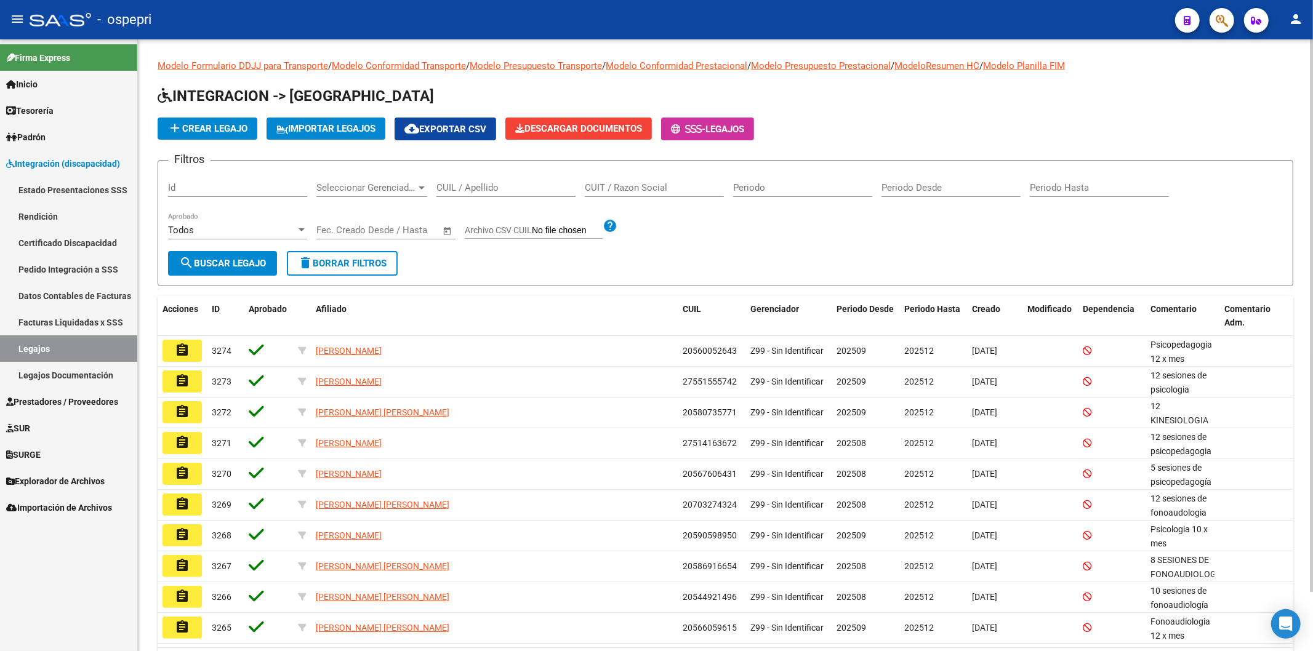
drag, startPoint x: 487, startPoint y: 187, endPoint x: 505, endPoint y: 179, distance: 19.6
click at [490, 183] on input "CUIL / Apellido" at bounding box center [506, 187] width 139 height 11
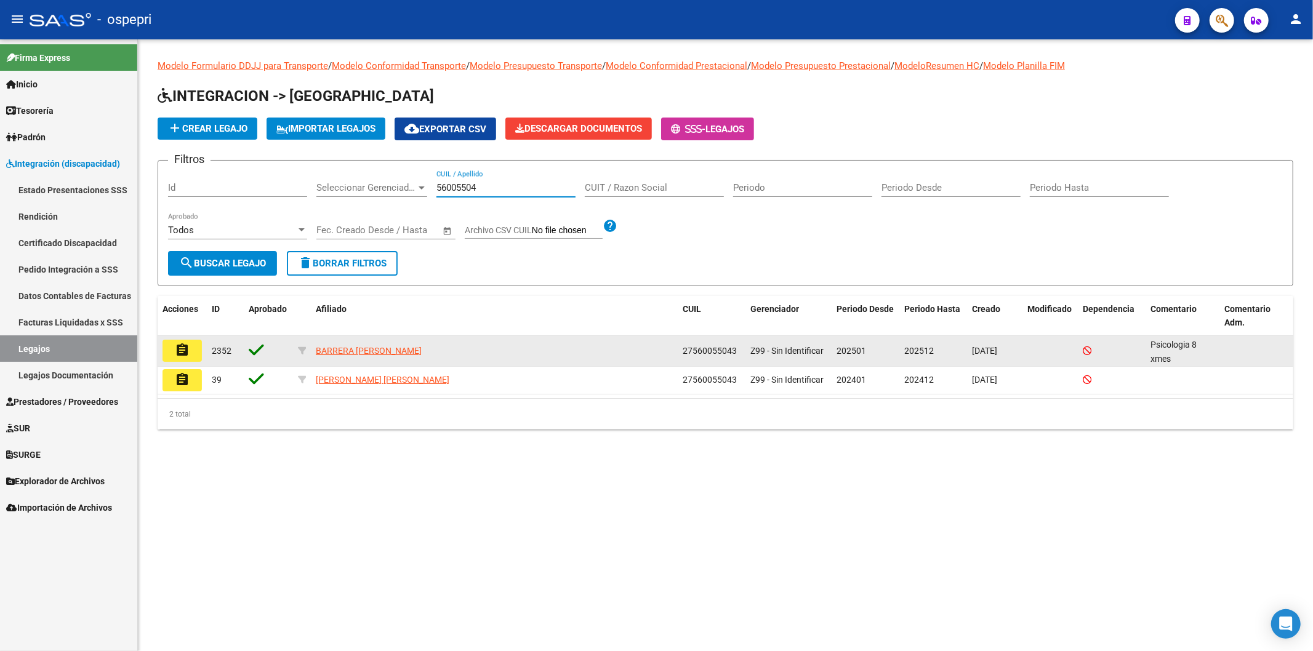
type input "56005504"
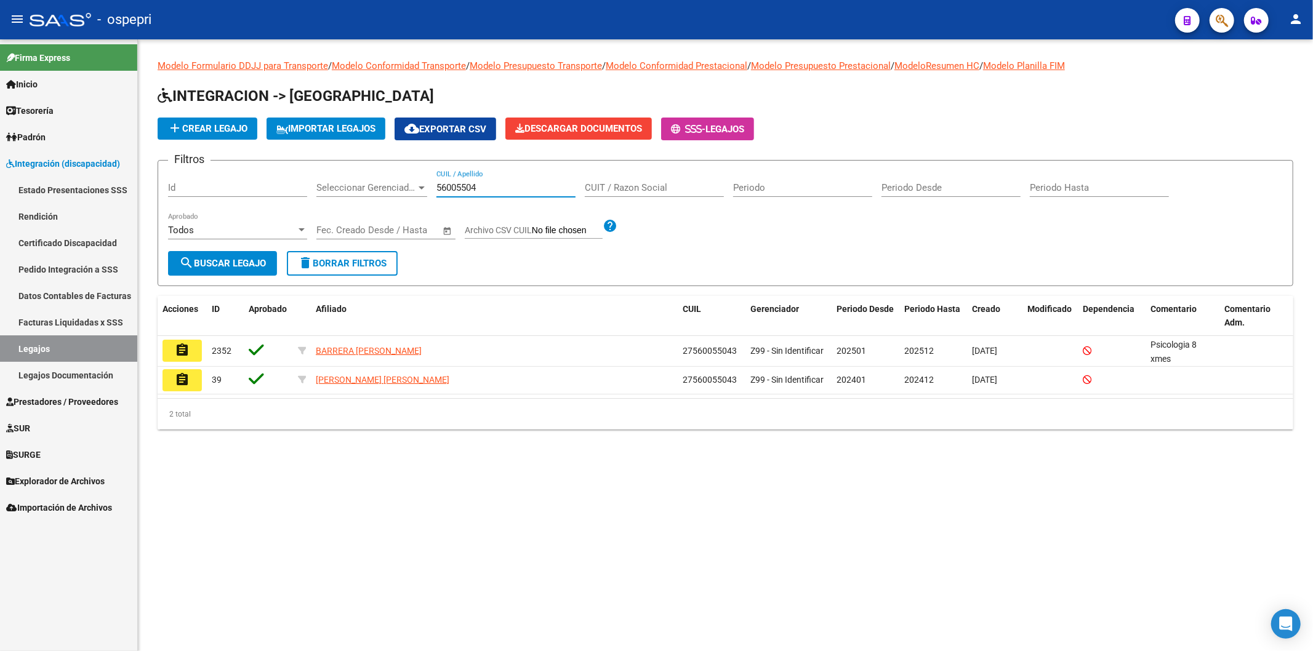
drag, startPoint x: 193, startPoint y: 355, endPoint x: 273, endPoint y: 360, distance: 79.6
click at [195, 354] on button "assignment" at bounding box center [182, 351] width 39 height 22
